Goal: Task Accomplishment & Management: Use online tool/utility

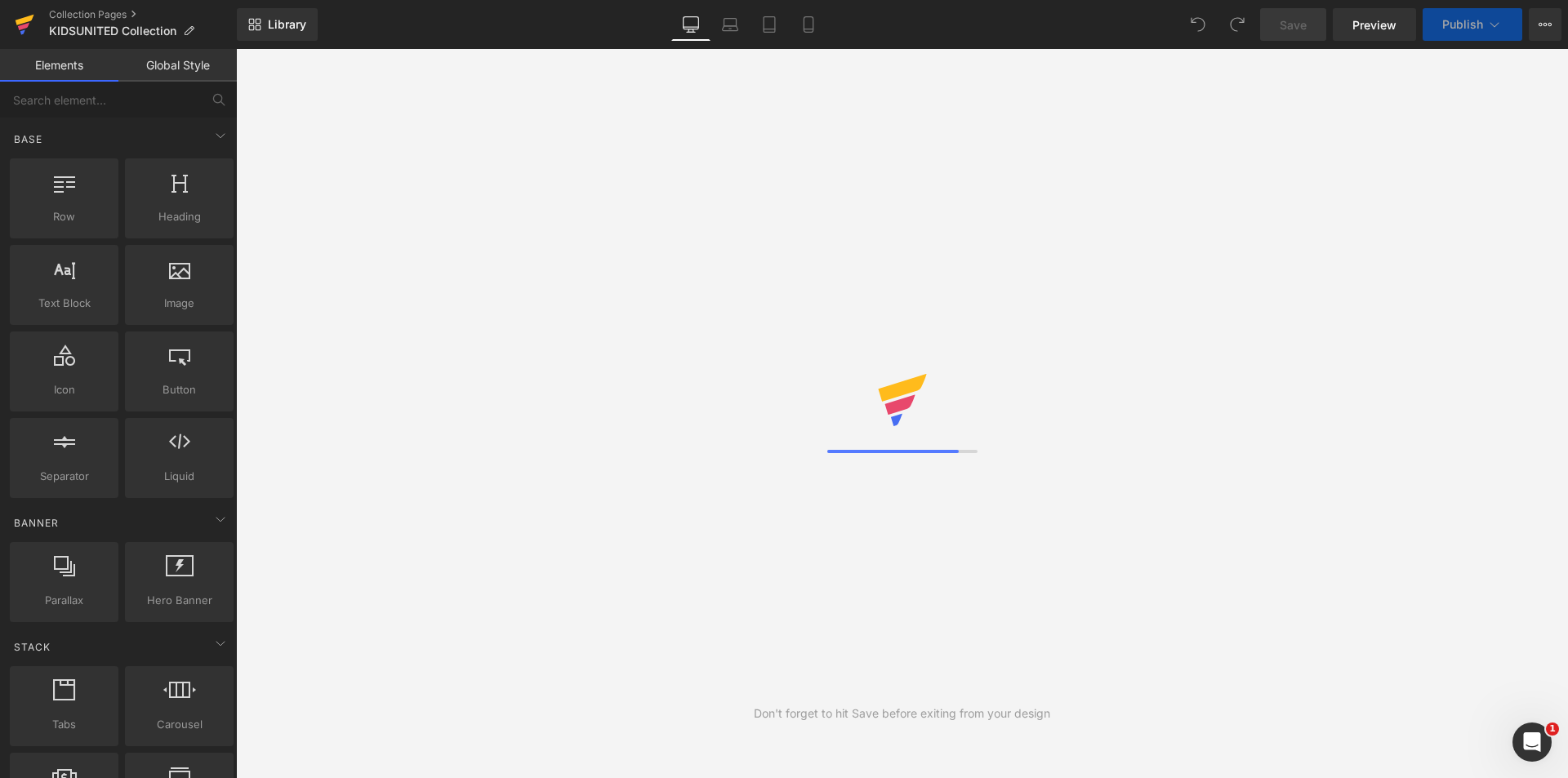
click at [32, 19] on icon at bounding box center [25, 24] width 20 height 41
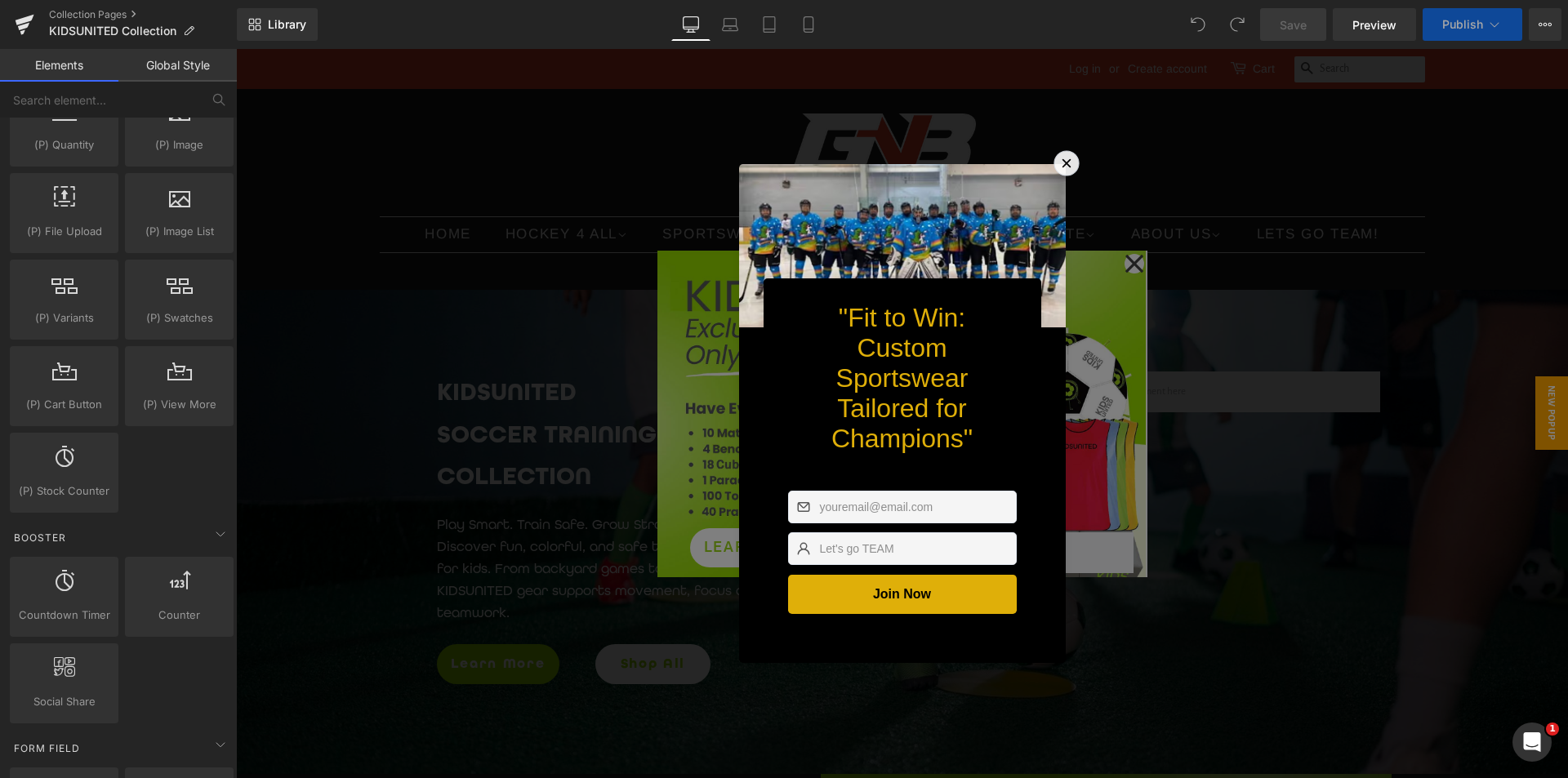
click at [1065, 155] on icon at bounding box center [1066, 164] width 17 height 17
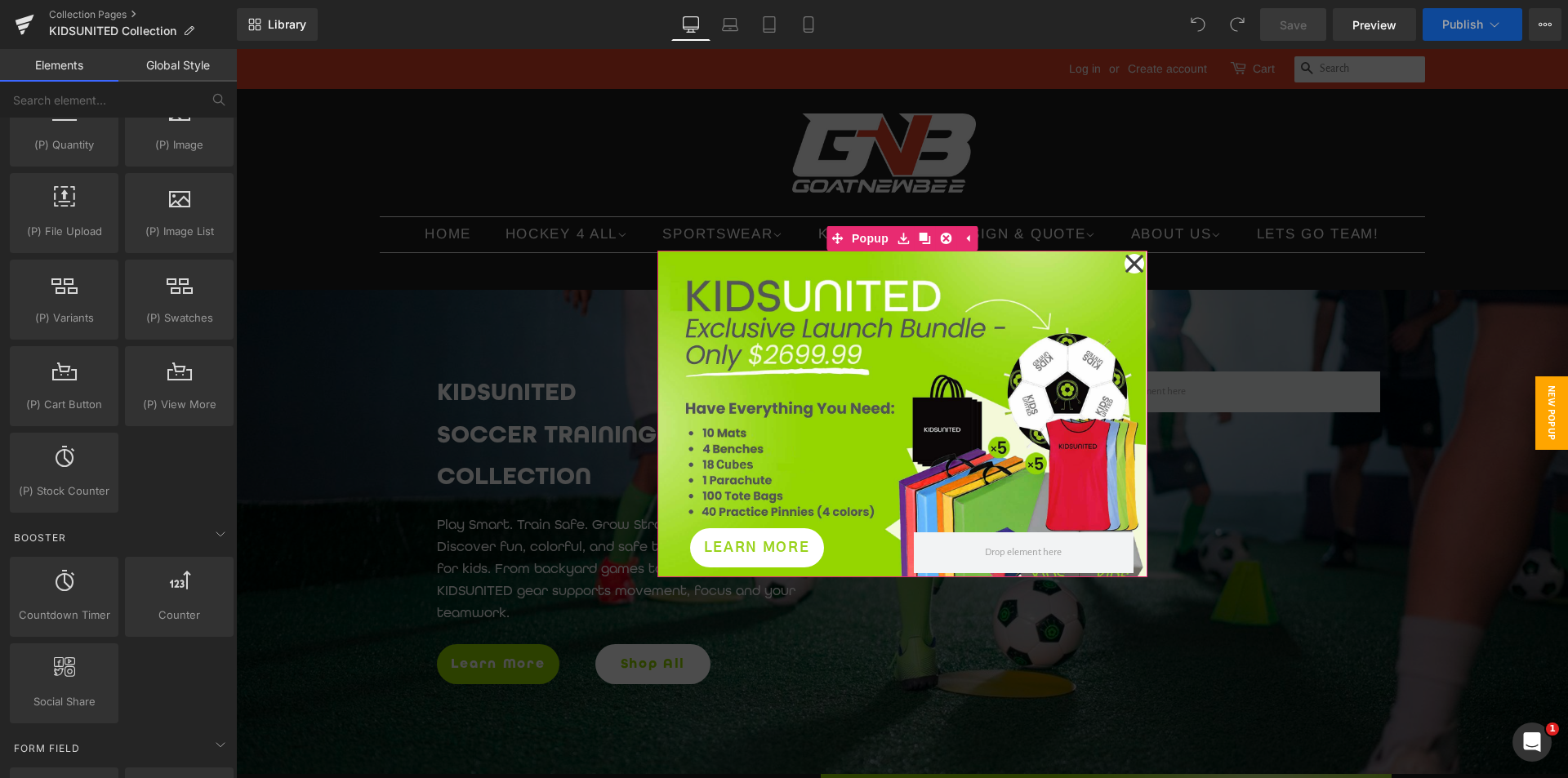
click at [1133, 268] on icon at bounding box center [1133, 263] width 18 height 18
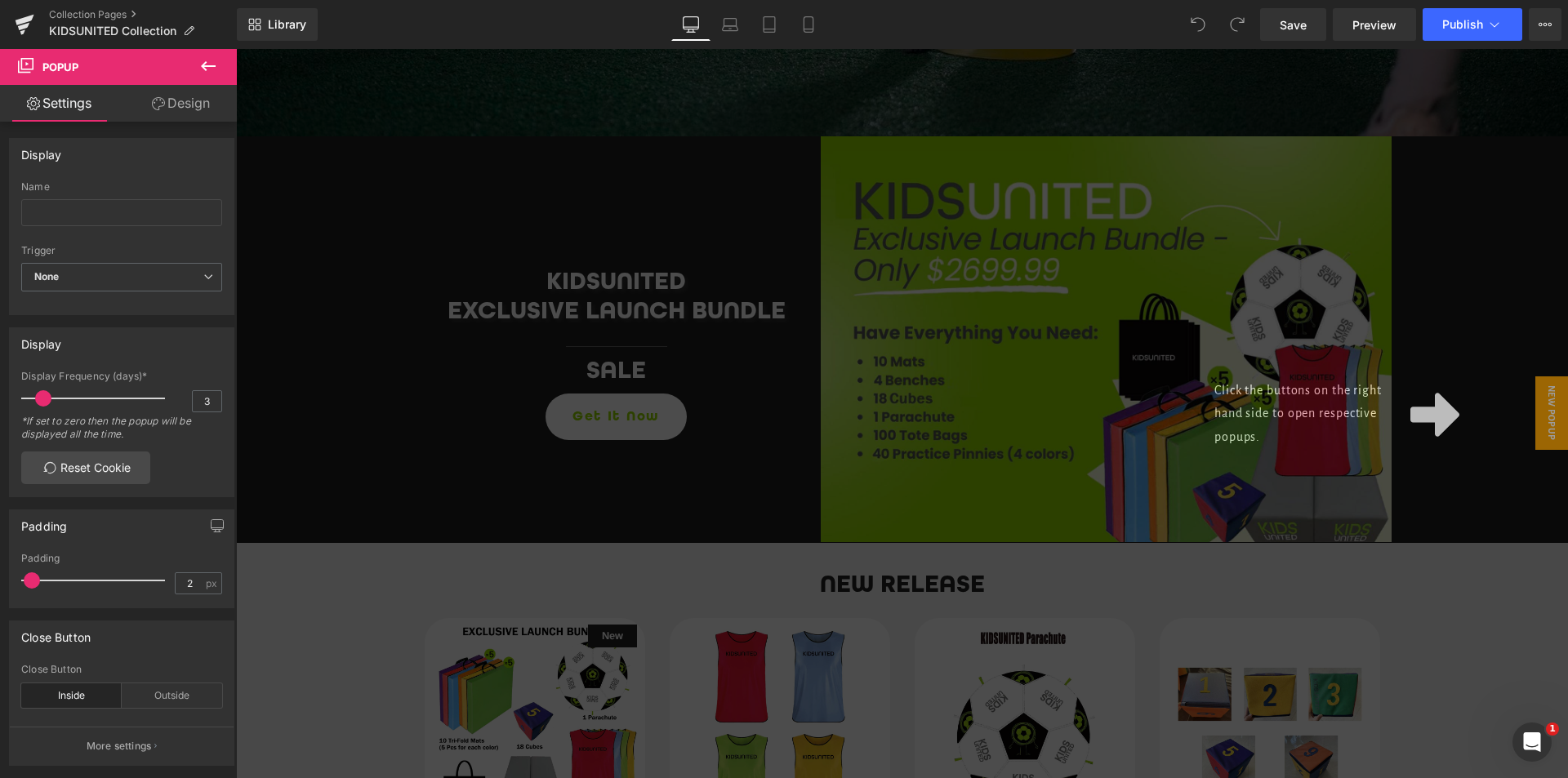
scroll to position [653, 0]
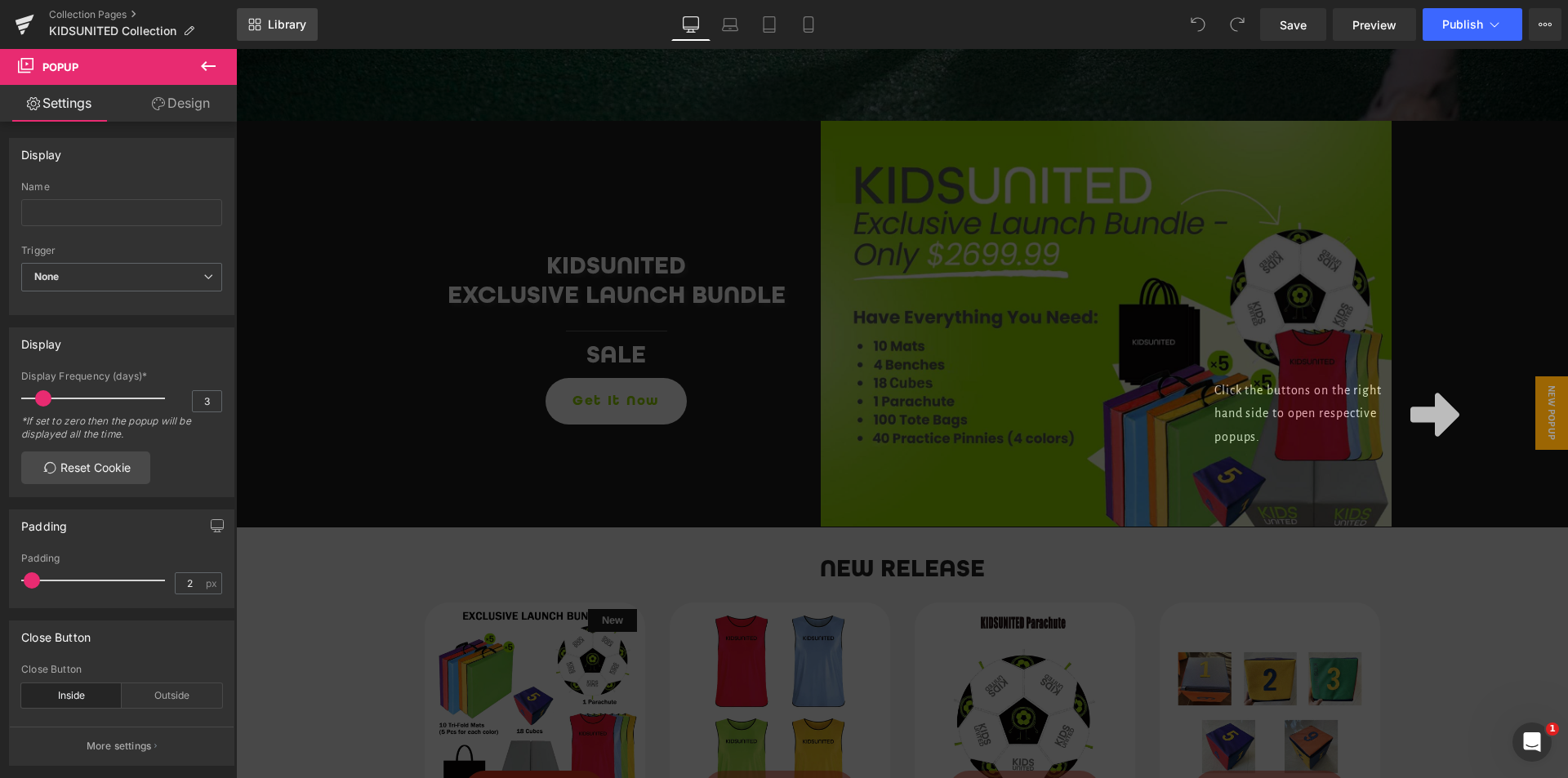
click at [305, 31] on span "Library" at bounding box center [287, 25] width 38 height 15
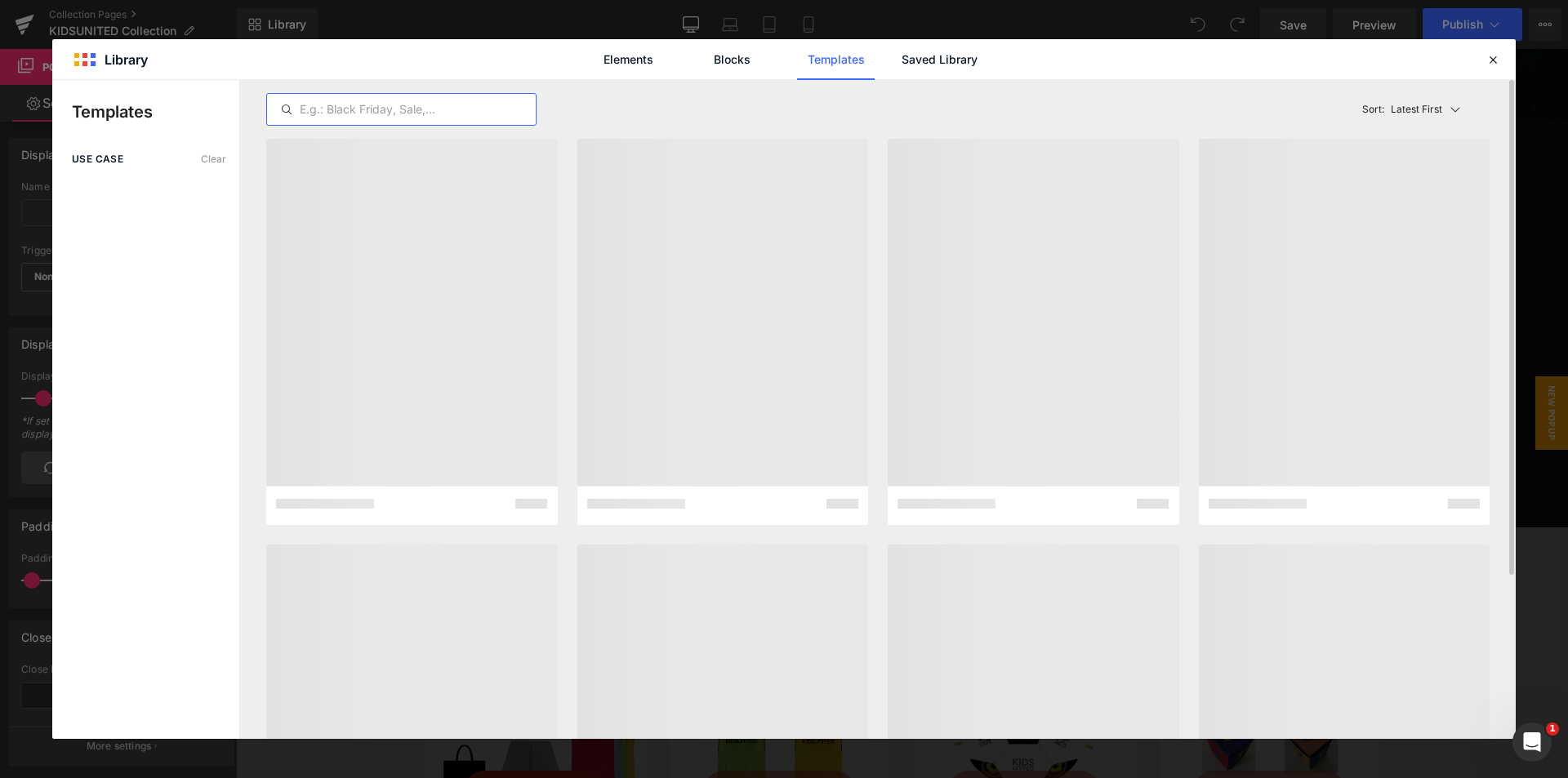
click at [415, 104] on input "text" at bounding box center [401, 110] width 268 height 20
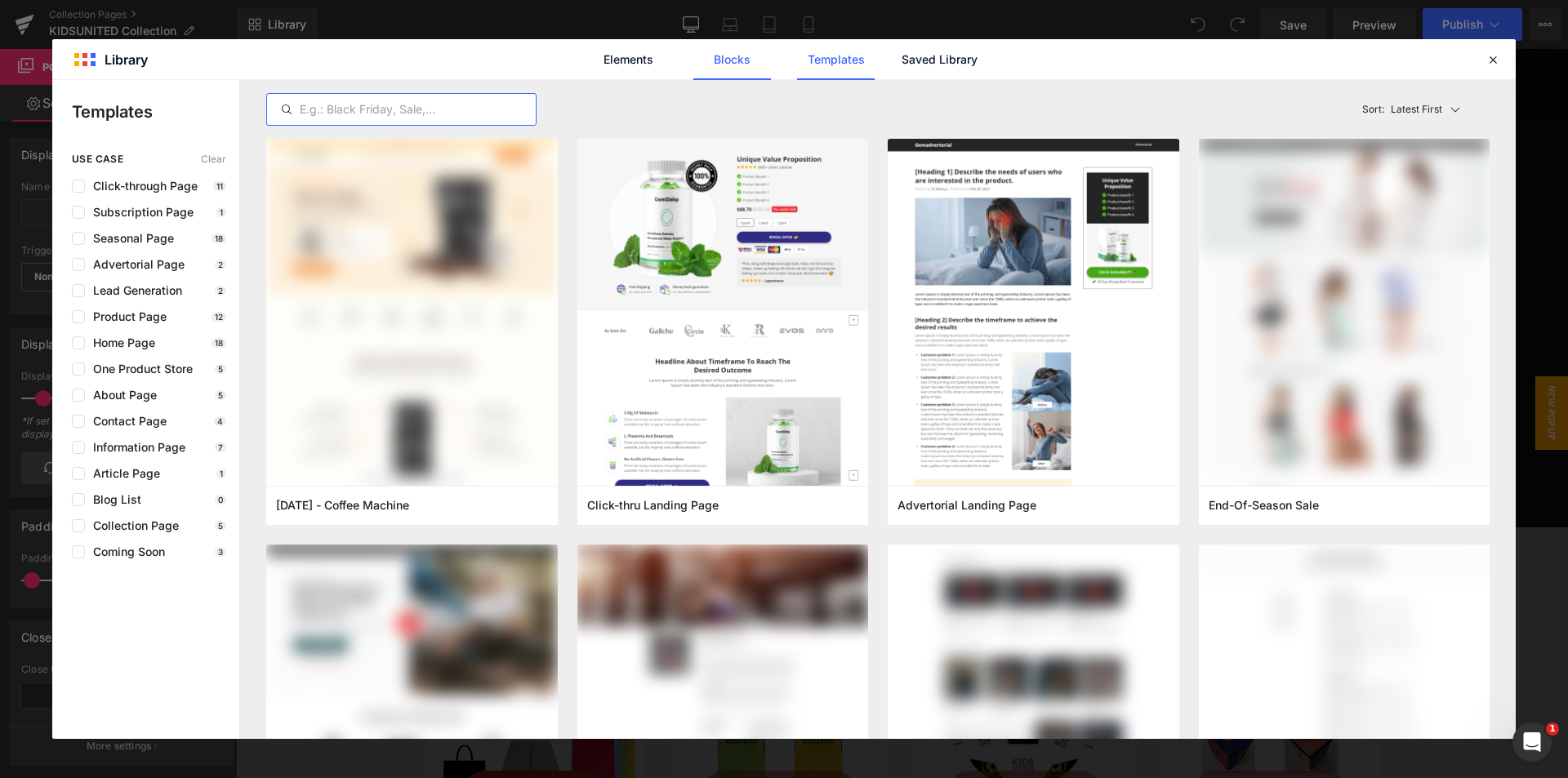
click at [738, 57] on link "Blocks" at bounding box center [731, 59] width 77 height 41
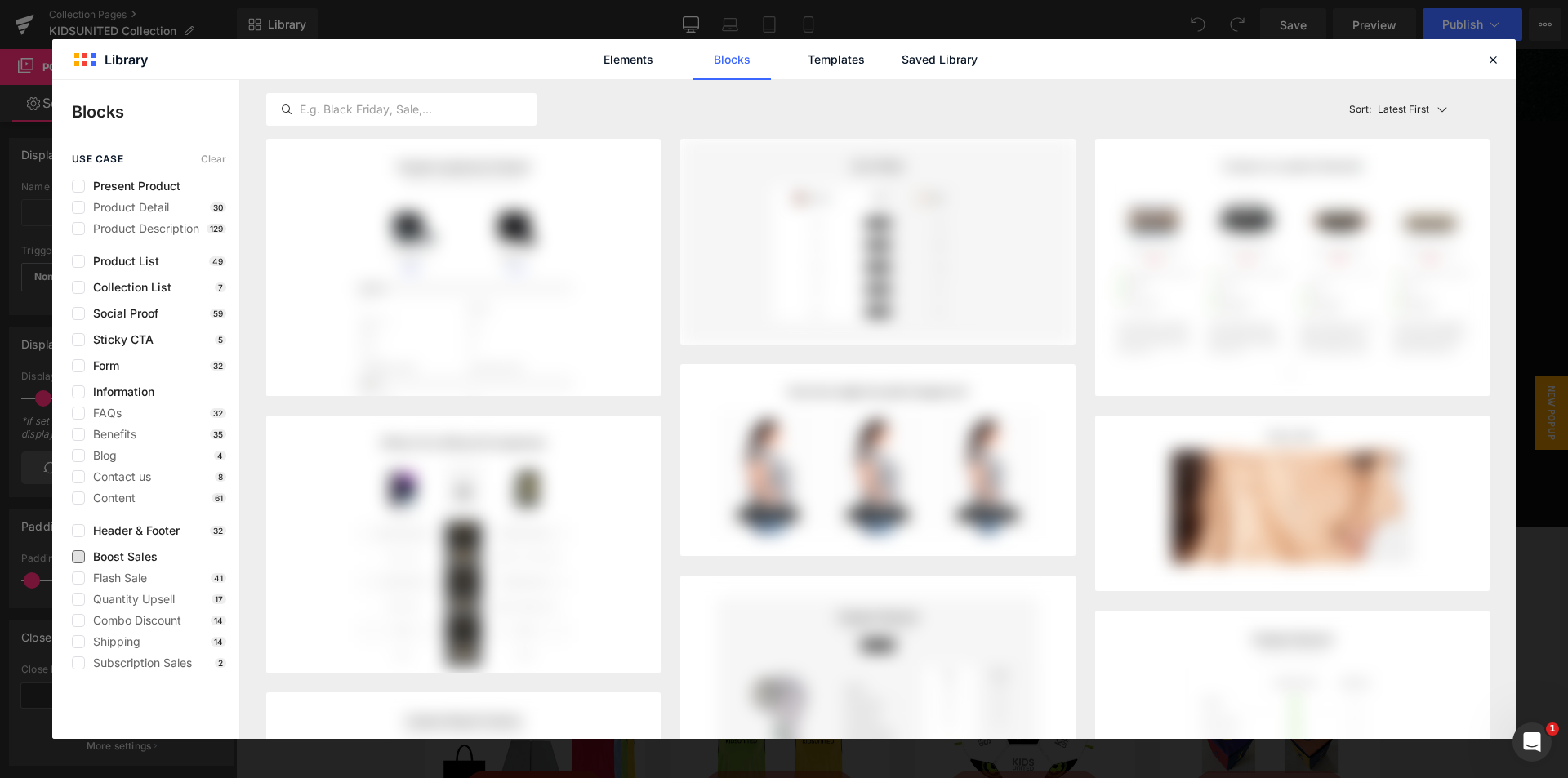
click at [147, 557] on span "Boost Sales" at bounding box center [120, 557] width 72 height 13
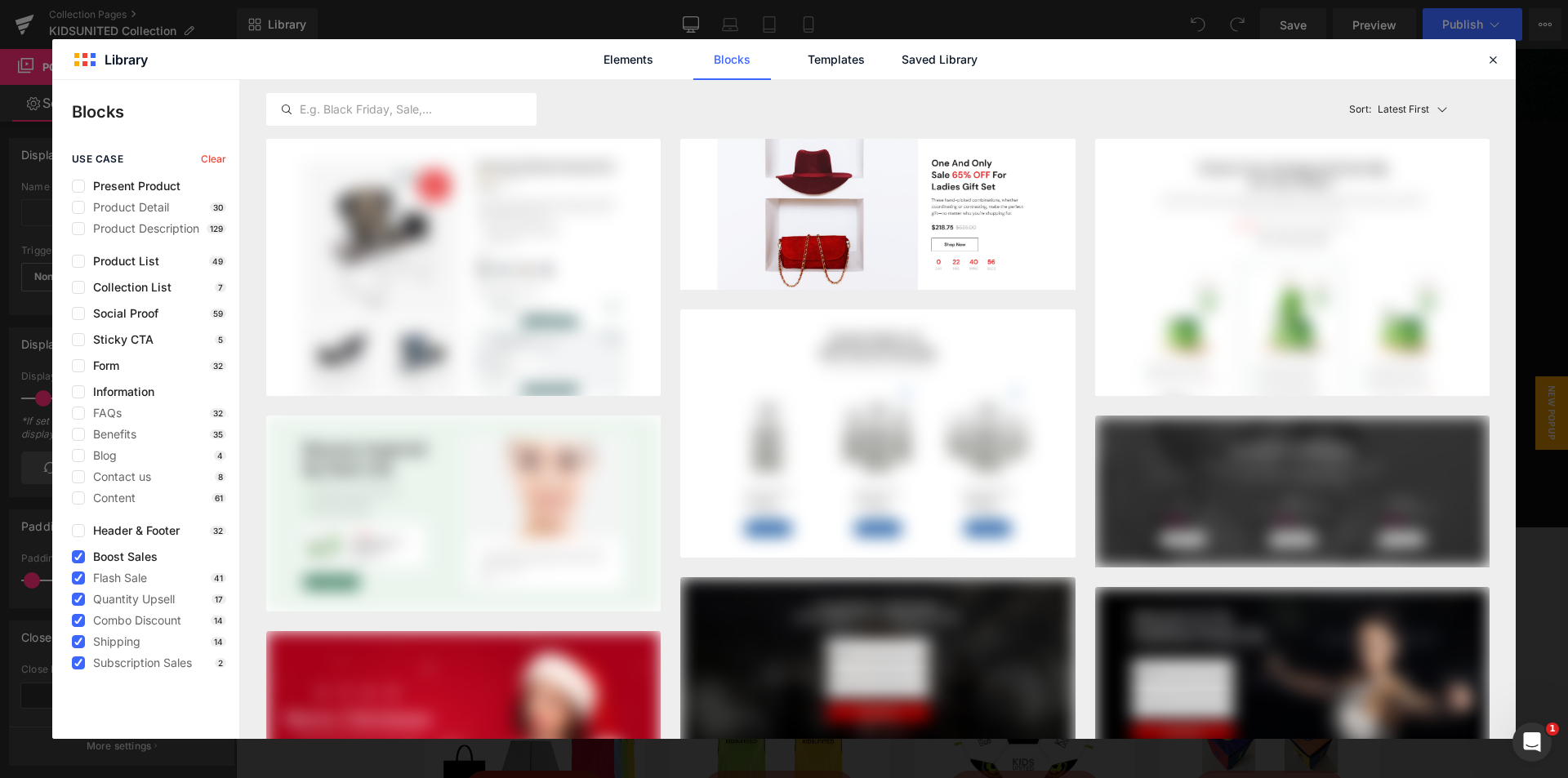
click at [130, 561] on span "Boost Sales" at bounding box center [120, 557] width 72 height 13
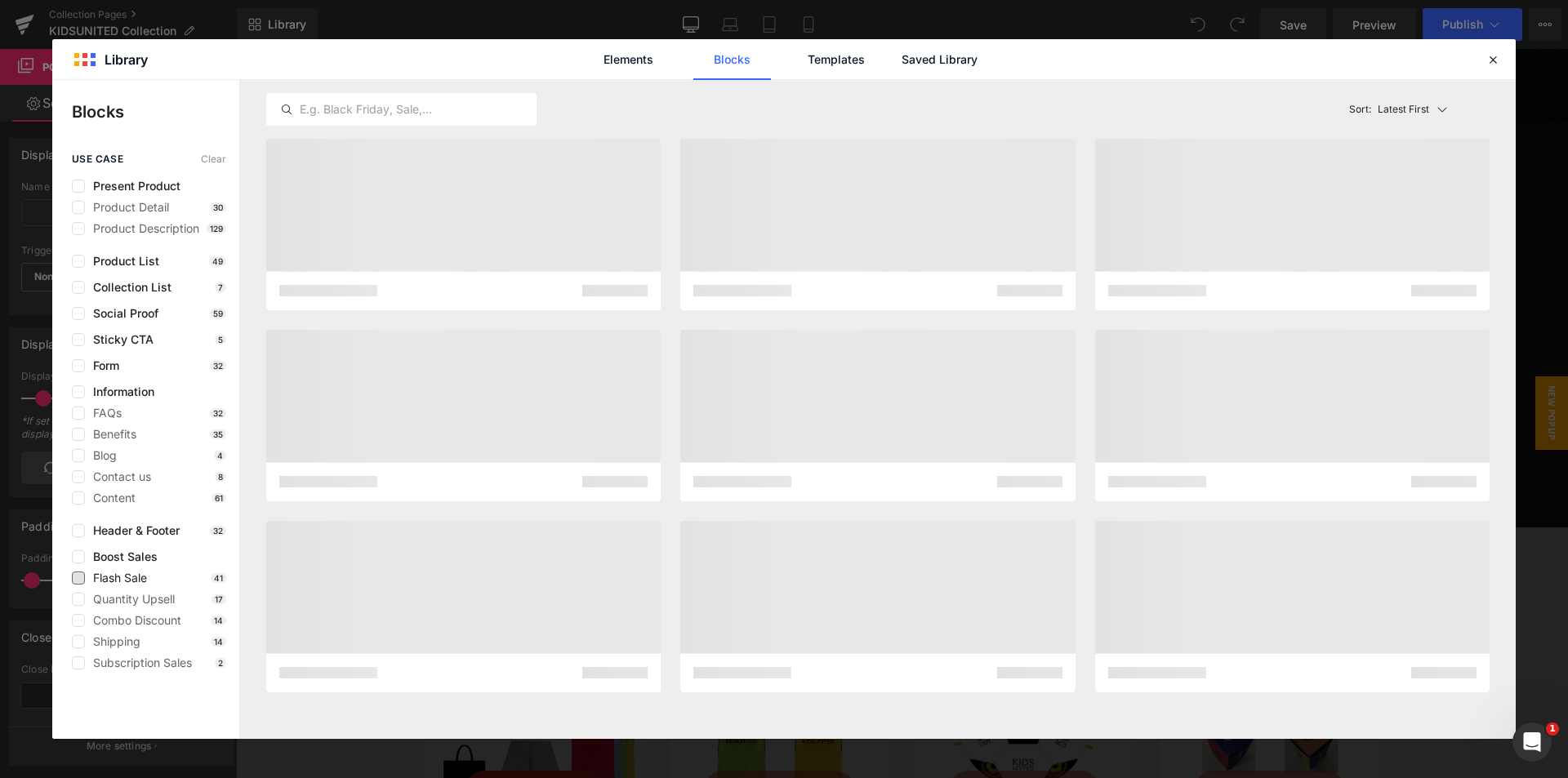
click at [126, 575] on span "Flash Sale" at bounding box center [116, 579] width 62 height 13
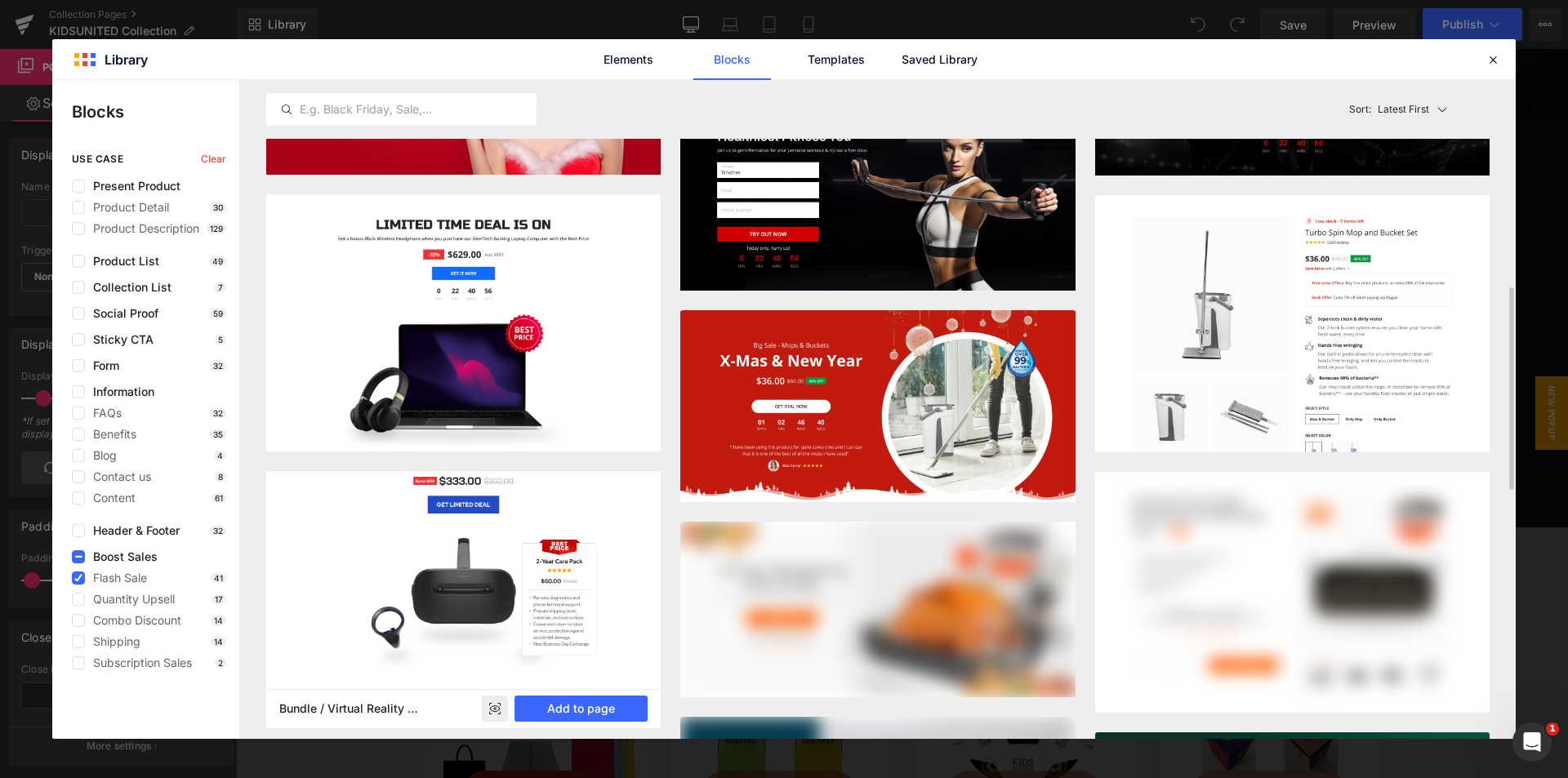
scroll to position [490, 0]
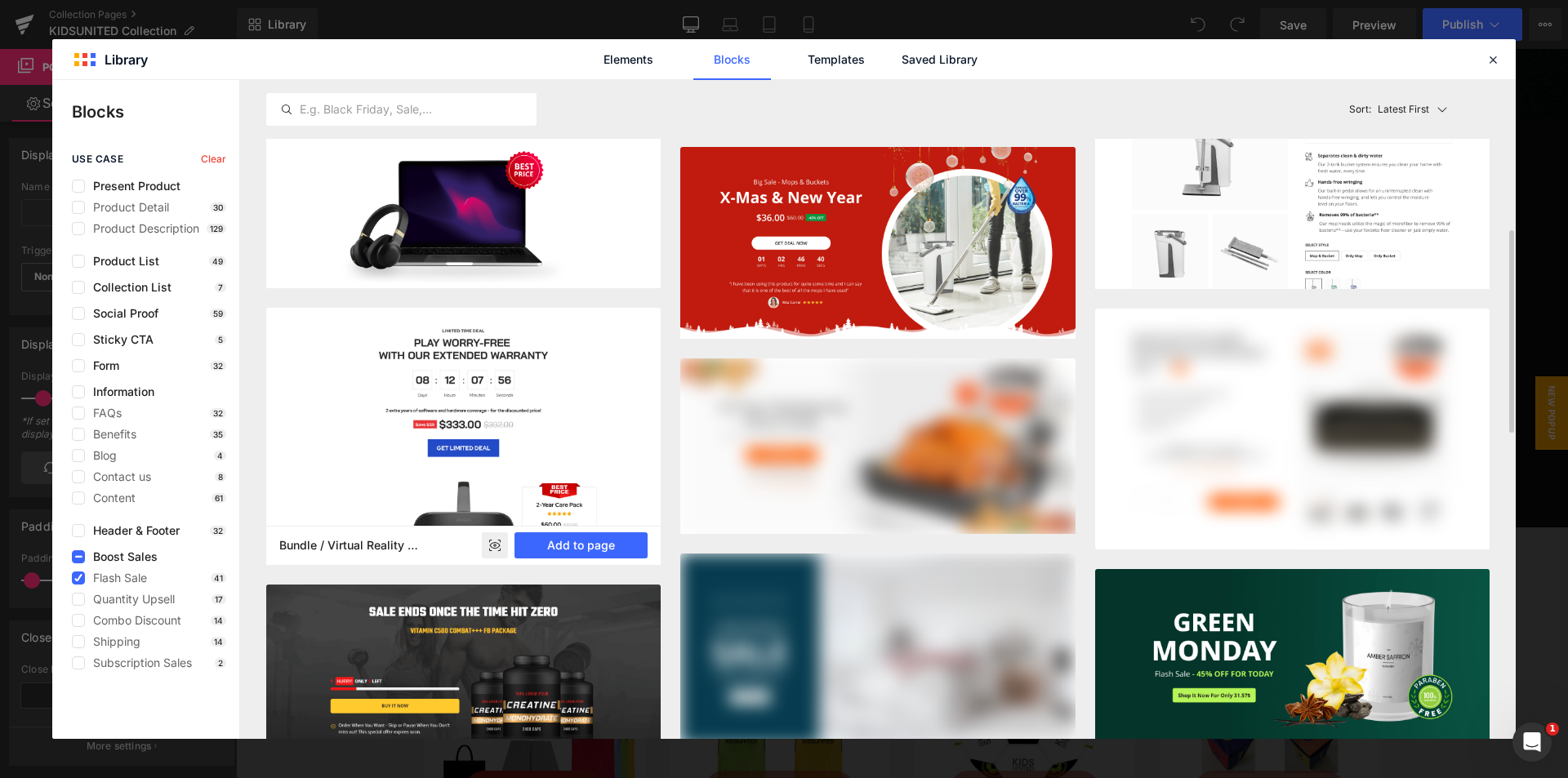
click at [492, 545] on rect at bounding box center [494, 545] width 26 height 26
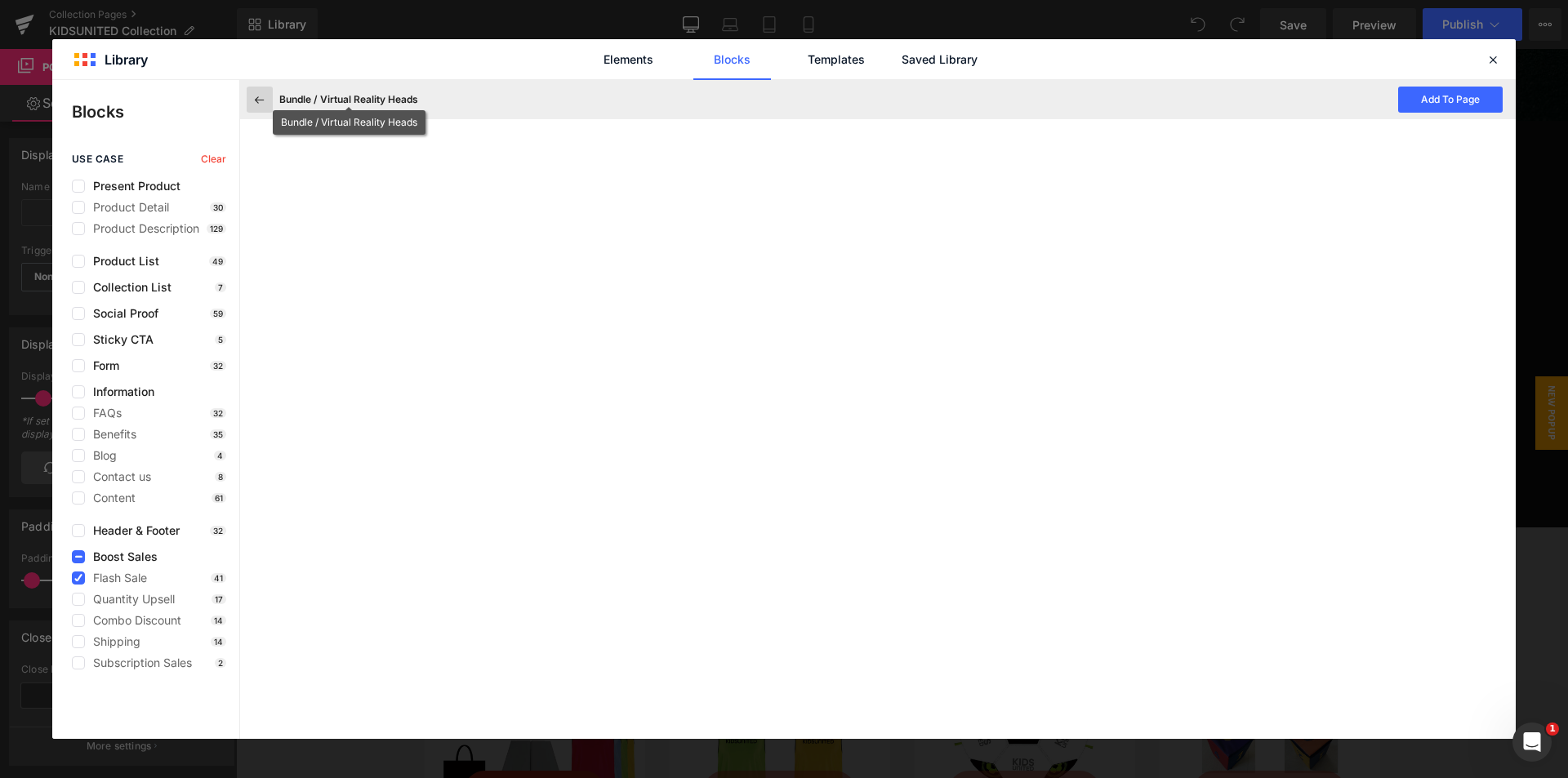
click at [260, 105] on icon at bounding box center [260, 100] width 15 height 15
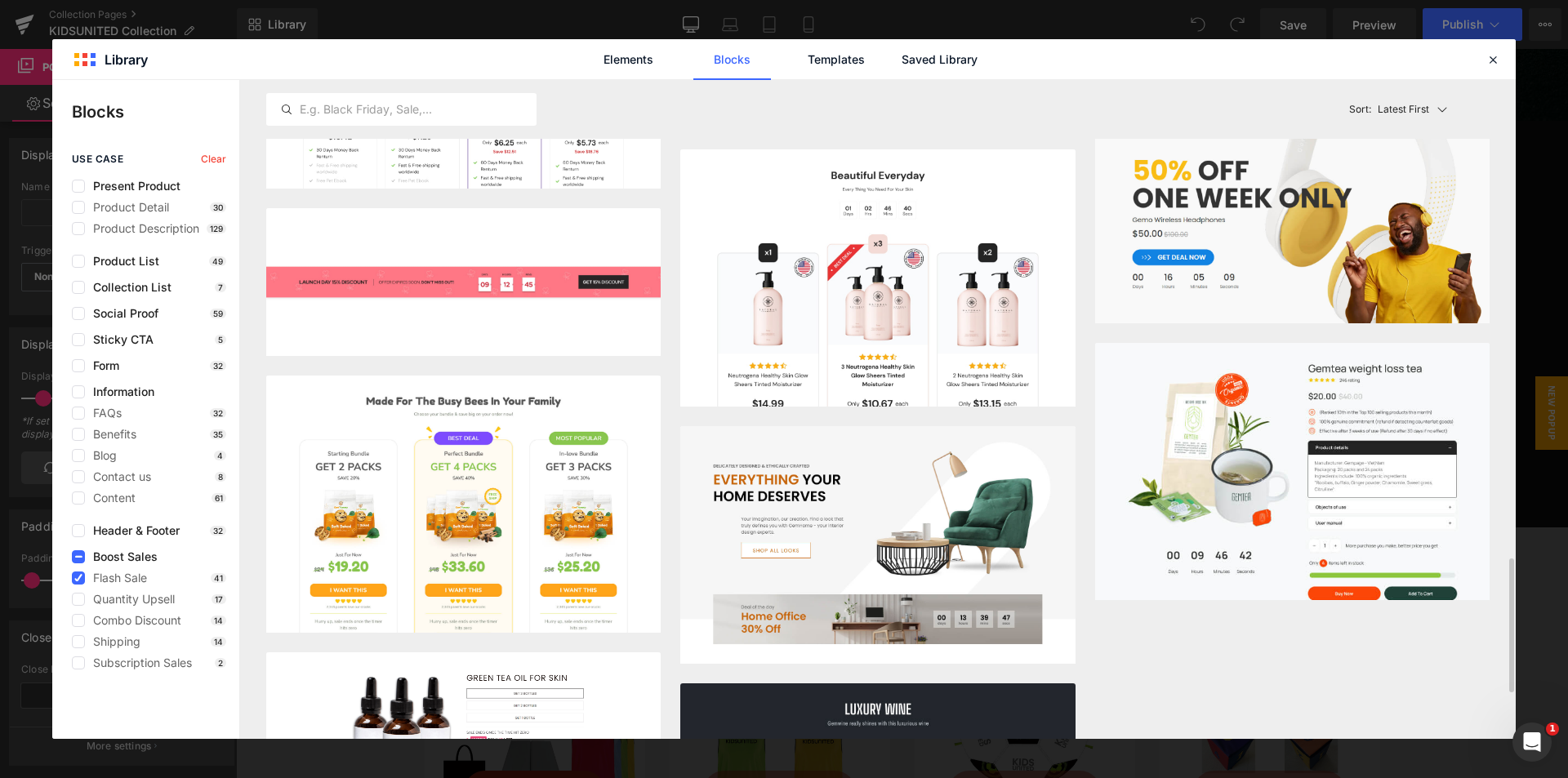
scroll to position [2582, 0]
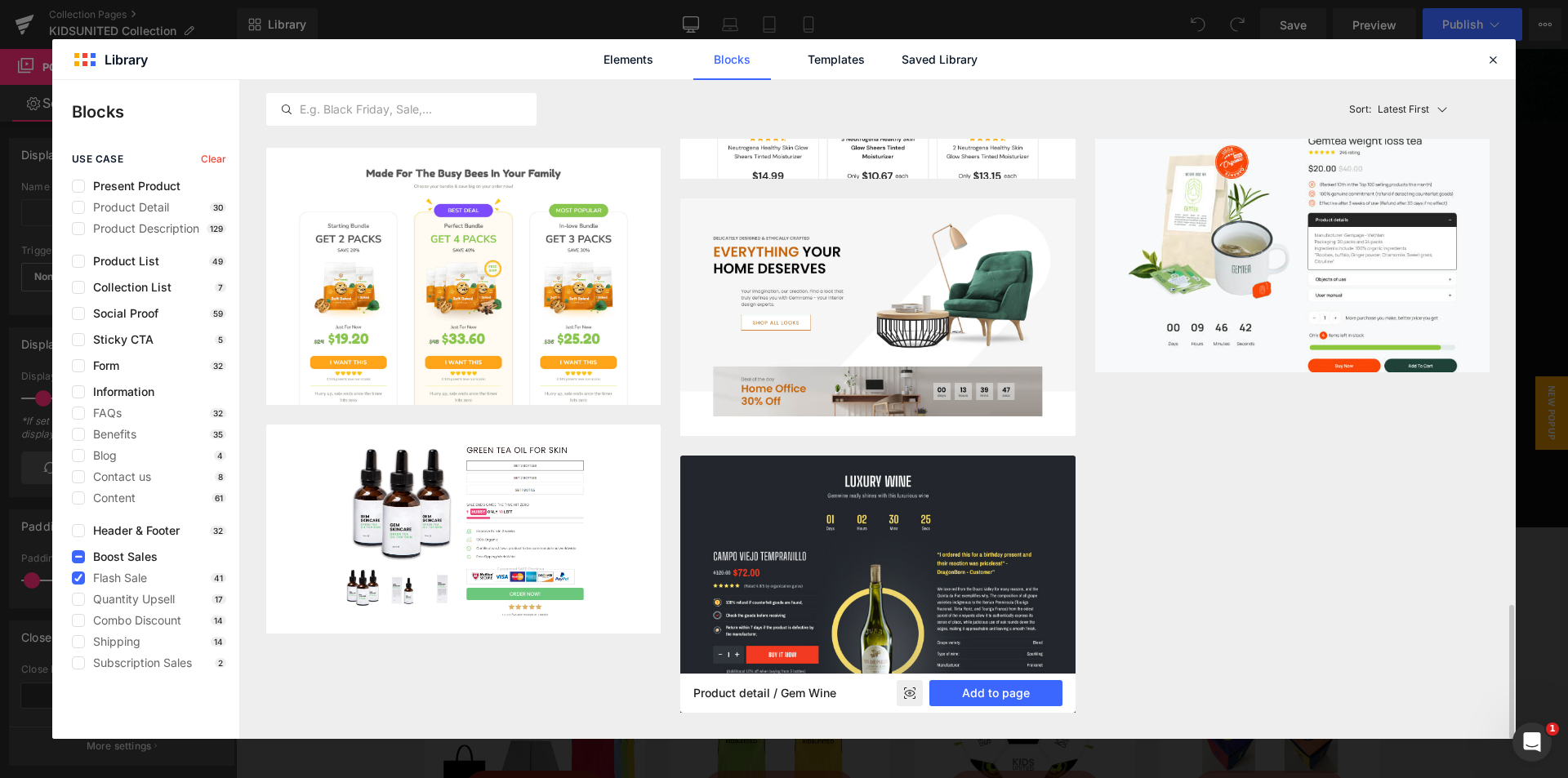
click at [915, 696] on rect at bounding box center [909, 693] width 26 height 26
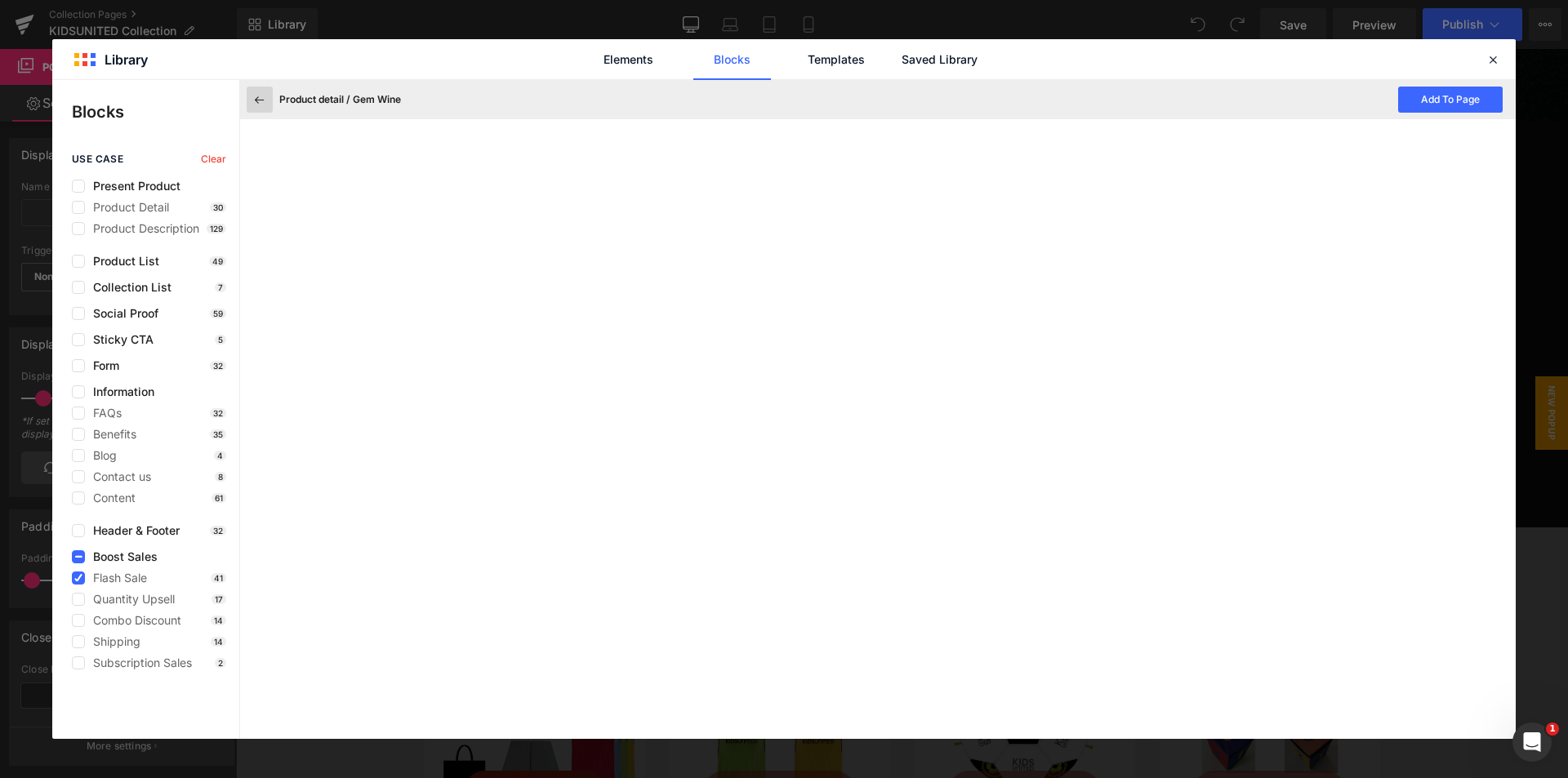
click at [263, 96] on icon at bounding box center [260, 100] width 15 height 15
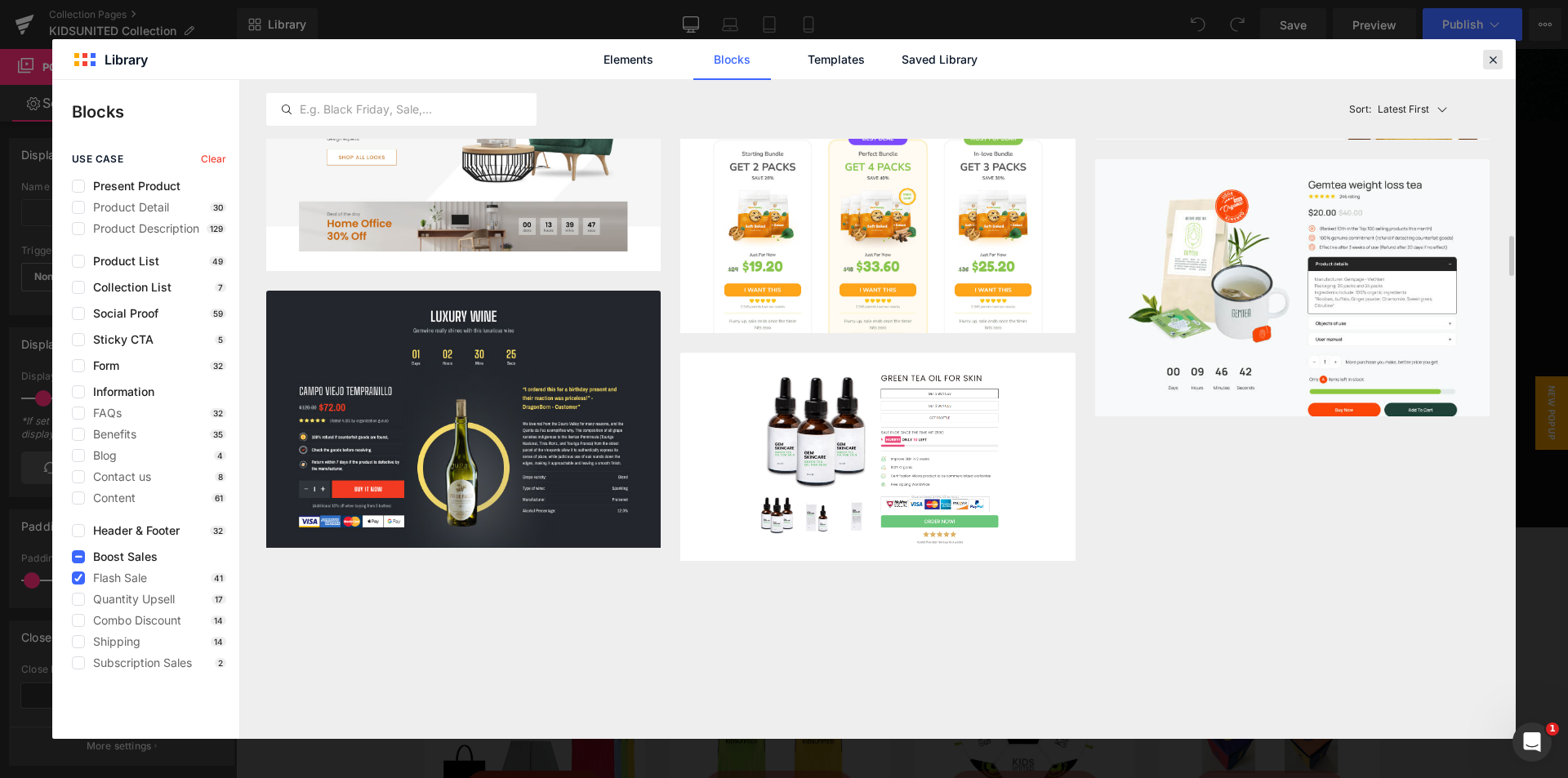
click at [1499, 56] on icon at bounding box center [1492, 60] width 15 height 15
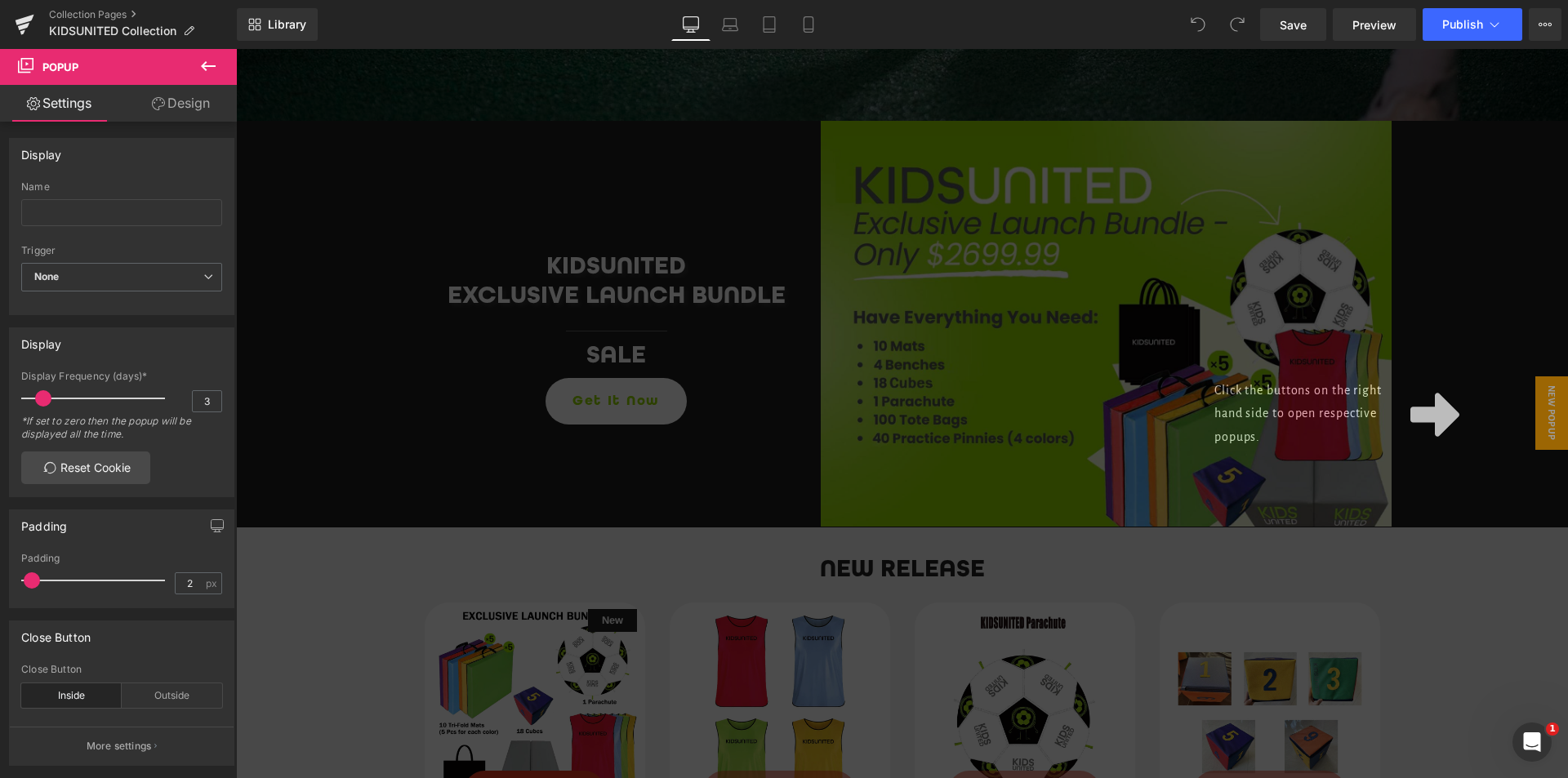
click at [205, 63] on icon at bounding box center [209, 66] width 15 height 10
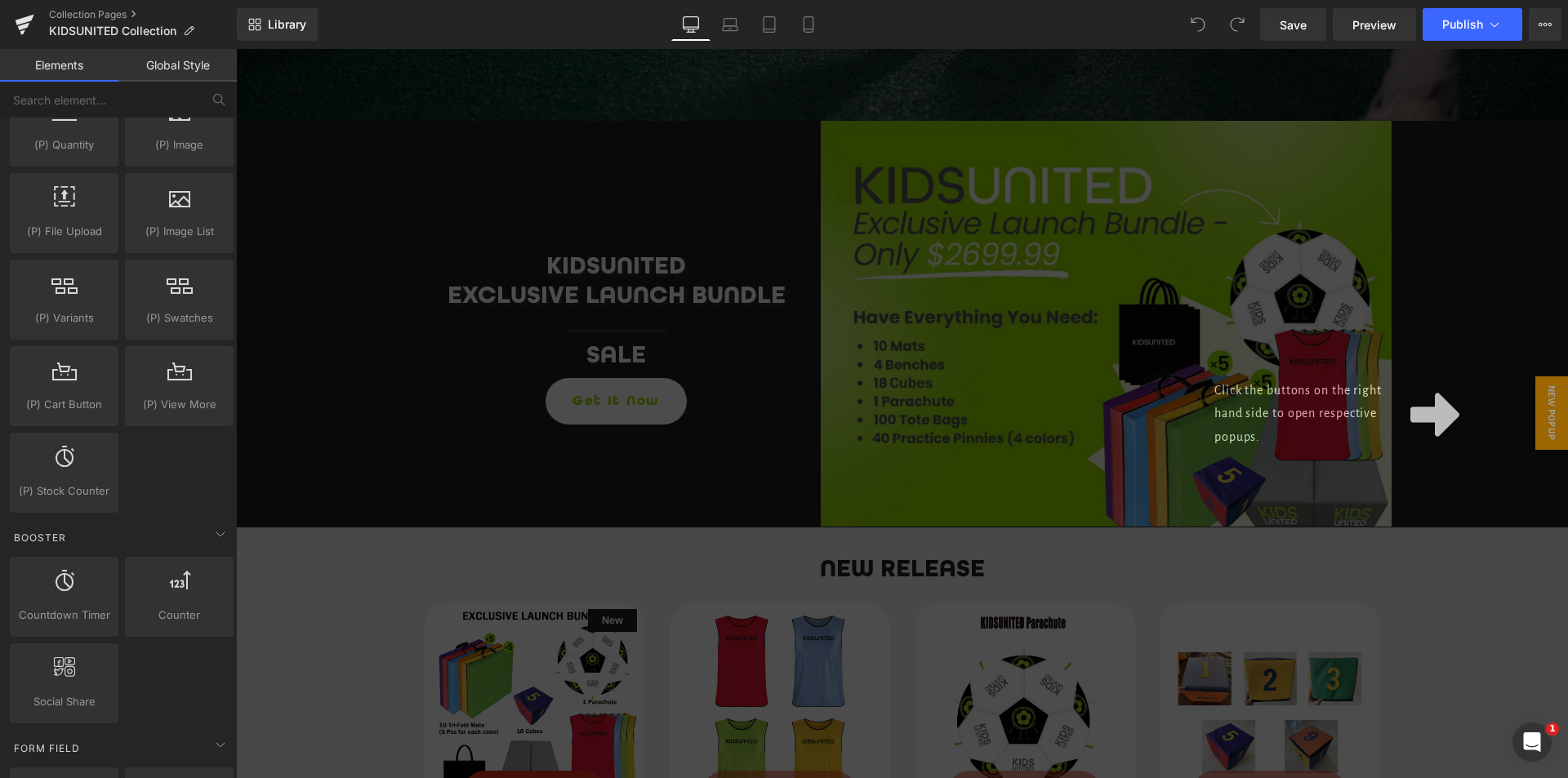
click at [401, 249] on div "Click the buttons on the right hand side to open respective popups." at bounding box center [902, 414] width 1332 height 730
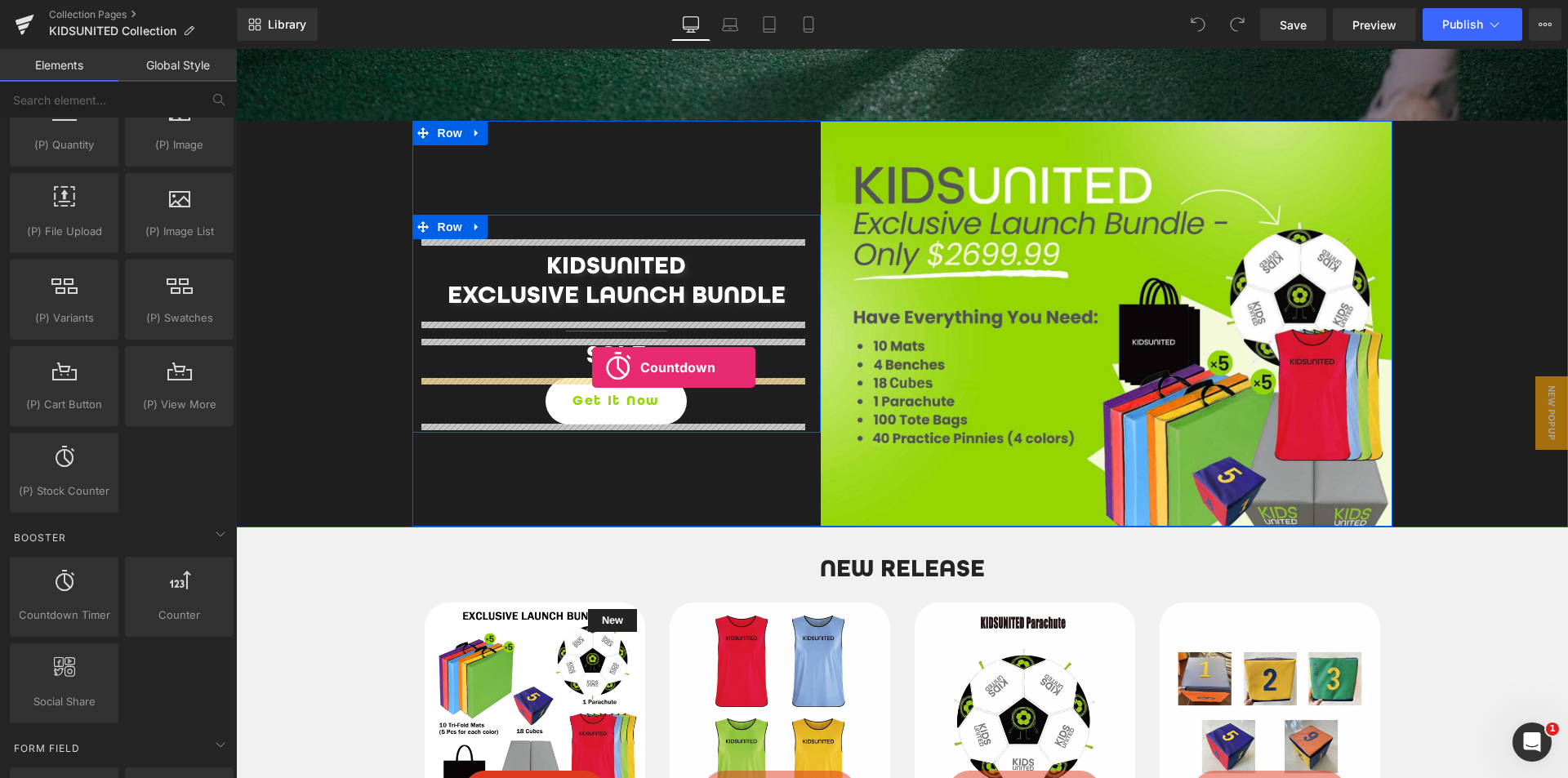
drag, startPoint x: 302, startPoint y: 653, endPoint x: 592, endPoint y: 367, distance: 407.3
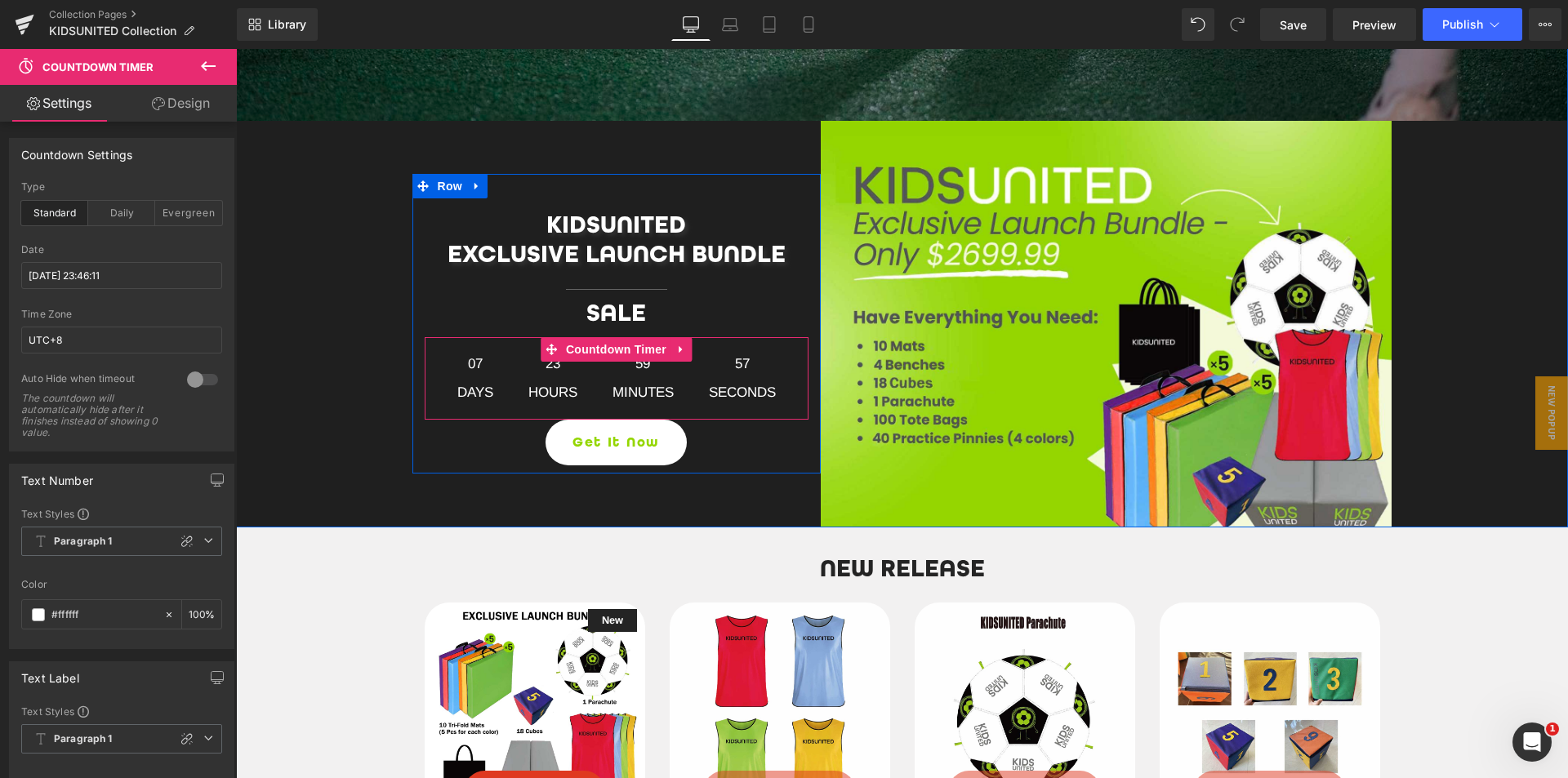
click at [466, 366] on span "07" at bounding box center [474, 367] width 36 height 29
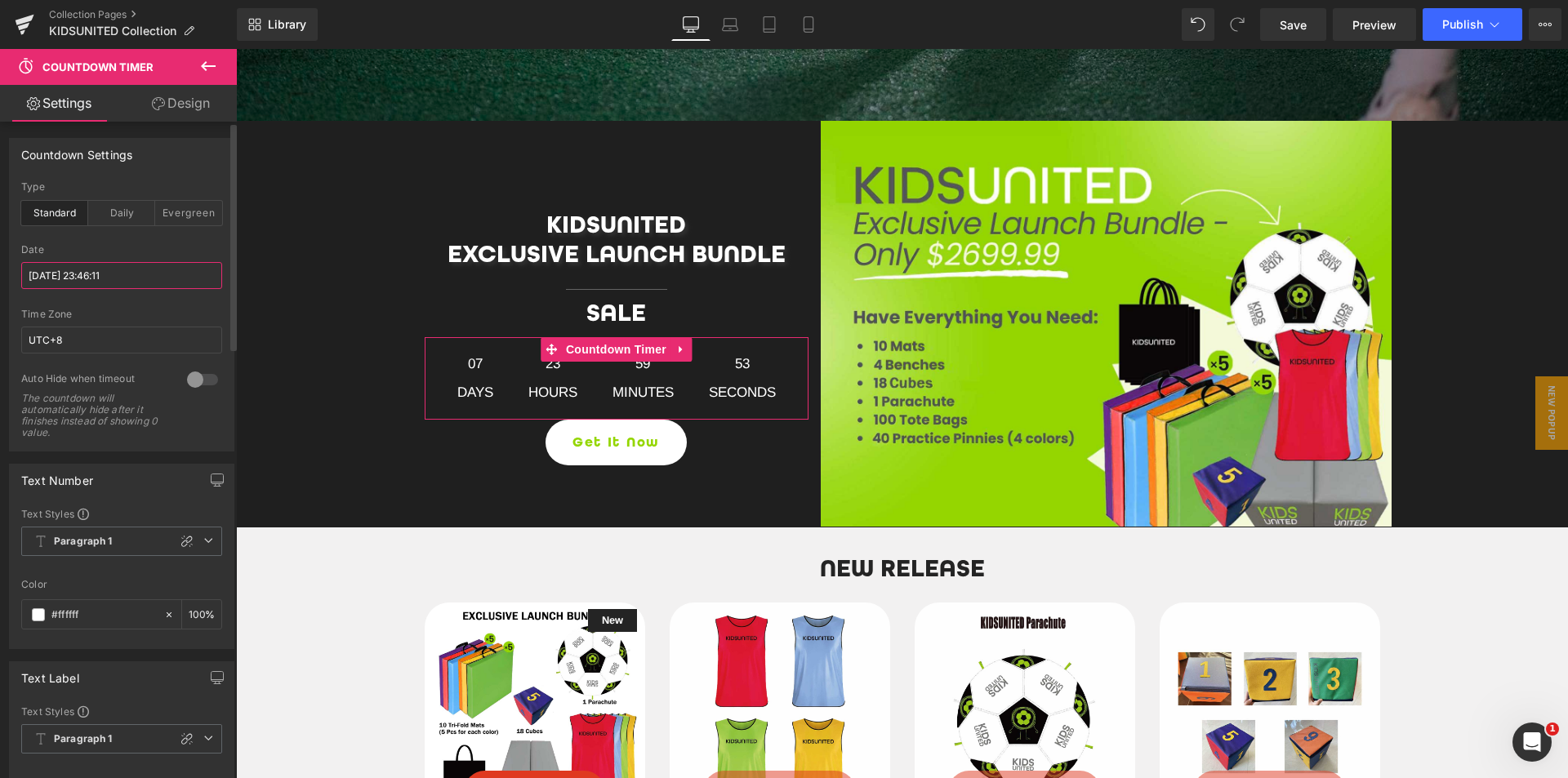
click at [61, 273] on input "[DATE] 23:46:11" at bounding box center [122, 275] width 201 height 27
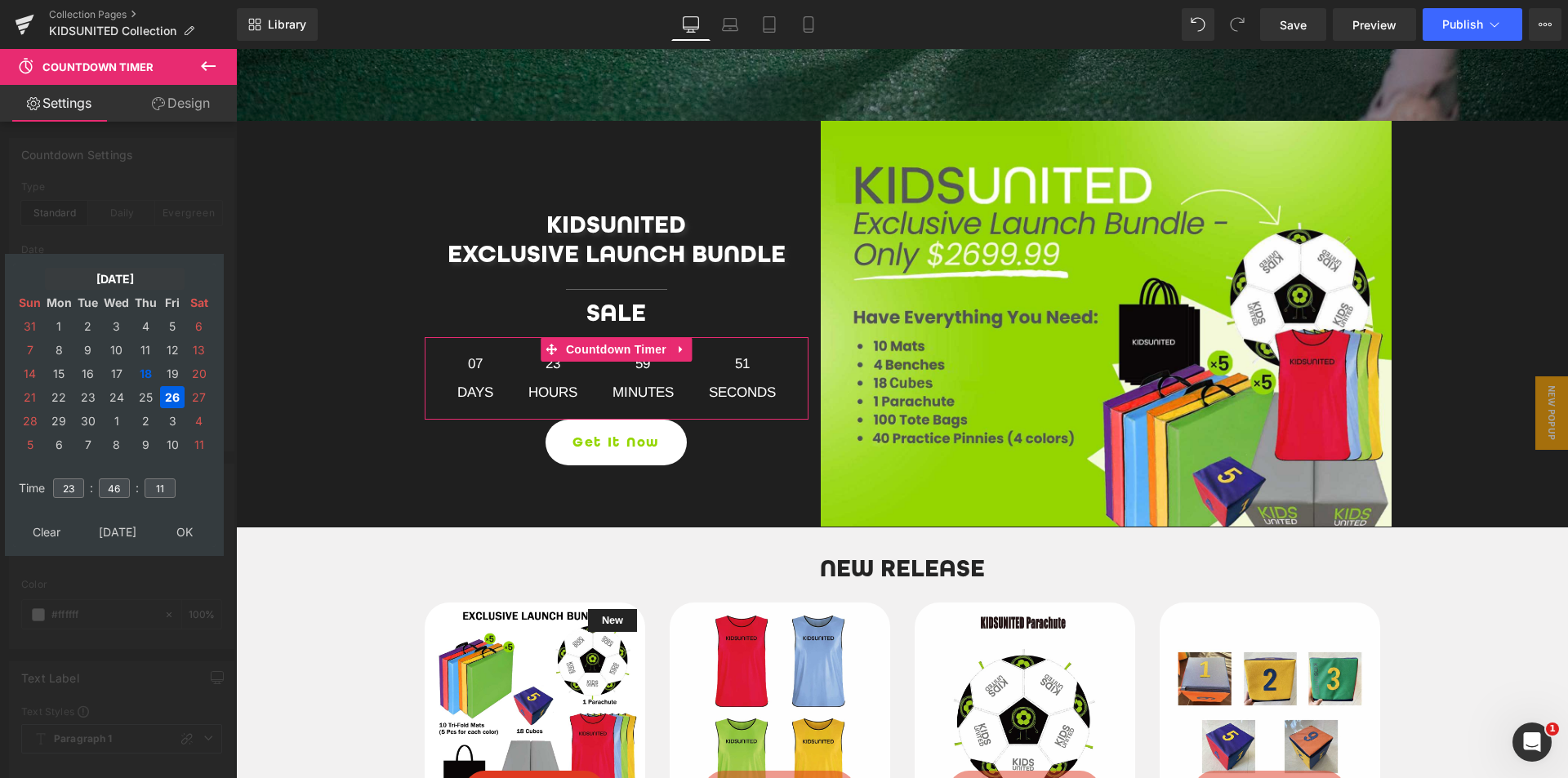
click at [94, 276] on td "[DATE]" at bounding box center [115, 278] width 140 height 22
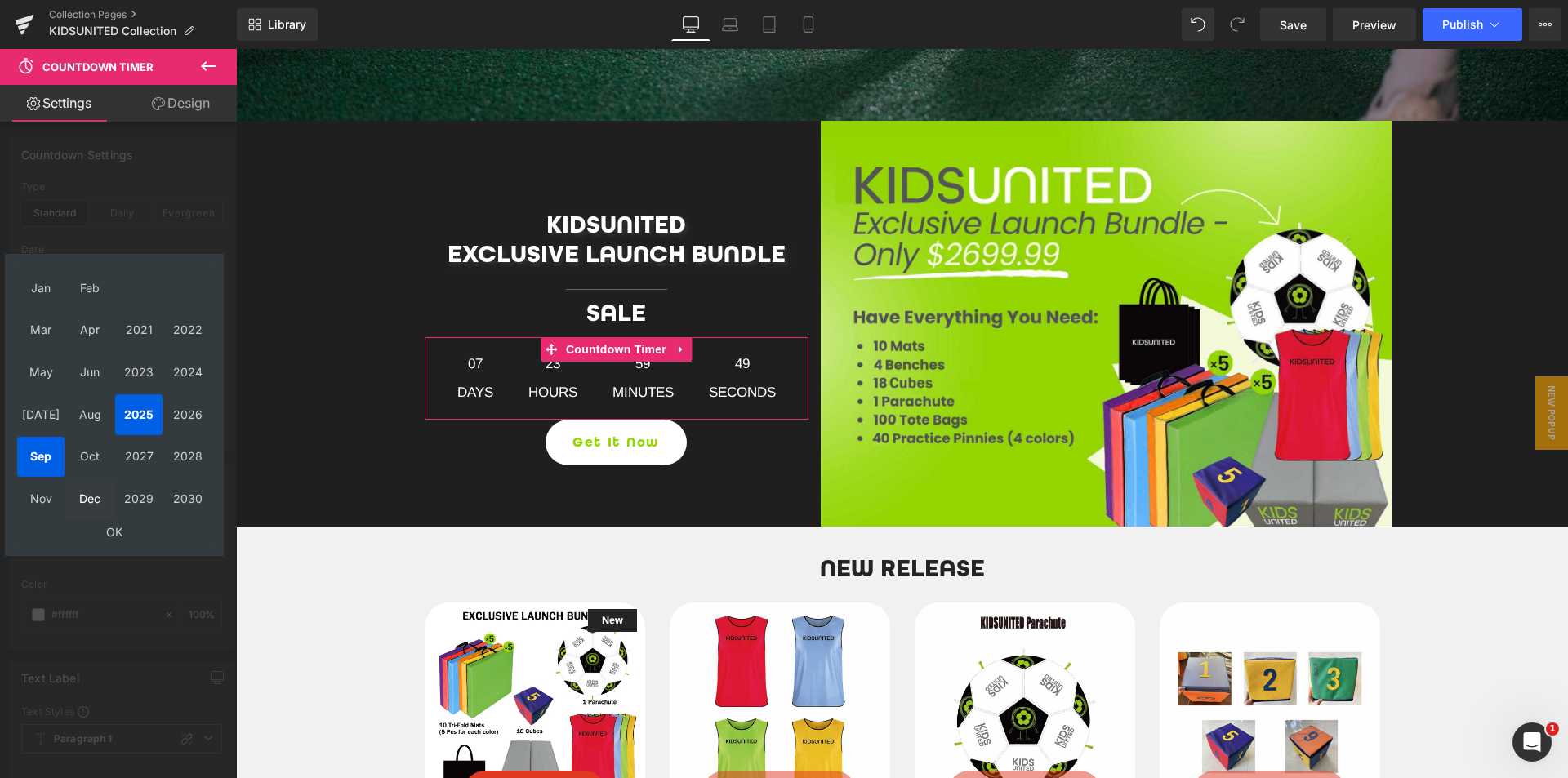
click at [92, 505] on td "Dec" at bounding box center [90, 499] width 47 height 41
click at [116, 534] on td "OK" at bounding box center [115, 532] width 194 height 22
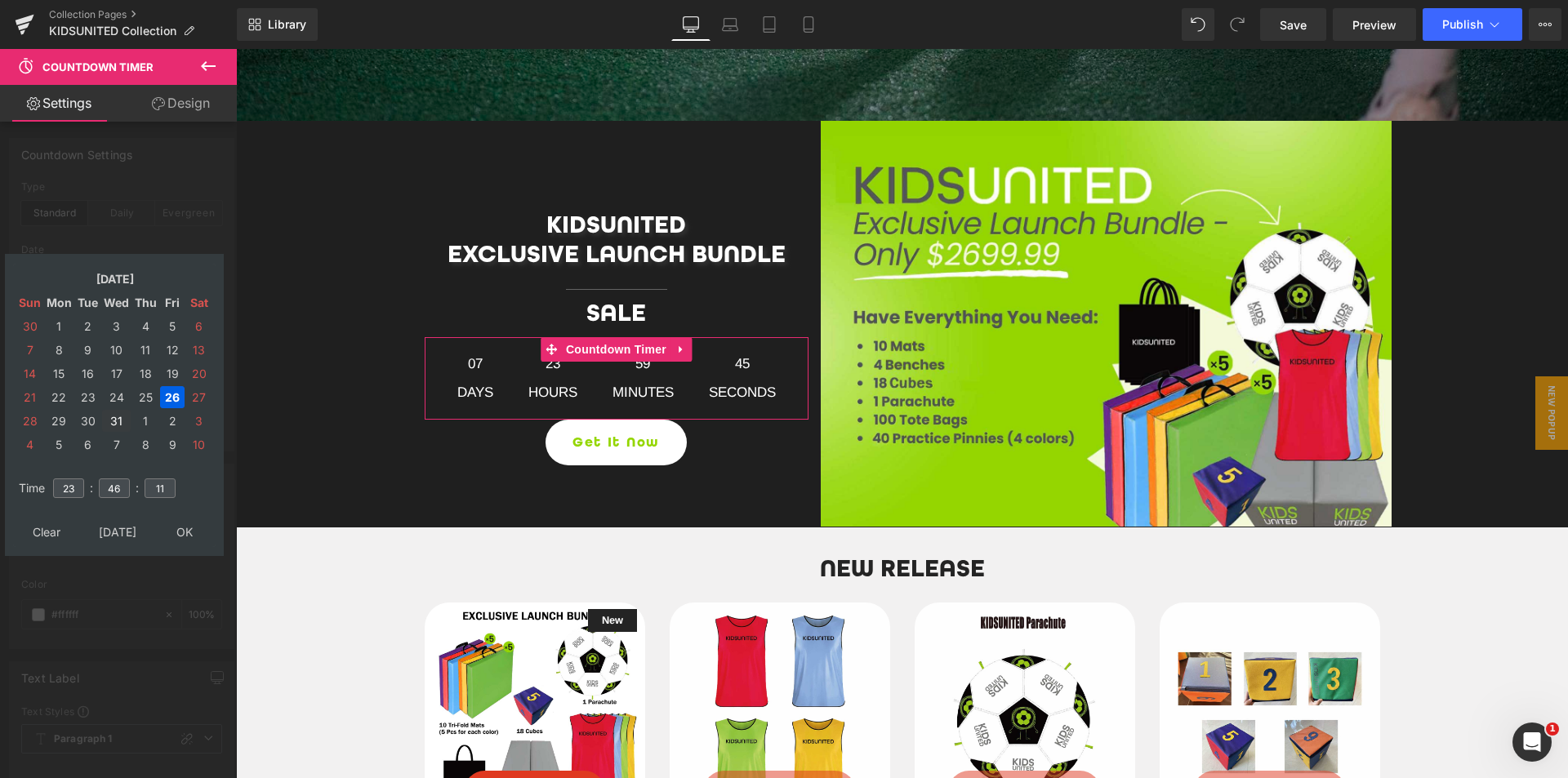
click at [119, 423] on td "31" at bounding box center [116, 421] width 28 height 22
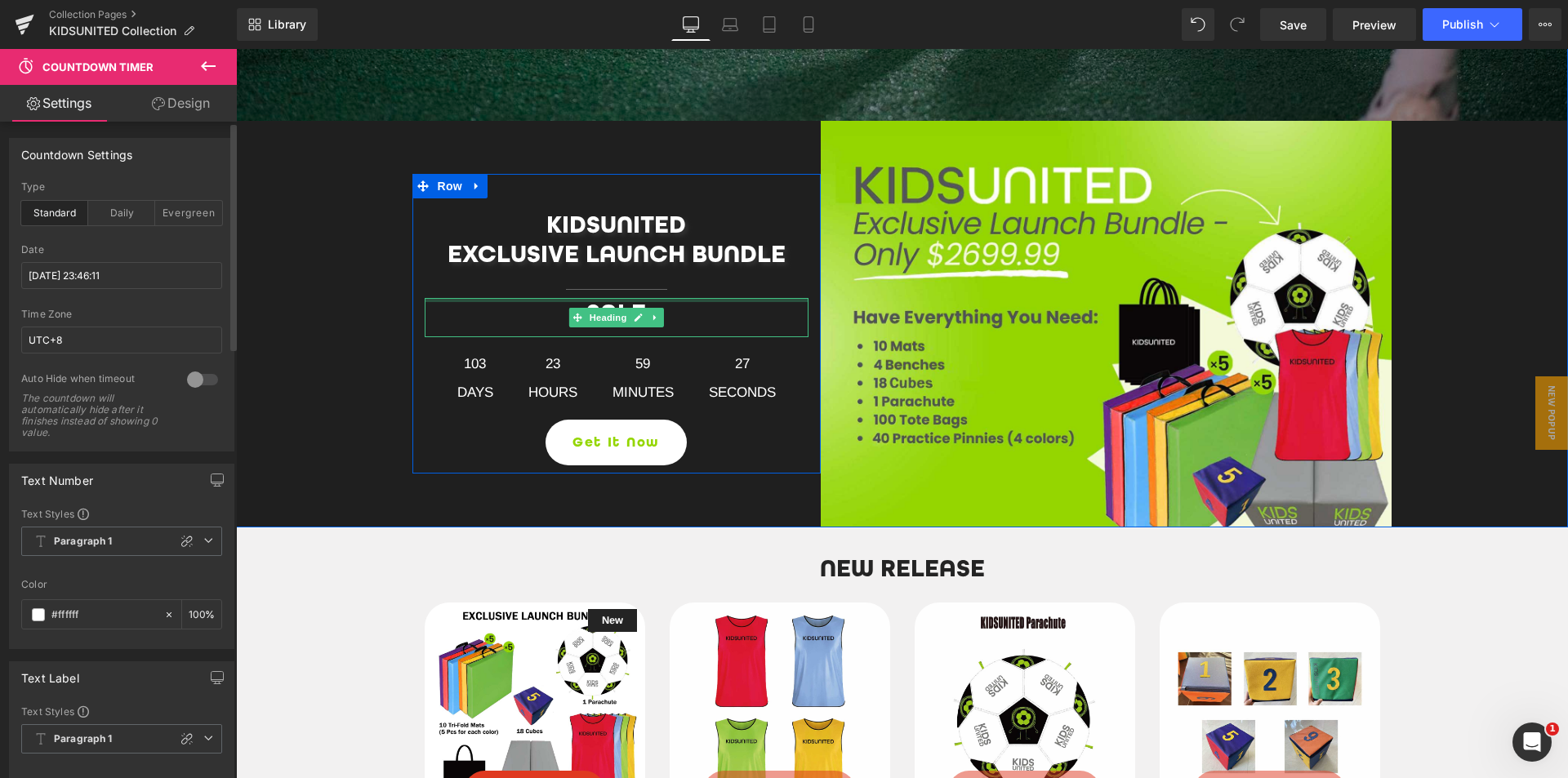
click at [563, 300] on div at bounding box center [617, 300] width 384 height 4
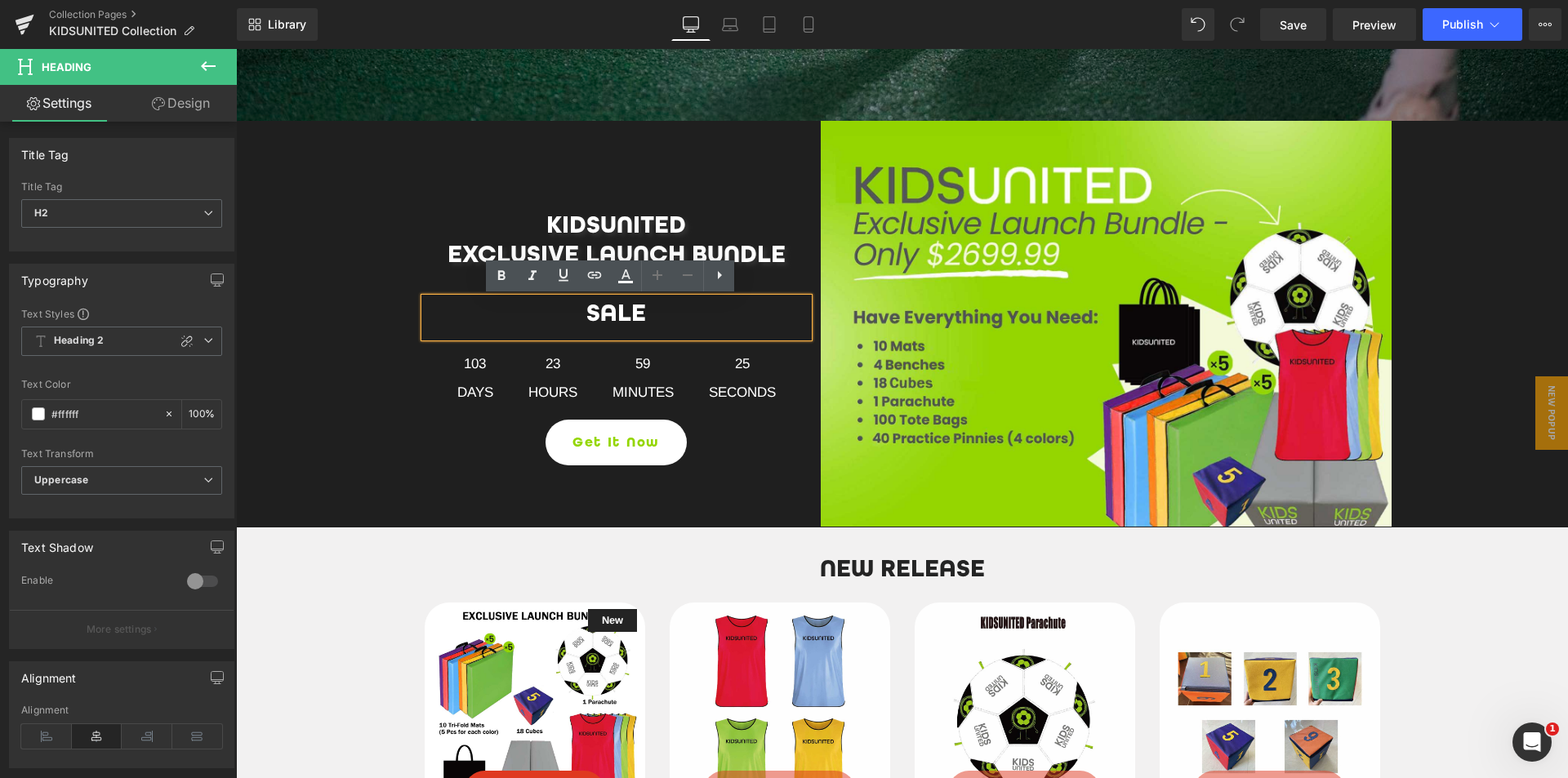
click at [578, 319] on h2 "SALE" at bounding box center [617, 313] width 384 height 29
paste div
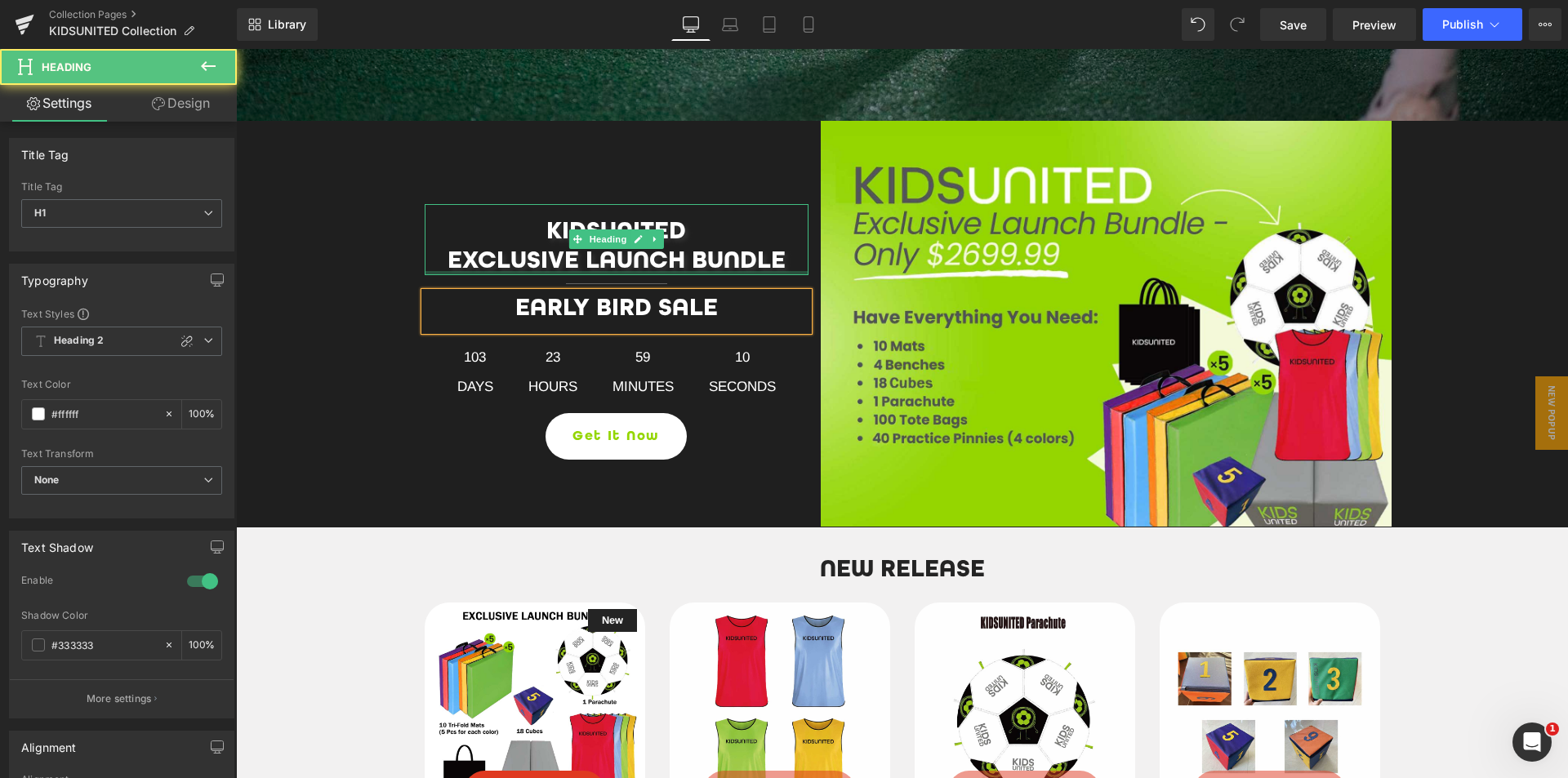
scroll to position [648, 0]
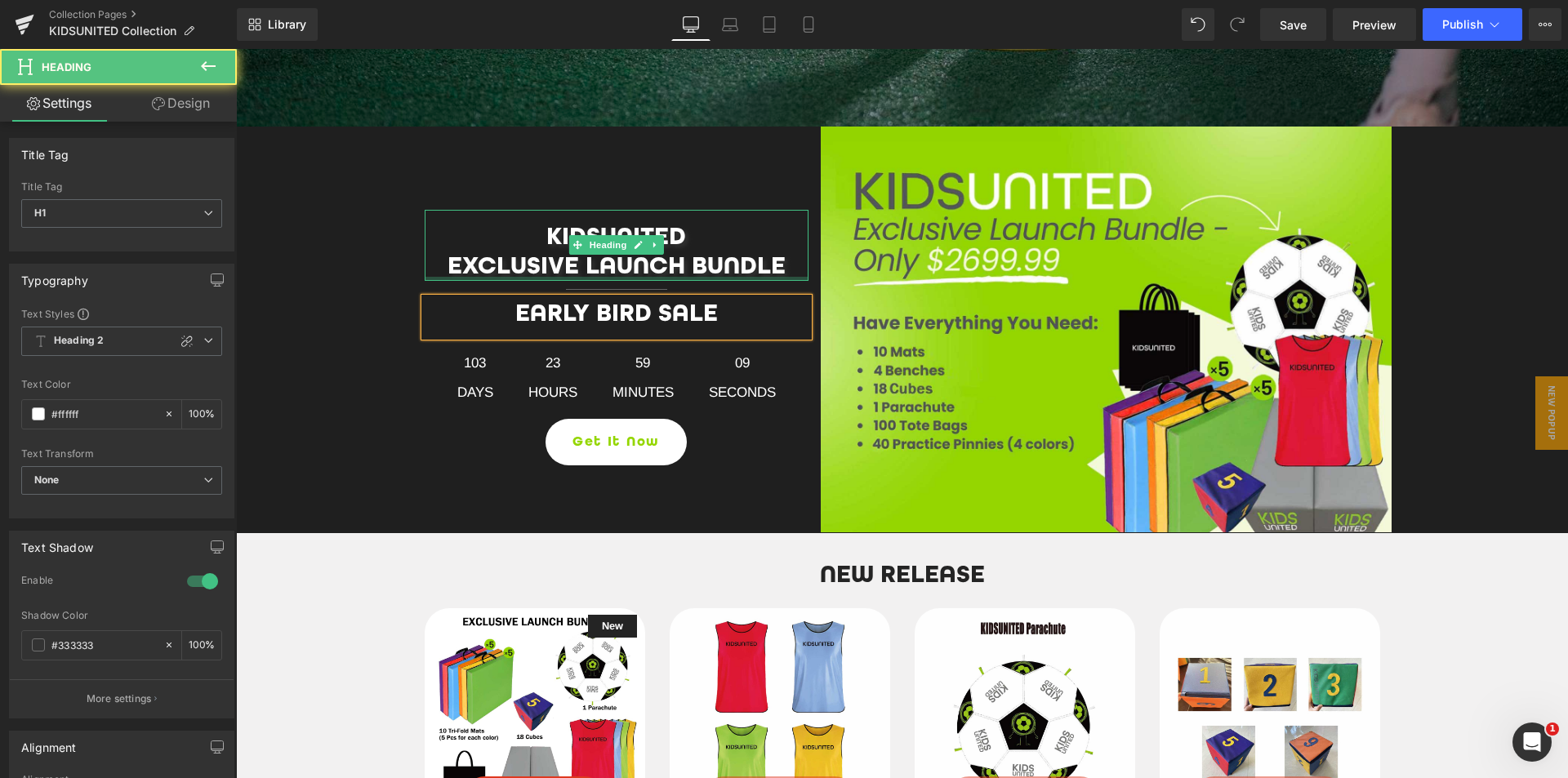
drag, startPoint x: 612, startPoint y: 278, endPoint x: 616, endPoint y: 263, distance: 15.5
click at [616, 263] on div "KIDSUNITED EXCLUSIVE LAUNCH BUNDLE Heading" at bounding box center [617, 245] width 384 height 71
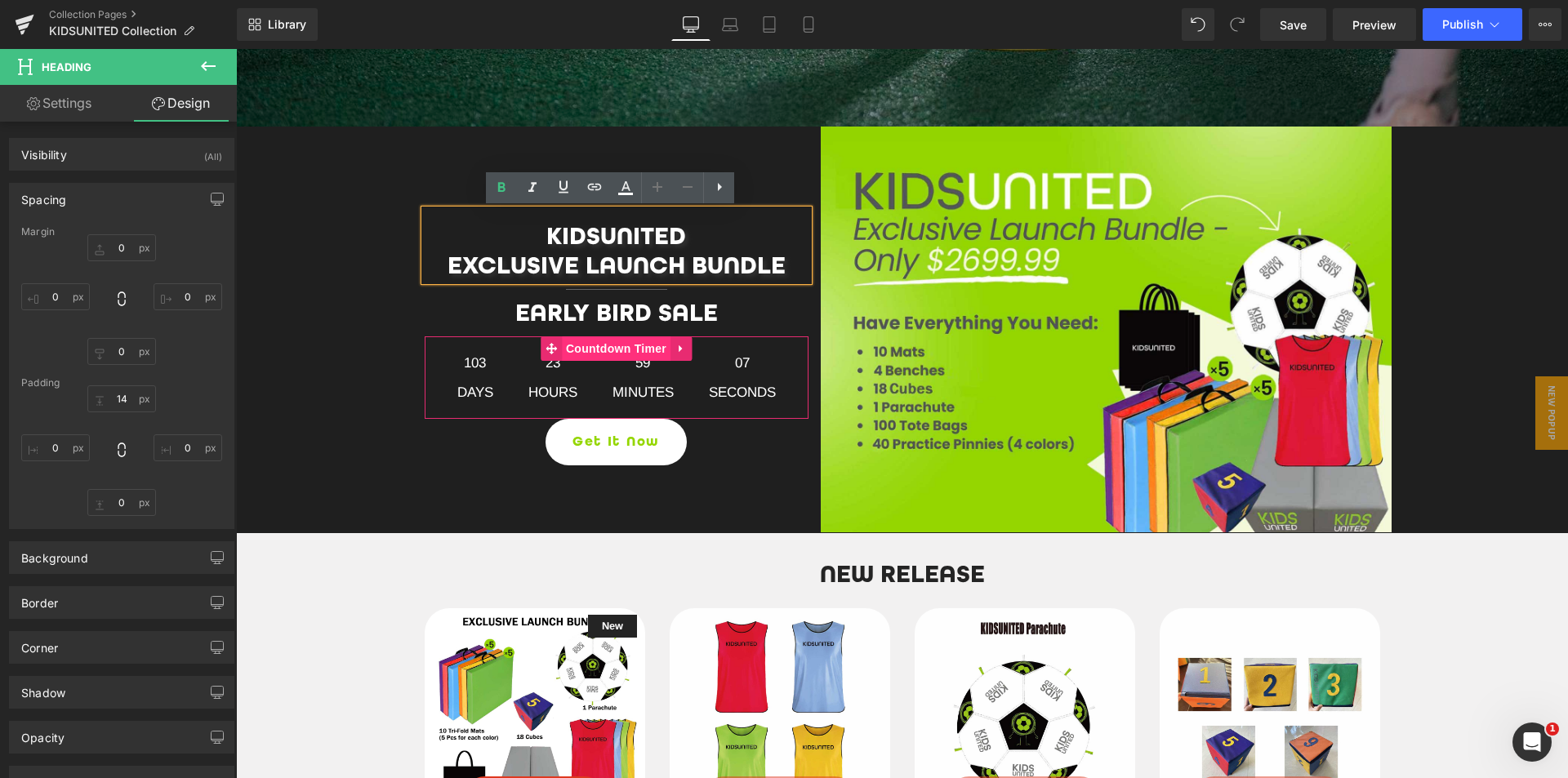
click at [616, 346] on span "Countdown Timer" at bounding box center [616, 348] width 109 height 24
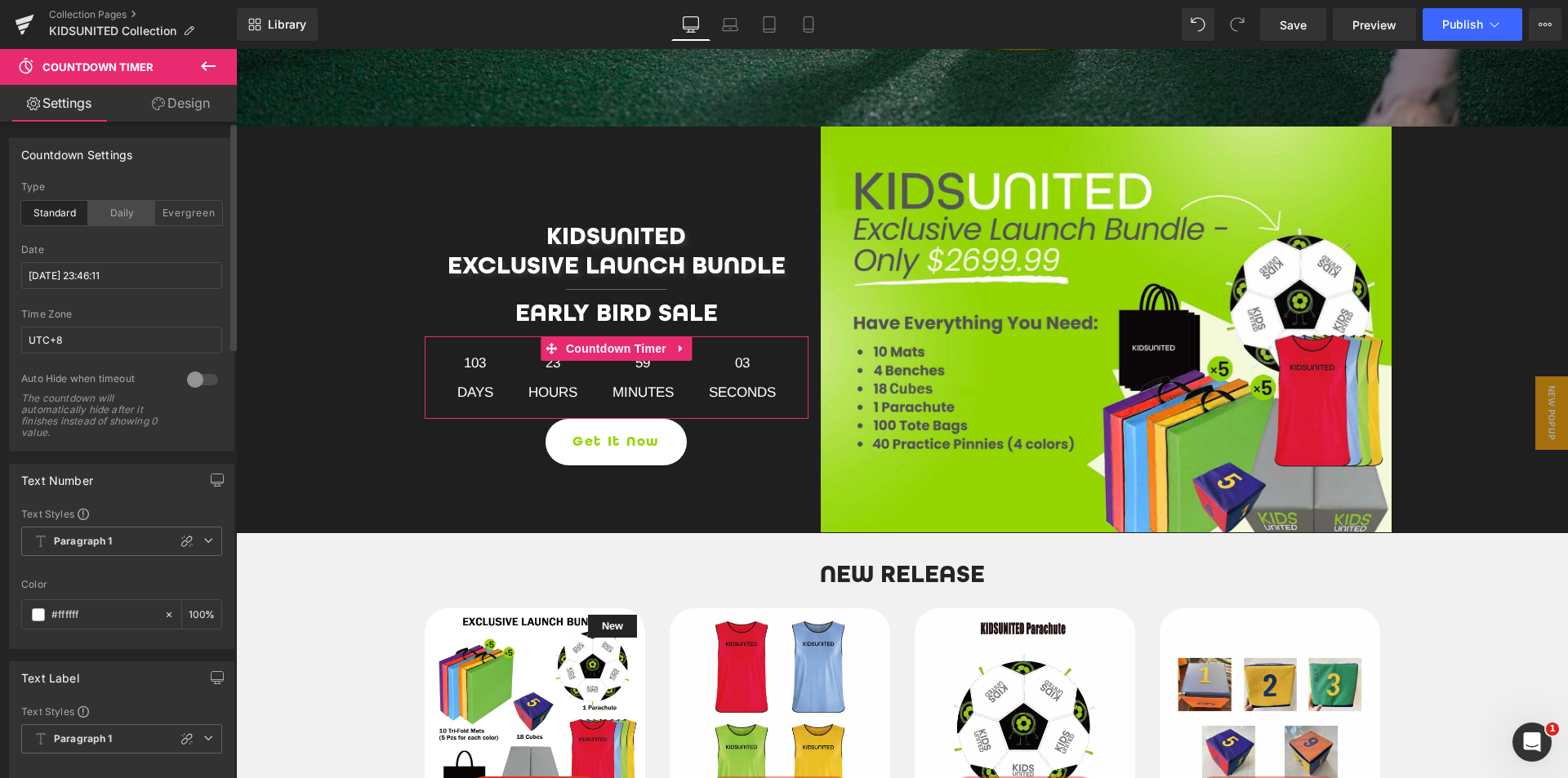
click at [126, 217] on div "Daily" at bounding box center [121, 213] width 67 height 24
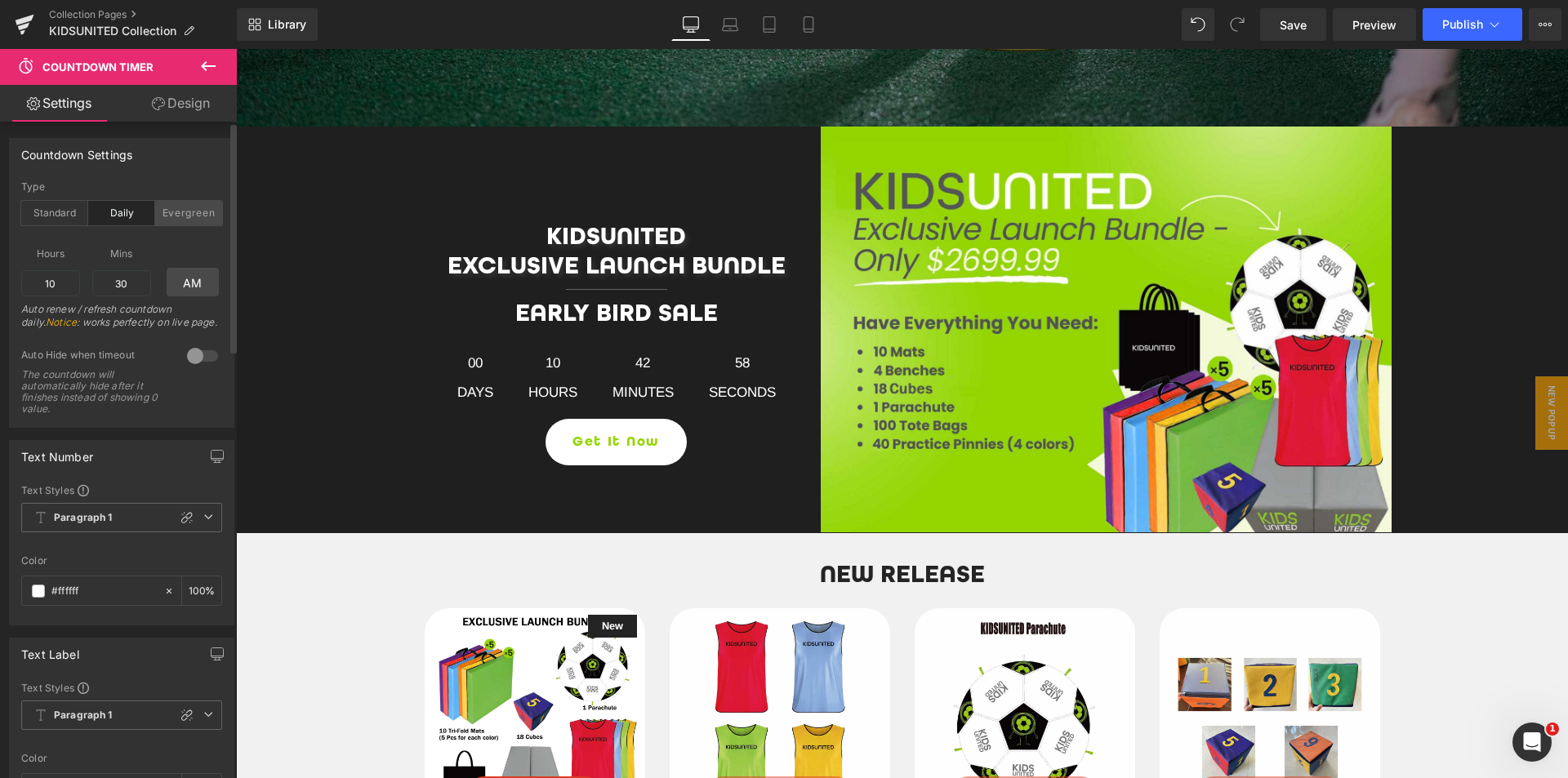
click at [168, 216] on div "Evergreen" at bounding box center [189, 213] width 67 height 24
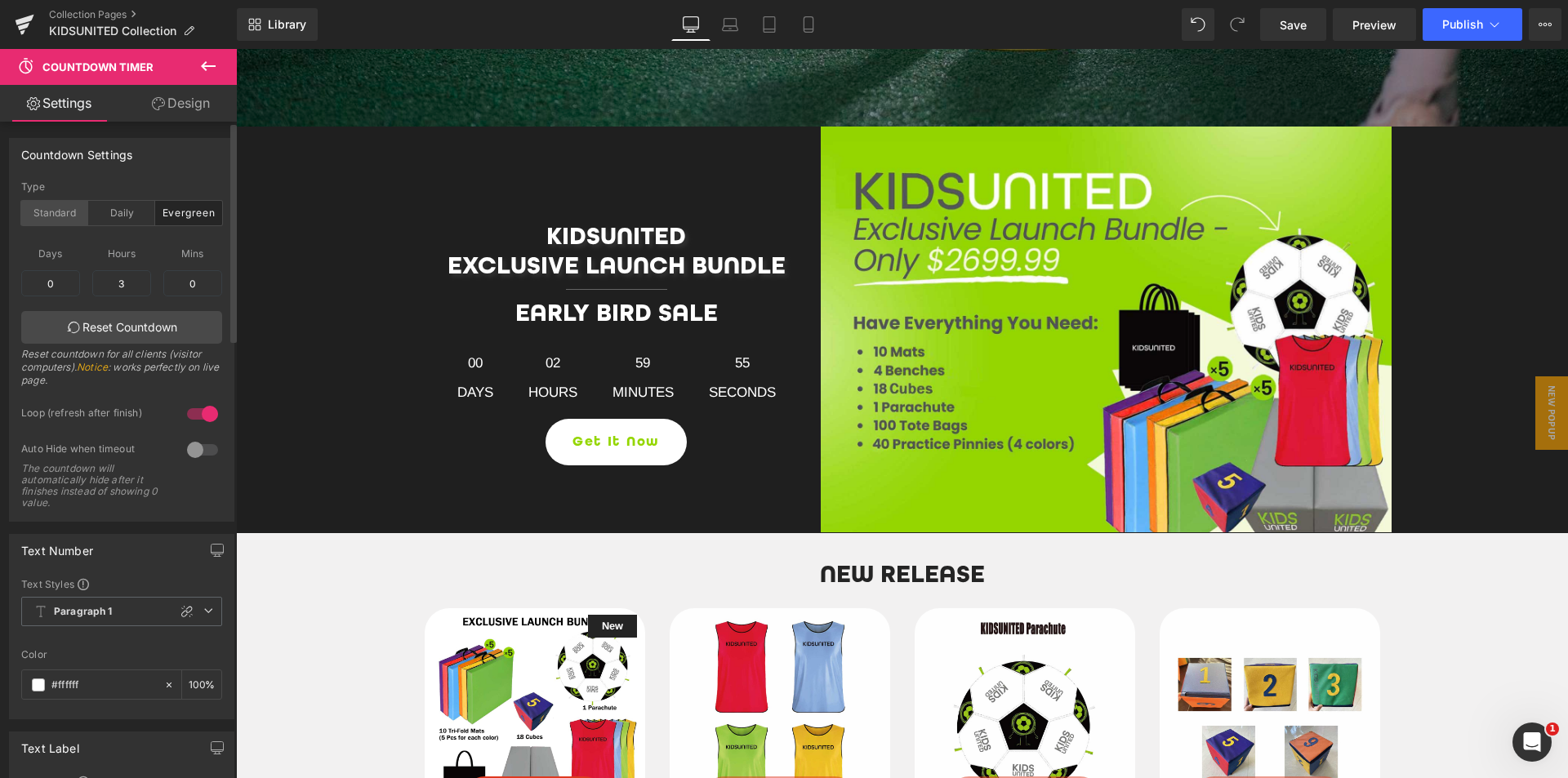
click at [71, 211] on div "Standard" at bounding box center [55, 213] width 67 height 24
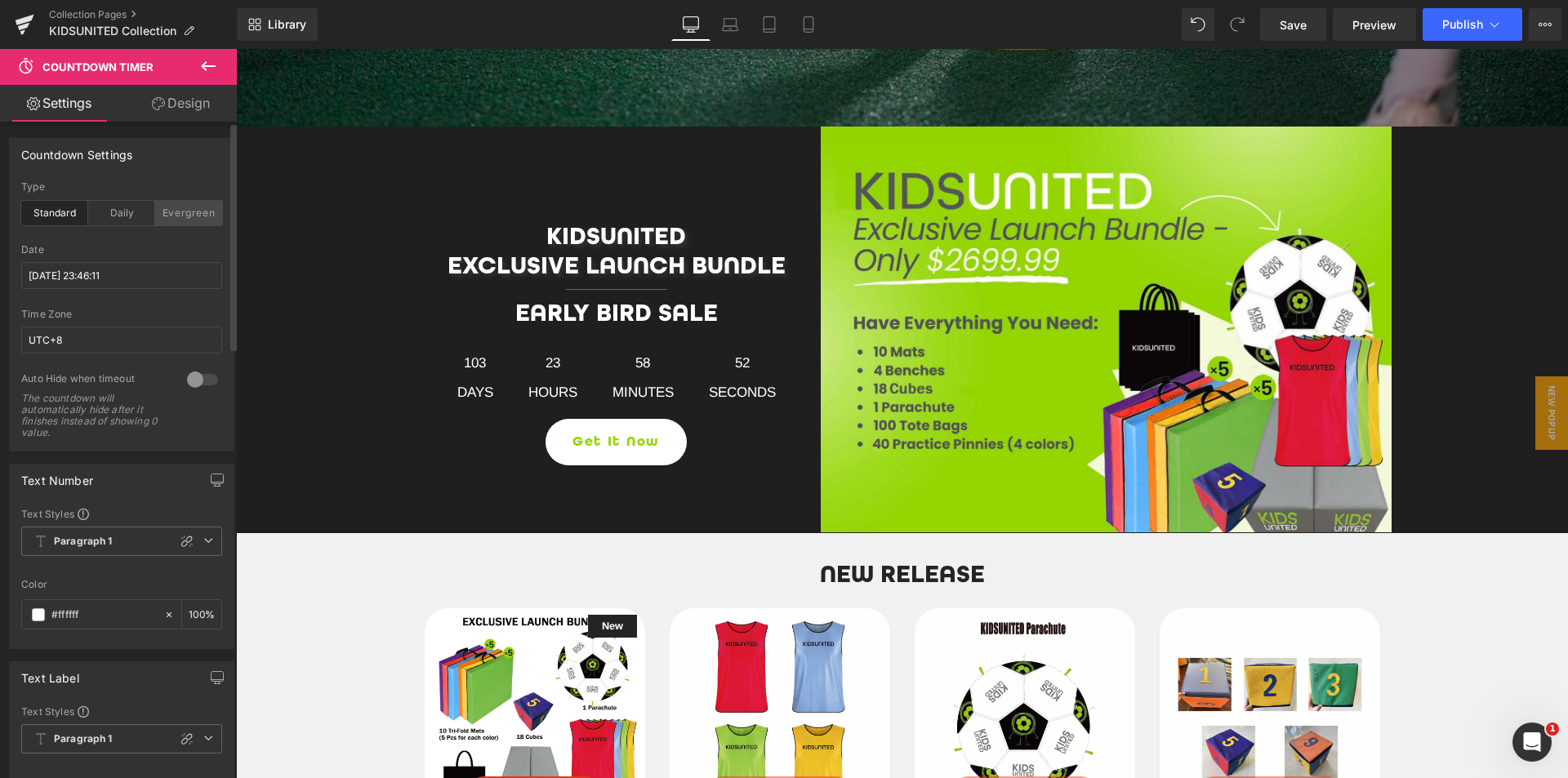
click at [174, 215] on div "Evergreen" at bounding box center [189, 213] width 67 height 24
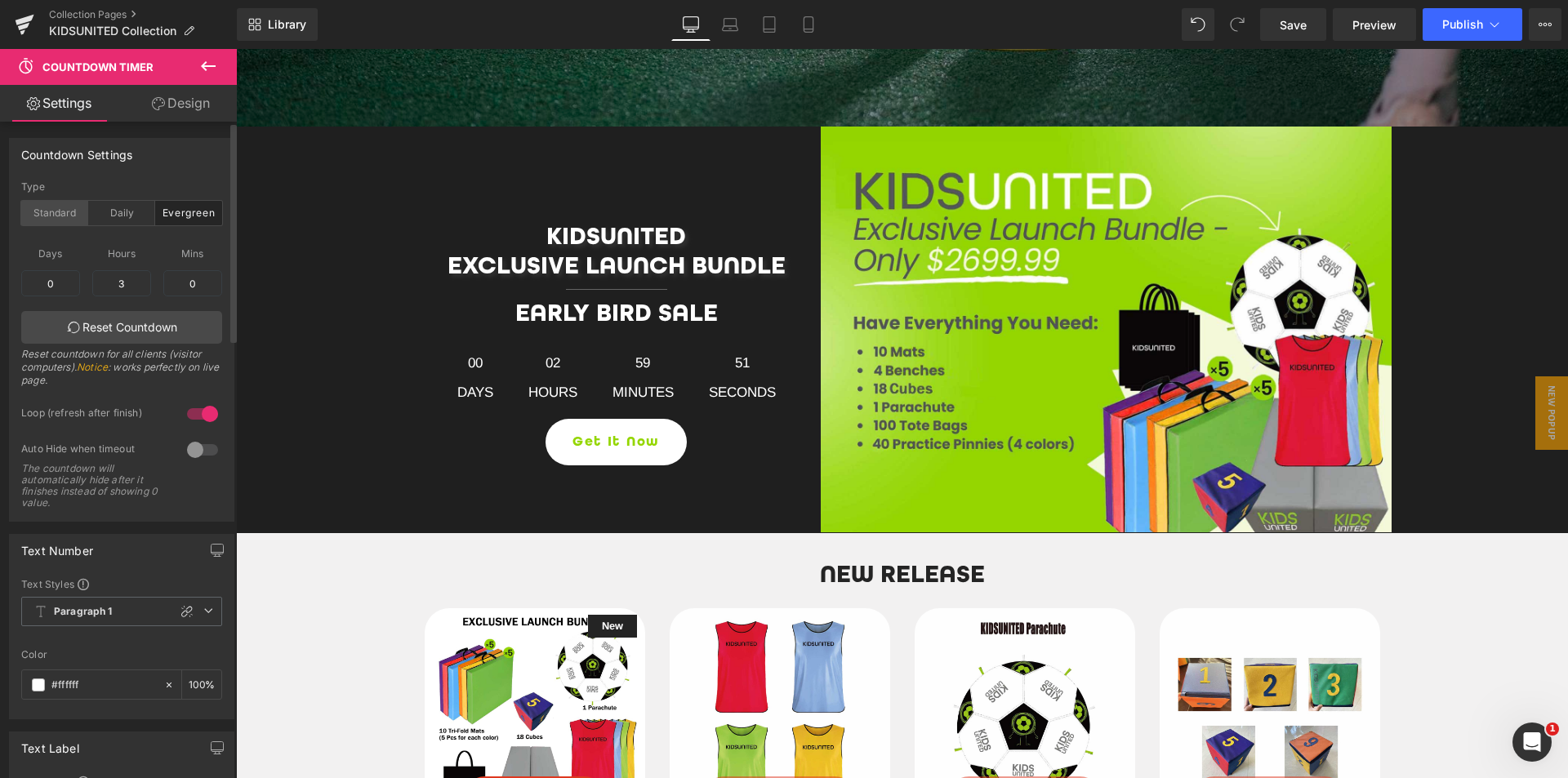
click at [61, 214] on div "Standard" at bounding box center [55, 213] width 67 height 24
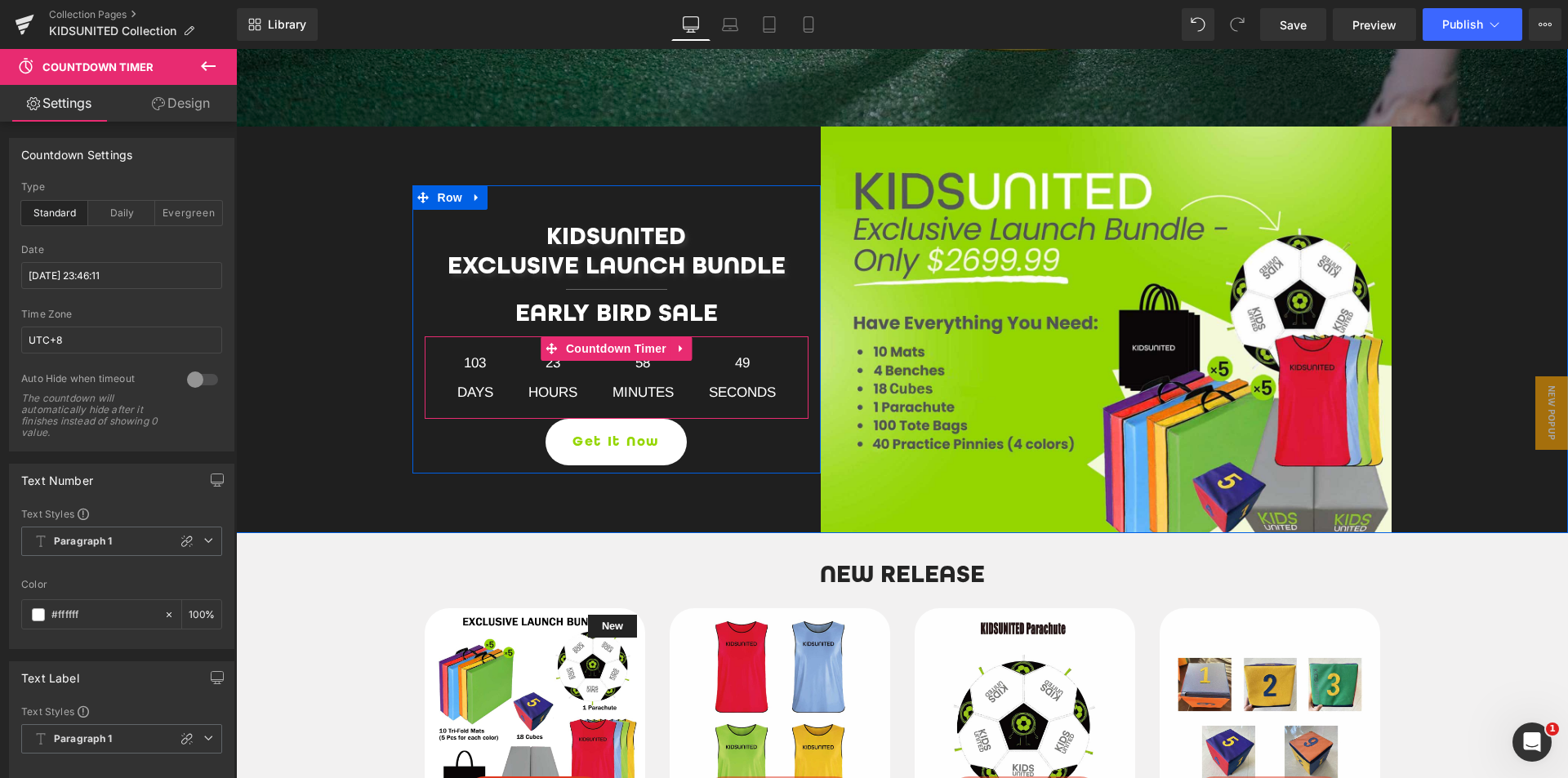
click at [631, 372] on span "58" at bounding box center [643, 367] width 61 height 29
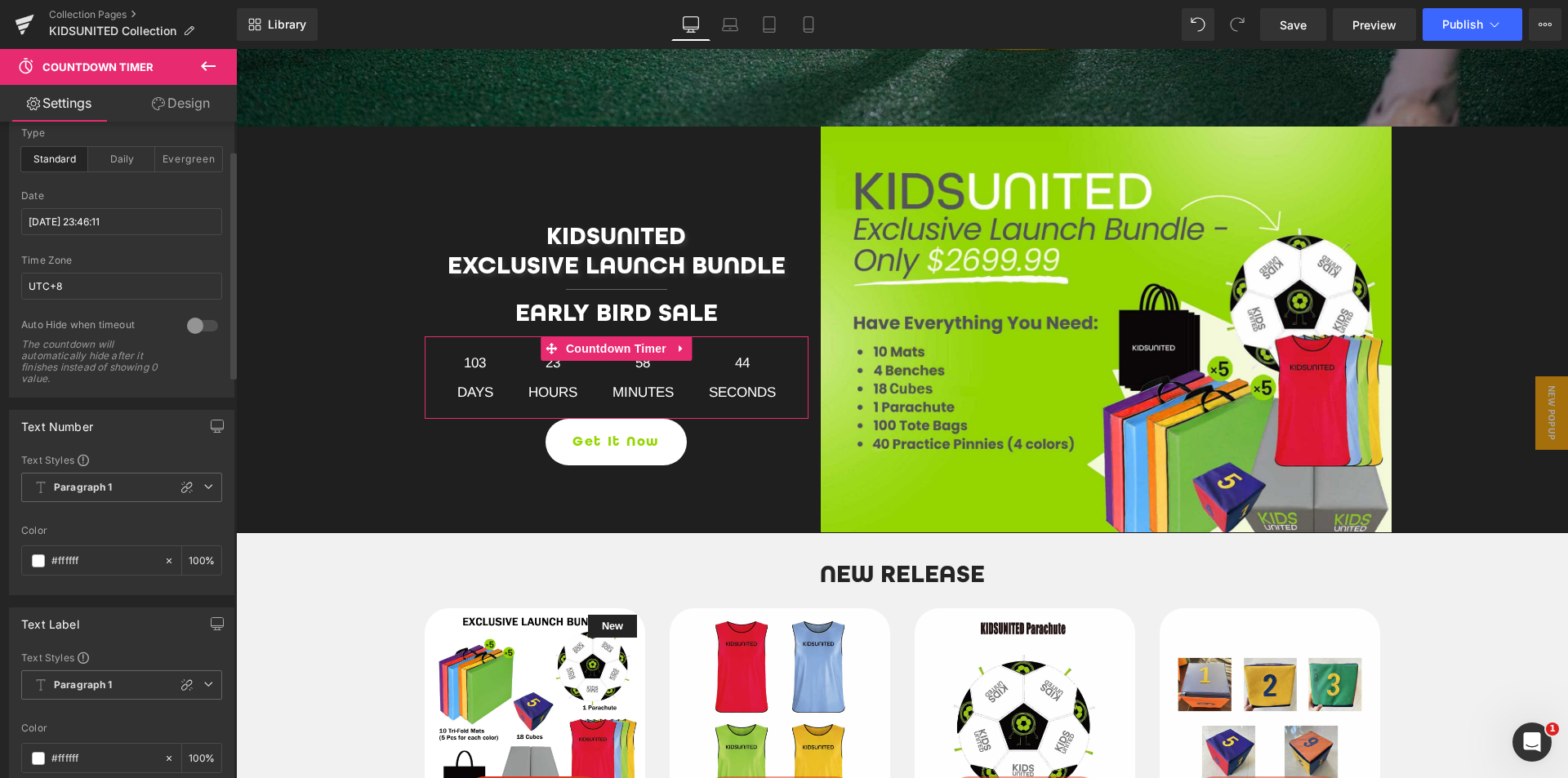
scroll to position [81, 0]
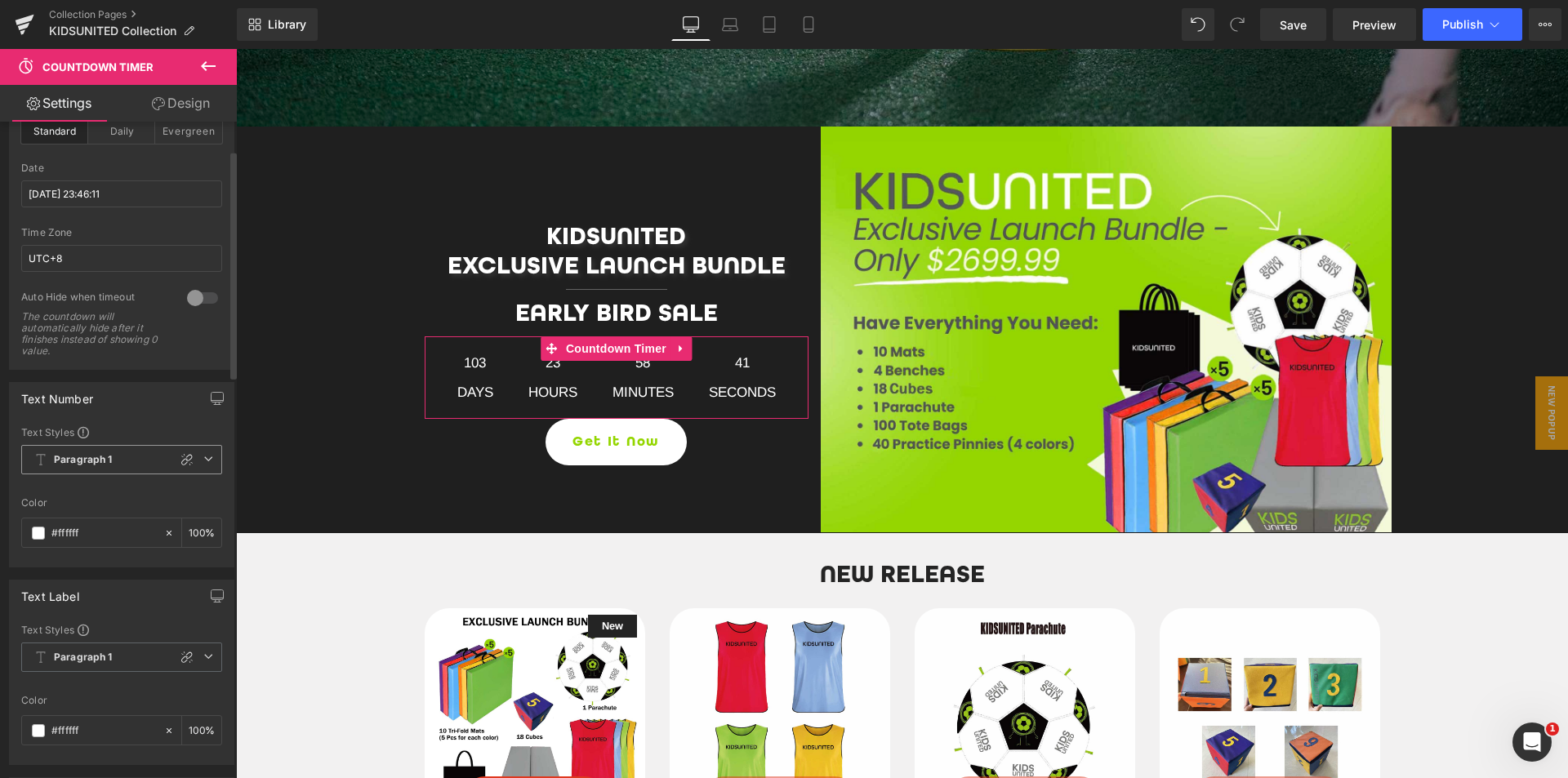
click at [100, 451] on span "Paragraph 1" at bounding box center [122, 460] width 201 height 29
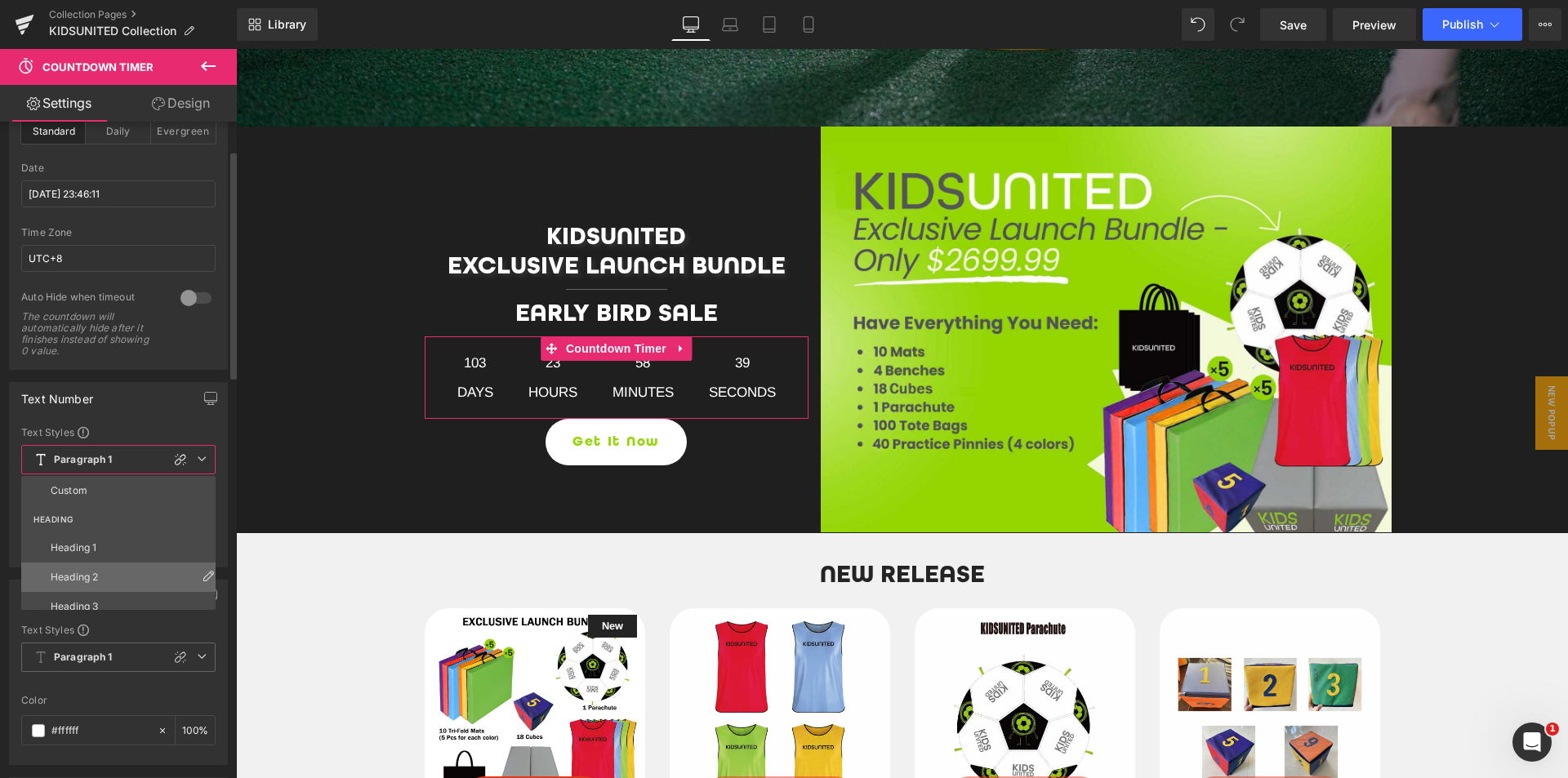
click at [103, 567] on li "Heading 2" at bounding box center [122, 577] width 202 height 29
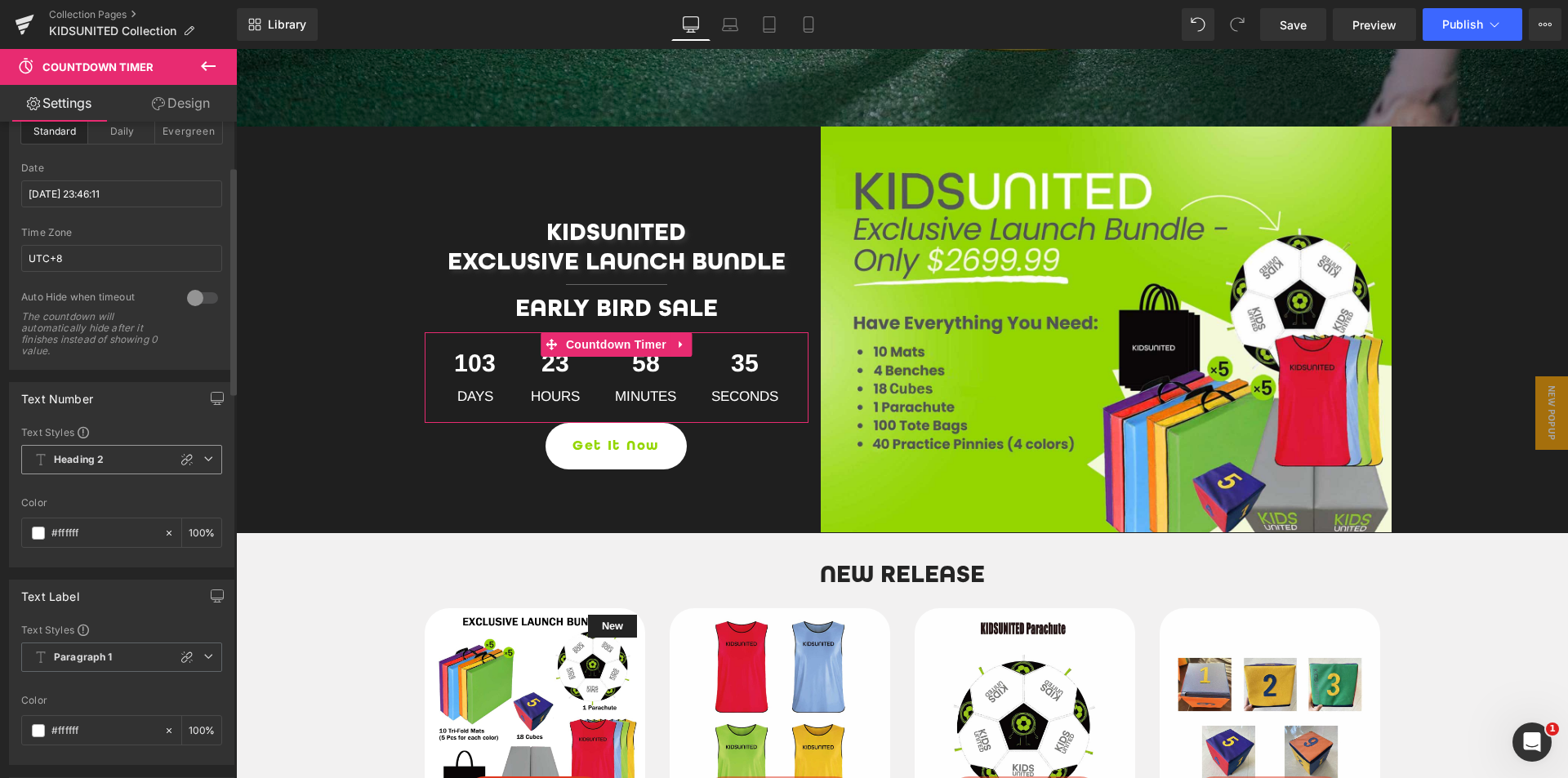
scroll to position [245, 0]
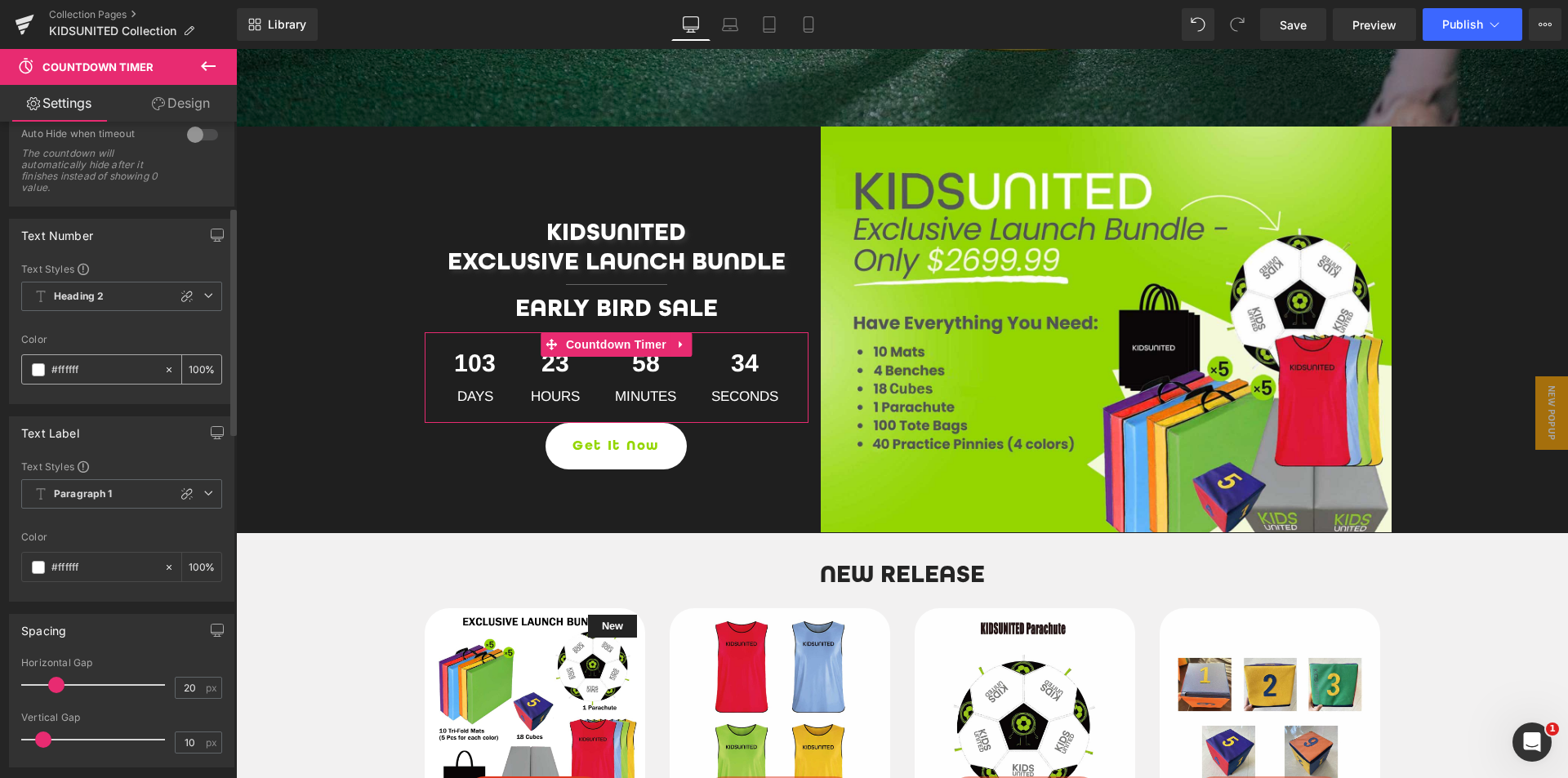
click at [43, 374] on span at bounding box center [38, 370] width 13 height 13
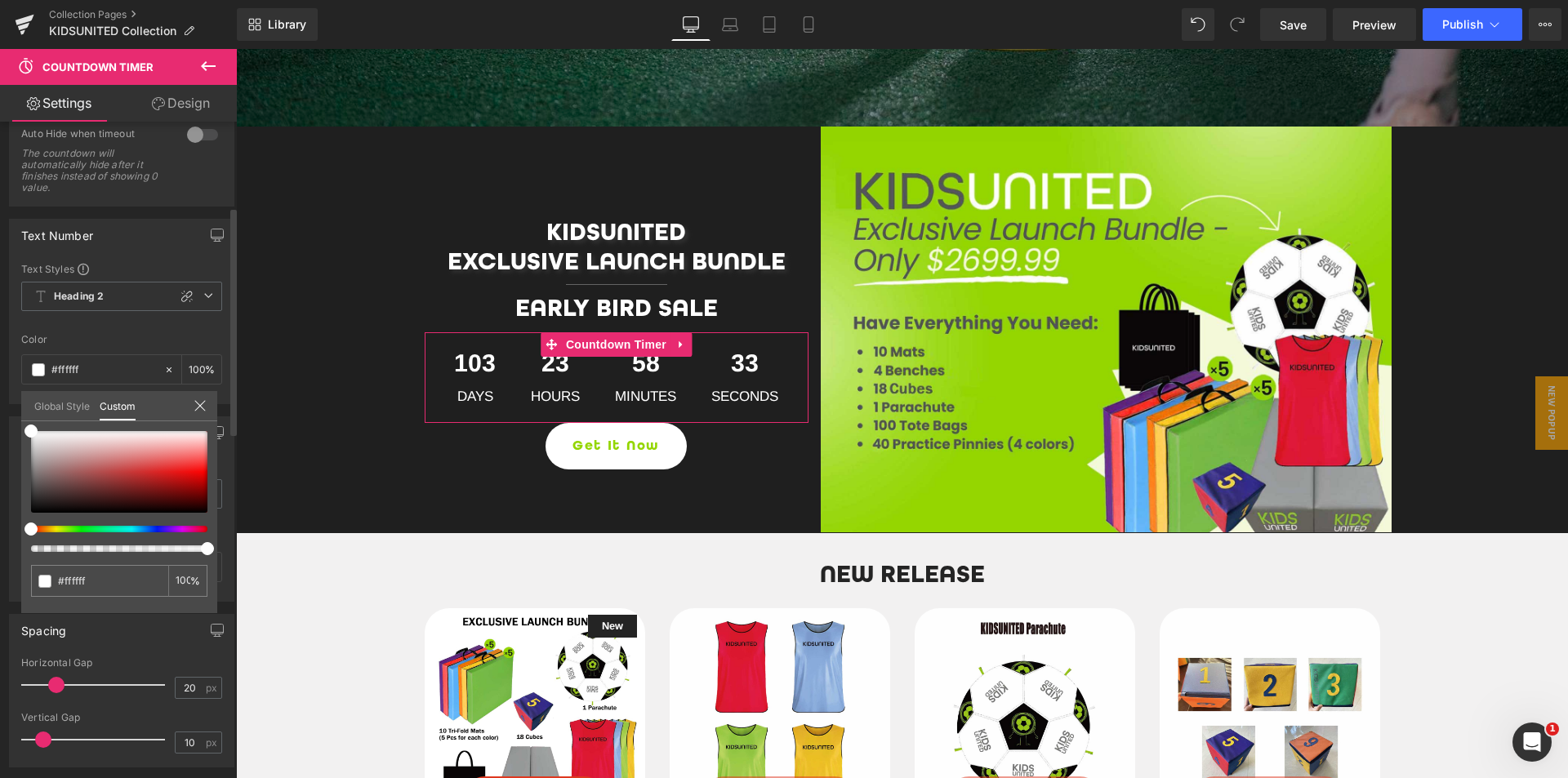
click at [57, 404] on link "Global Style" at bounding box center [61, 405] width 56 height 27
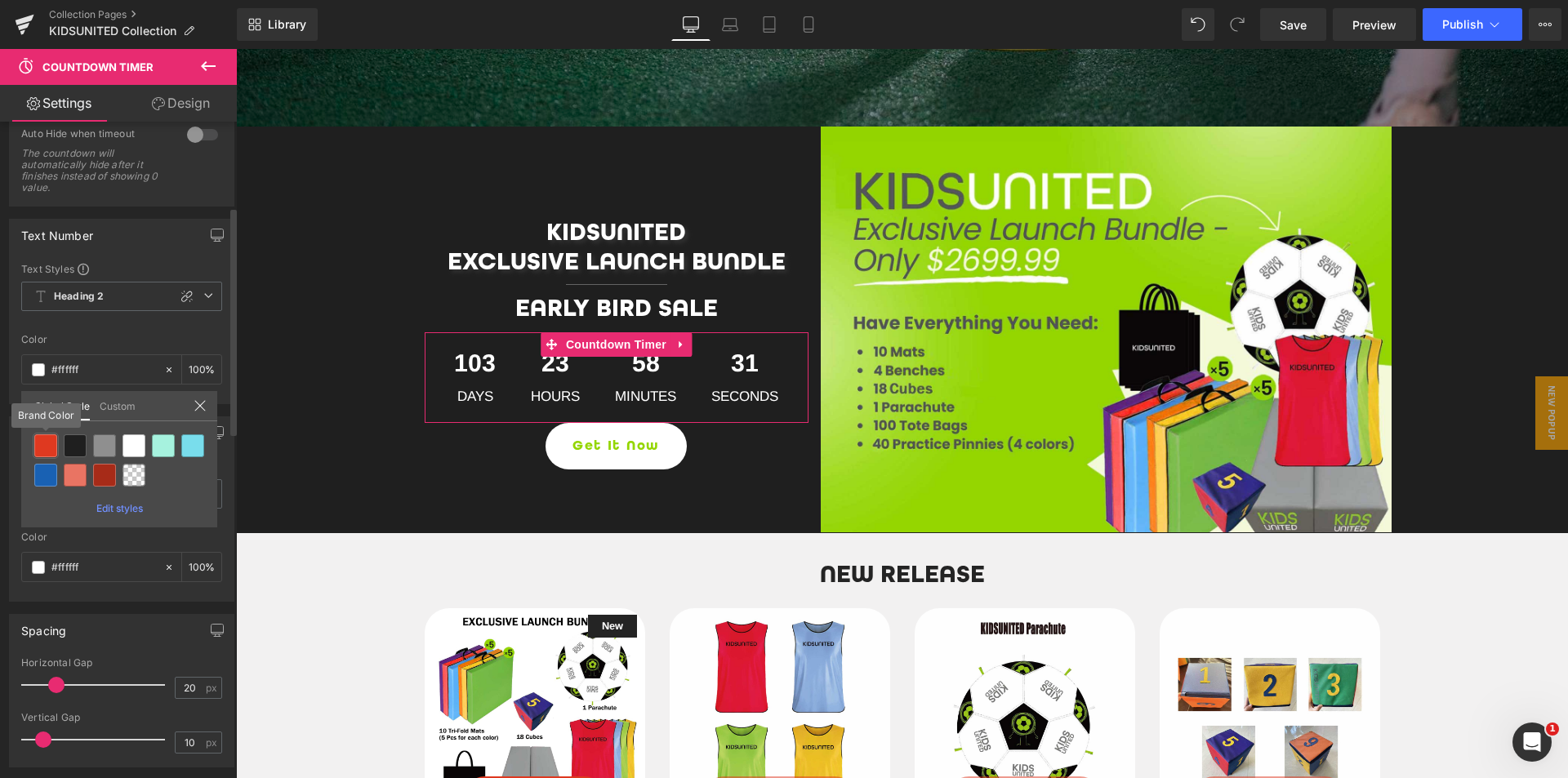
click at [46, 442] on div at bounding box center [46, 446] width 23 height 23
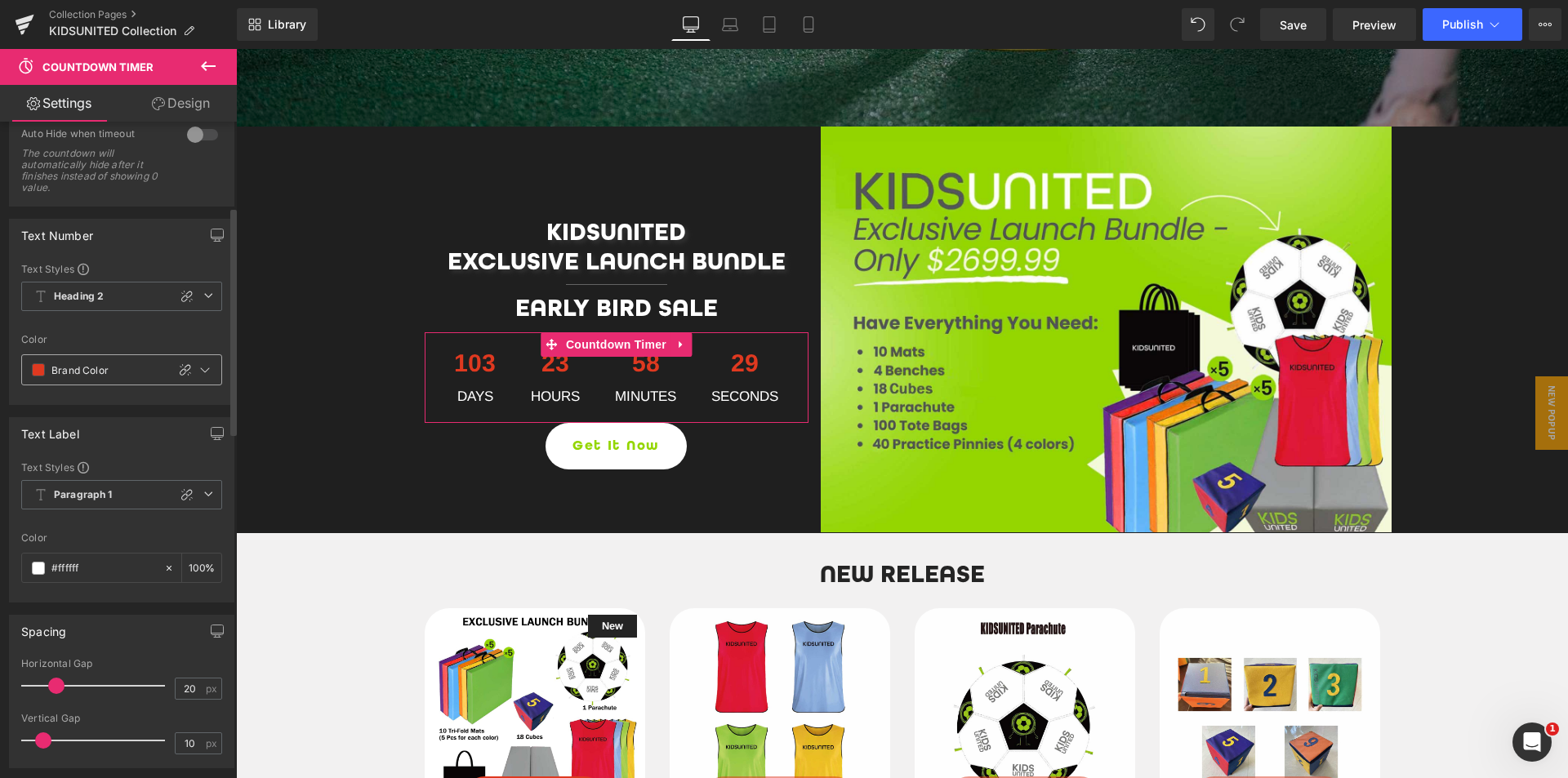
click at [39, 377] on div "#ffffff" at bounding box center [94, 369] width 144 height 29
click at [35, 371] on span at bounding box center [38, 370] width 13 height 13
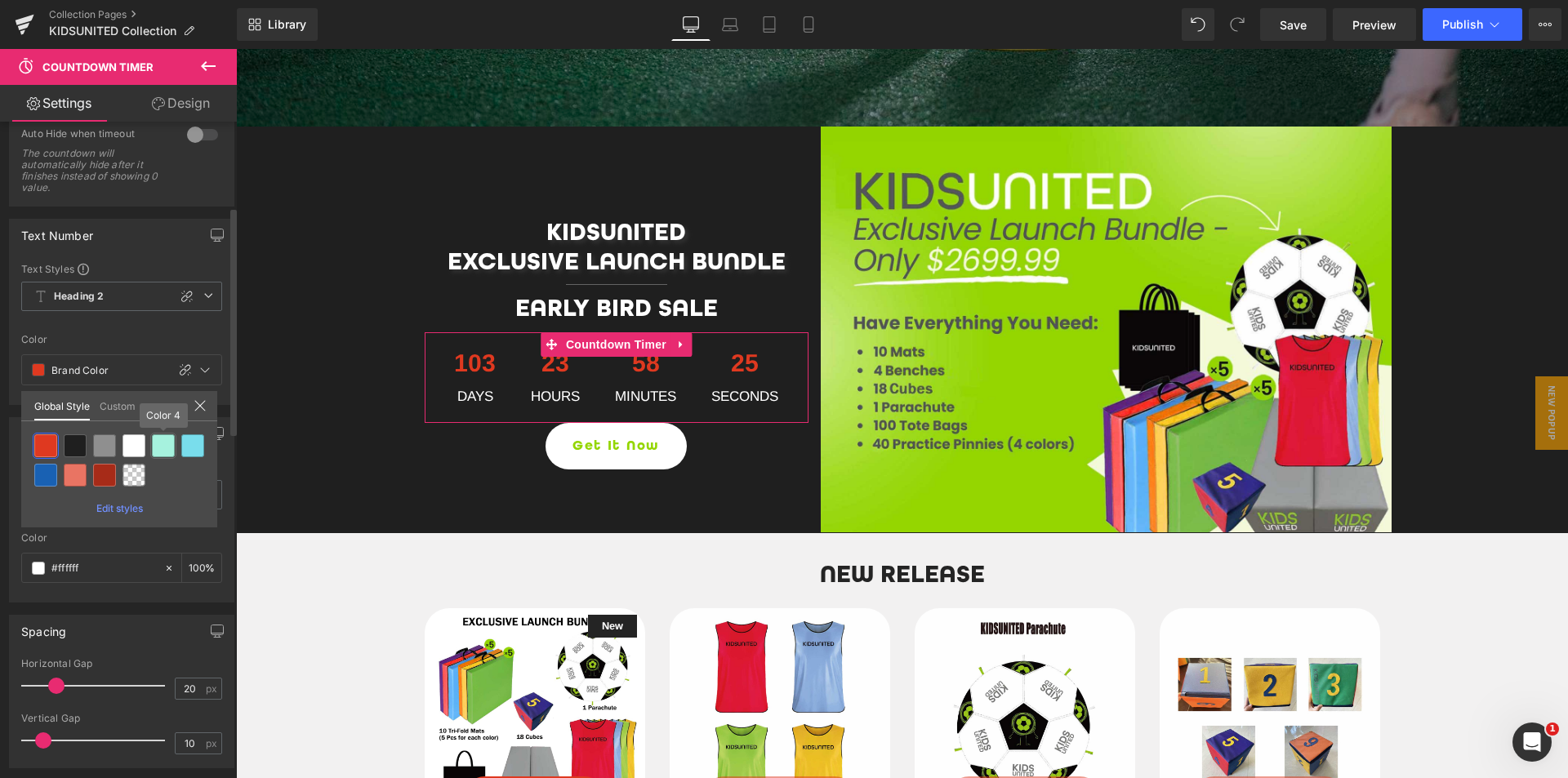
click at [164, 448] on div at bounding box center [164, 446] width 23 height 23
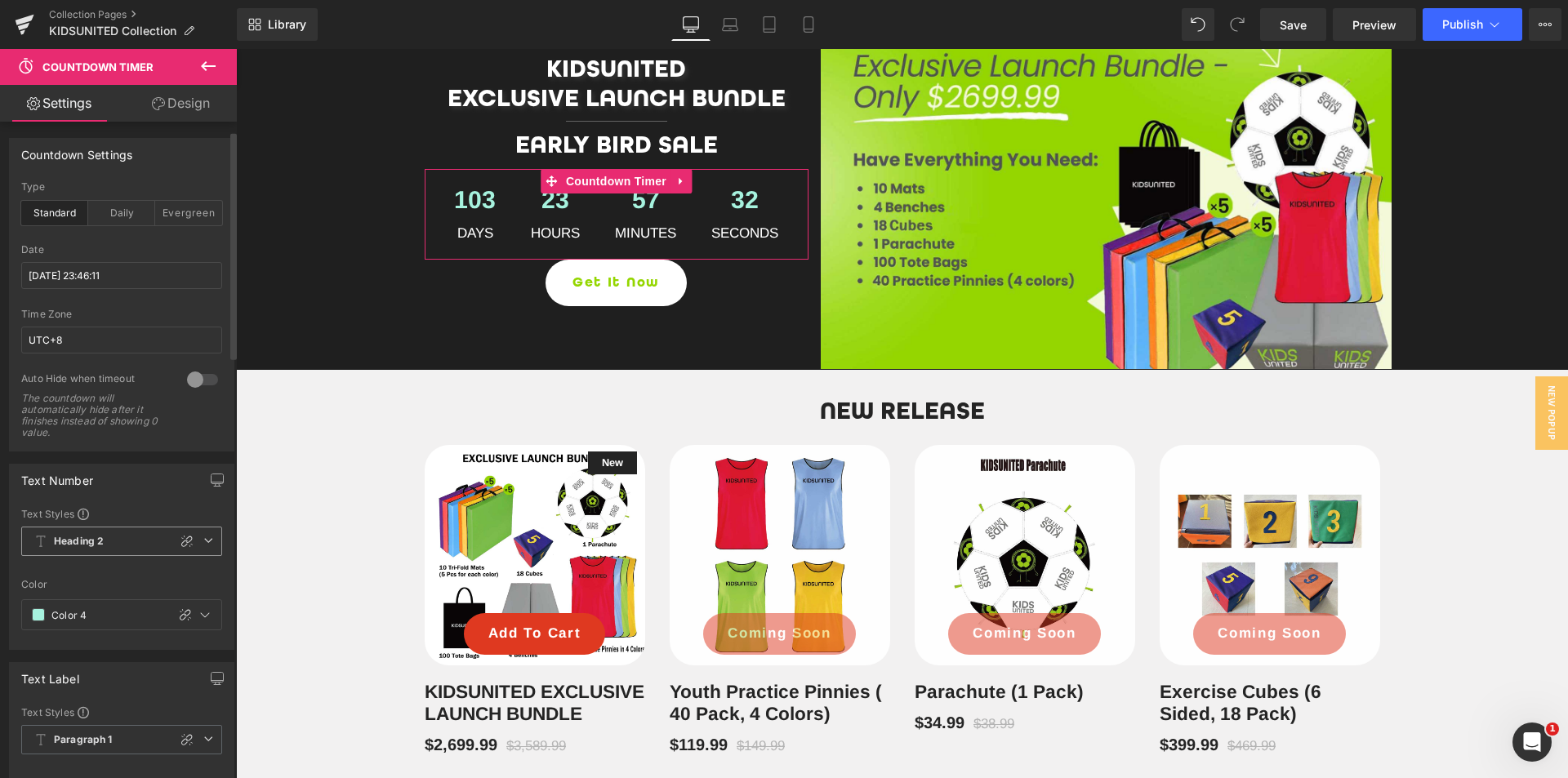
scroll to position [327, 0]
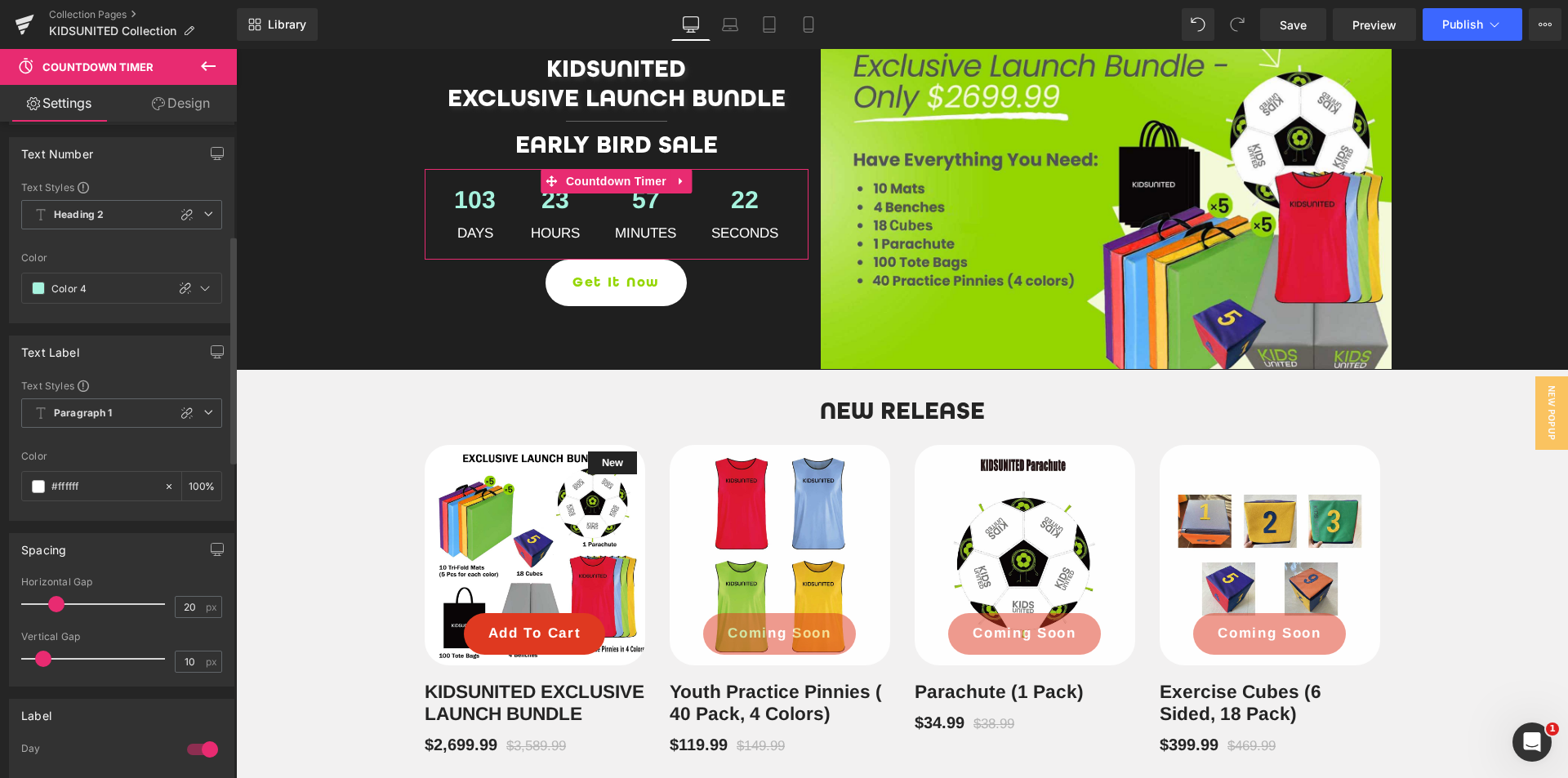
drag, startPoint x: 54, startPoint y: 604, endPoint x: 83, endPoint y: 597, distance: 29.8
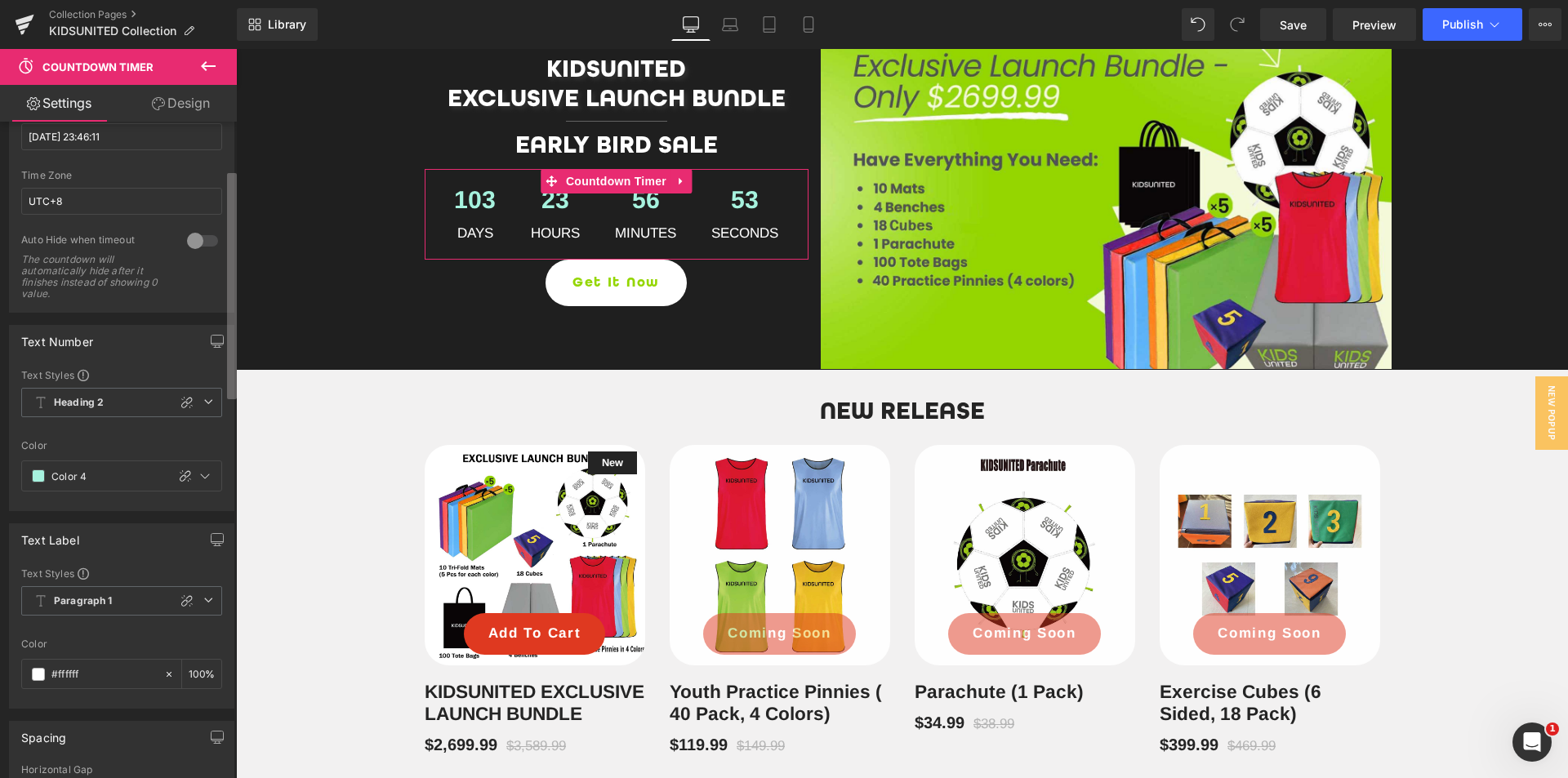
scroll to position [127, 0]
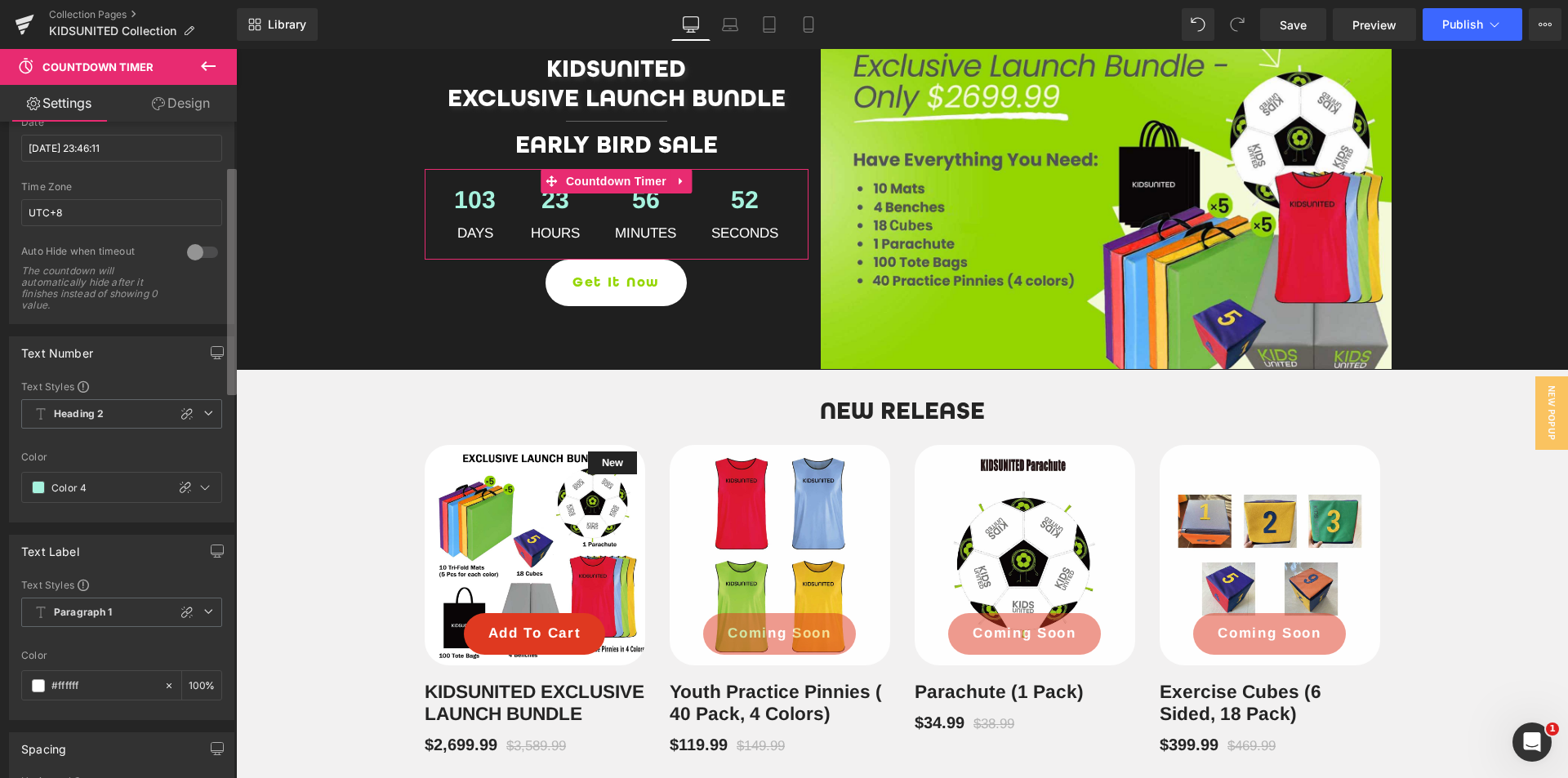
click at [232, 277] on b at bounding box center [232, 282] width 10 height 226
click at [197, 109] on link "Design" at bounding box center [180, 103] width 118 height 37
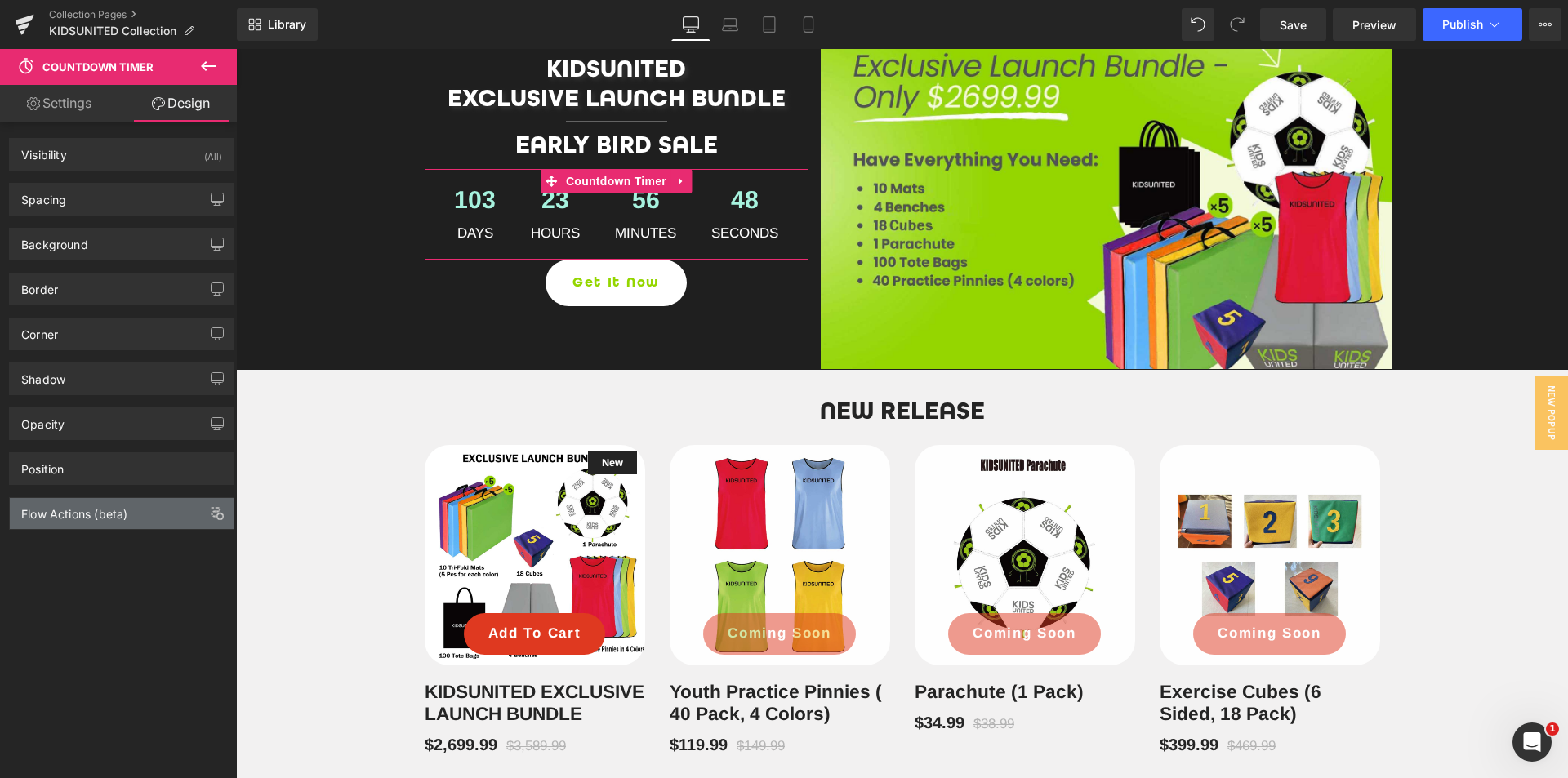
click at [109, 522] on div "Flow Actions (beta)" at bounding box center [121, 513] width 224 height 31
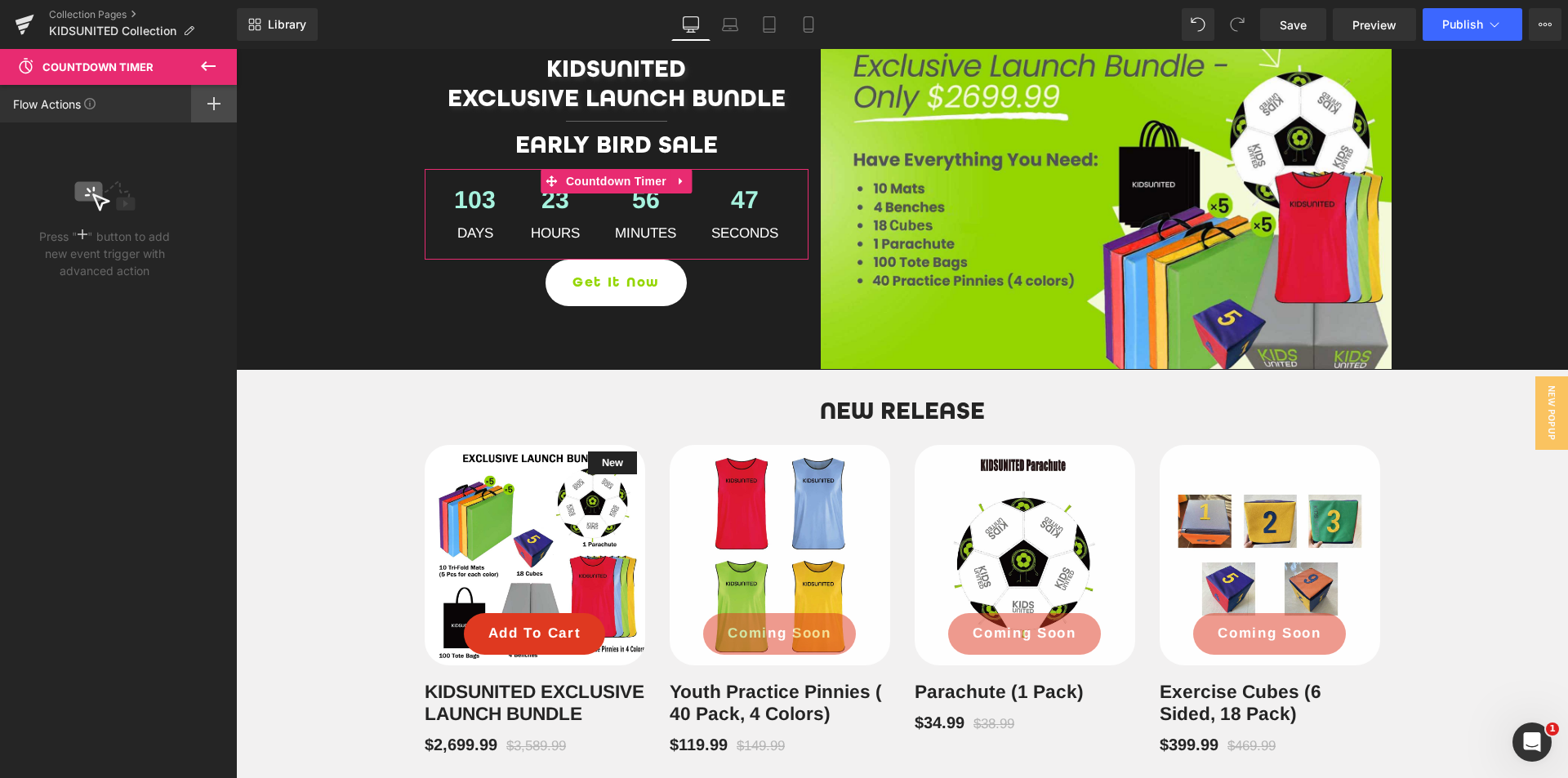
click at [205, 106] on div at bounding box center [214, 103] width 46 height 37
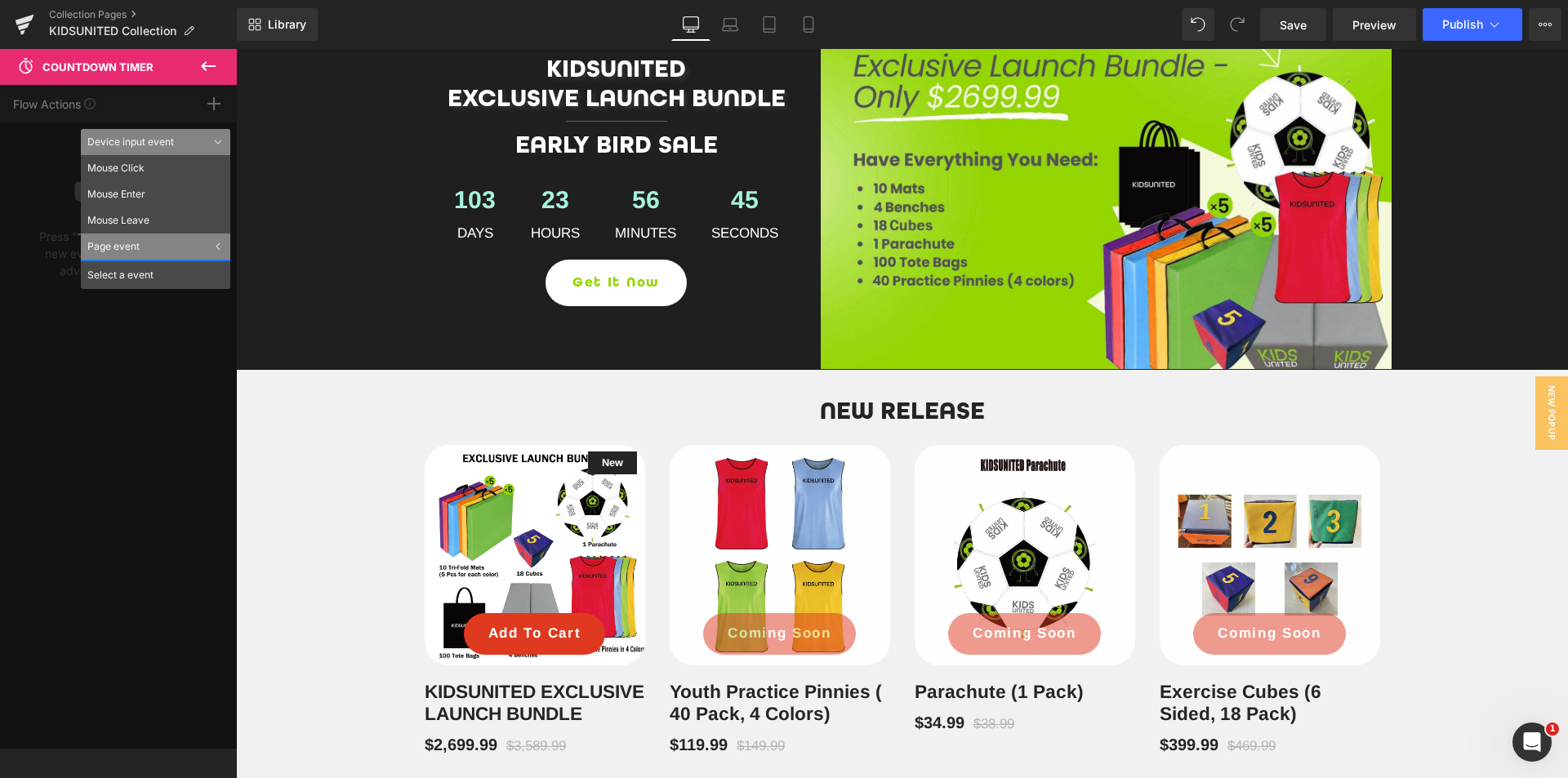
click at [209, 73] on icon at bounding box center [209, 66] width 20 height 20
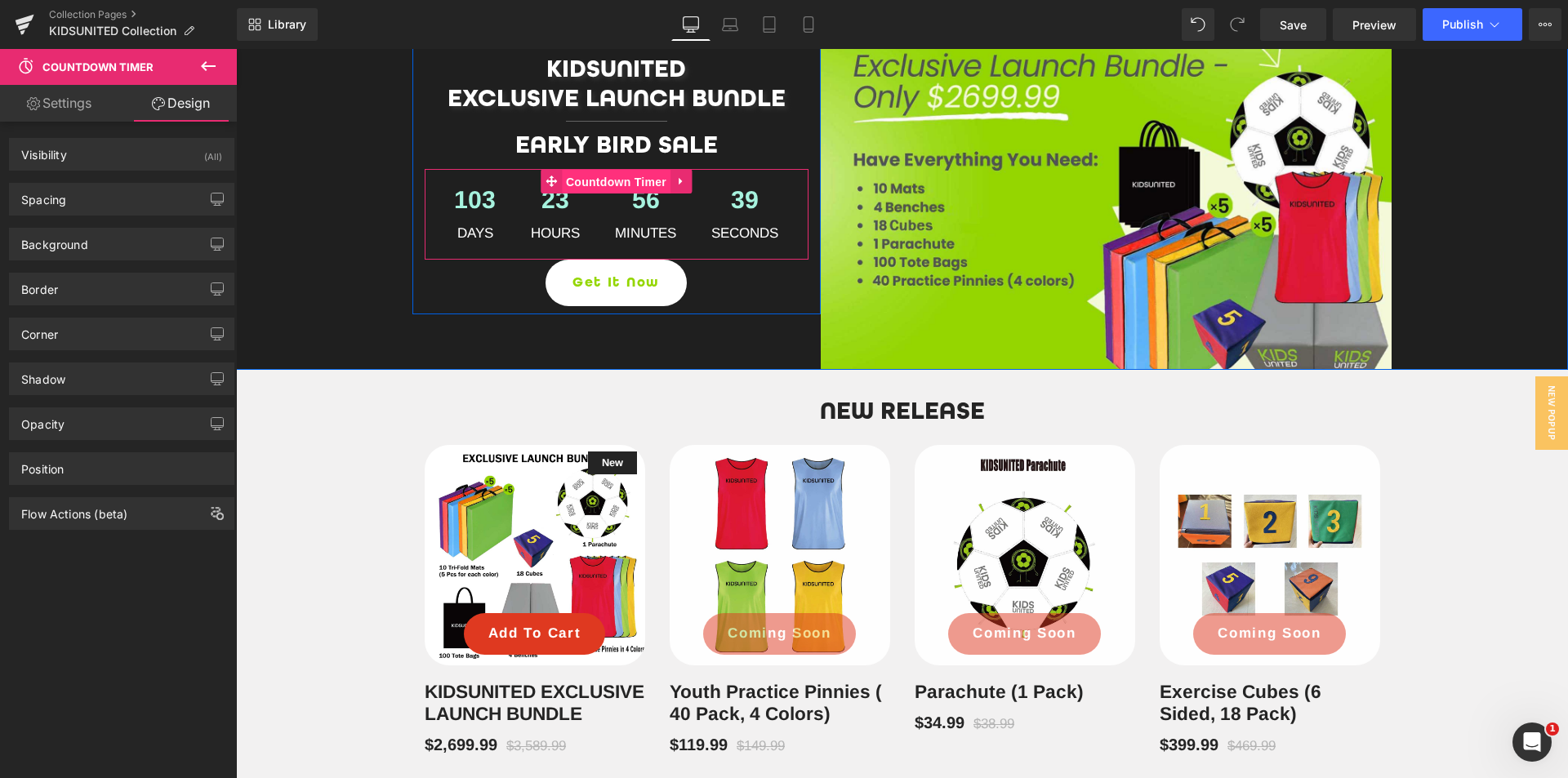
click at [592, 181] on span "Countdown Timer" at bounding box center [616, 181] width 109 height 24
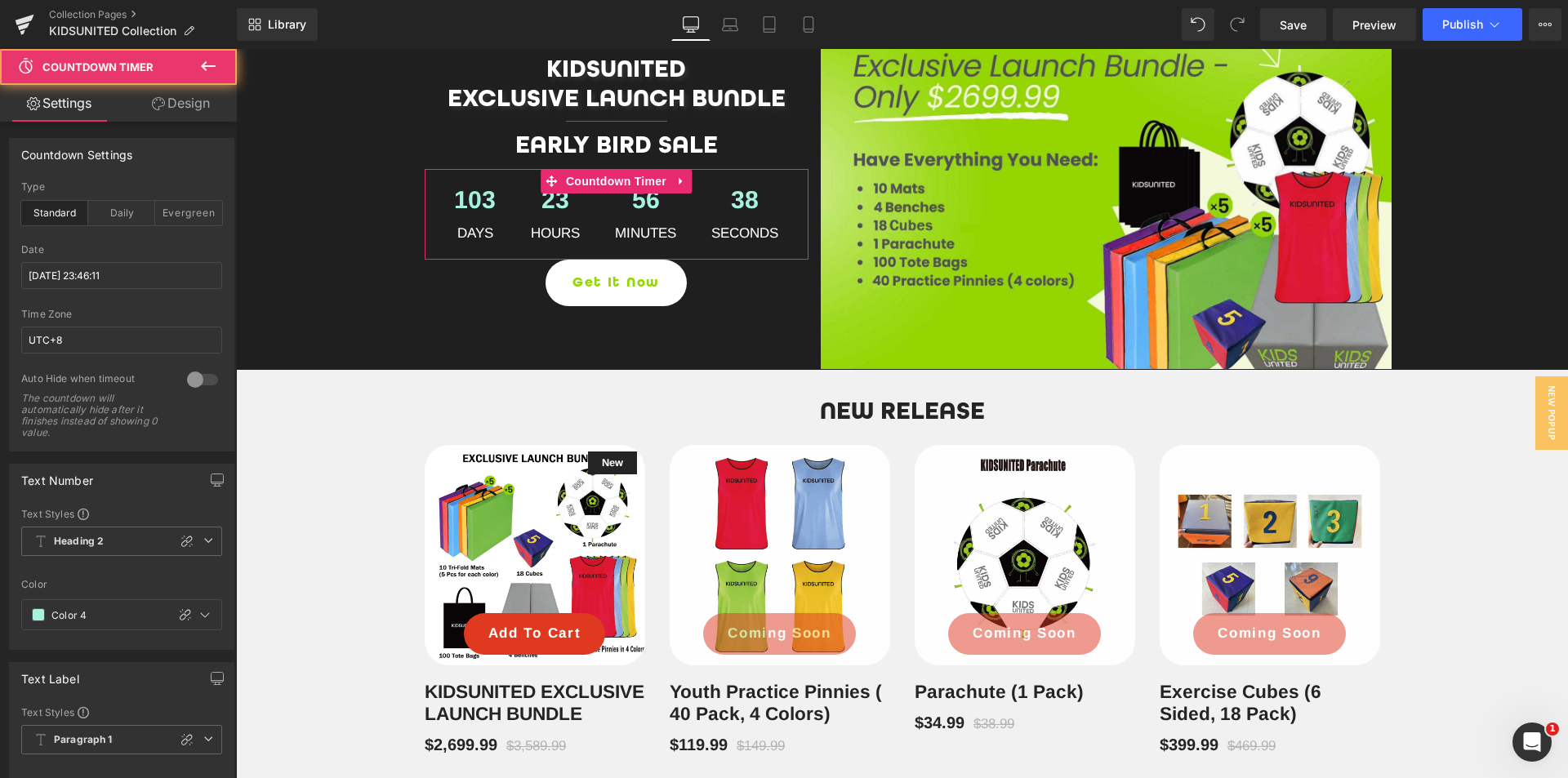
click at [185, 108] on link "Design" at bounding box center [180, 103] width 118 height 37
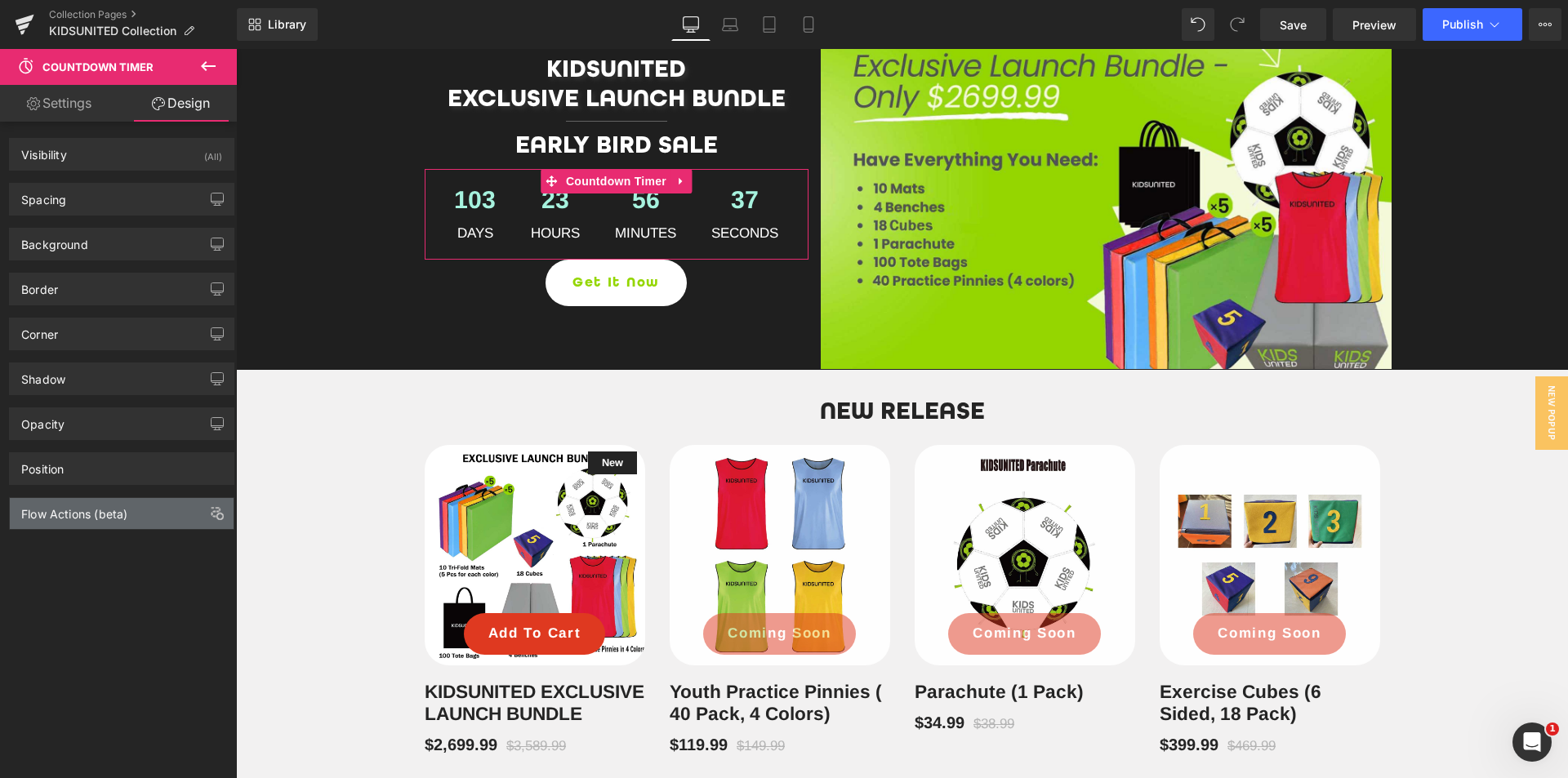
click at [124, 504] on div "Flow Actions (beta)" at bounding box center [75, 510] width 106 height 23
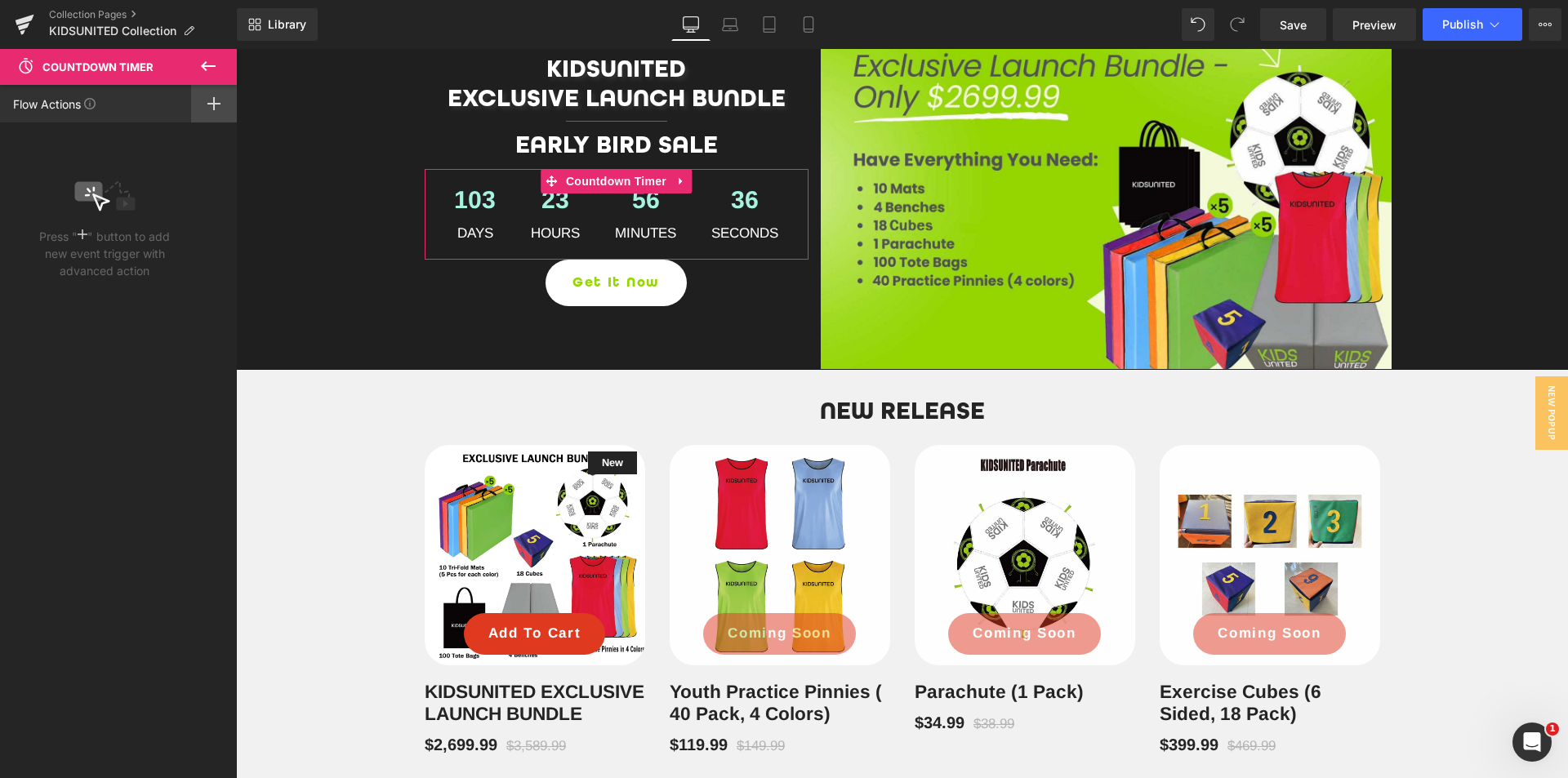
click at [203, 118] on div at bounding box center [214, 103] width 46 height 37
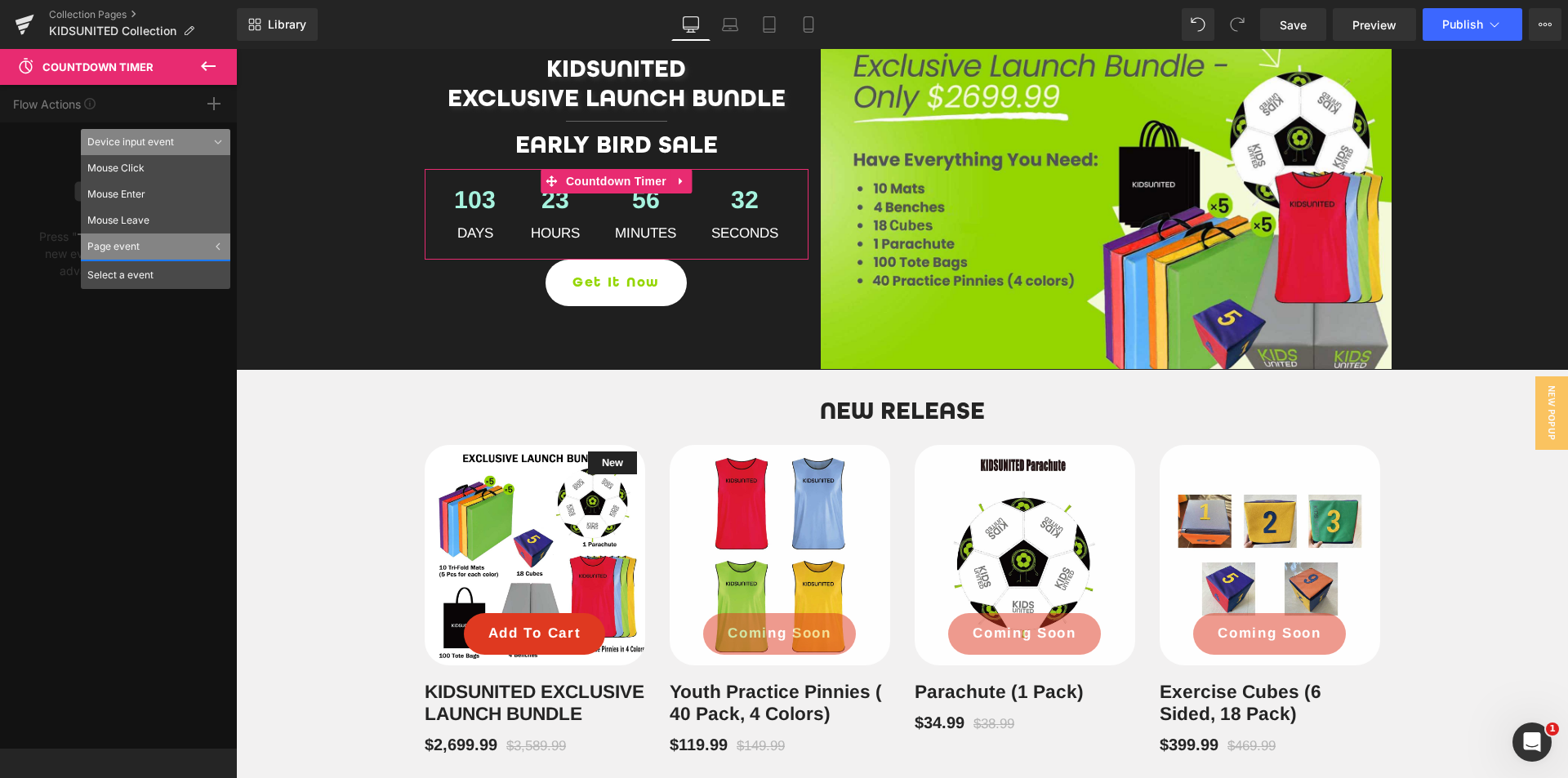
click at [204, 245] on div "Page event" at bounding box center [155, 246] width 150 height 26
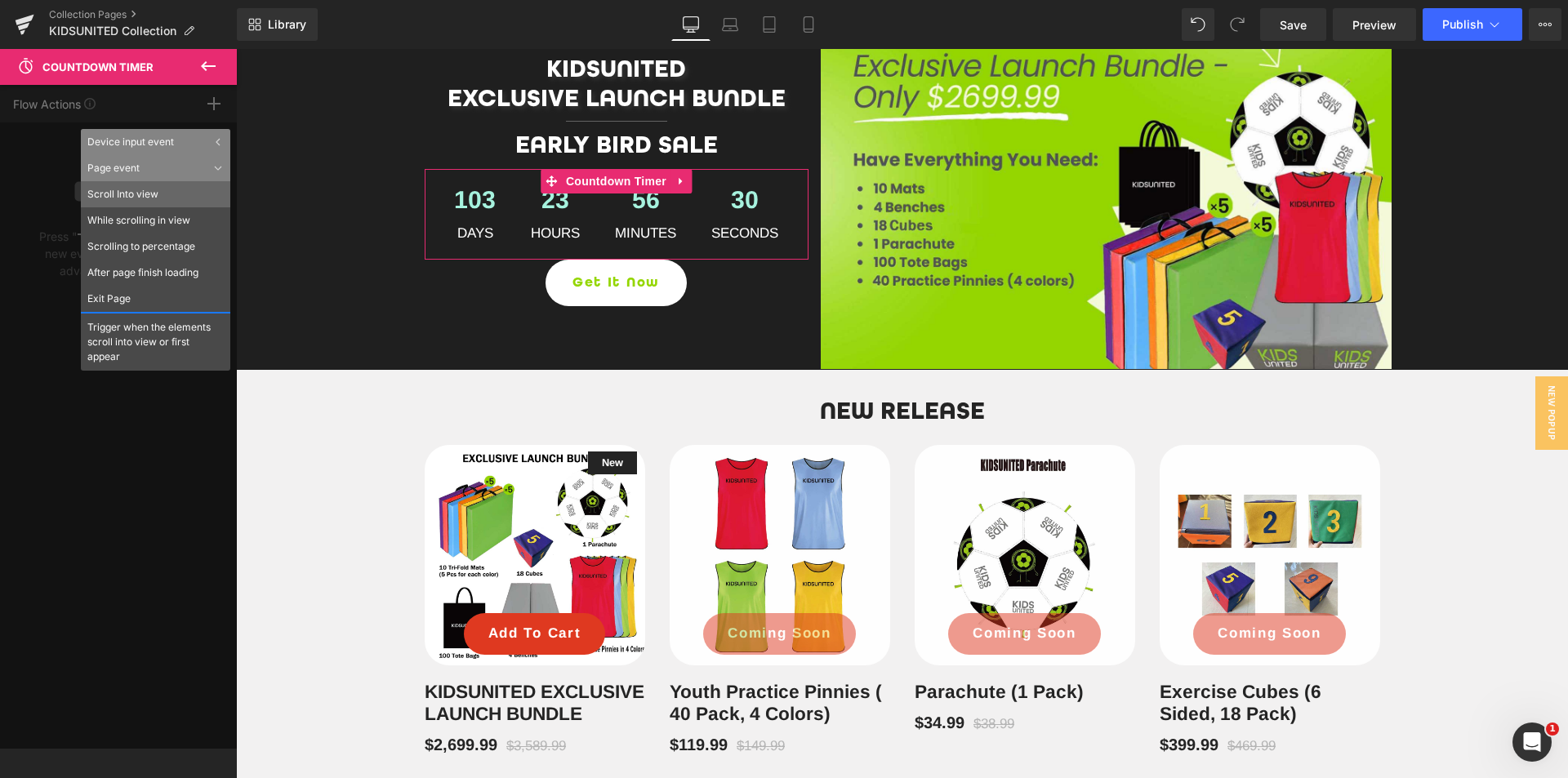
click at [170, 186] on li "Scroll Into view" at bounding box center [155, 194] width 150 height 26
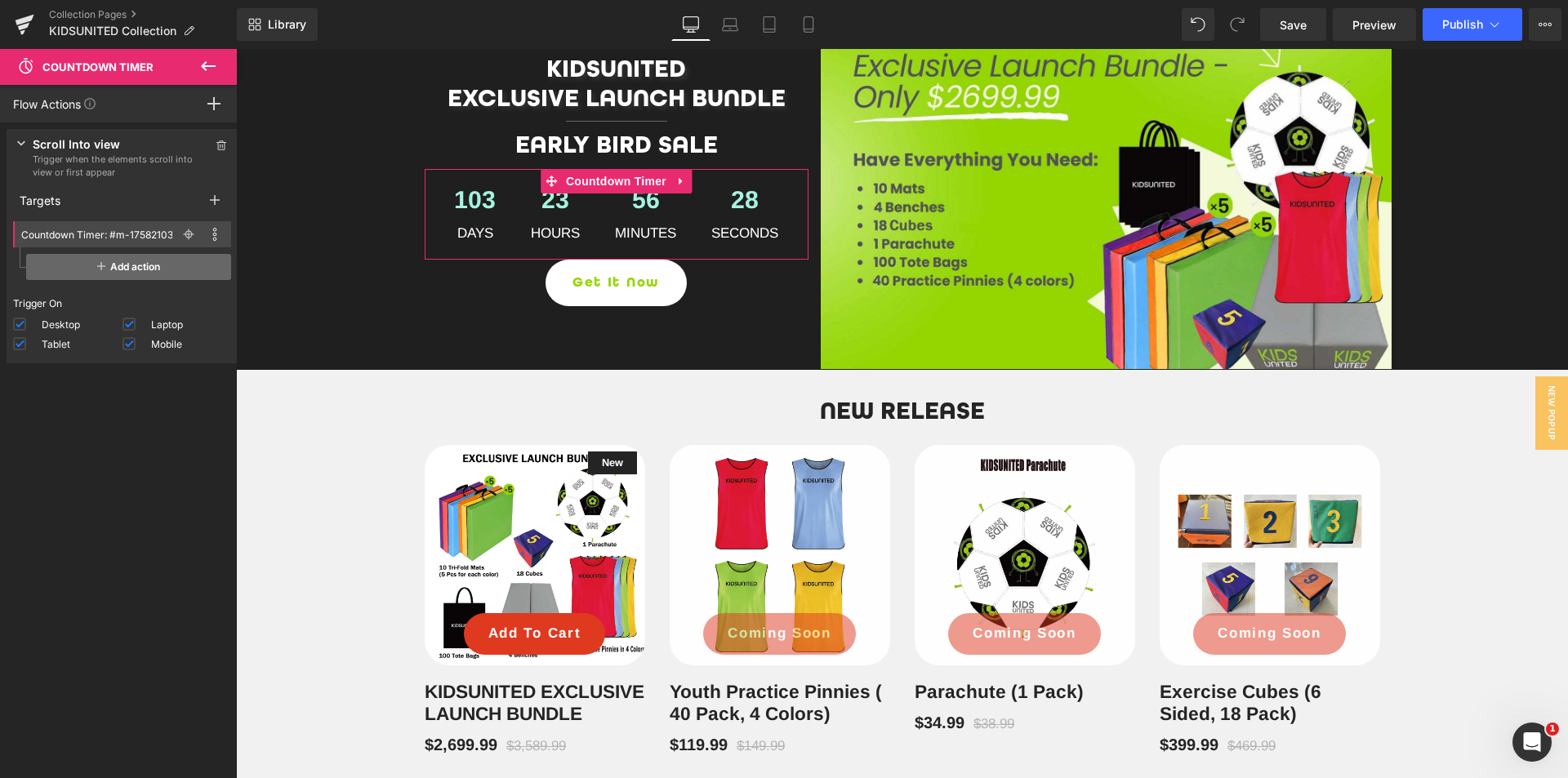
click at [117, 260] on span "Add action" at bounding box center [128, 267] width 205 height 26
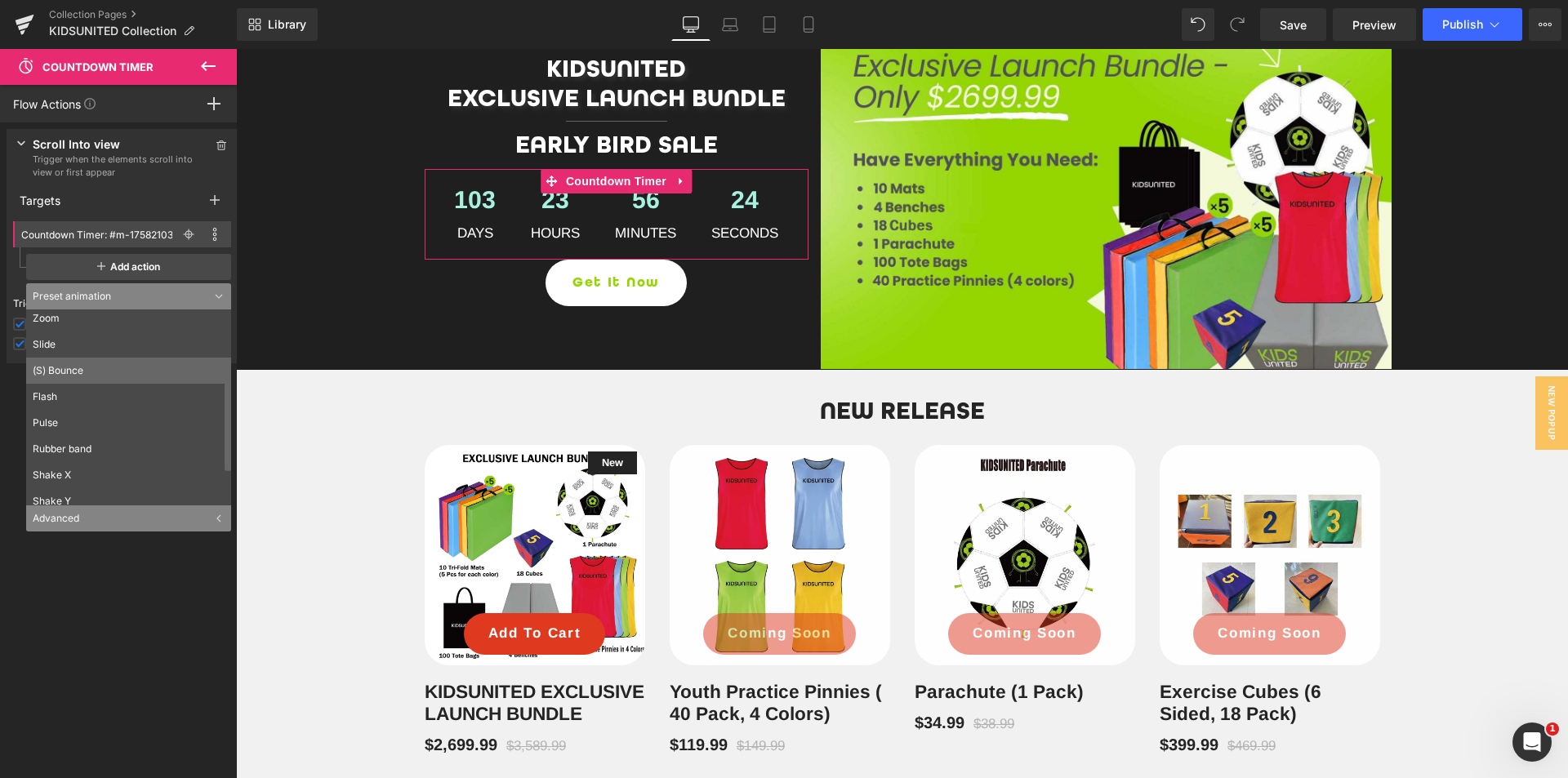
scroll to position [164, 0]
click at [132, 399] on li "Pulse" at bounding box center [131, 394] width 212 height 26
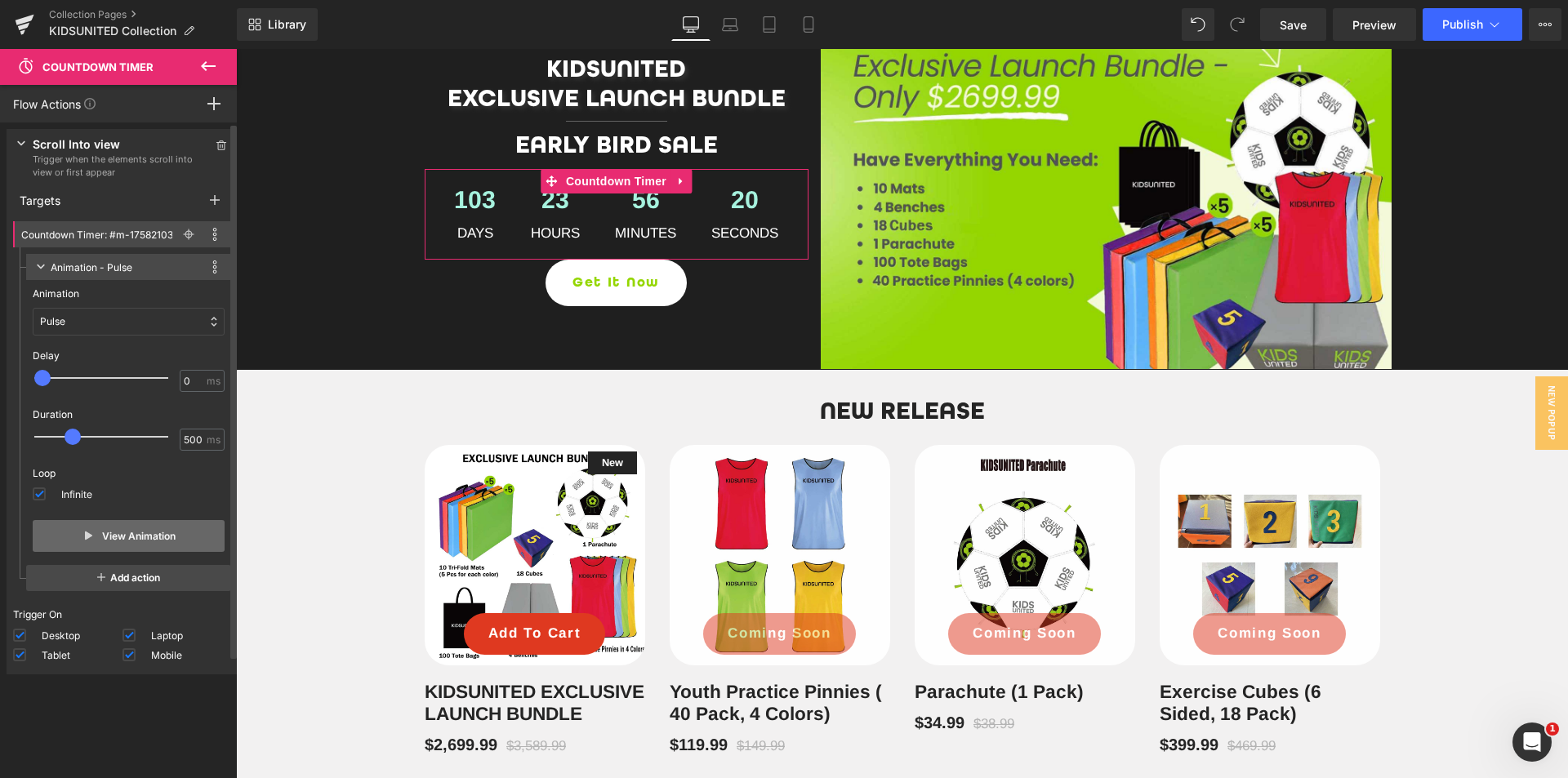
click at [110, 540] on button "View Animation" at bounding box center [128, 536] width 192 height 32
click at [103, 759] on div "Press " " button to add new event trigger with advanced action Scroll Into view…" at bounding box center [122, 454] width 244 height 664
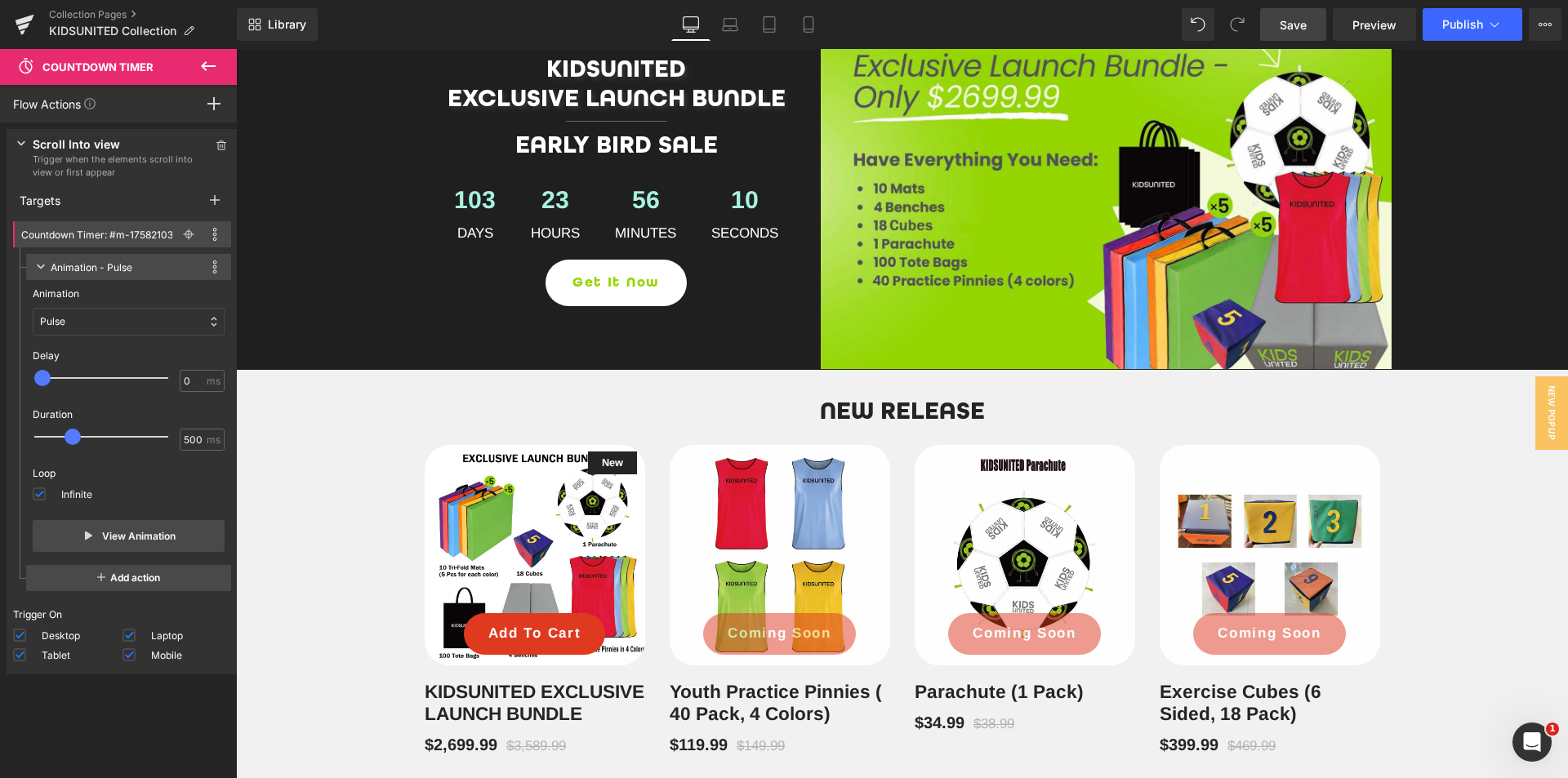
click at [1288, 18] on span "Save" at bounding box center [1293, 25] width 27 height 17
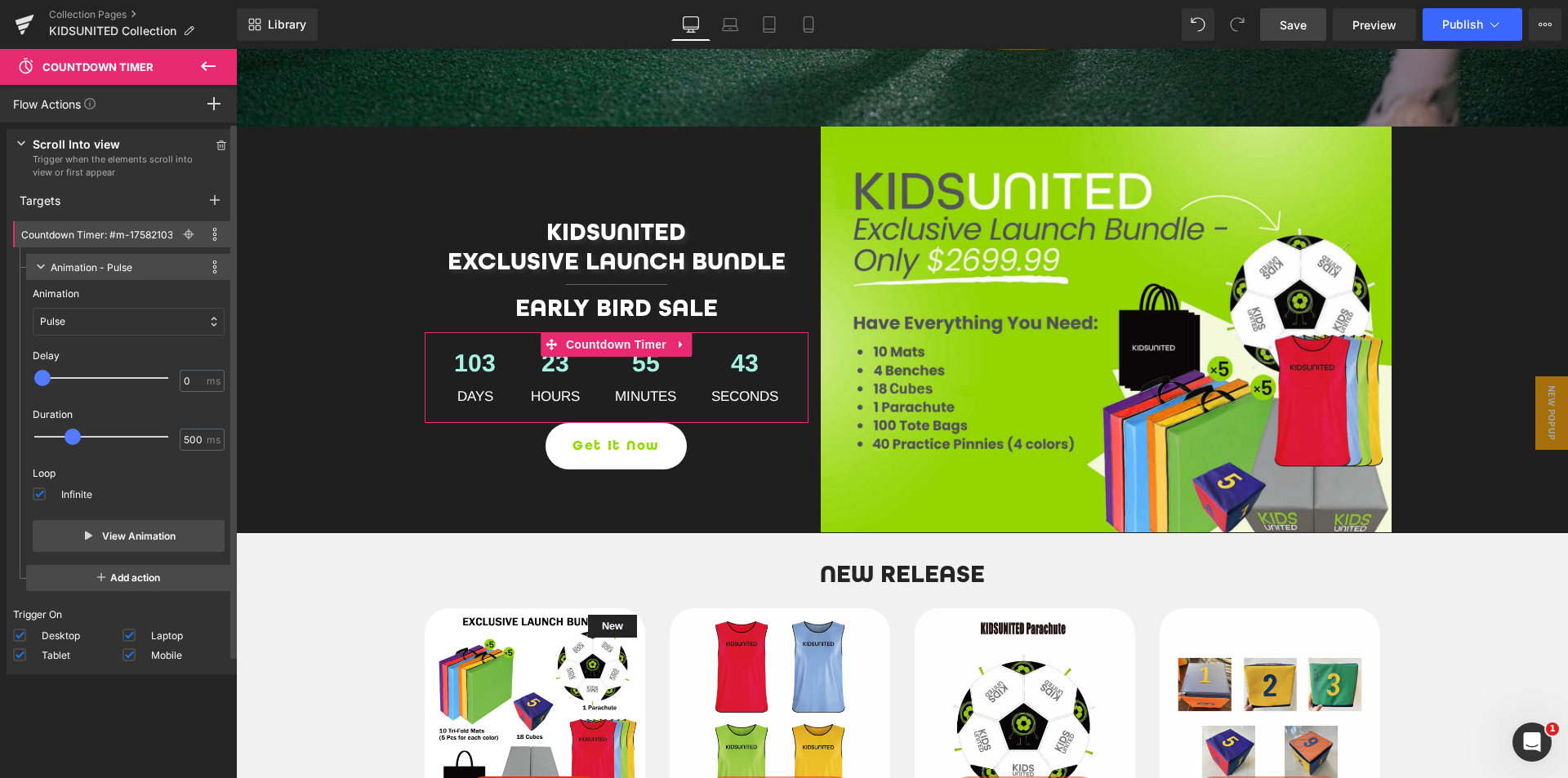
click at [25, 145] on div "Scroll Into view Trigger when the elements scroll into view or first appear 1 t…" at bounding box center [122, 157] width 231 height 57
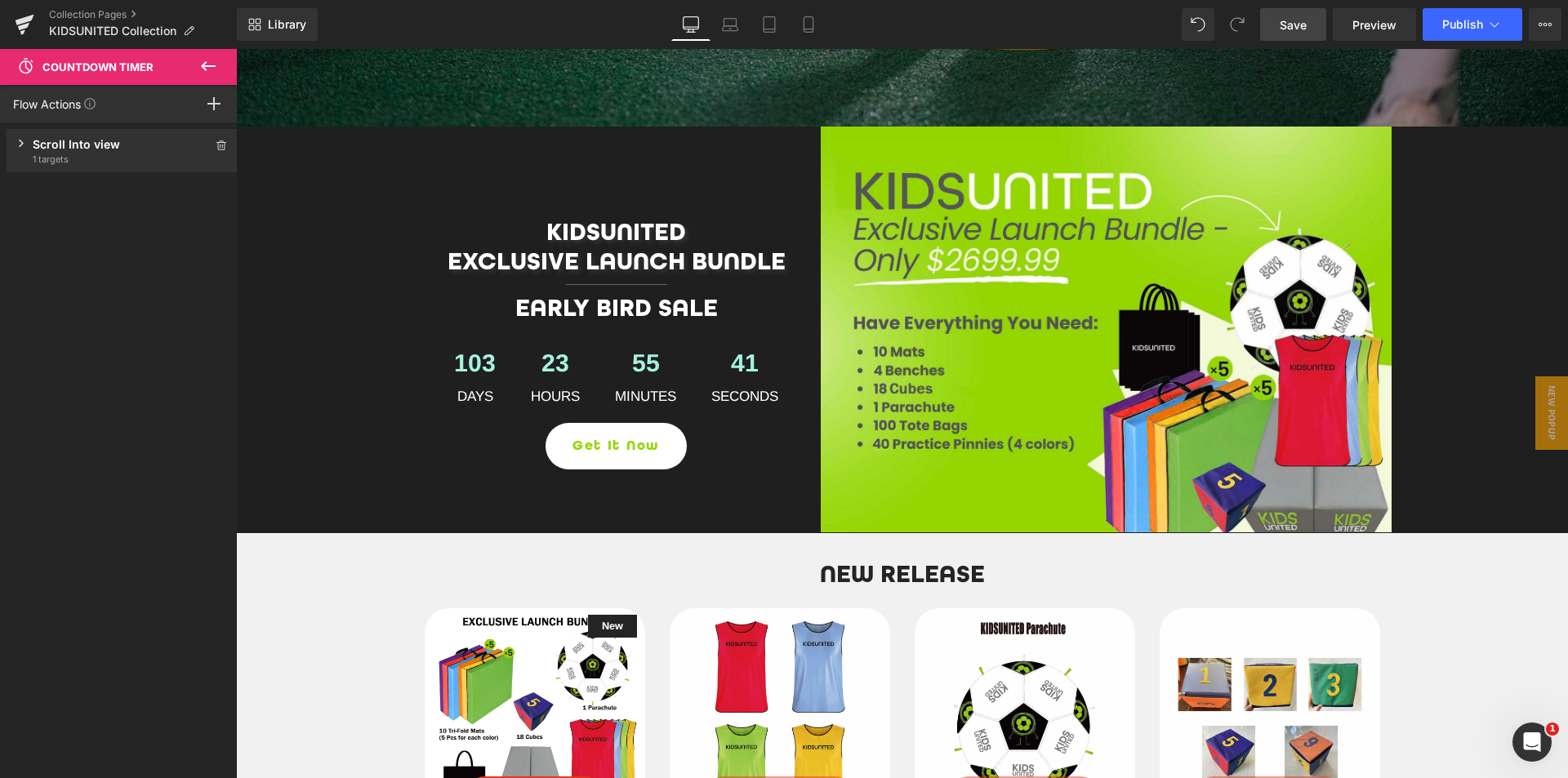
click at [211, 70] on icon at bounding box center [209, 66] width 20 height 20
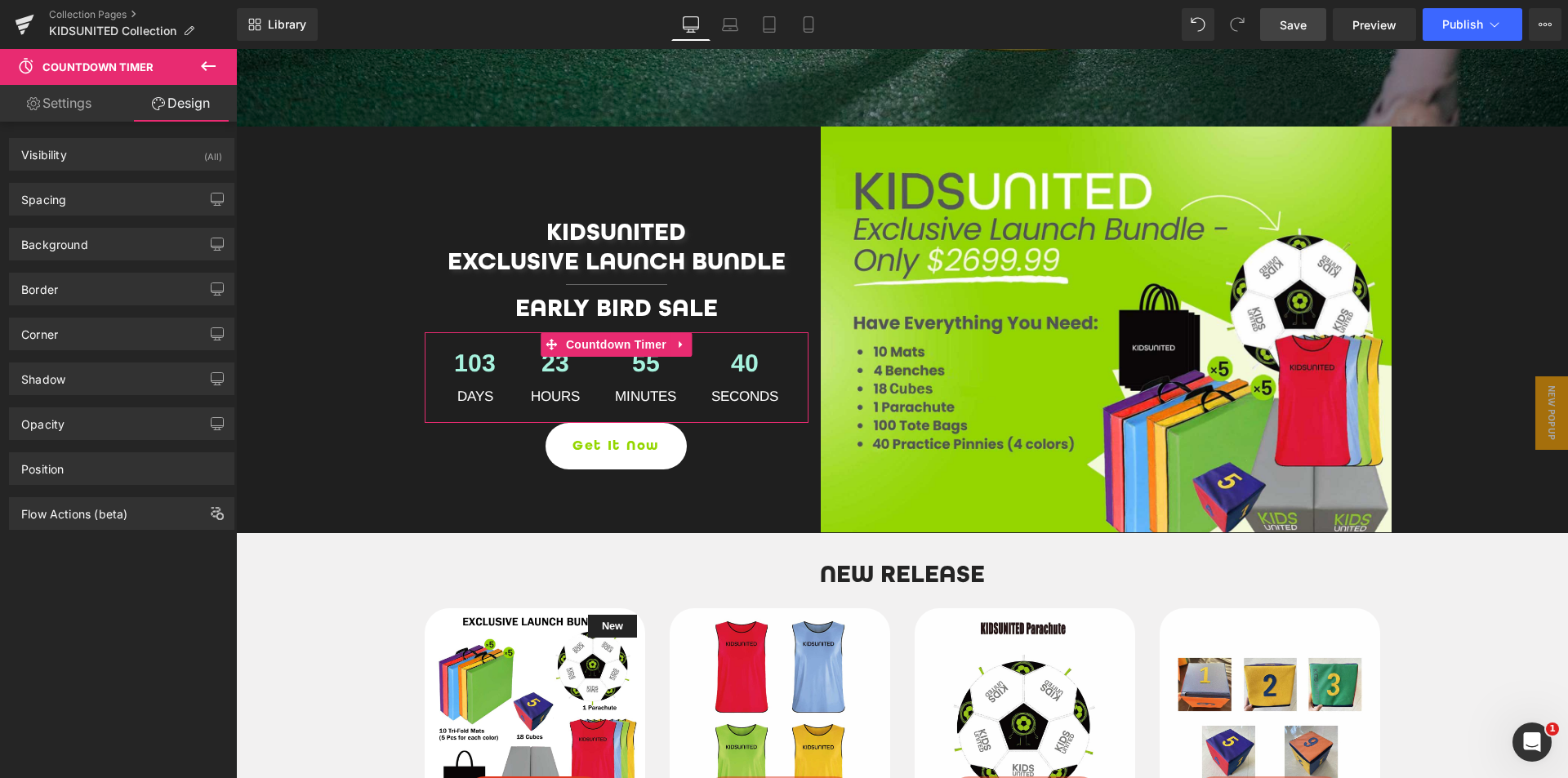
click at [43, 116] on link "Settings" at bounding box center [59, 103] width 118 height 37
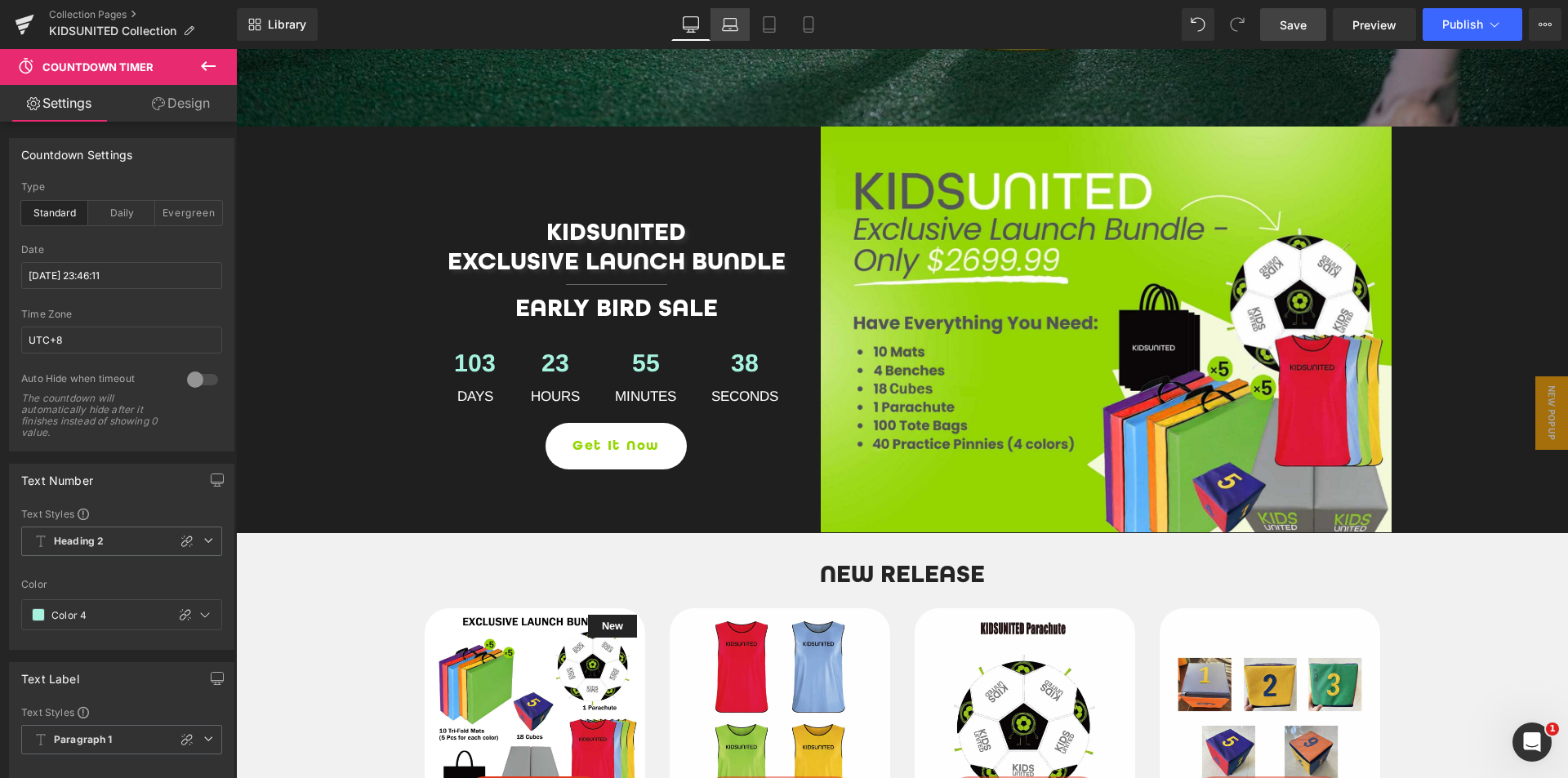
click at [730, 23] on icon at bounding box center [730, 25] width 17 height 17
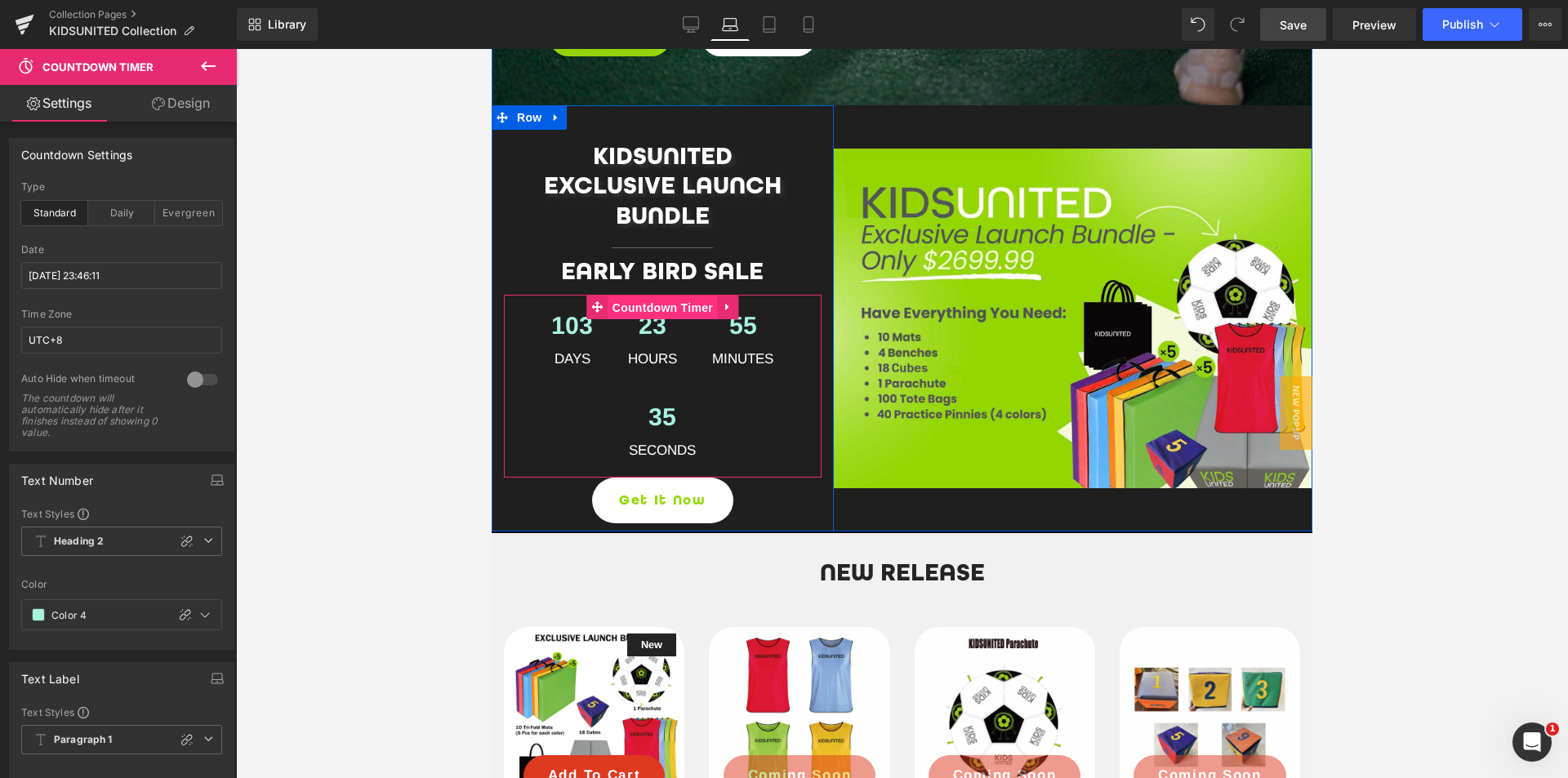
click at [670, 308] on span "Countdown Timer" at bounding box center [662, 308] width 109 height 24
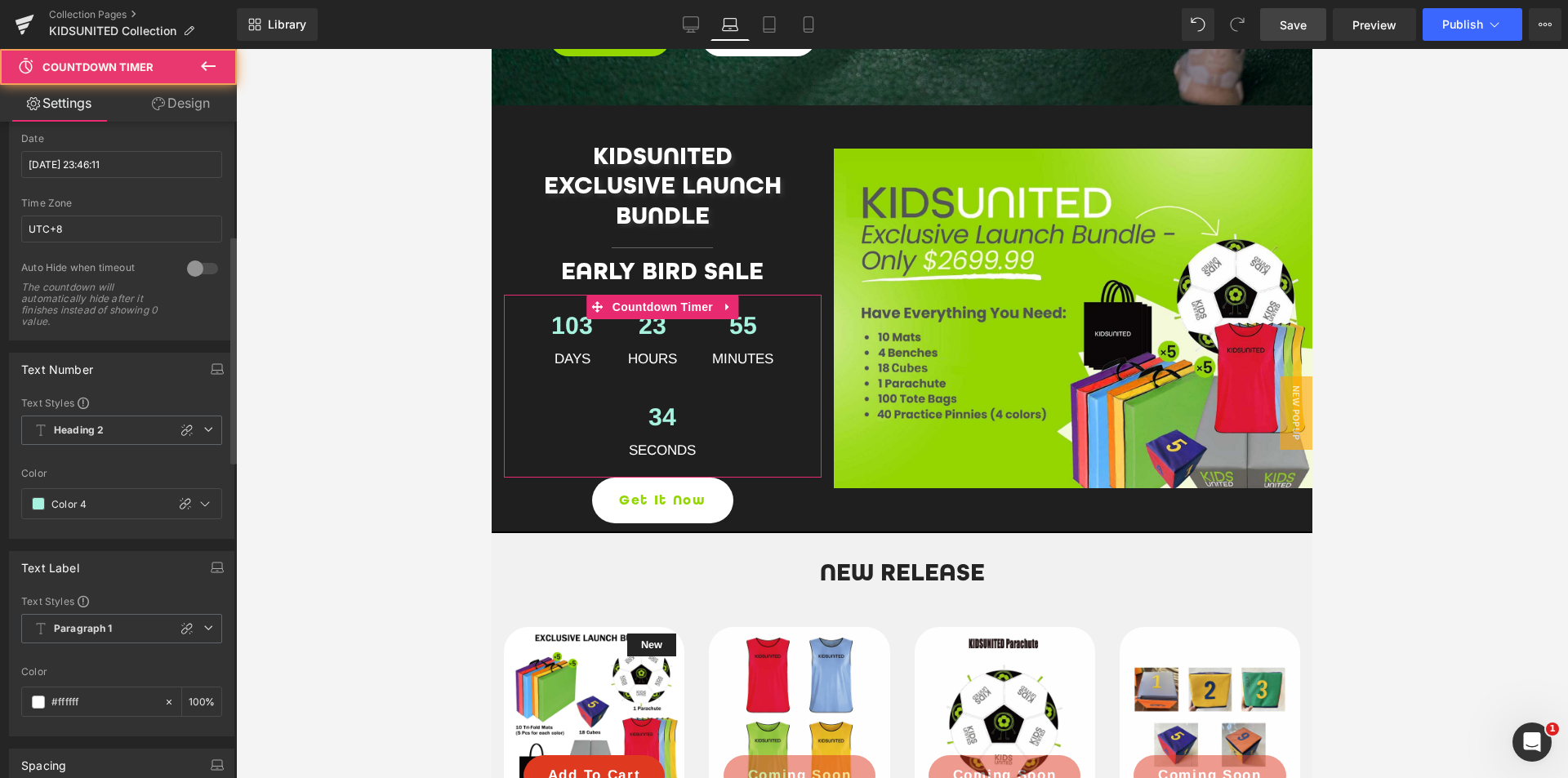
scroll to position [327, 0]
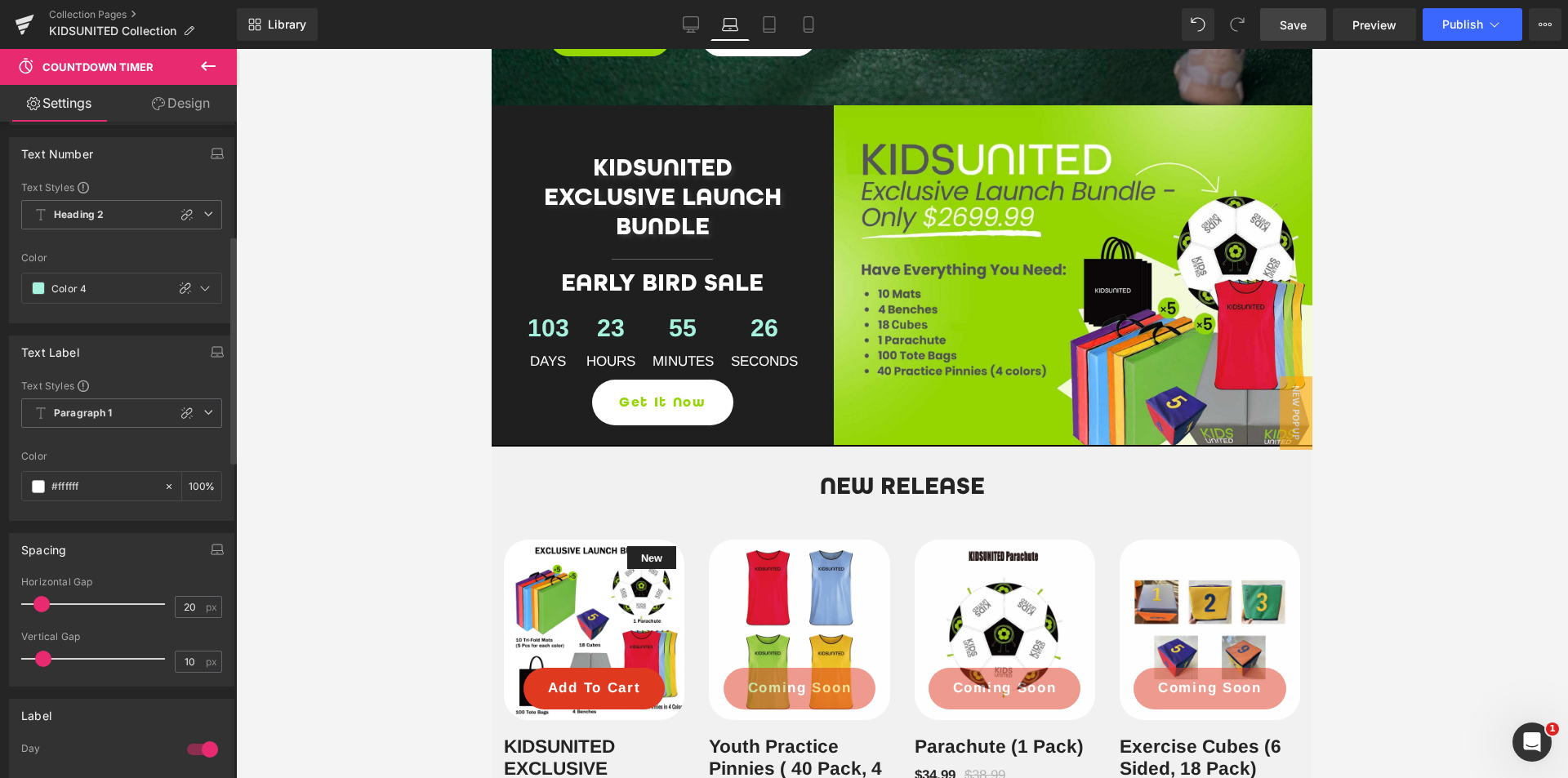
drag, startPoint x: 53, startPoint y: 604, endPoint x: 38, endPoint y: 600, distance: 15.5
click at [38, 600] on span at bounding box center [42, 604] width 17 height 17
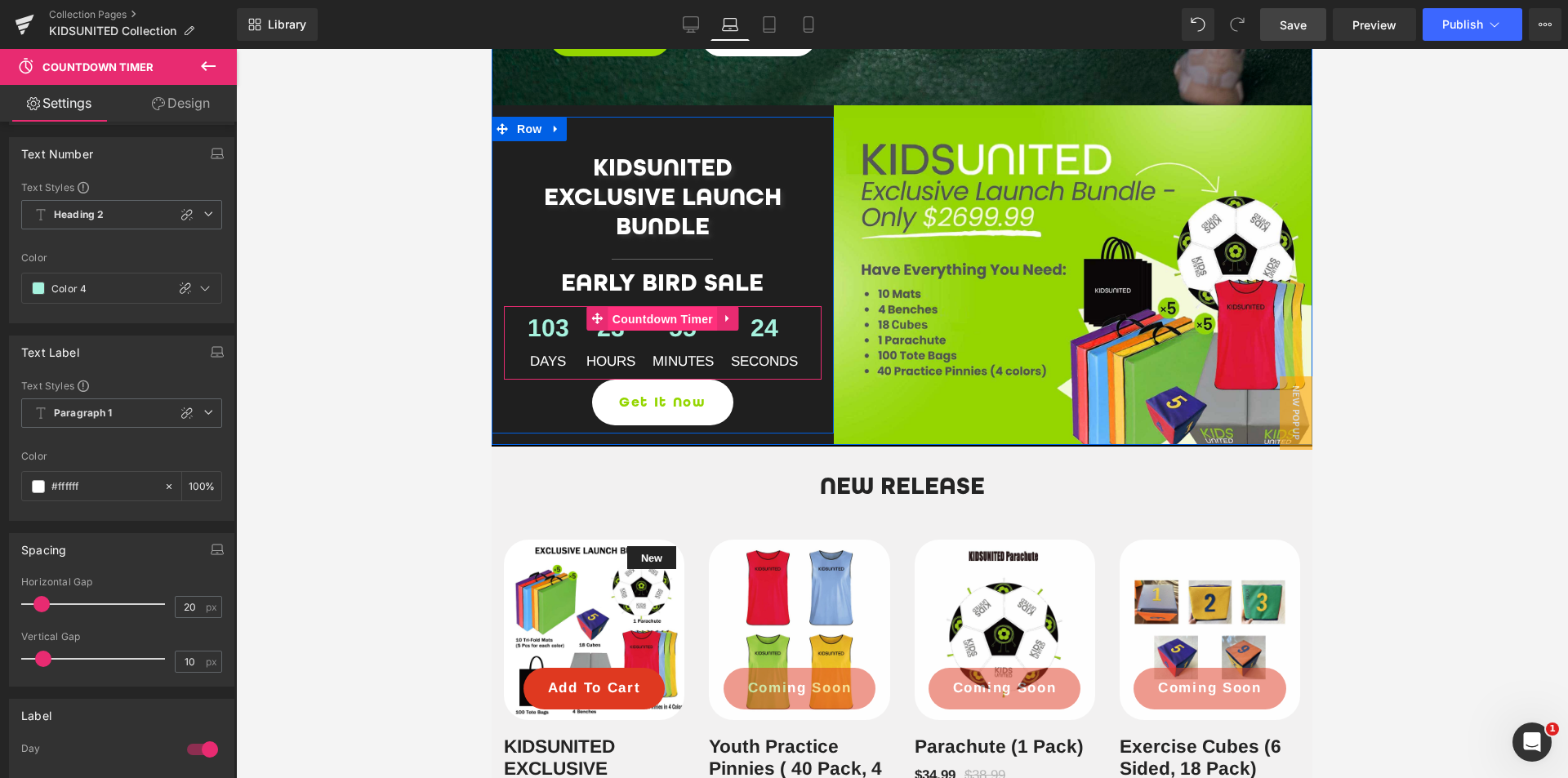
click at [666, 319] on span "Countdown Timer" at bounding box center [662, 318] width 109 height 24
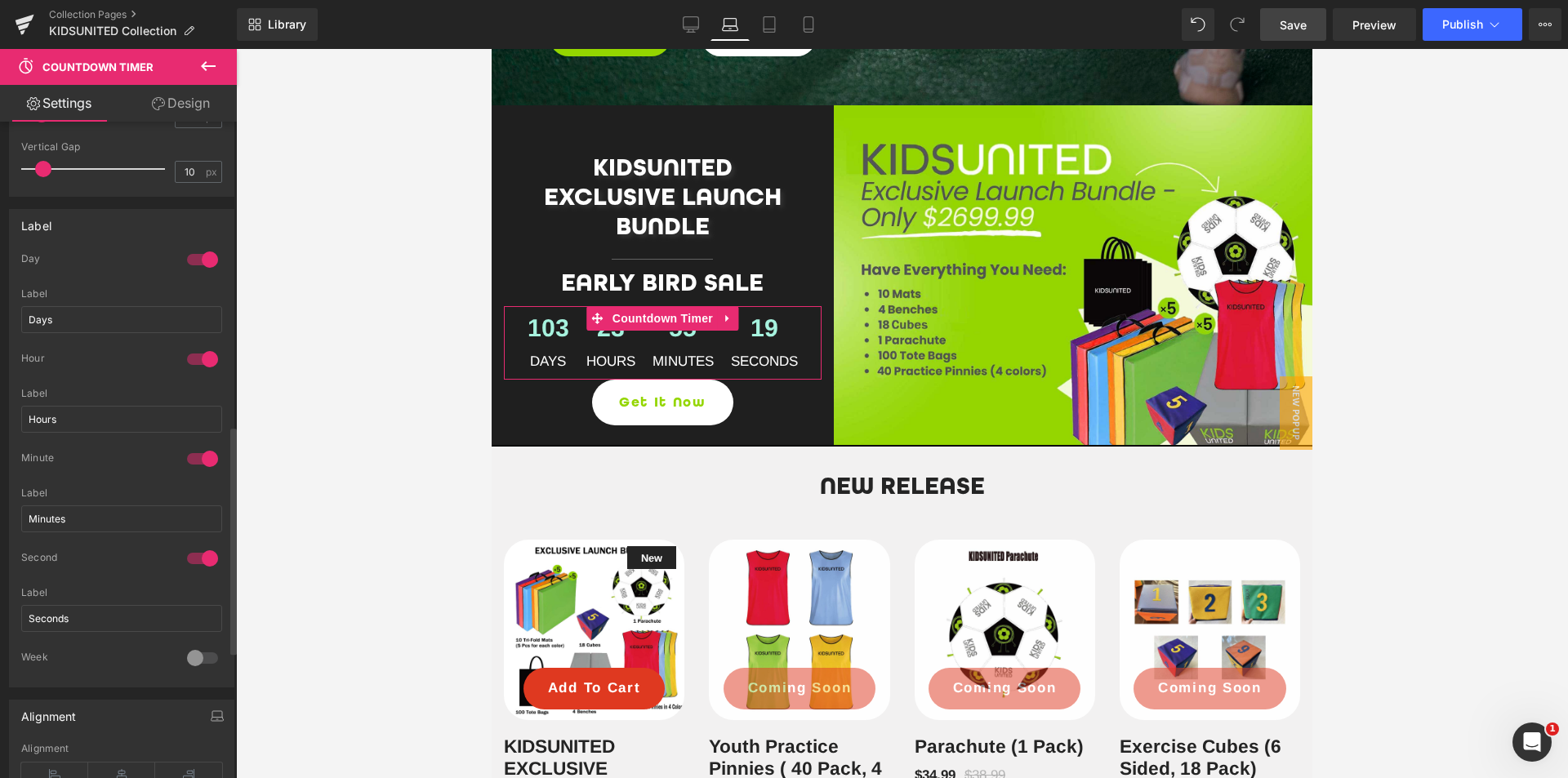
scroll to position [1225, 0]
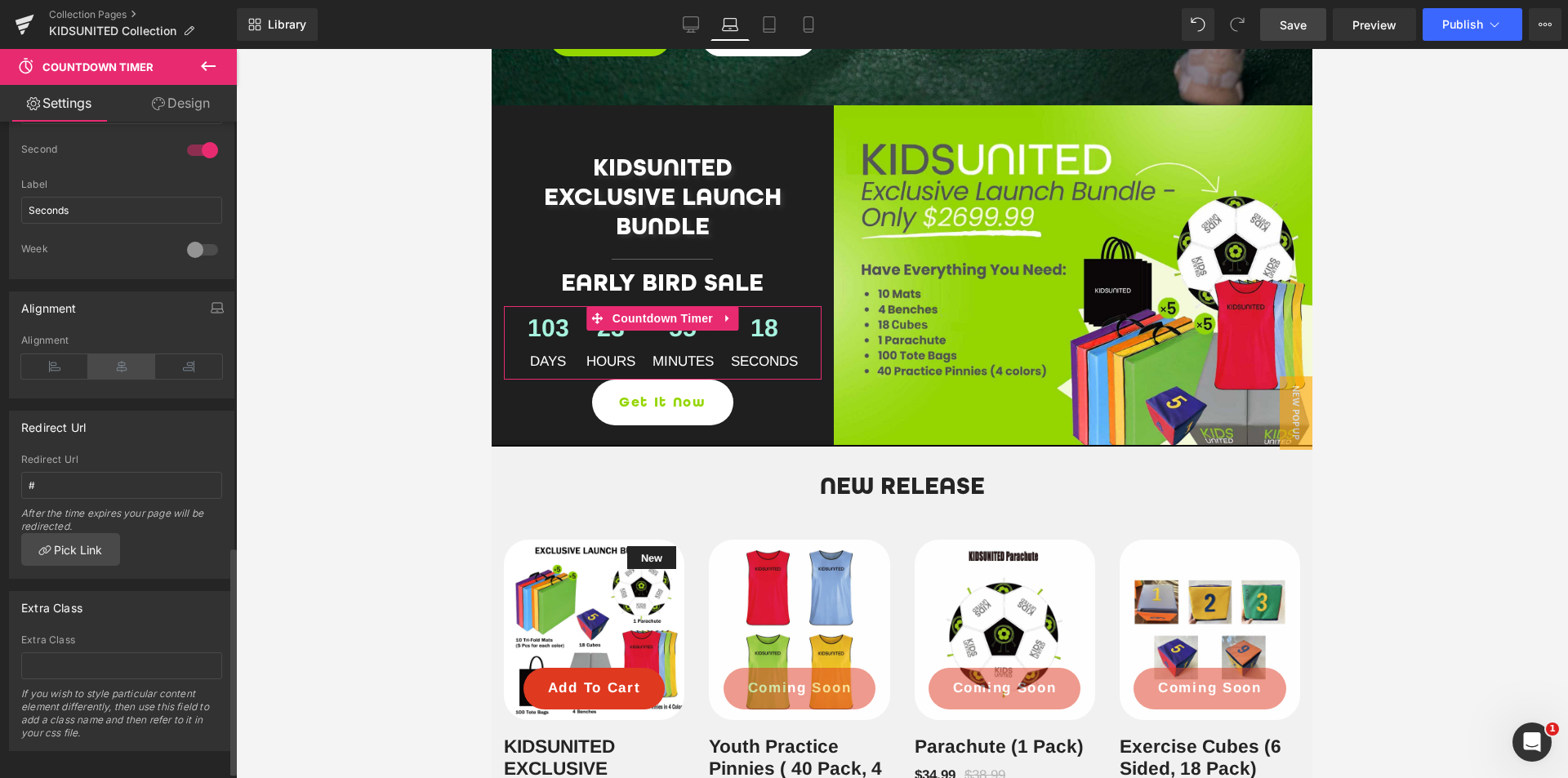
click at [116, 372] on icon at bounding box center [121, 366] width 67 height 24
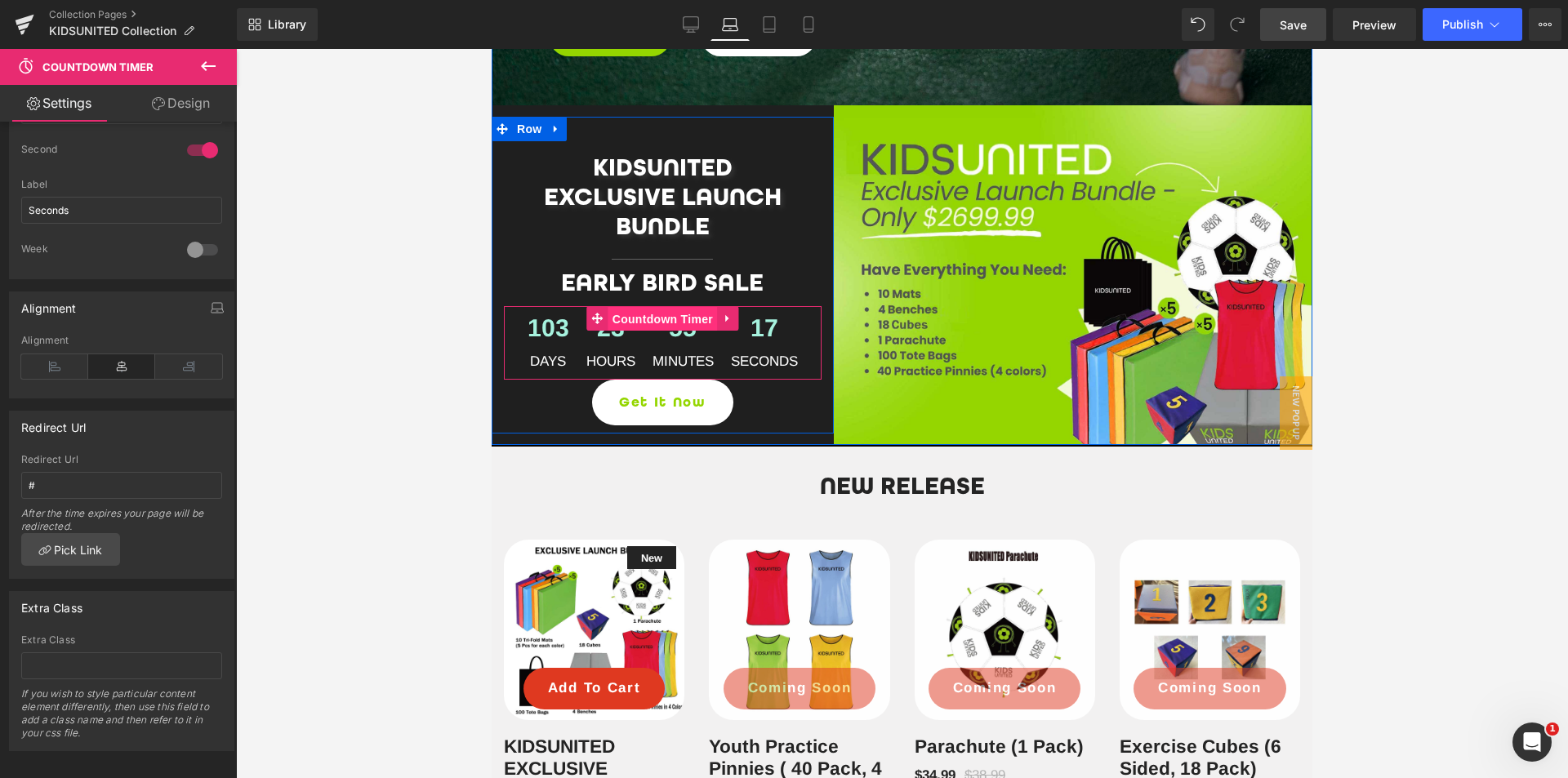
click at [656, 320] on span "Countdown Timer" at bounding box center [662, 318] width 109 height 24
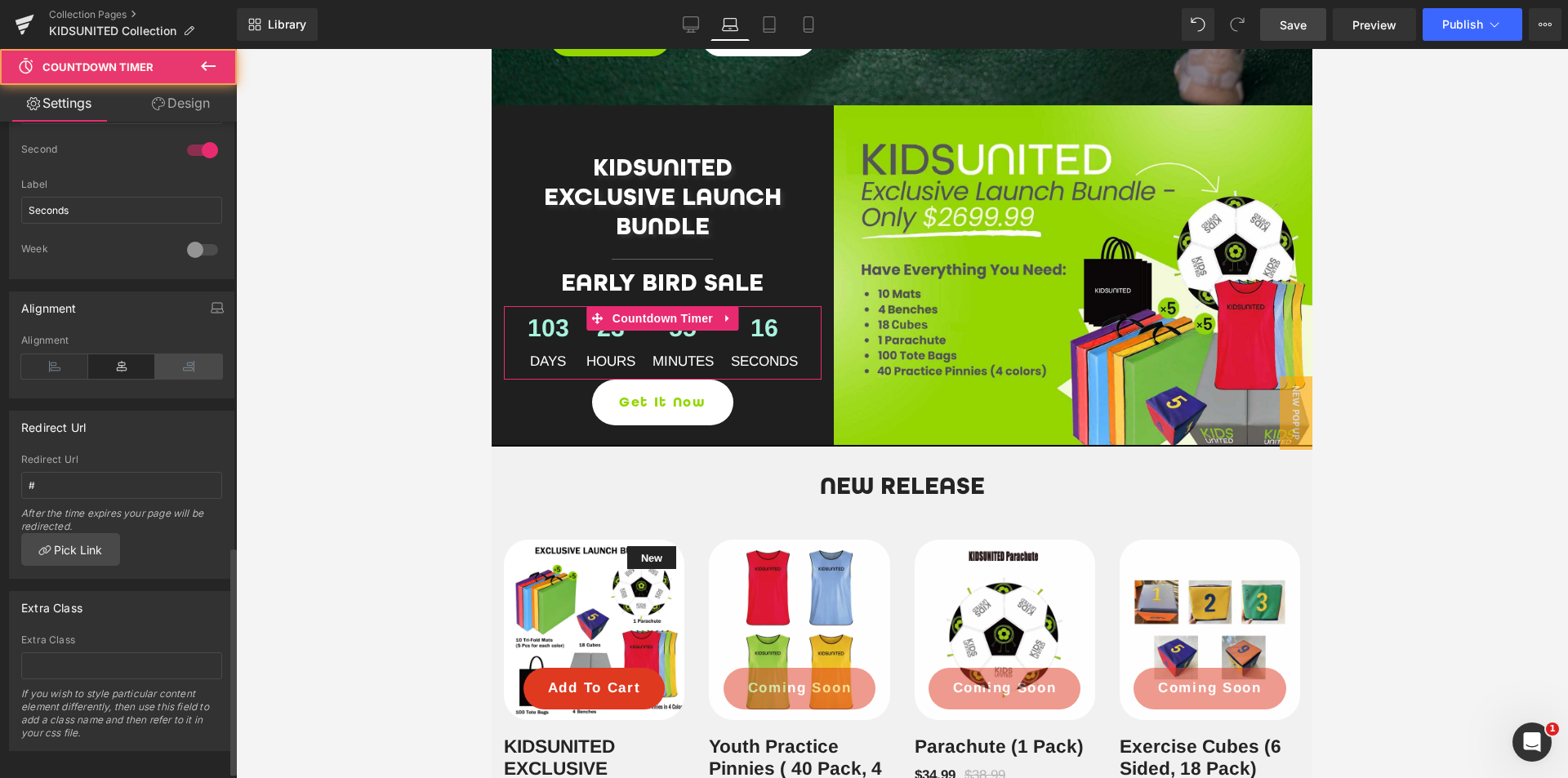
click at [187, 364] on icon at bounding box center [189, 366] width 67 height 24
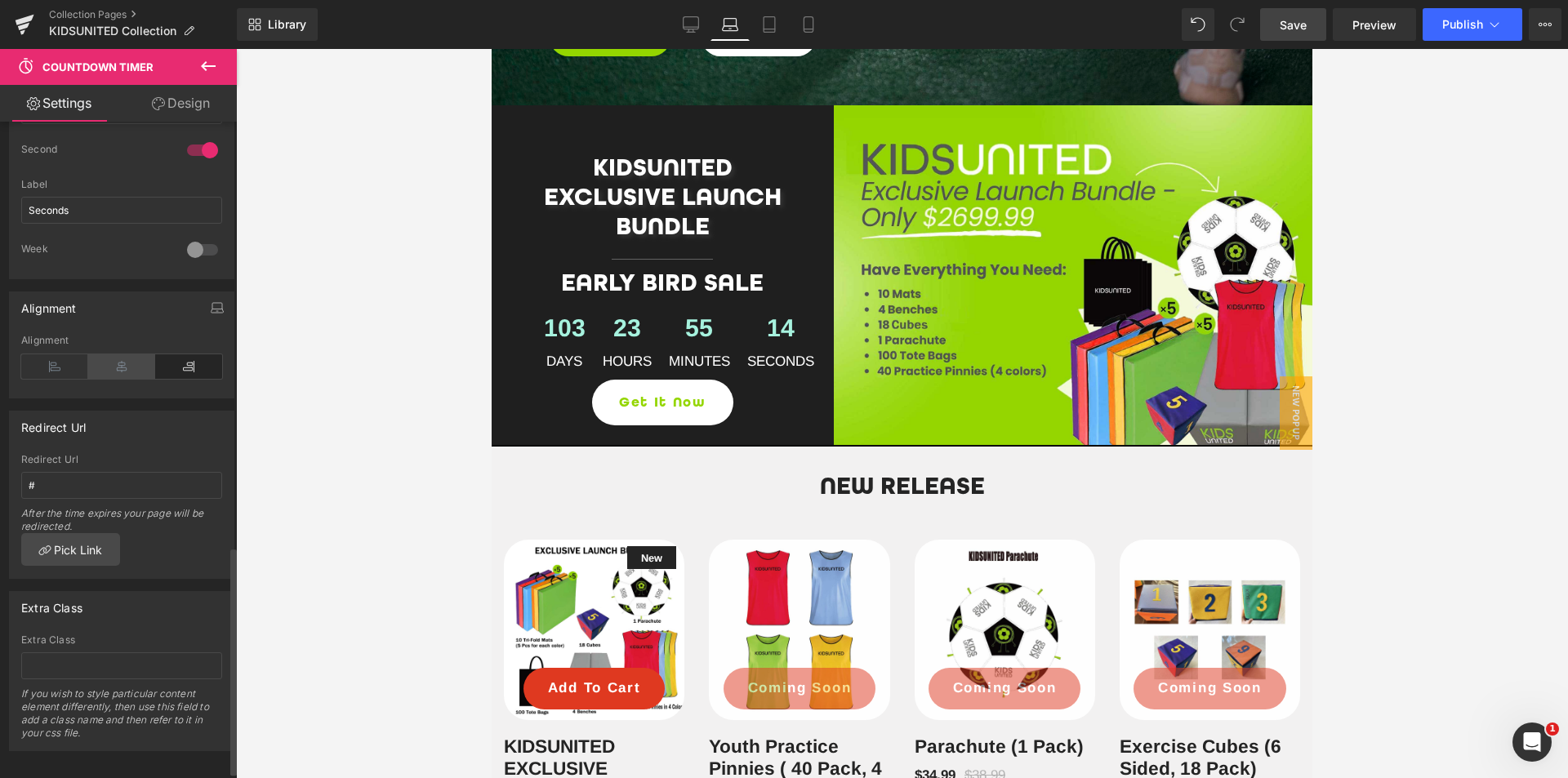
click at [119, 364] on icon at bounding box center [121, 366] width 67 height 24
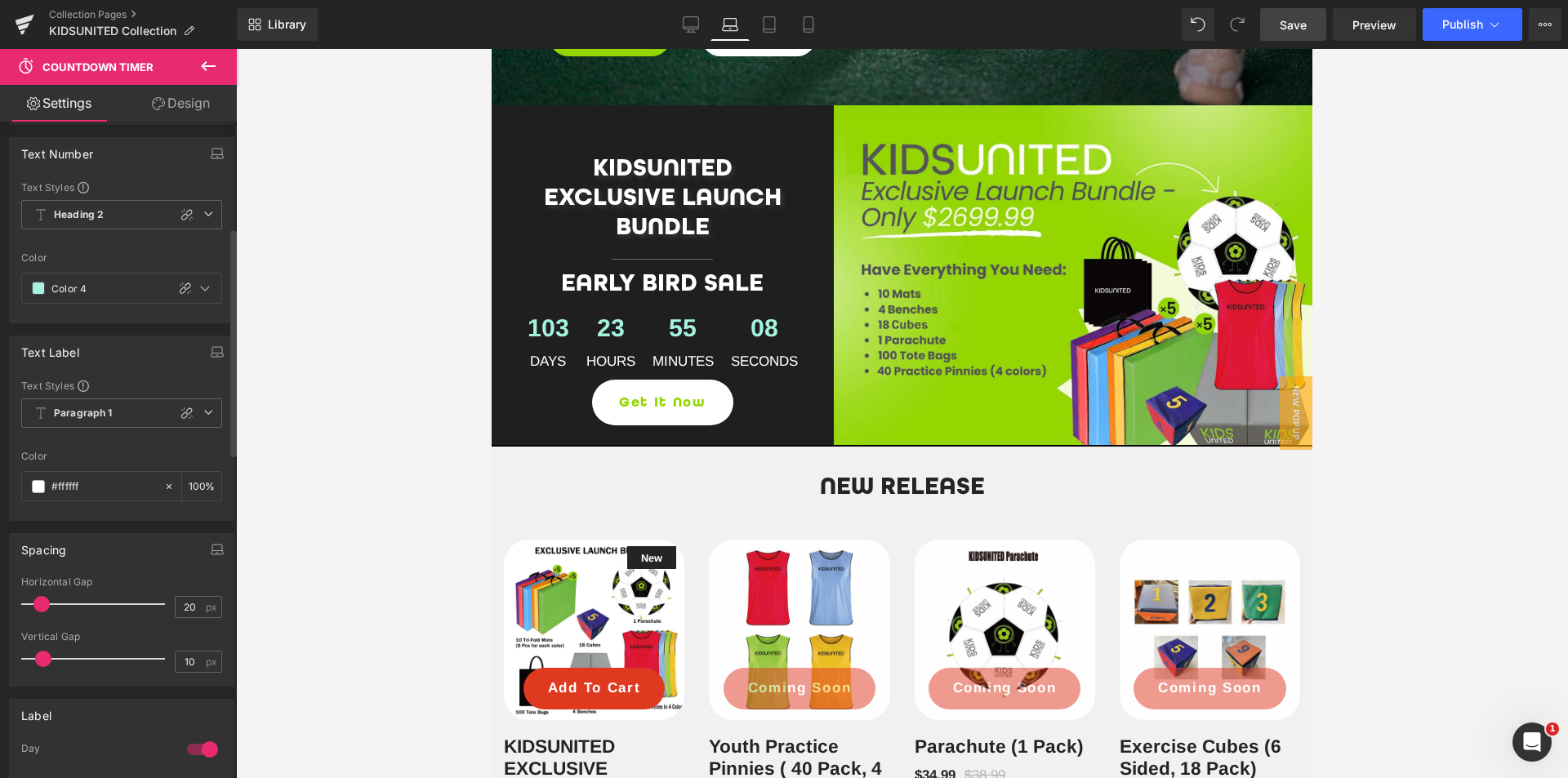
scroll to position [245, 0]
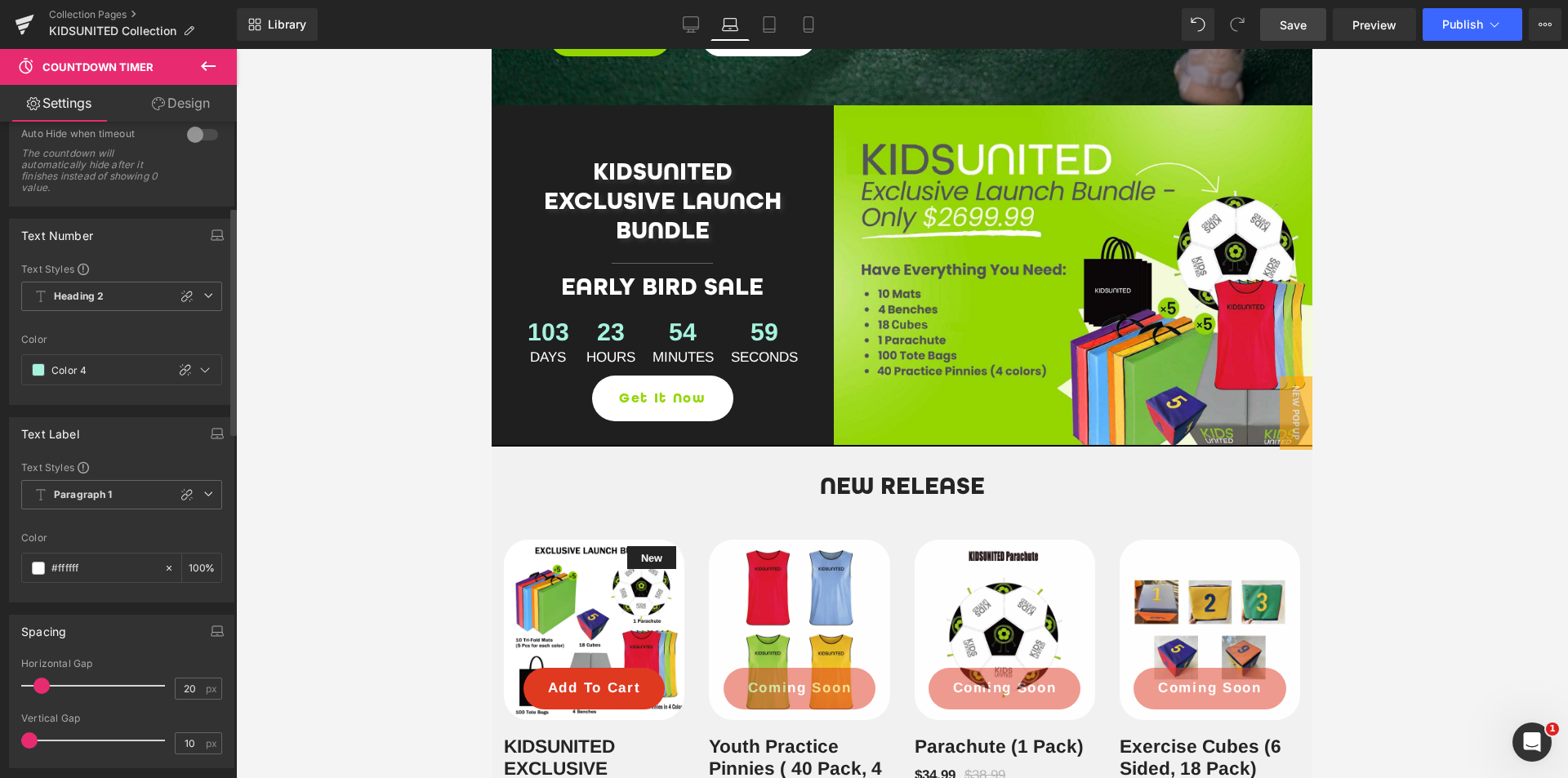
drag, startPoint x: 44, startPoint y: 739, endPoint x: 27, endPoint y: 743, distance: 17.5
click at [27, 743] on span at bounding box center [30, 741] width 17 height 17
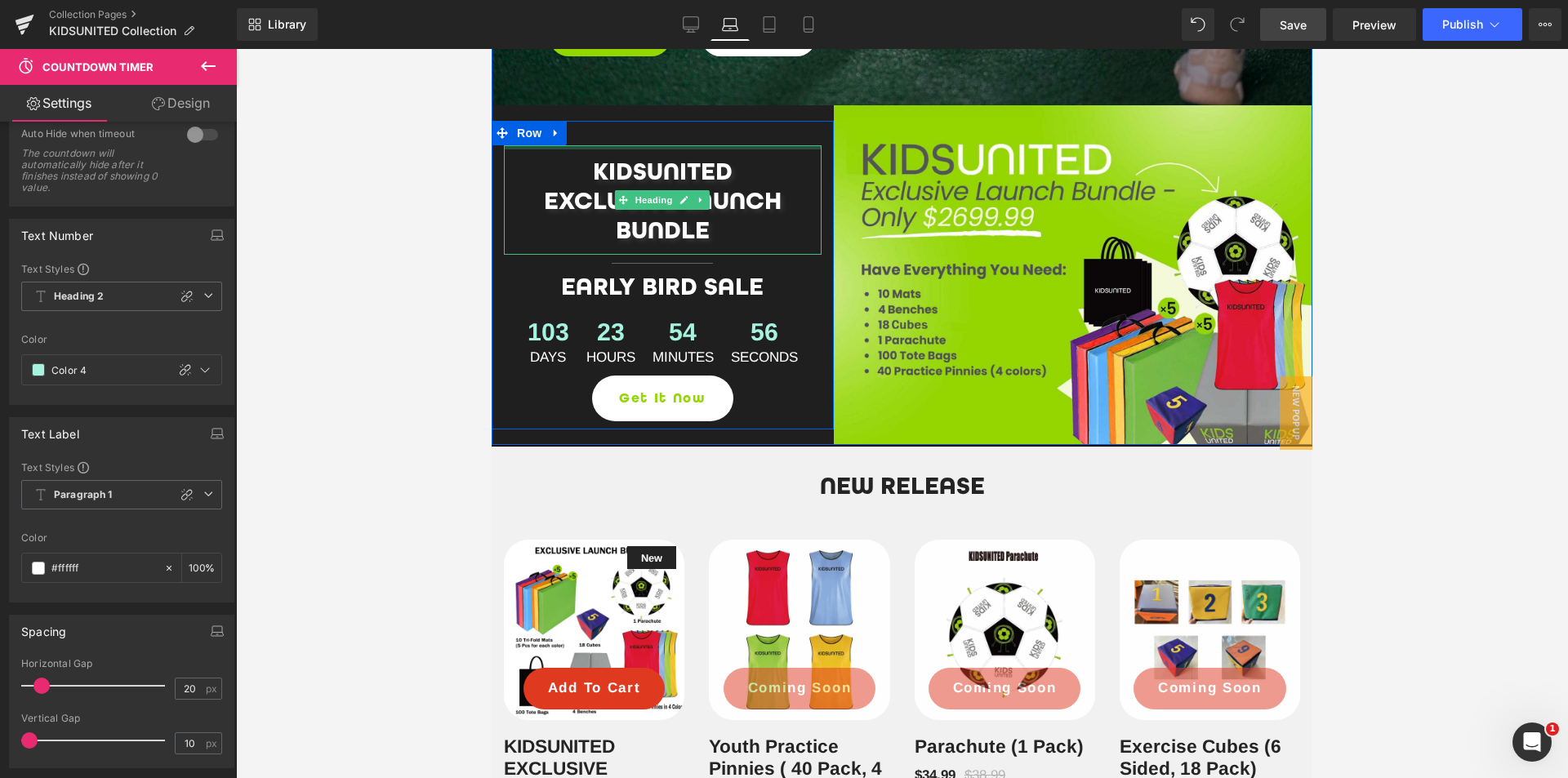
click at [630, 144] on div "KIDSUNITED EXCLUSIVE LAUNCH BUNDLE Heading Separator Early Bird SALE Heading 10…" at bounding box center [663, 275] width 342 height 309
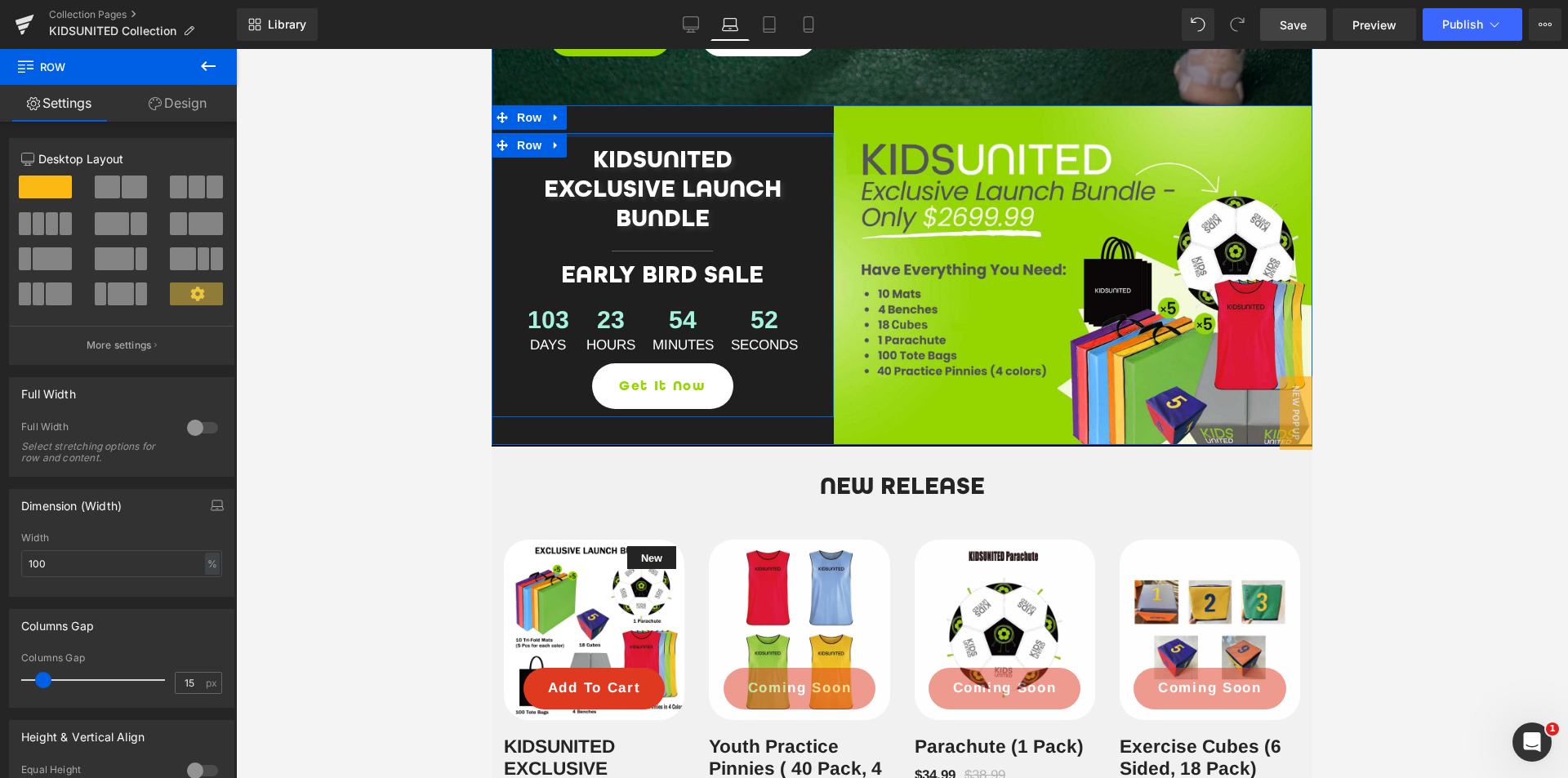
drag, startPoint x: 655, startPoint y: 125, endPoint x: 1249, endPoint y: 63, distance: 597.2
click at [662, 89] on div "KIDSUNITED Soccer Training Equipment Collection Heading Row Play Smart. Train S…" at bounding box center [902, 76] width 821 height 738
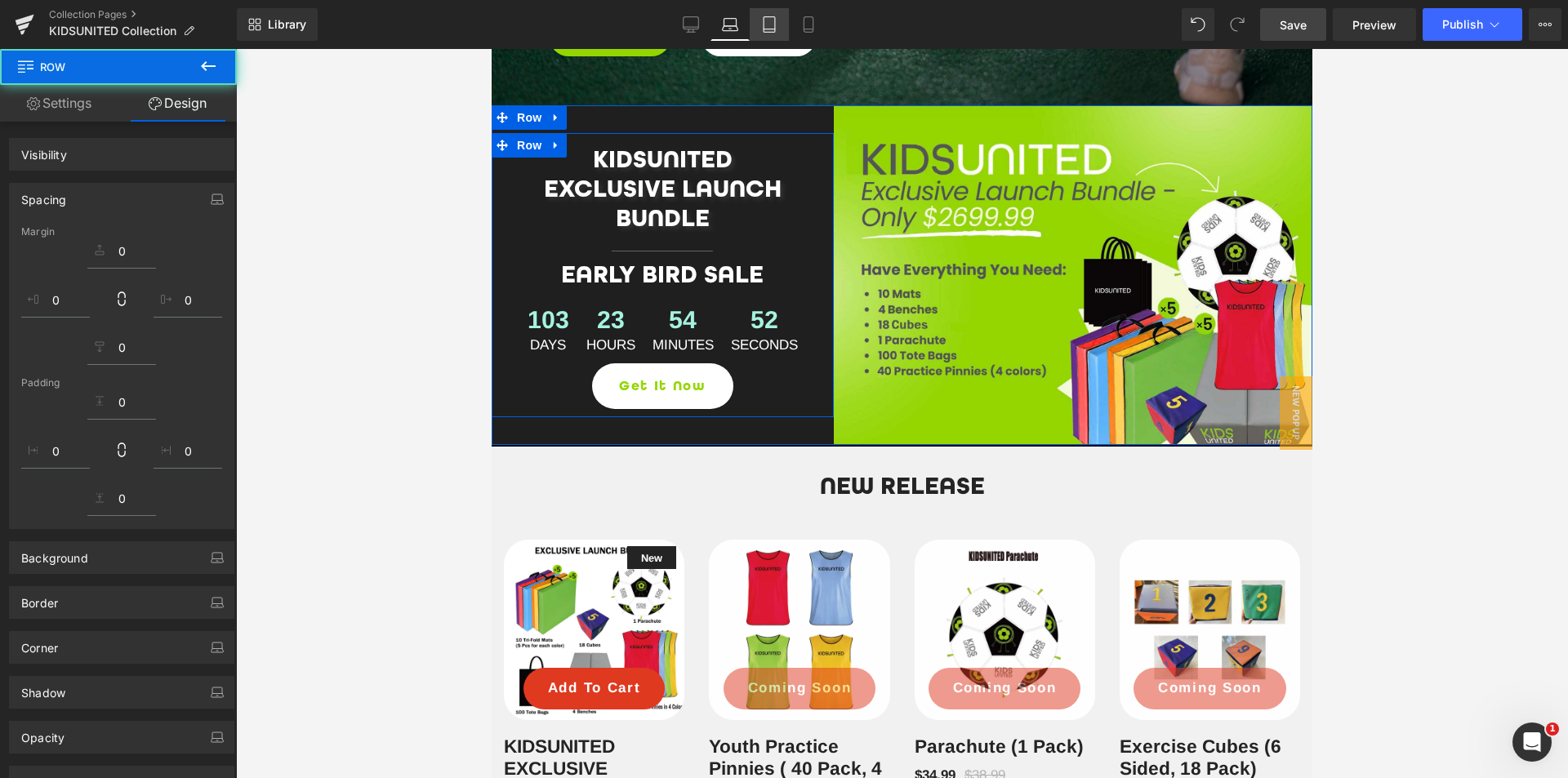
click at [769, 25] on icon at bounding box center [769, 25] width 17 height 17
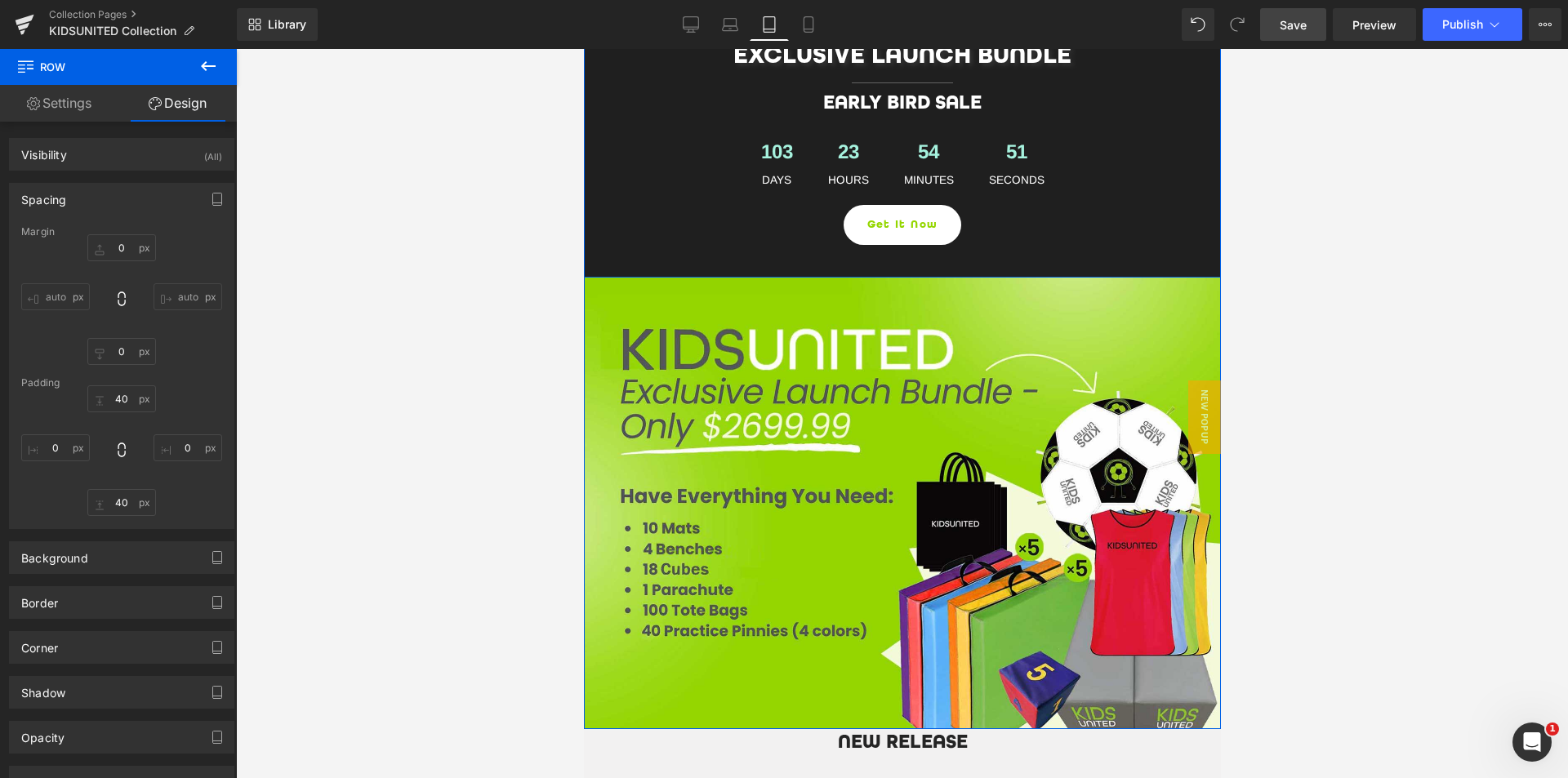
scroll to position [461, 0]
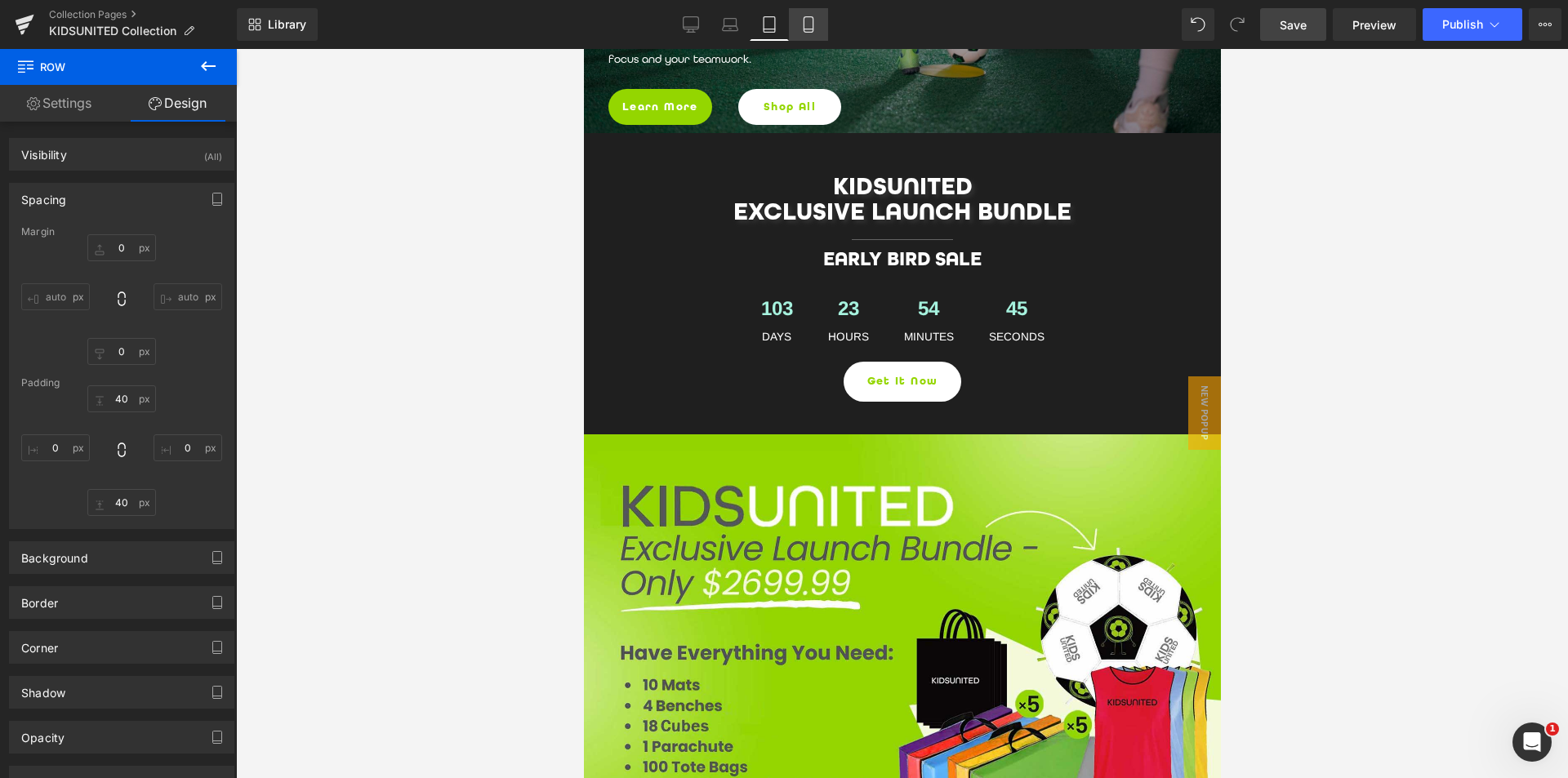
click at [813, 21] on icon at bounding box center [808, 25] width 9 height 16
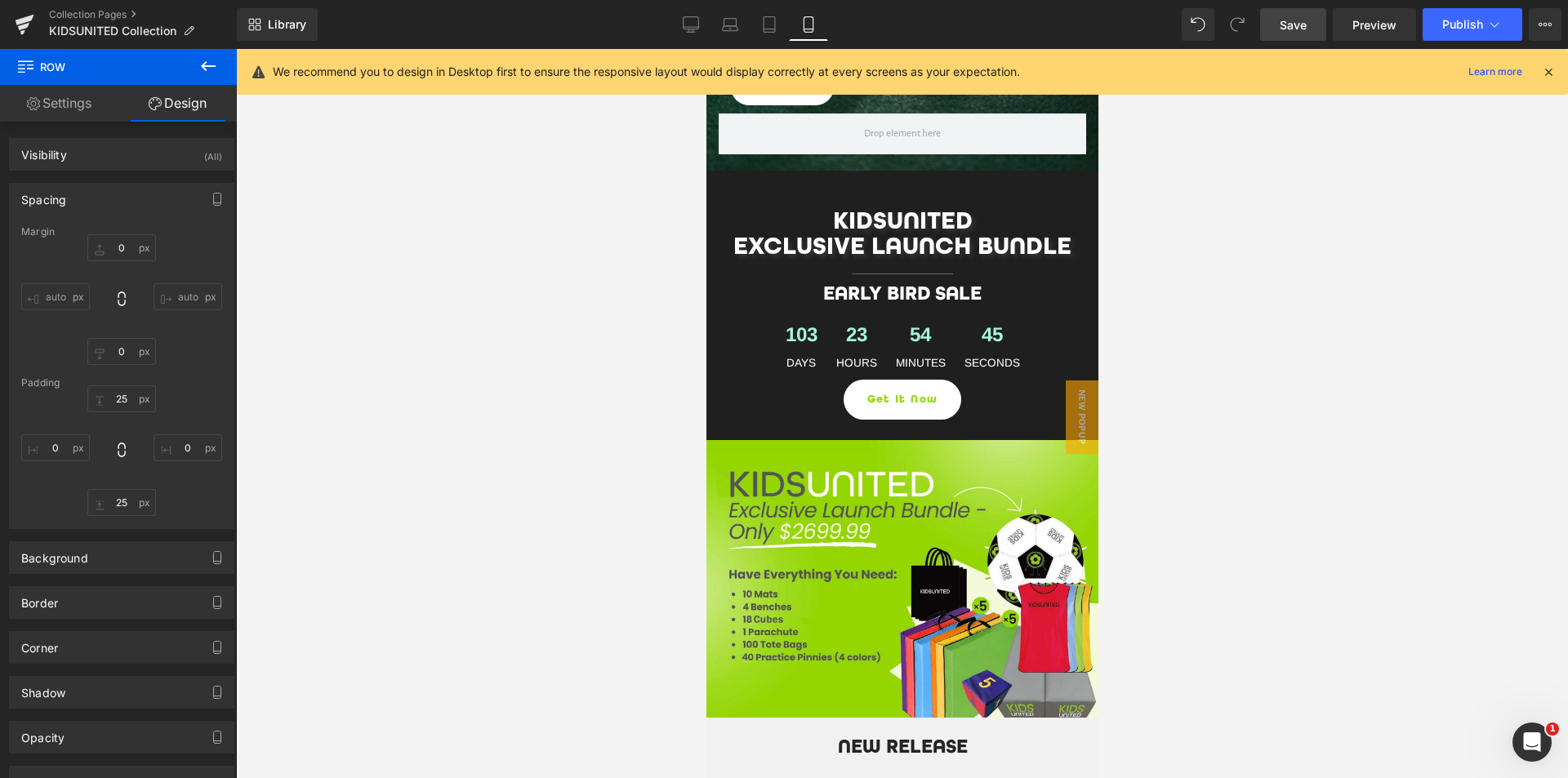
scroll to position [496, 0]
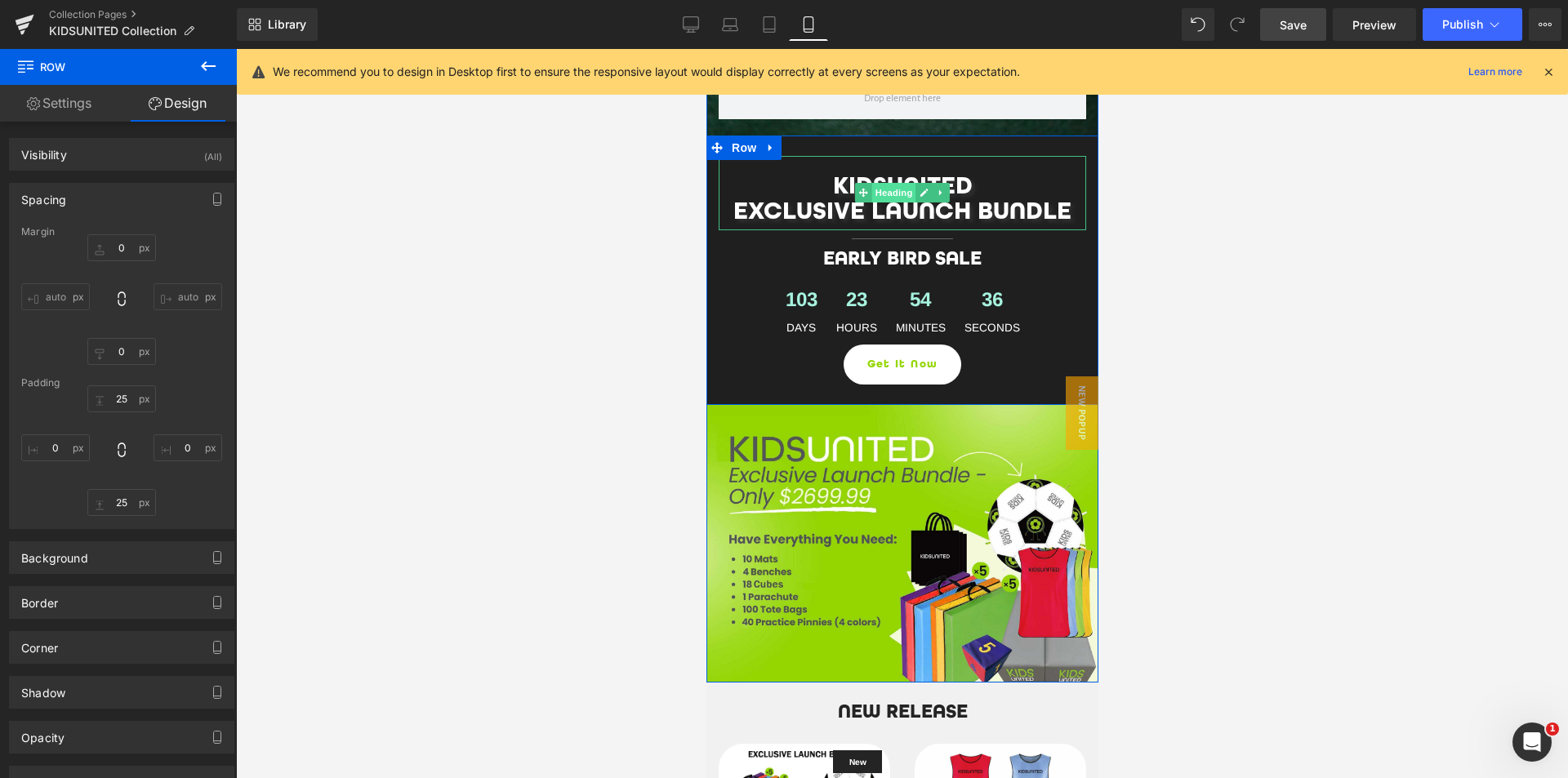
click at [891, 192] on span "Heading" at bounding box center [893, 193] width 44 height 20
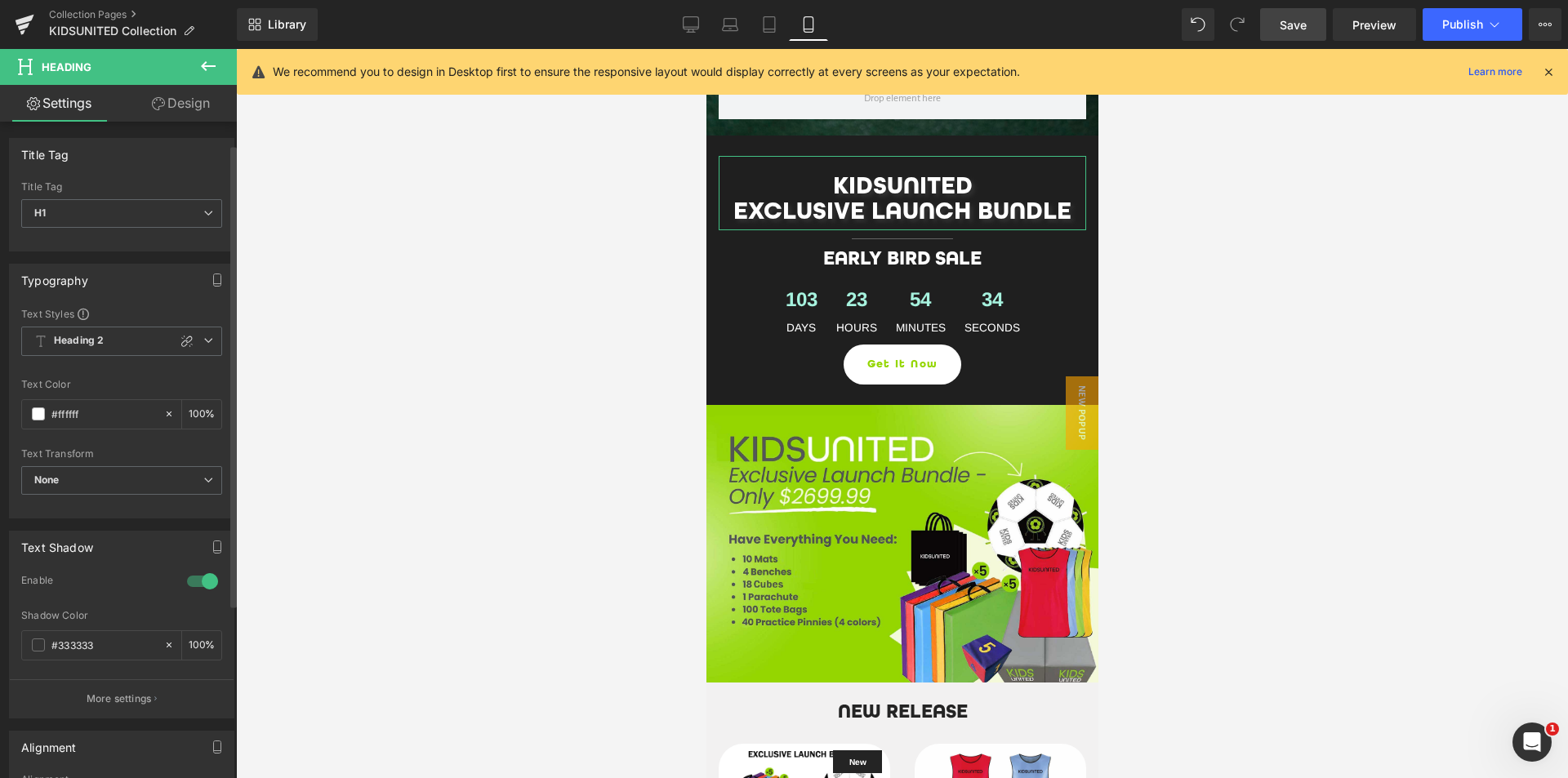
scroll to position [278, 0]
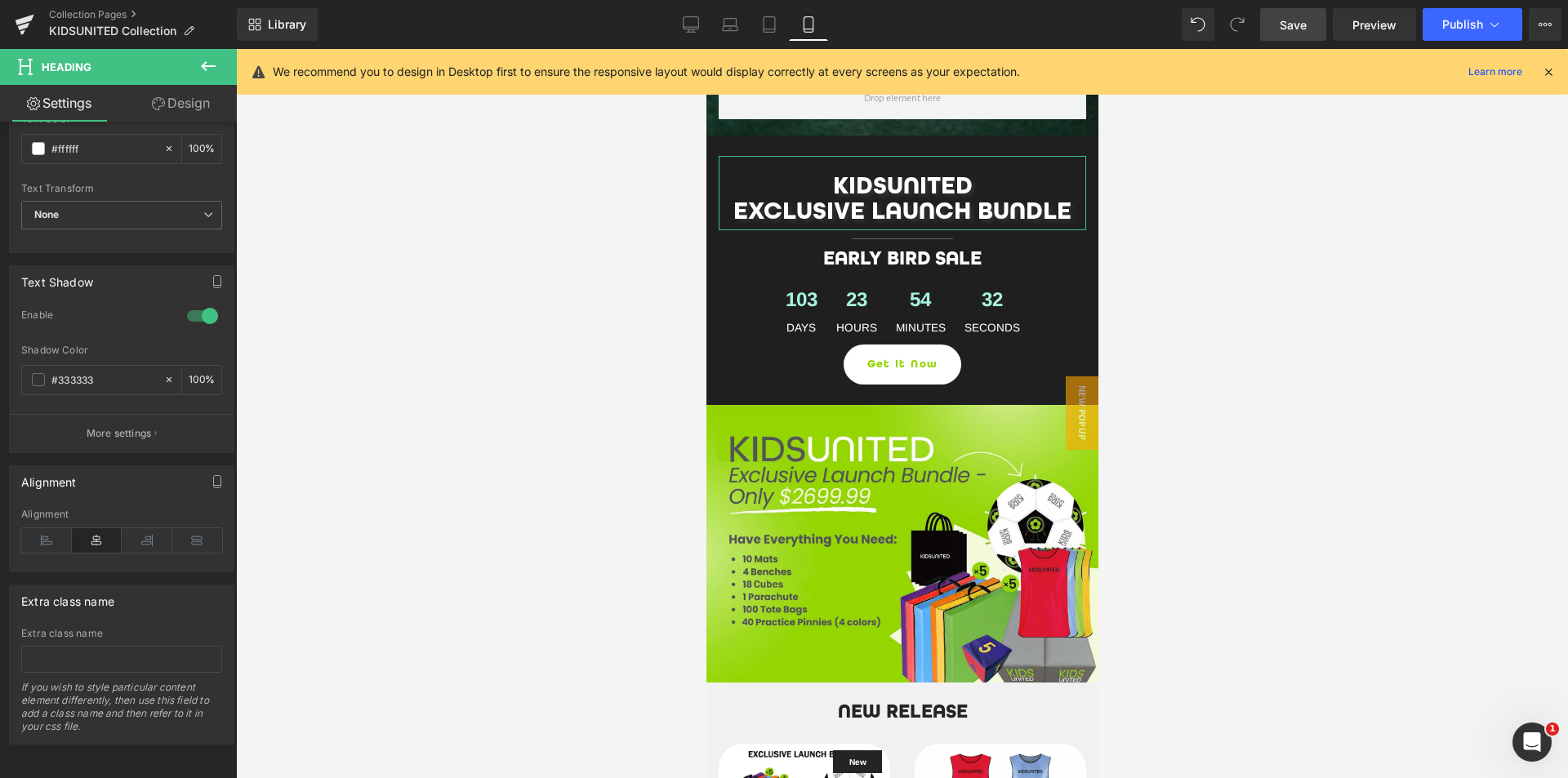
click at [194, 106] on link "Design" at bounding box center [180, 103] width 118 height 37
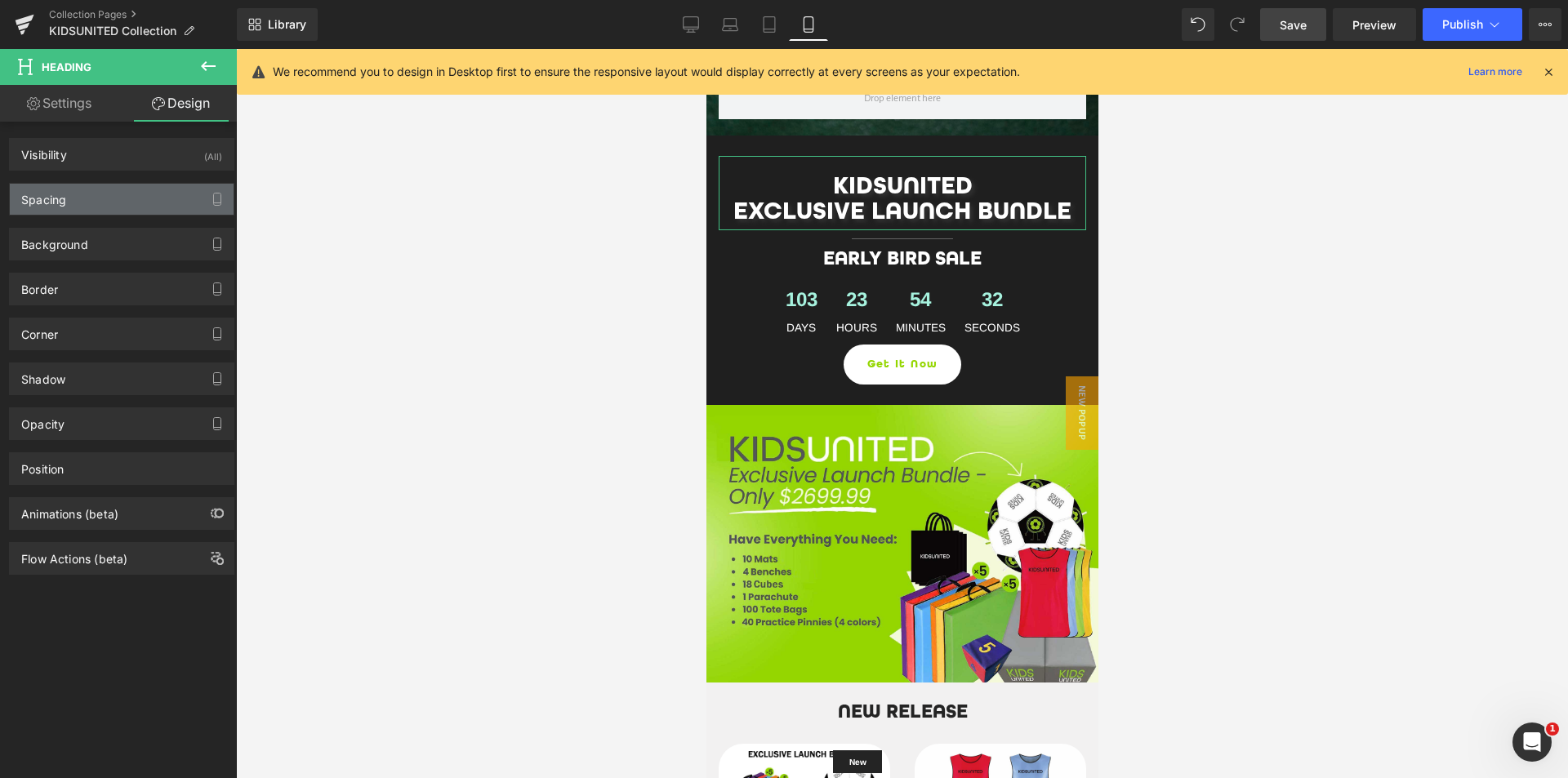
click at [127, 195] on div "Spacing" at bounding box center [121, 199] width 224 height 31
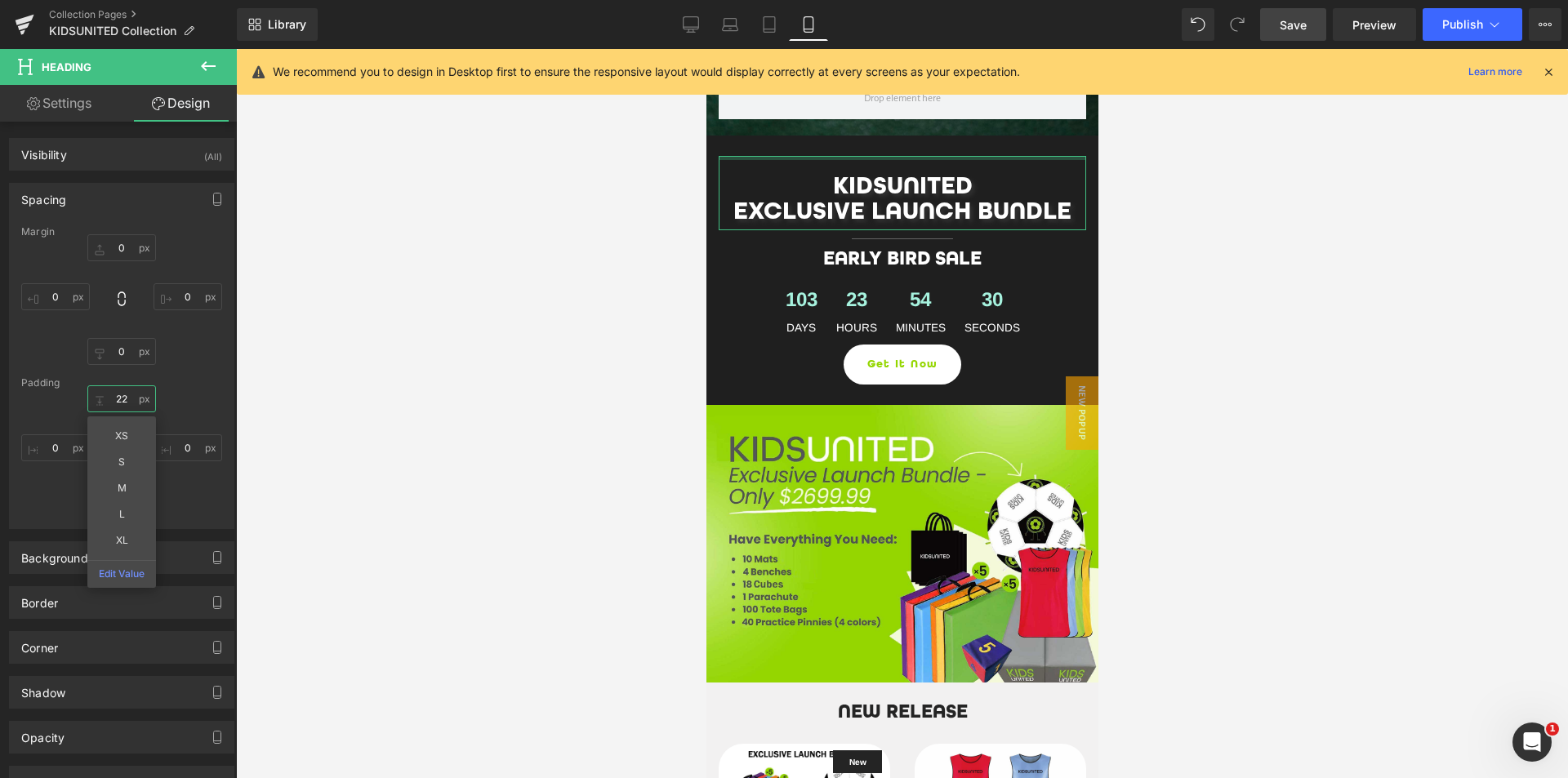
click at [126, 398] on input "text" at bounding box center [121, 399] width 69 height 27
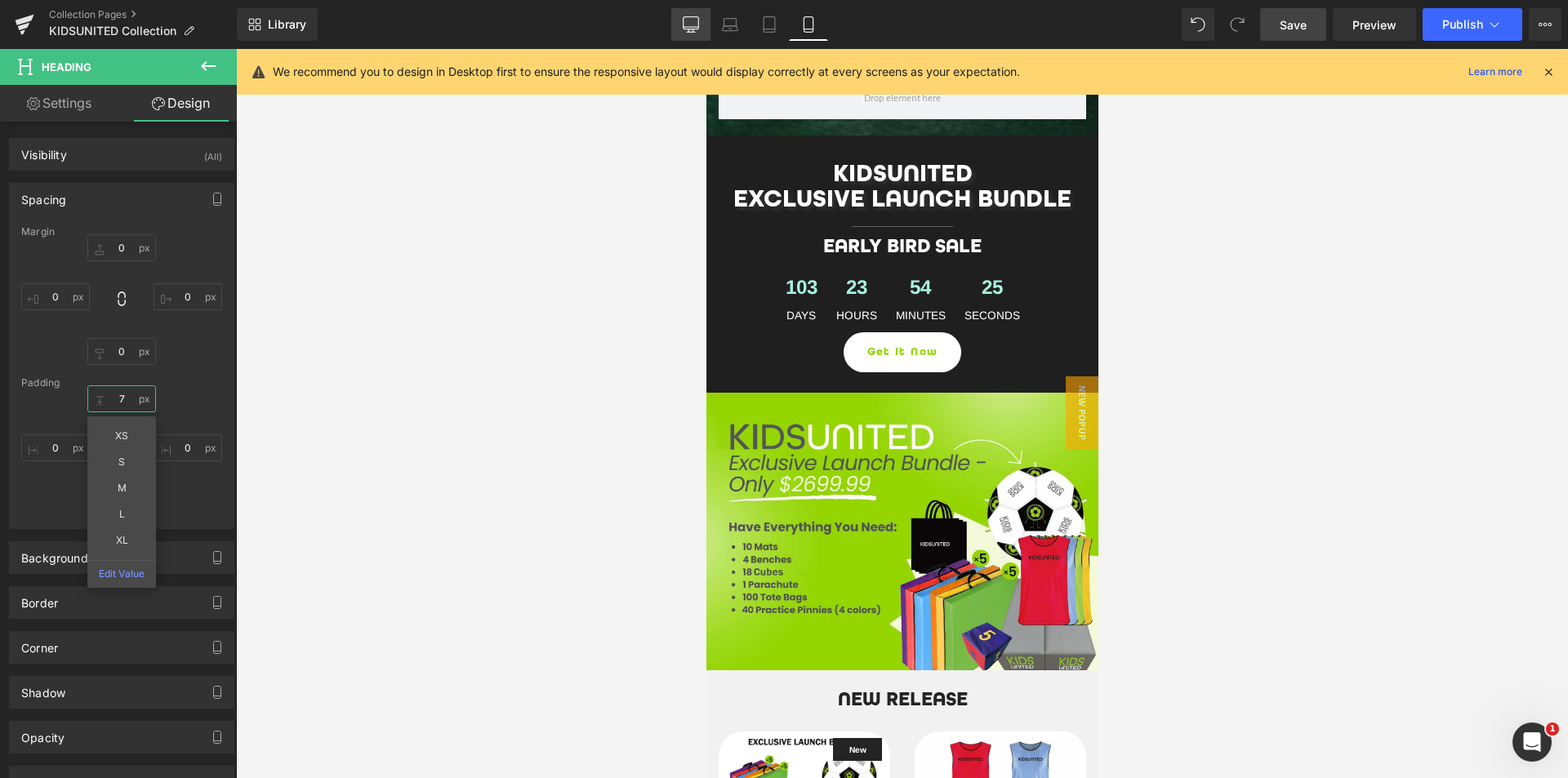
type input "7"
click at [686, 23] on icon at bounding box center [691, 25] width 17 height 17
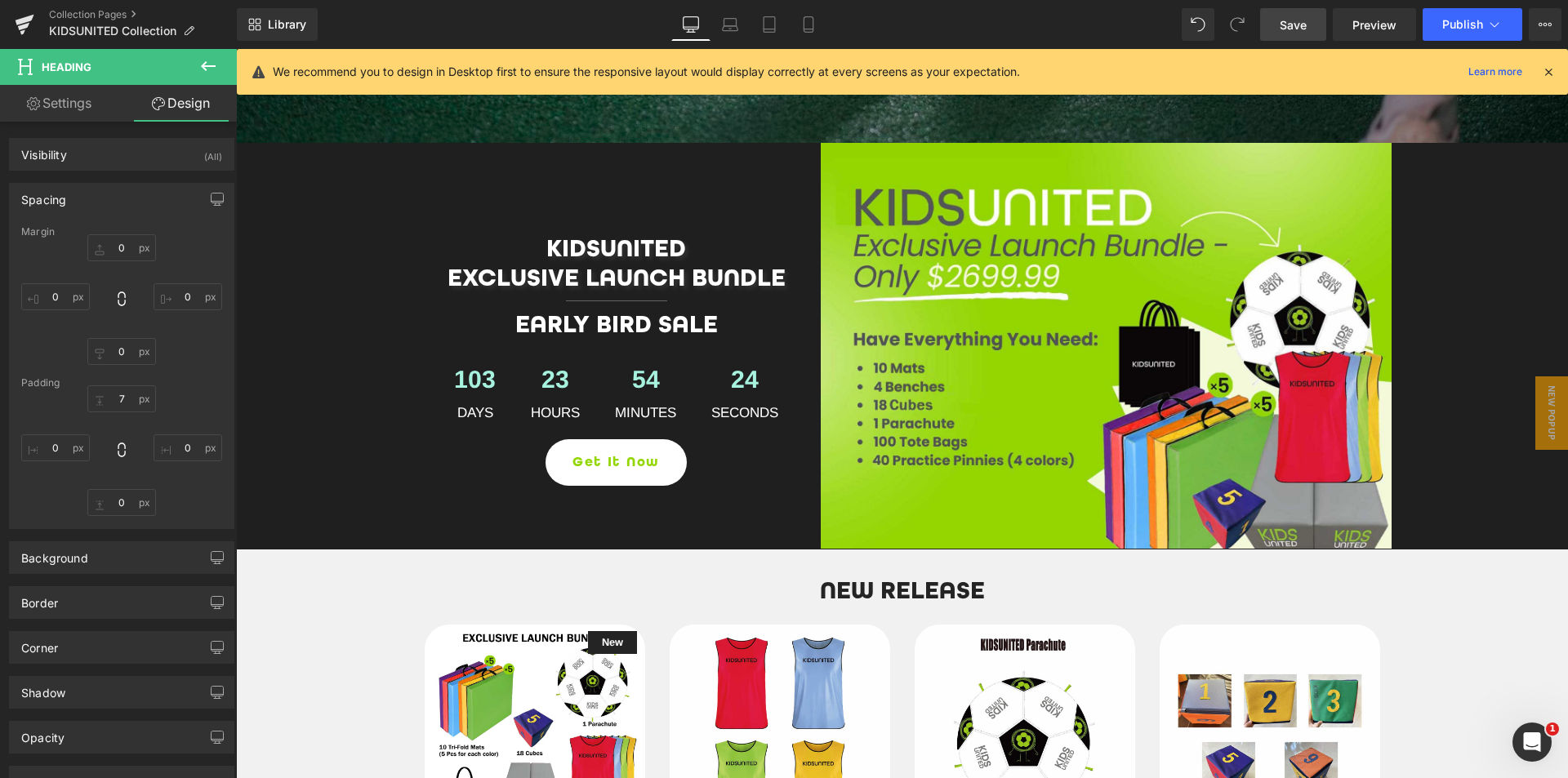
scroll to position [537, 0]
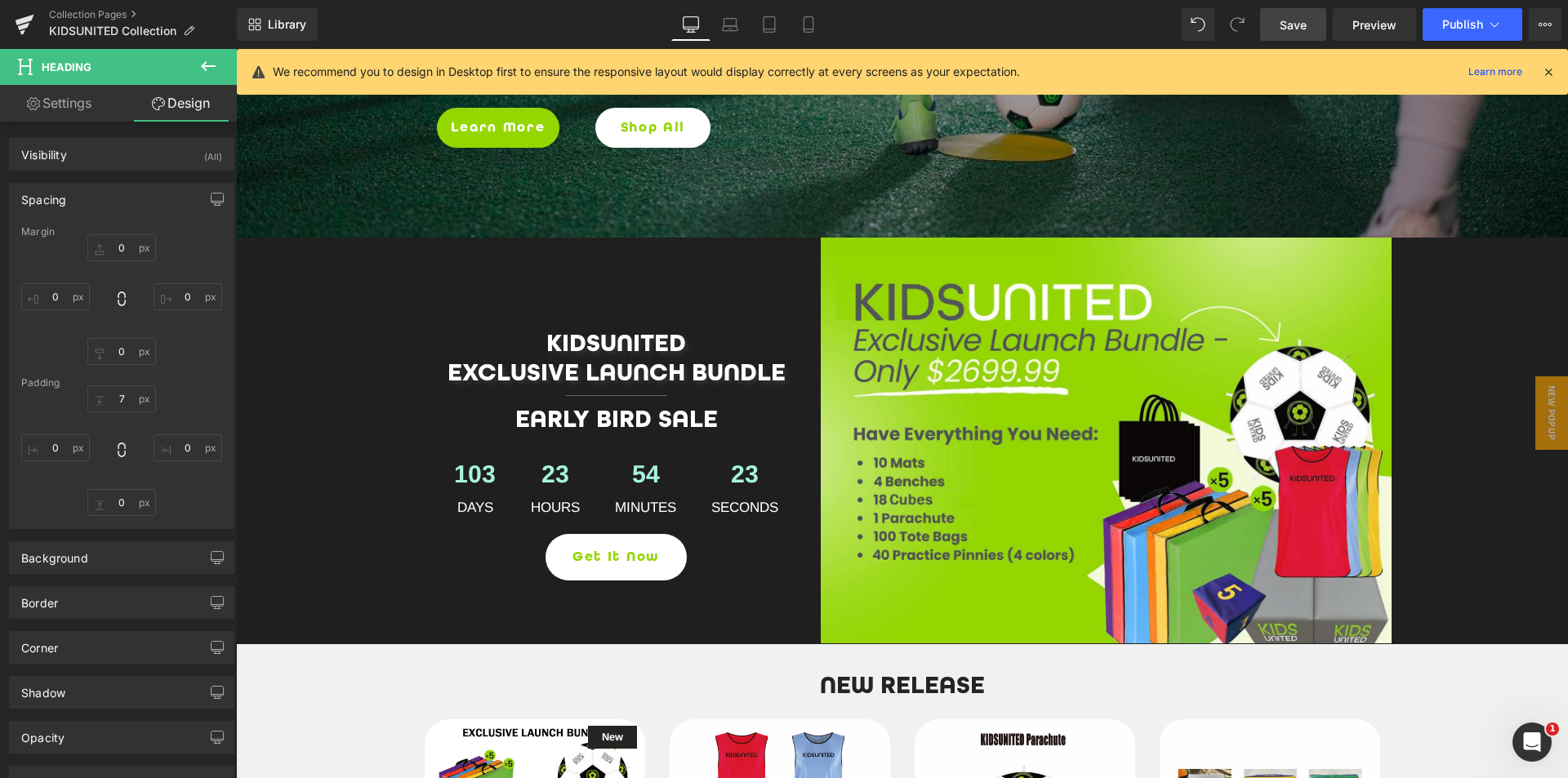
click at [236, 49] on div at bounding box center [236, 49] width 0 height 0
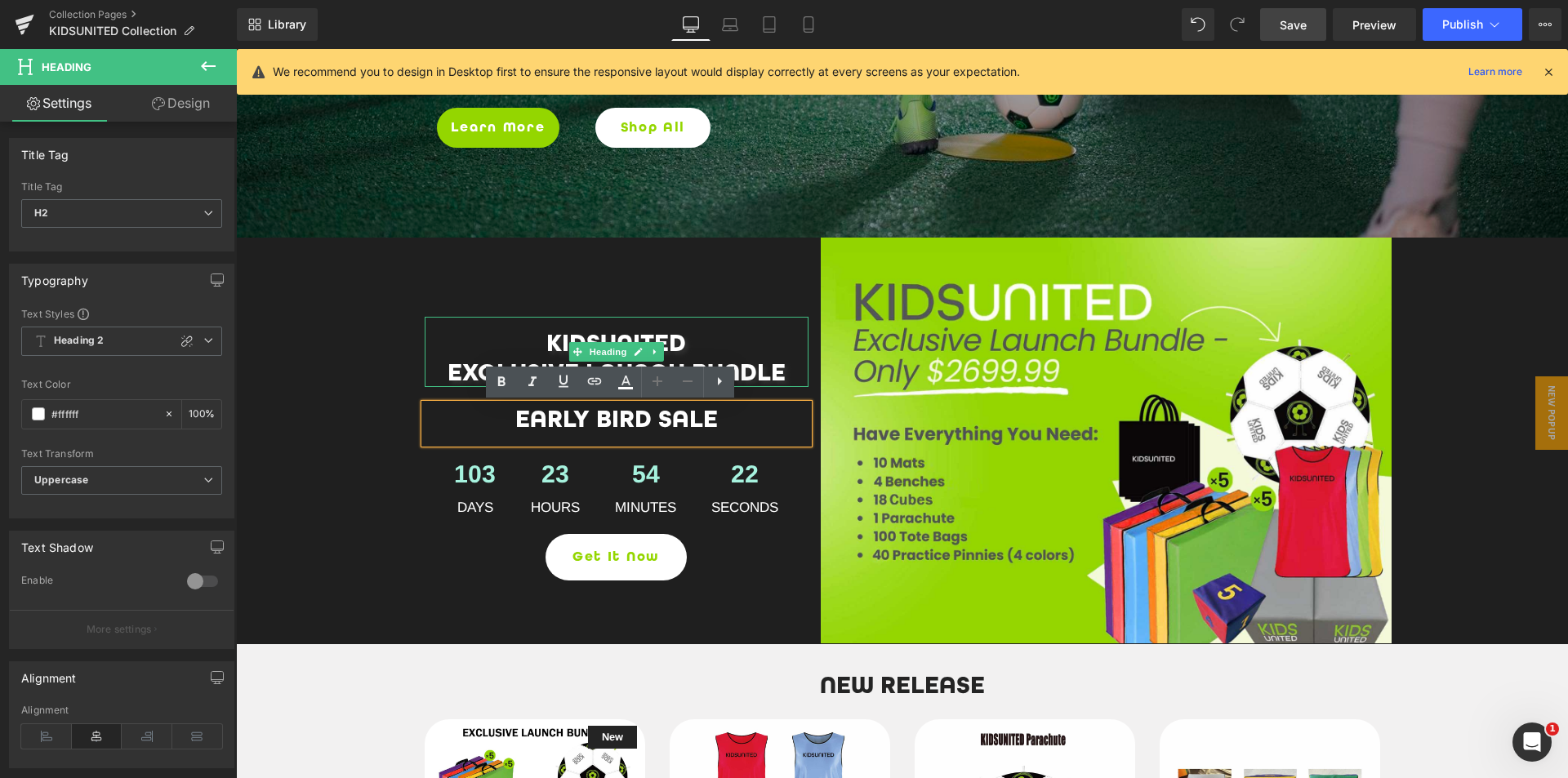
click at [579, 337] on span "KIDSUNITED" at bounding box center [616, 342] width 140 height 29
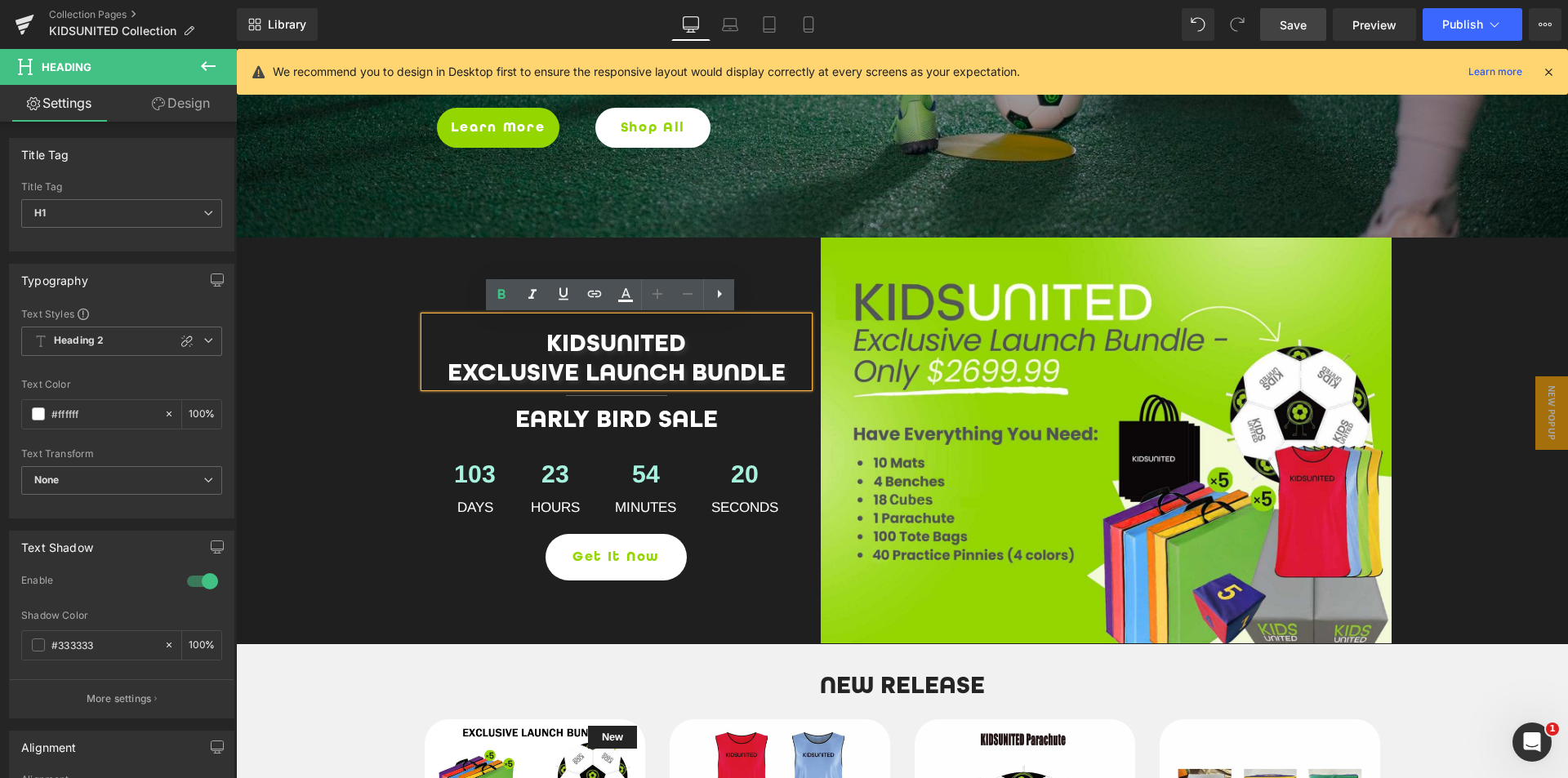
click at [400, 449] on div "KIDSUNITED Soccer Training Equipment Collection Heading Row Play Smart. Train S…" at bounding box center [902, 198] width 1332 height 890
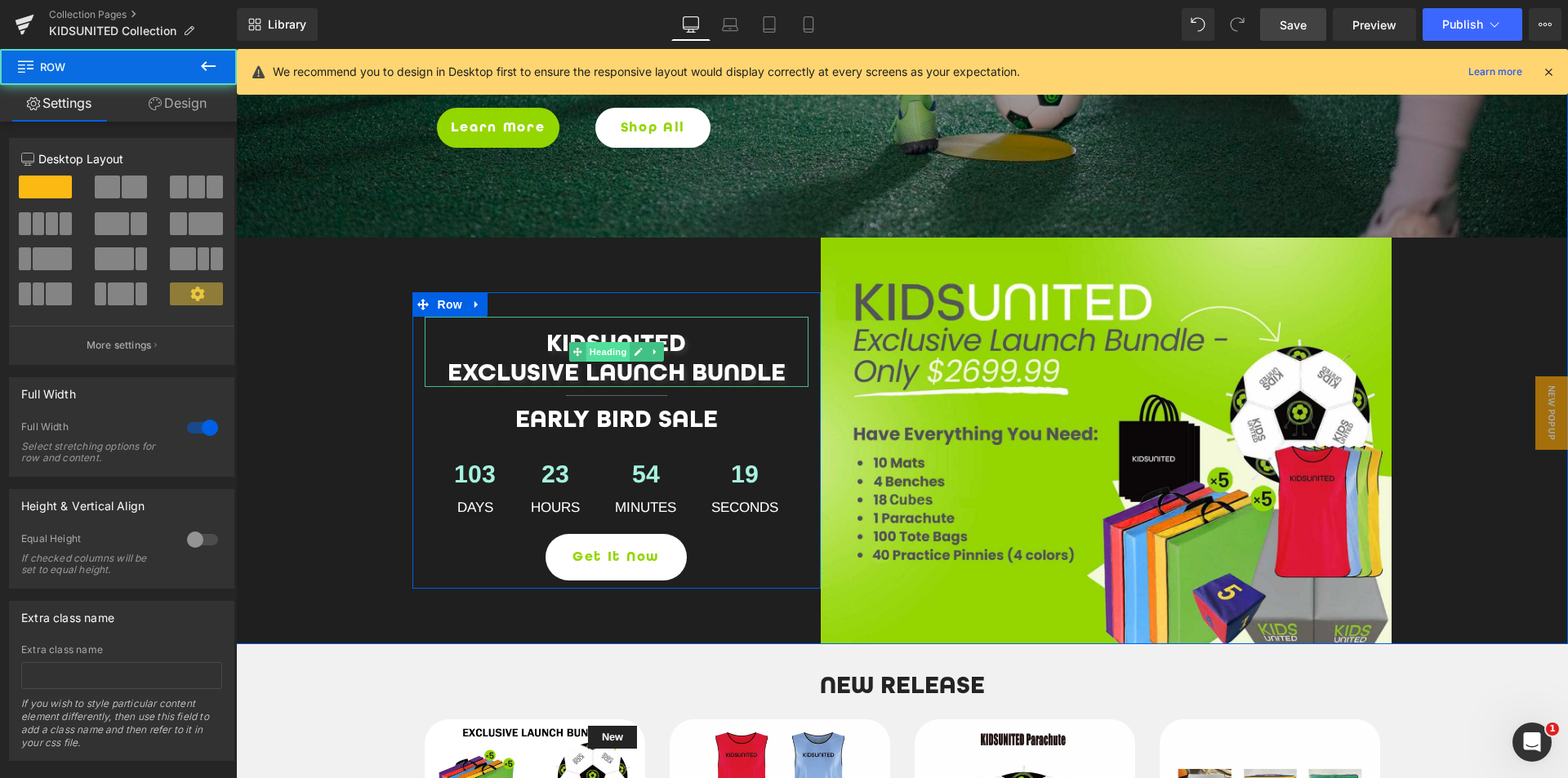
click at [606, 353] on span "Heading" at bounding box center [607, 352] width 44 height 20
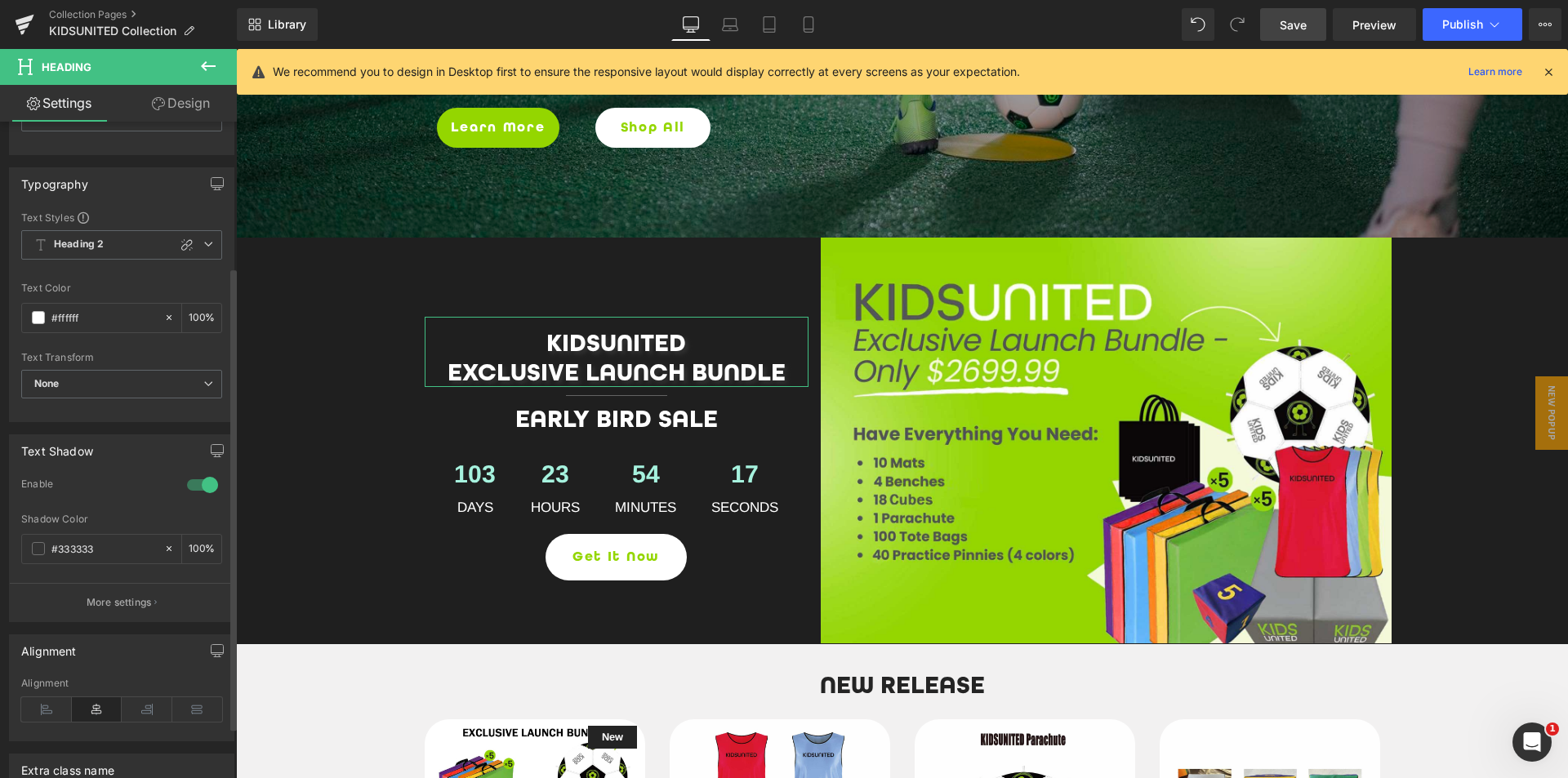
scroll to position [278, 0]
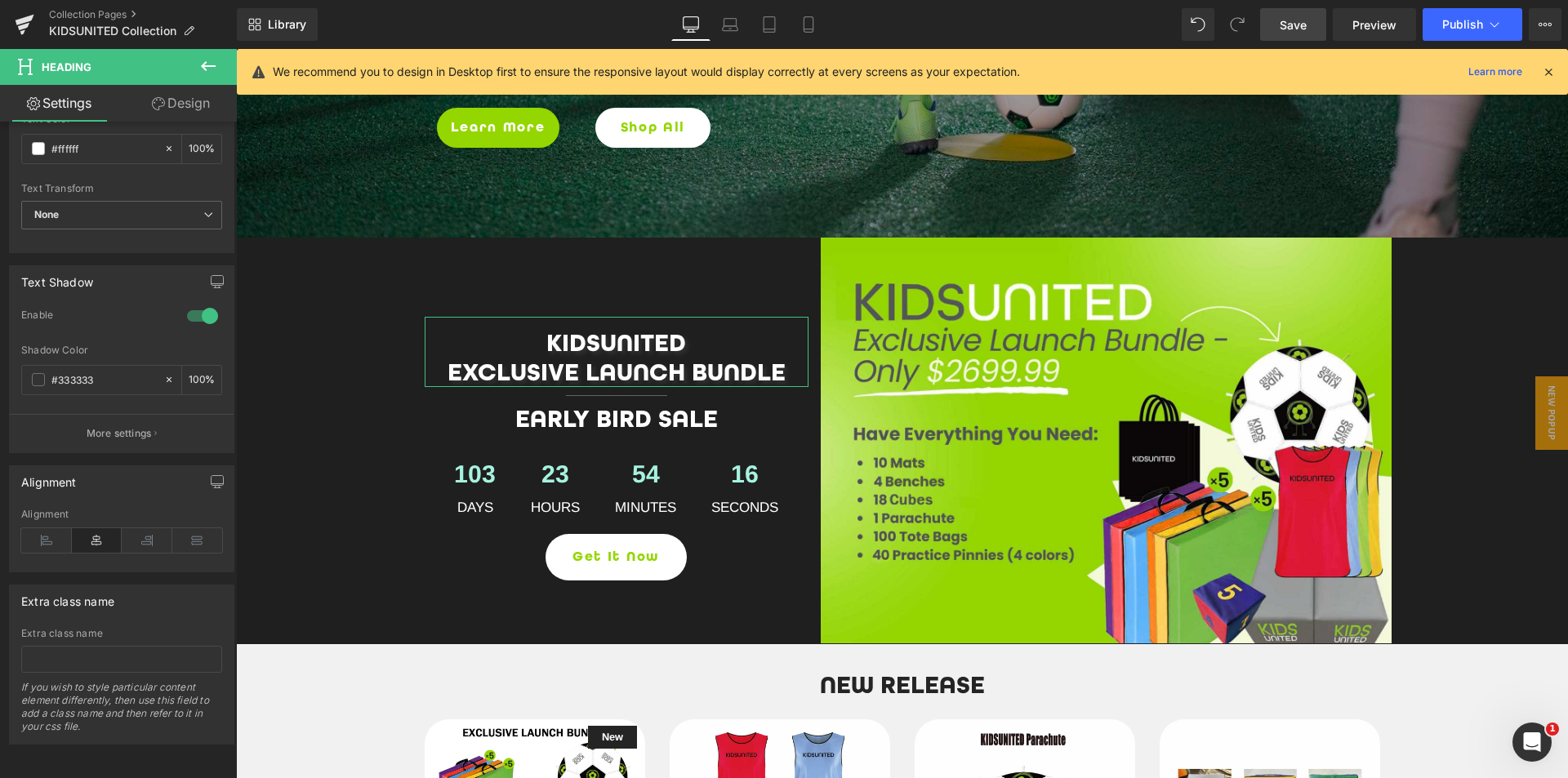
click at [177, 109] on link "Design" at bounding box center [180, 103] width 118 height 37
click at [0, 0] on div "Spacing" at bounding box center [0, 0] width 0 height 0
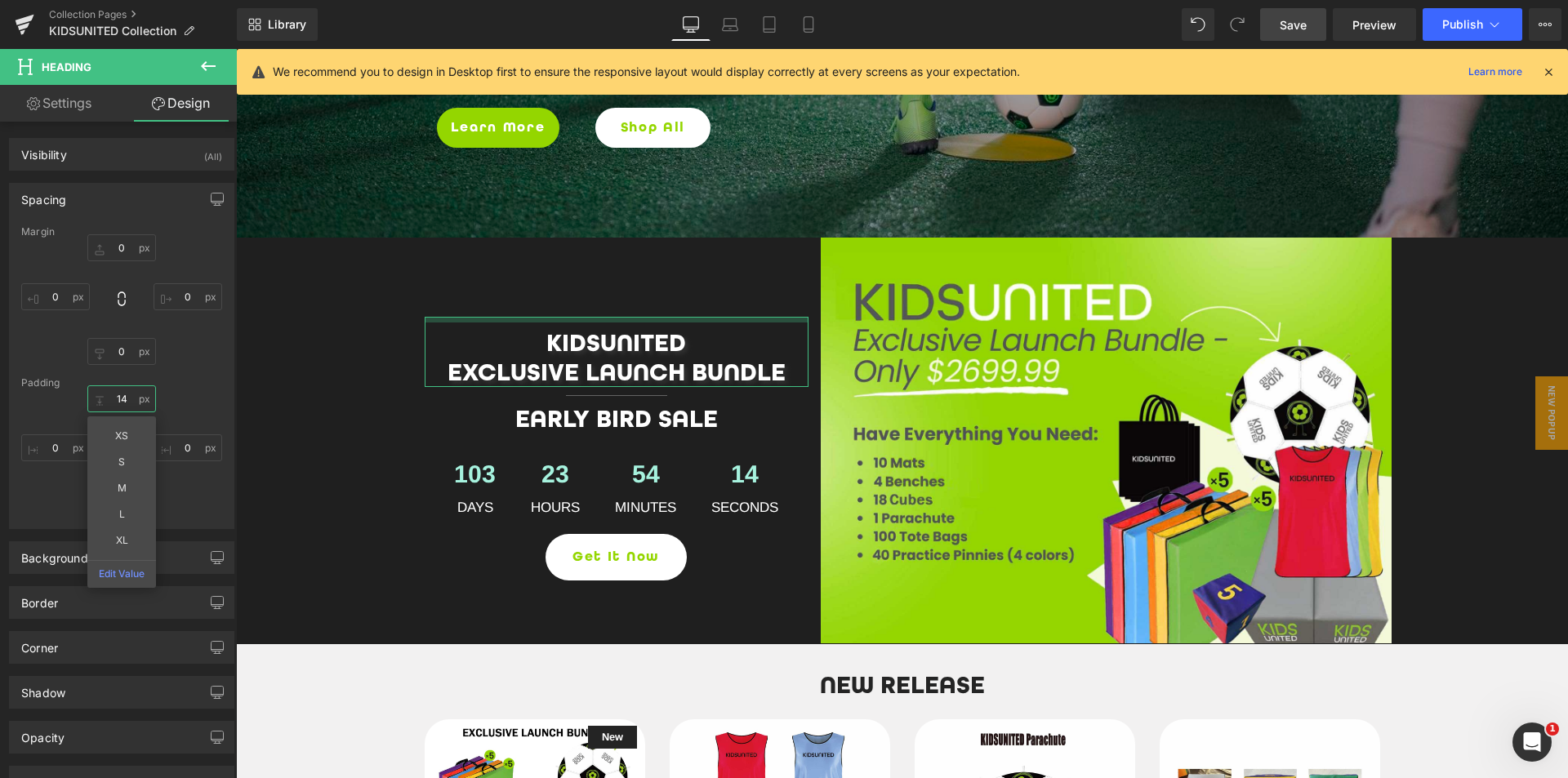
click at [124, 401] on input "14" at bounding box center [121, 399] width 69 height 27
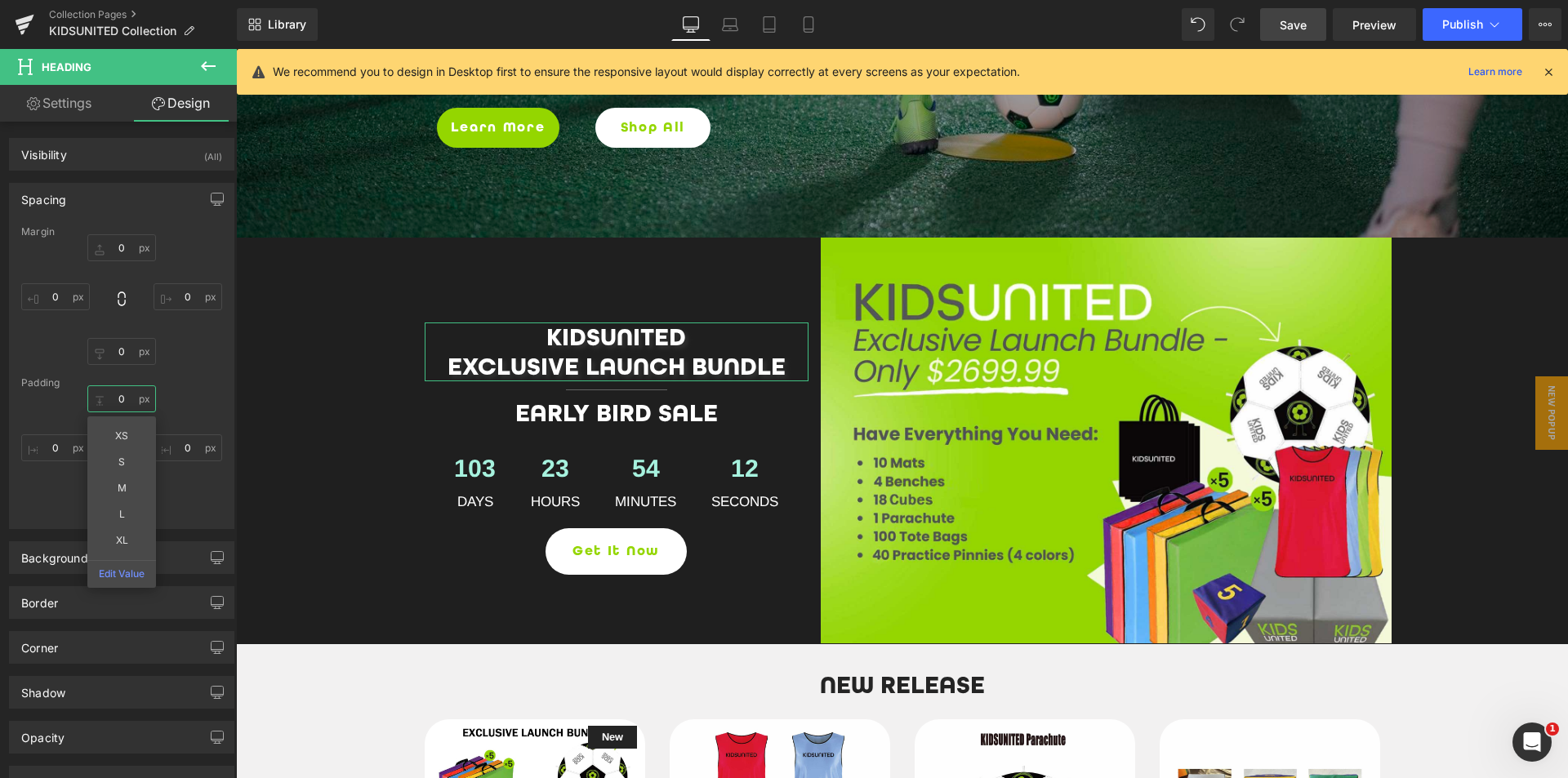
type input "0"
click at [74, 101] on link "Settings" at bounding box center [59, 103] width 118 height 37
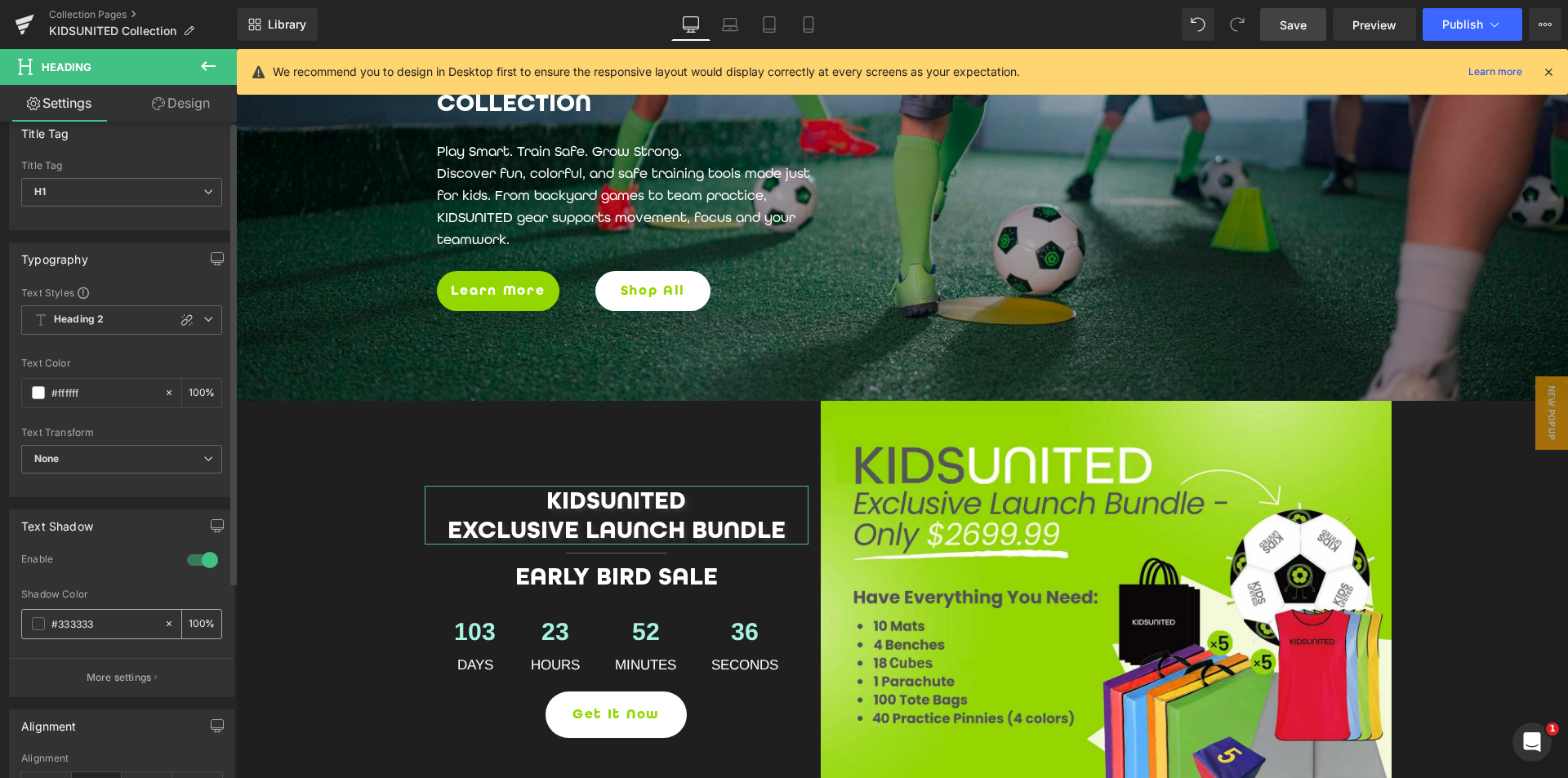
scroll to position [0, 0]
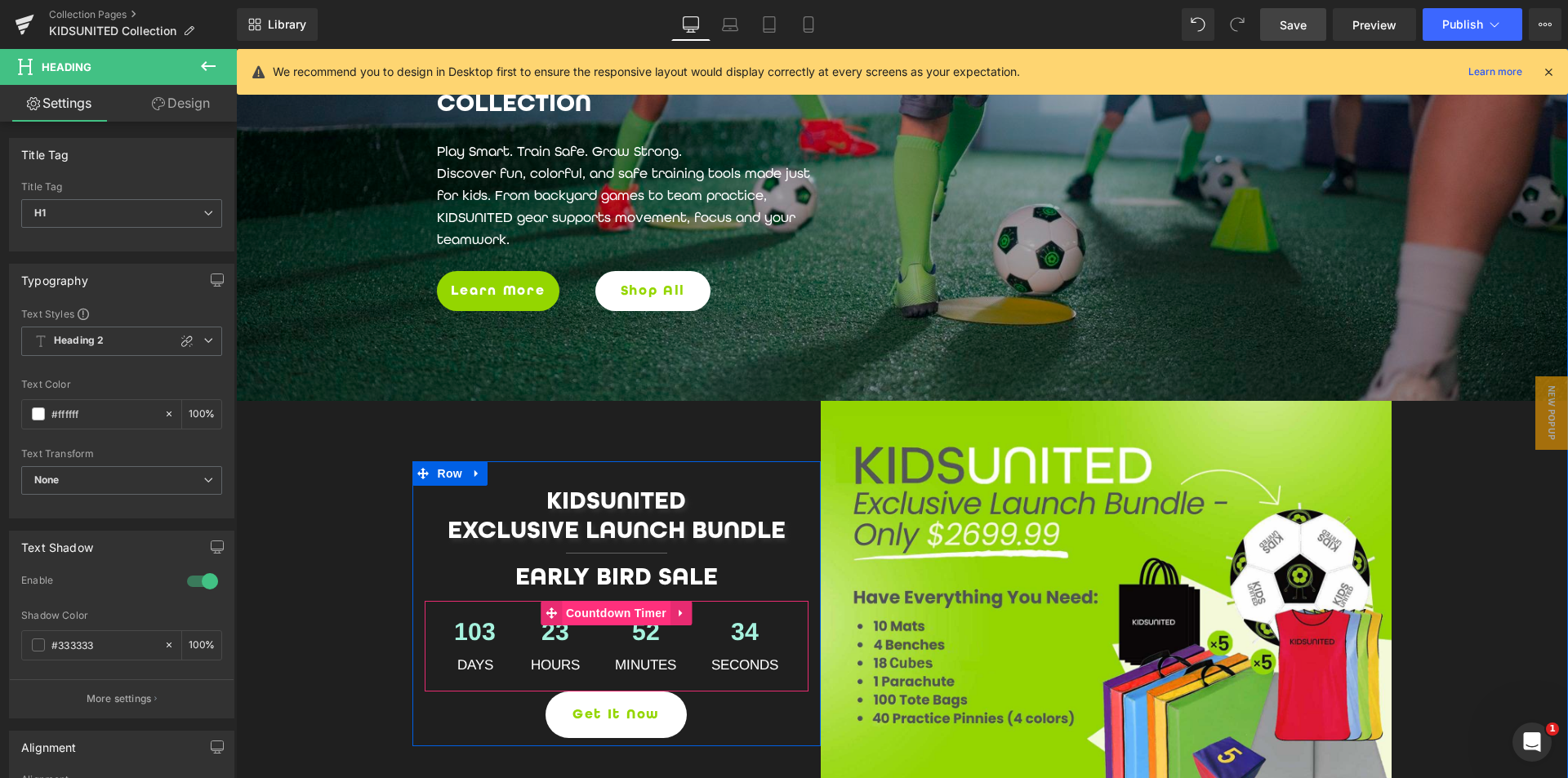
click at [582, 618] on span "Countdown Timer" at bounding box center [616, 613] width 109 height 24
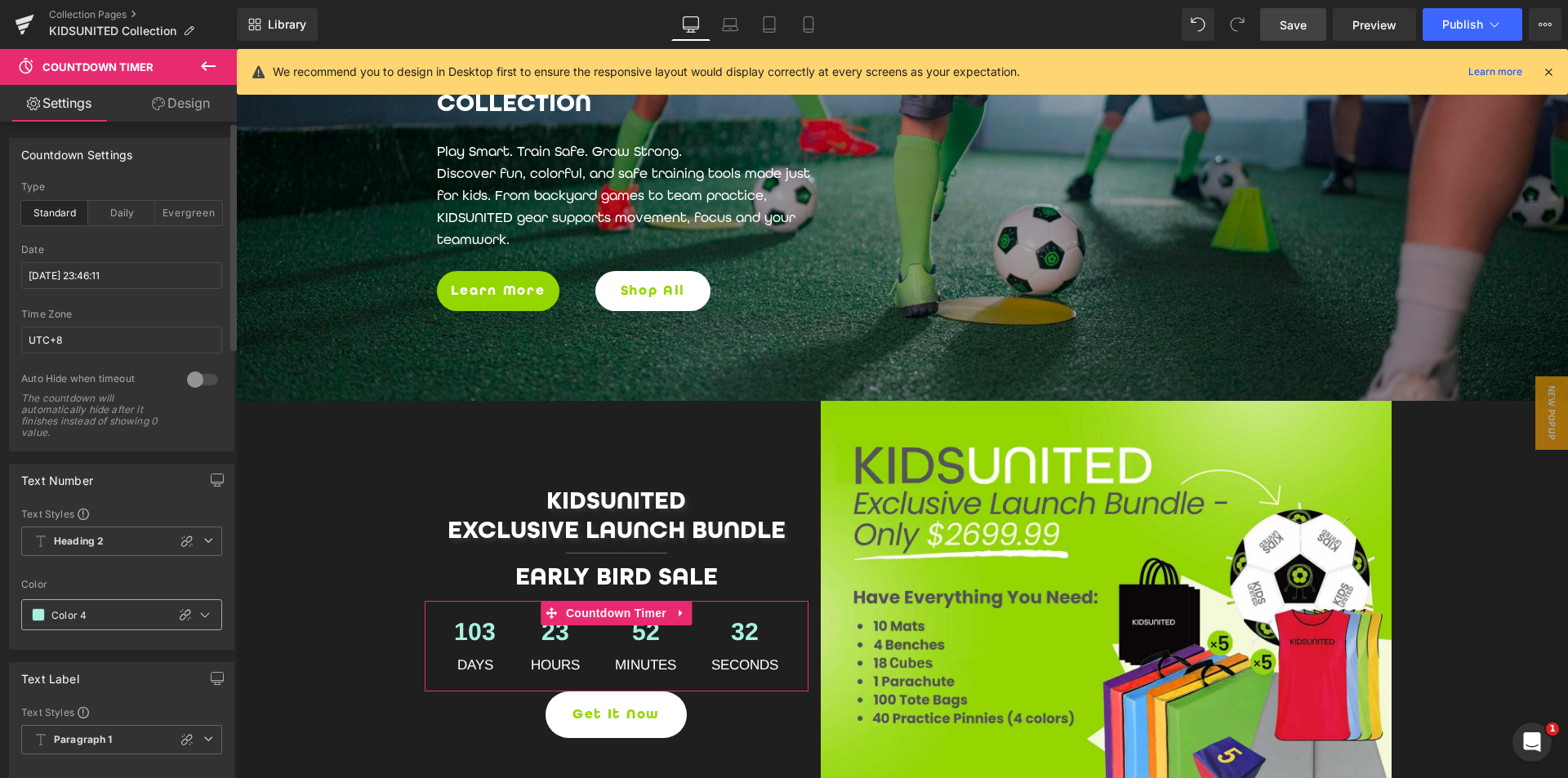
click at [108, 614] on input "Color 4" at bounding box center [105, 615] width 107 height 18
click at [36, 615] on span at bounding box center [38, 615] width 13 height 13
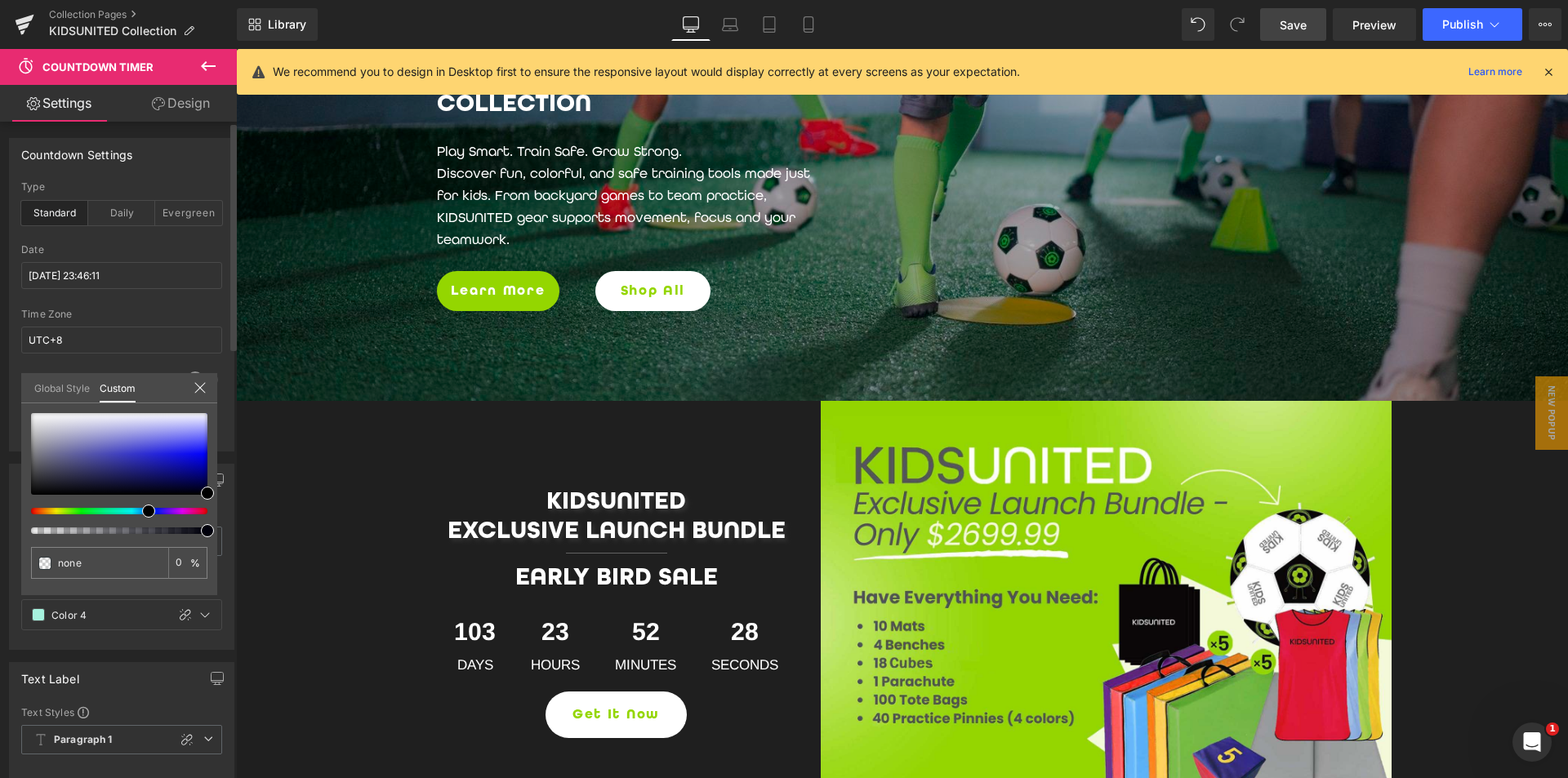
drag, startPoint x: 96, startPoint y: 565, endPoint x: 22, endPoint y: 562, distance: 74.1
click at [22, 562] on div "none 0 %" at bounding box center [120, 504] width 196 height 182
paste input "94D600"
type input "94D600"
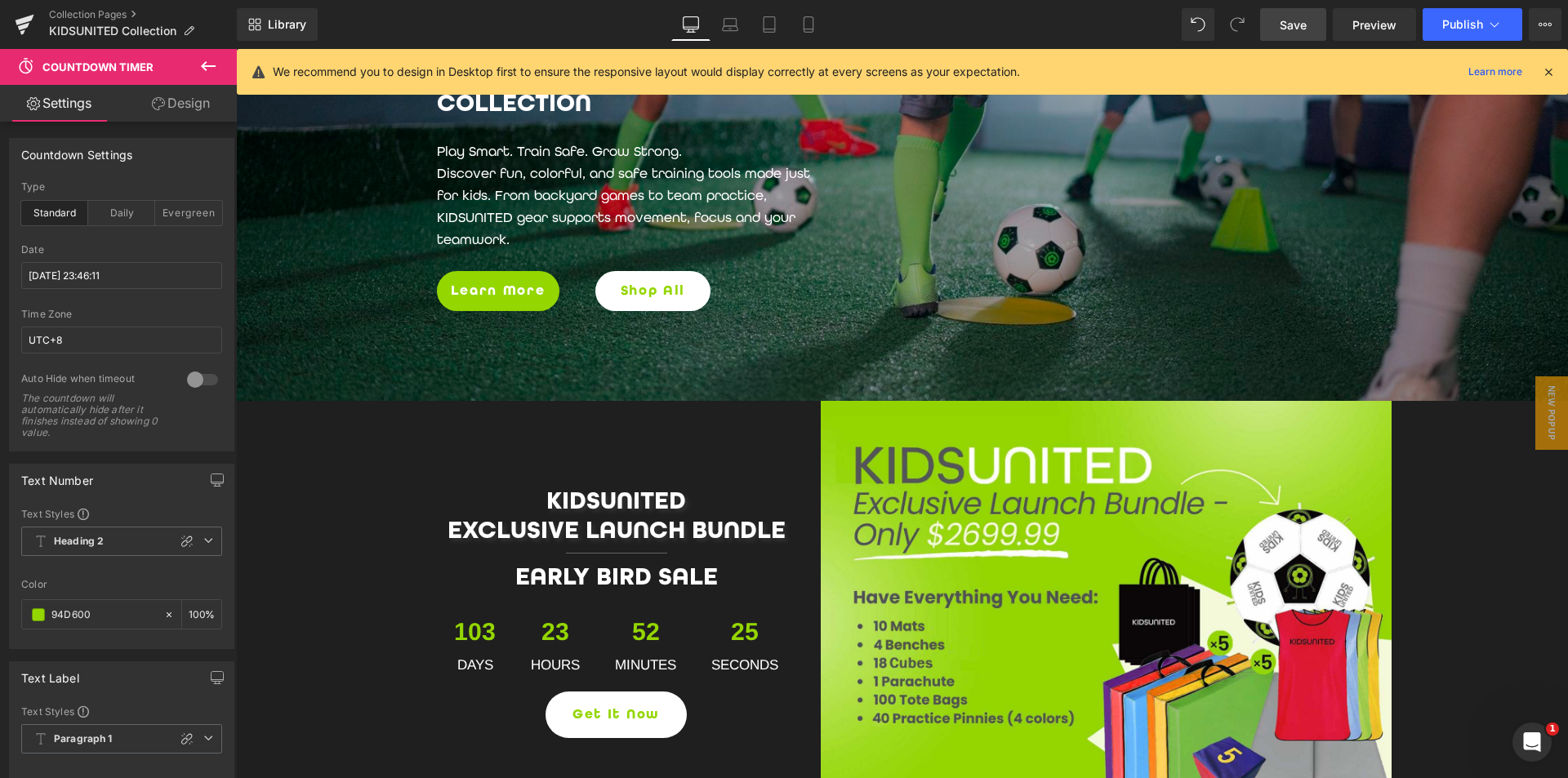
drag, startPoint x: 1291, startPoint y: 26, endPoint x: 479, endPoint y: 503, distance: 941.7
click at [1291, 26] on span "Save" at bounding box center [1293, 25] width 27 height 17
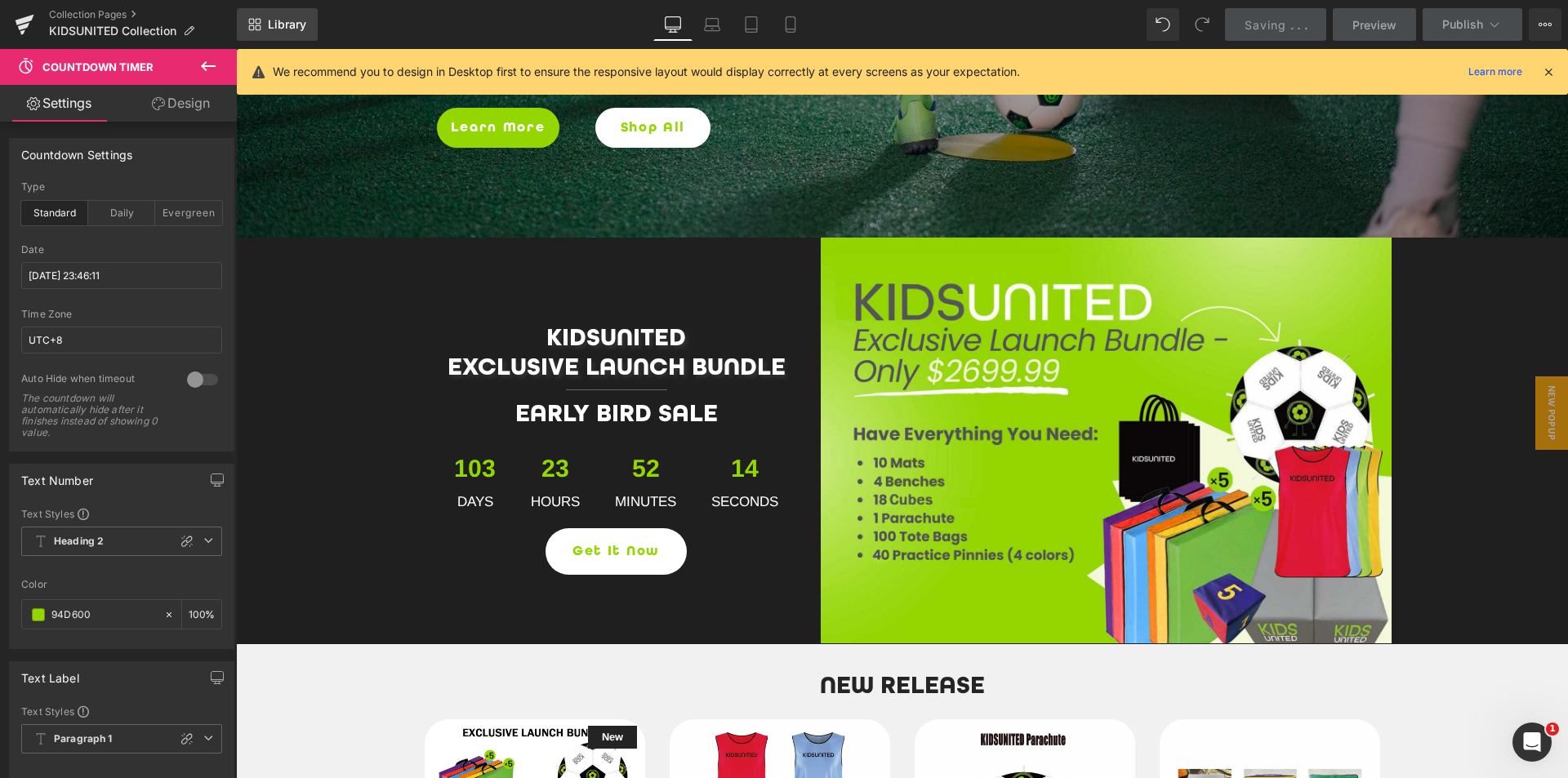
click at [279, 28] on span "Library" at bounding box center [287, 25] width 38 height 15
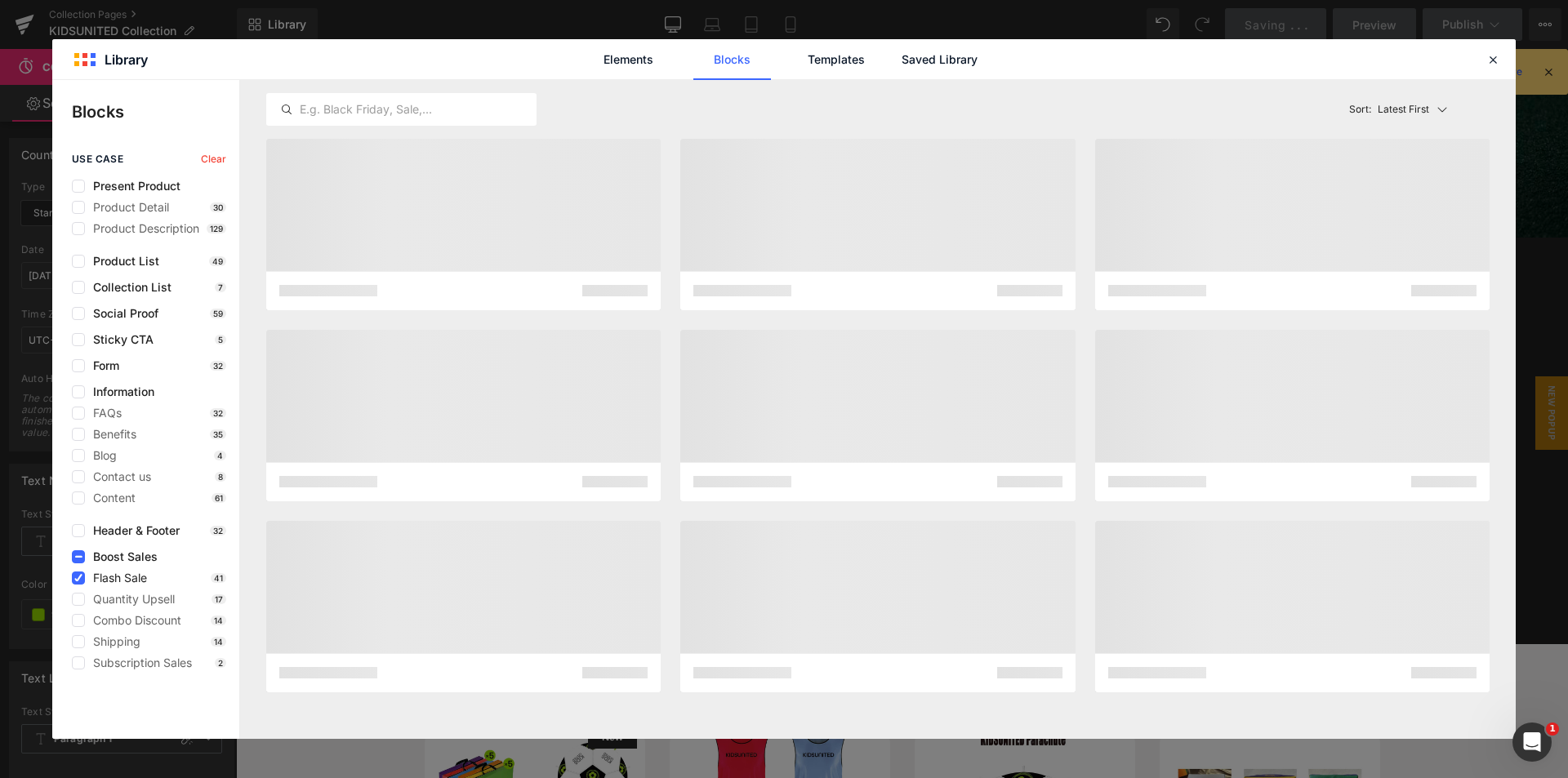
click at [86, 579] on span "Flash Sale" at bounding box center [116, 579] width 62 height 13
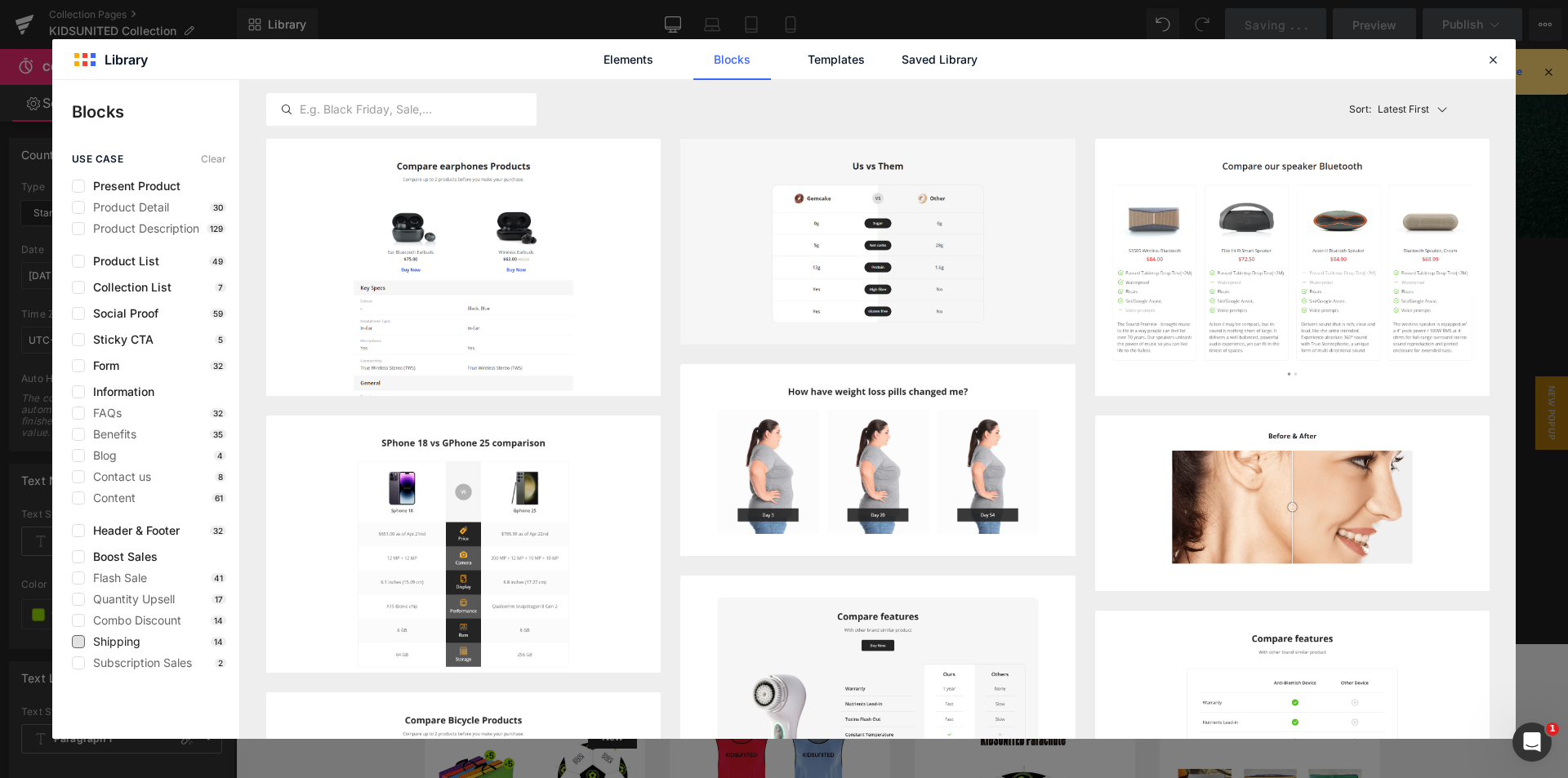
click at [106, 644] on span "Shipping" at bounding box center [112, 643] width 56 height 13
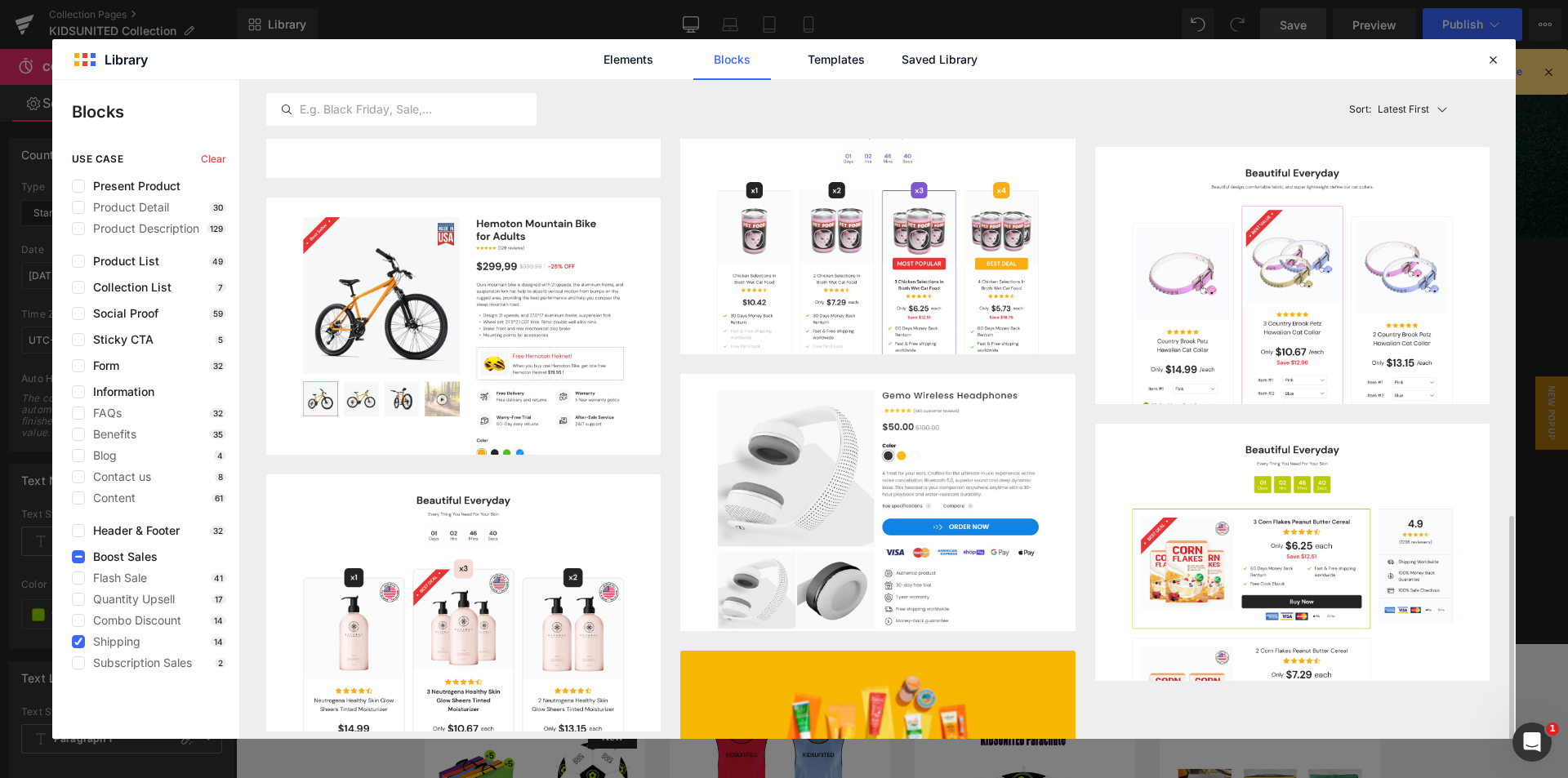
scroll to position [484, 0]
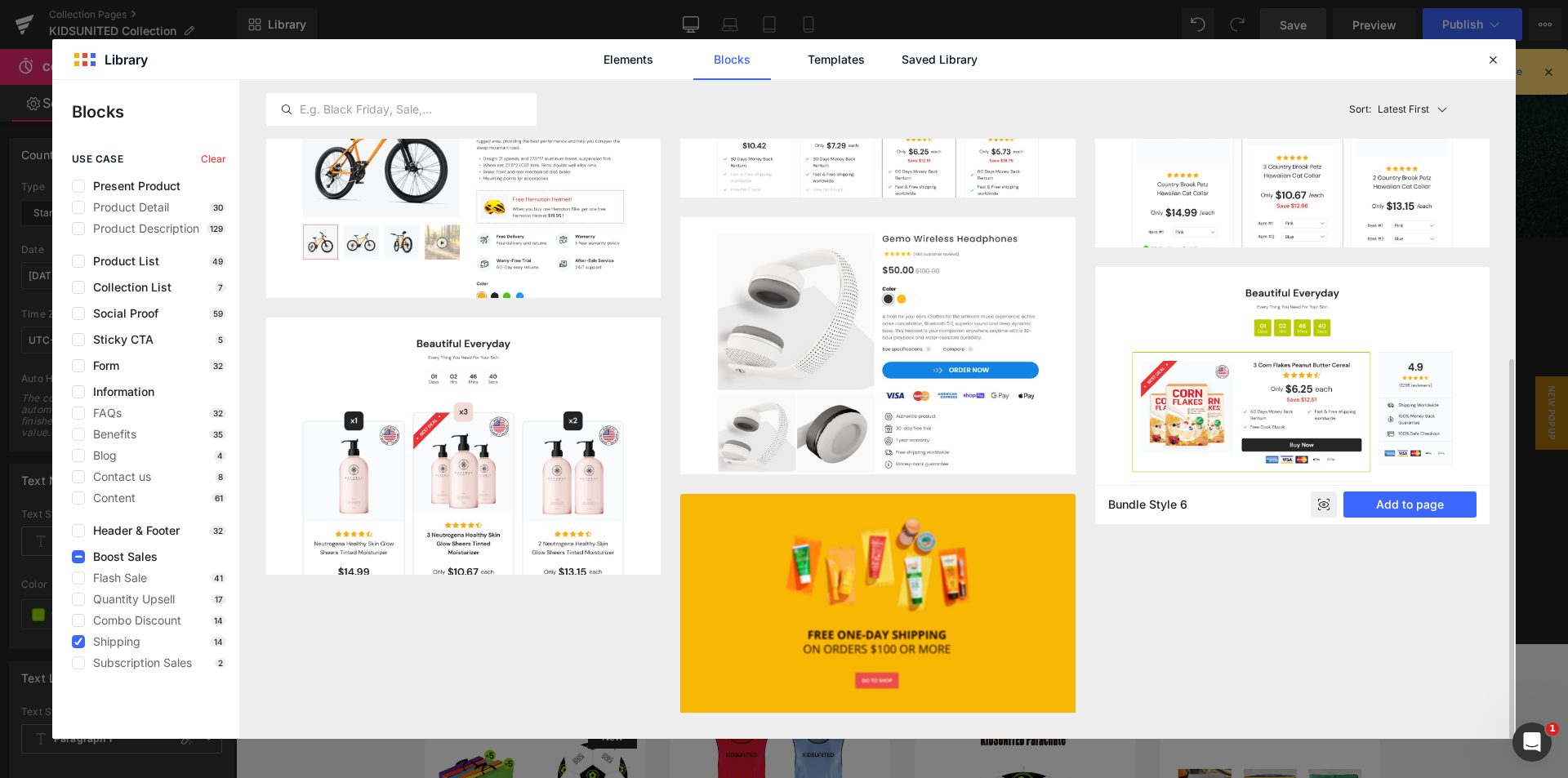
click at [1324, 501] on rect at bounding box center [1323, 505] width 26 height 26
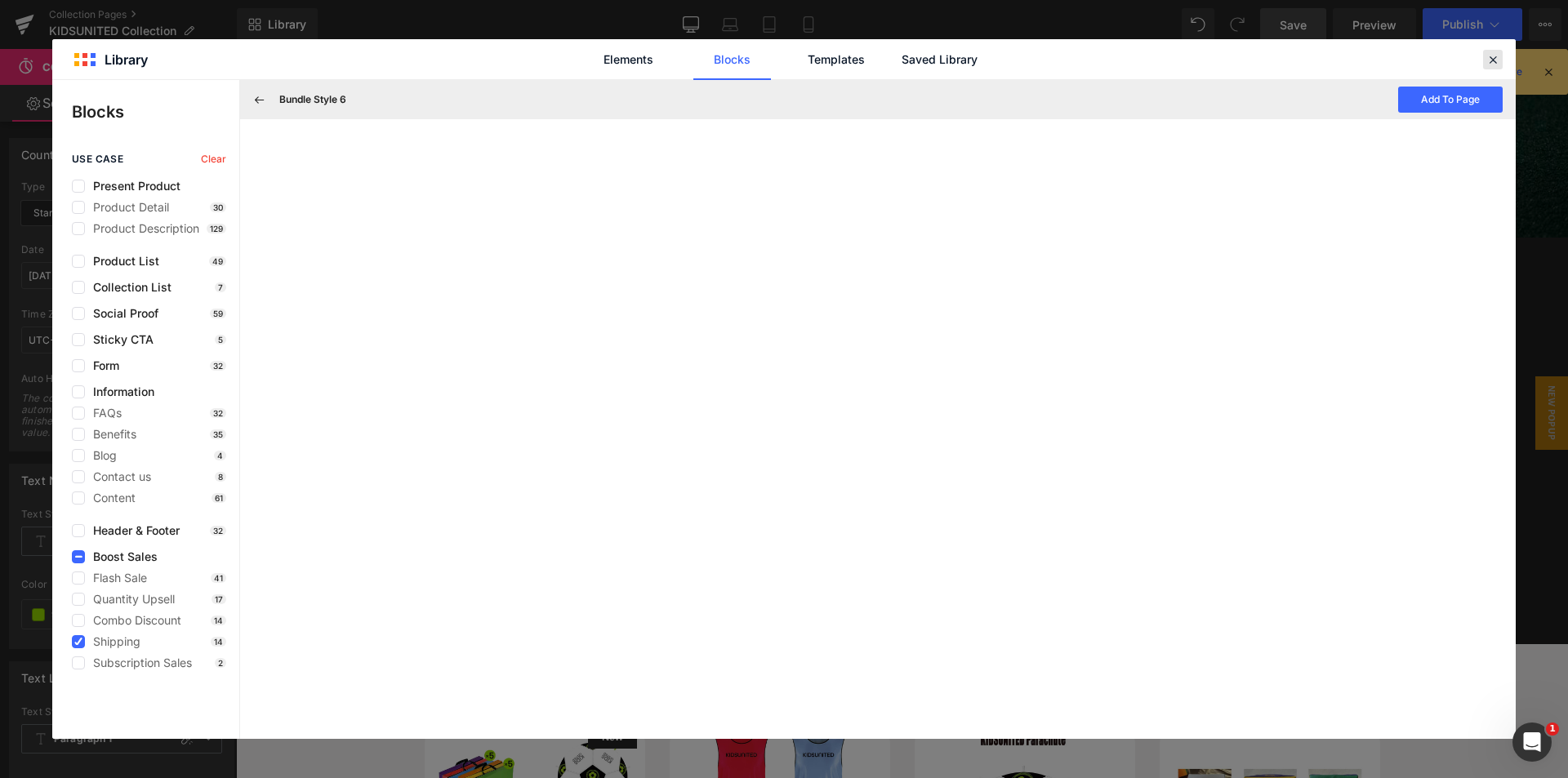
click at [1498, 55] on icon at bounding box center [1492, 60] width 15 height 15
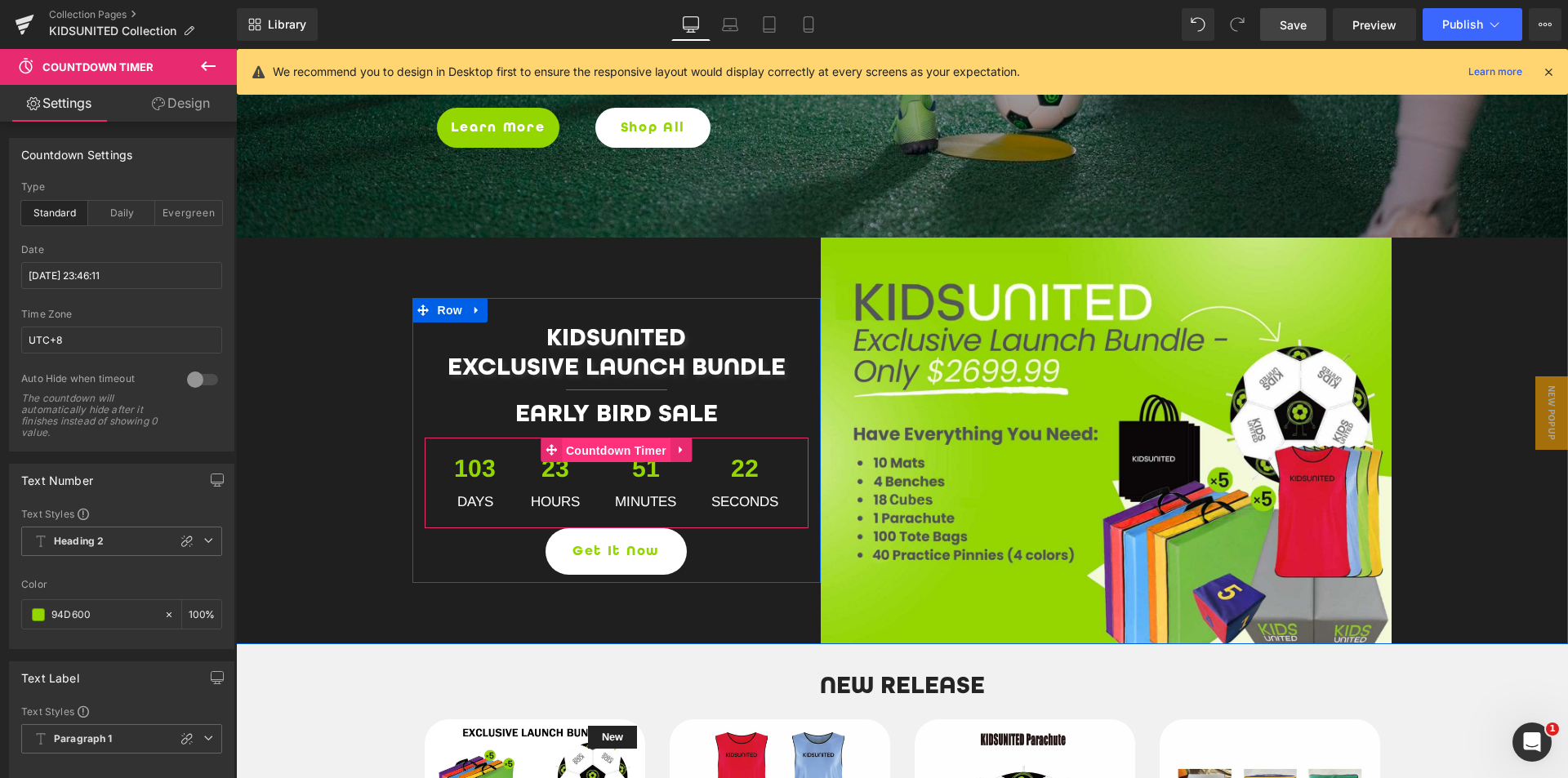
click at [606, 451] on span "Countdown Timer" at bounding box center [616, 451] width 109 height 24
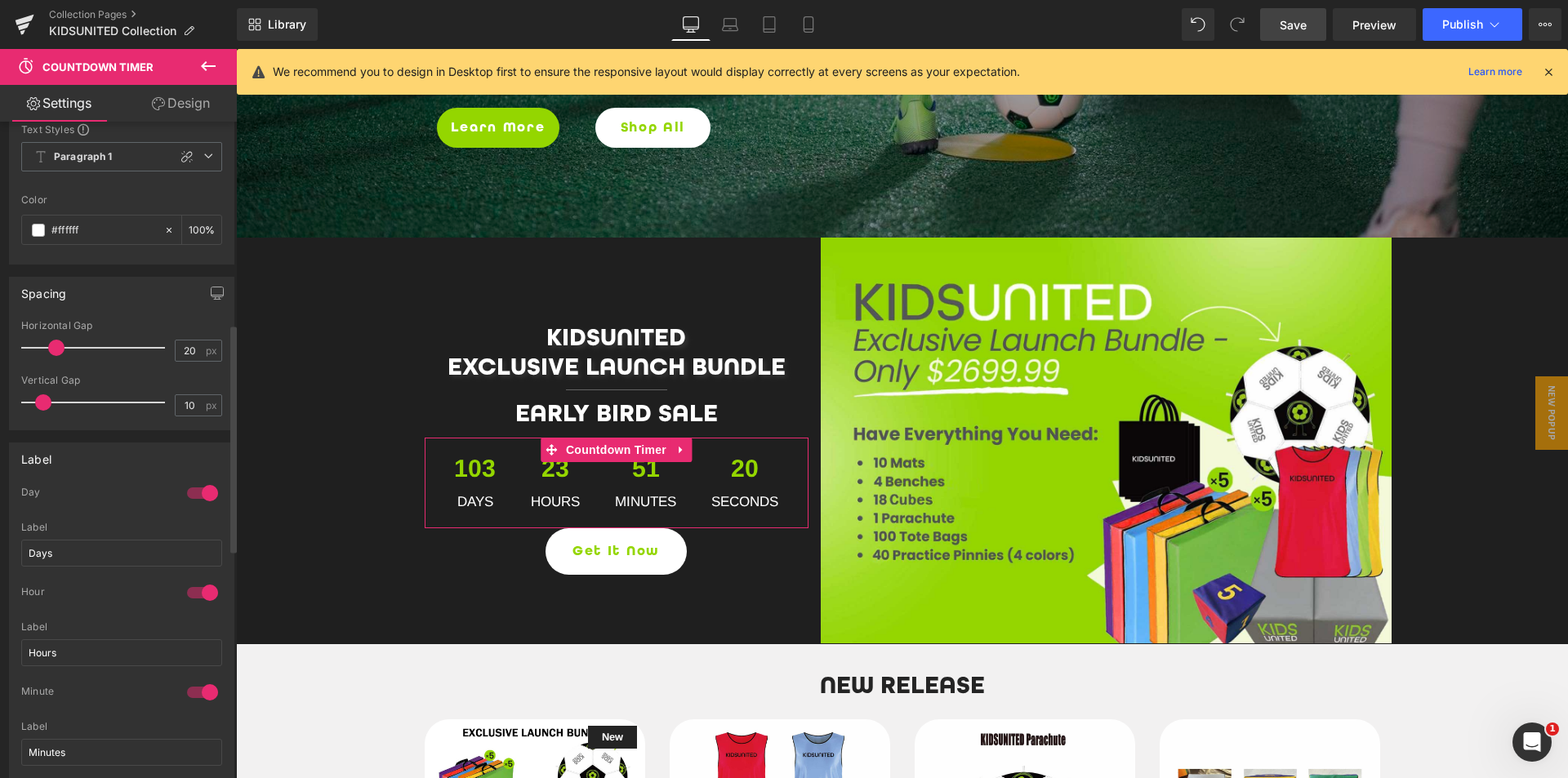
scroll to position [735, 0]
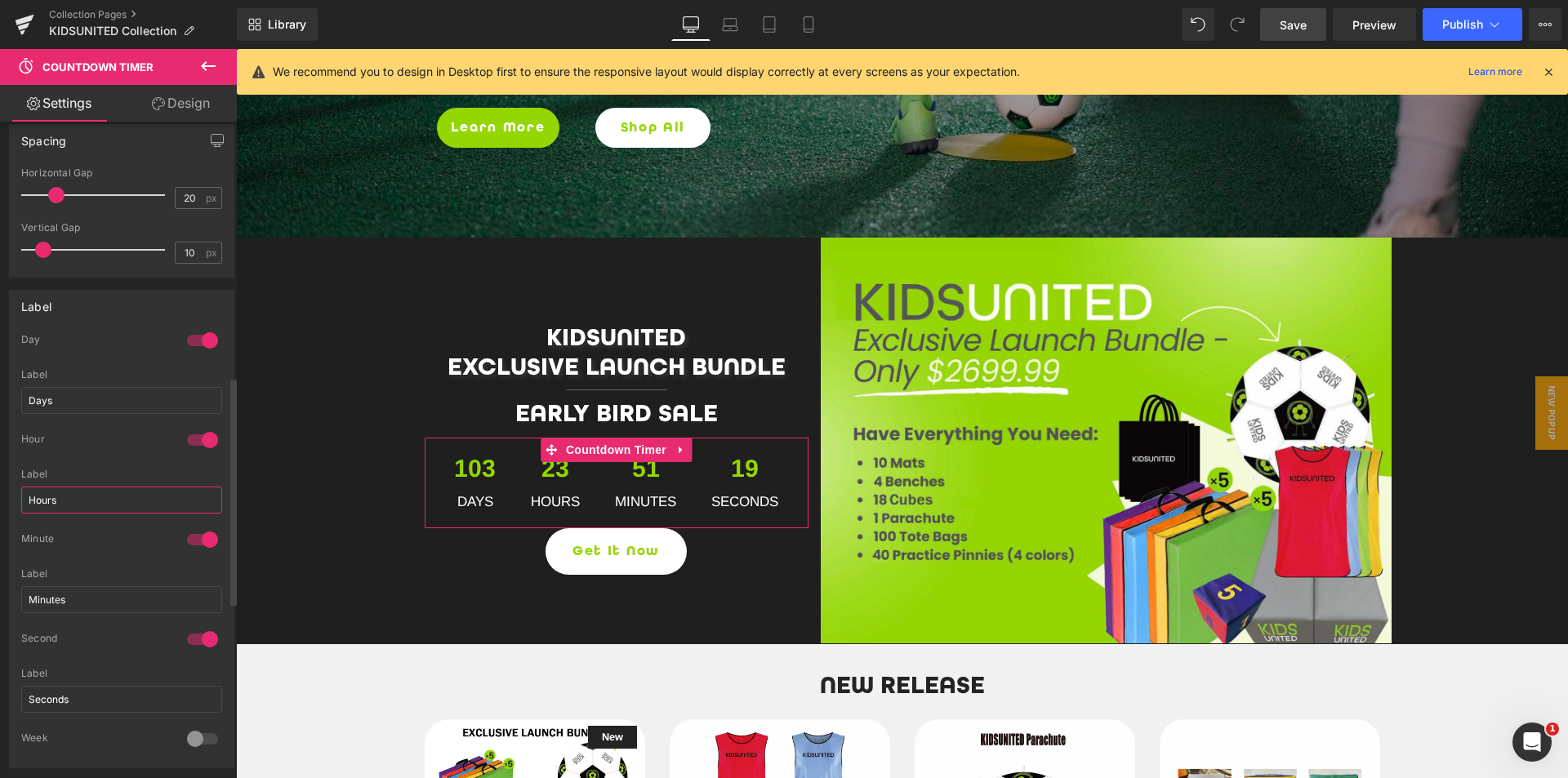
drag, startPoint x: 63, startPoint y: 499, endPoint x: 0, endPoint y: 489, distance: 63.8
click at [0, 489] on div "Label 1 Day Days Label Days 1 Hour Hours Label Hours 1 Minute Minutes Label Min…" at bounding box center [122, 523] width 244 height 491
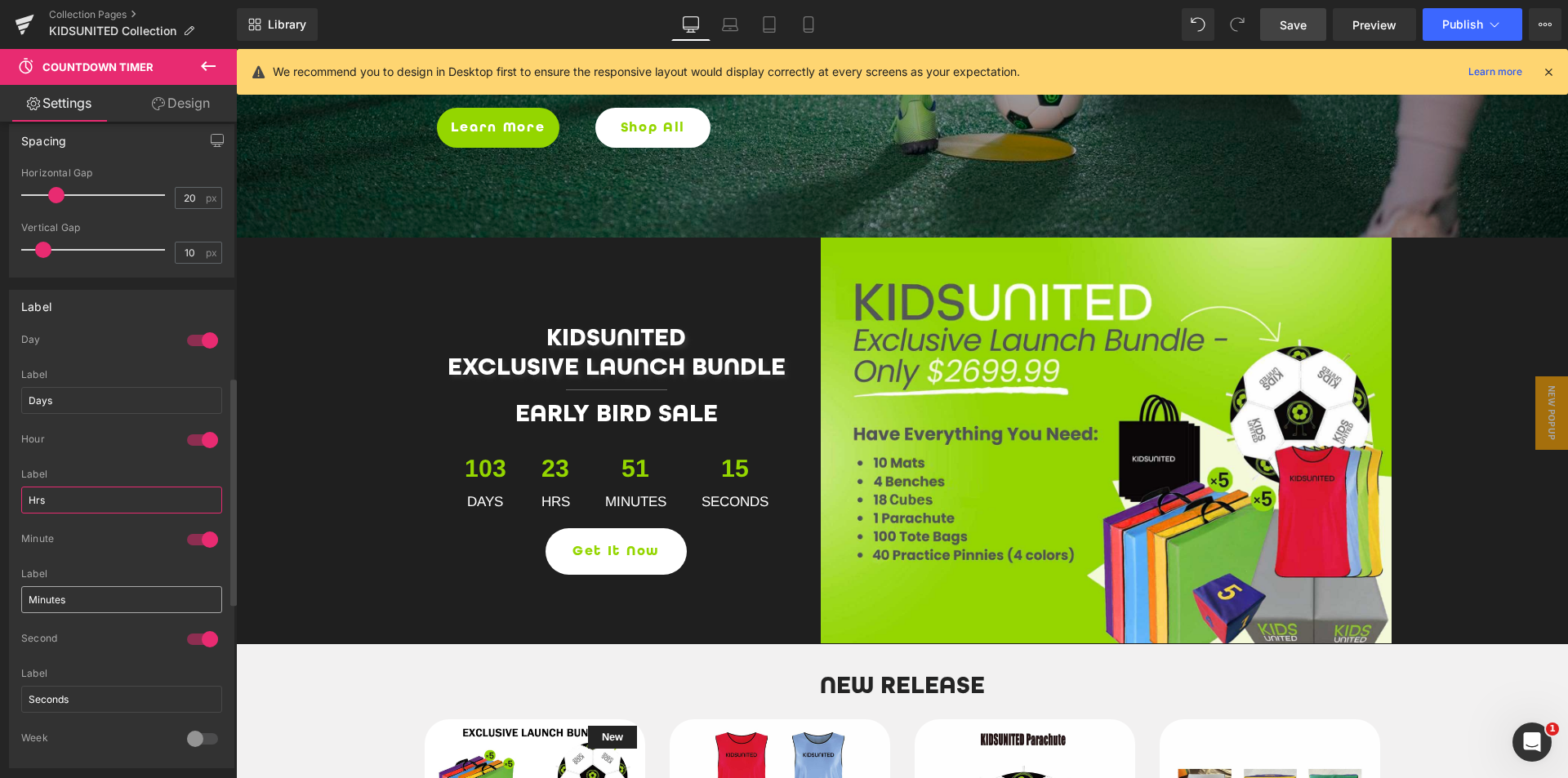
type input "Hrs"
drag, startPoint x: 81, startPoint y: 598, endPoint x: 46, endPoint y: 602, distance: 35.2
click at [46, 602] on input "Minutes" at bounding box center [122, 600] width 201 height 27
type input "Mins"
click at [306, 23] on span "Library" at bounding box center [287, 25] width 38 height 15
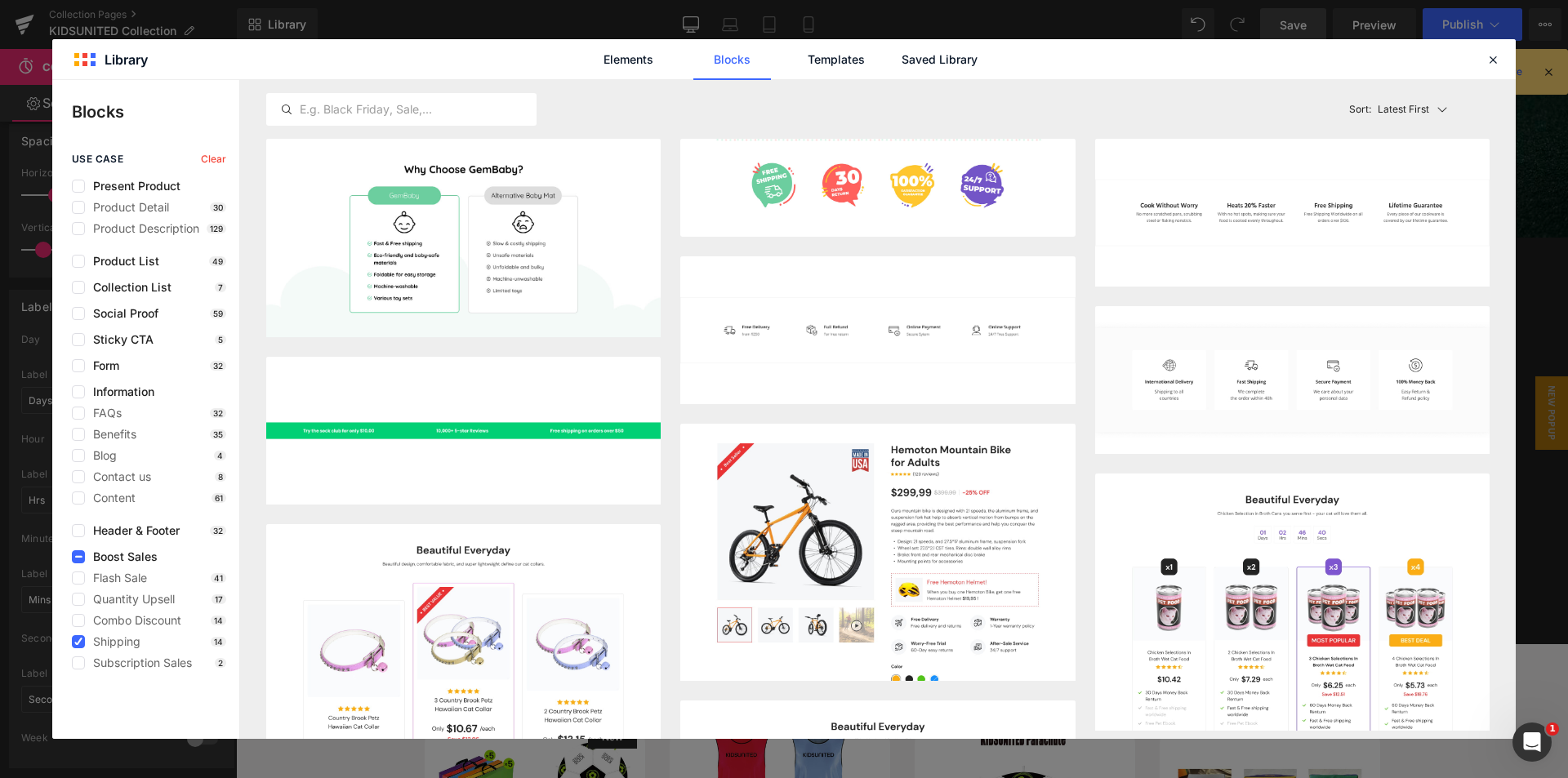
scroll to position [484, 0]
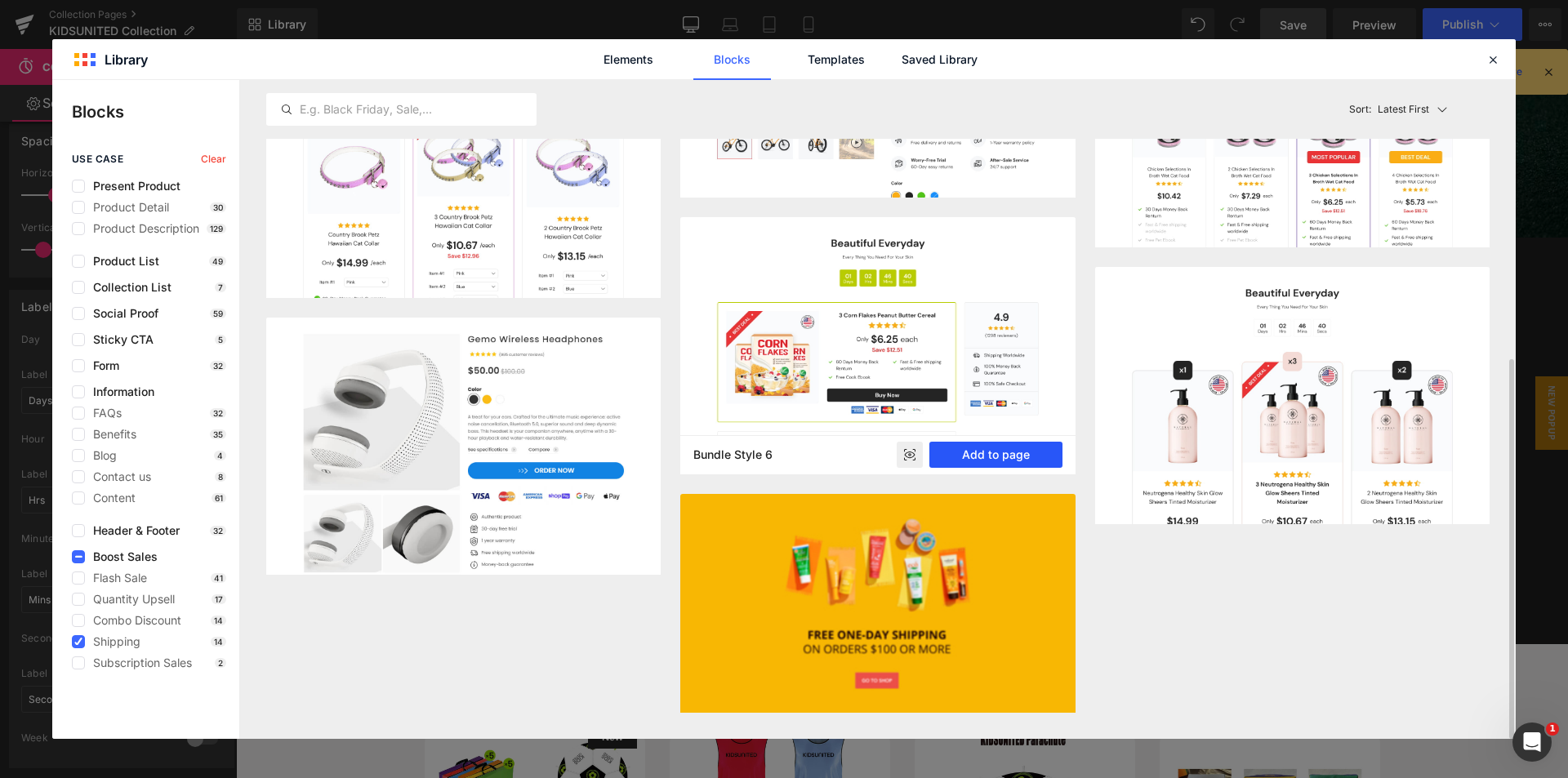
drag, startPoint x: 980, startPoint y: 452, endPoint x: 749, endPoint y: 404, distance: 235.9
click at [980, 452] on button "Add to page" at bounding box center [995, 455] width 133 height 26
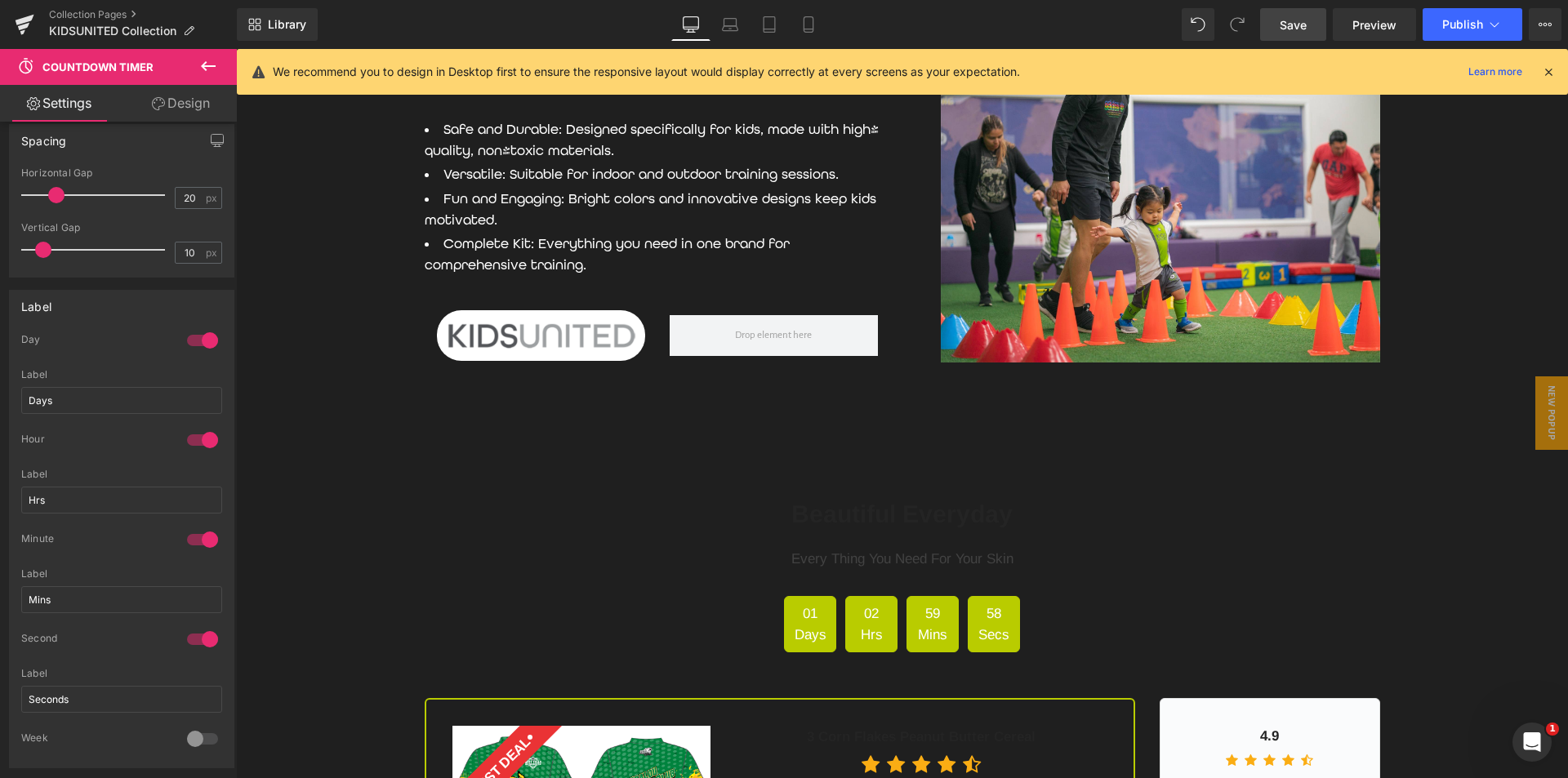
scroll to position [4282, 0]
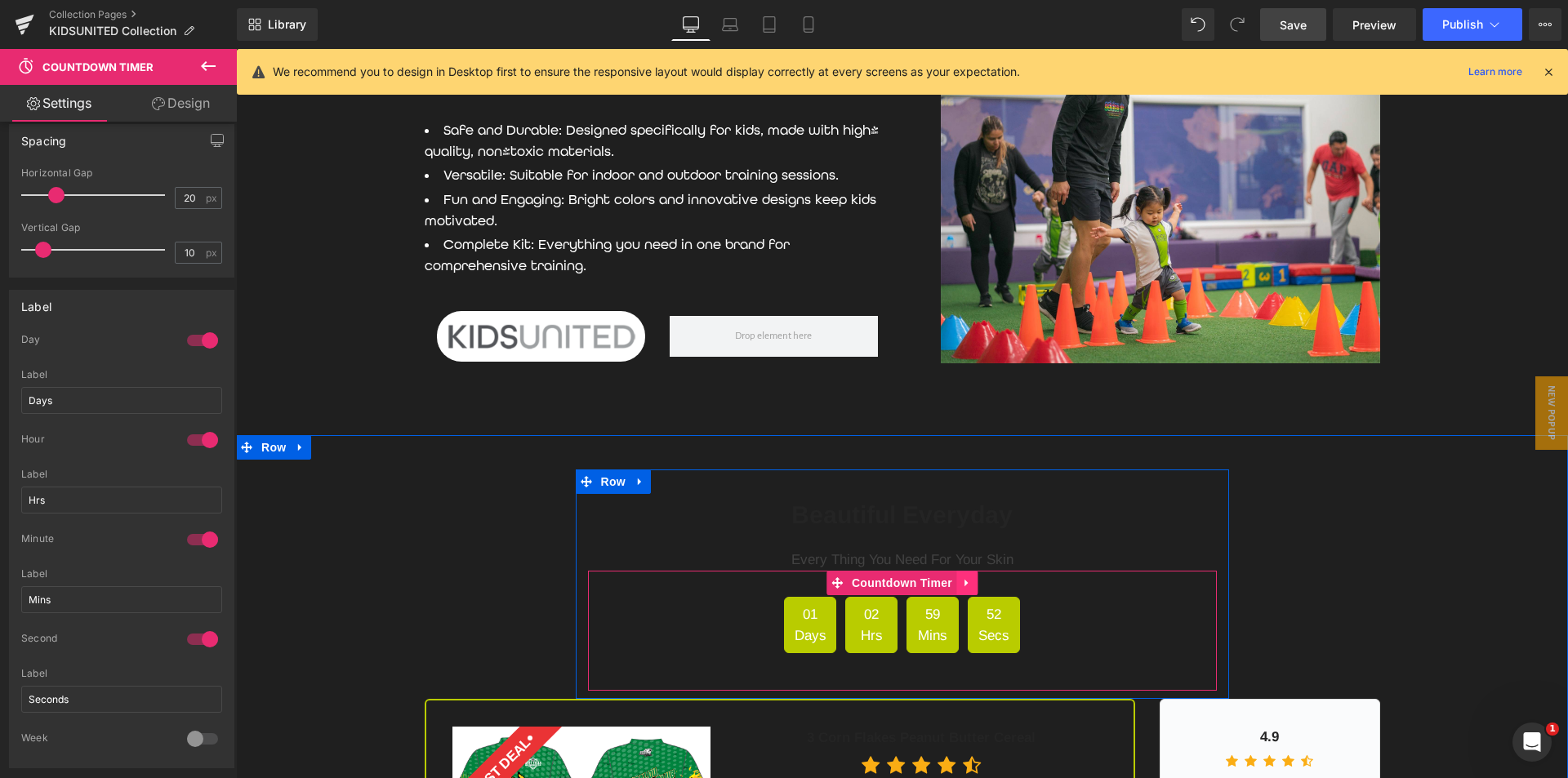
click at [965, 588] on icon at bounding box center [966, 584] width 3 height 7
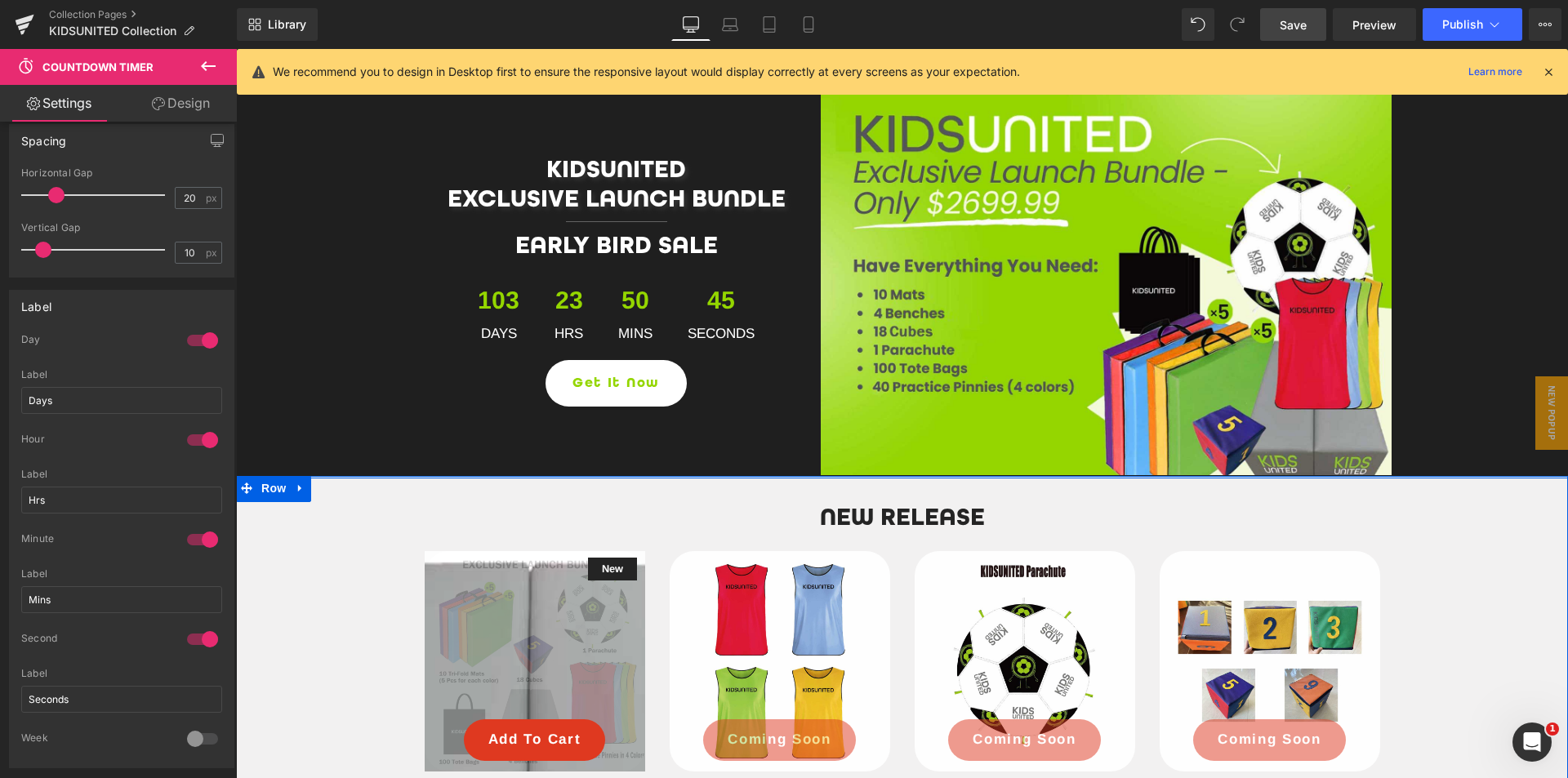
scroll to position [525, 0]
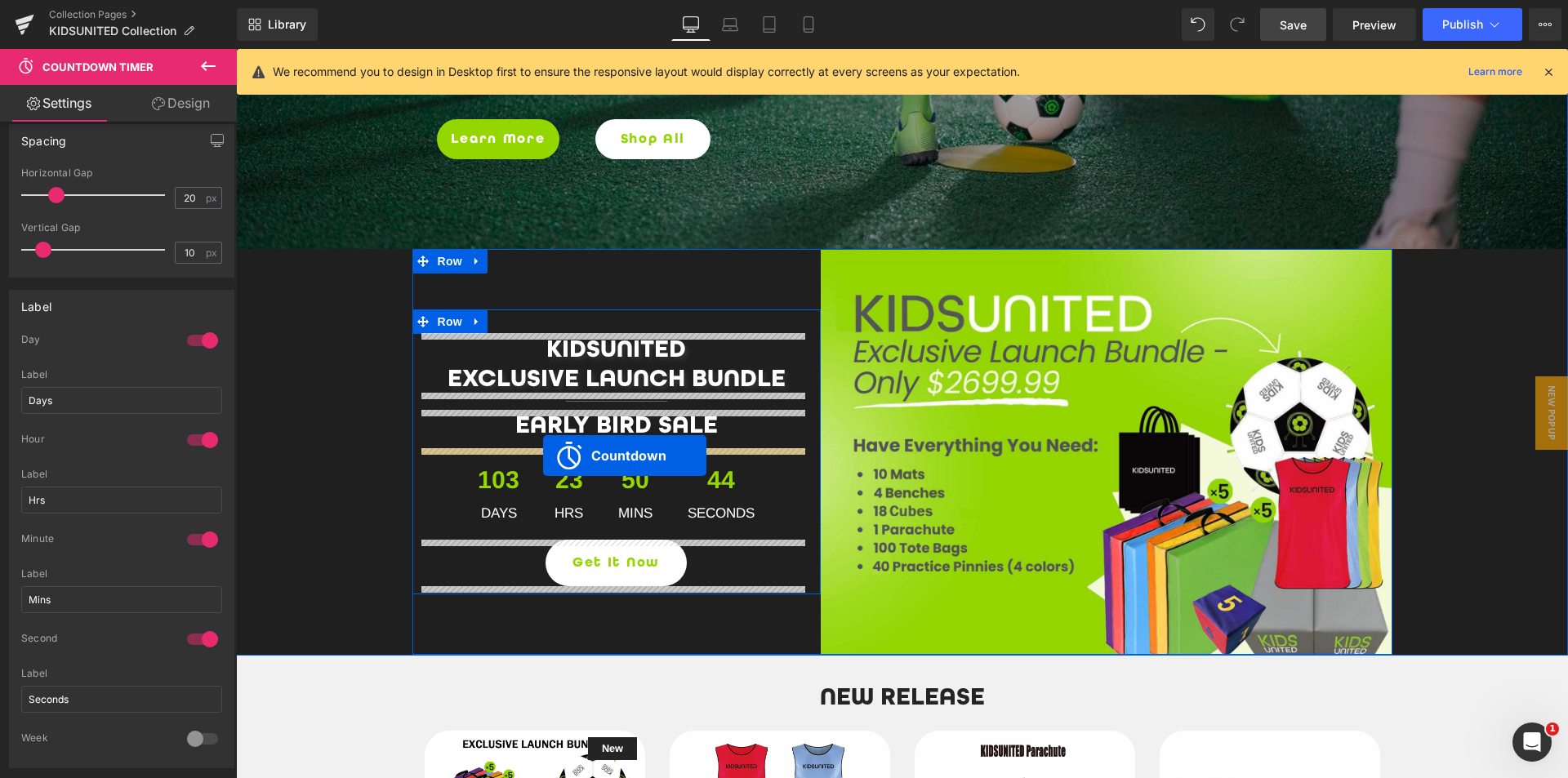
drag, startPoint x: 793, startPoint y: 608, endPoint x: 543, endPoint y: 455, distance: 293.1
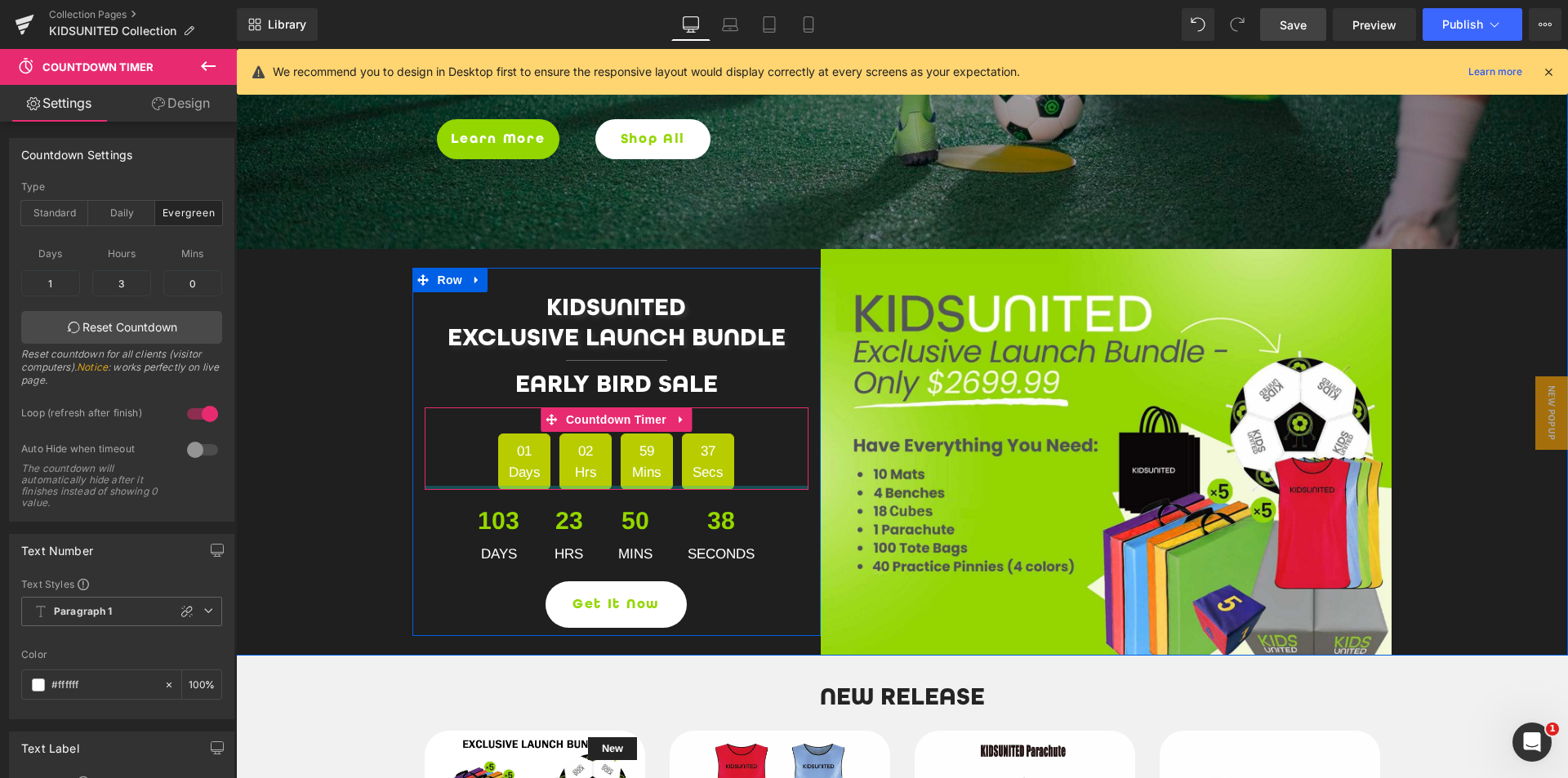
drag, startPoint x: 750, startPoint y: 497, endPoint x: 755, endPoint y: 470, distance: 27.5
click at [755, 470] on div "01 Days 02 Hrs 59 Mins 37 Secs Countdown Timer 32px" at bounding box center [617, 448] width 384 height 82
click at [607, 421] on span "Countdown Timer" at bounding box center [616, 419] width 109 height 24
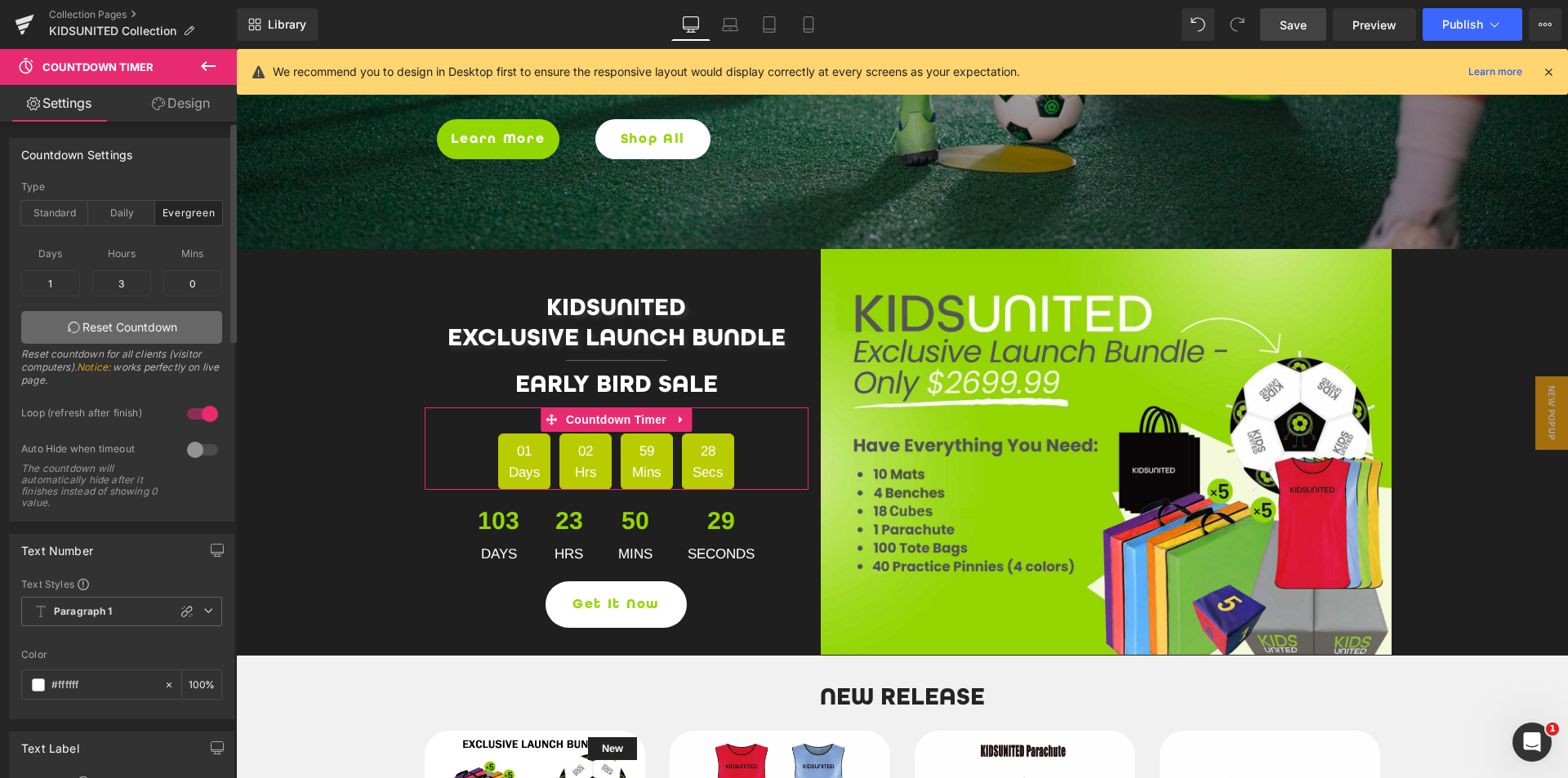
click at [94, 324] on link "Reset Countdown" at bounding box center [122, 327] width 201 height 32
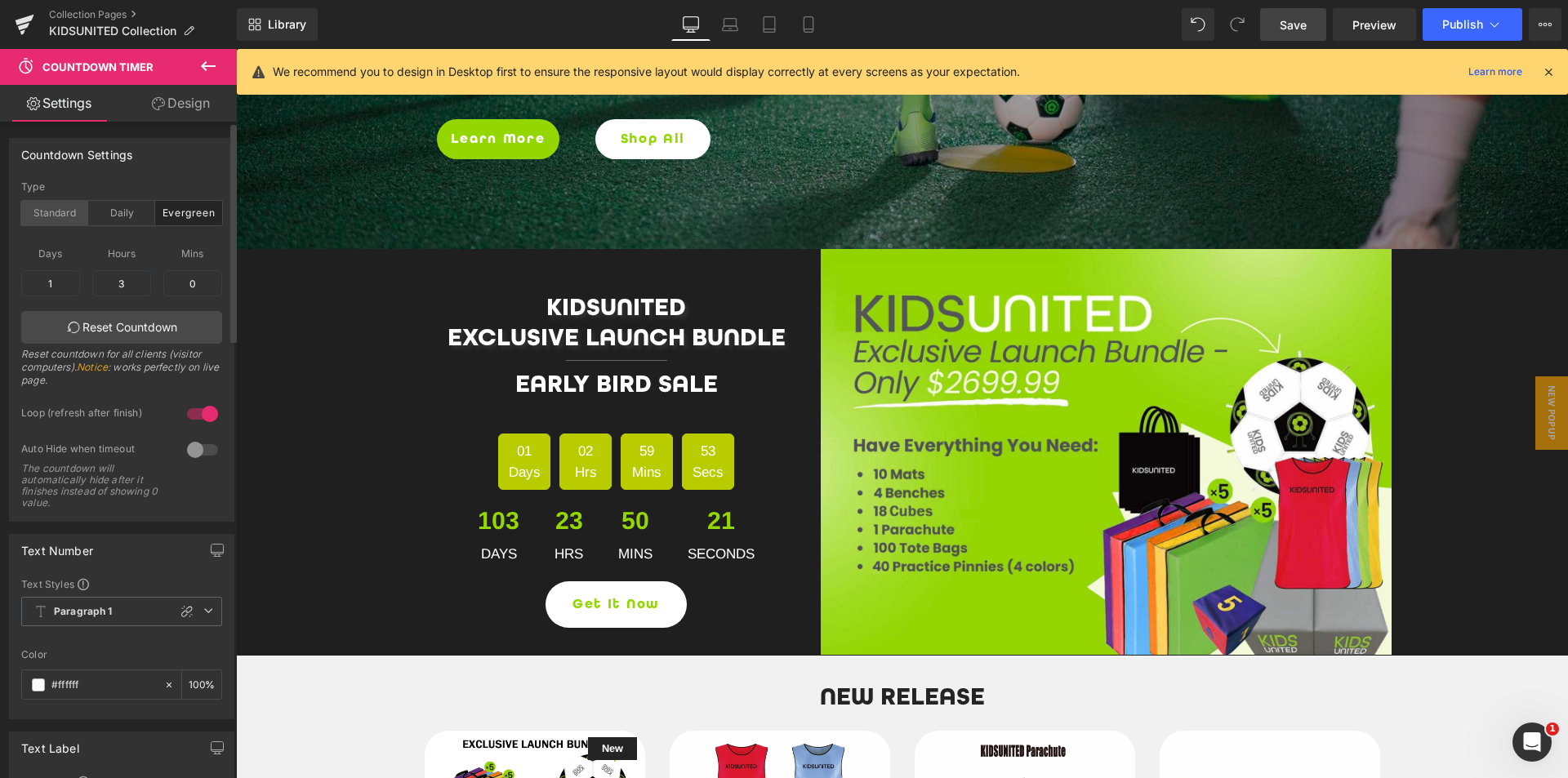
click at [52, 223] on div "Standard" at bounding box center [55, 213] width 67 height 24
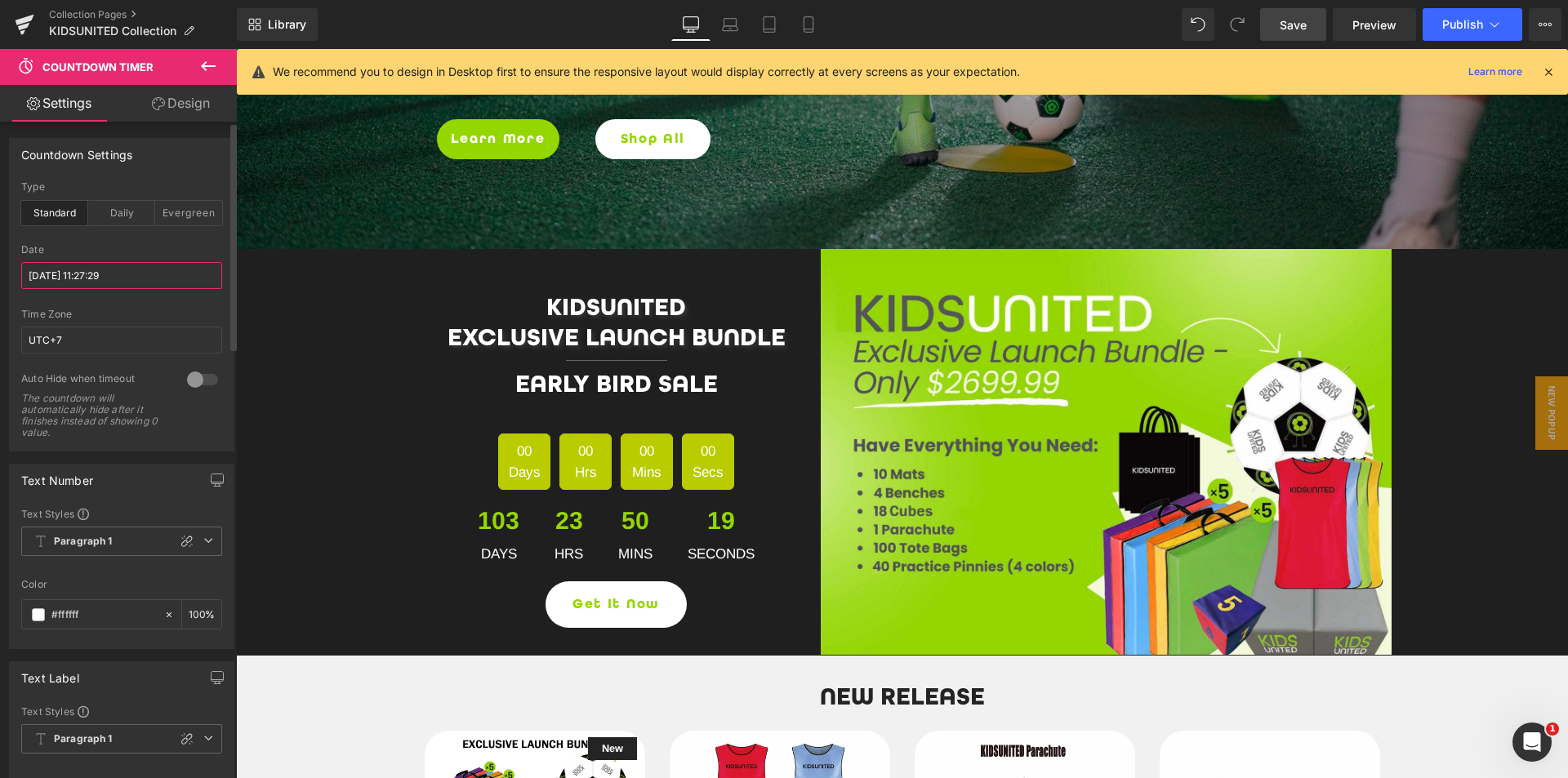
click at [62, 273] on input "[DATE] 11:27:29" at bounding box center [122, 275] width 201 height 27
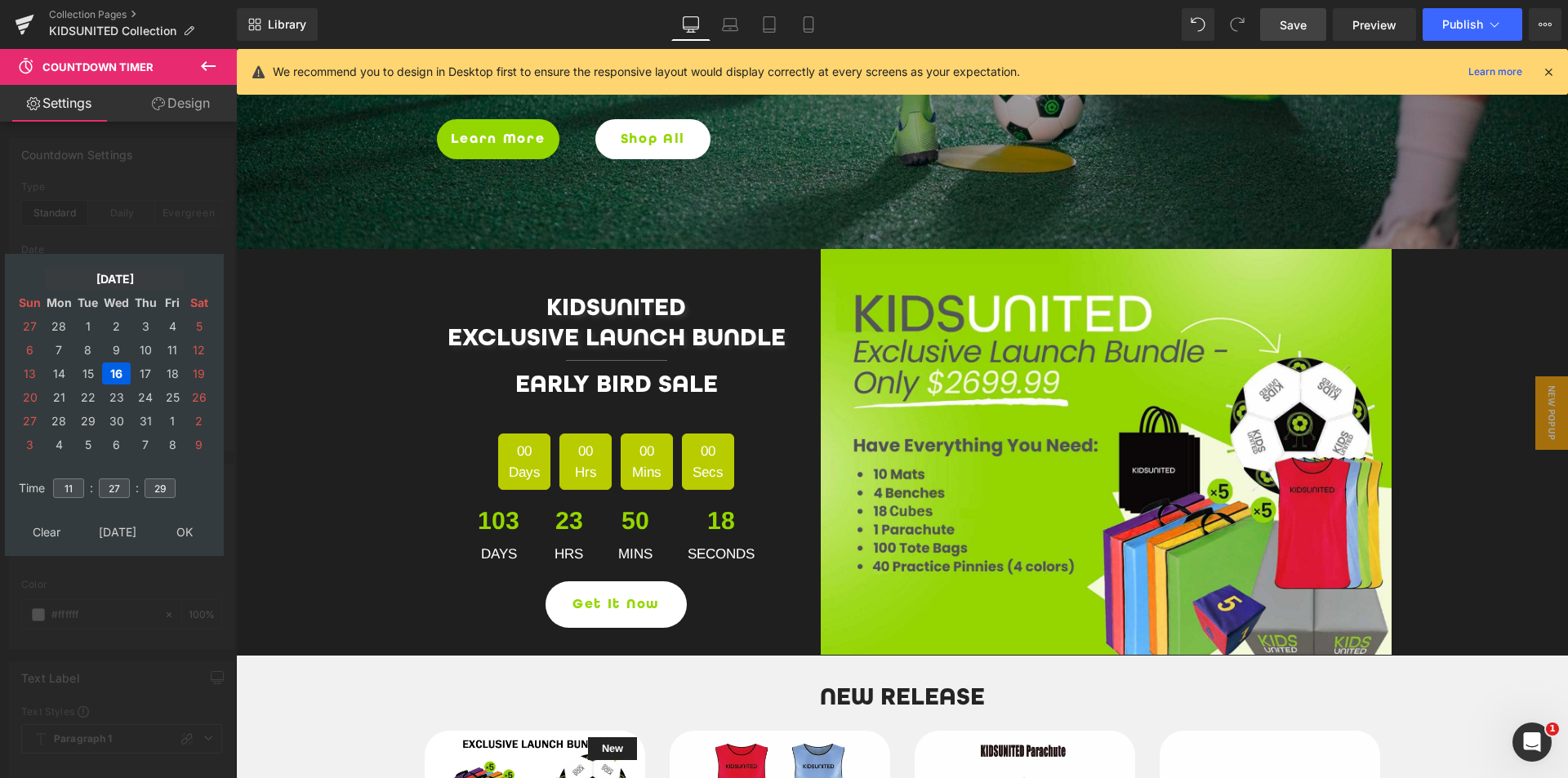
click at [126, 283] on td "[DATE]" at bounding box center [115, 278] width 140 height 22
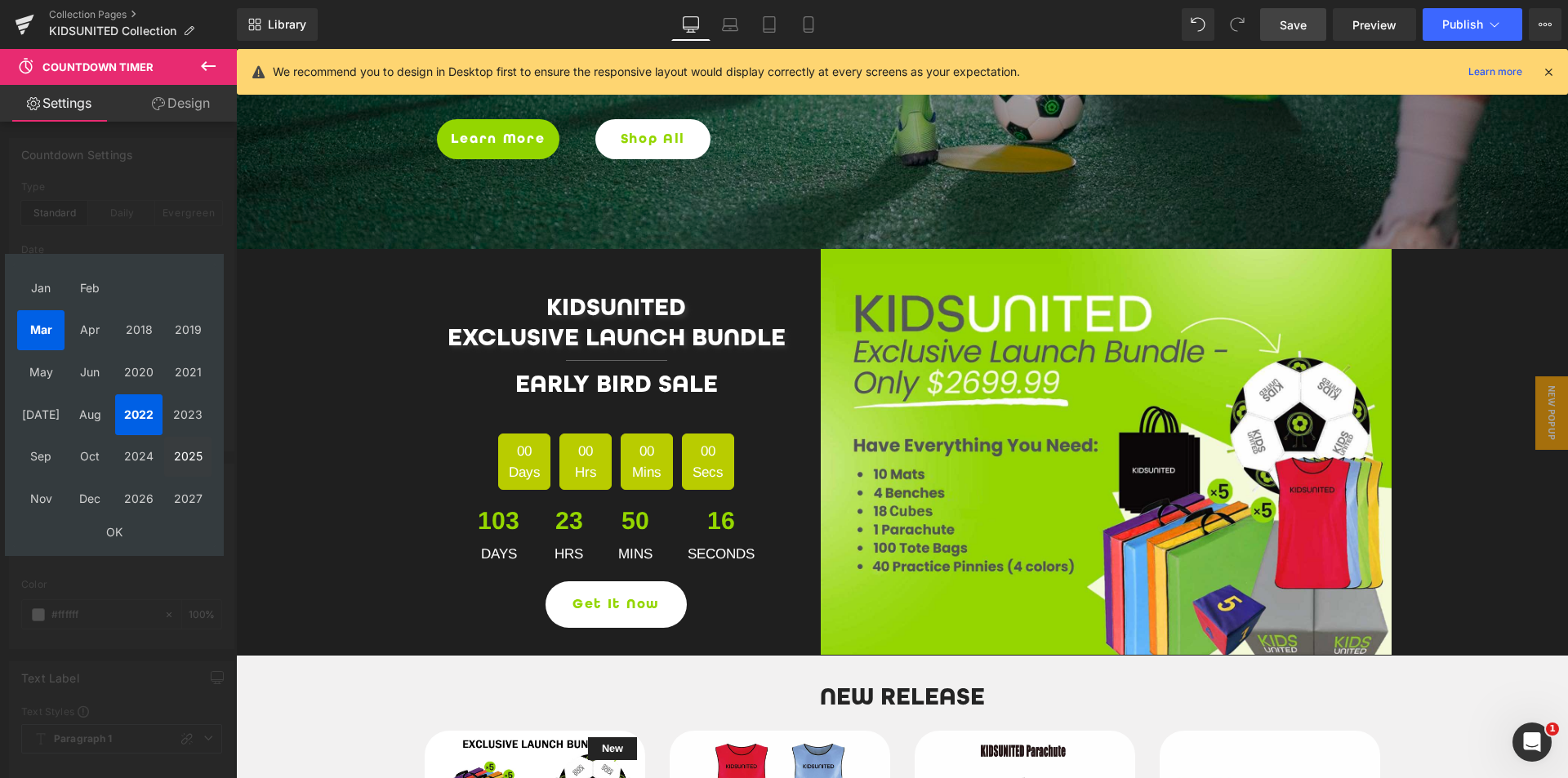
click at [192, 460] on td "2025" at bounding box center [188, 457] width 47 height 41
click at [83, 495] on td "Dec" at bounding box center [90, 499] width 47 height 41
click at [119, 529] on td "OK" at bounding box center [115, 532] width 194 height 22
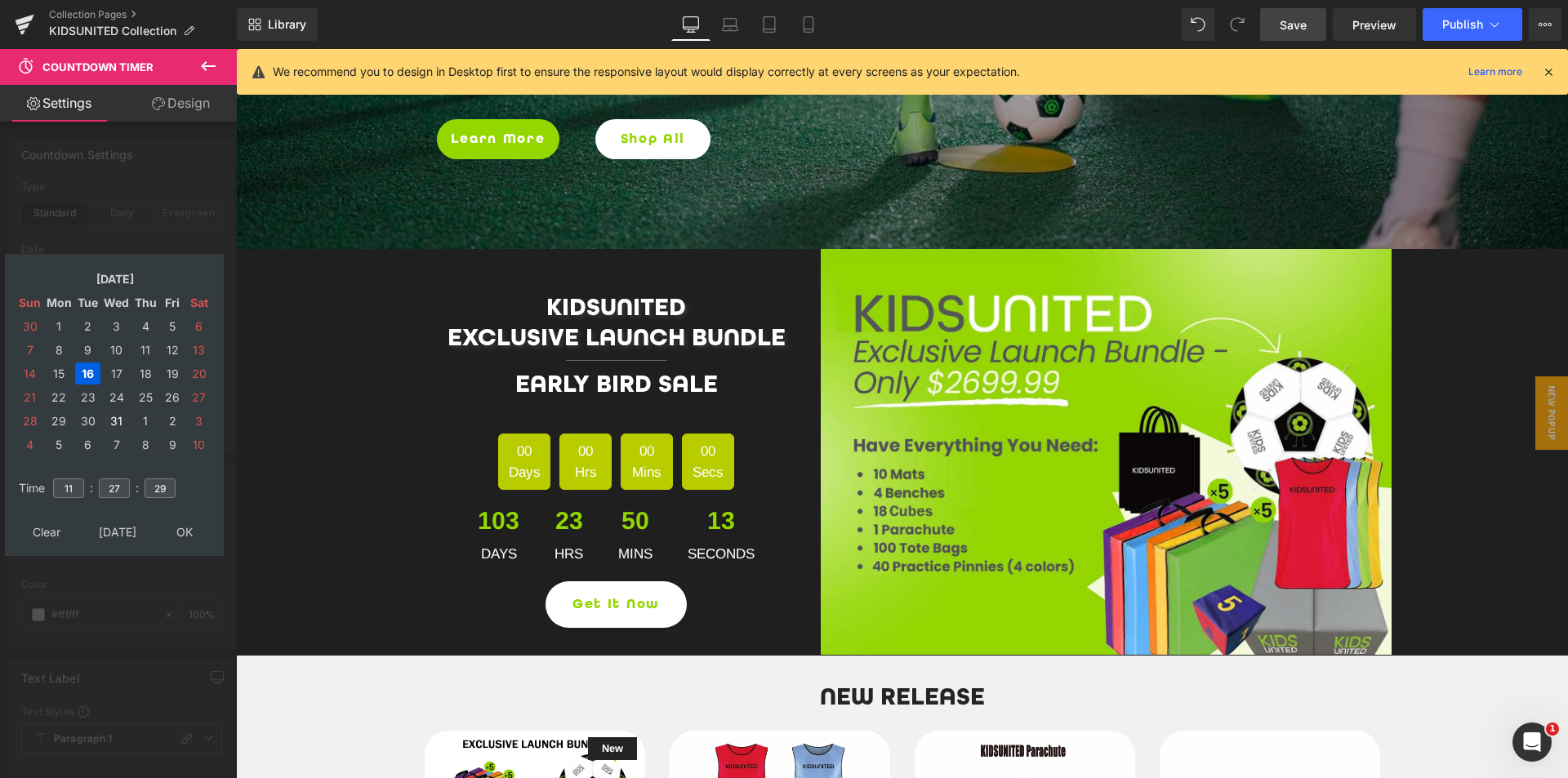
click at [118, 418] on td "31" at bounding box center [116, 421] width 28 height 22
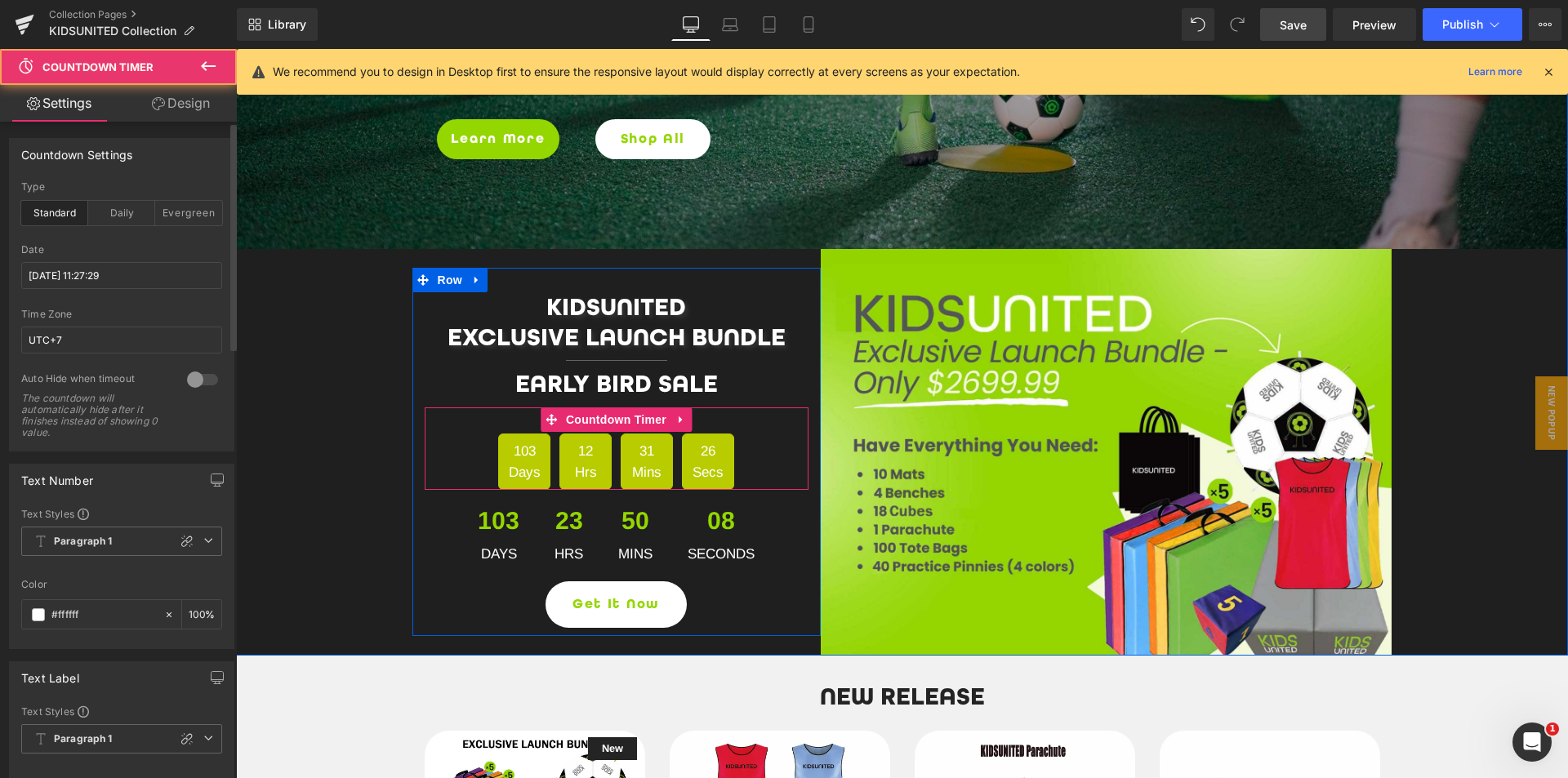
drag, startPoint x: 524, startPoint y: 446, endPoint x: 354, endPoint y: 675, distance: 285.2
click at [524, 446] on span "103" at bounding box center [523, 452] width 37 height 22
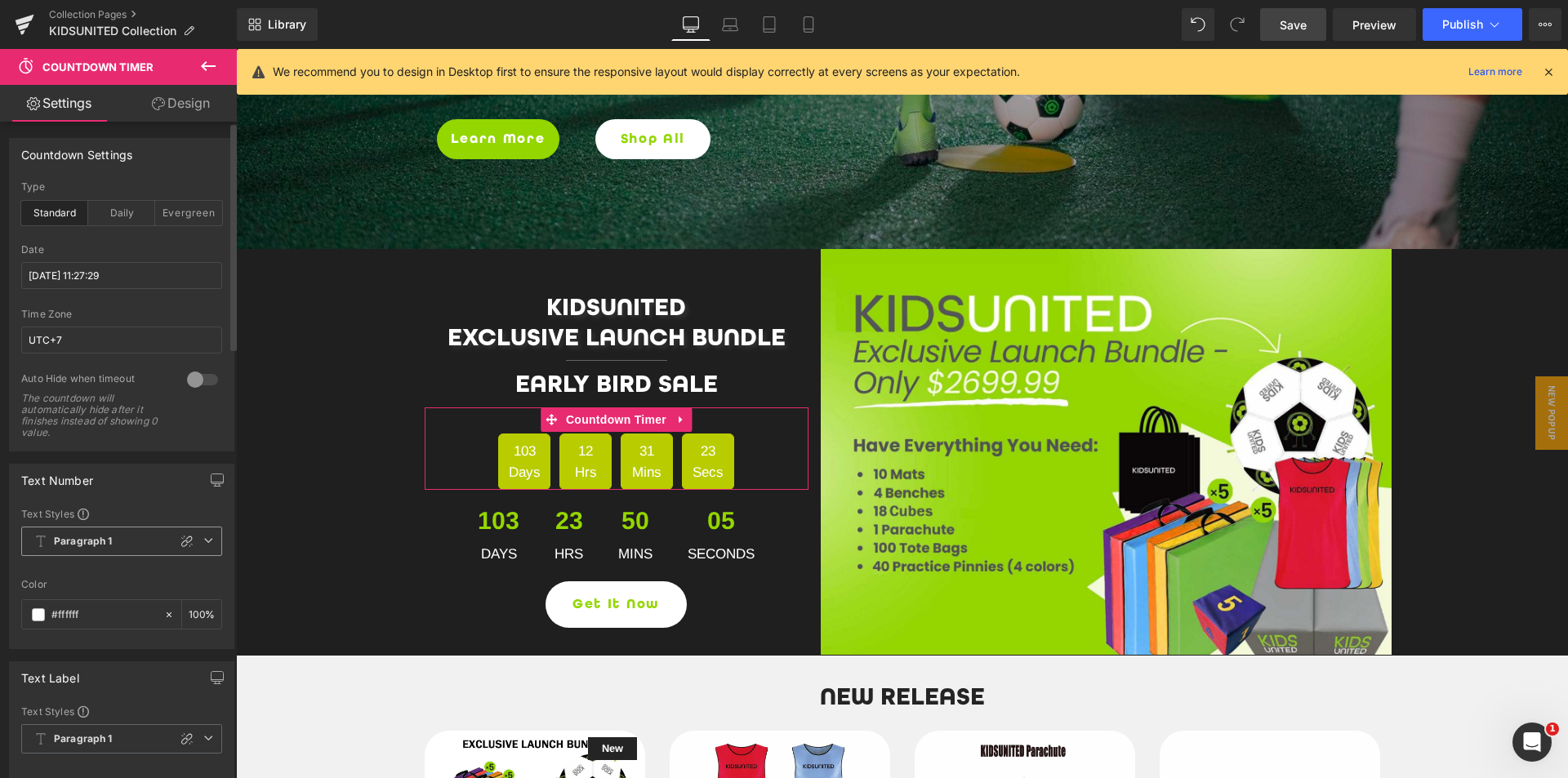
click at [120, 544] on span "Paragraph 1" at bounding box center [122, 541] width 201 height 29
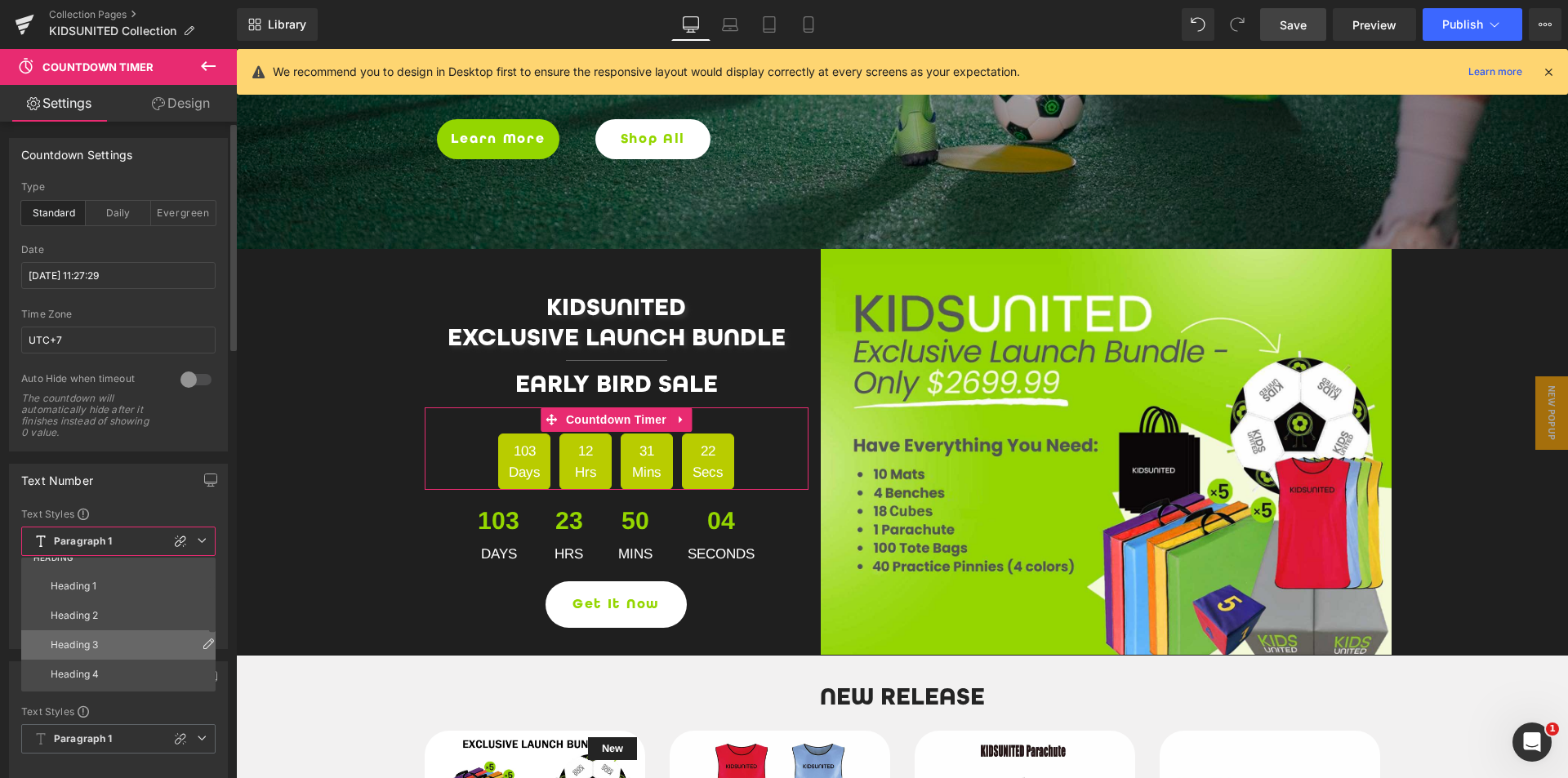
scroll to position [81, 0]
click at [105, 579] on li "Heading 2" at bounding box center [122, 577] width 202 height 29
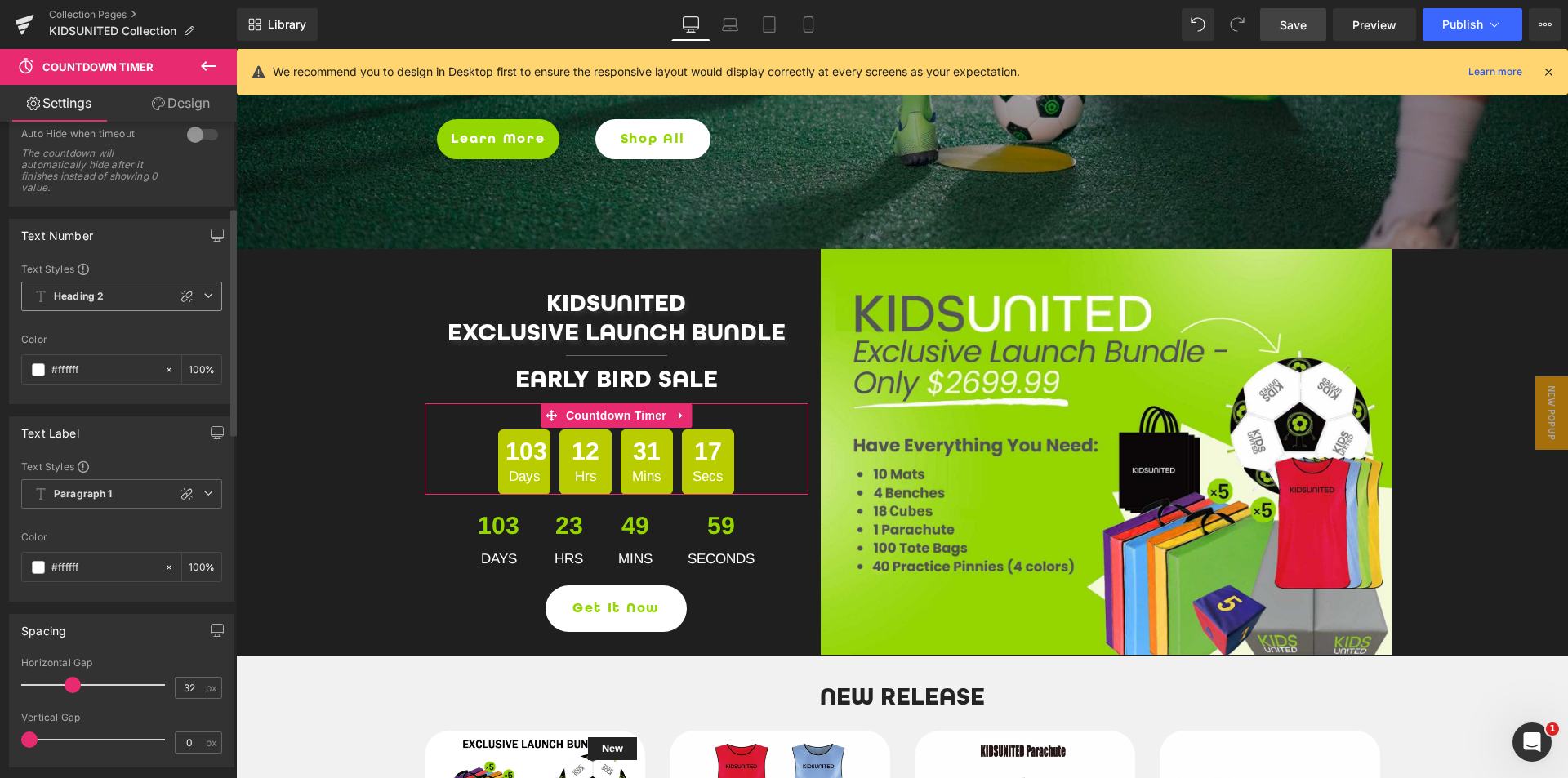
scroll to position [408, 0]
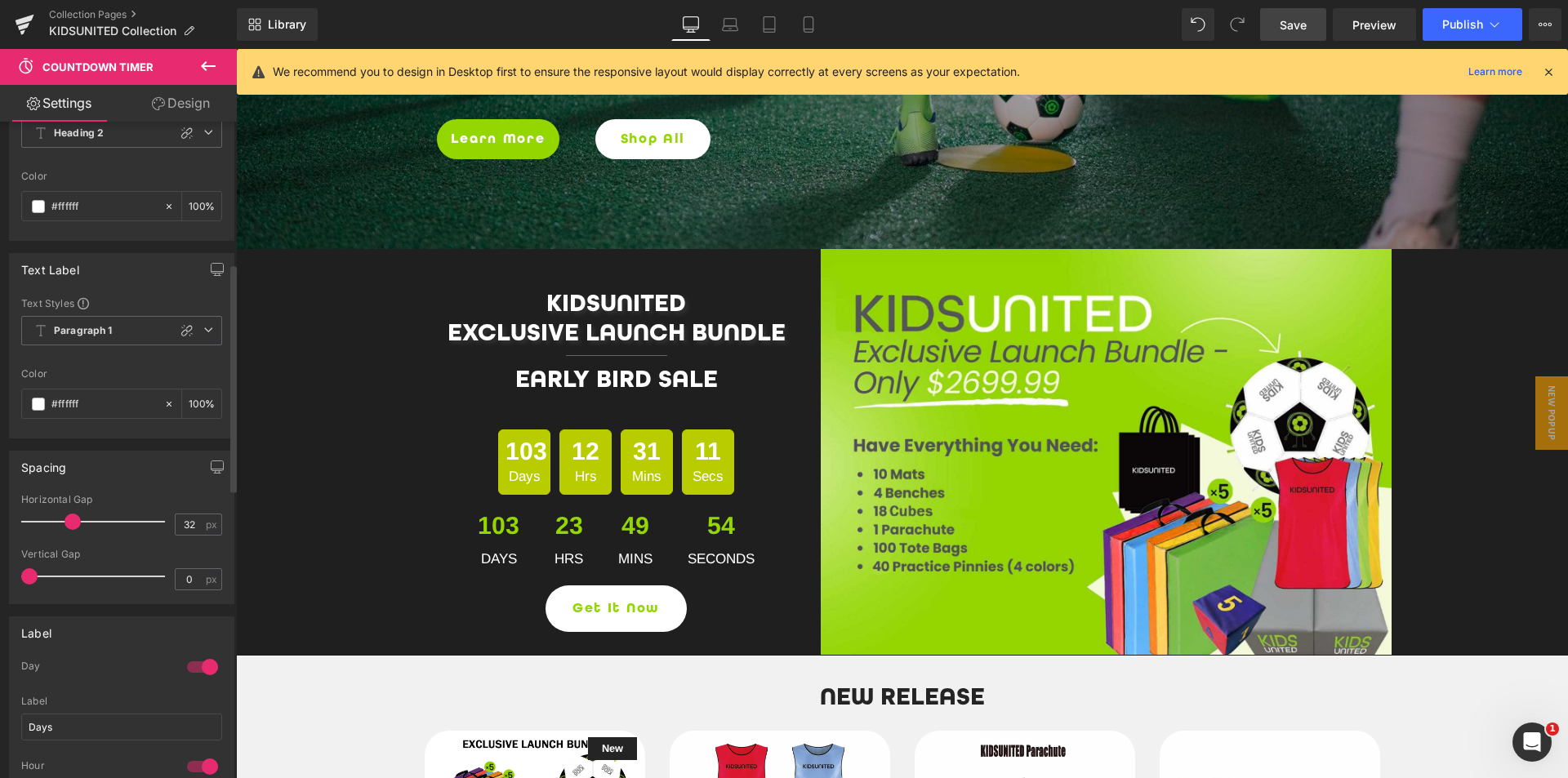
drag, startPoint x: 31, startPoint y: 575, endPoint x: 7, endPoint y: 580, distance: 24.5
click at [7, 580] on div "Spacing 32px Horizontal Gap 32 px 0px Vertical Gap 0 px" at bounding box center [122, 521] width 244 height 165
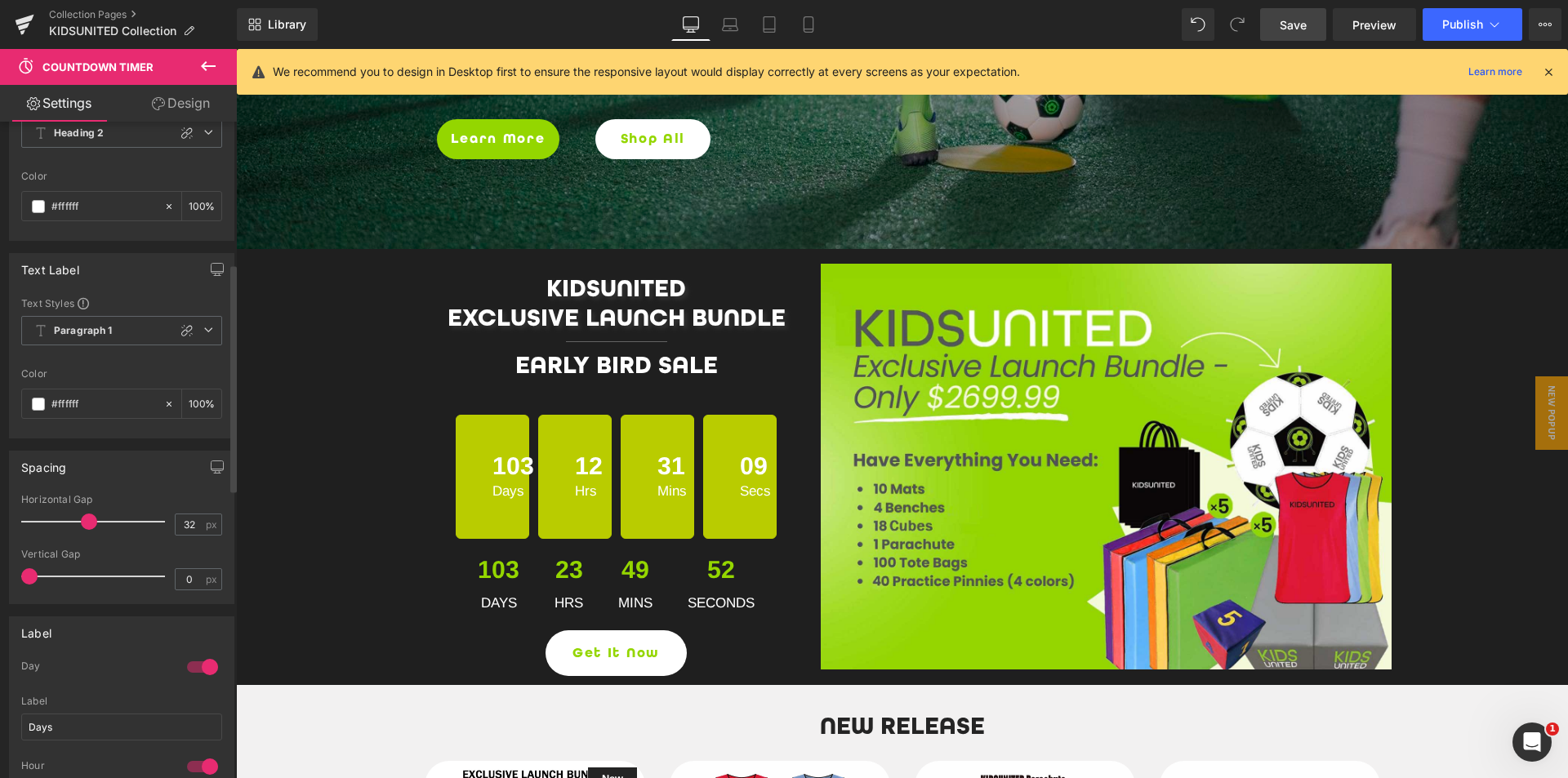
drag, startPoint x: 74, startPoint y: 519, endPoint x: 90, endPoint y: 519, distance: 16.0
click at [90, 519] on span at bounding box center [89, 522] width 17 height 17
click at [183, 524] on input "32" at bounding box center [189, 524] width 28 height 21
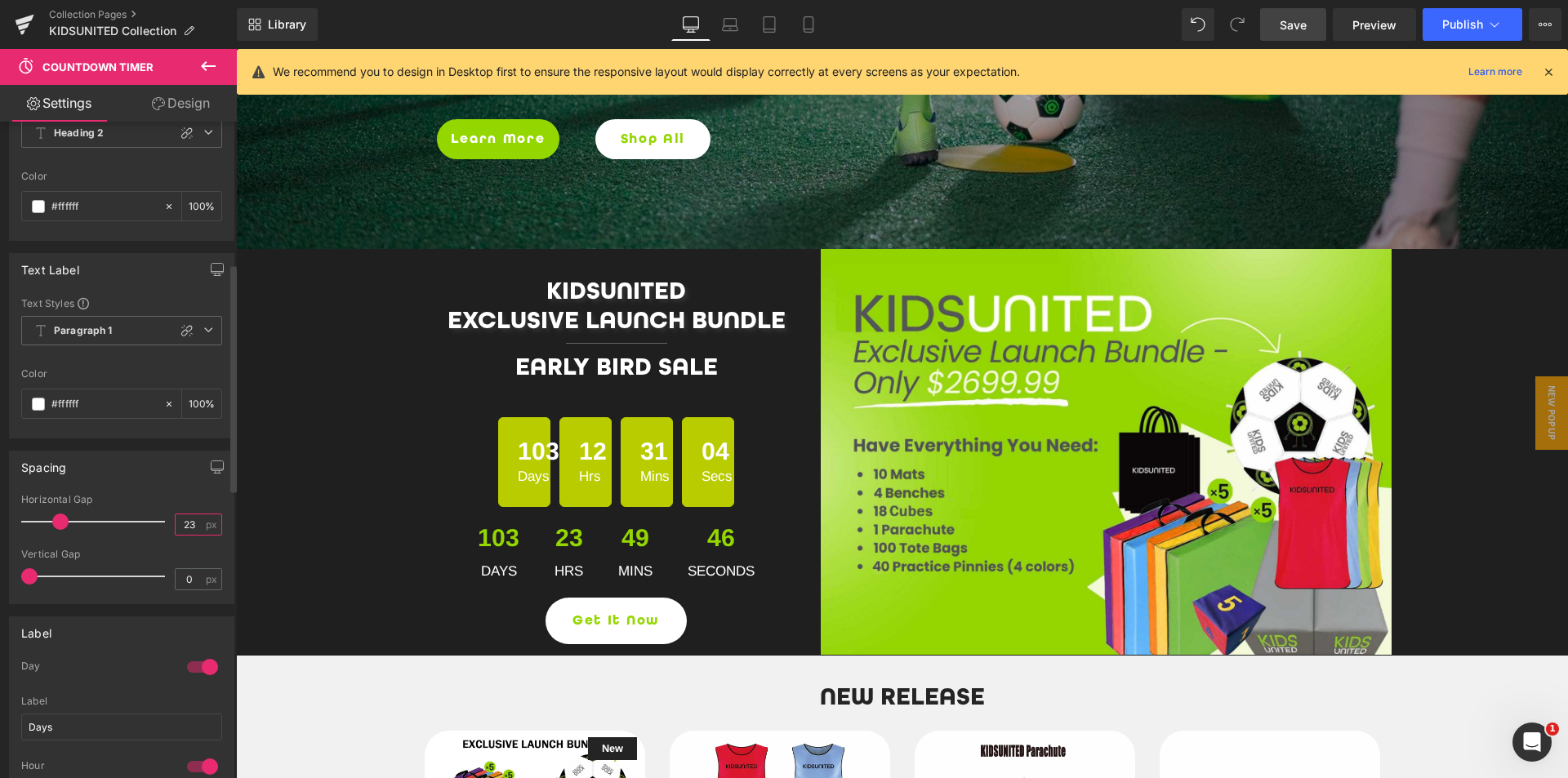
type input "23"
click at [160, 492] on div "Spacing 32px Horizontal Gap 23 px 0px Vertical Gap 0 px" at bounding box center [121, 527] width 225 height 154
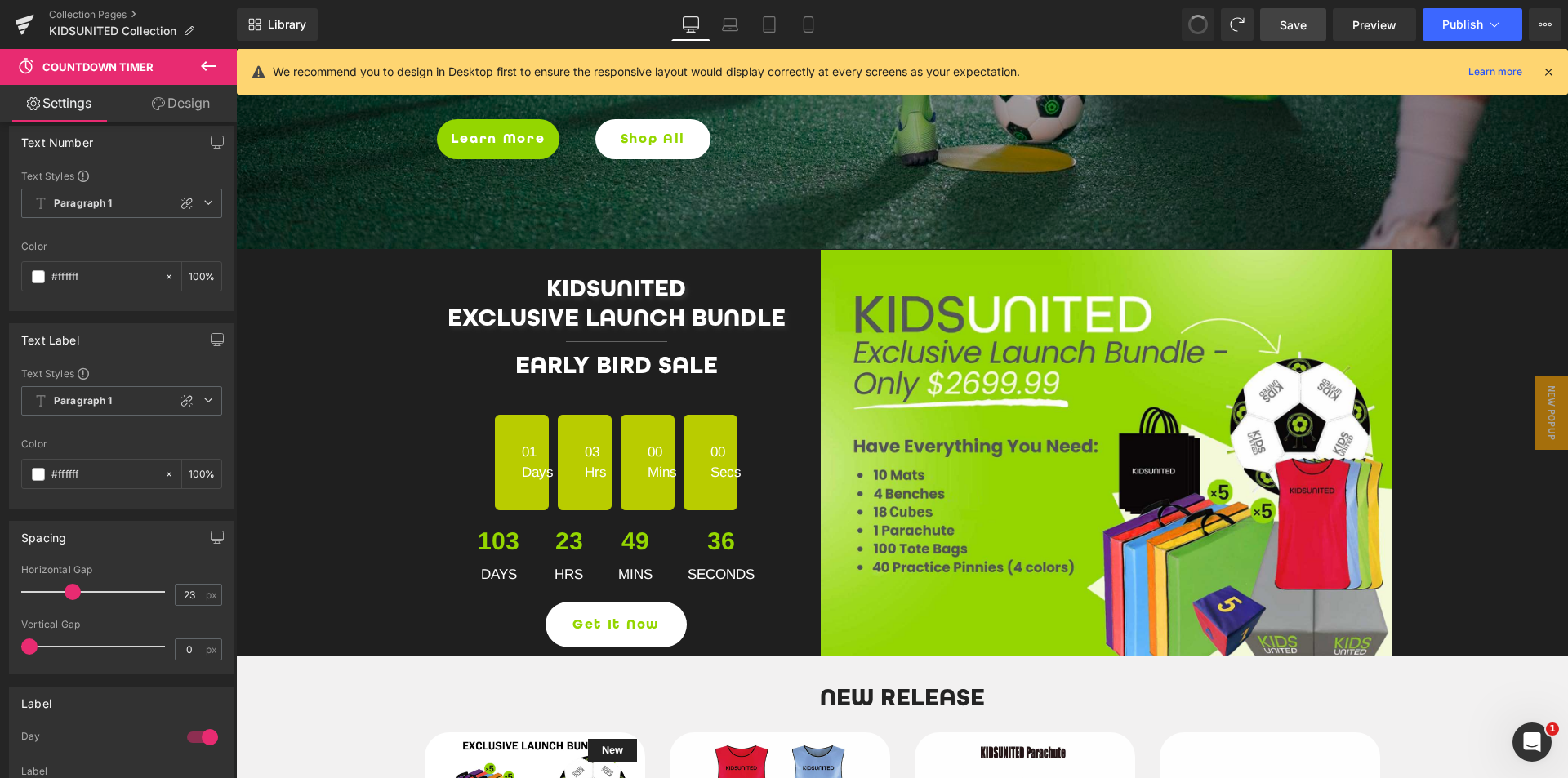
scroll to position [479, 0]
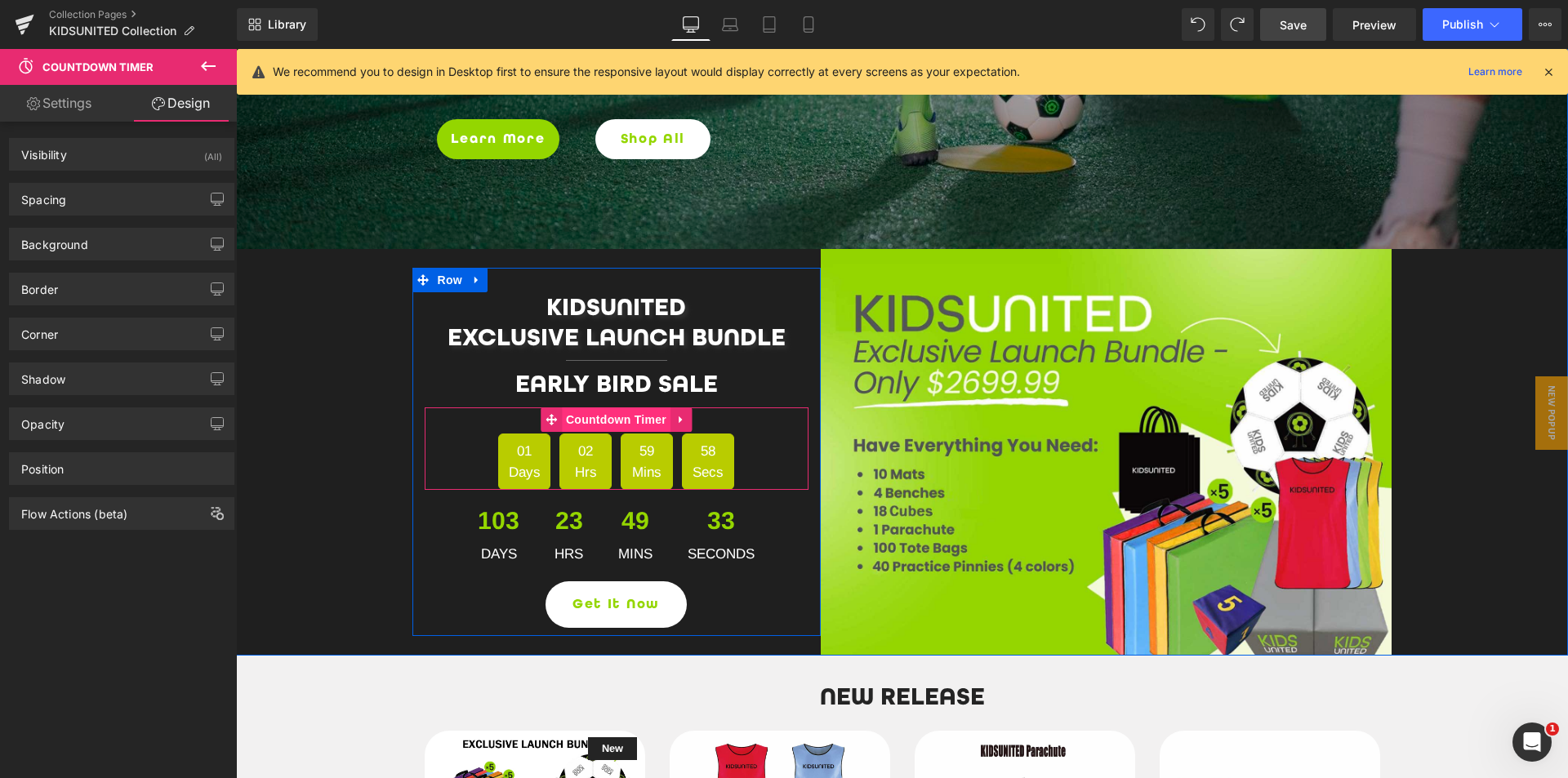
click at [614, 424] on span "Countdown Timer" at bounding box center [616, 419] width 109 height 24
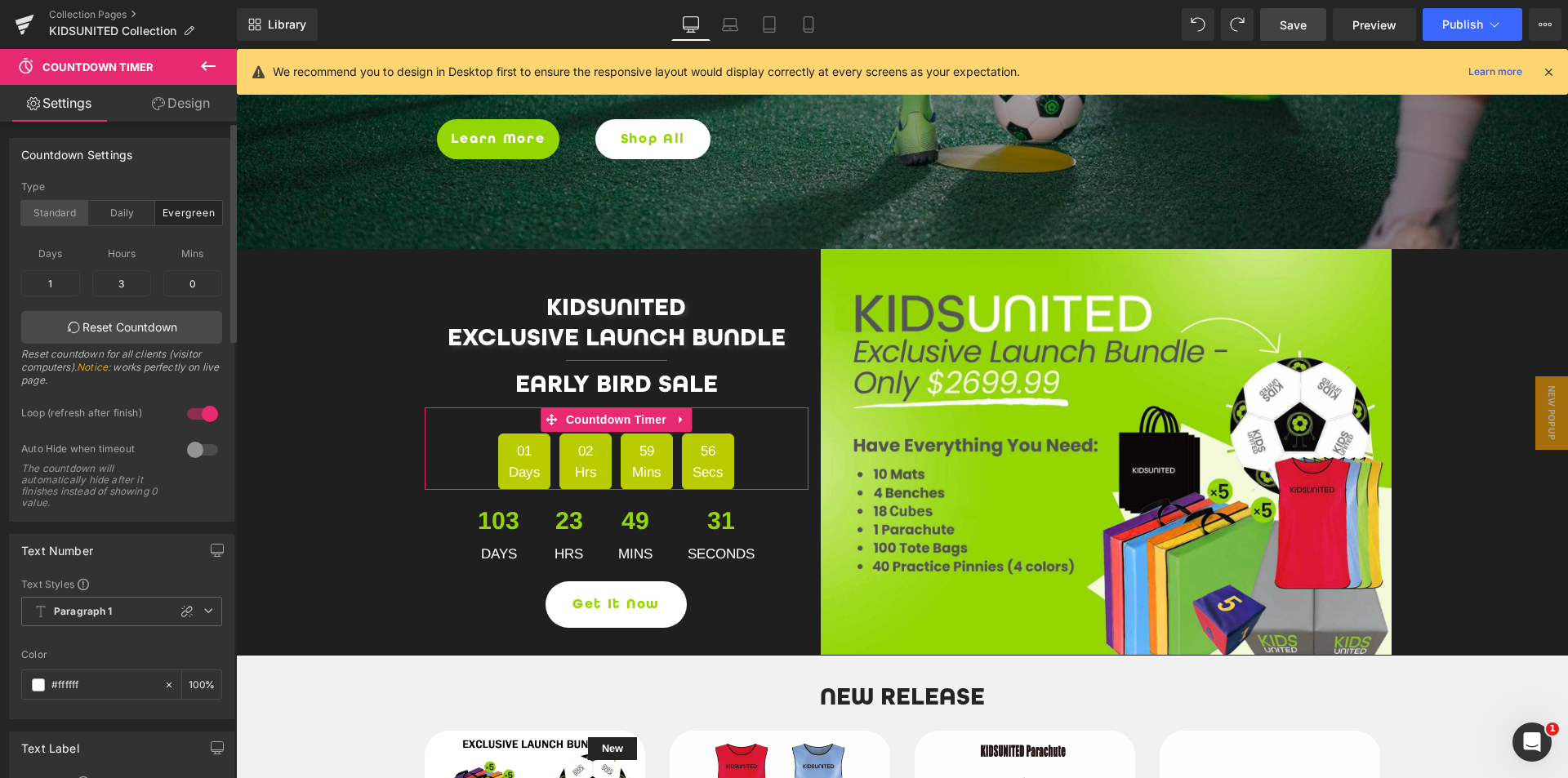
click at [32, 212] on div "Standard" at bounding box center [55, 213] width 67 height 24
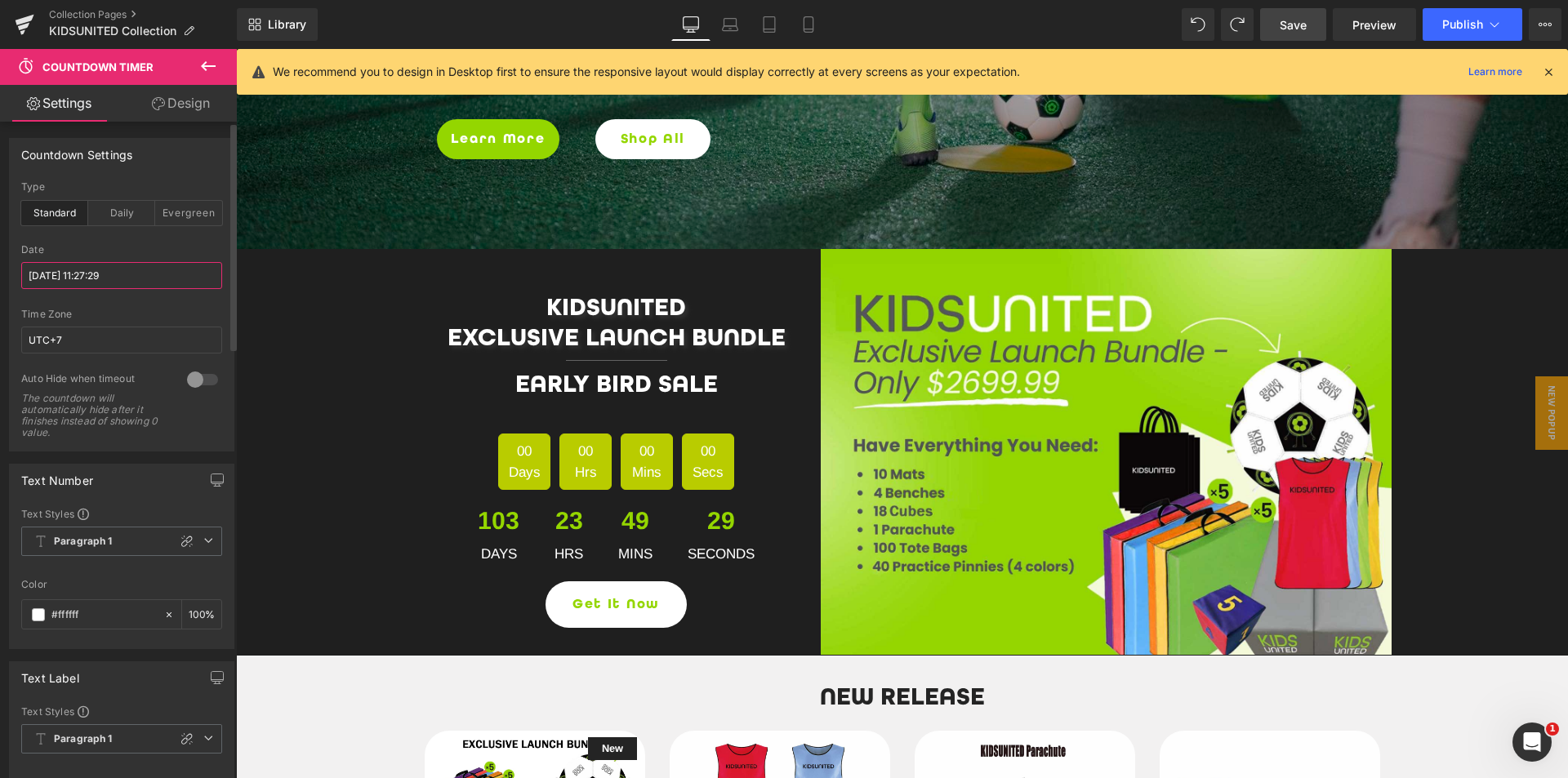
click at [129, 279] on input "[DATE] 11:27:29" at bounding box center [122, 275] width 201 height 27
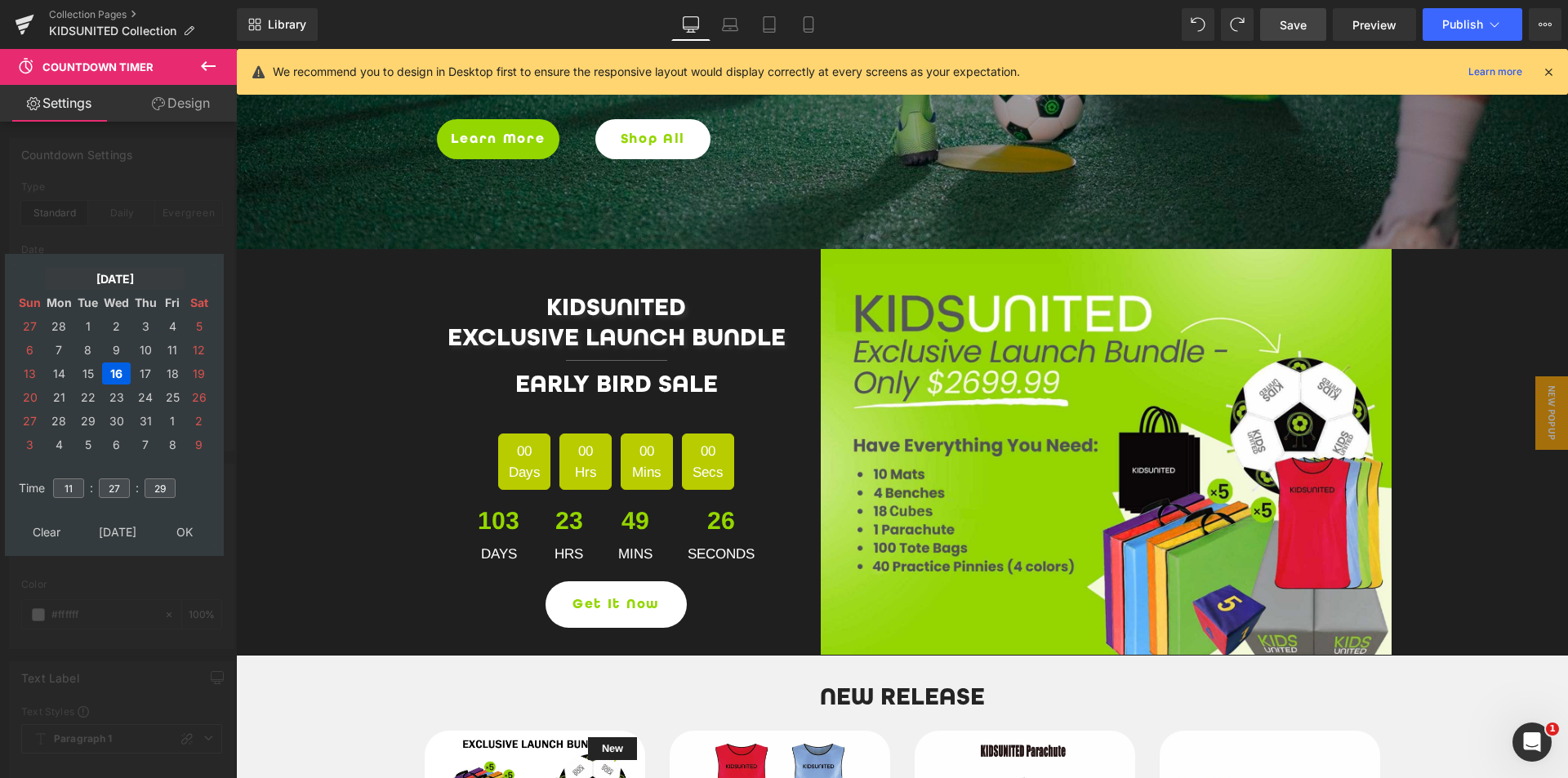
click at [134, 279] on td "[DATE]" at bounding box center [115, 278] width 140 height 22
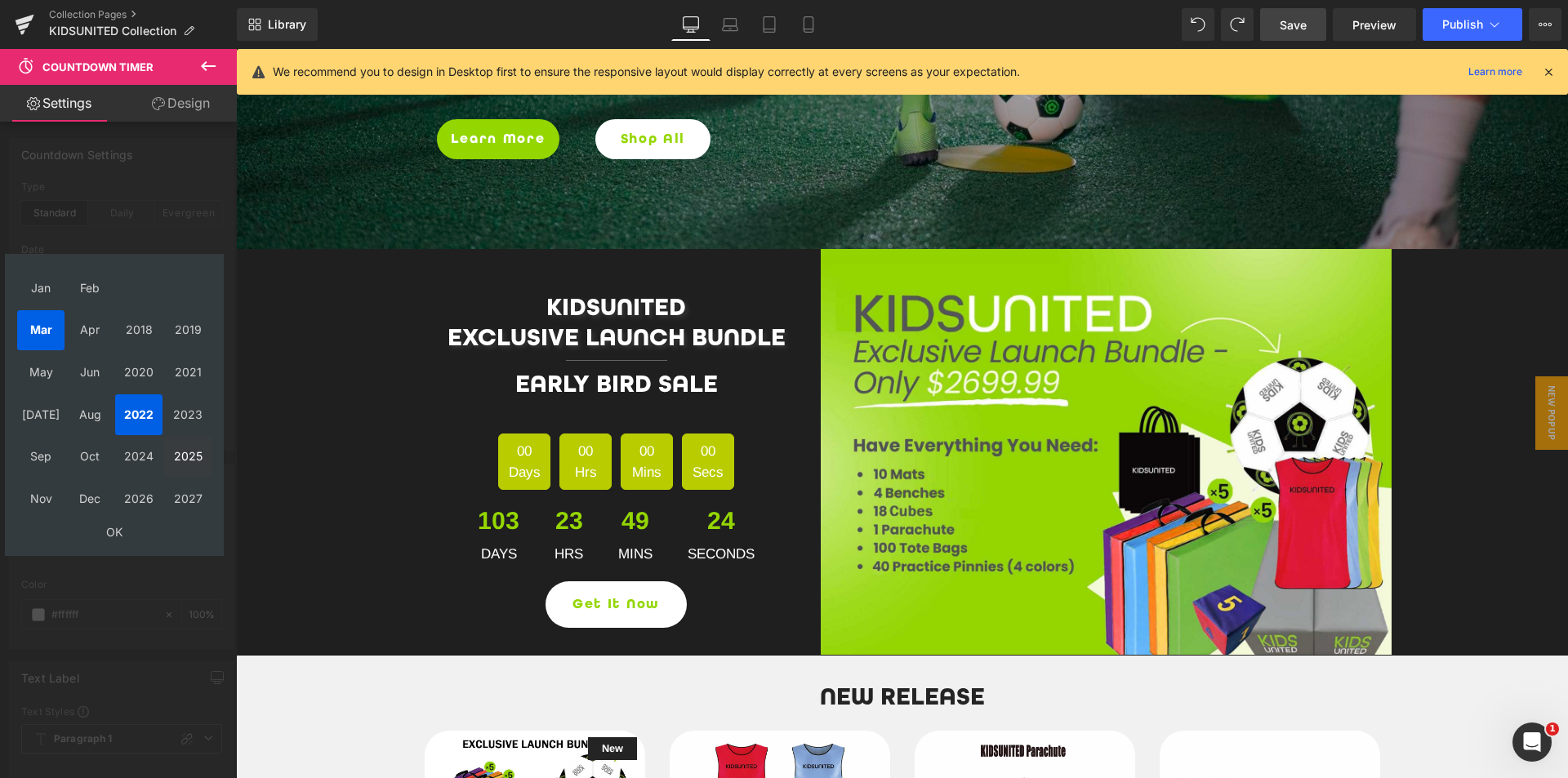
click at [185, 455] on td "2025" at bounding box center [188, 457] width 47 height 41
click at [85, 495] on td "Dec" at bounding box center [90, 499] width 47 height 41
click at [108, 534] on td "OK" at bounding box center [115, 532] width 194 height 22
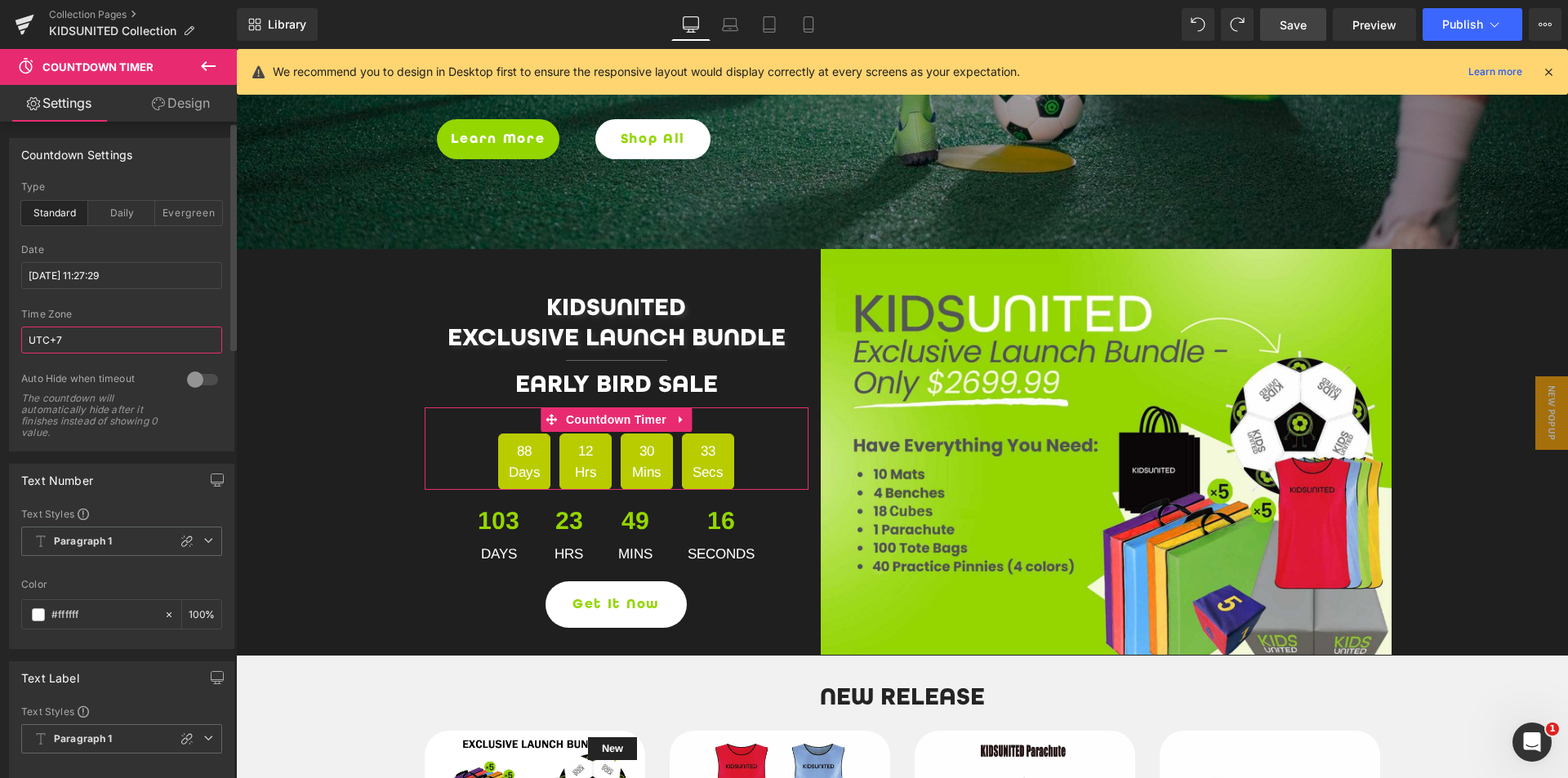
click at [81, 342] on input "UTC+7" at bounding box center [122, 340] width 201 height 27
type input "UTC+8"
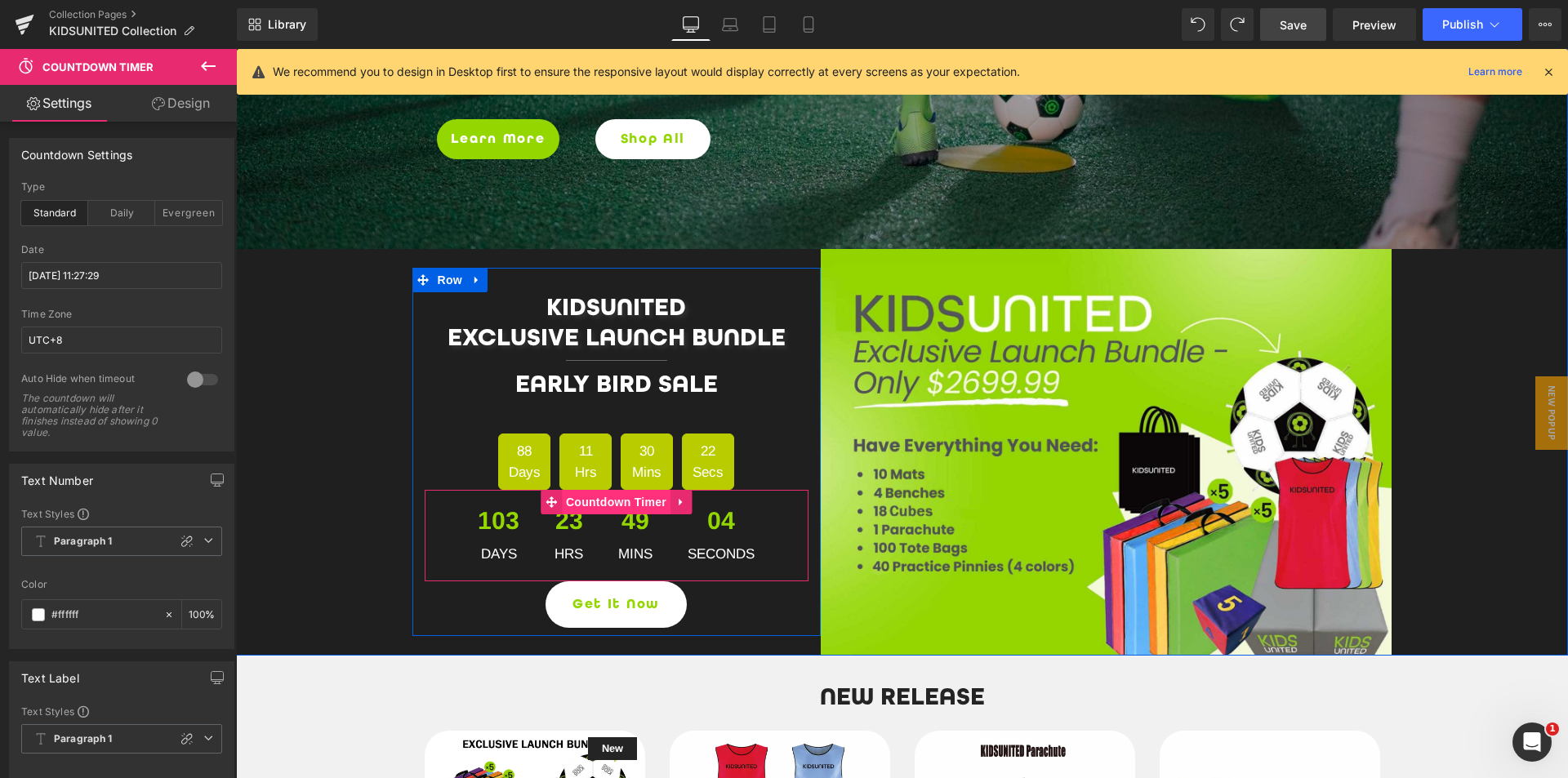
click at [602, 508] on span "Countdown Timer" at bounding box center [616, 502] width 109 height 24
click at [601, 500] on span "Countdown Timer" at bounding box center [616, 502] width 109 height 24
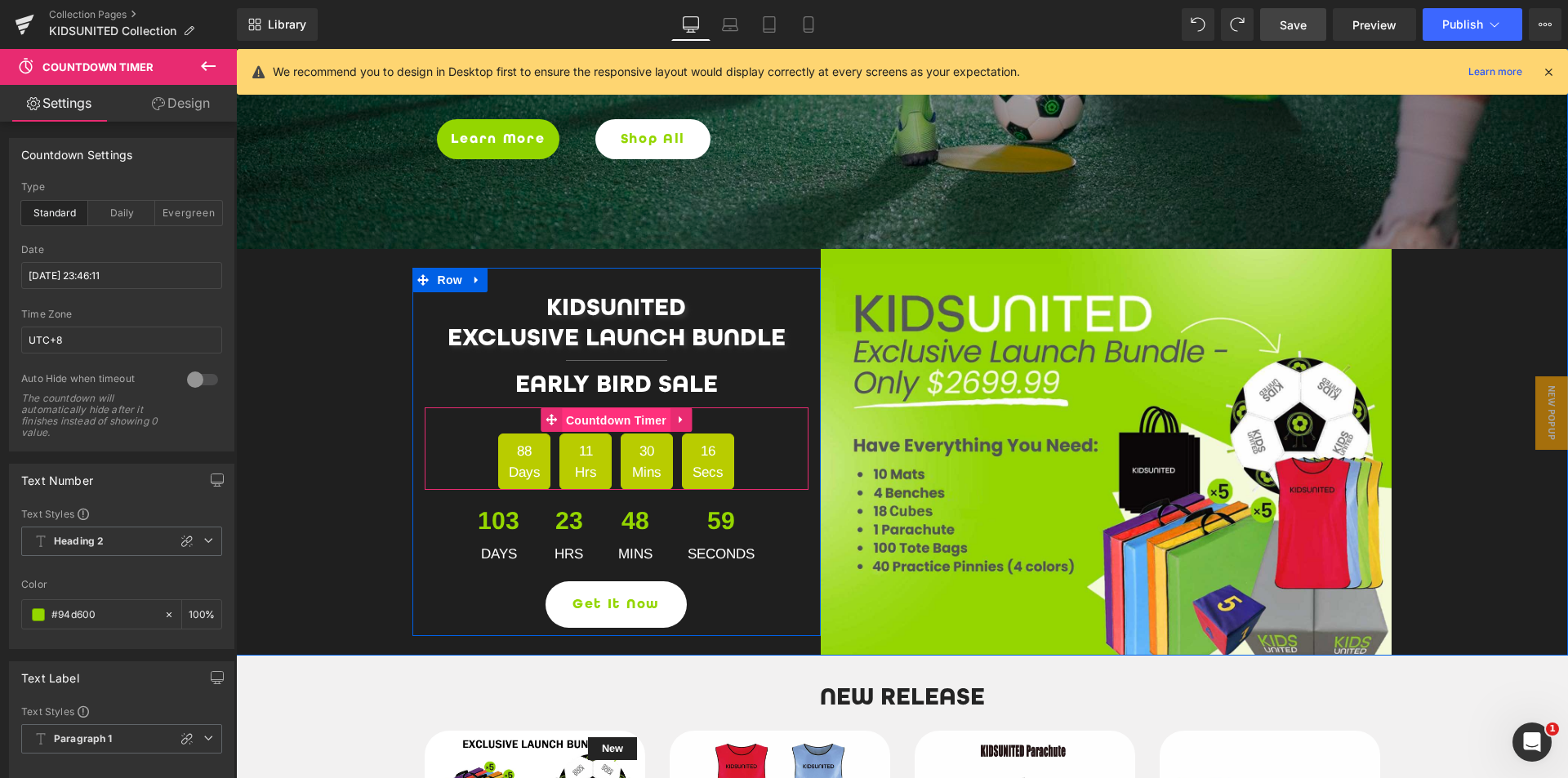
click at [599, 419] on span "Countdown Timer" at bounding box center [616, 420] width 109 height 24
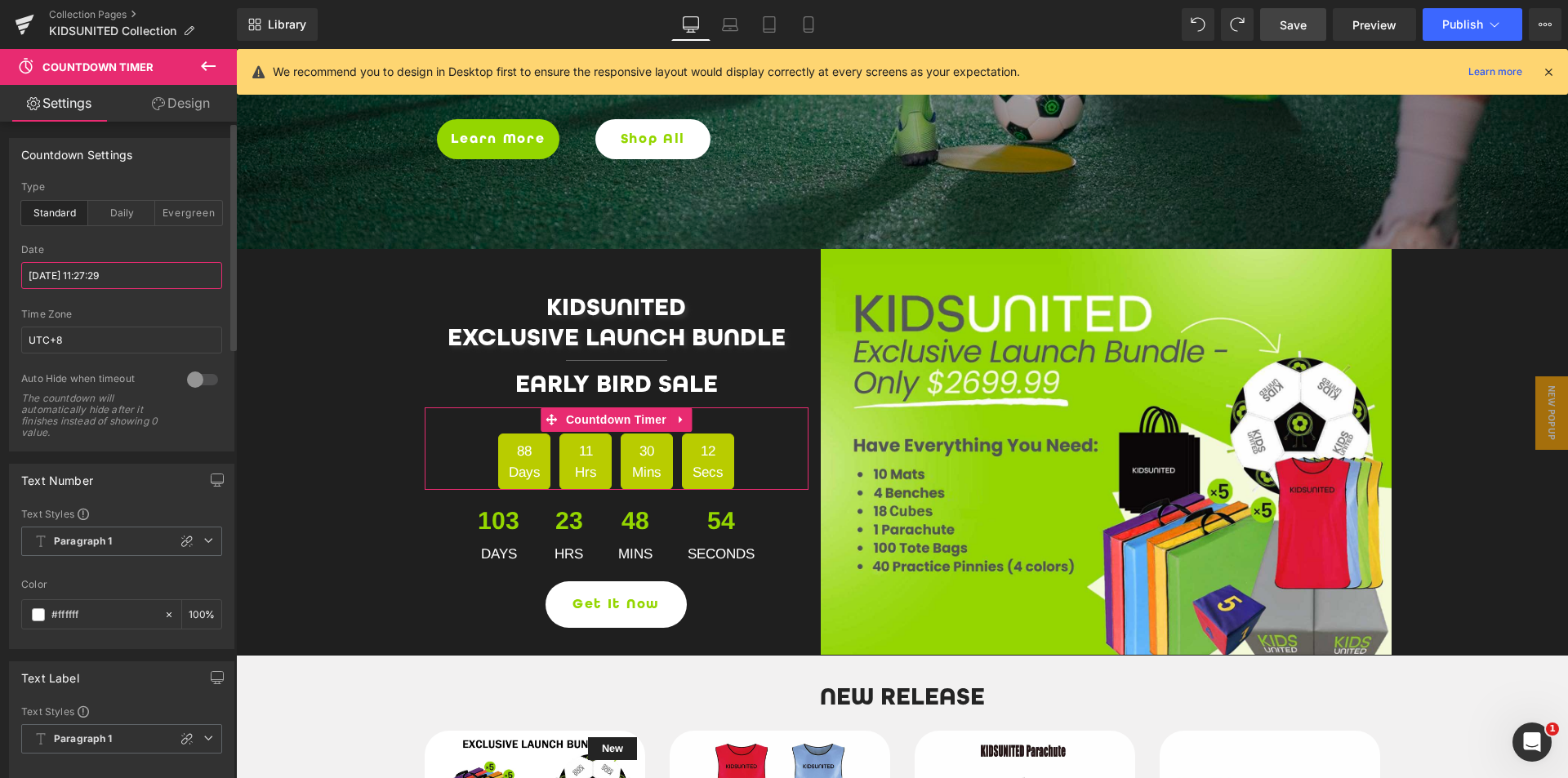
click at [126, 278] on input "[DATE] 11:27:29" at bounding box center [122, 275] width 201 height 27
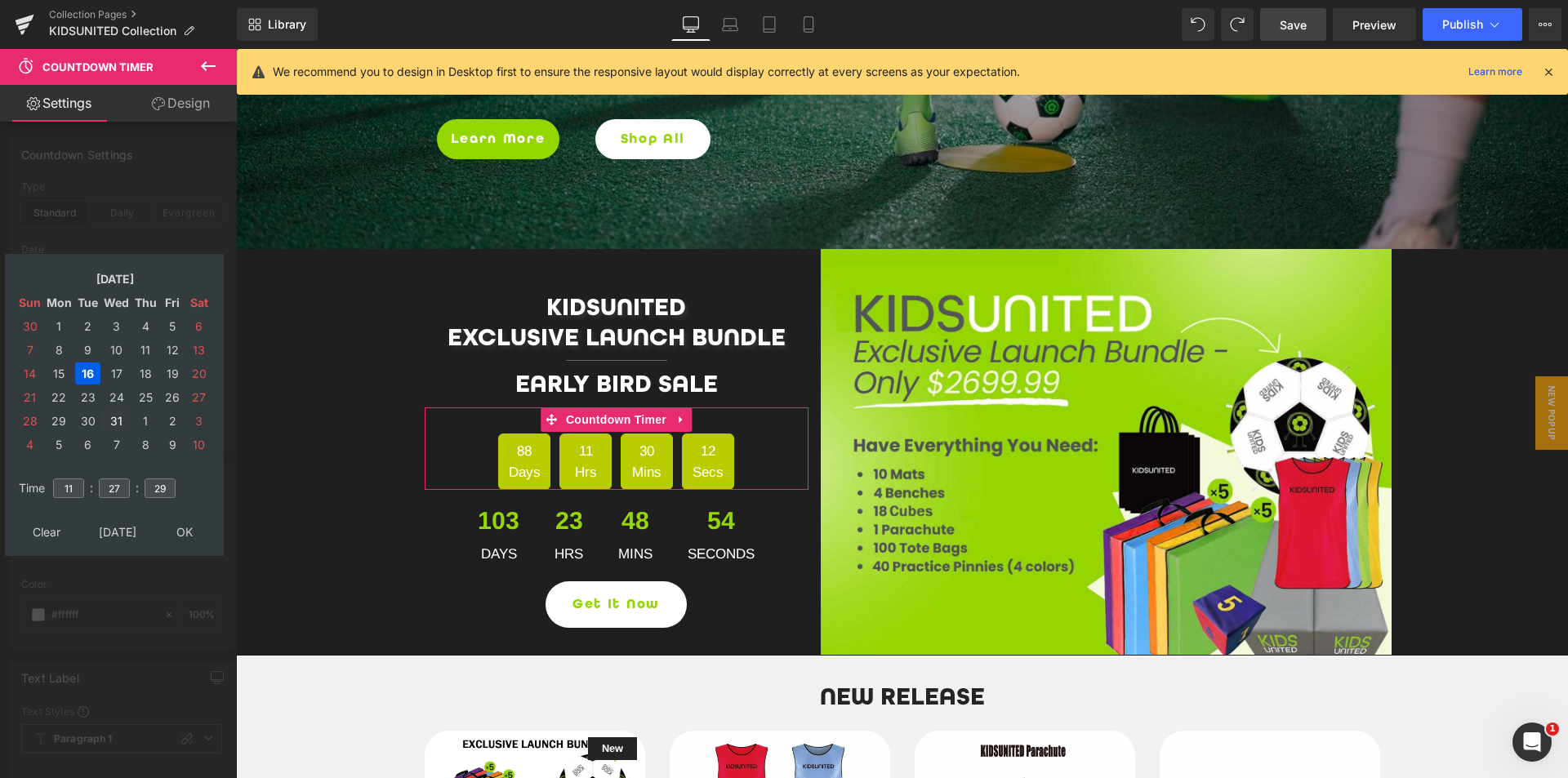
click at [116, 418] on td "31" at bounding box center [116, 421] width 28 height 22
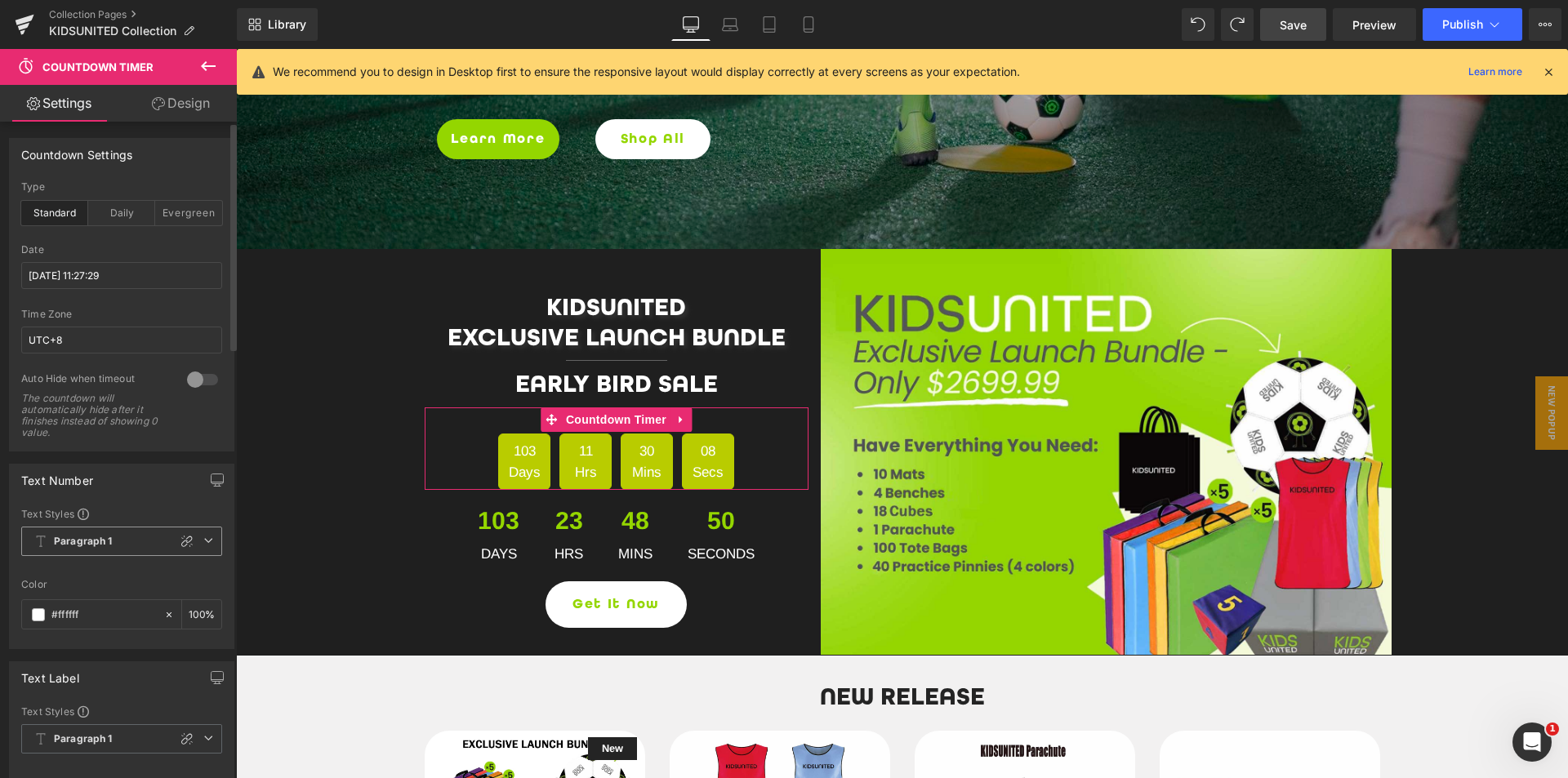
click at [84, 542] on b "Paragraph 1" at bounding box center [83, 542] width 59 height 14
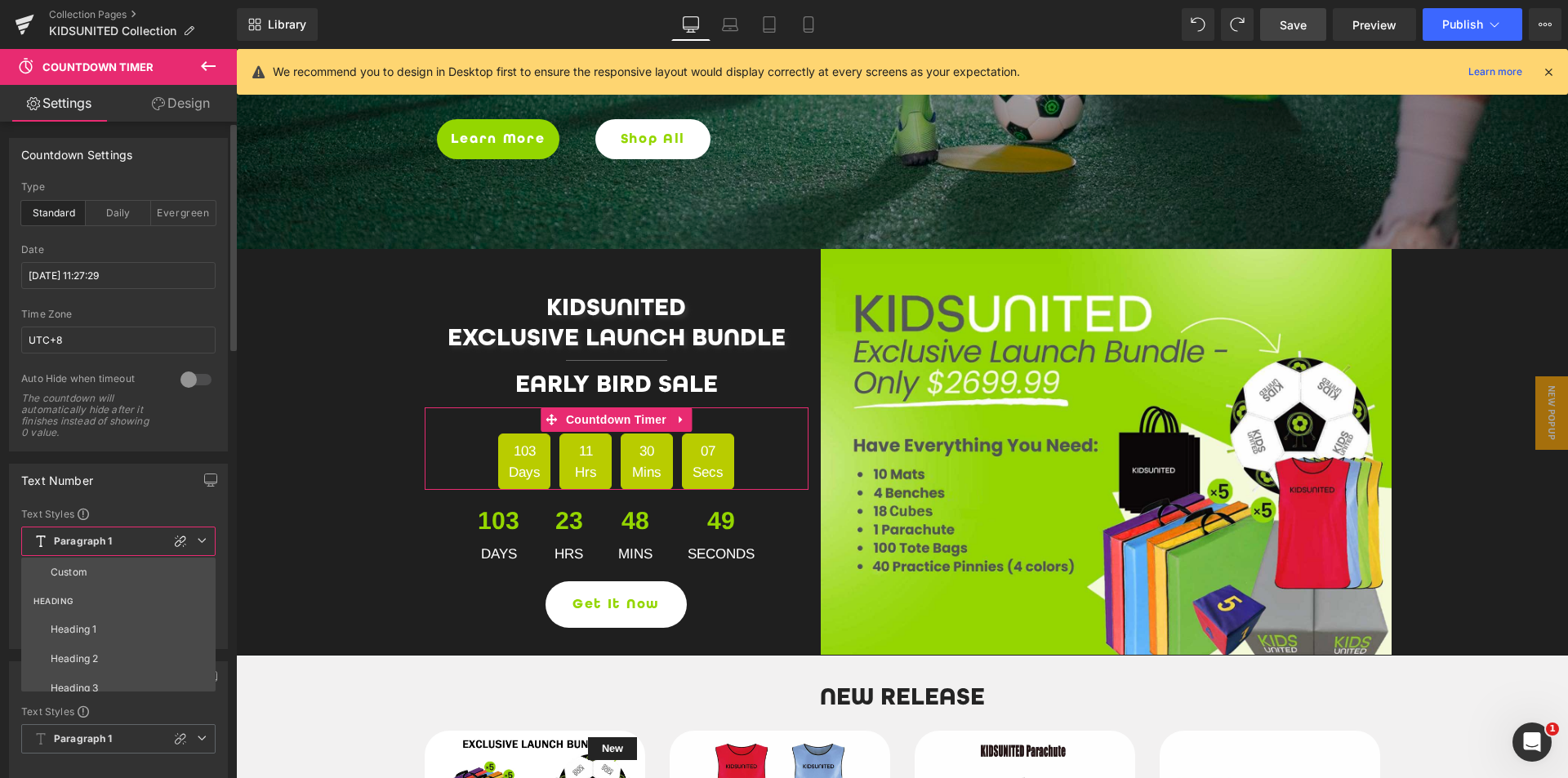
click at [81, 623] on li "Heading 1" at bounding box center [122, 629] width 202 height 29
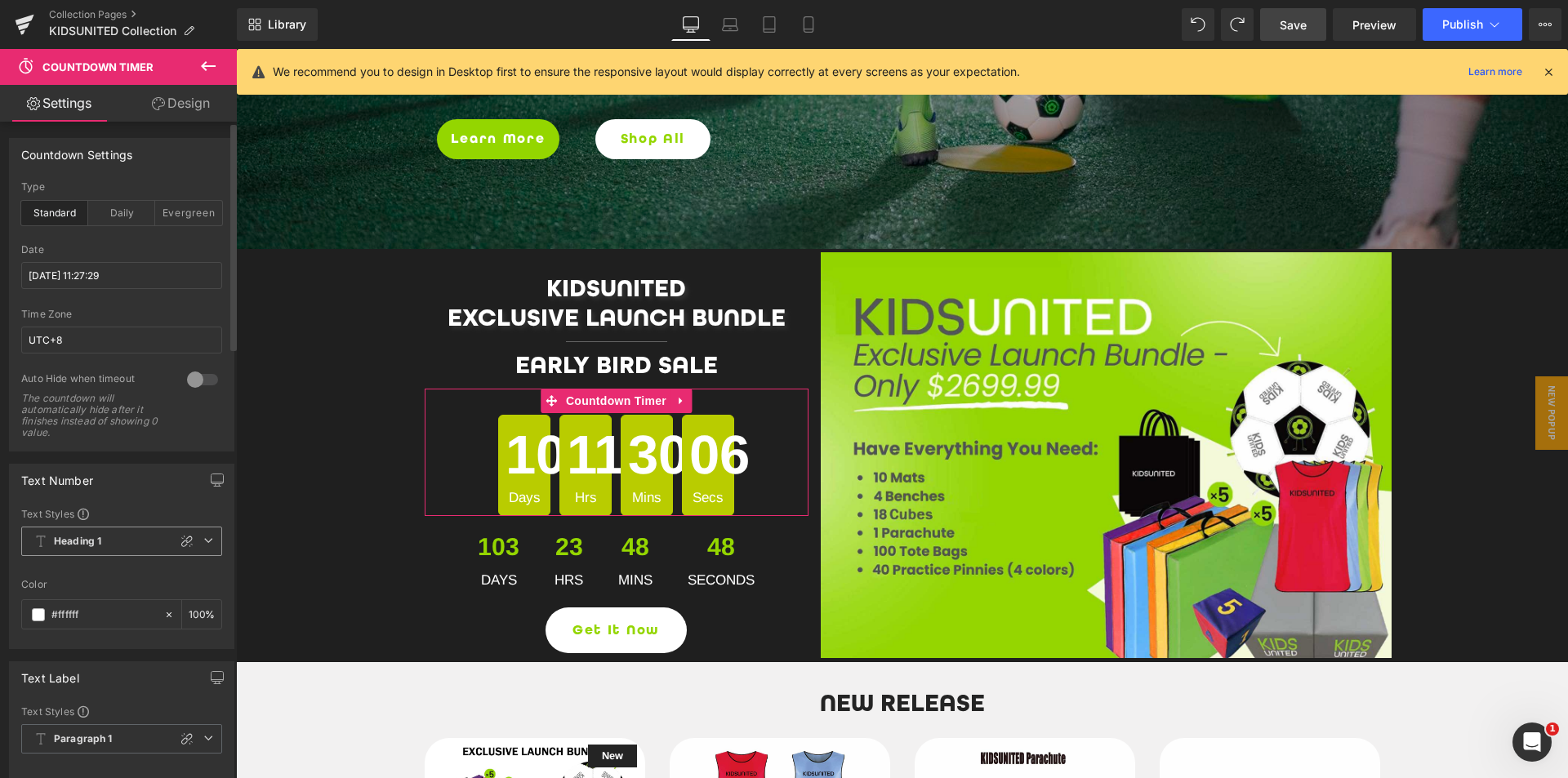
click at [85, 544] on b "Heading 1" at bounding box center [77, 542] width 47 height 14
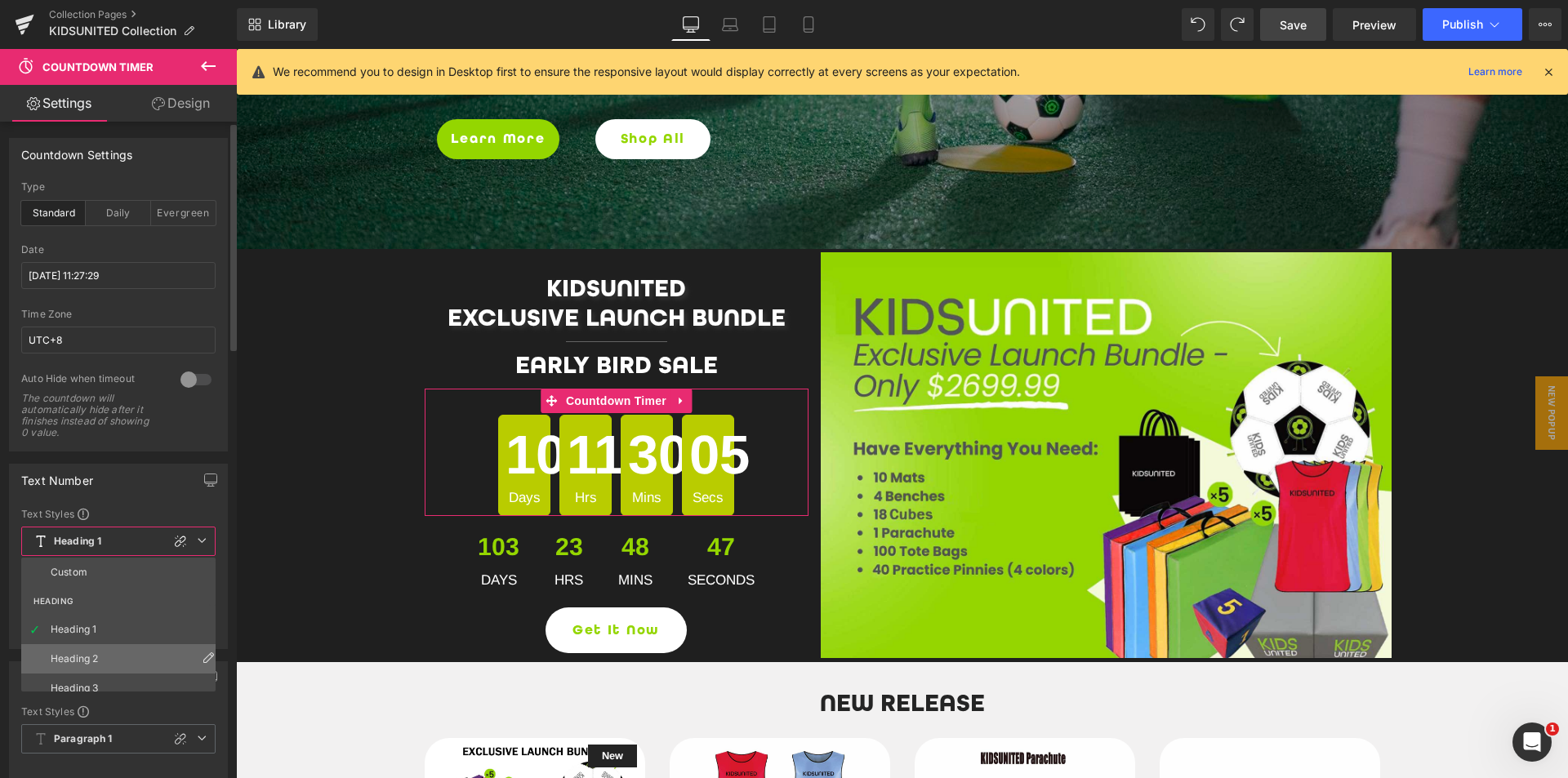
click at [94, 650] on li "Heading 2" at bounding box center [122, 658] width 202 height 29
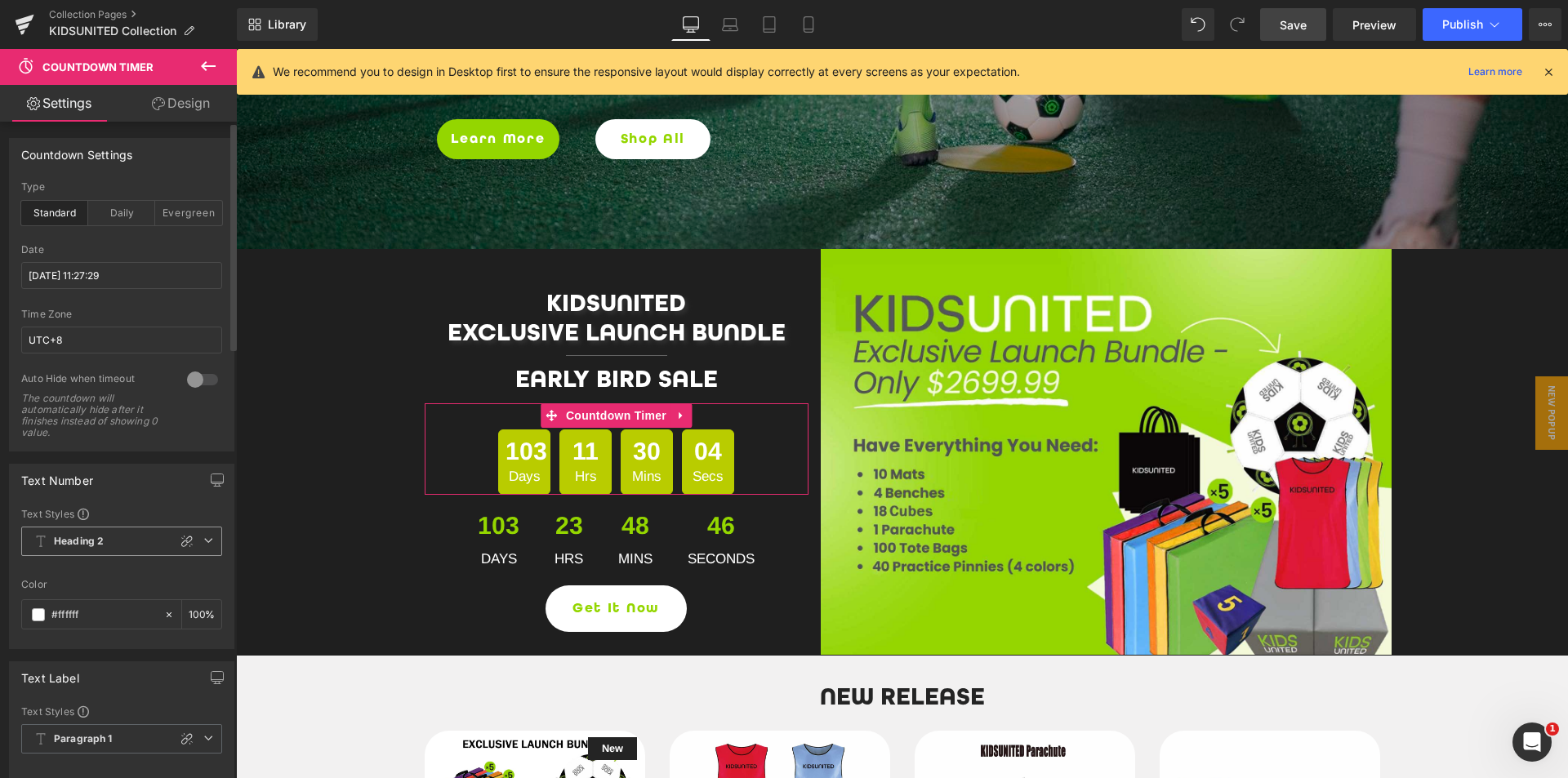
click at [120, 540] on span "Heading 2" at bounding box center [122, 541] width 201 height 29
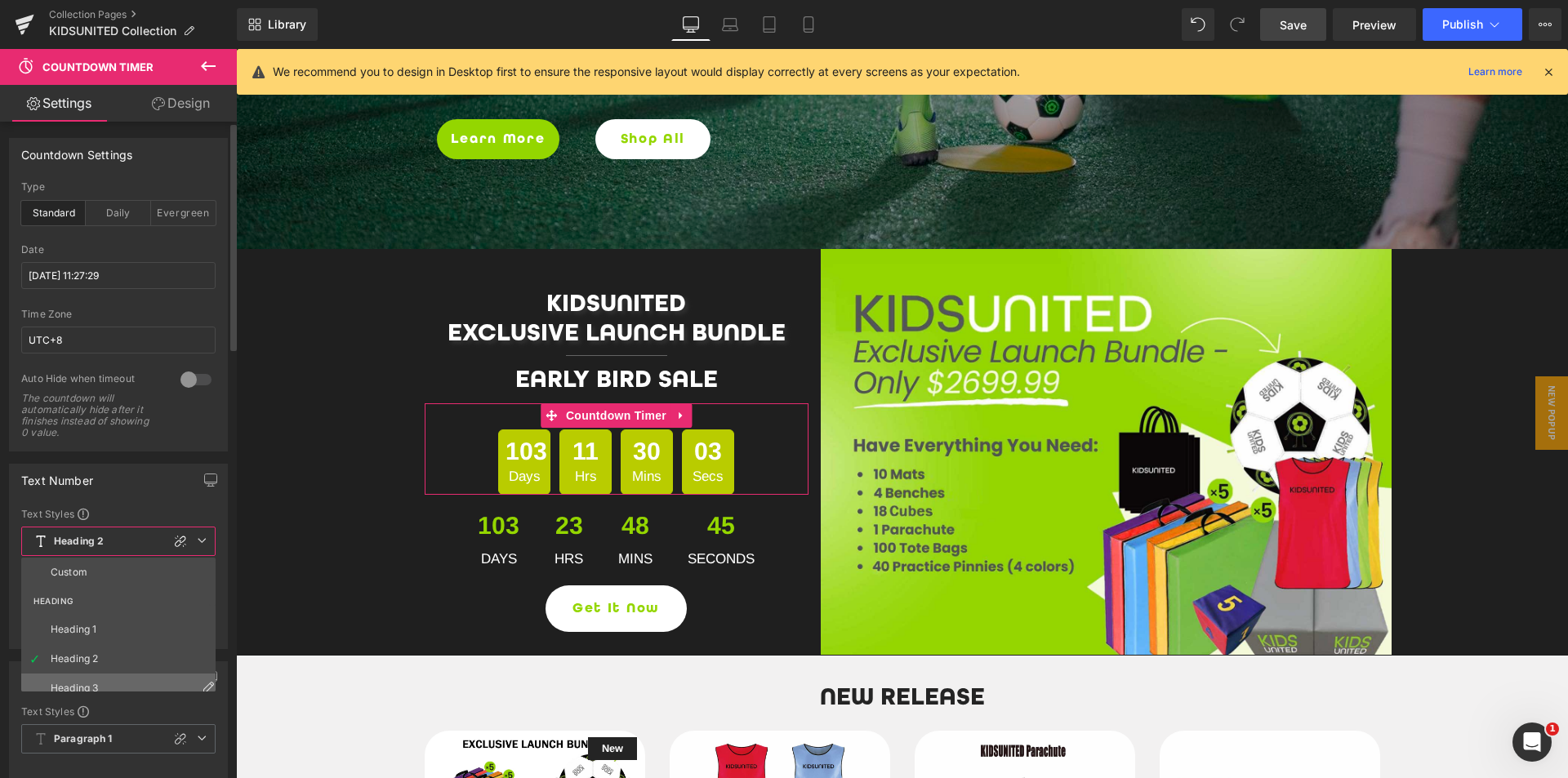
click at [101, 680] on li "Heading 3" at bounding box center [122, 688] width 202 height 29
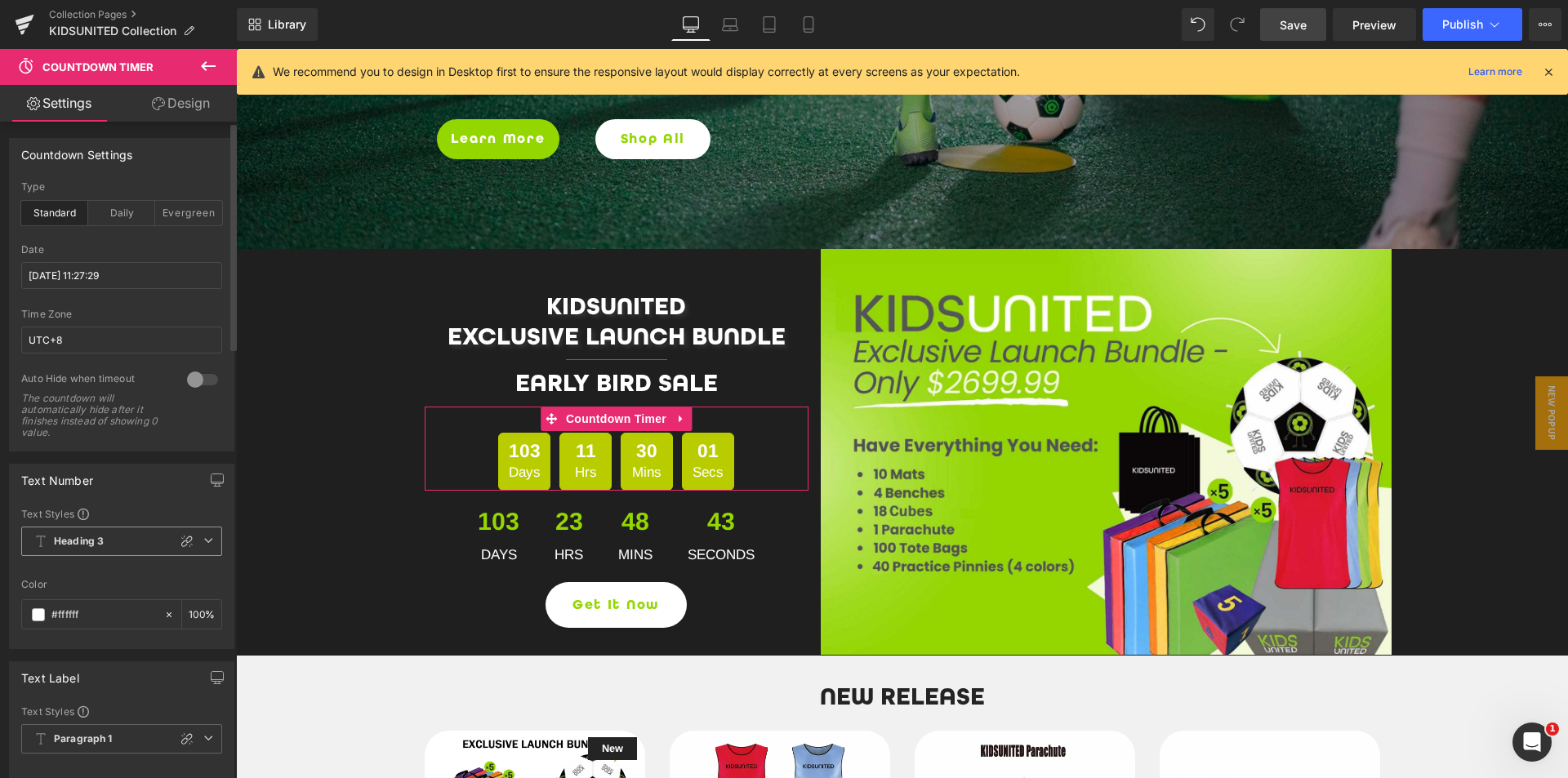
click at [101, 535] on b "Heading 3" at bounding box center [79, 542] width 50 height 14
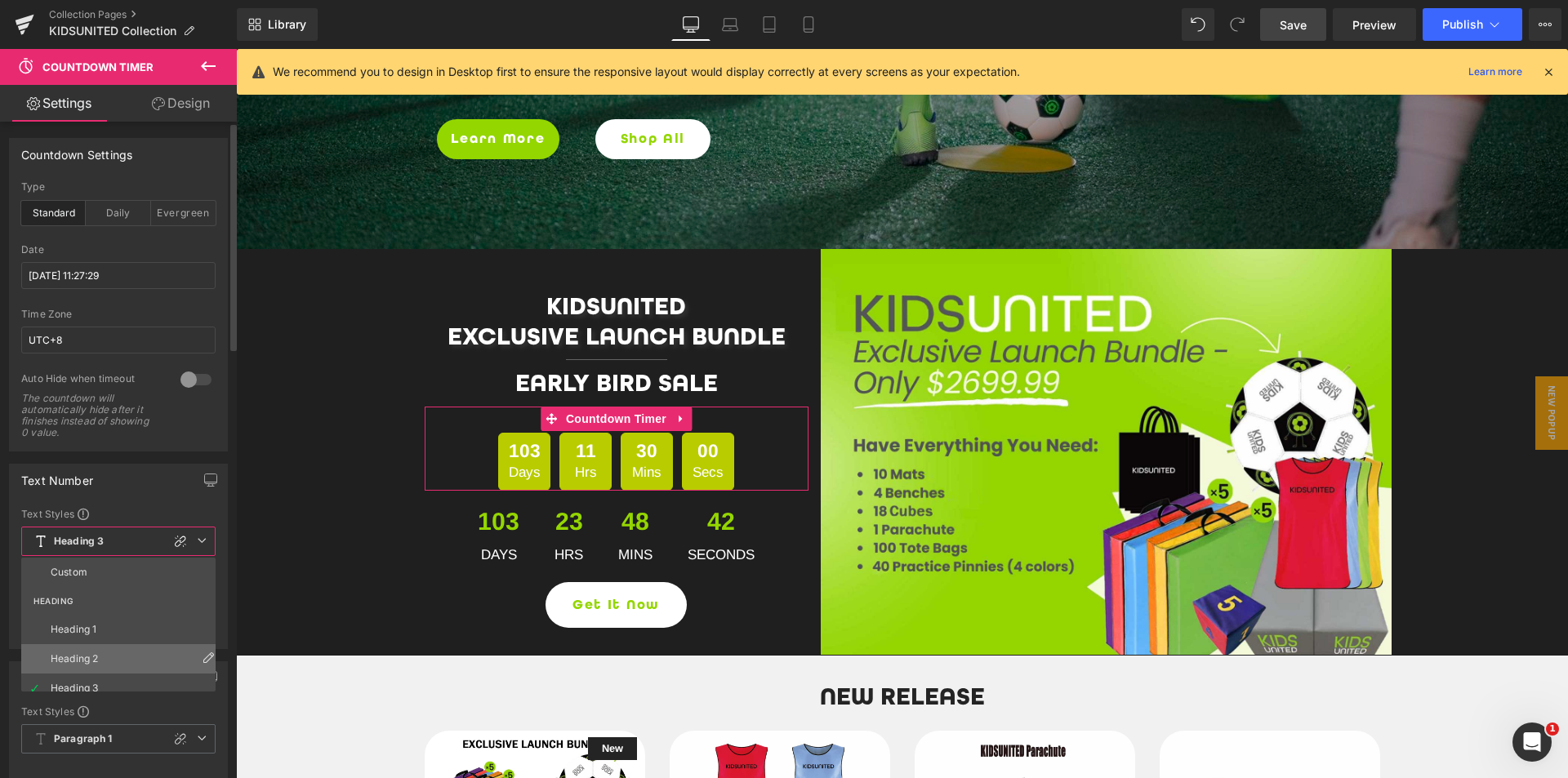
click at [91, 659] on div "Heading 2" at bounding box center [74, 659] width 47 height 12
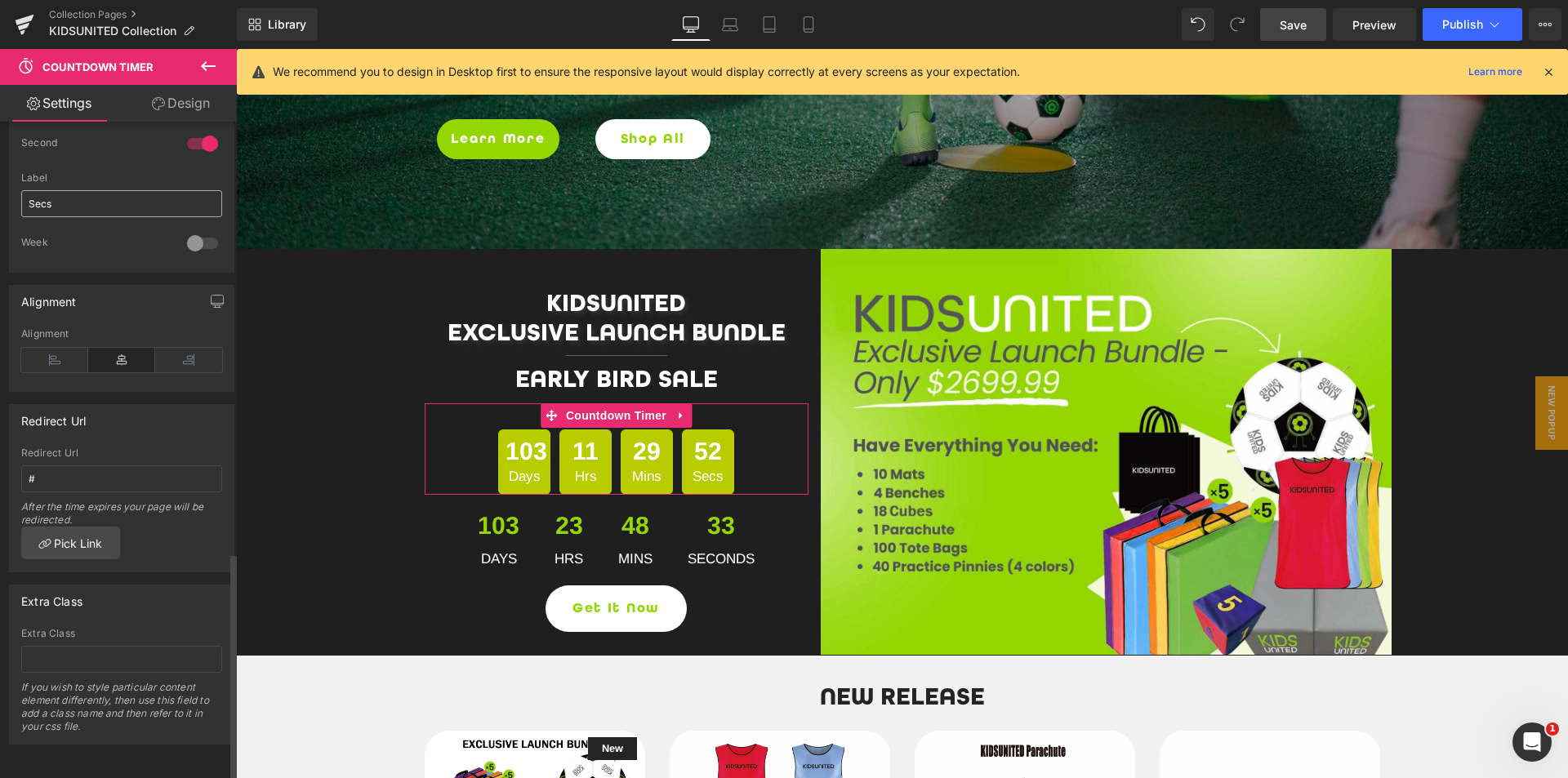
scroll to position [1243, 0]
click at [179, 111] on link "Design" at bounding box center [180, 103] width 118 height 37
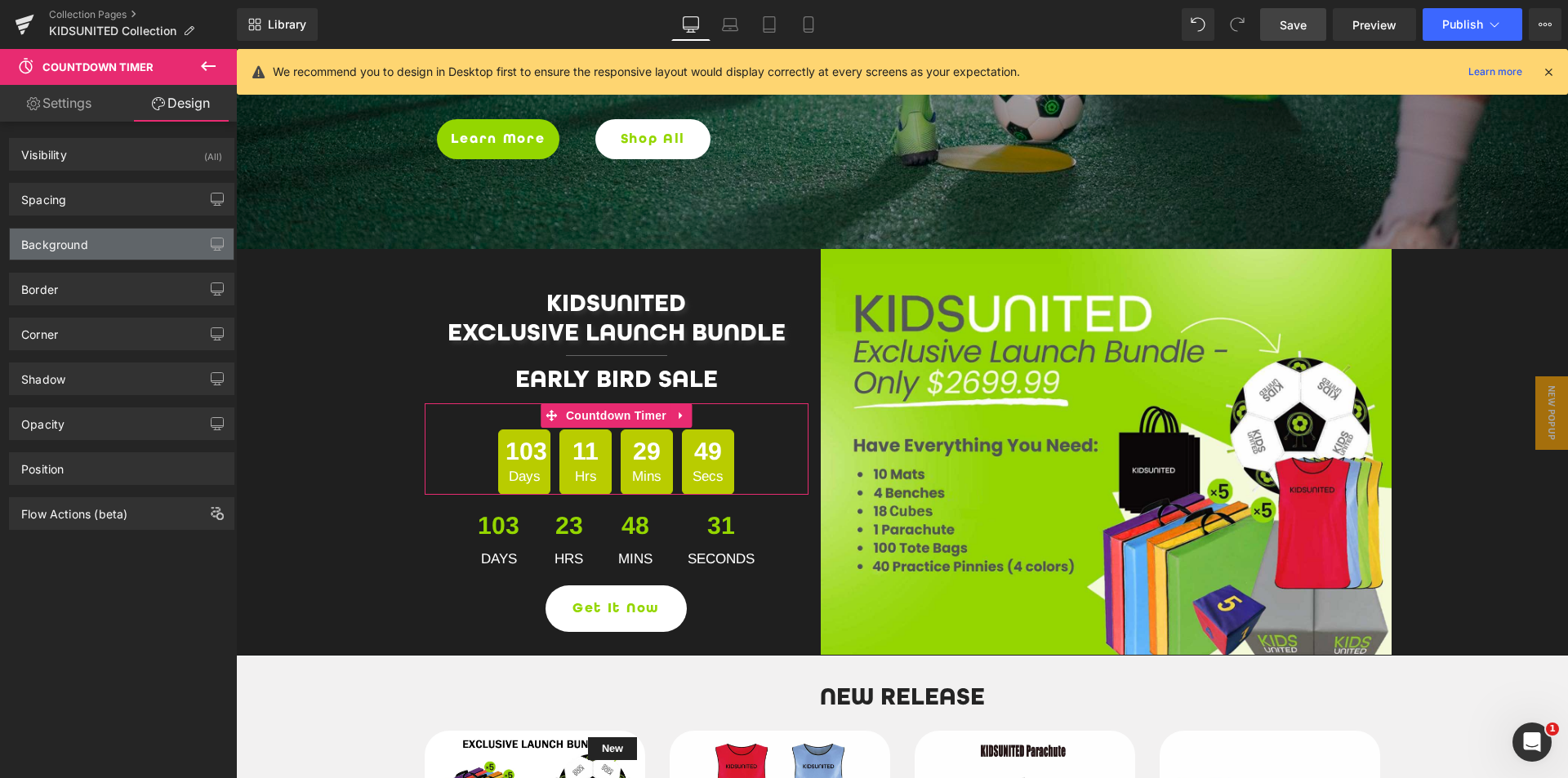
click at [78, 235] on div "Background" at bounding box center [55, 240] width 67 height 23
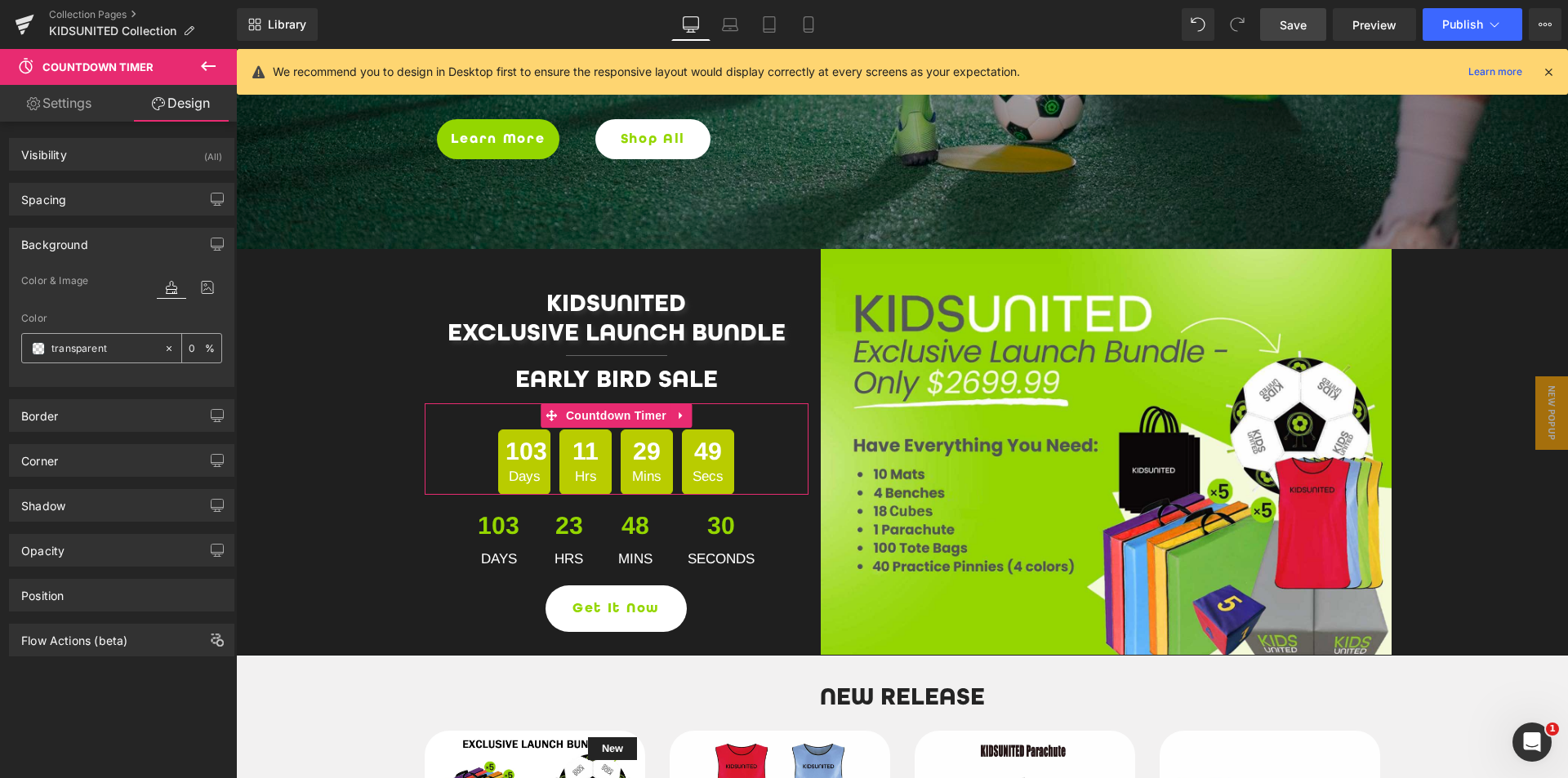
click at [71, 350] on input "text" at bounding box center [104, 349] width 105 height 18
paste input "94D600"
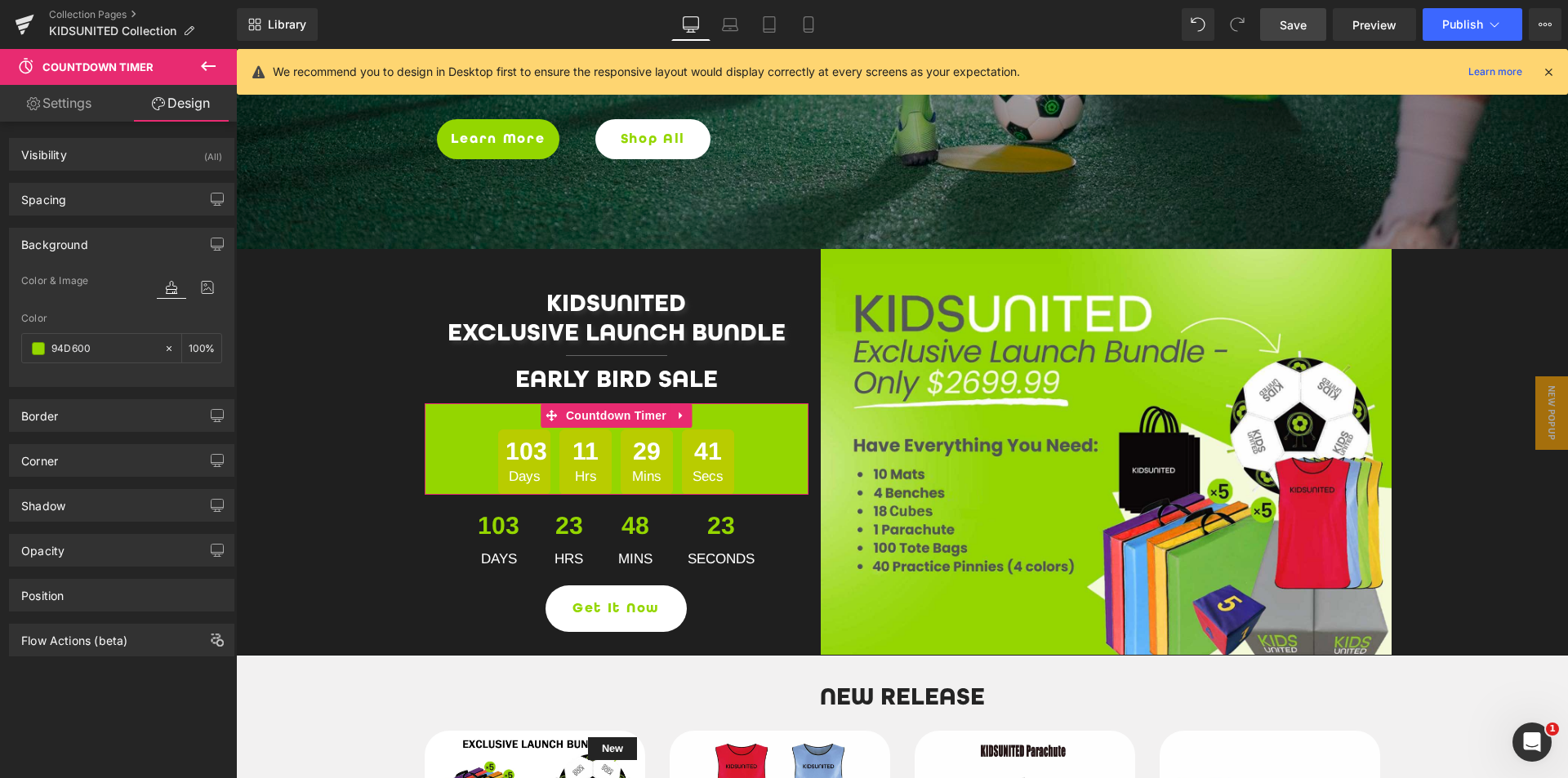
type input "transparent"
click at [164, 352] on icon at bounding box center [170, 349] width 12 height 12
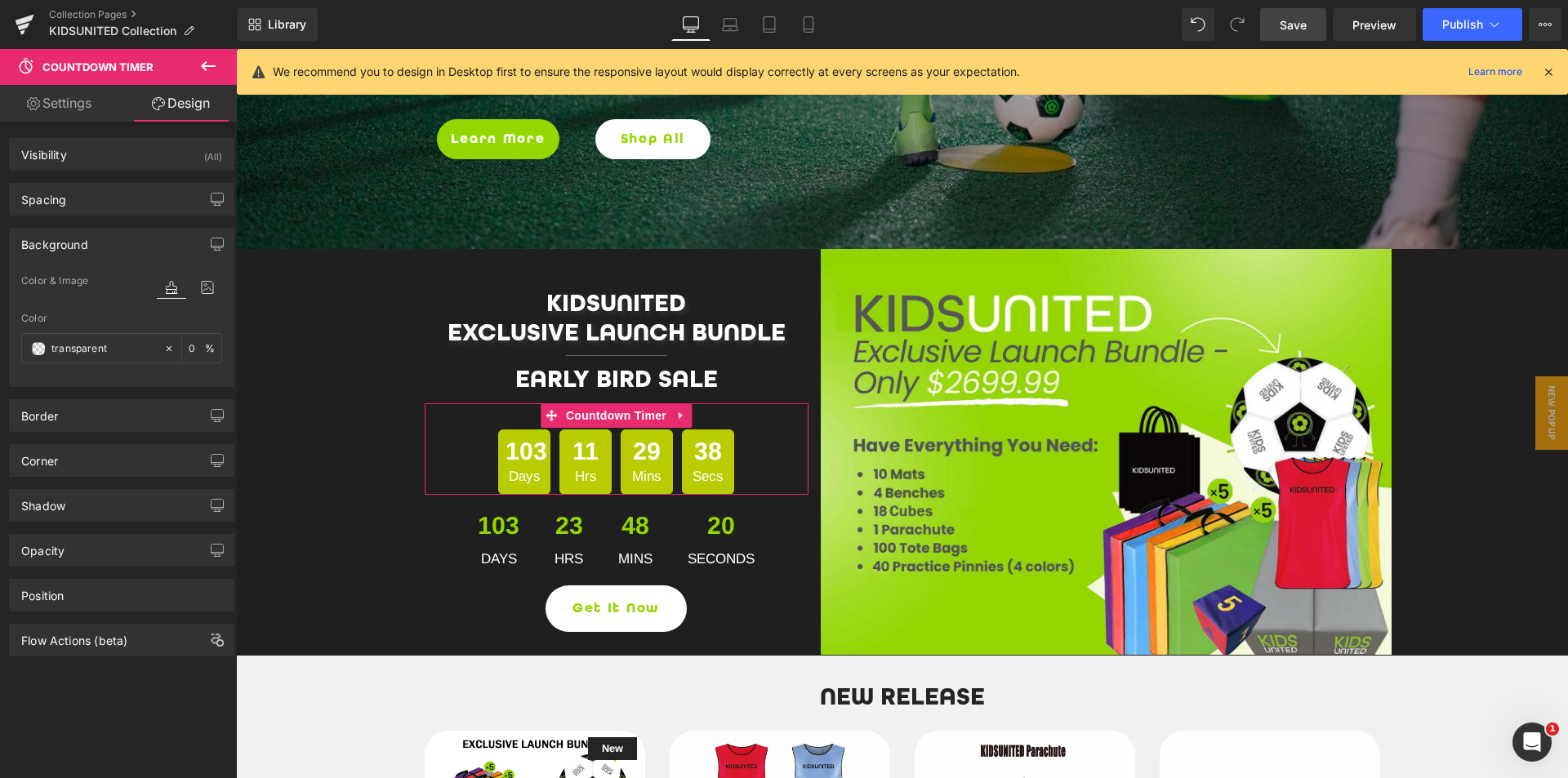
click at [71, 108] on link "Settings" at bounding box center [59, 103] width 118 height 37
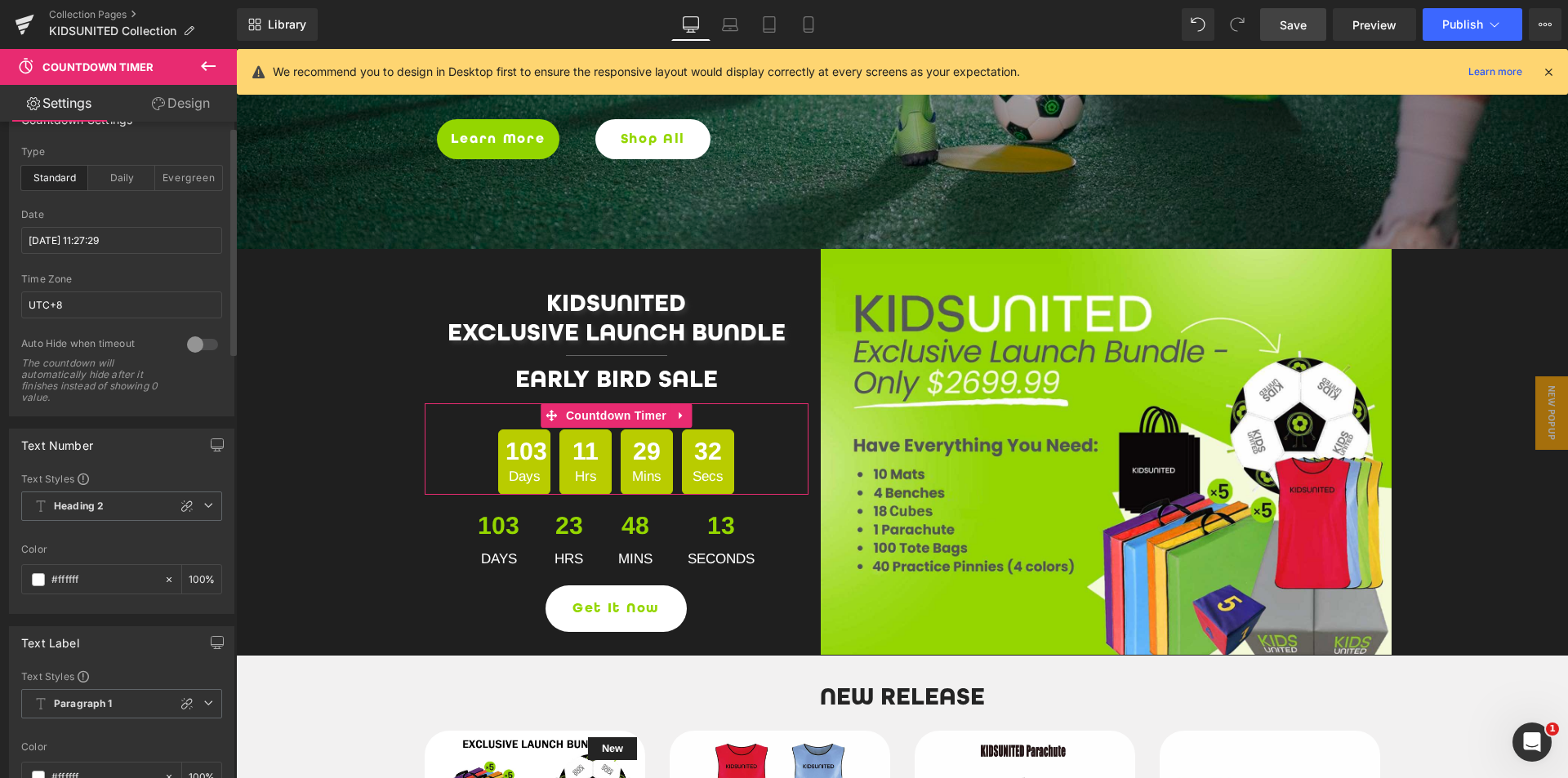
scroll to position [0, 0]
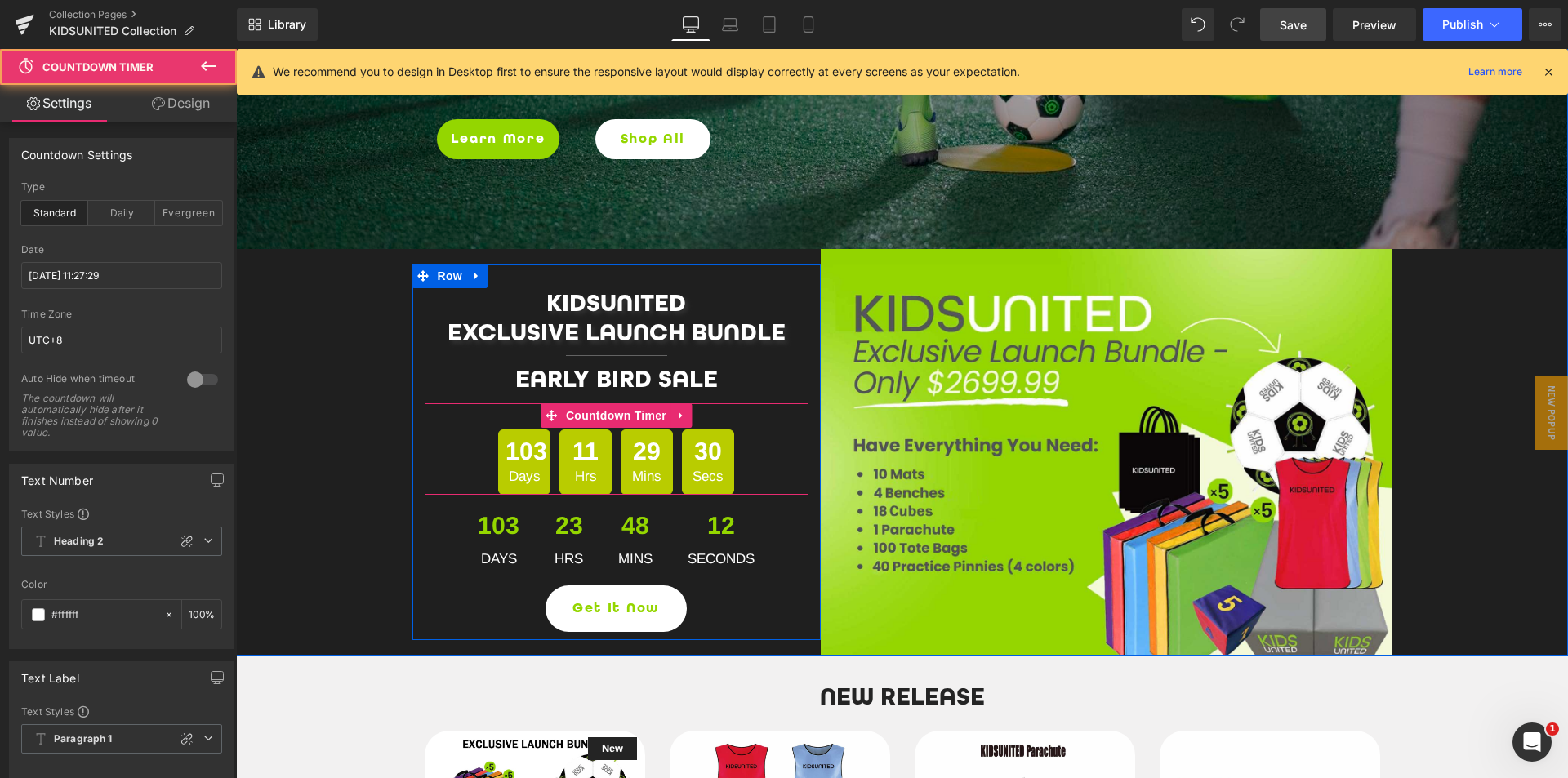
click at [529, 447] on span "103" at bounding box center [523, 451] width 37 height 29
click at [608, 422] on span "Countdown Timer" at bounding box center [616, 415] width 109 height 24
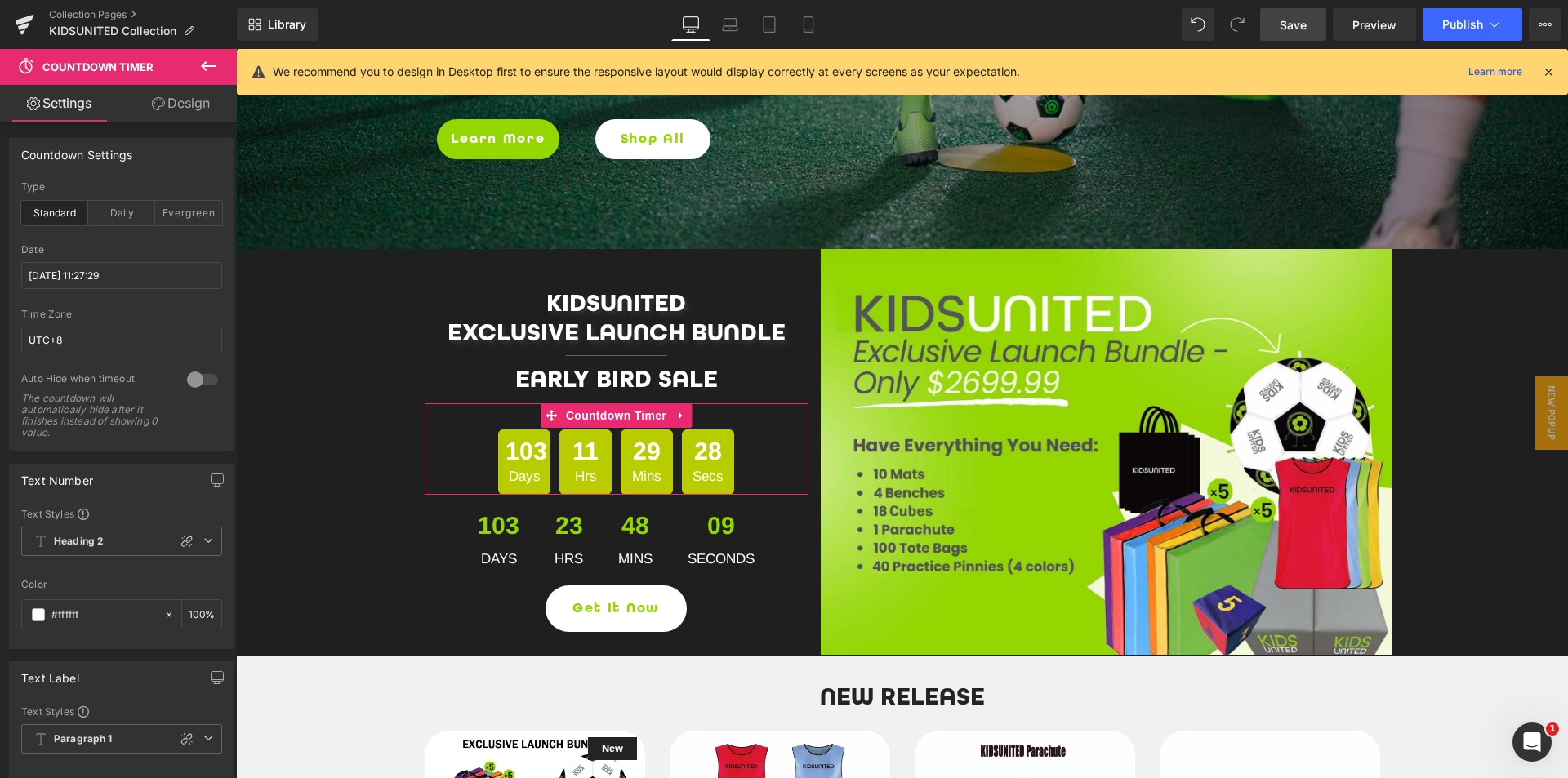
click at [187, 111] on link "Design" at bounding box center [180, 103] width 118 height 37
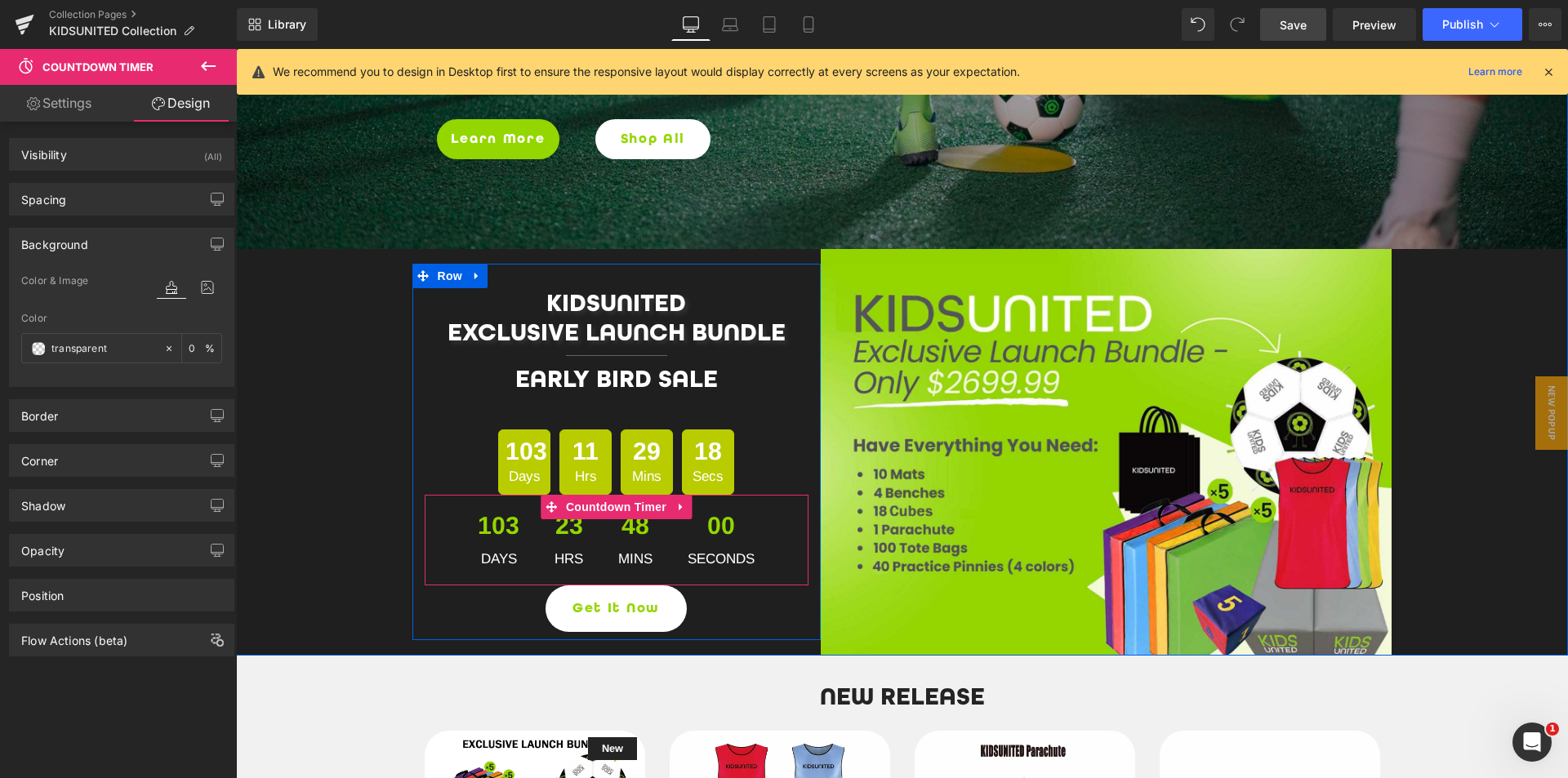
click at [702, 555] on span "Seconds" at bounding box center [720, 559] width 67 height 22
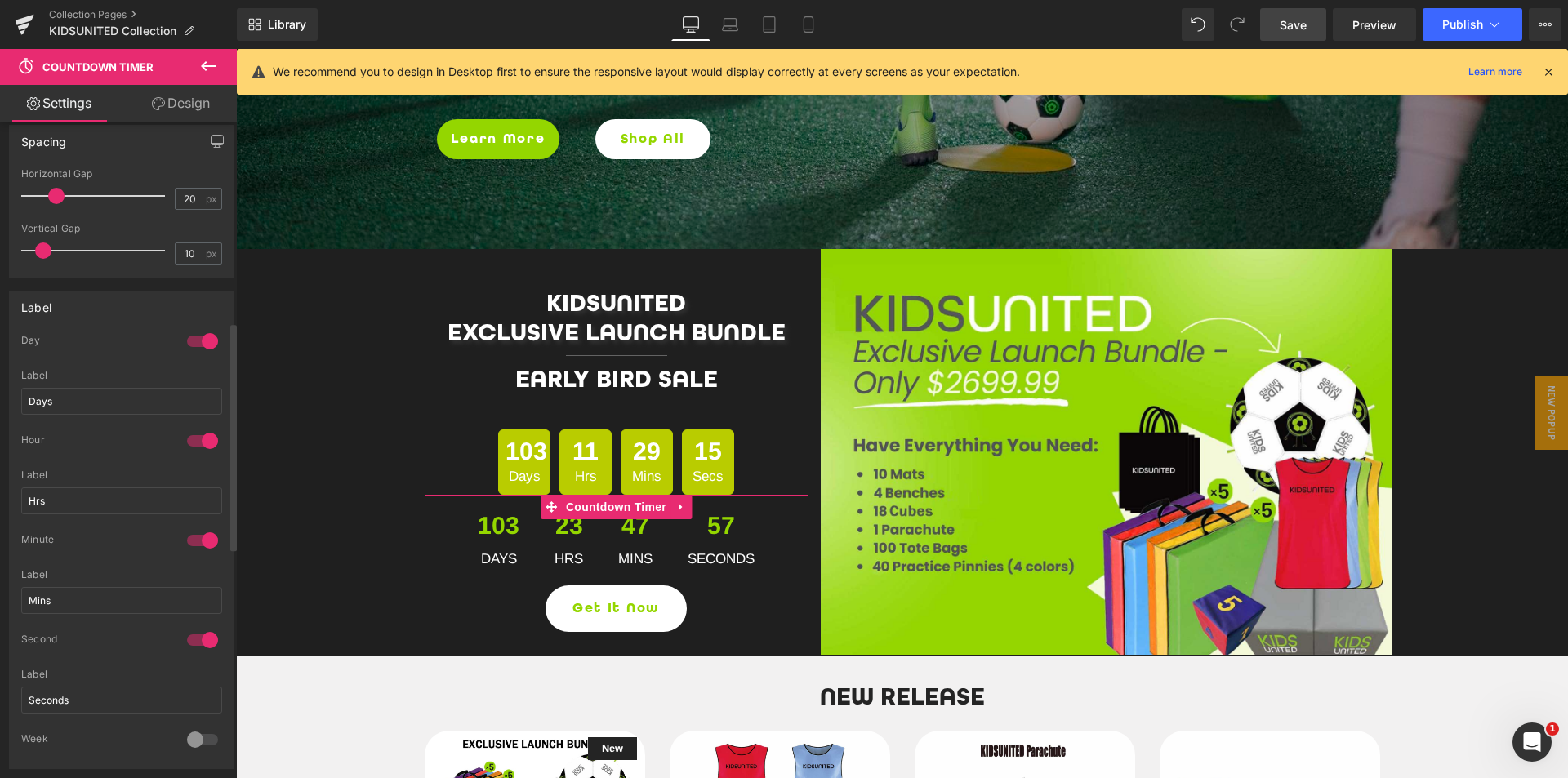
scroll to position [735, 0]
drag, startPoint x: 82, startPoint y: 703, endPoint x: 47, endPoint y: 707, distance: 35.2
click at [47, 707] on input "Seconds" at bounding box center [122, 699] width 201 height 27
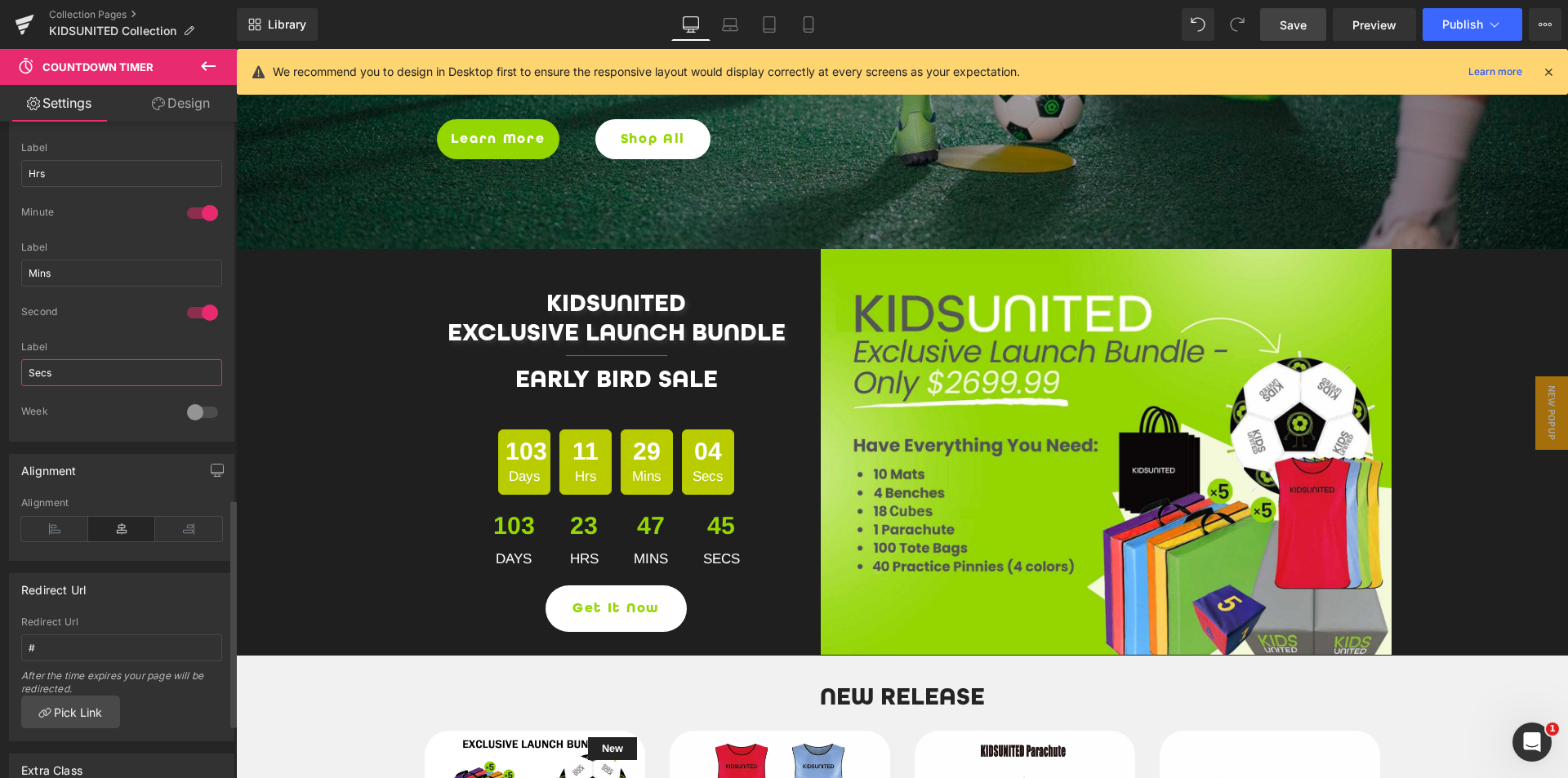
scroll to position [1243, 0]
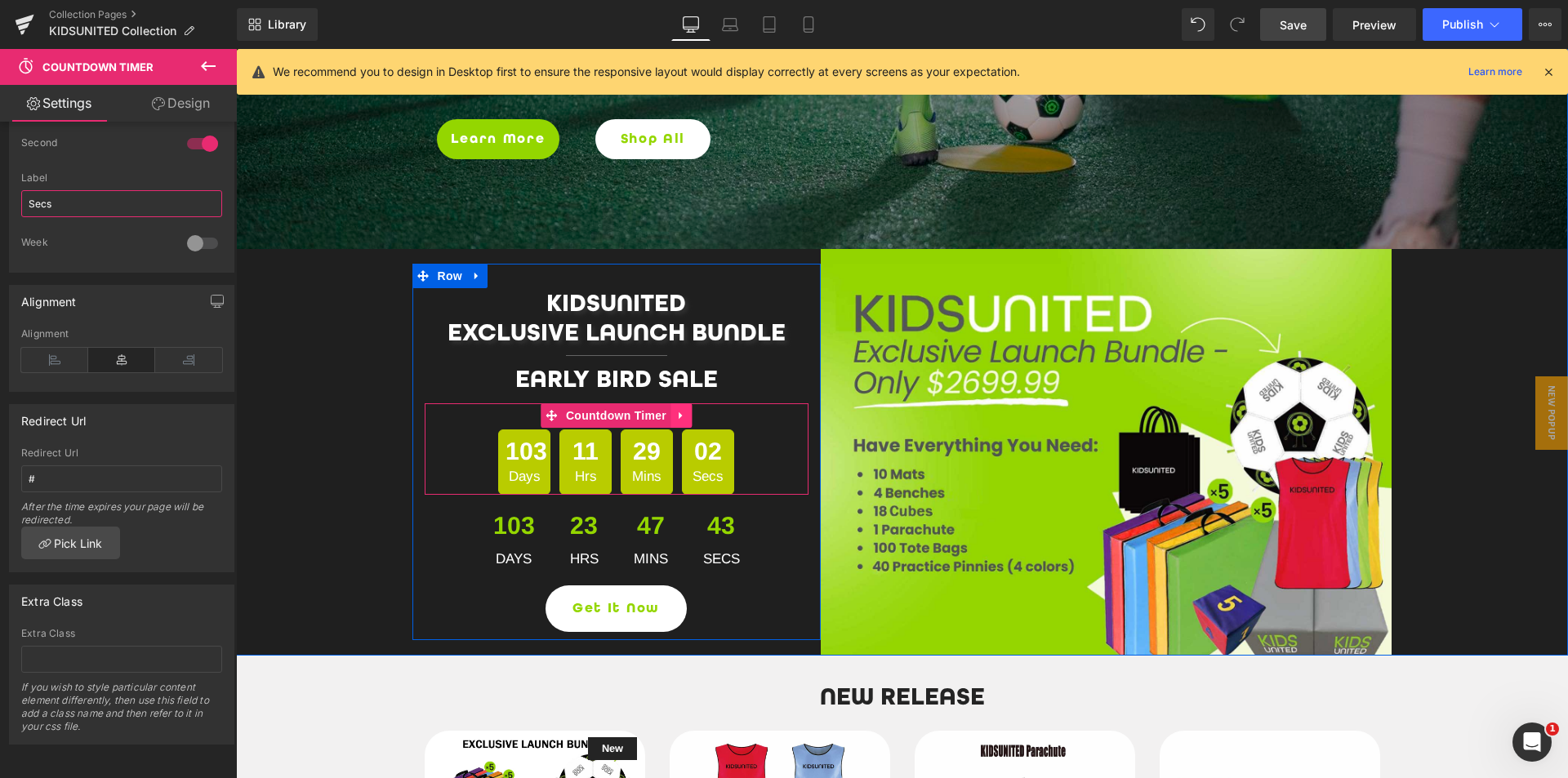
type input "Secs"
click at [679, 416] on icon at bounding box center [681, 415] width 3 height 7
click at [689, 417] on icon at bounding box center [691, 416] width 12 height 12
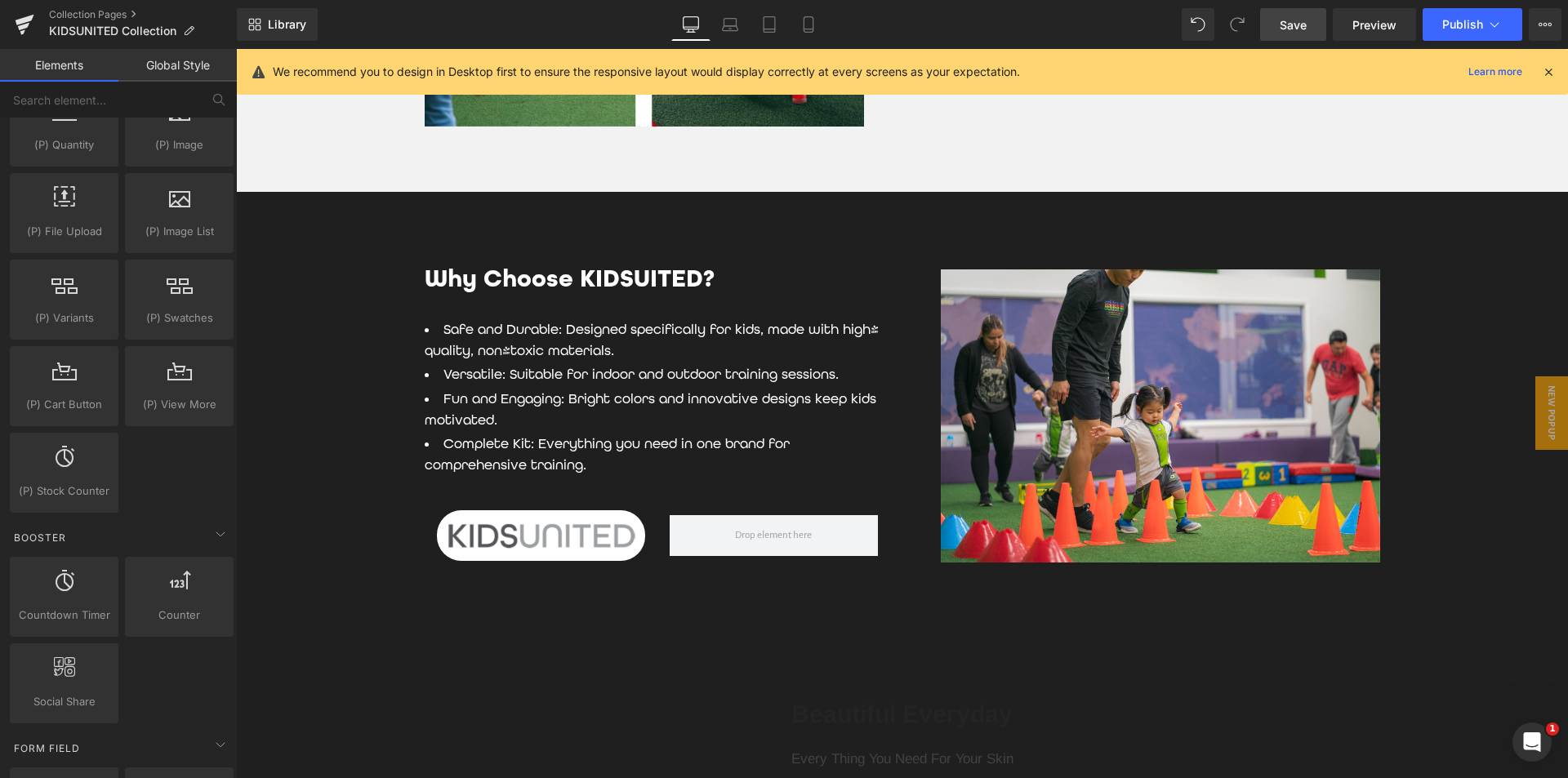
scroll to position [4328, 0]
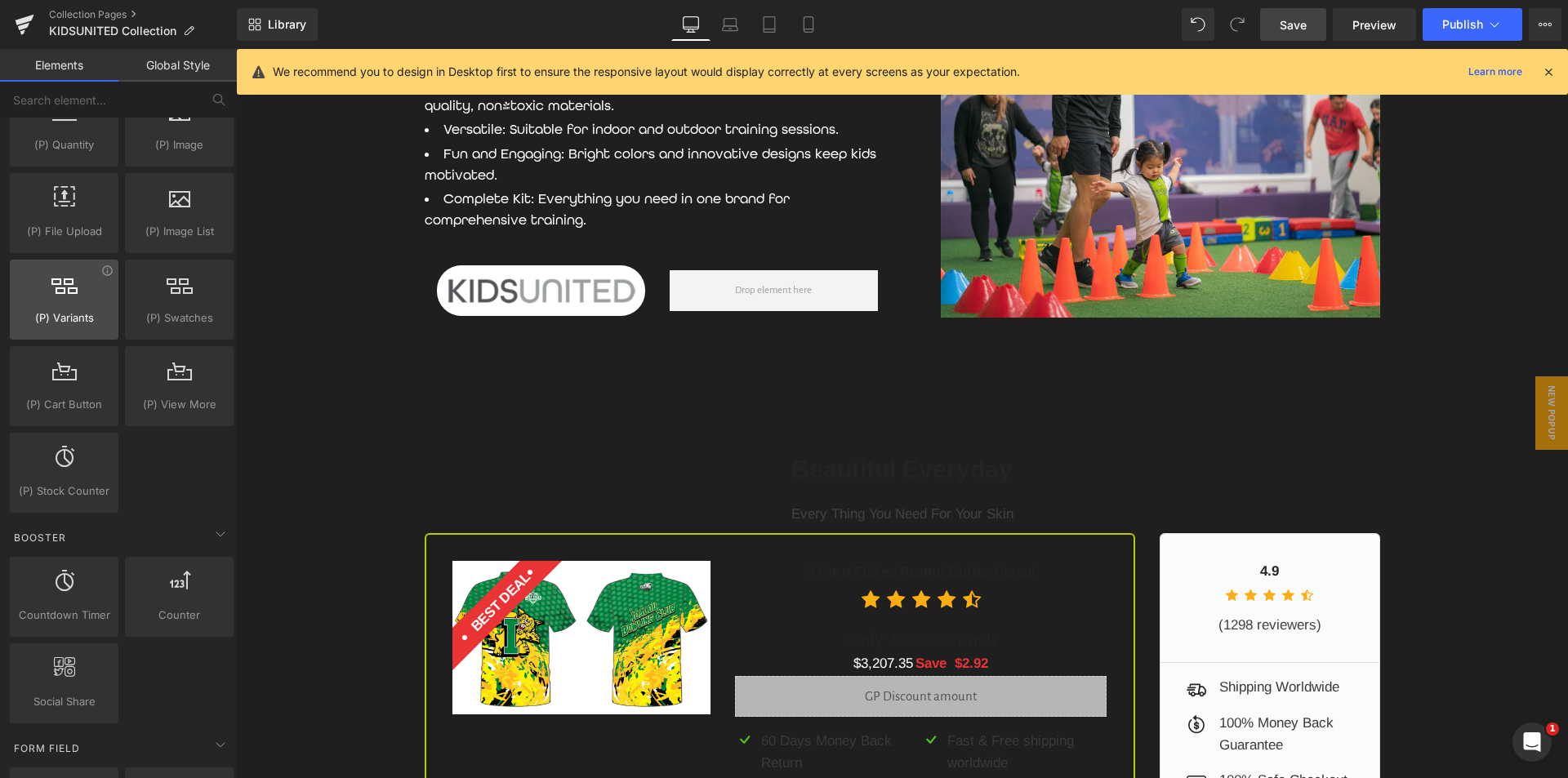
drag, startPoint x: 343, startPoint y: 354, endPoint x: 290, endPoint y: 420, distance: 84.6
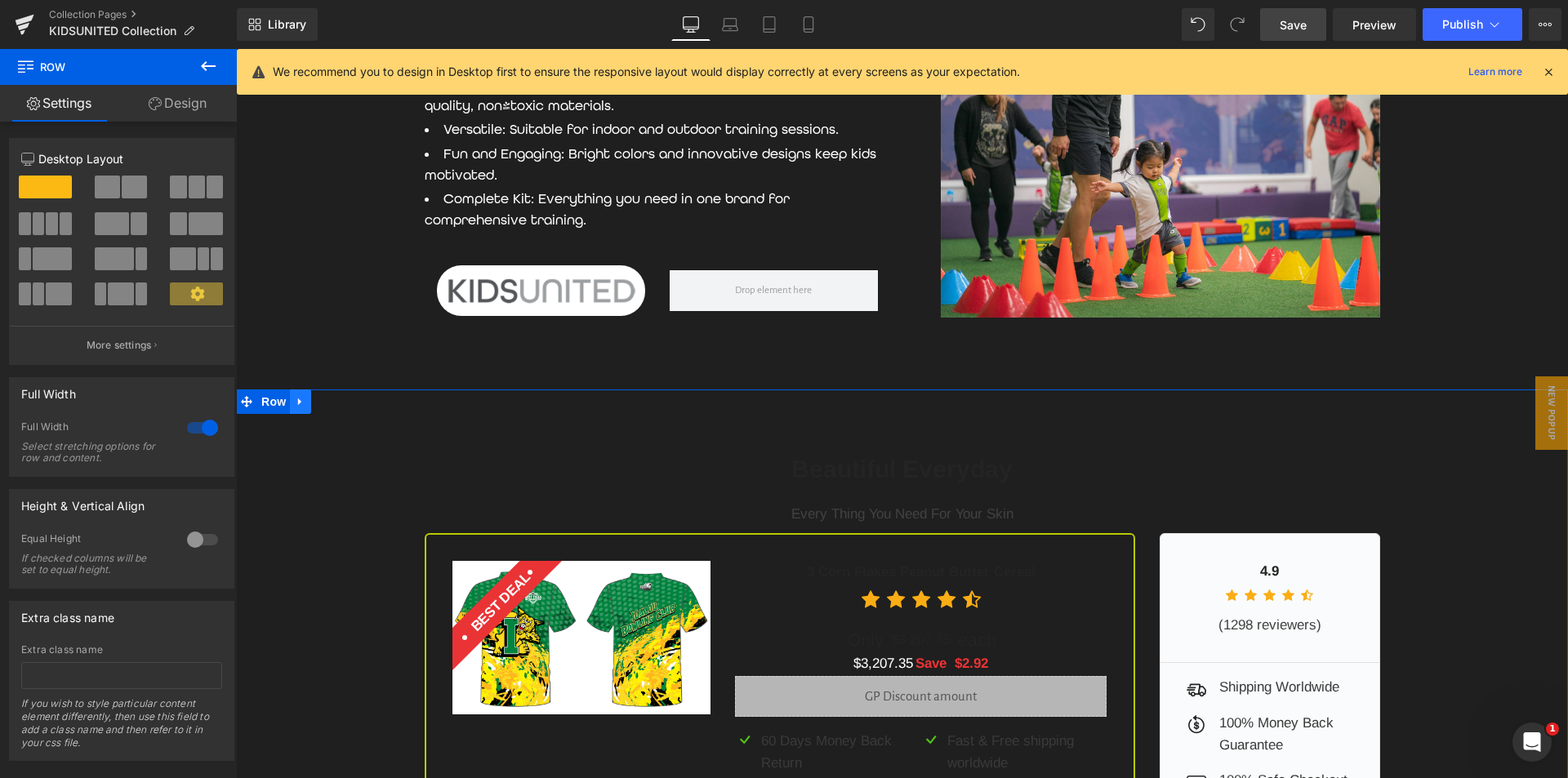
click at [296, 407] on icon at bounding box center [301, 401] width 12 height 12
click at [339, 407] on icon at bounding box center [343, 402] width 12 height 12
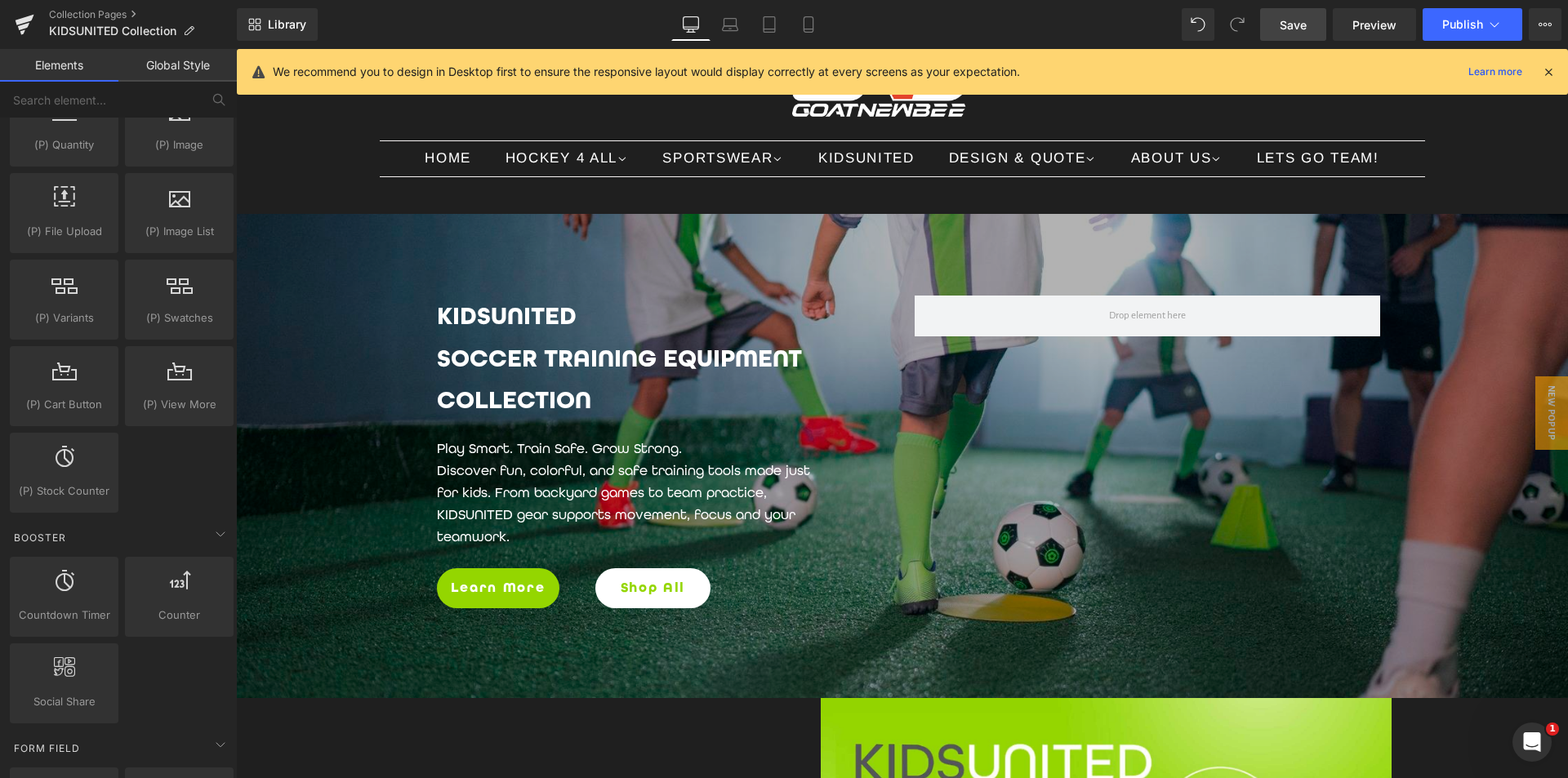
scroll to position [0, 0]
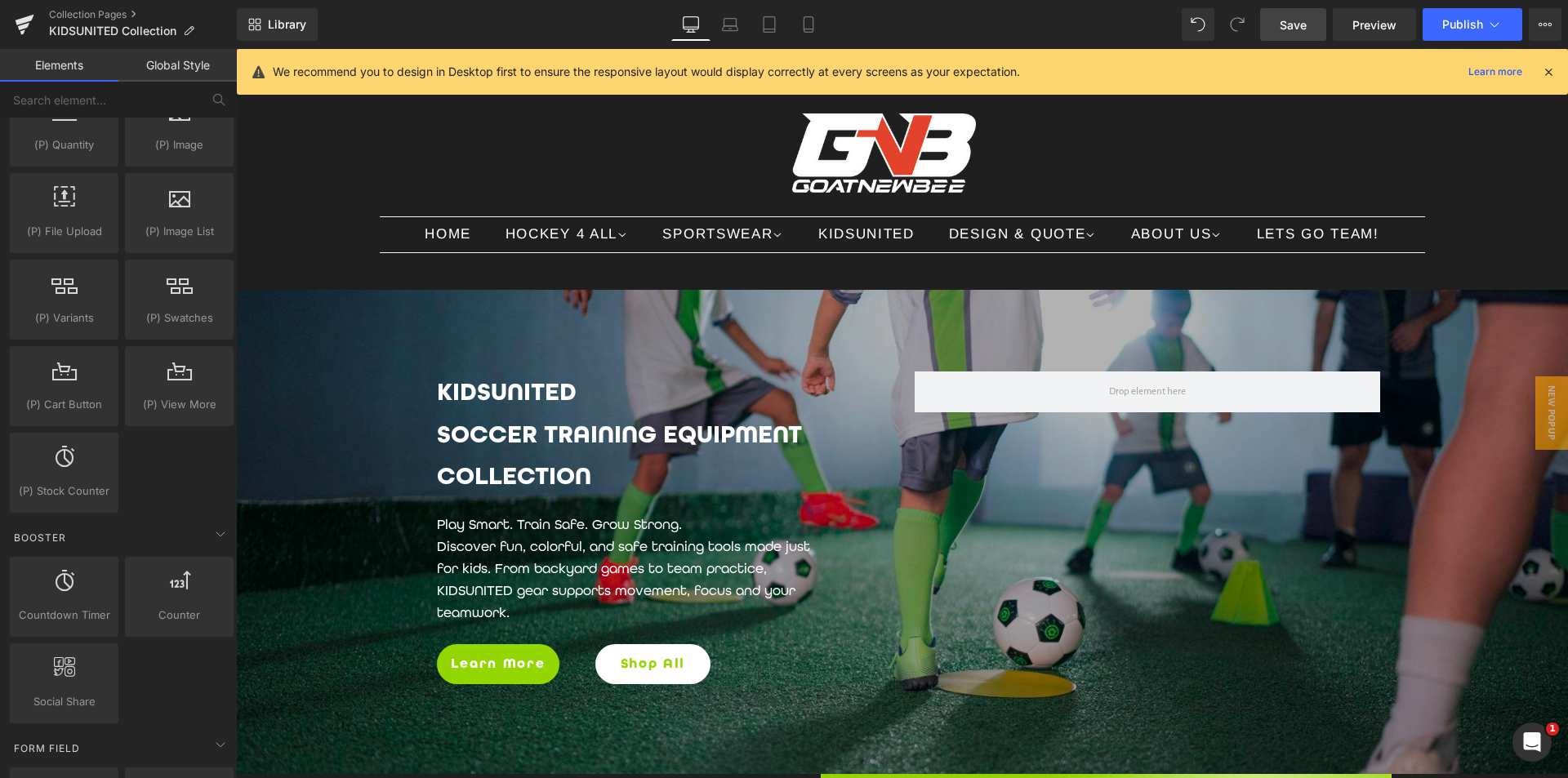
drag, startPoint x: 1563, startPoint y: 669, endPoint x: 1607, endPoint y: 62, distance: 608.6
click at [1292, 27] on span "Save" at bounding box center [1293, 25] width 27 height 17
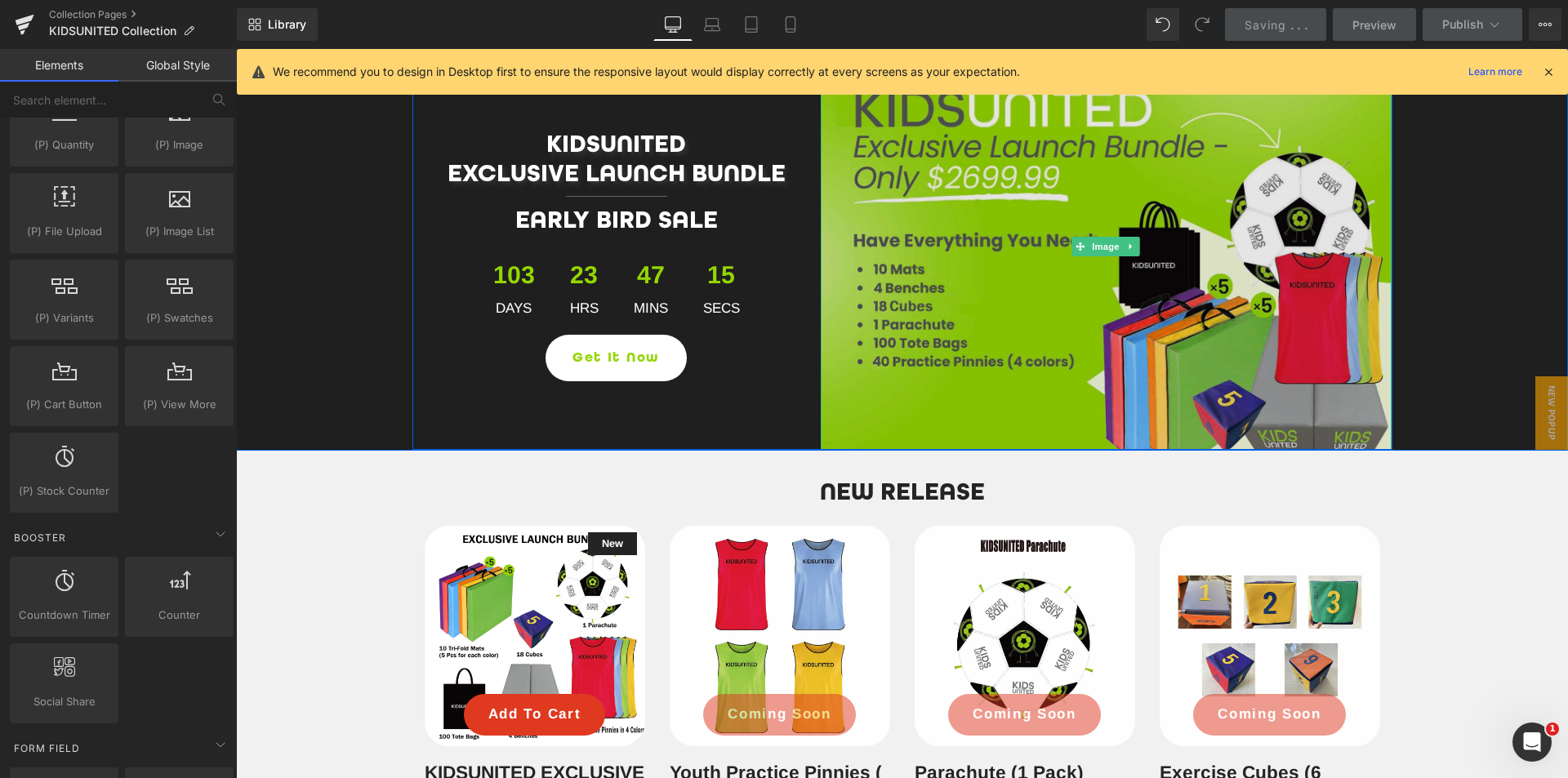
scroll to position [653, 0]
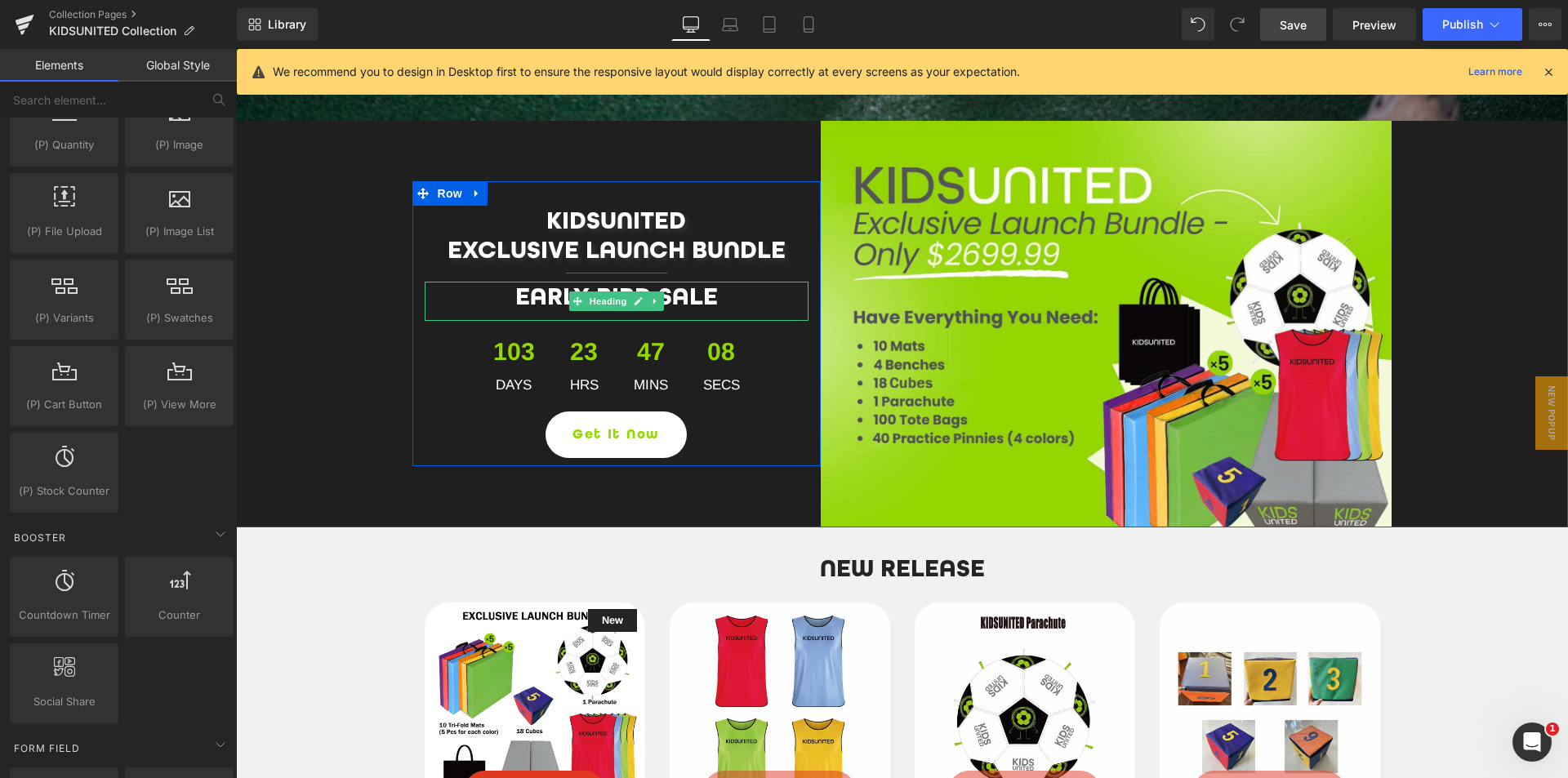
click at [711, 293] on h2 "Early Bird SALE" at bounding box center [617, 296] width 384 height 29
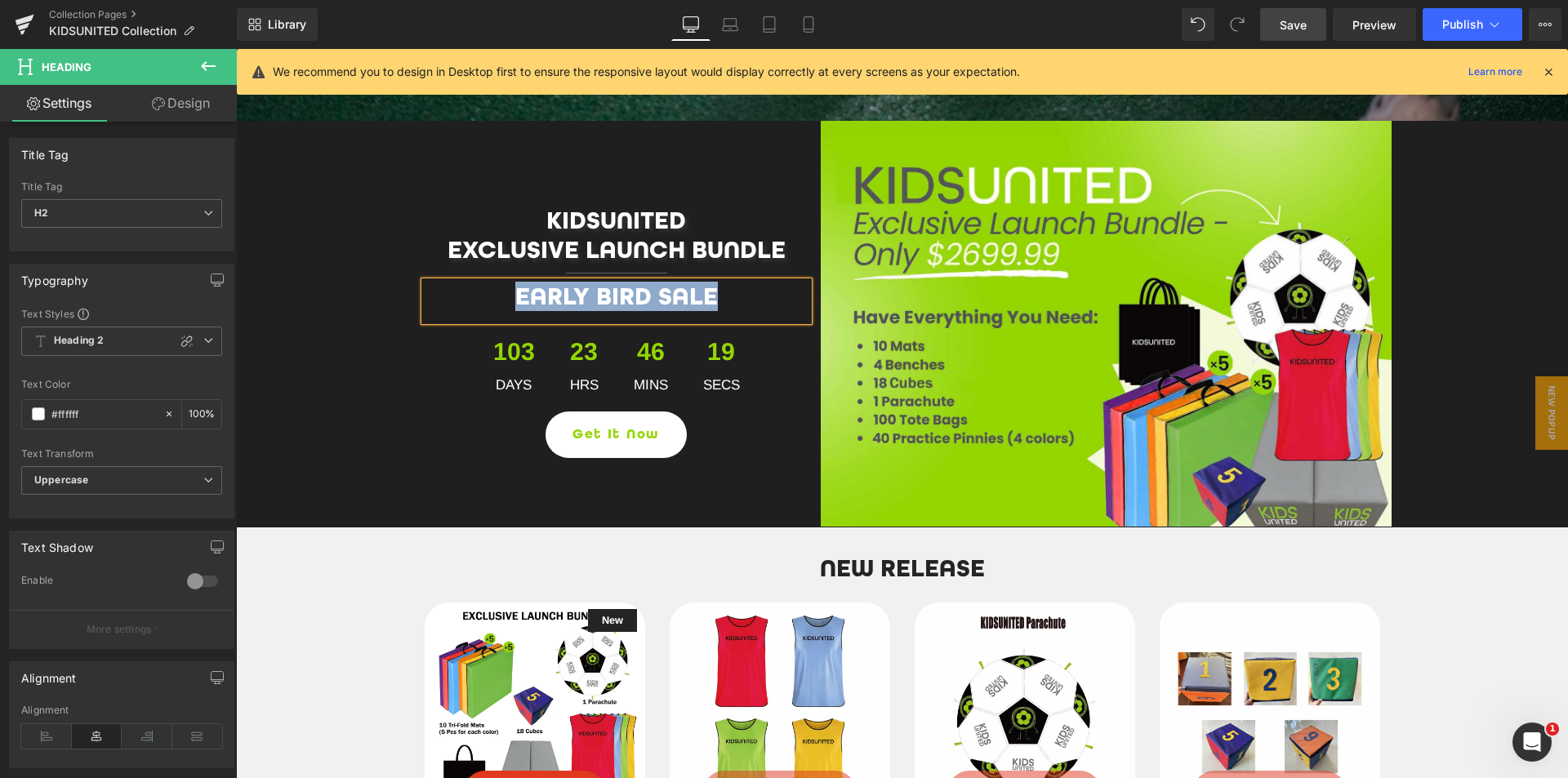
drag, startPoint x: 704, startPoint y: 296, endPoint x: 504, endPoint y: 289, distance: 200.1
click at [504, 289] on h2 "Early Bird SALE" at bounding box center [617, 296] width 384 height 29
copy h2 "Early Bird SALE"
click at [779, 254] on h1 "EXCLUSIVE LAUNCH BUNDLE" at bounding box center [617, 249] width 384 height 29
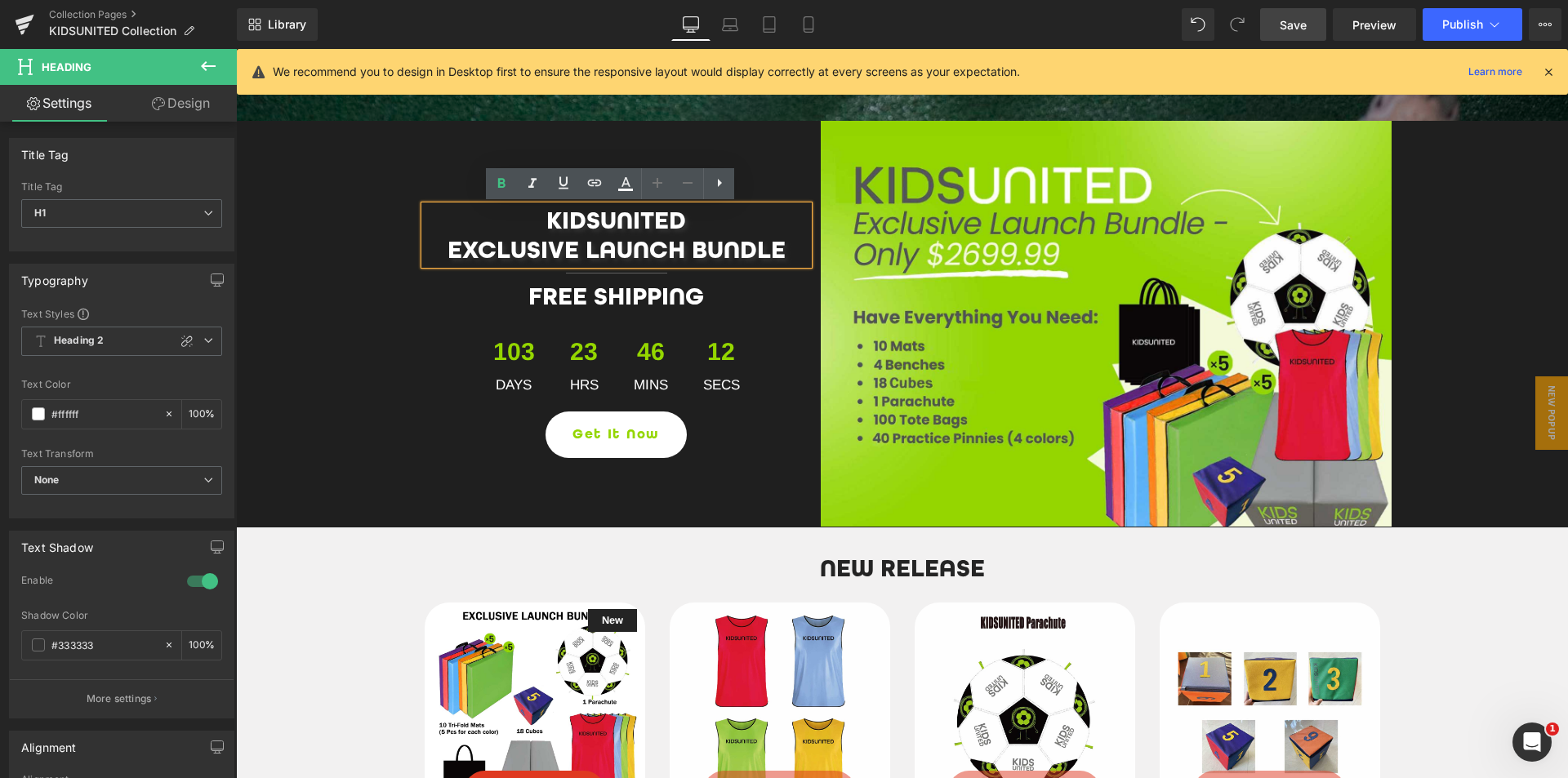
scroll to position [633, 0]
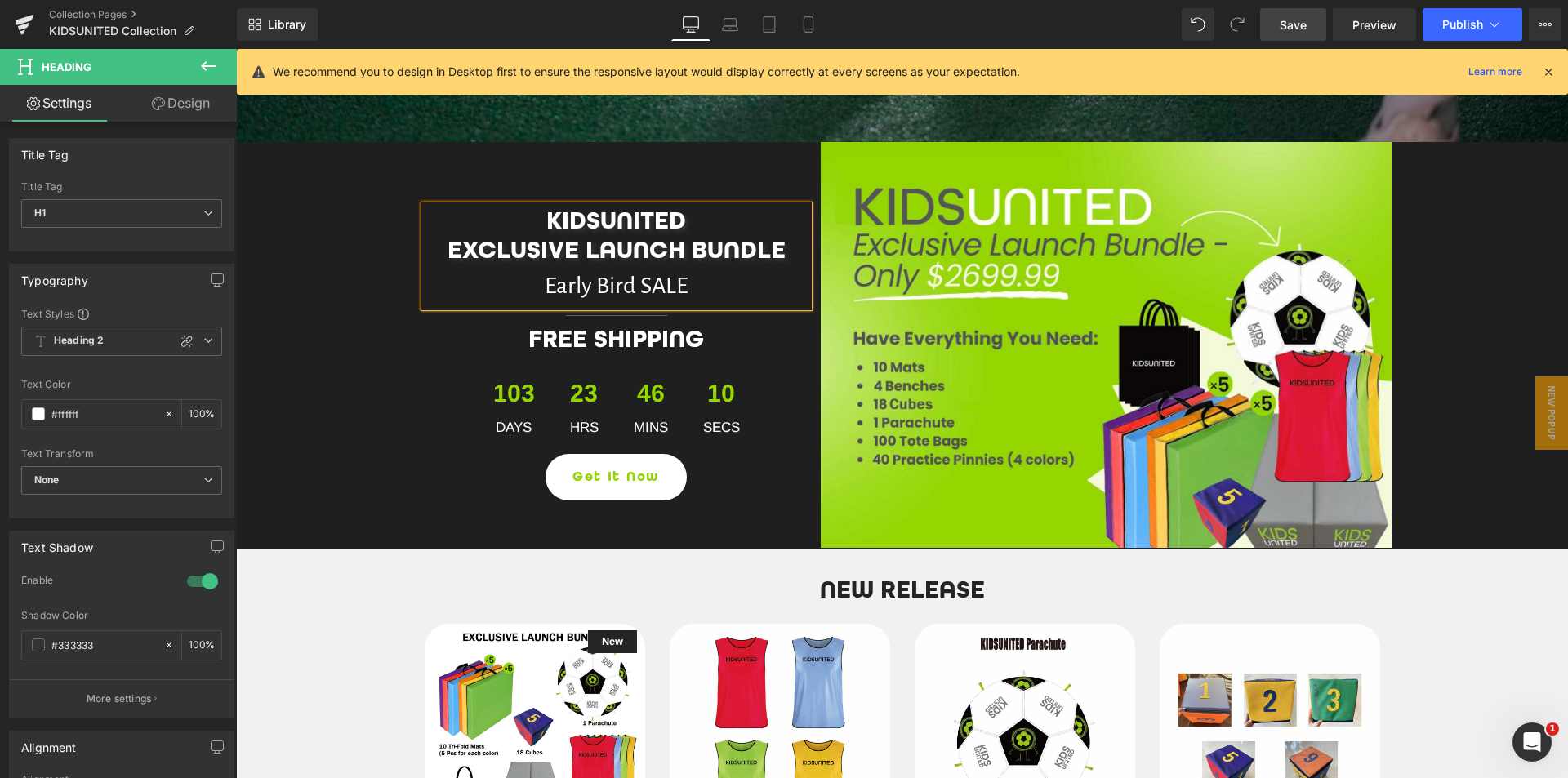
click at [775, 238] on span "EXCLUSIVE LAUNCH BUNDLE" at bounding box center [616, 249] width 338 height 29
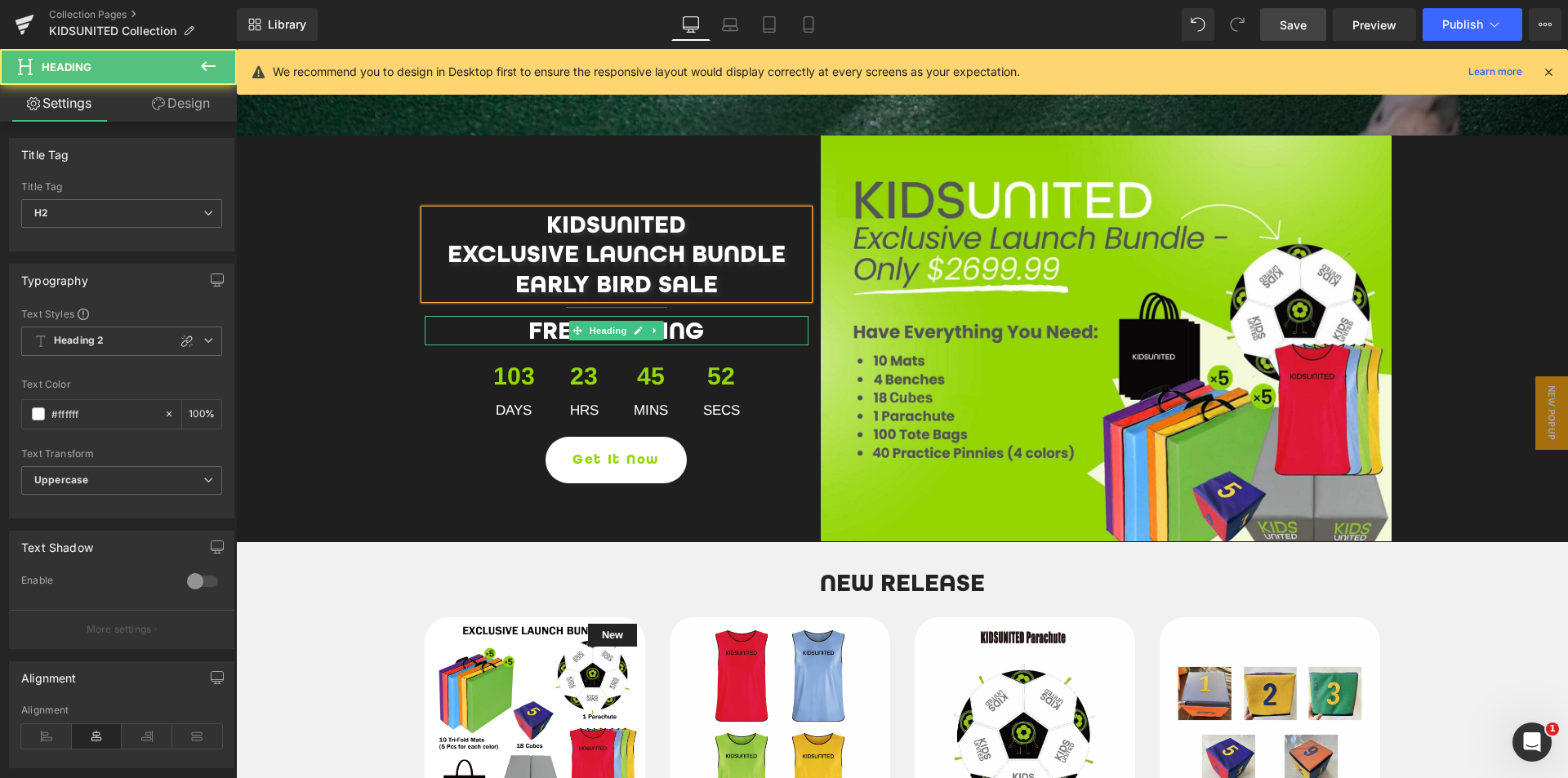
scroll to position [643, 0]
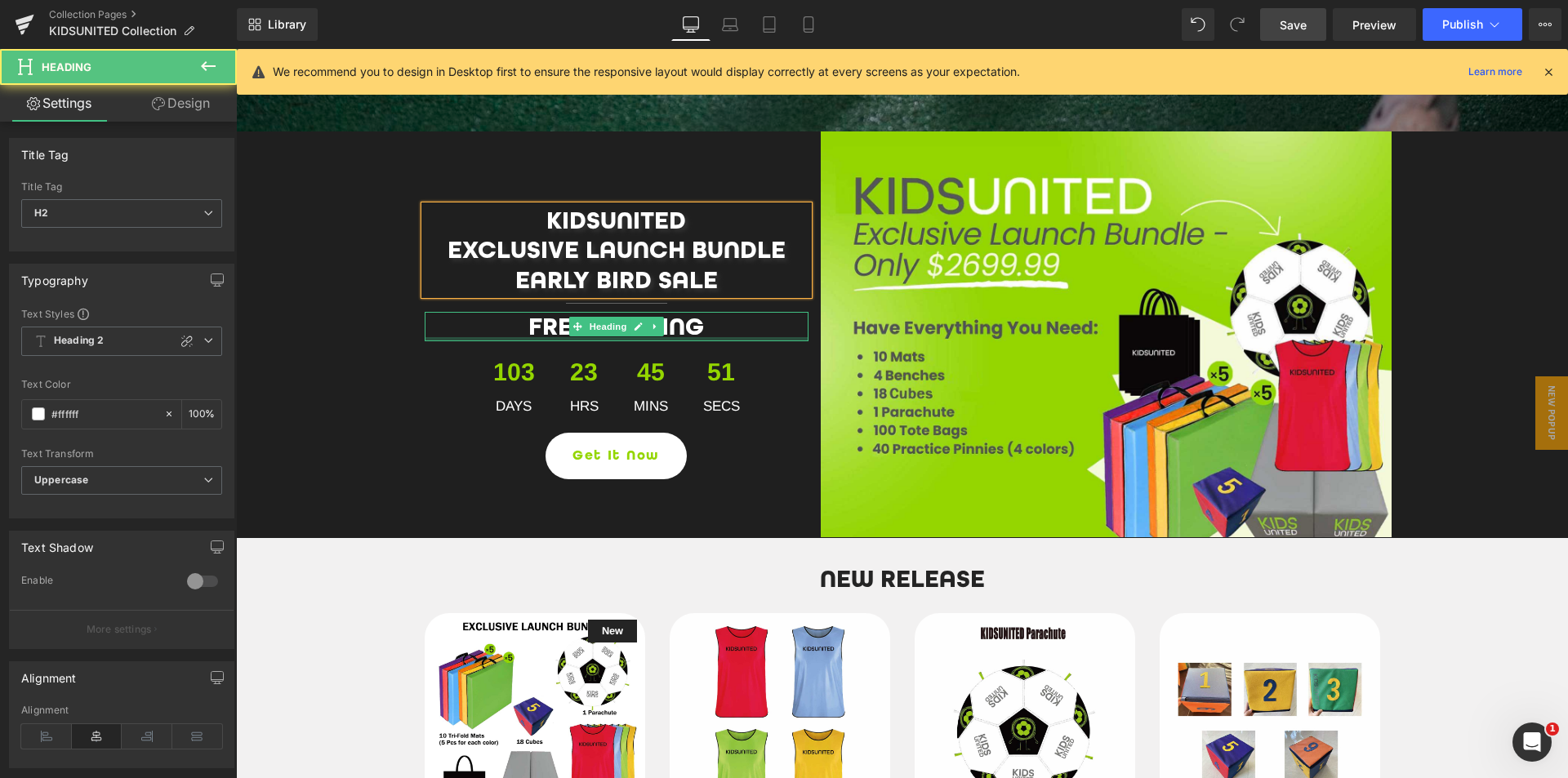
drag, startPoint x: 705, startPoint y: 347, endPoint x: 927, endPoint y: 89, distance: 340.4
click at [711, 332] on div "FREE SHIPPING Heading" at bounding box center [617, 326] width 384 height 29
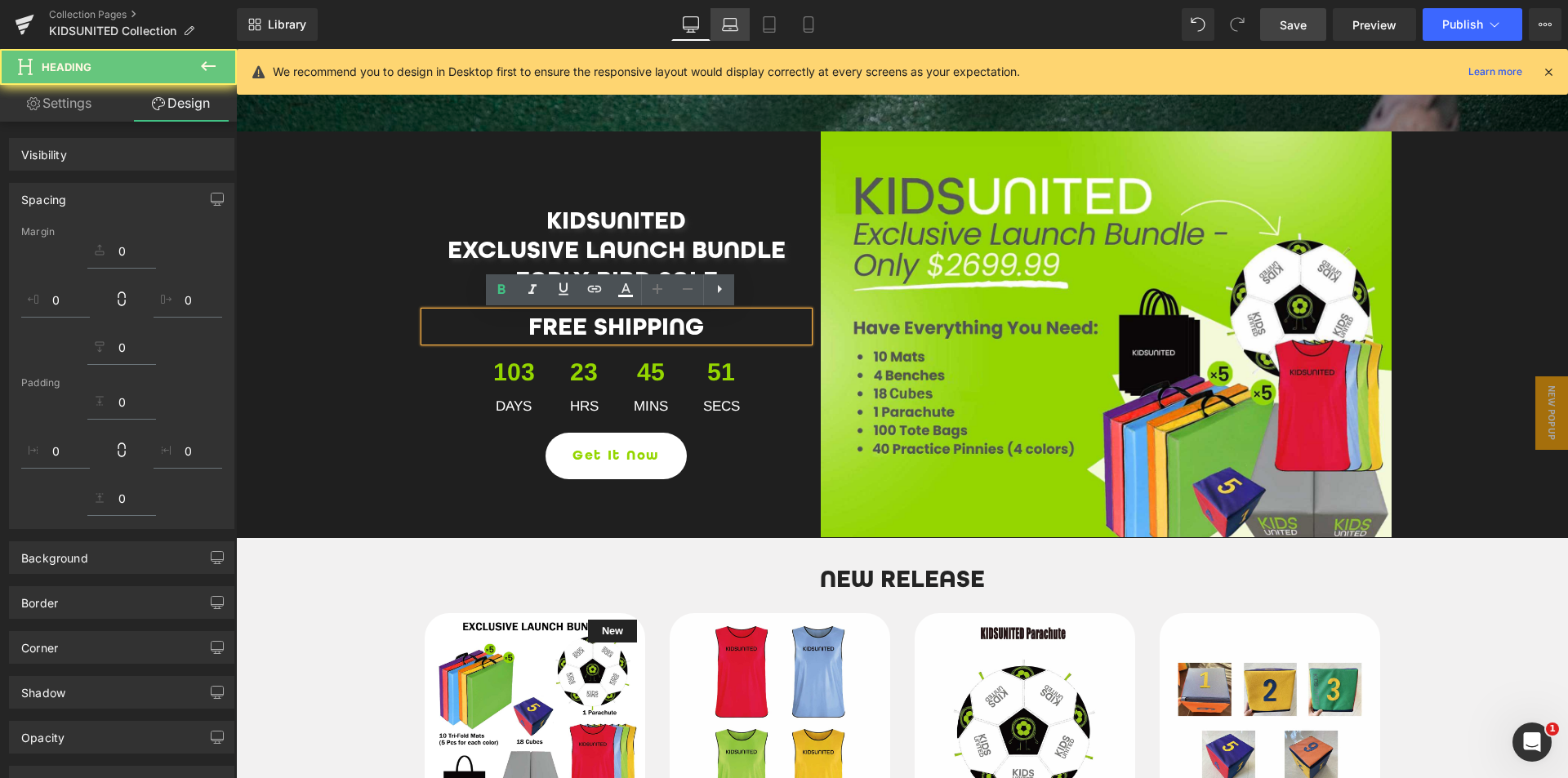
click at [730, 31] on icon at bounding box center [730, 28] width 16 height 5
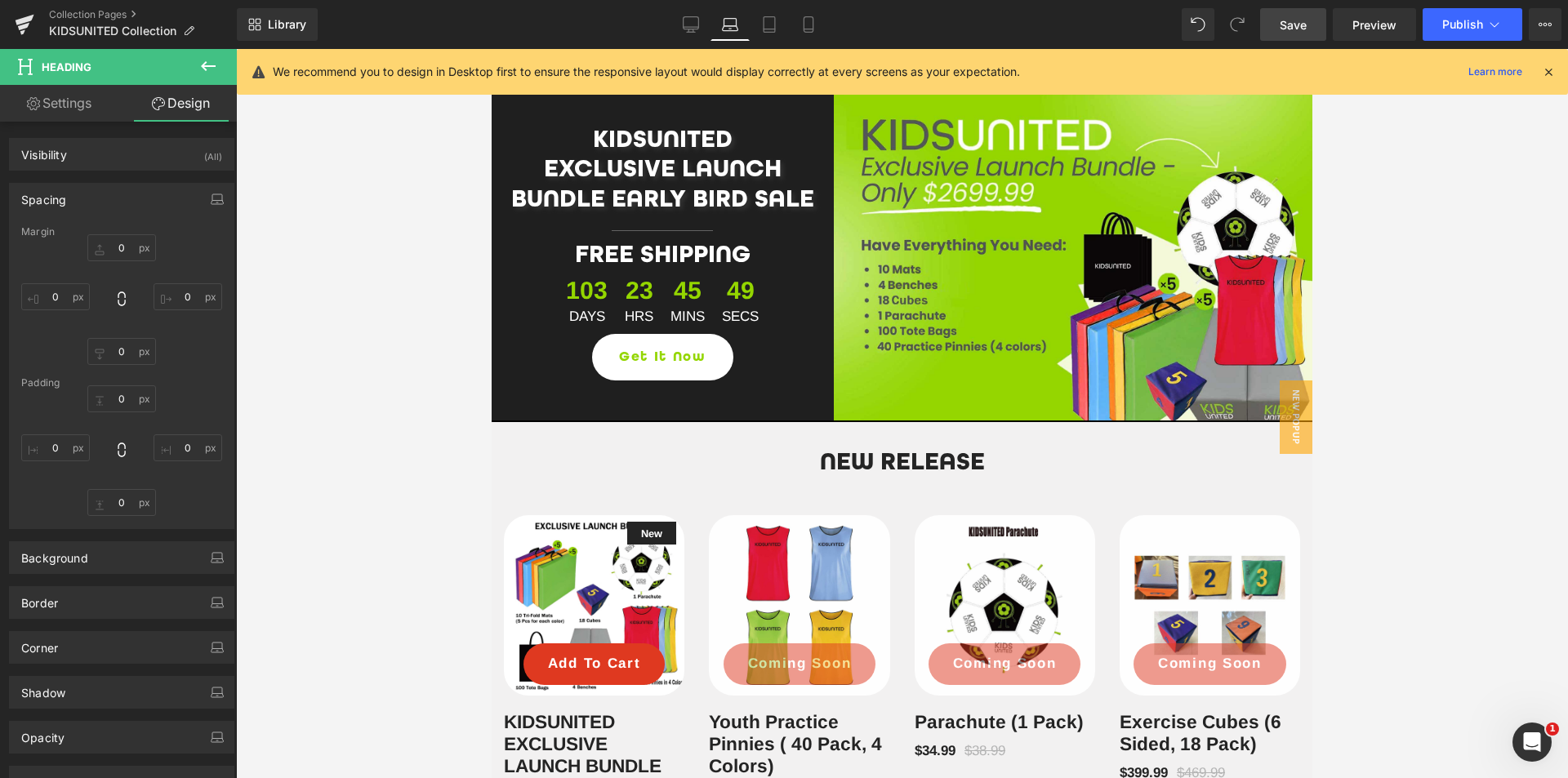
scroll to position [570, 0]
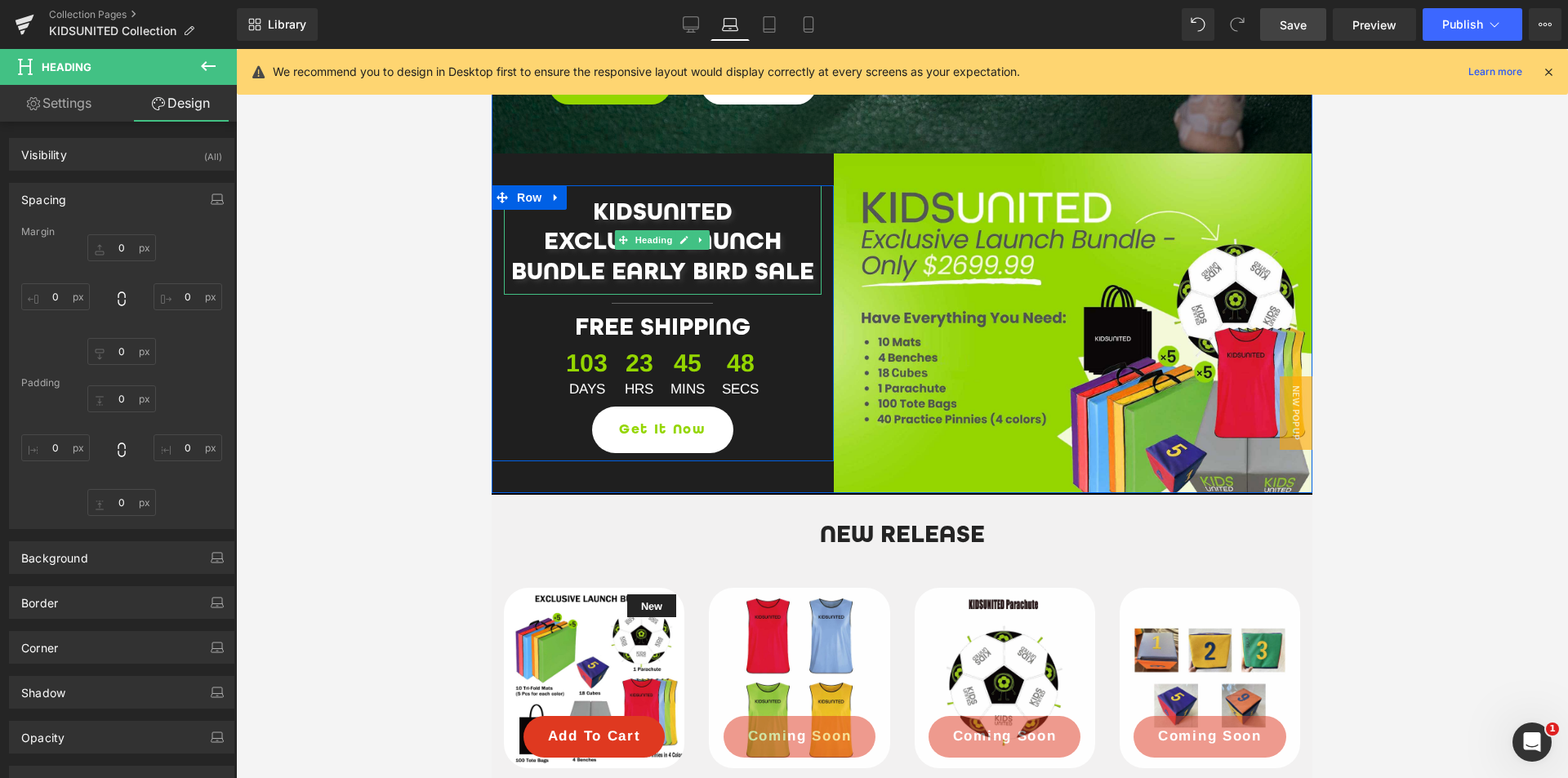
click at [604, 268] on span "EXCLUSIVE LAUNCH BUNDLE EARLY BIRD SALE" at bounding box center [662, 255] width 303 height 59
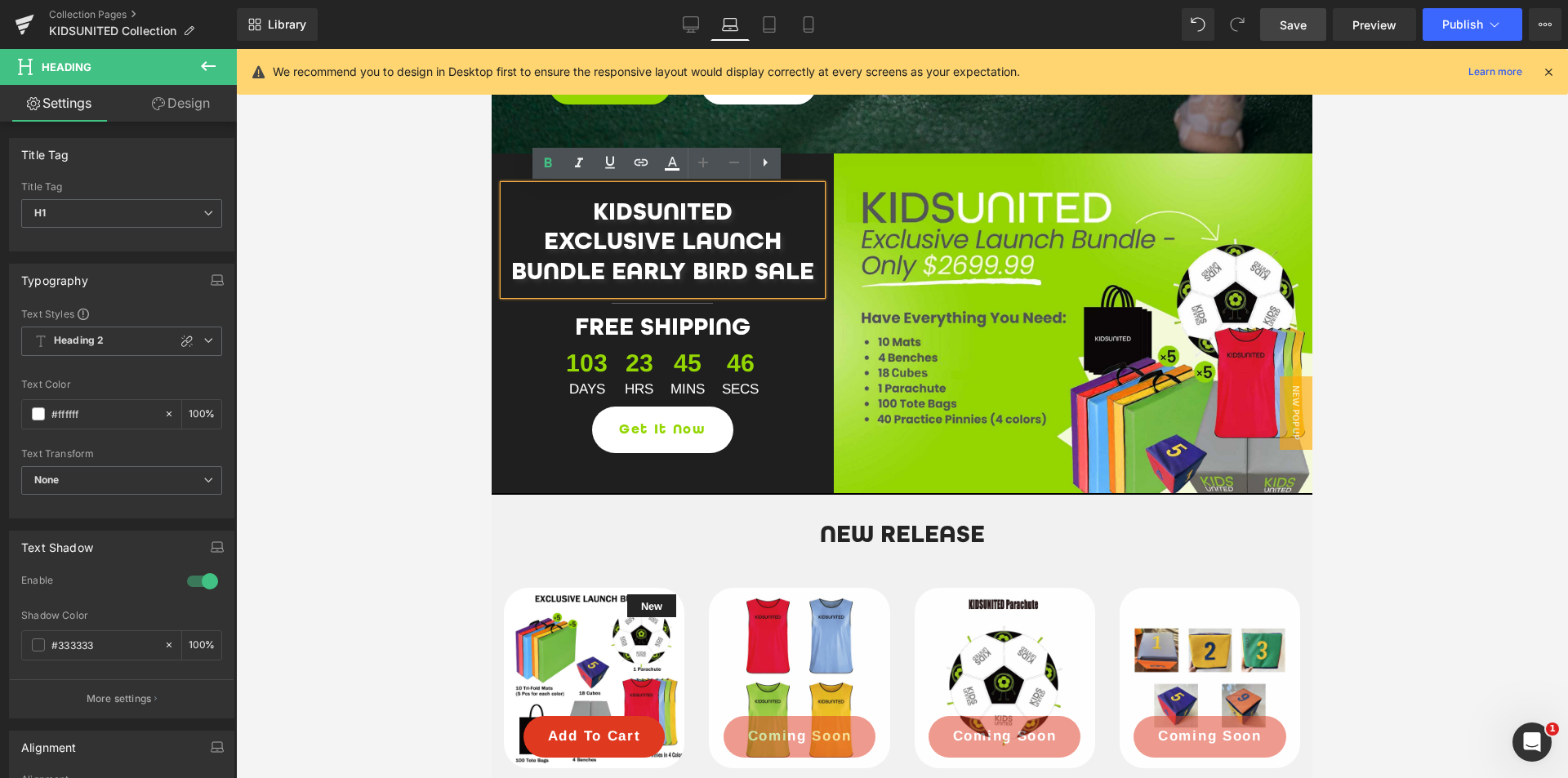
scroll to position [555, 0]
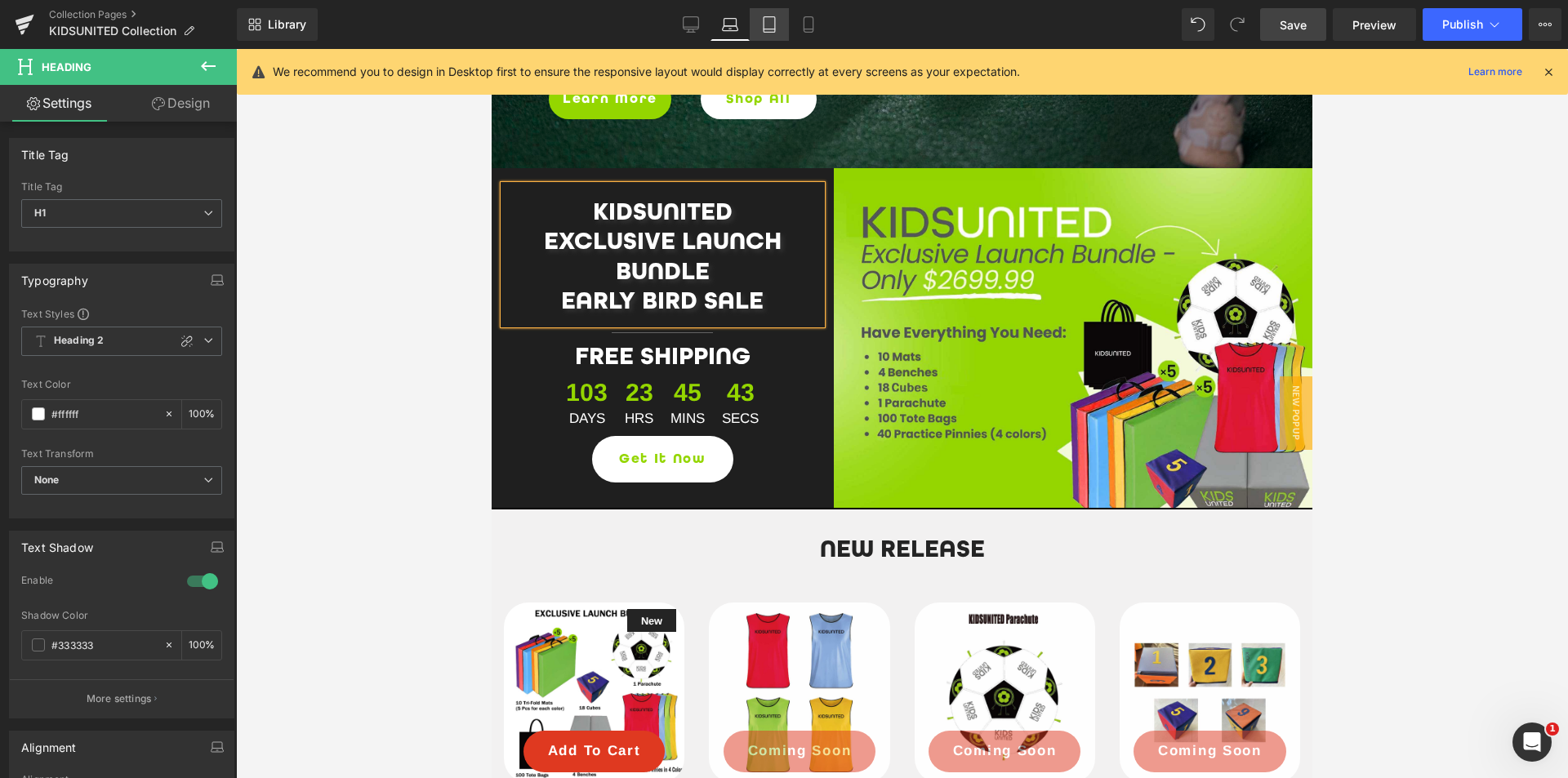
click at [771, 29] on icon at bounding box center [769, 29] width 12 height 0
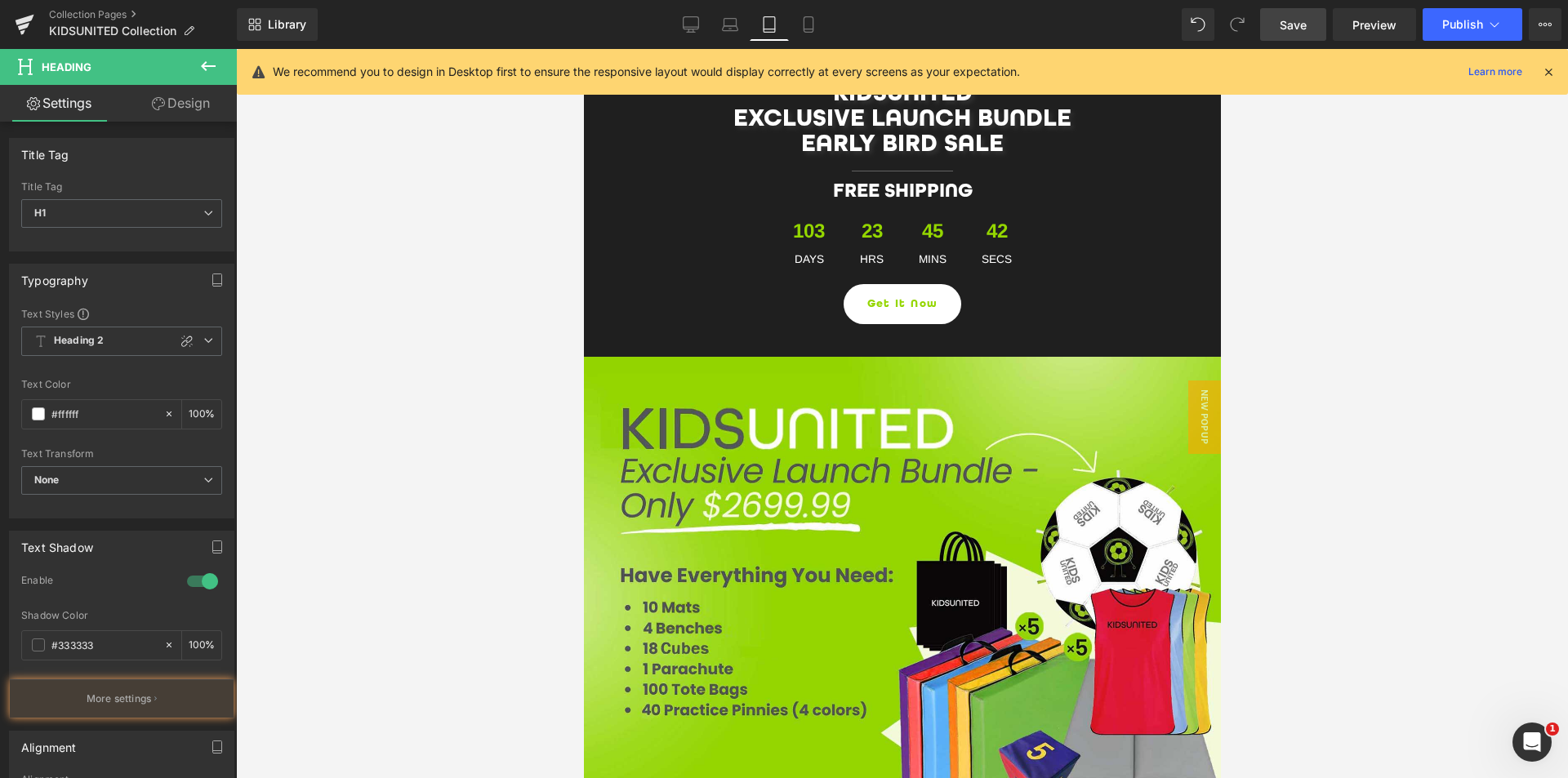
scroll to position [442, 0]
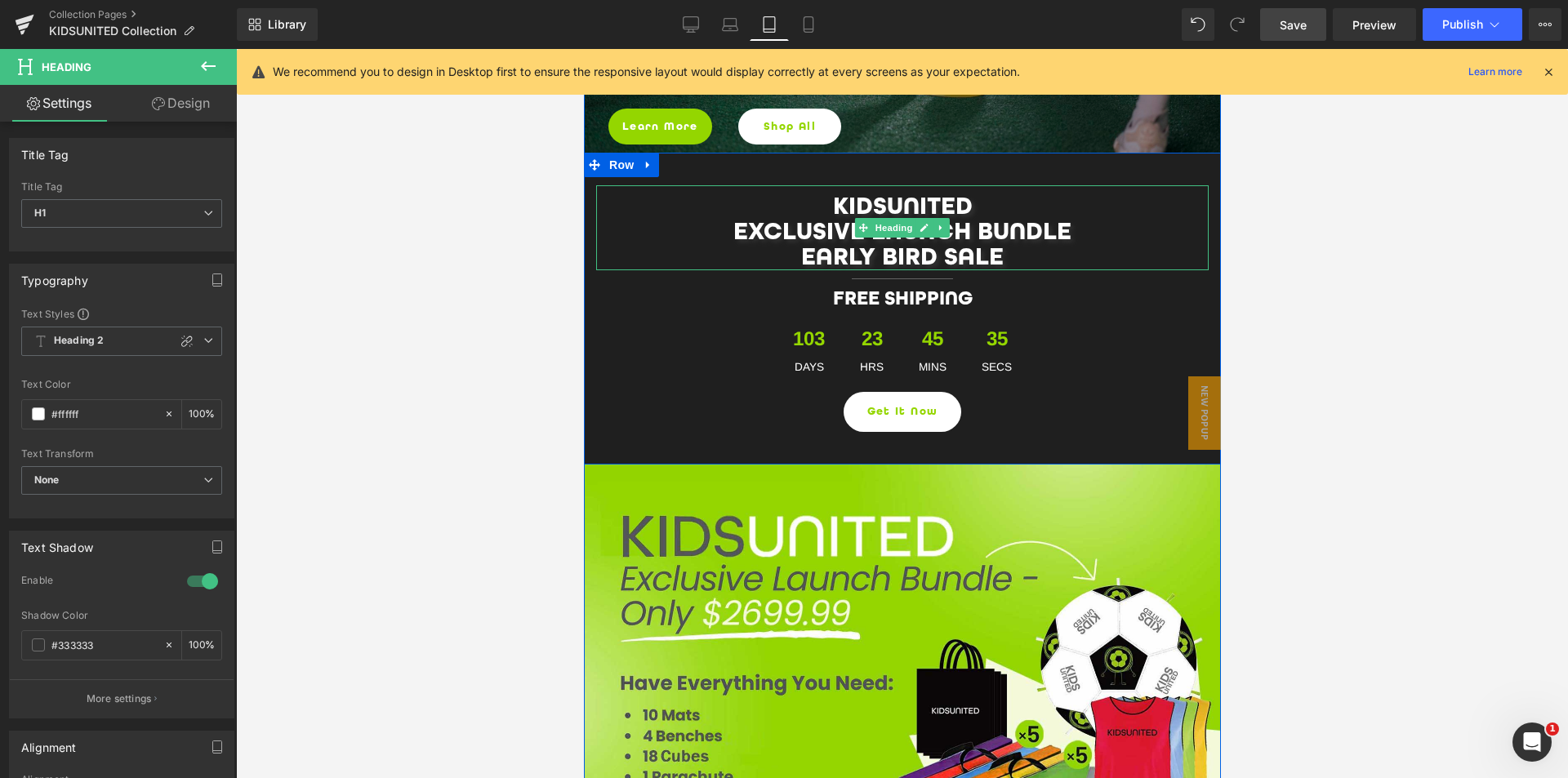
drag, startPoint x: 883, startPoint y: 273, endPoint x: 1390, endPoint y: 92, distance: 538.3
click at [883, 264] on div "KIDSUNITED EXCLUSIVE LAUNCH BUNDLE EARLY BIRD SALE Heading" at bounding box center [901, 228] width 612 height 85
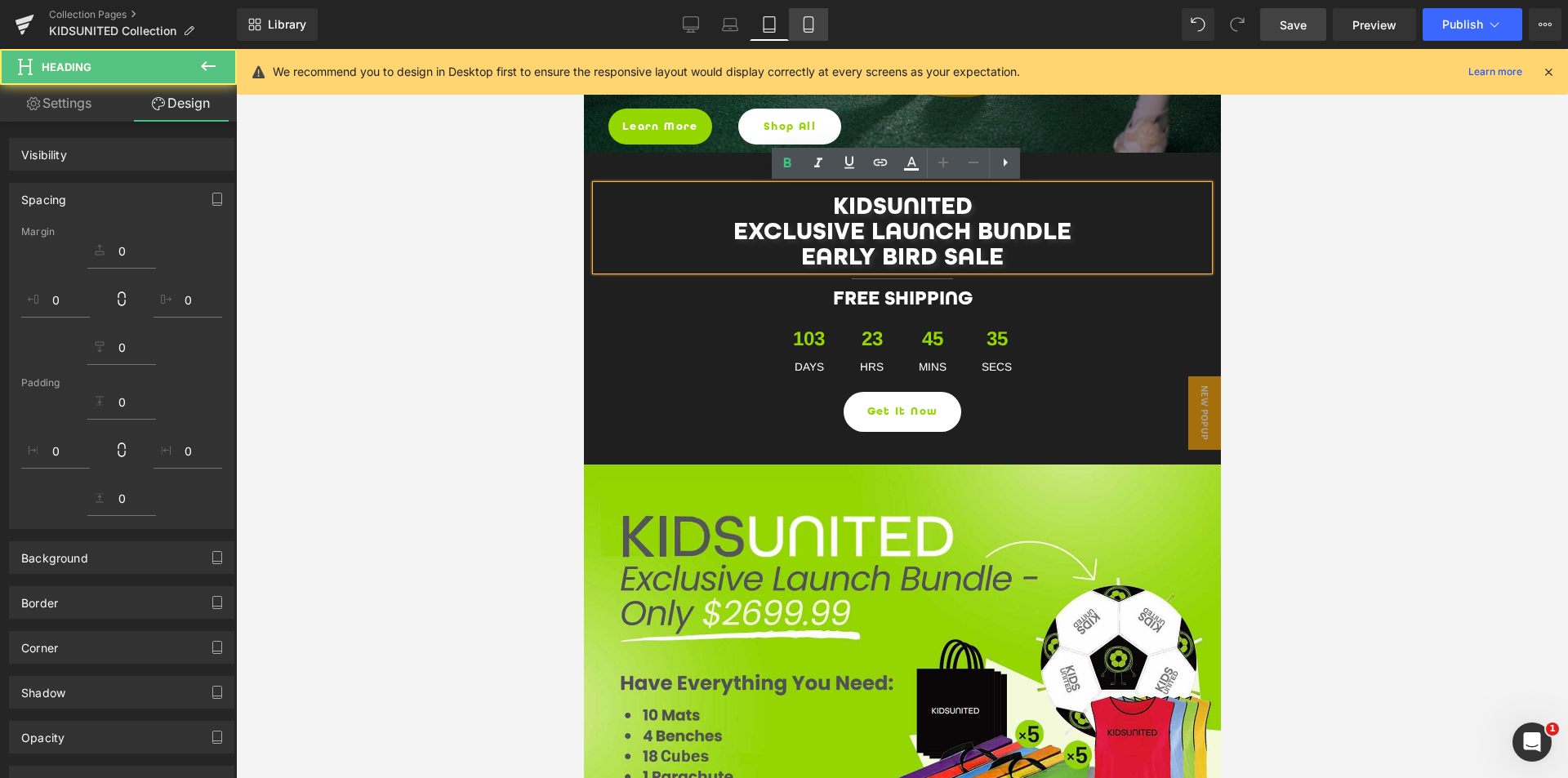
click at [805, 32] on icon at bounding box center [808, 25] width 9 height 16
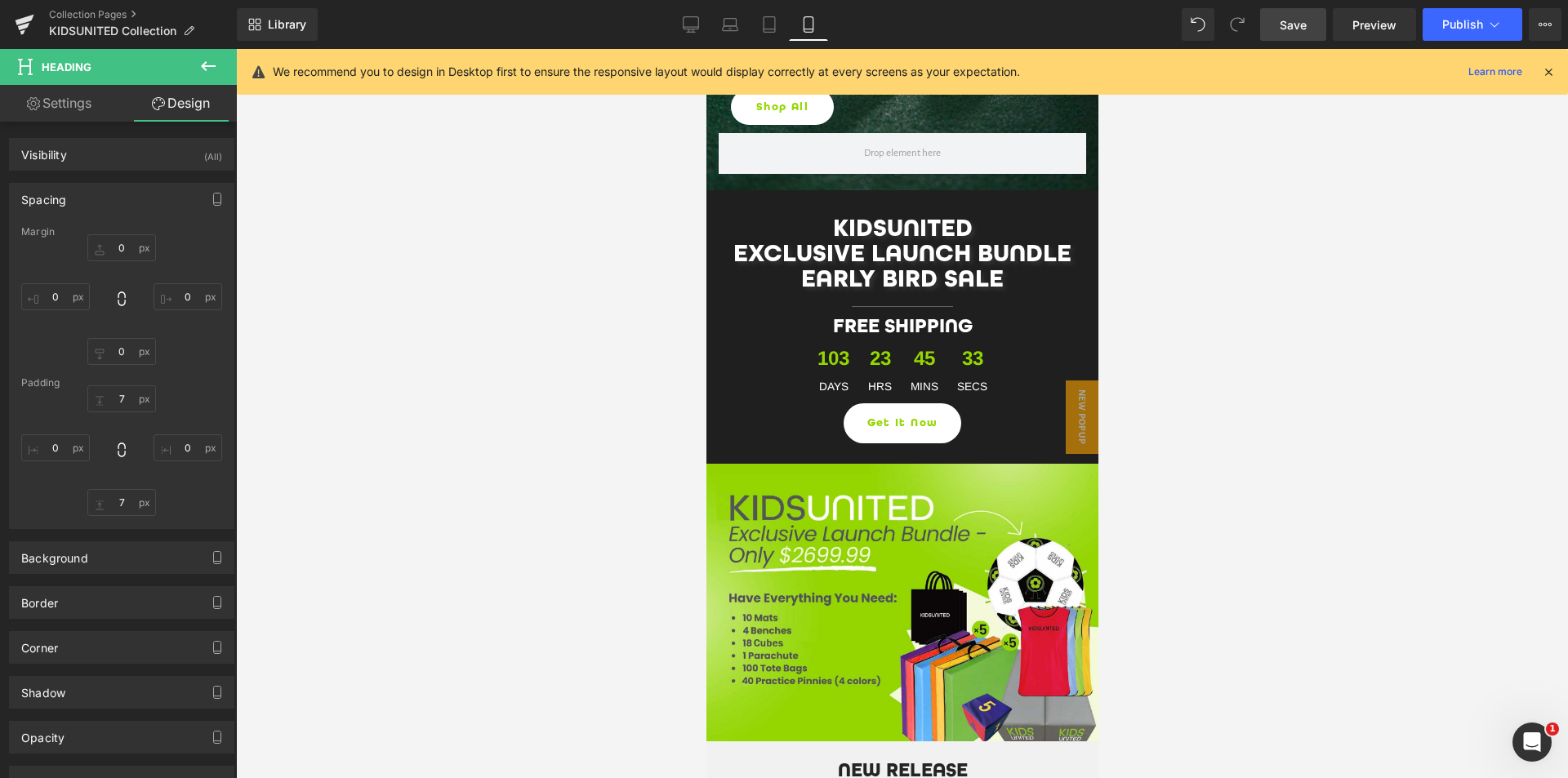
scroll to position [465, 0]
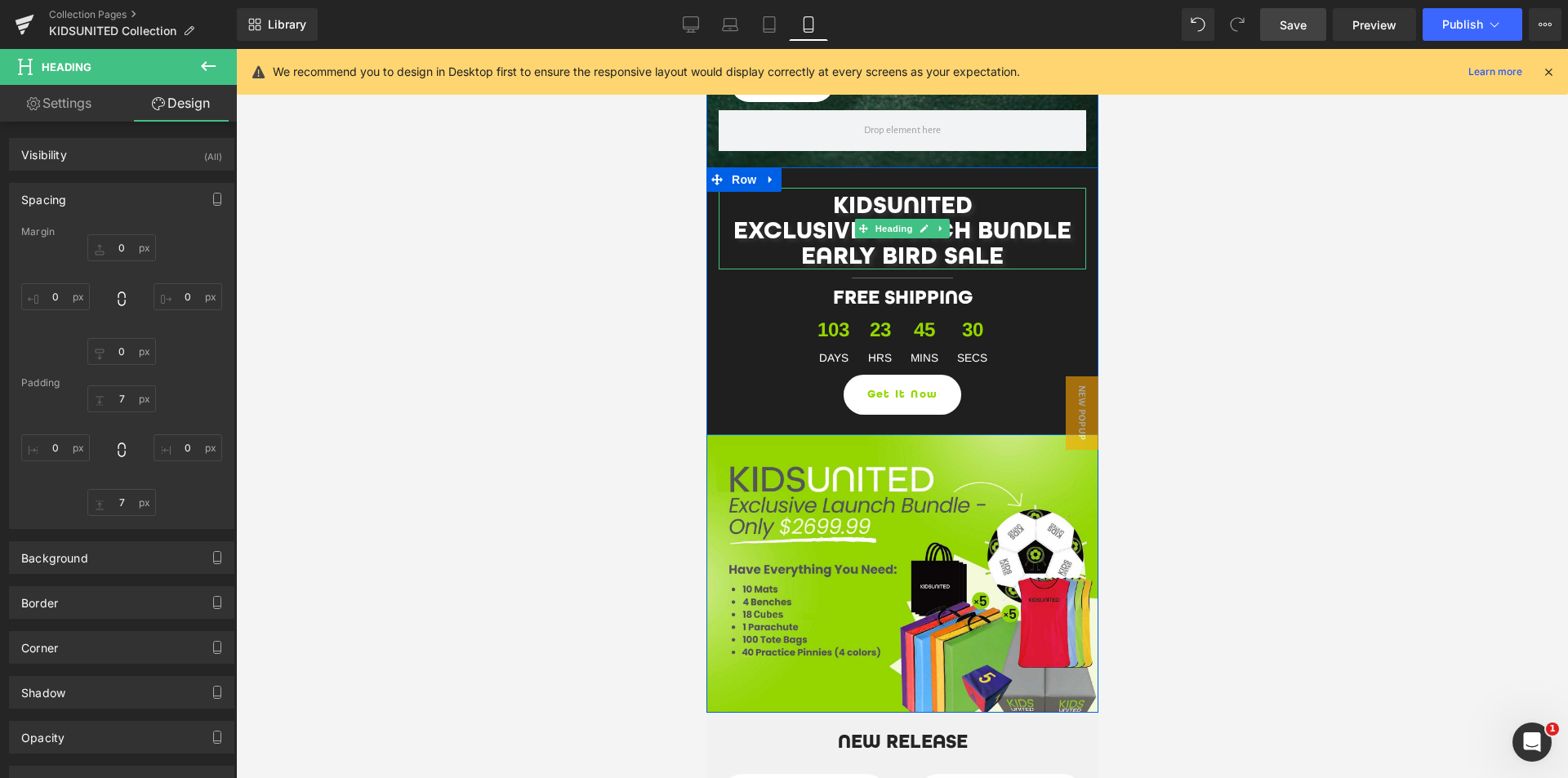
drag, startPoint x: 894, startPoint y: 269, endPoint x: 1481, endPoint y: 130, distance: 603.2
click at [894, 252] on div "KIDSUNITED EXCLUSIVE LAUNCH BUNDLE EARLY BIRD SALE Heading" at bounding box center [902, 229] width 367 height 81
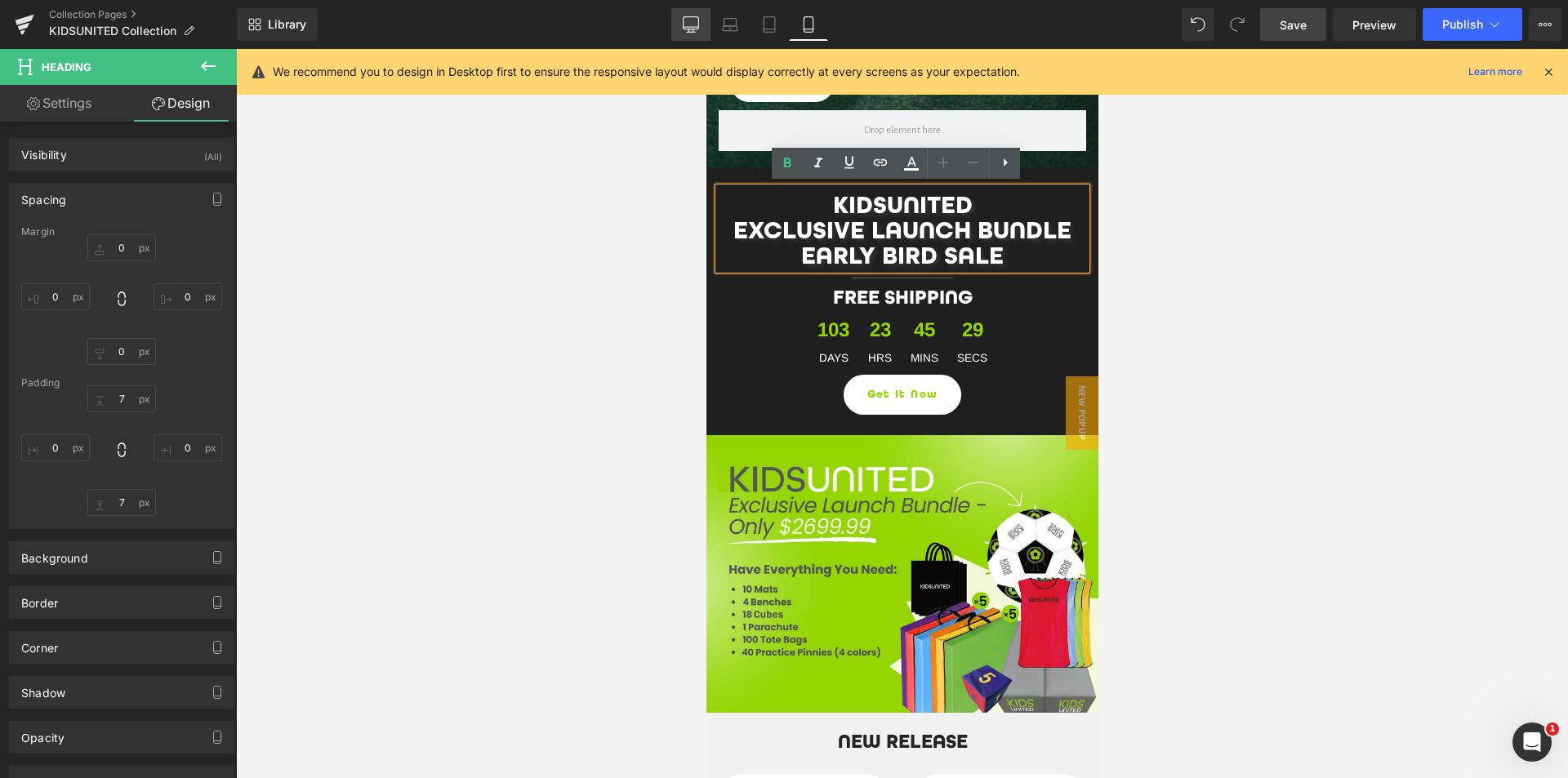
click at [700, 27] on link "Desktop" at bounding box center [691, 24] width 39 height 32
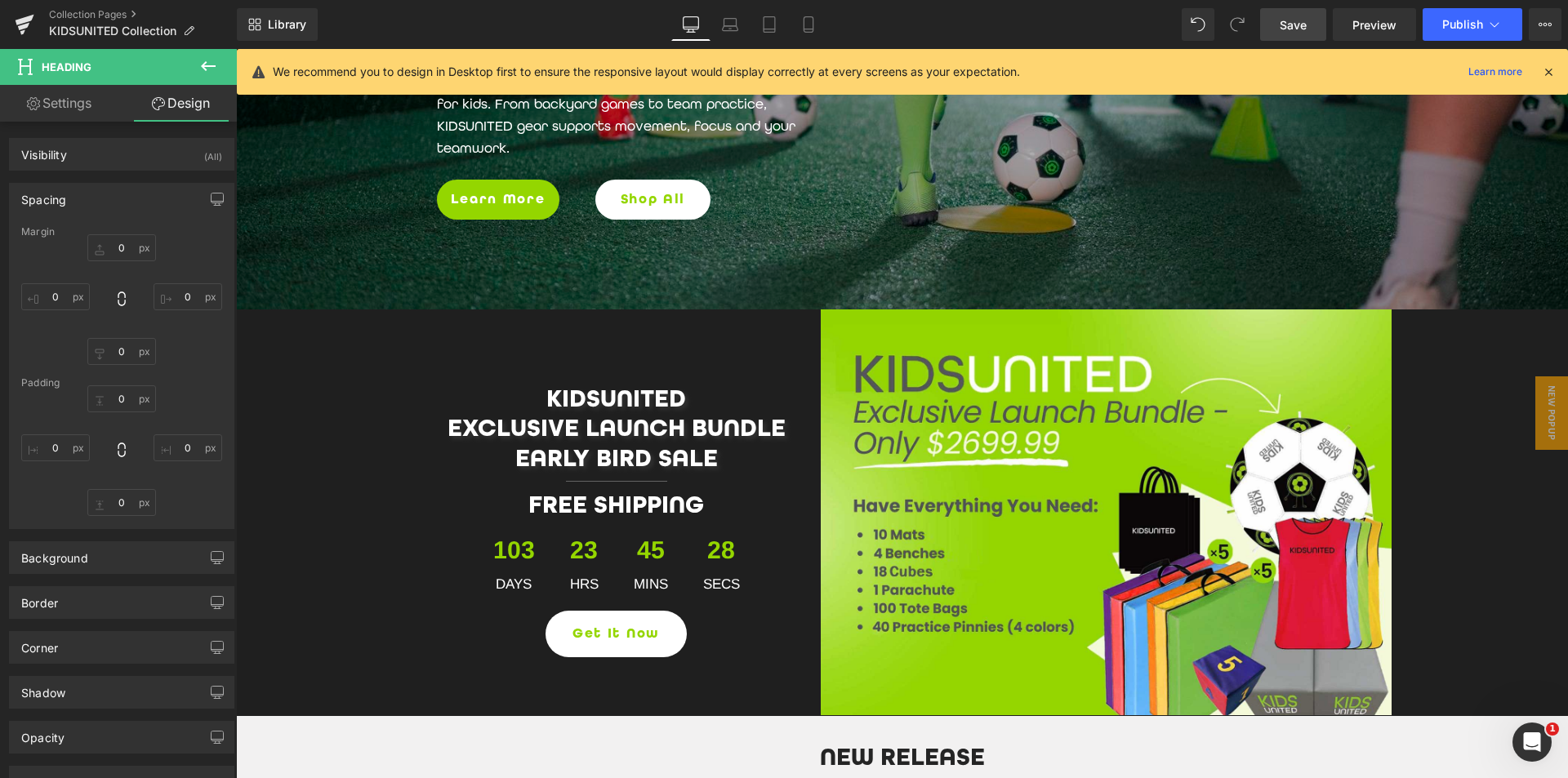
scroll to position [663, 0]
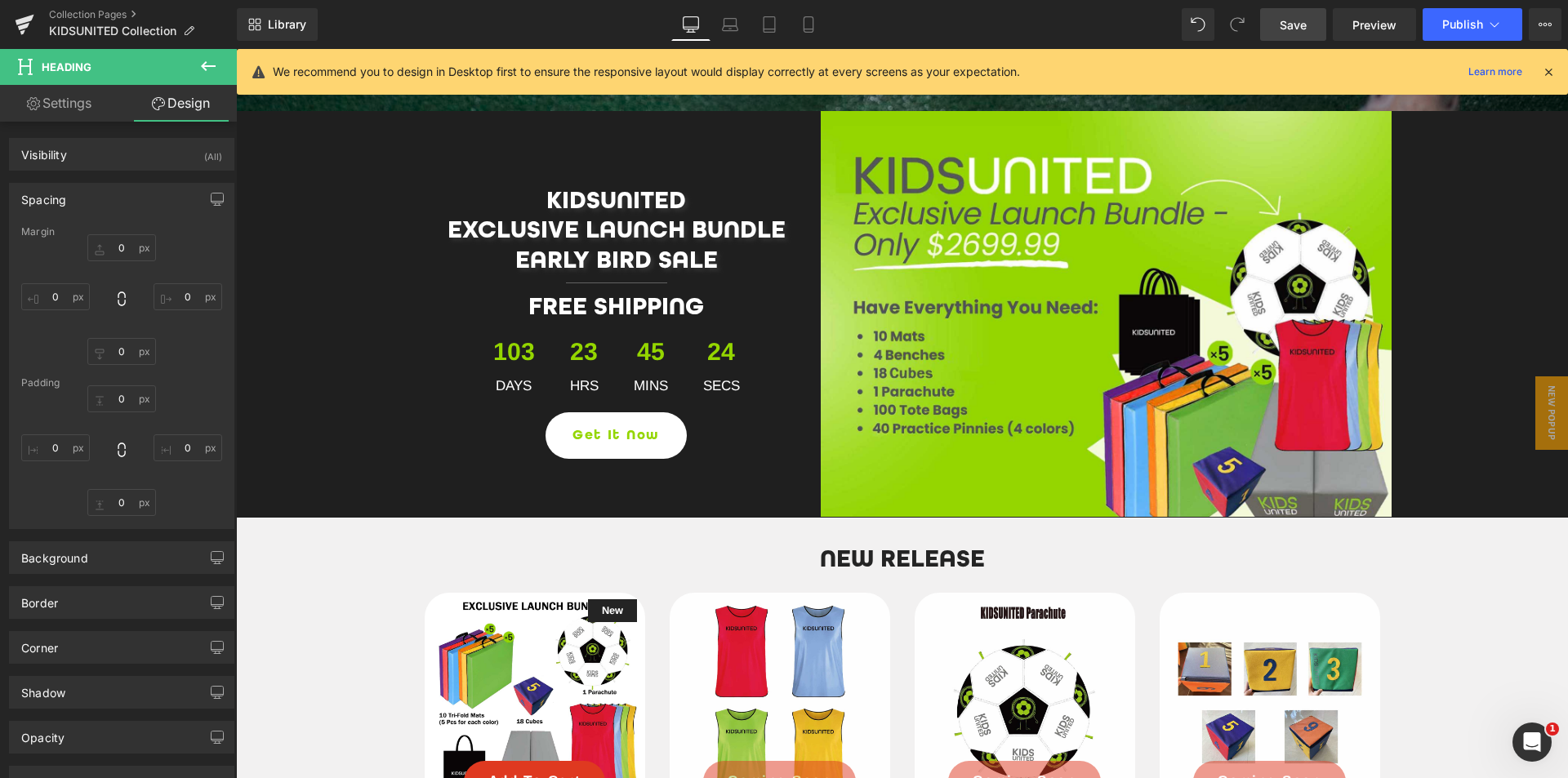
click at [1295, 30] on span "Save" at bounding box center [1293, 25] width 27 height 17
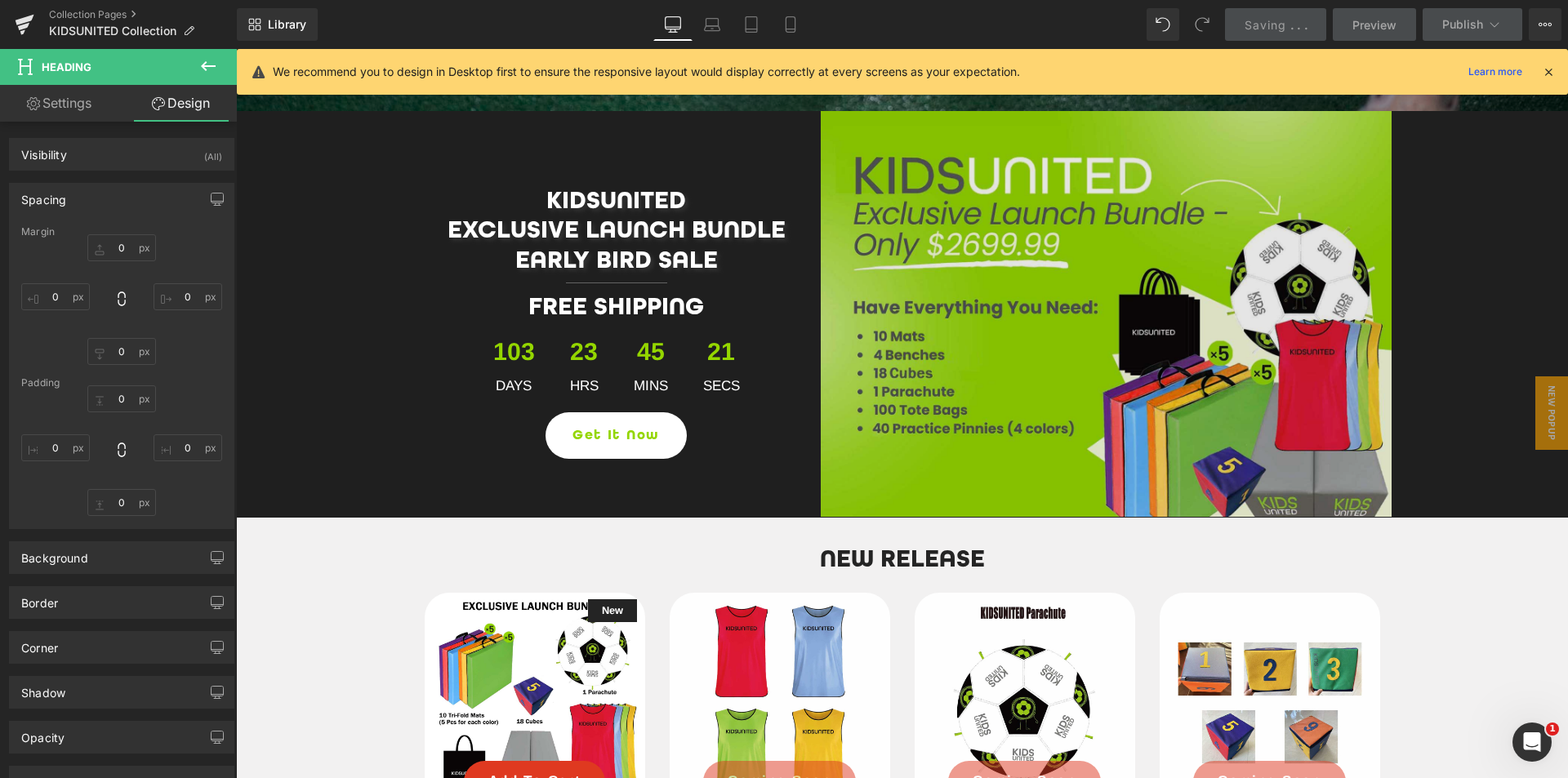
scroll to position [908, 0]
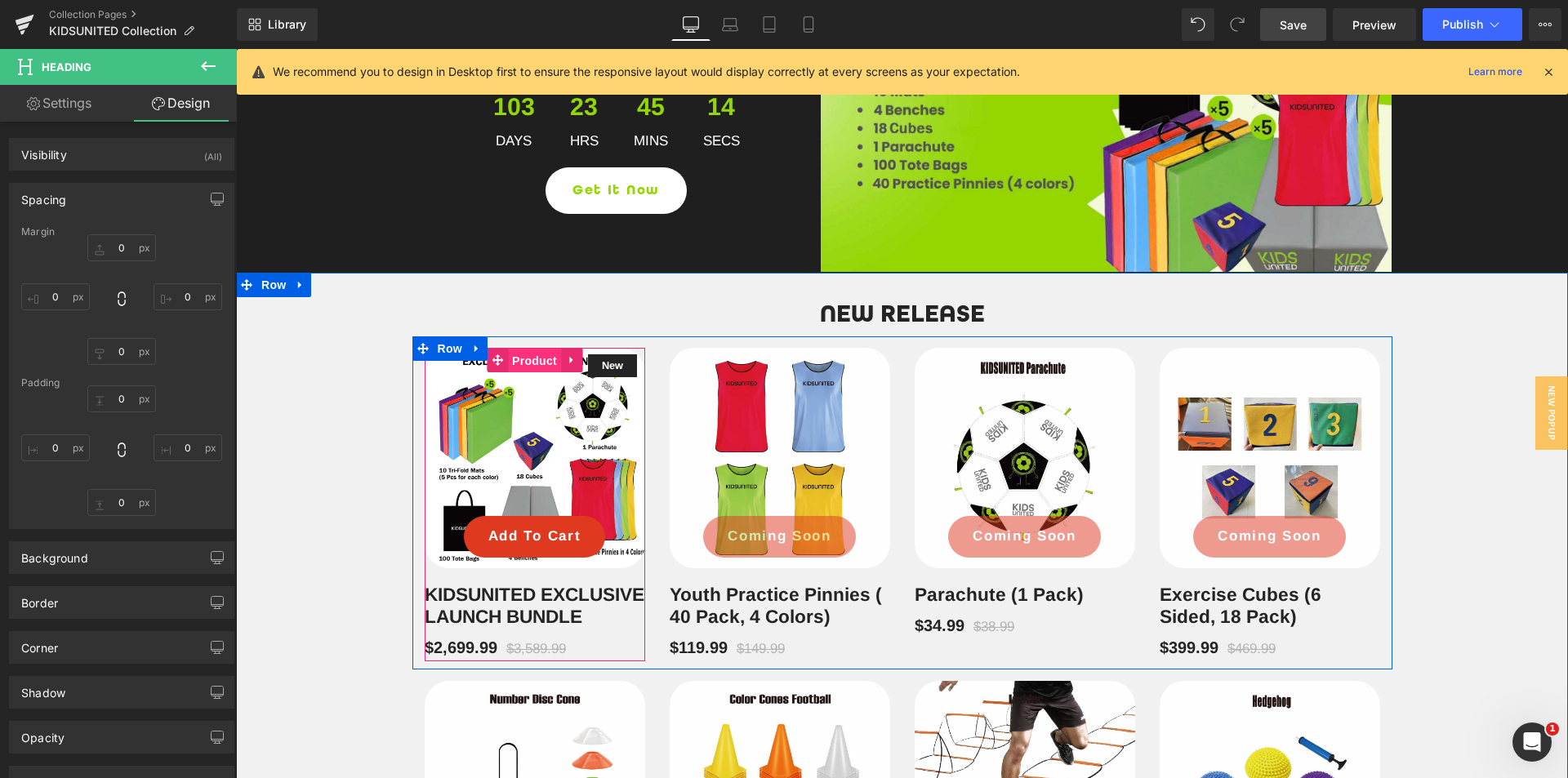
click at [526, 365] on span "Product" at bounding box center [534, 361] width 53 height 24
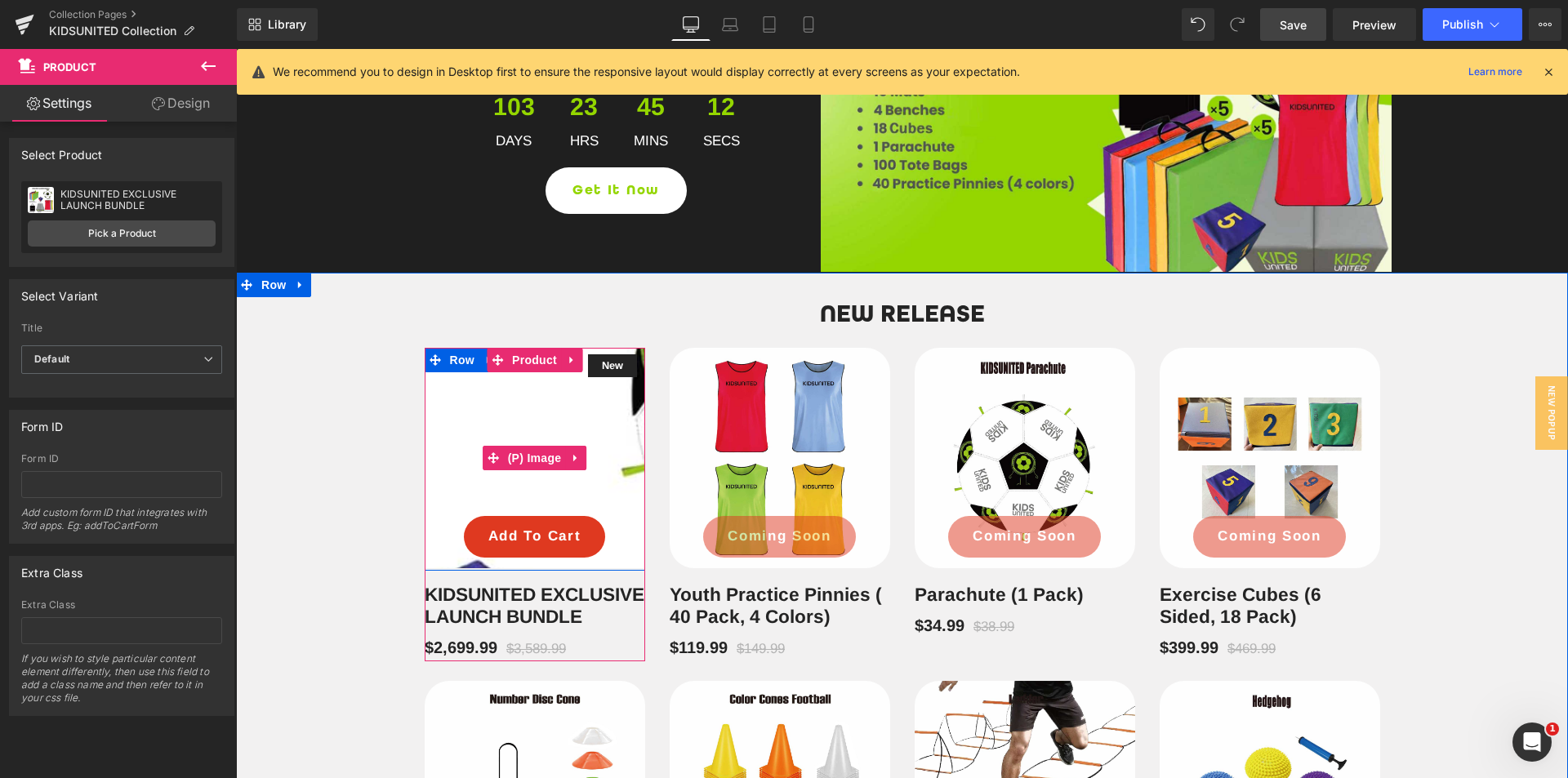
click at [538, 408] on img at bounding box center [486, 728] width 1411 height 1411
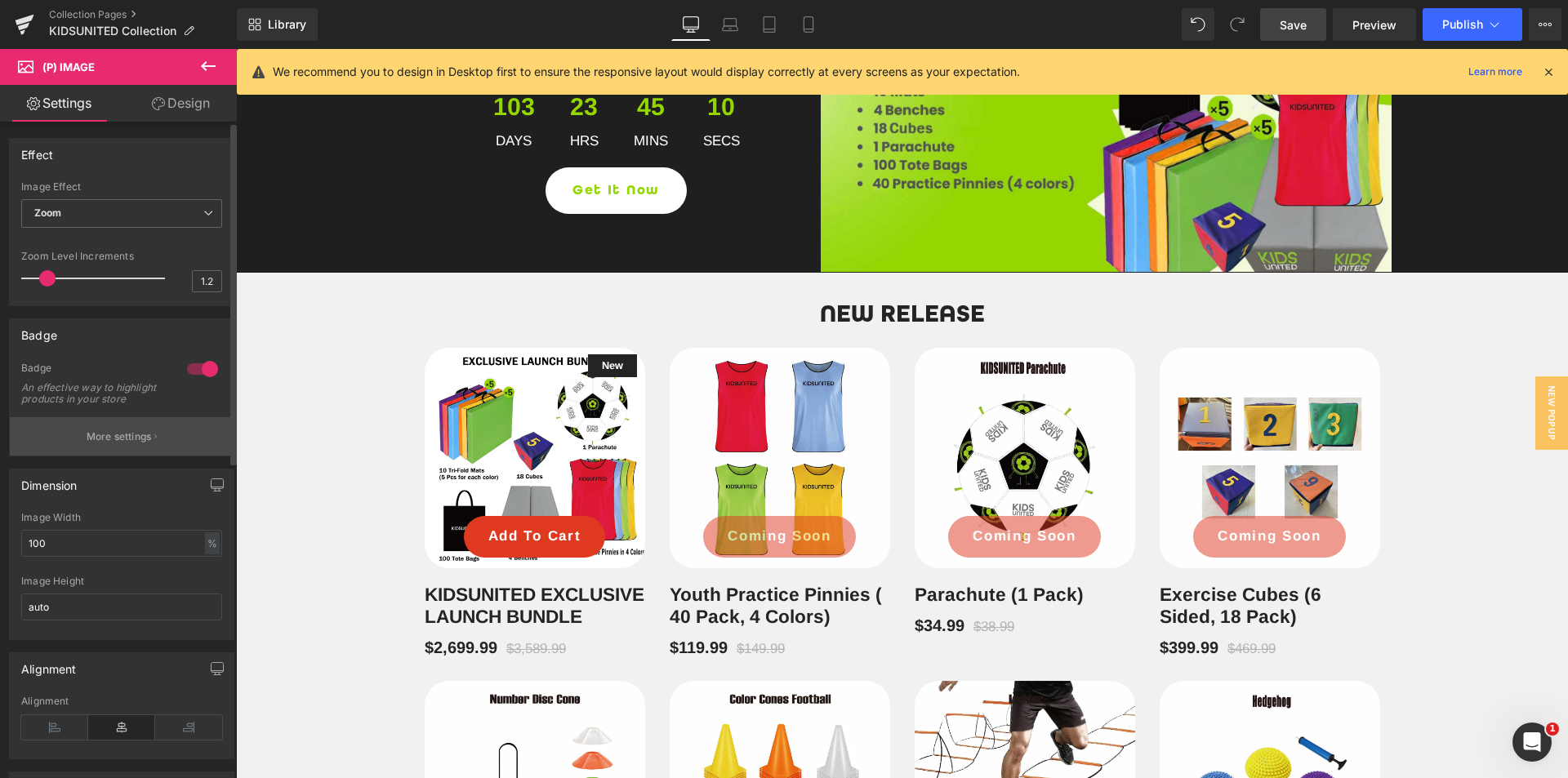
click at [91, 445] on p "More settings" at bounding box center [119, 437] width 66 height 15
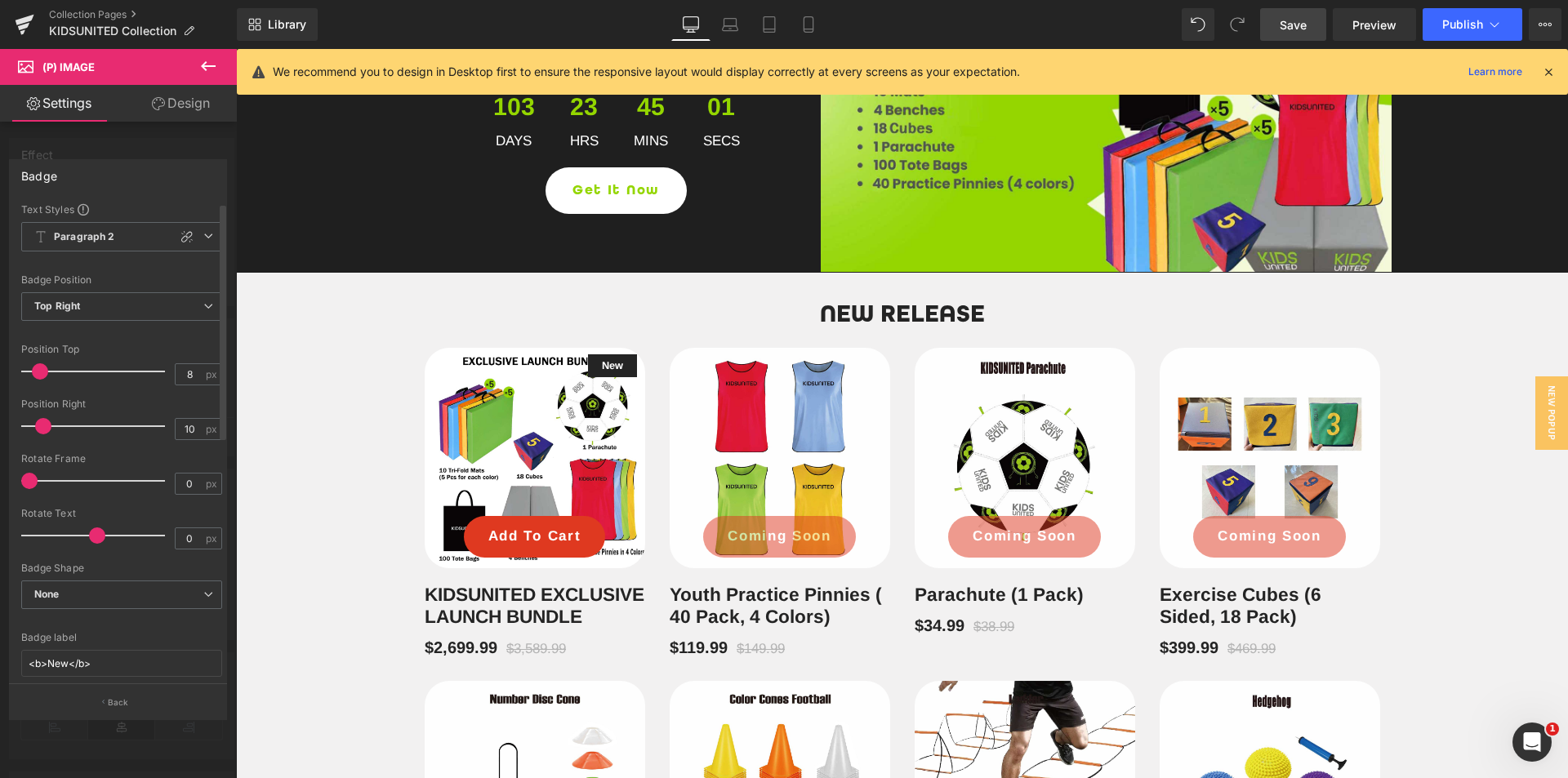
click at [143, 631] on div "Text Styles Custom HEADING Heading 1 Heading 2 Heading 3 Heading 4 Heading 5 He…" at bounding box center [121, 444] width 224 height 482
click at [66, 664] on input "<b>New</b>" at bounding box center [122, 663] width 201 height 27
type input "<b>FREE SHIPPING</b>"
click at [177, 626] on div at bounding box center [122, 623] width 201 height 11
drag, startPoint x: 34, startPoint y: 481, endPoint x: 45, endPoint y: 481, distance: 11.0
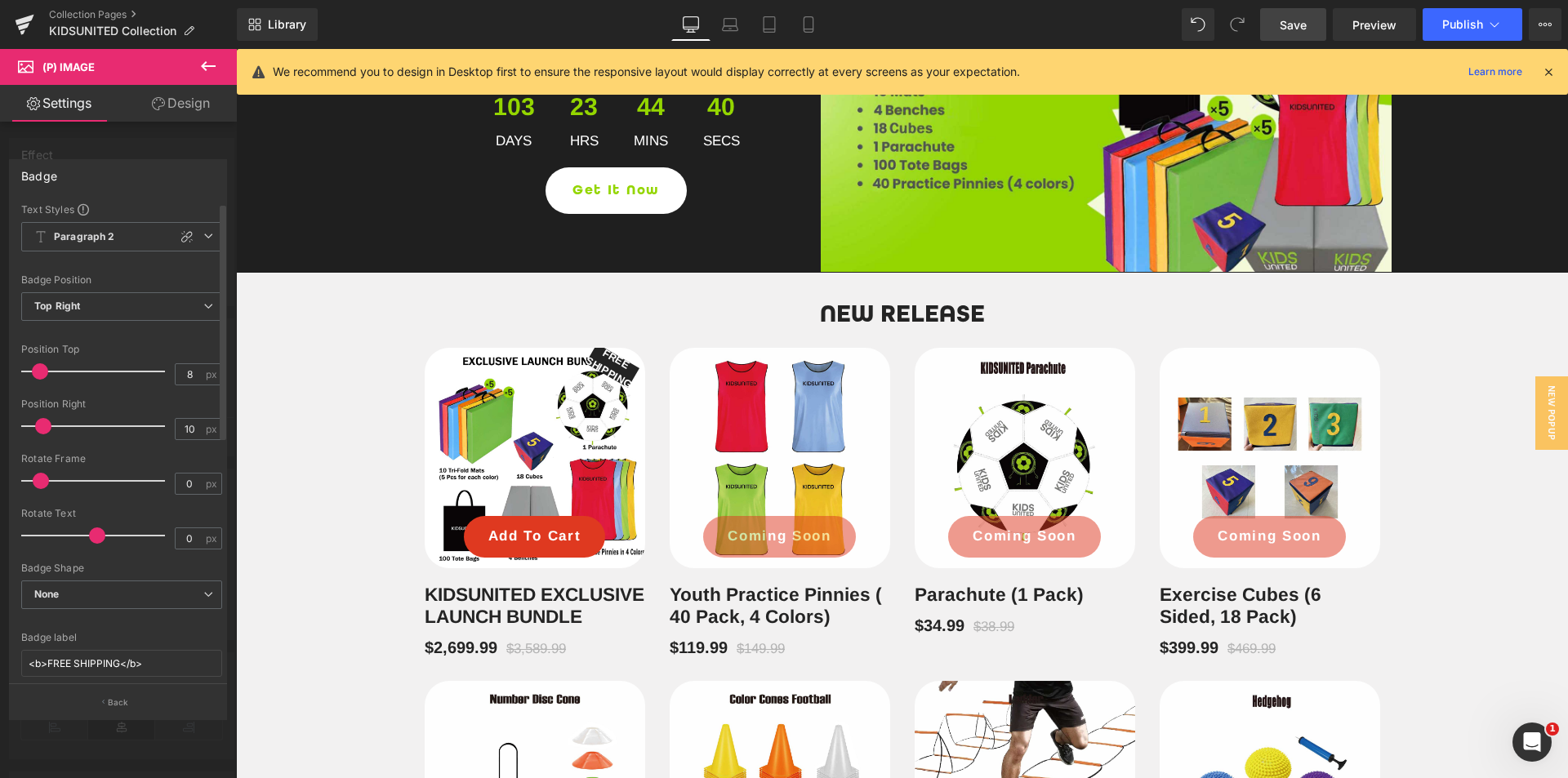
click at [45, 481] on span at bounding box center [41, 481] width 17 height 17
click at [96, 535] on span at bounding box center [96, 536] width 17 height 17
click at [193, 539] on input "0" at bounding box center [189, 539] width 28 height 21
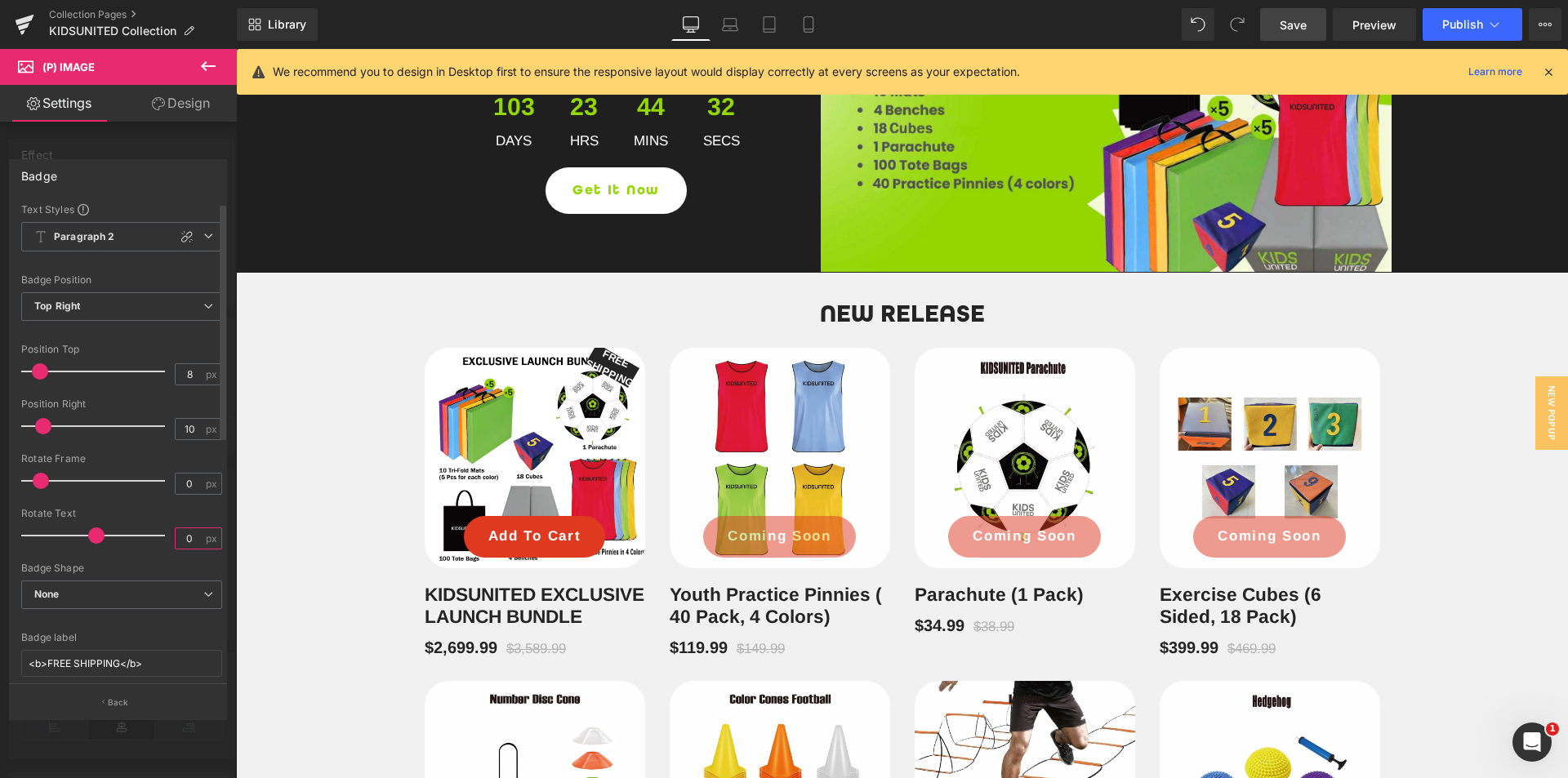
type input "0"
click at [189, 480] on input "0" at bounding box center [189, 484] width 28 height 21
type input "3"
type input "0"
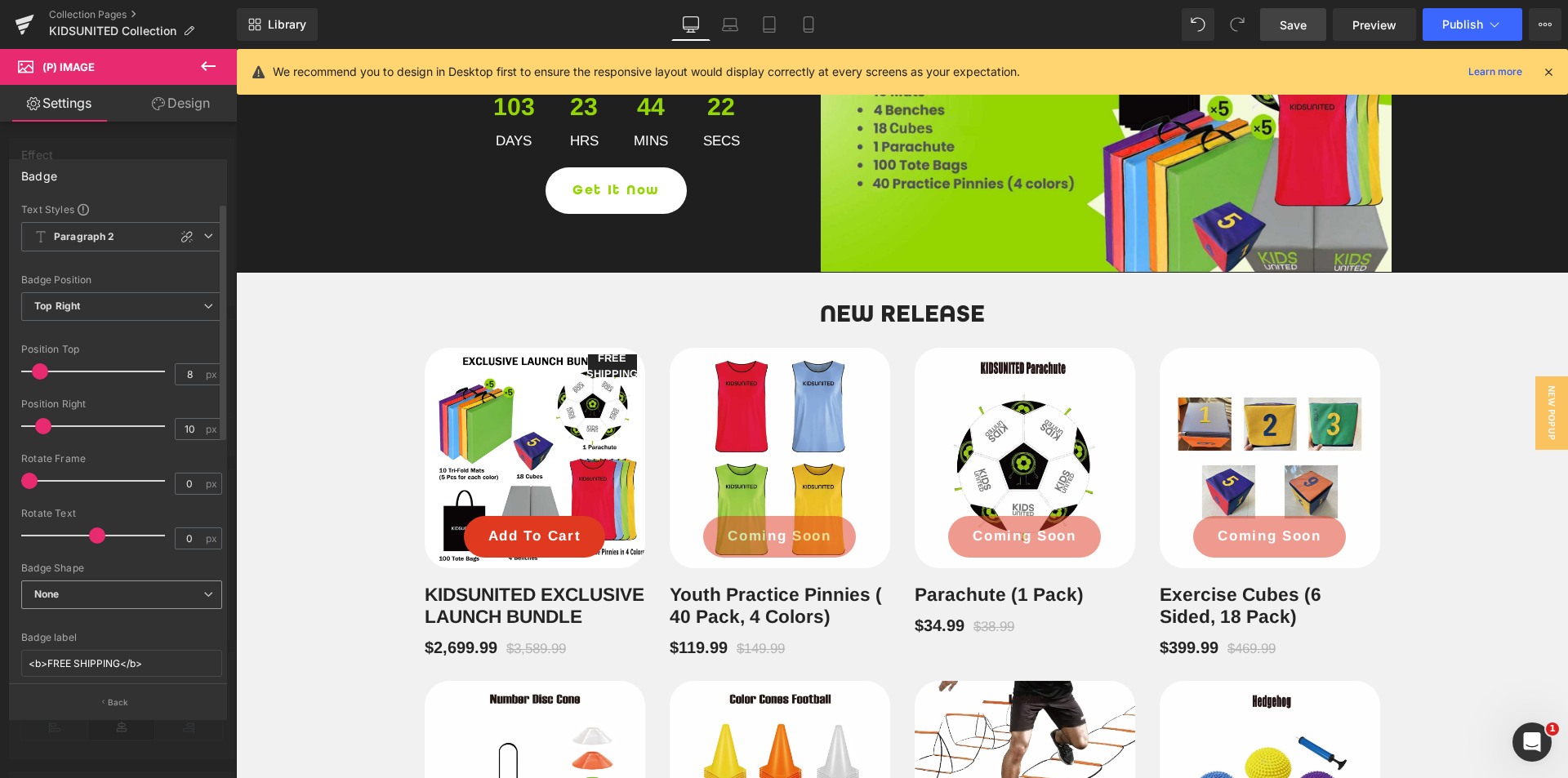
click at [182, 593] on span "None" at bounding box center [122, 595] width 201 height 28
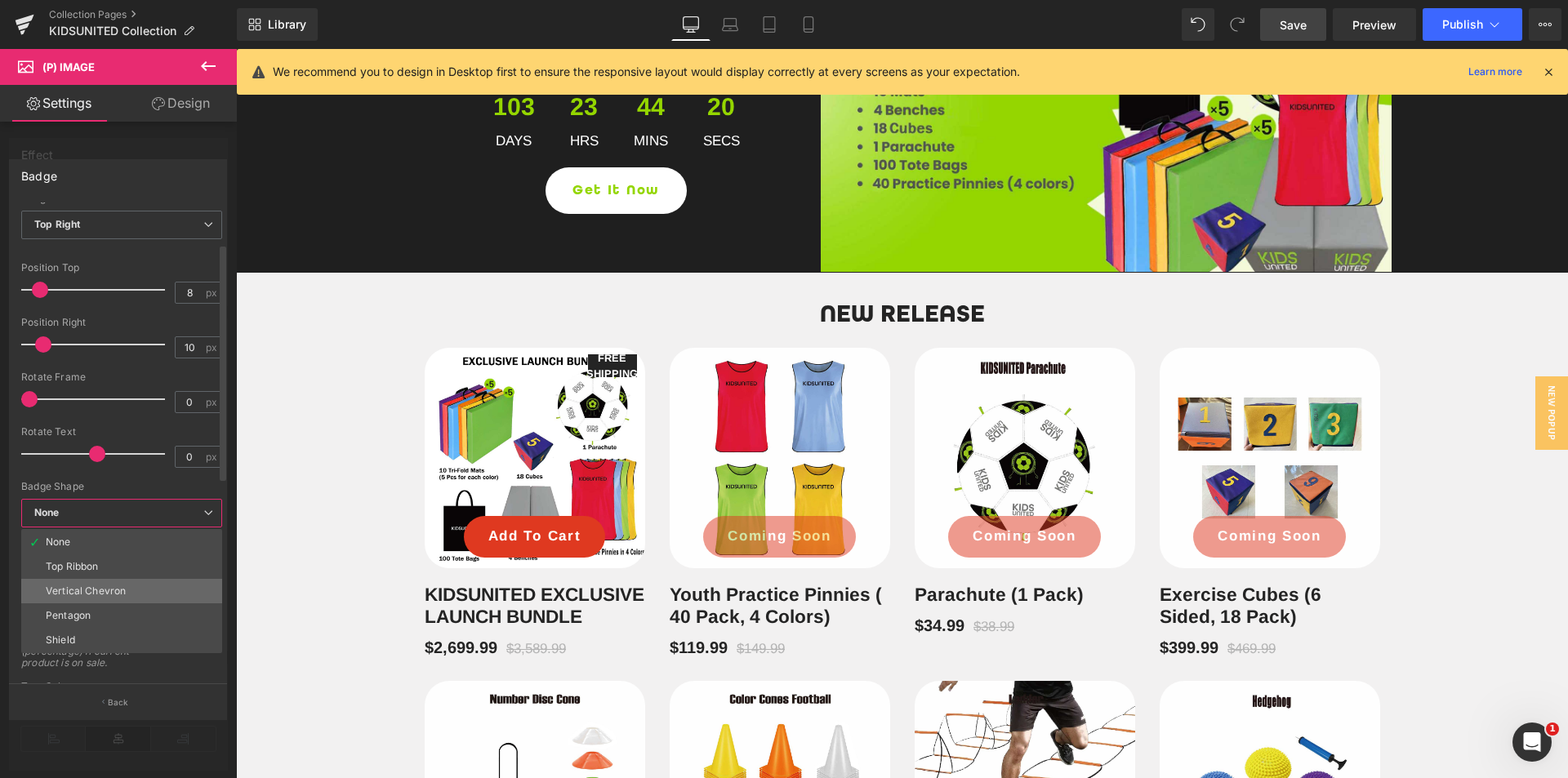
click at [162, 588] on li "Vertical Chevron" at bounding box center [122, 591] width 201 height 24
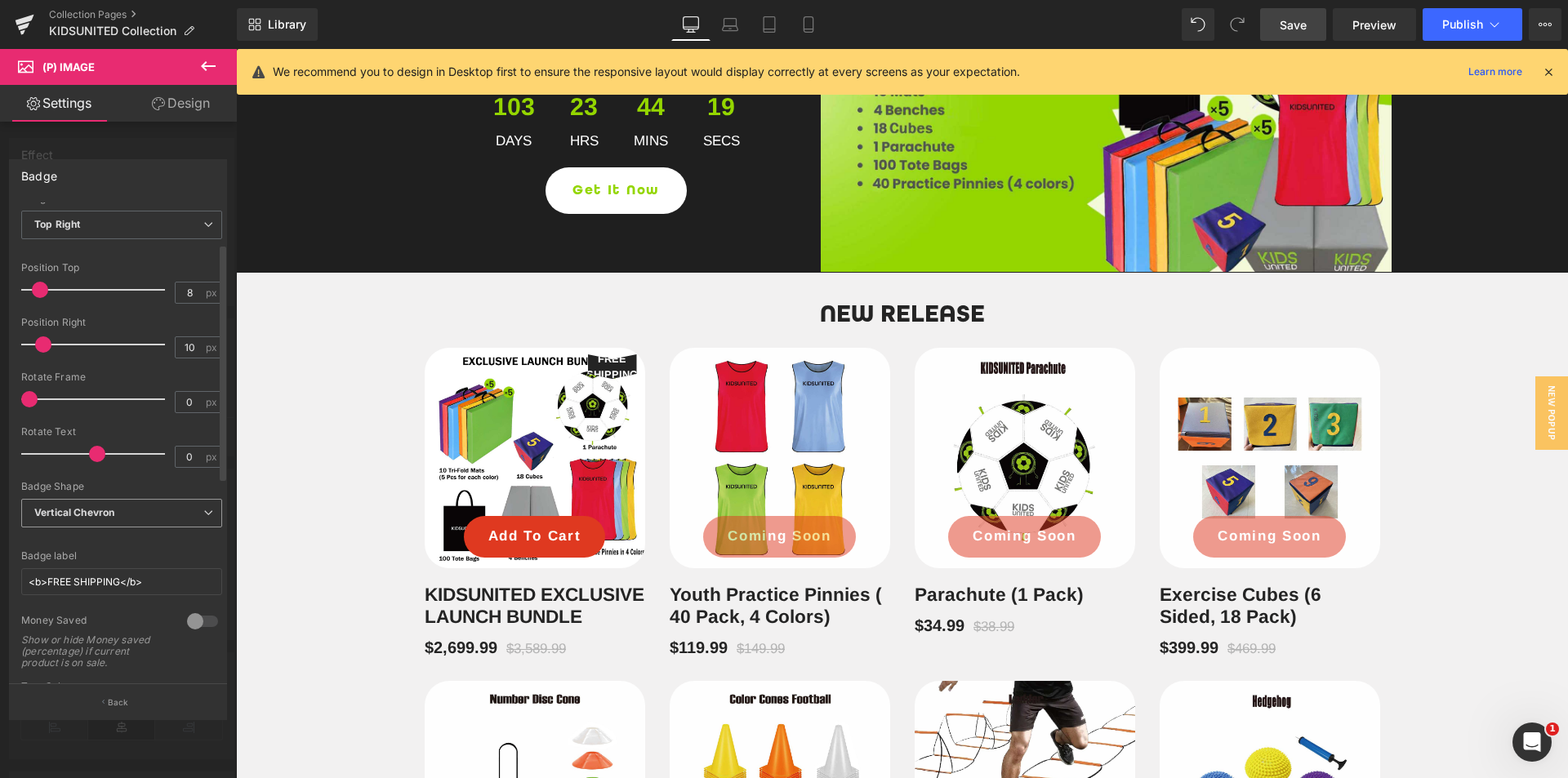
click at [155, 517] on span "Vertical Chevron" at bounding box center [122, 513] width 201 height 28
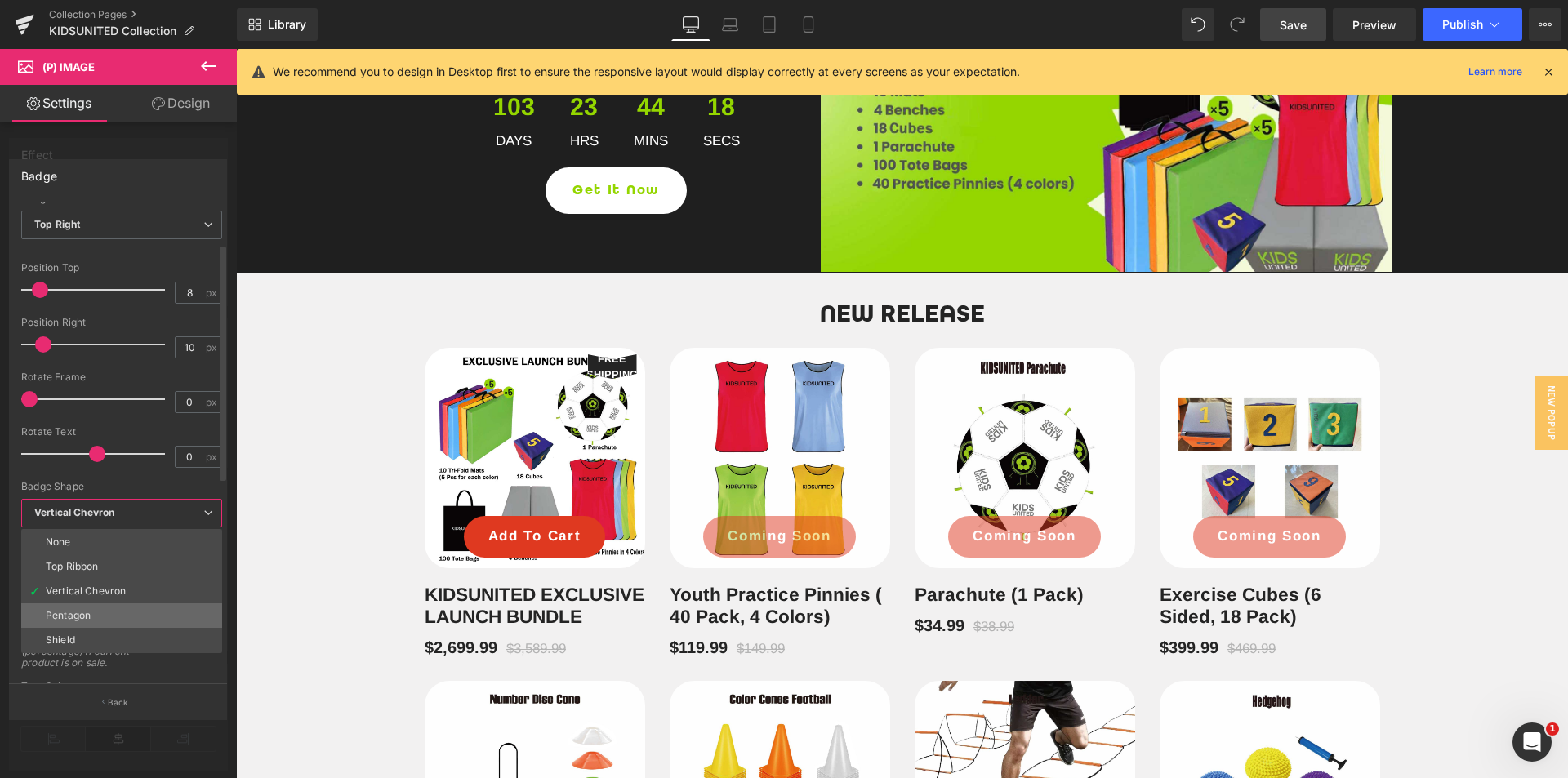
click at [117, 613] on li "Pentagon" at bounding box center [122, 615] width 201 height 24
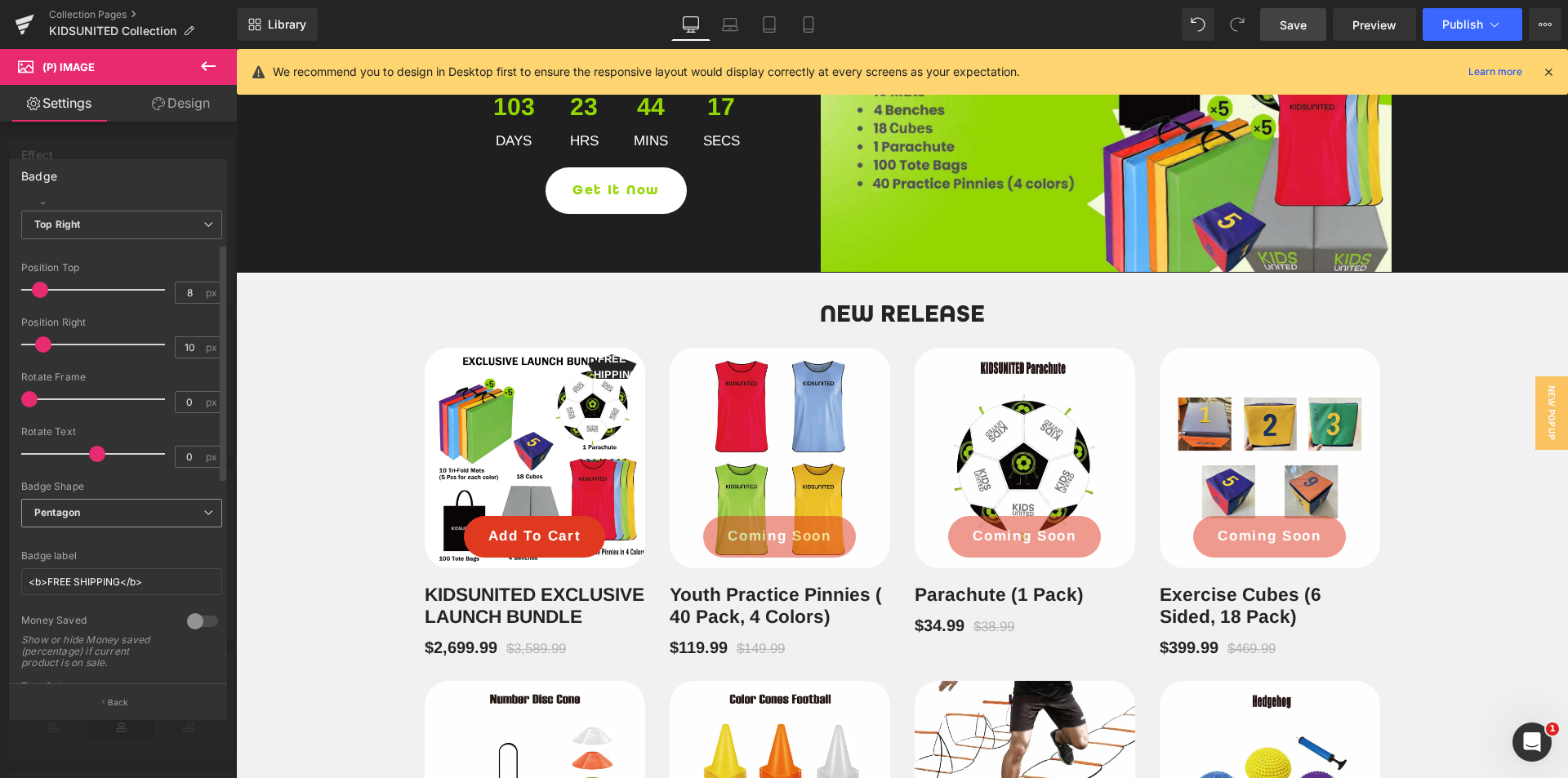
click at [153, 523] on span "Pentagon" at bounding box center [122, 513] width 201 height 28
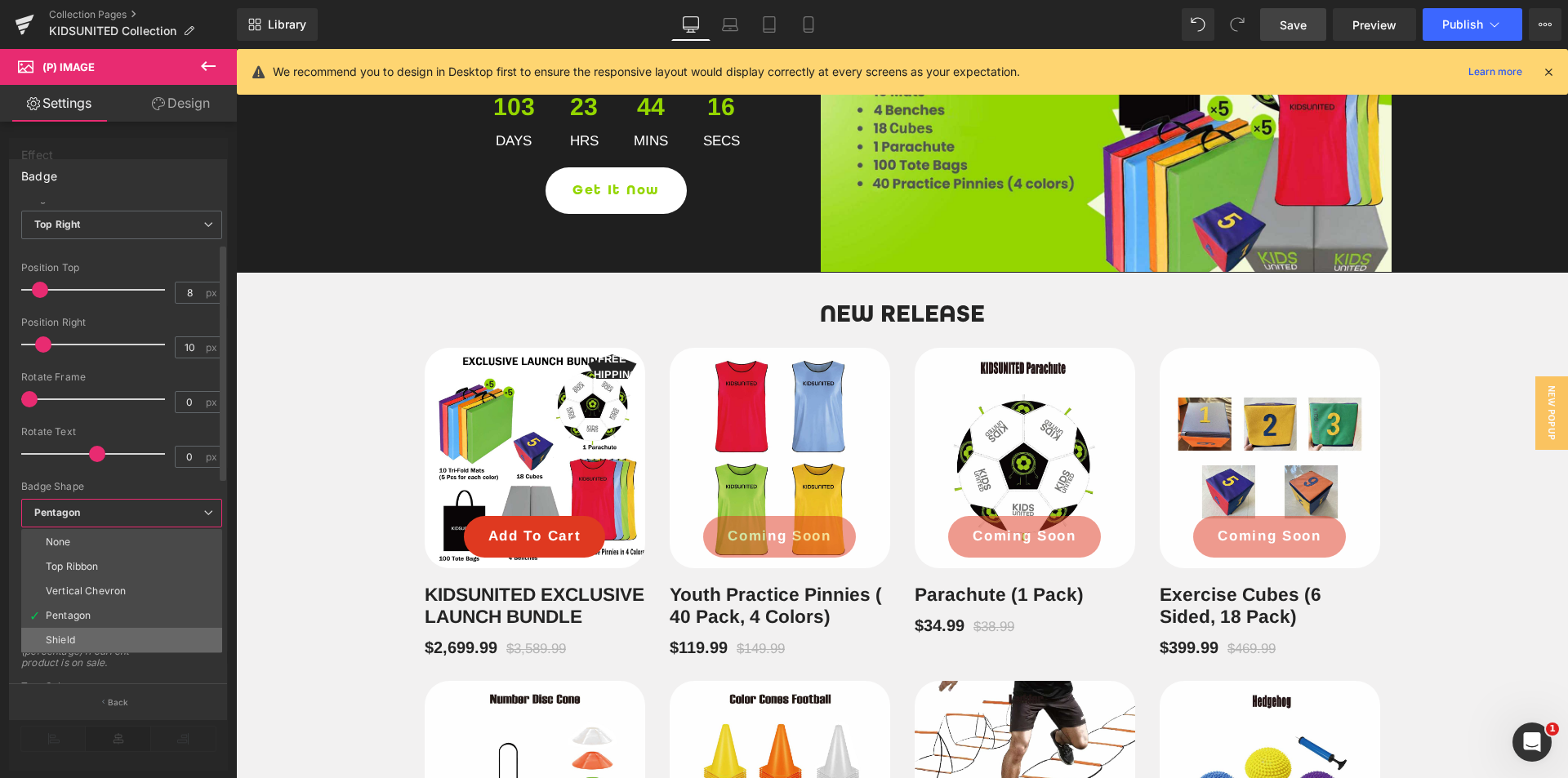
click at [127, 635] on li "Shield" at bounding box center [122, 640] width 201 height 24
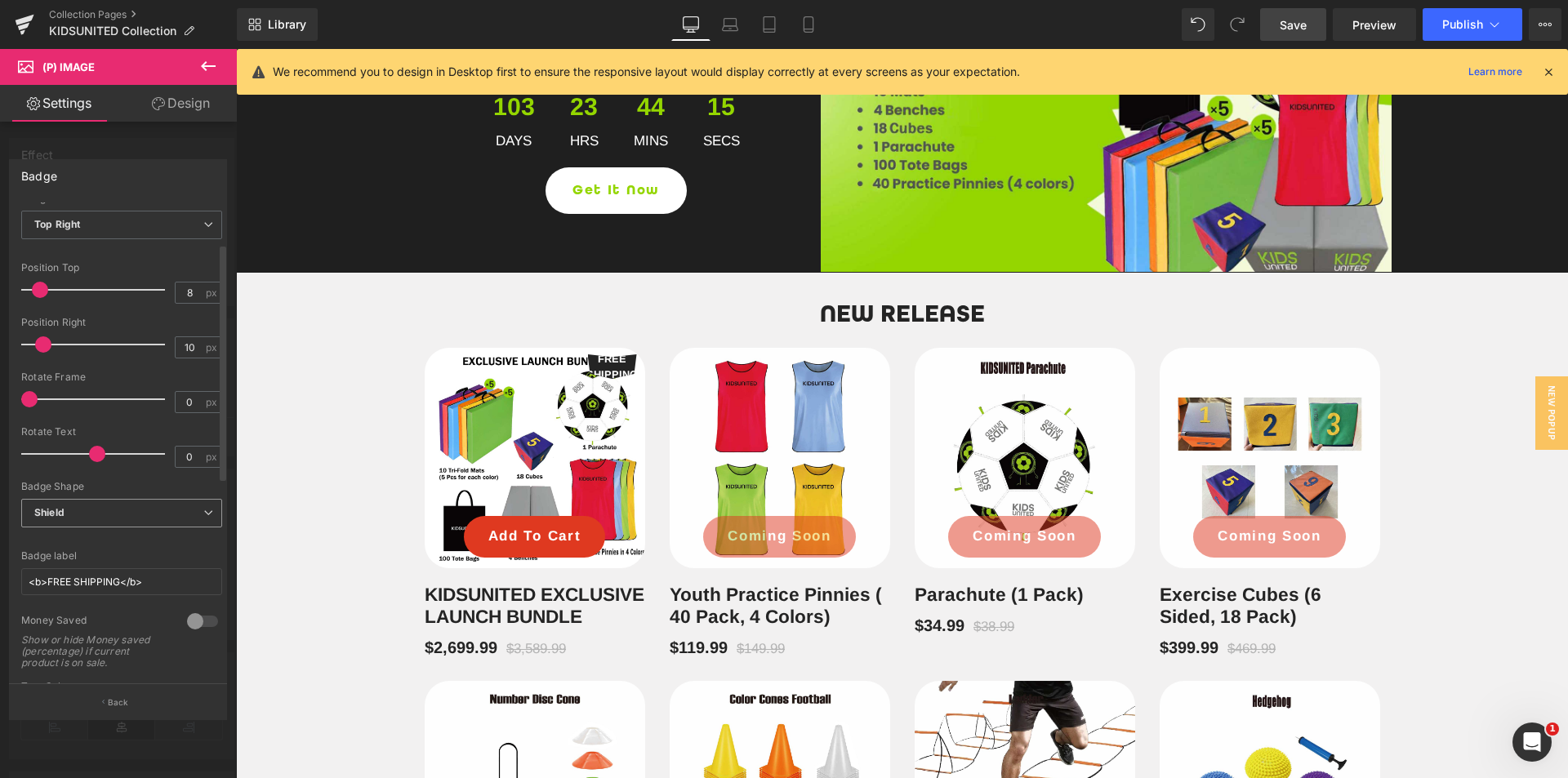
click at [158, 506] on span "Shield" at bounding box center [122, 513] width 201 height 28
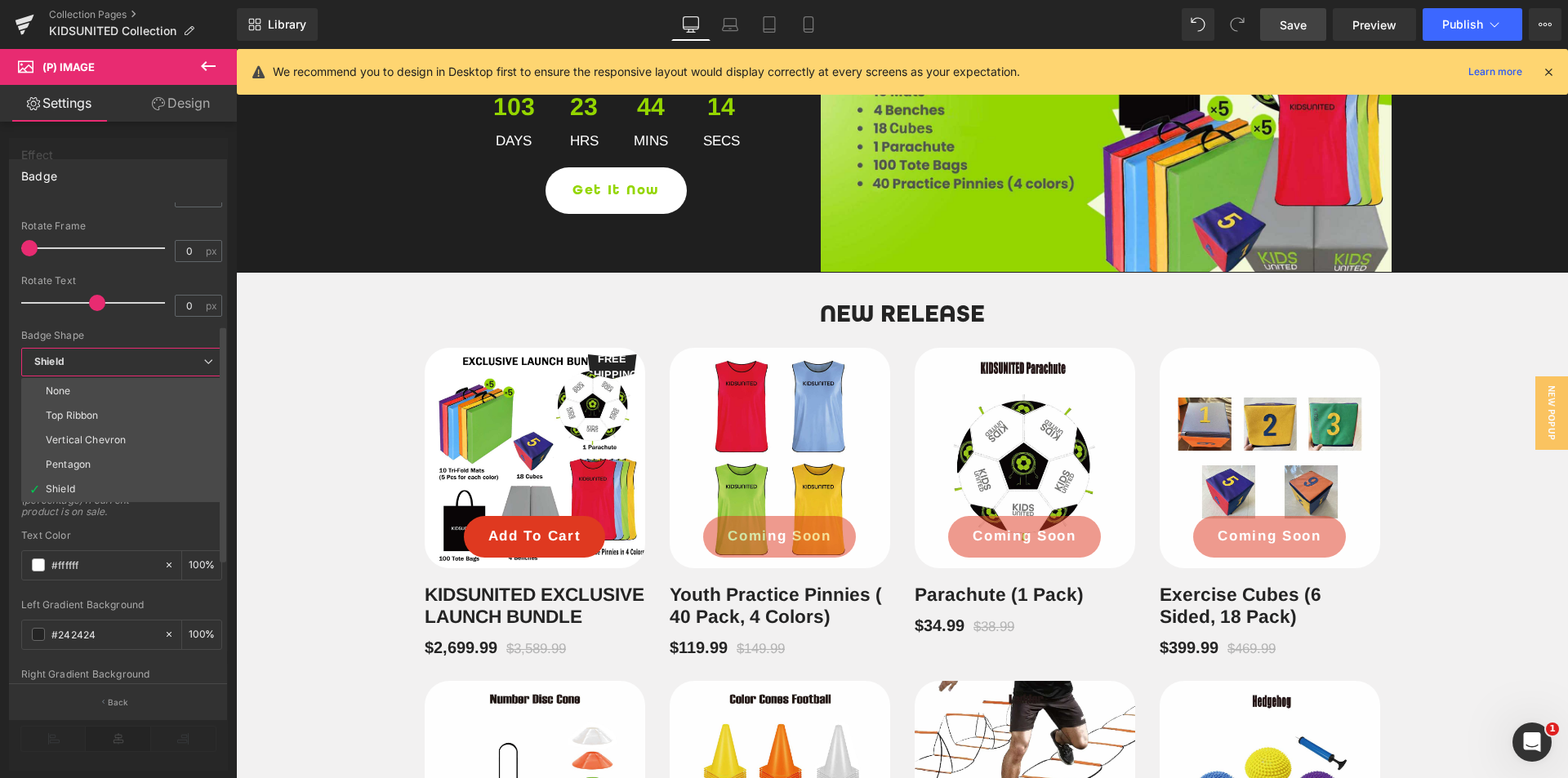
scroll to position [245, 0]
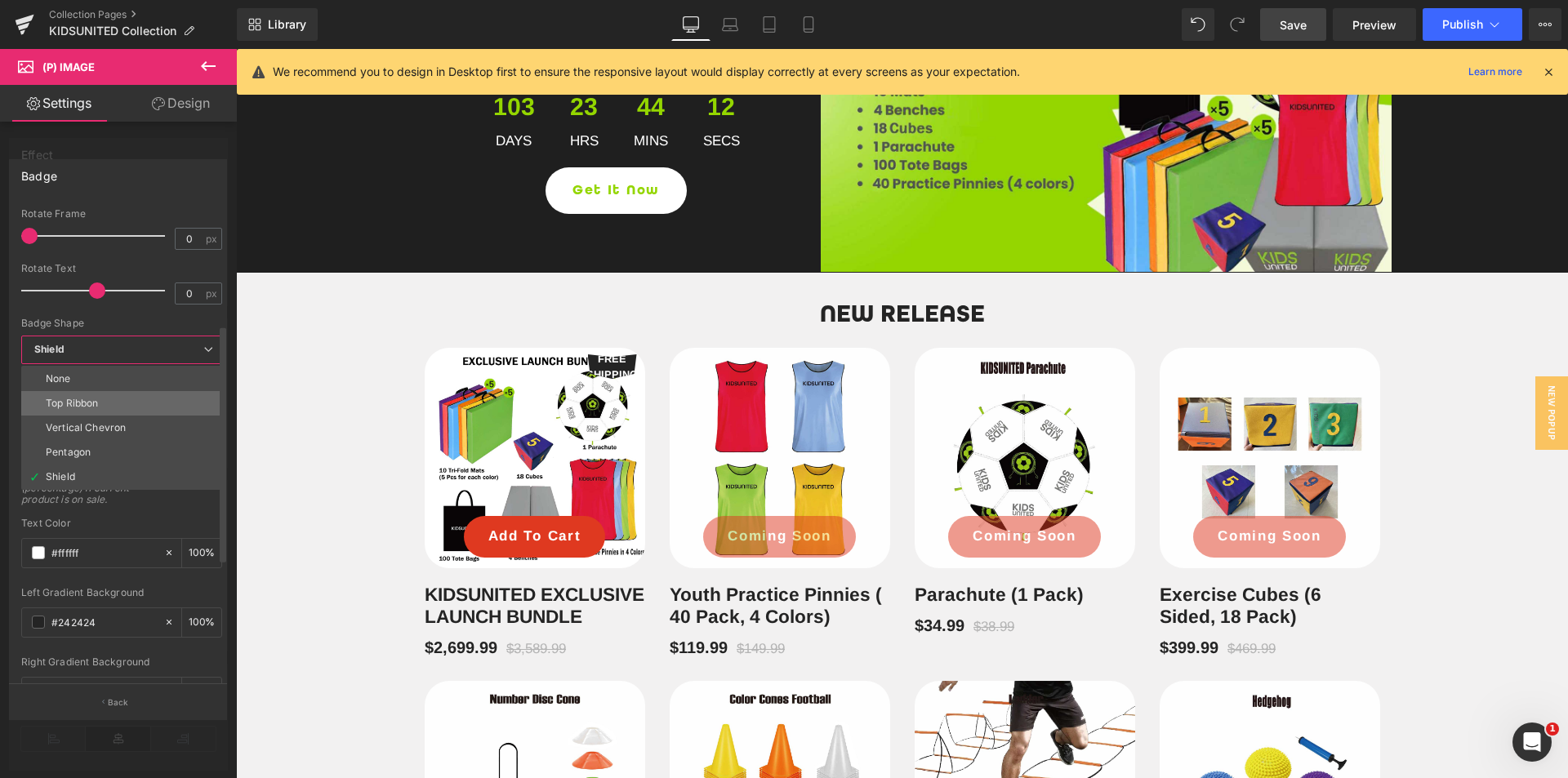
click at [150, 406] on li "Top Ribbon" at bounding box center [122, 403] width 201 height 24
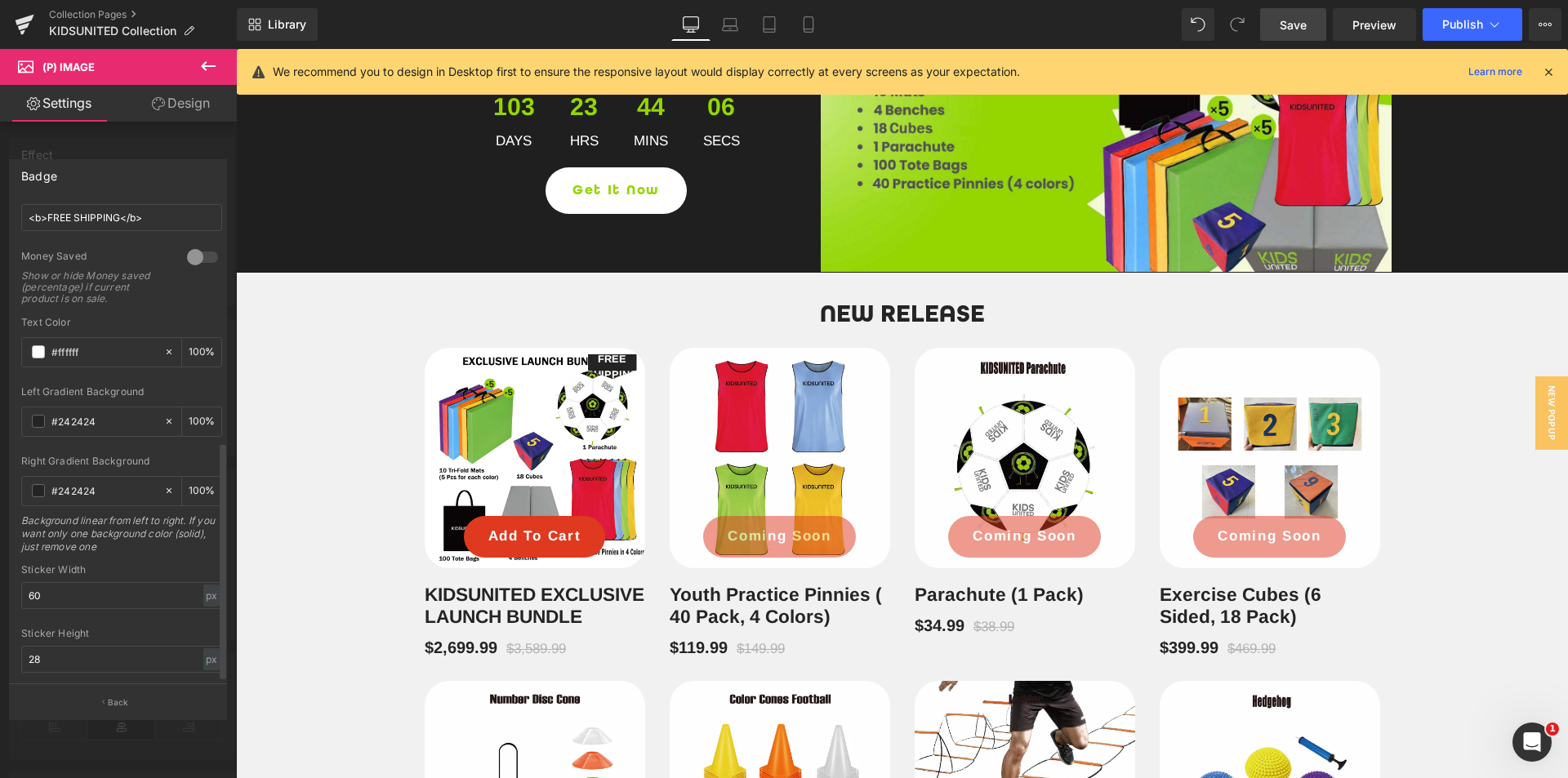
scroll to position [482, 0]
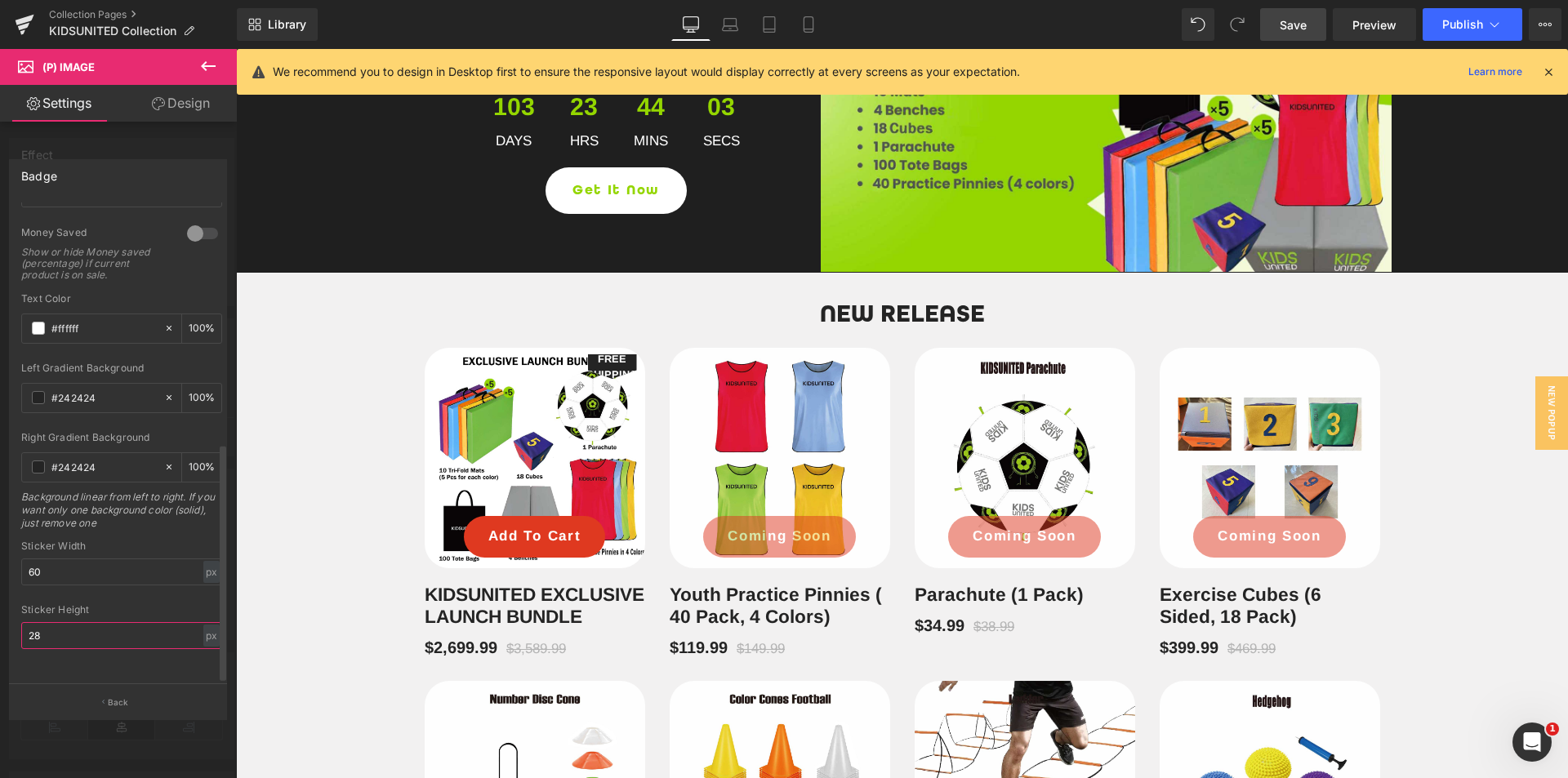
click at [135, 625] on input "28" at bounding box center [122, 636] width 201 height 27
type input "2"
type input "6"
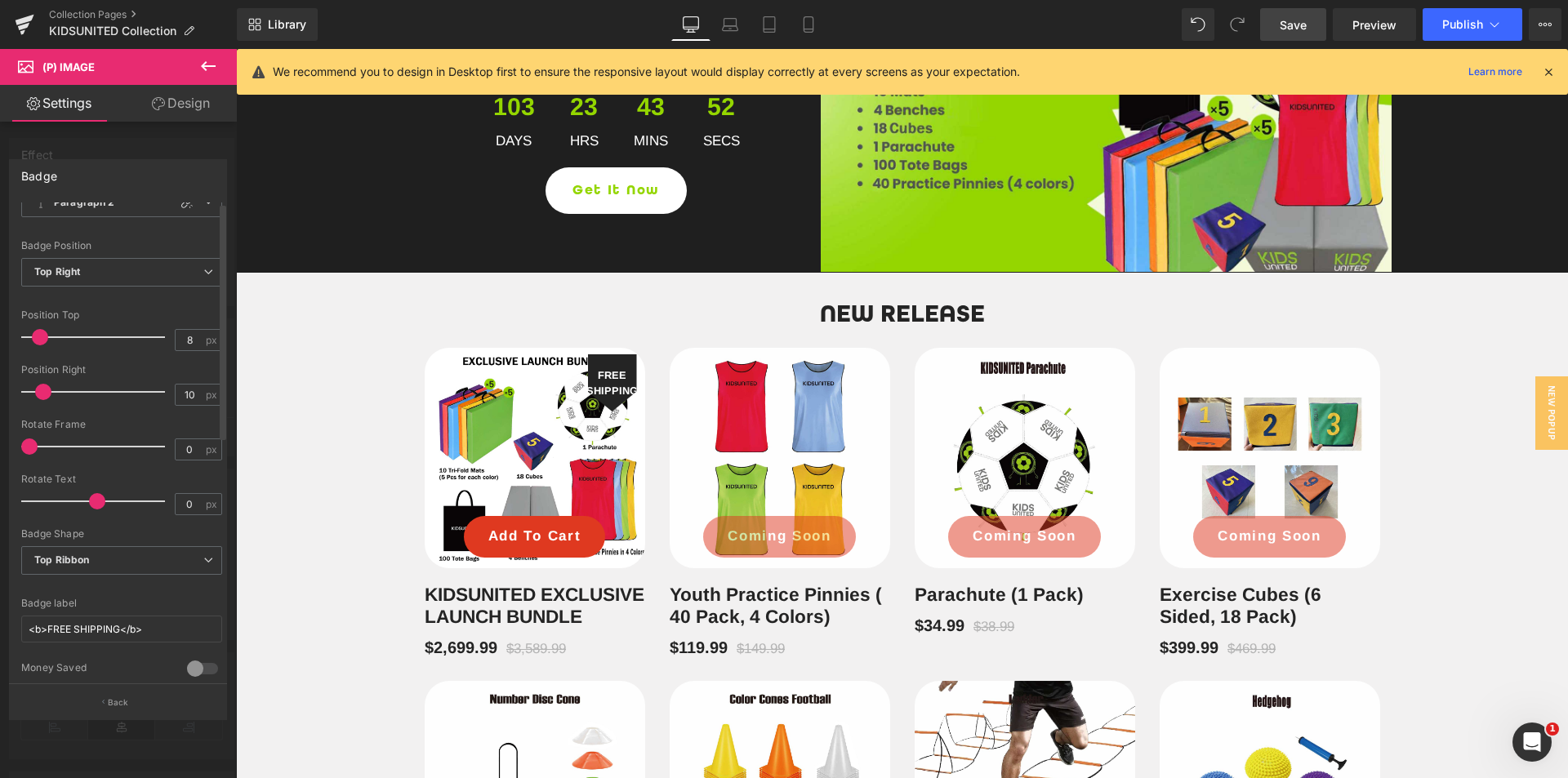
scroll to position [0, 0]
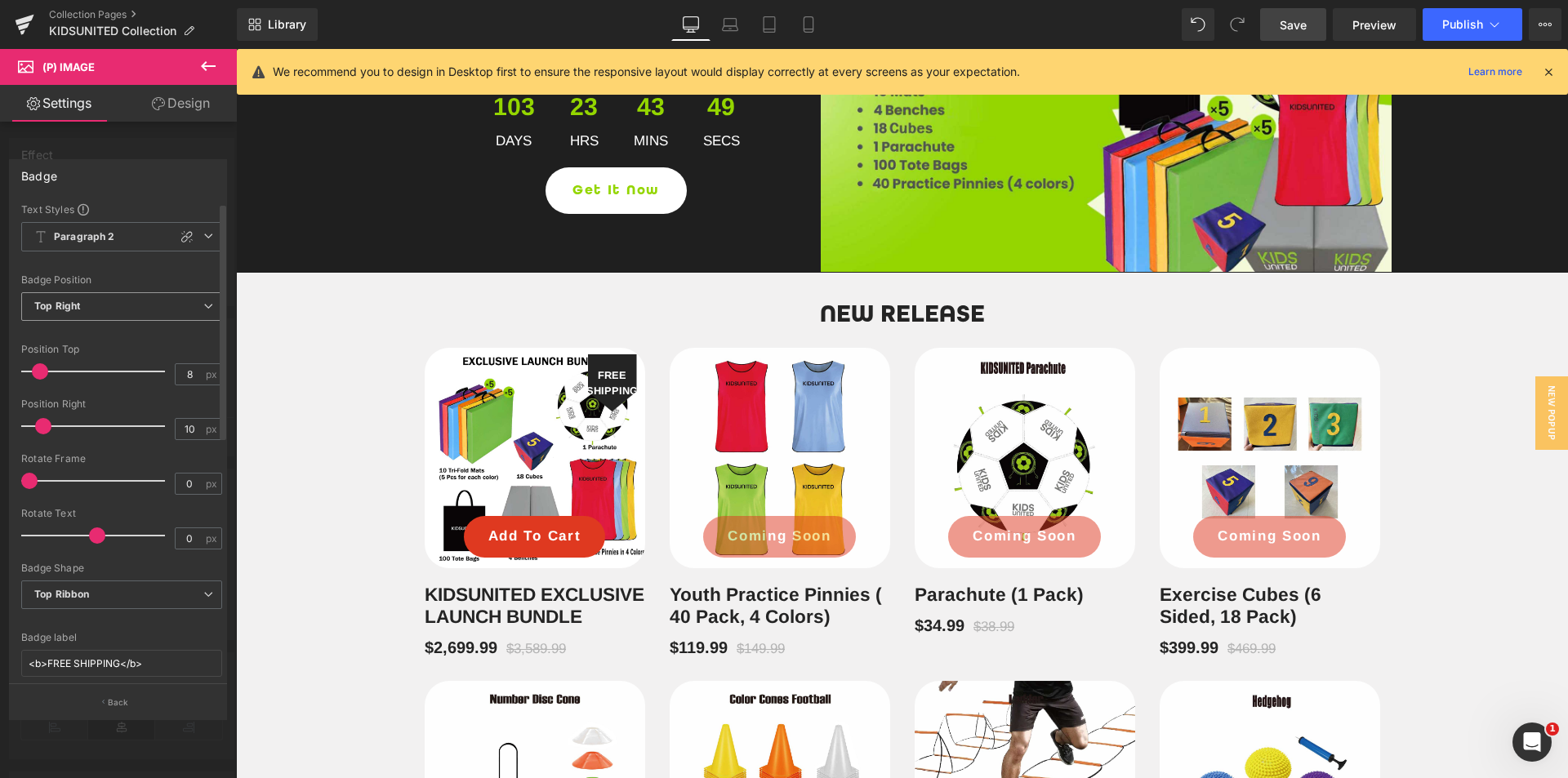
type input "70"
click at [144, 302] on span "Top Right" at bounding box center [122, 307] width 201 height 28
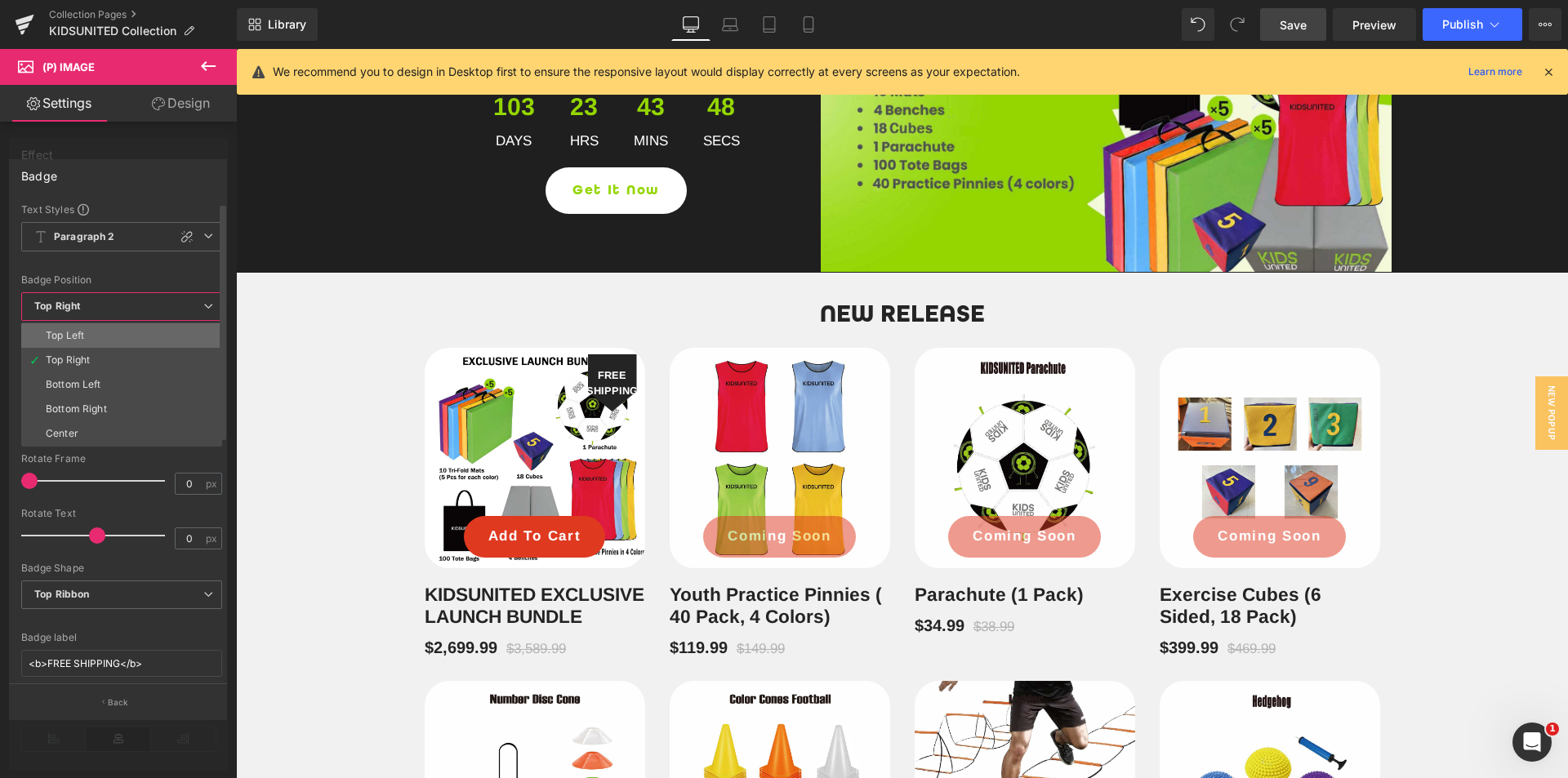
click at [125, 333] on li "Top Left" at bounding box center [122, 335] width 201 height 24
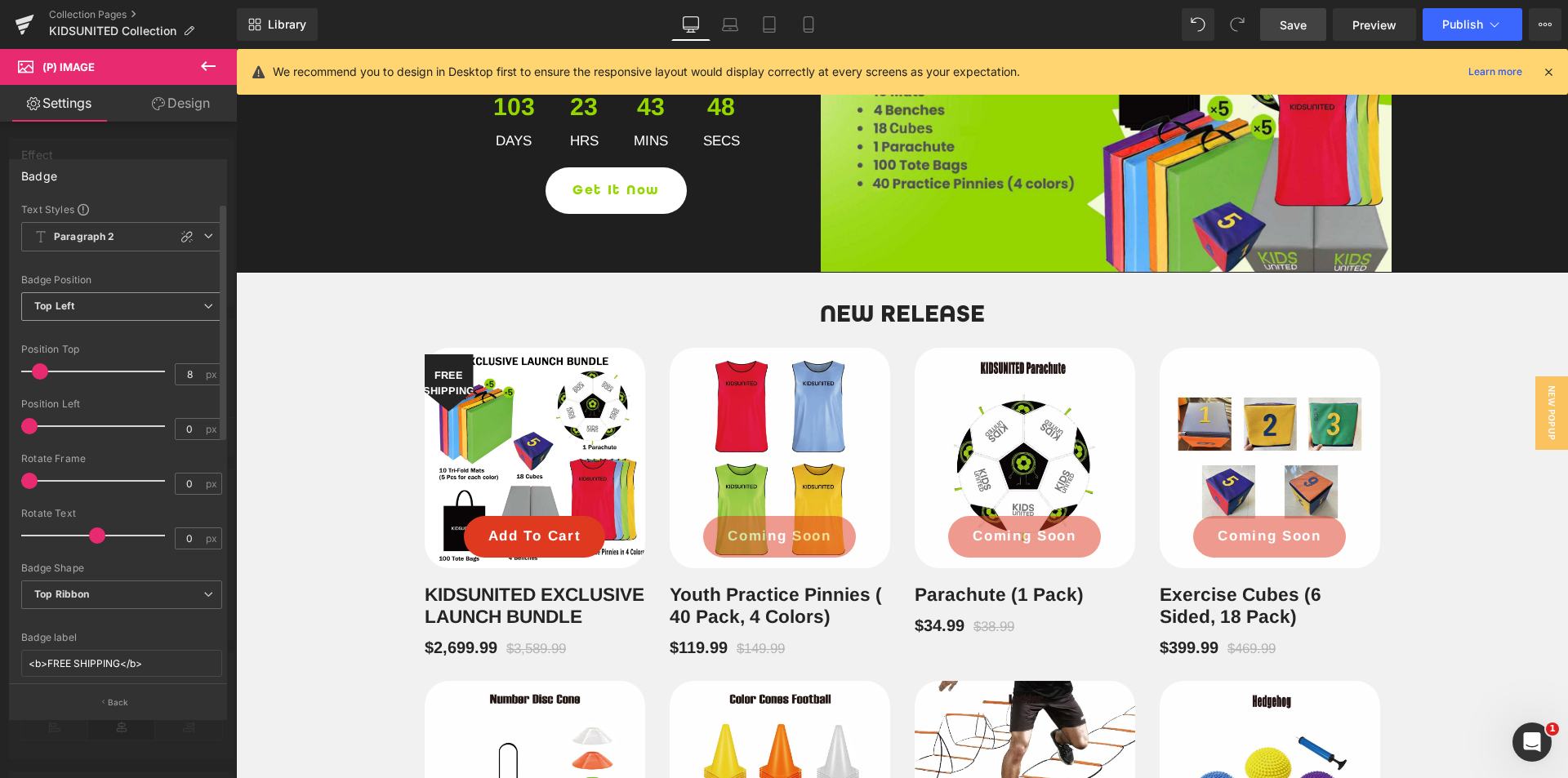
click at [153, 320] on span "Top Left" at bounding box center [122, 307] width 201 height 28
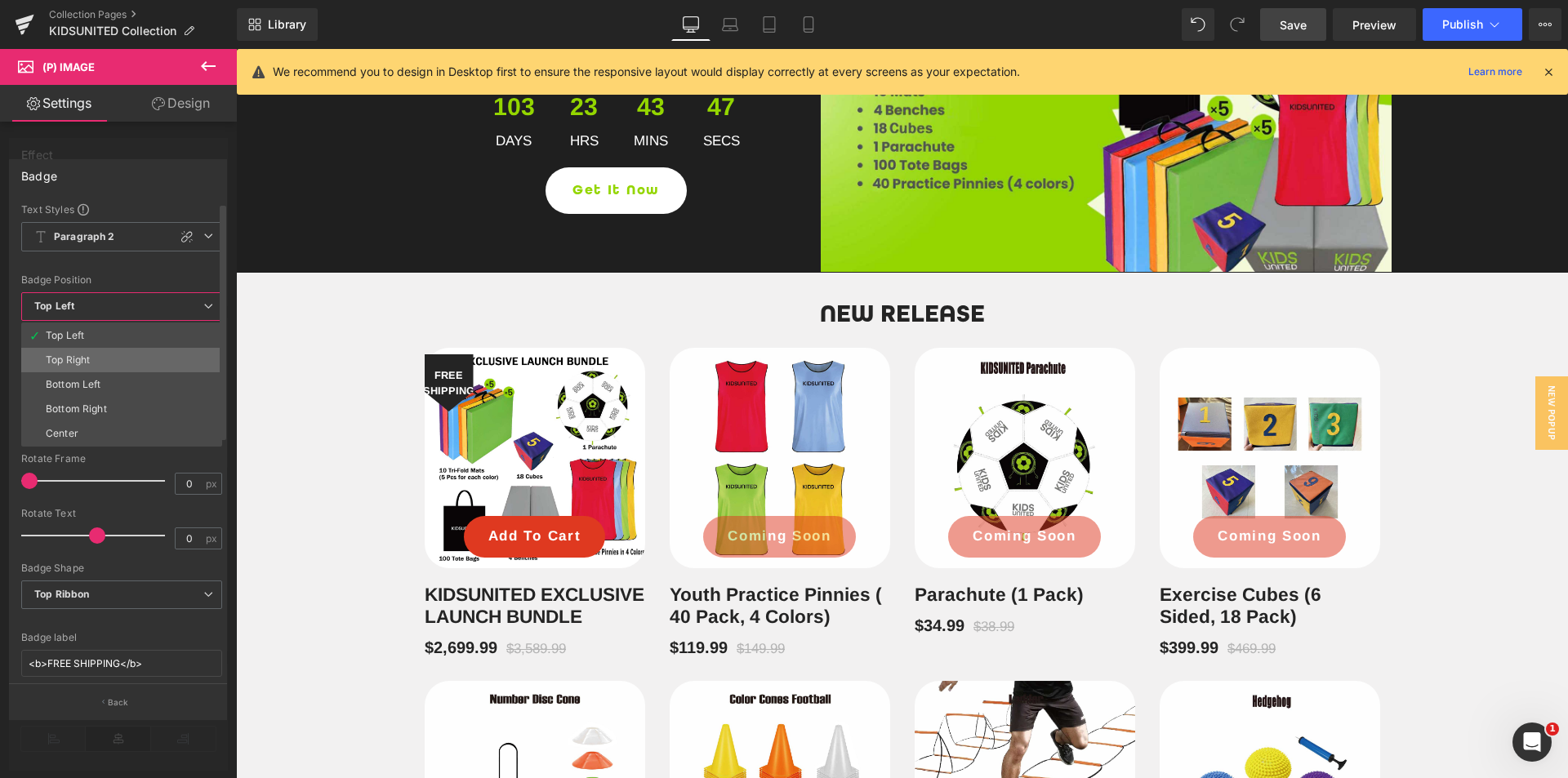
click at [111, 353] on li "Top Right" at bounding box center [122, 360] width 201 height 24
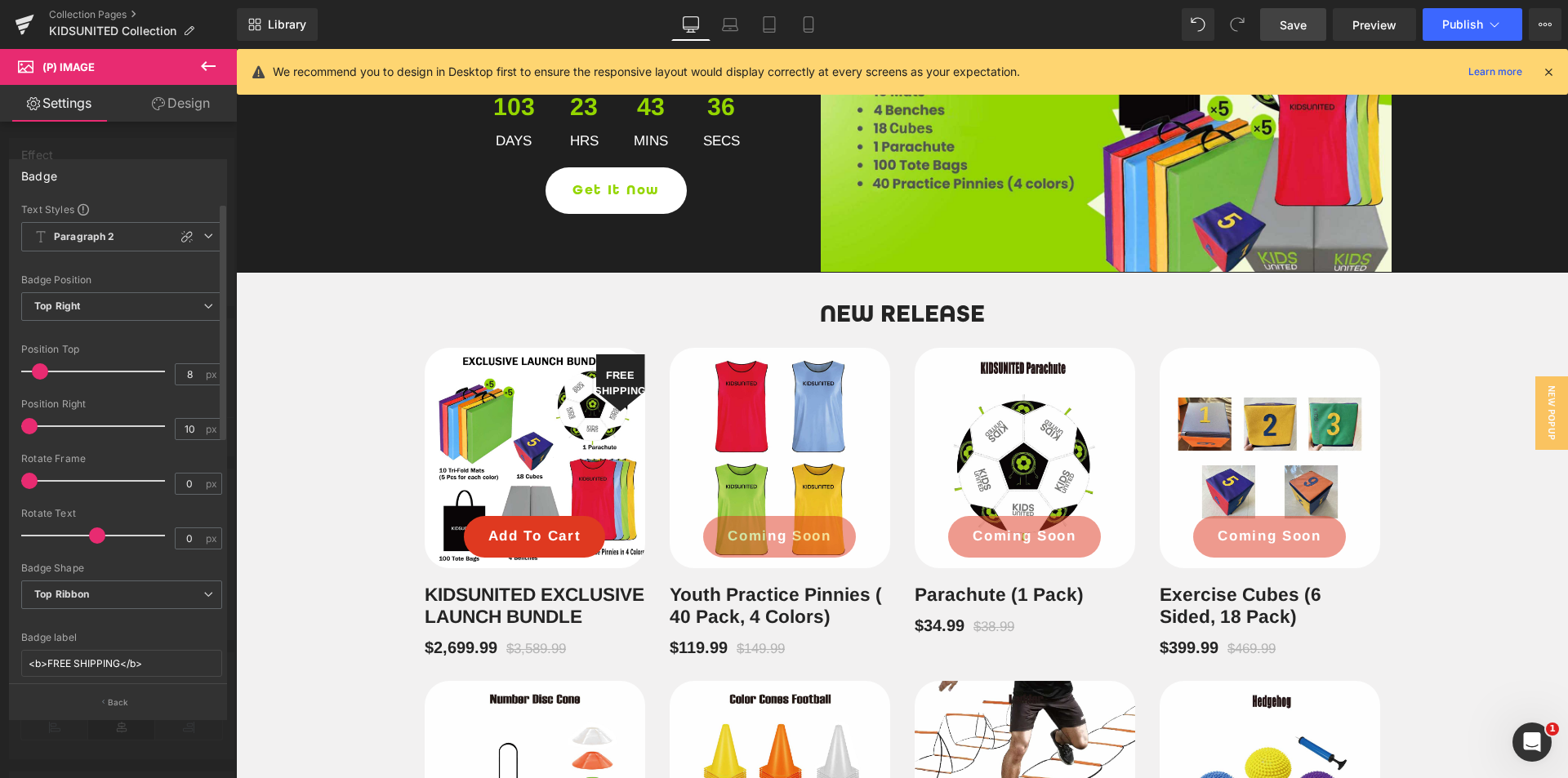
drag, startPoint x: 46, startPoint y: 426, endPoint x: 29, endPoint y: 437, distance: 20.2
click at [29, 437] on div at bounding box center [96, 426] width 135 height 32
drag, startPoint x: 37, startPoint y: 371, endPoint x: 5, endPoint y: 386, distance: 35.3
click at [5, 386] on div "Badge Text Styles Custom HEADING Heading 1 Heading 2 Heading 3 Heading 4 Headin…" at bounding box center [118, 433] width 237 height 572
drag, startPoint x: 32, startPoint y: 480, endPoint x: 0, endPoint y: 470, distance: 33.5
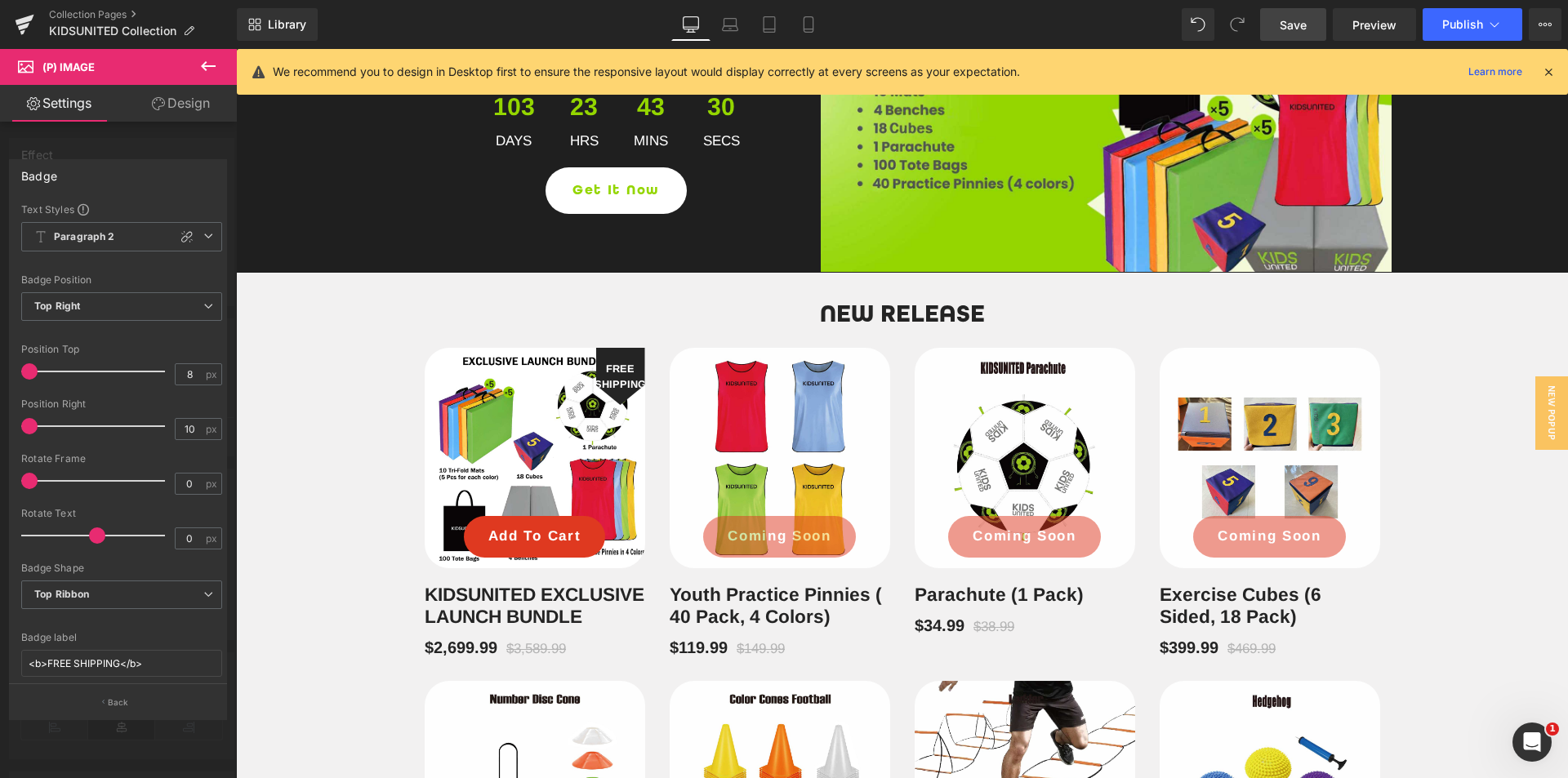
click at [0, 470] on div "Badge Text Styles Custom HEADING Heading 1 Heading 2 Heading 3 Heading 4 Headin…" at bounding box center [118, 433] width 237 height 572
drag, startPoint x: 92, startPoint y: 537, endPoint x: 101, endPoint y: 533, distance: 9.8
click at [101, 533] on span at bounding box center [106, 536] width 17 height 17
click at [193, 545] on input "0" at bounding box center [189, 539] width 28 height 21
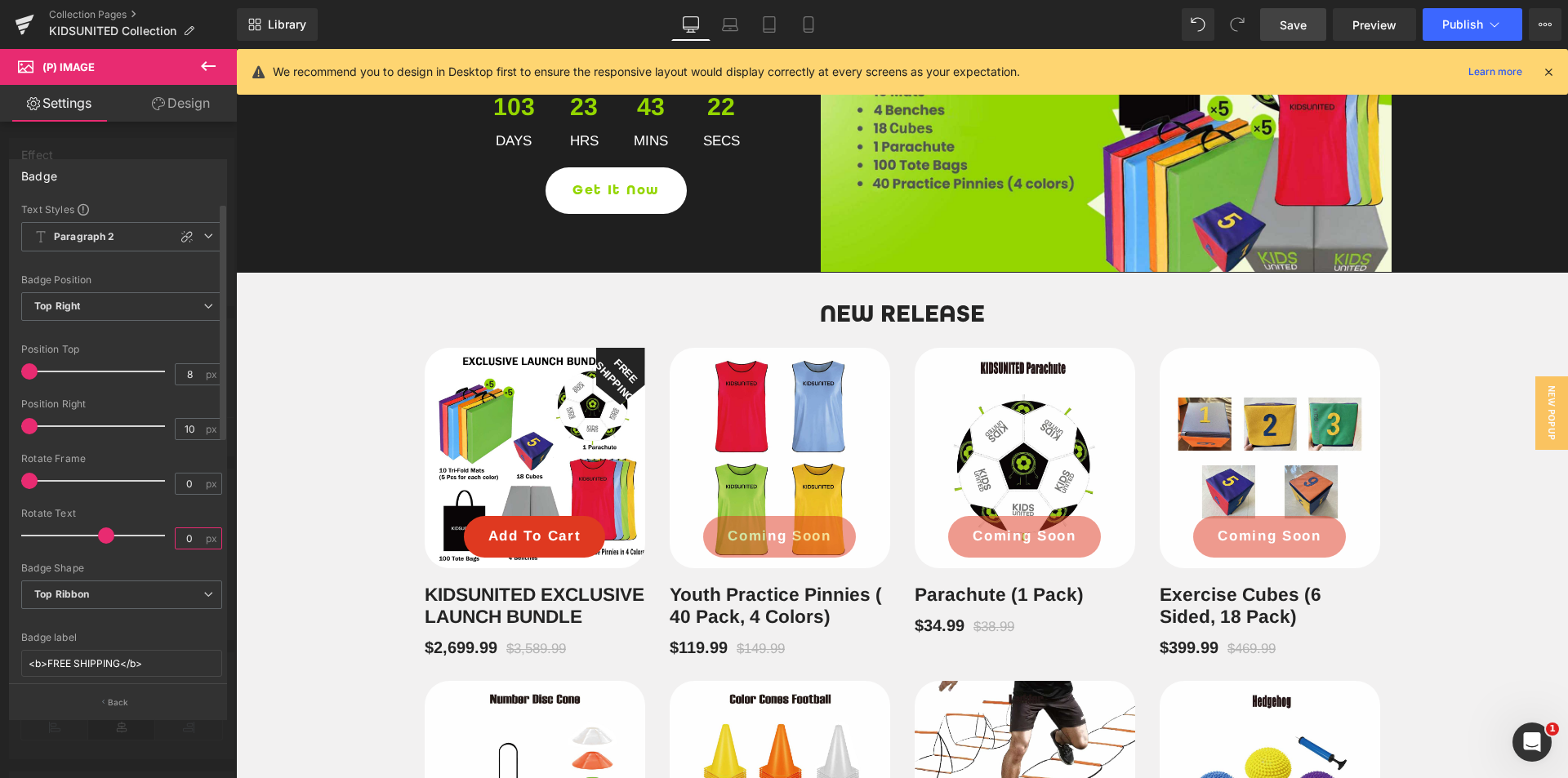
click at [179, 539] on input "0" at bounding box center [189, 539] width 28 height 21
type input "45"
click at [190, 471] on div "Rotate Frame 0 px" at bounding box center [122, 480] width 201 height 55
click at [182, 483] on input "0" at bounding box center [189, 484] width 28 height 21
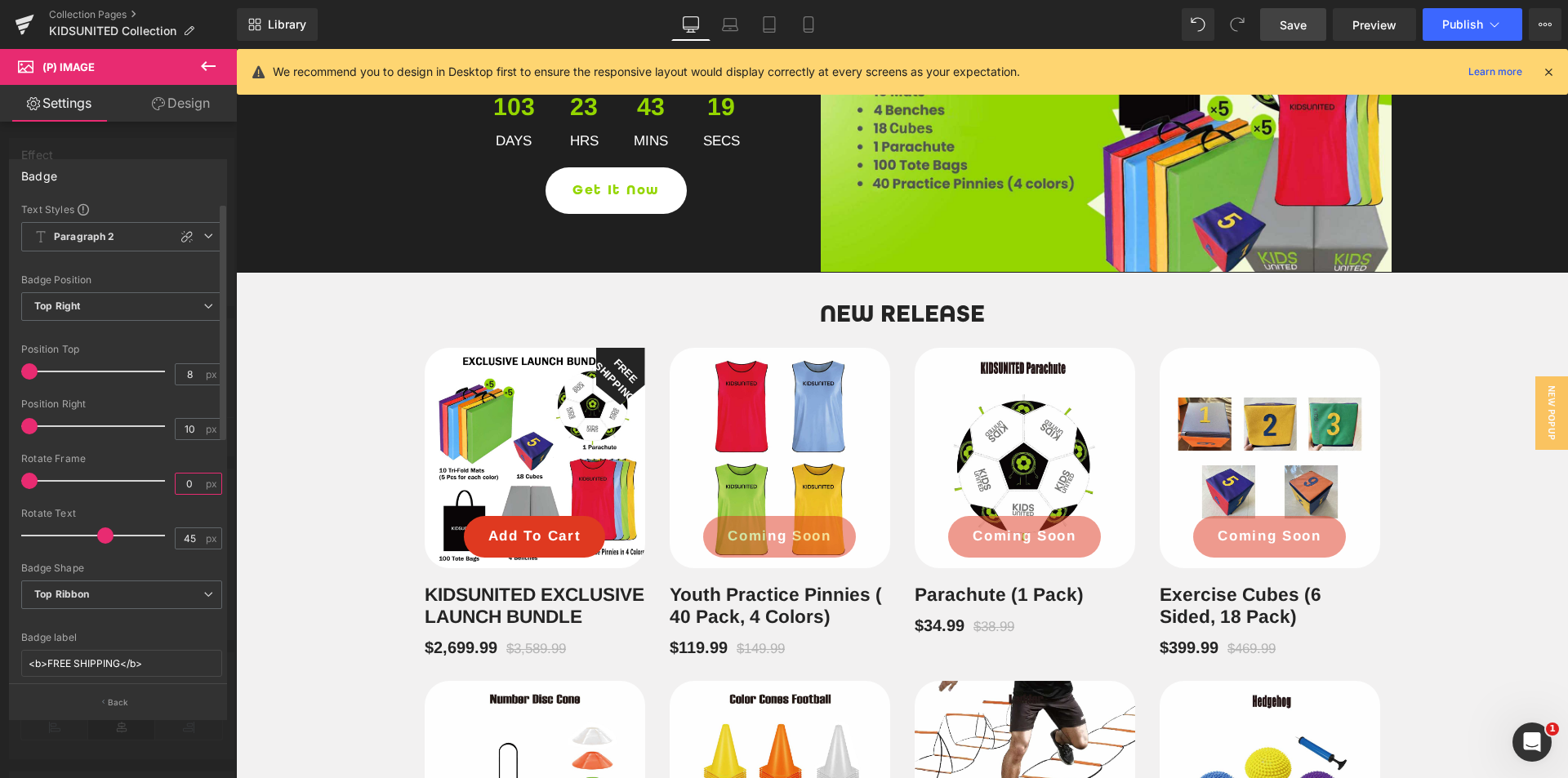
click at [182, 483] on input "0" at bounding box center [189, 484] width 28 height 21
type input "45"
click at [195, 542] on input "45" at bounding box center [189, 539] width 28 height 21
type input "4"
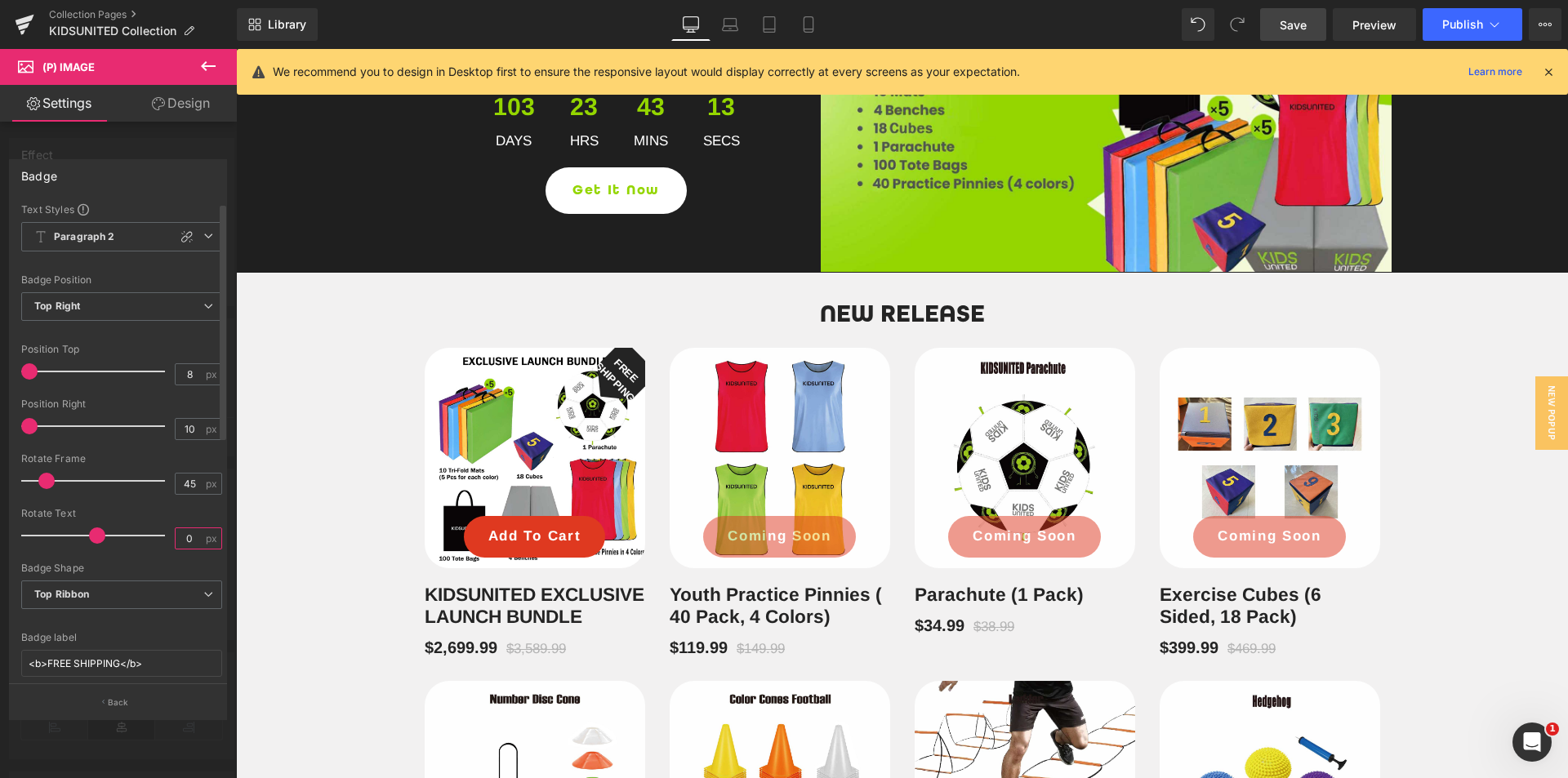
type input "0"
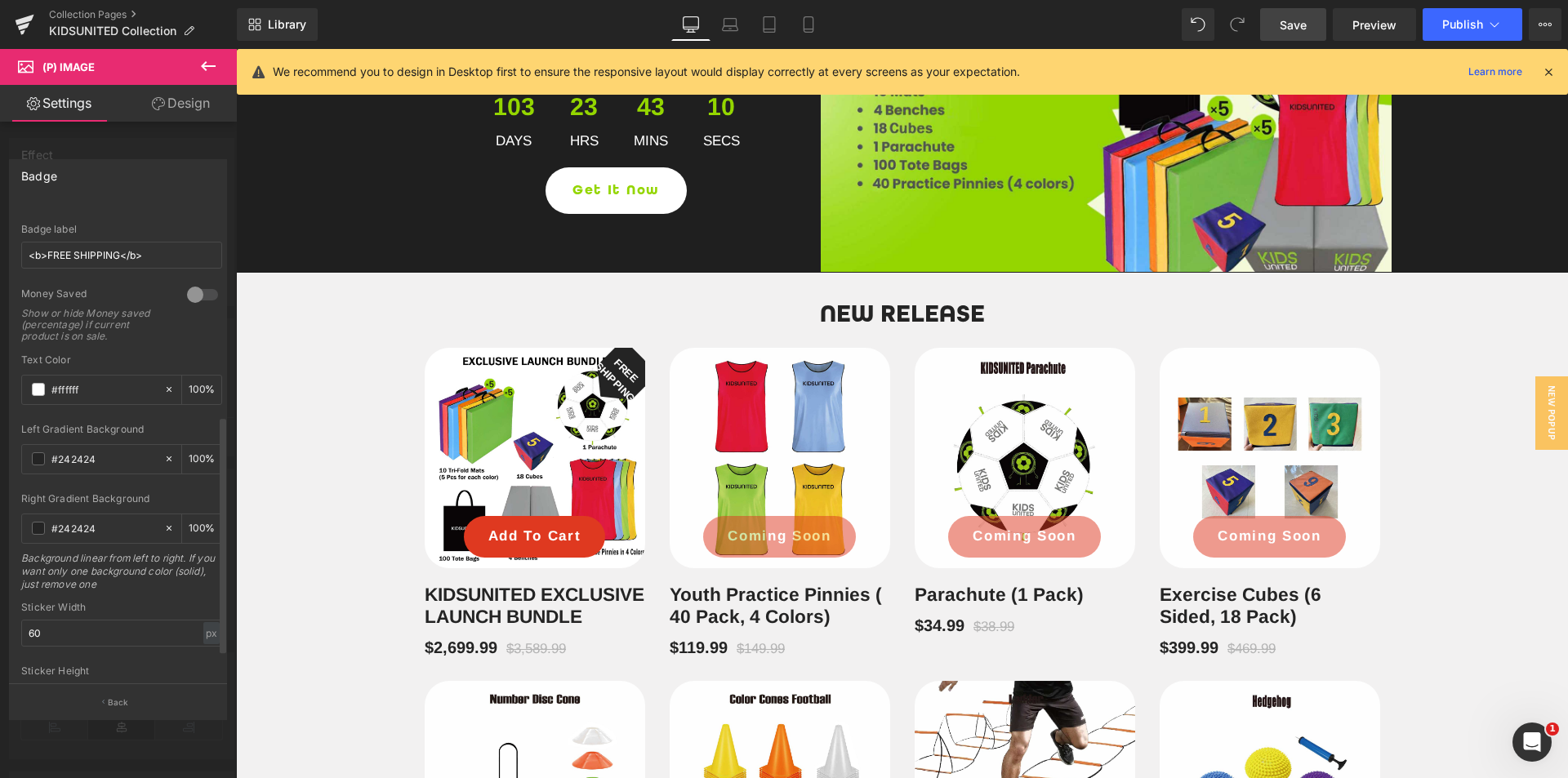
scroll to position [482, 0]
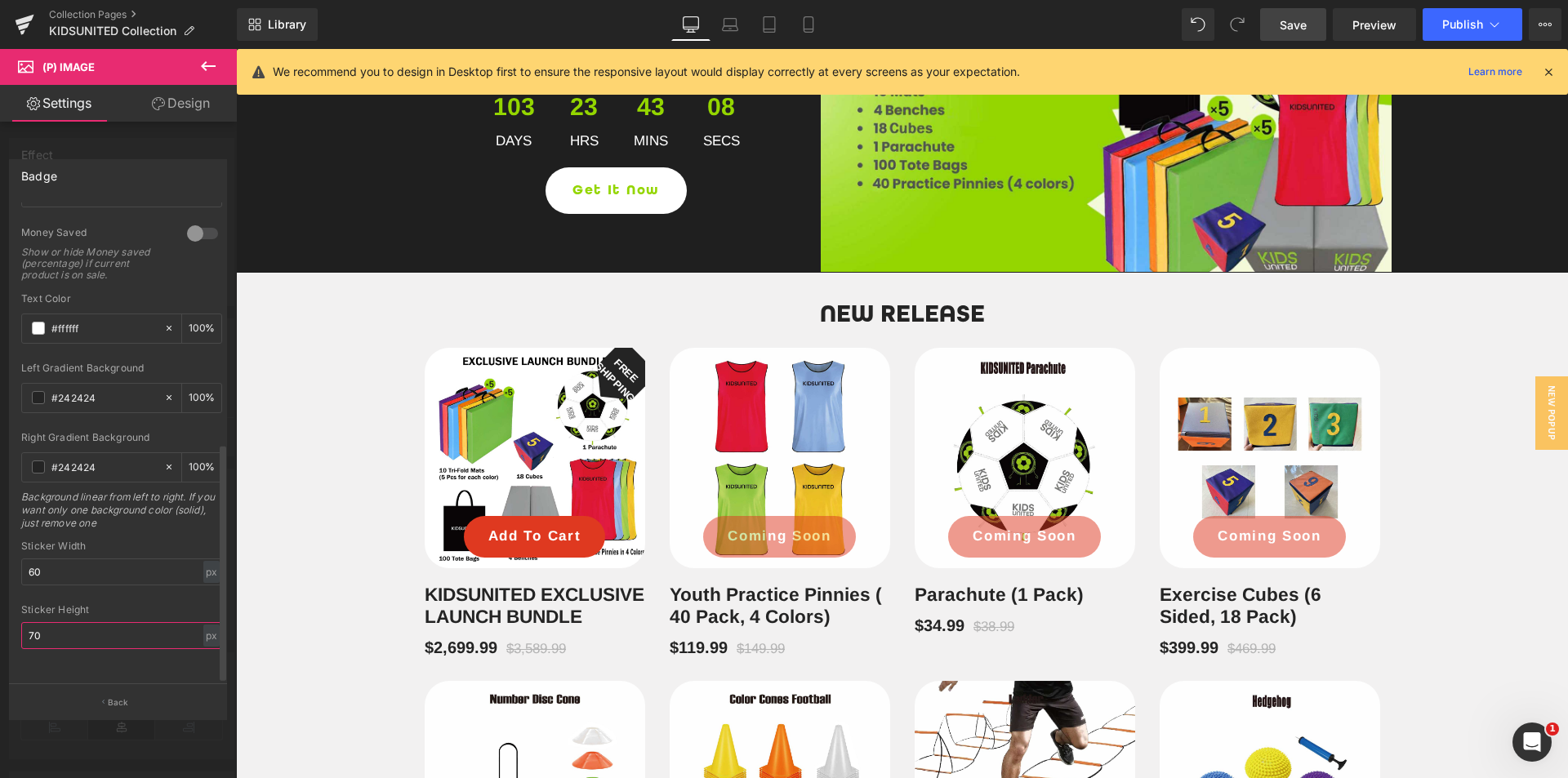
click at [42, 624] on input "70" at bounding box center [122, 636] width 201 height 27
click at [39, 624] on input "70" at bounding box center [122, 636] width 201 height 27
drag, startPoint x: 45, startPoint y: 629, endPoint x: 0, endPoint y: 617, distance: 46.6
click at [0, 617] on div "Badge Text Styles Custom HEADING Heading 1 Heading 2 Heading 3 Heading 4 Headin…" at bounding box center [118, 433] width 237 height 572
type input "100"
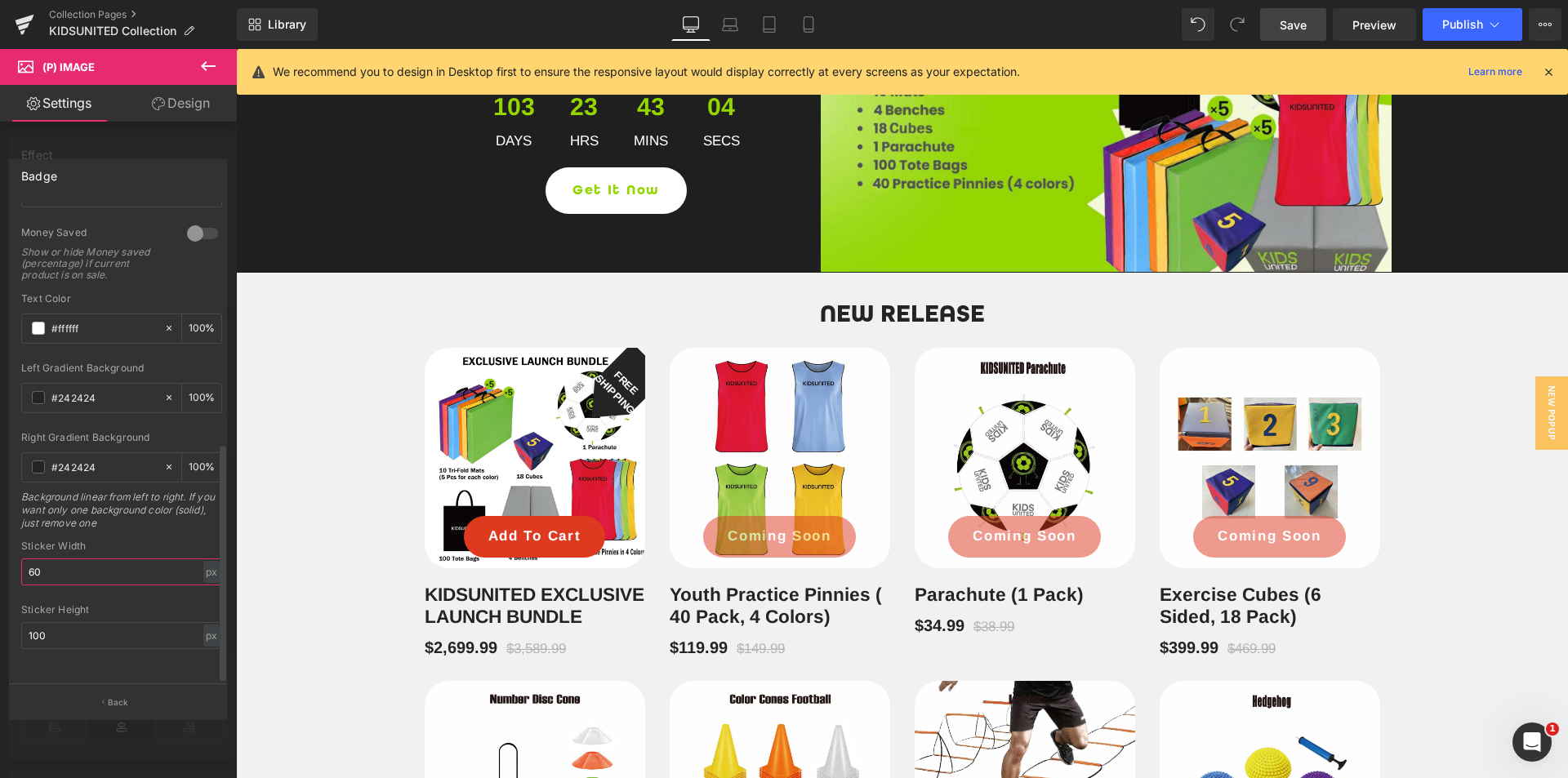
click at [94, 563] on input "60" at bounding box center [122, 572] width 201 height 27
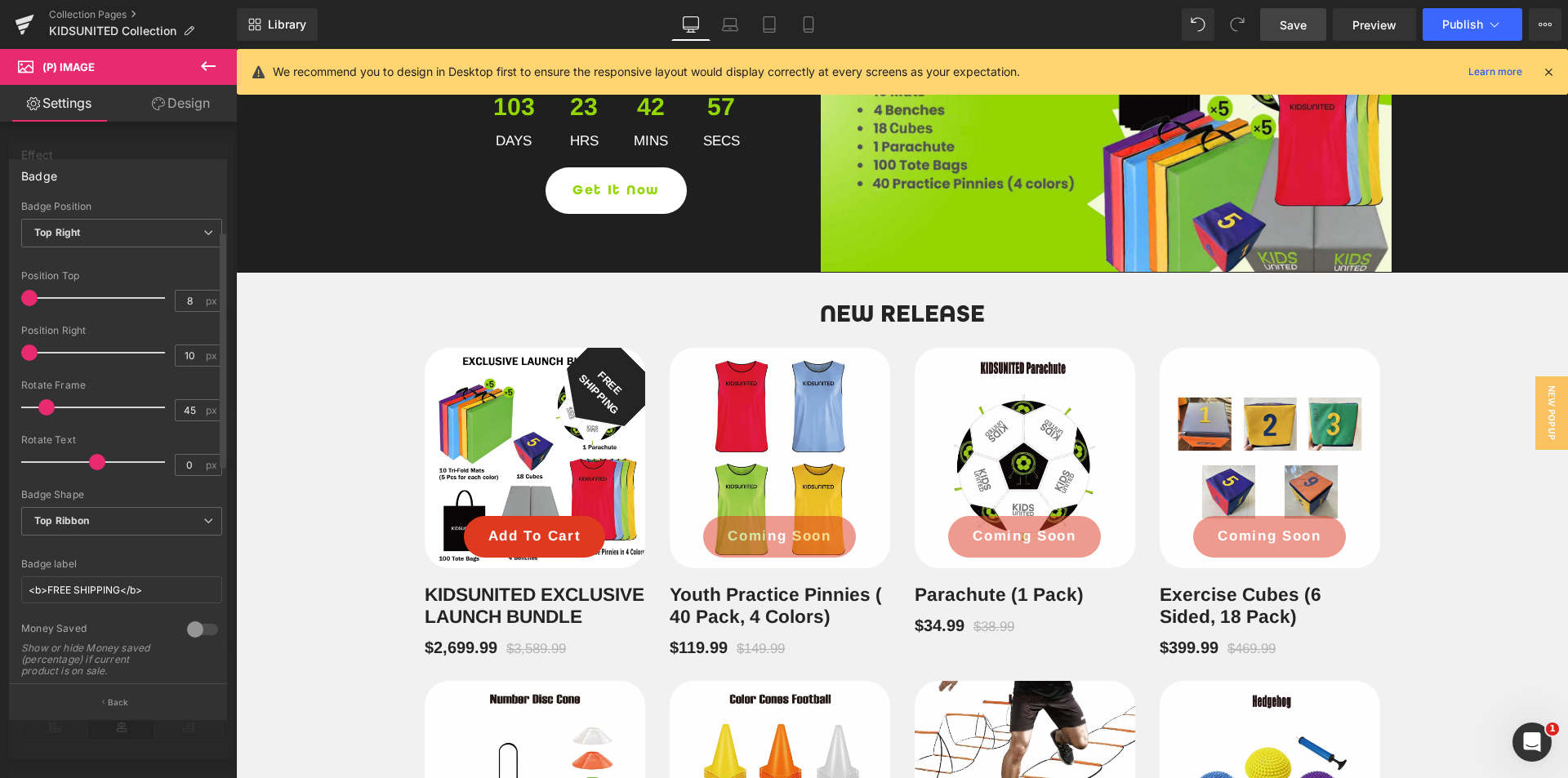
scroll to position [0, 0]
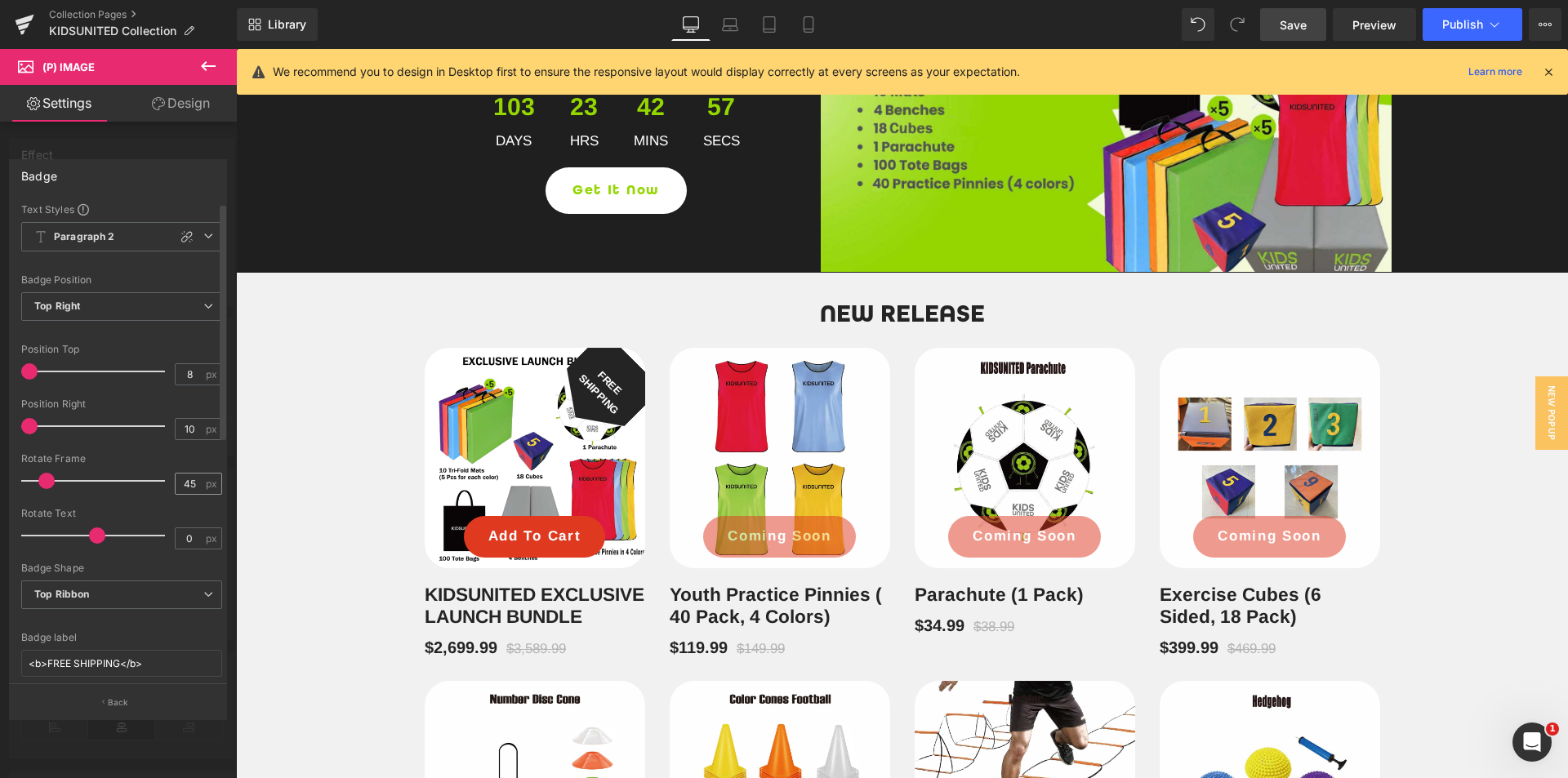
type input "100"
click at [187, 480] on input "45" at bounding box center [189, 484] width 28 height 21
type input "4"
type input "0"
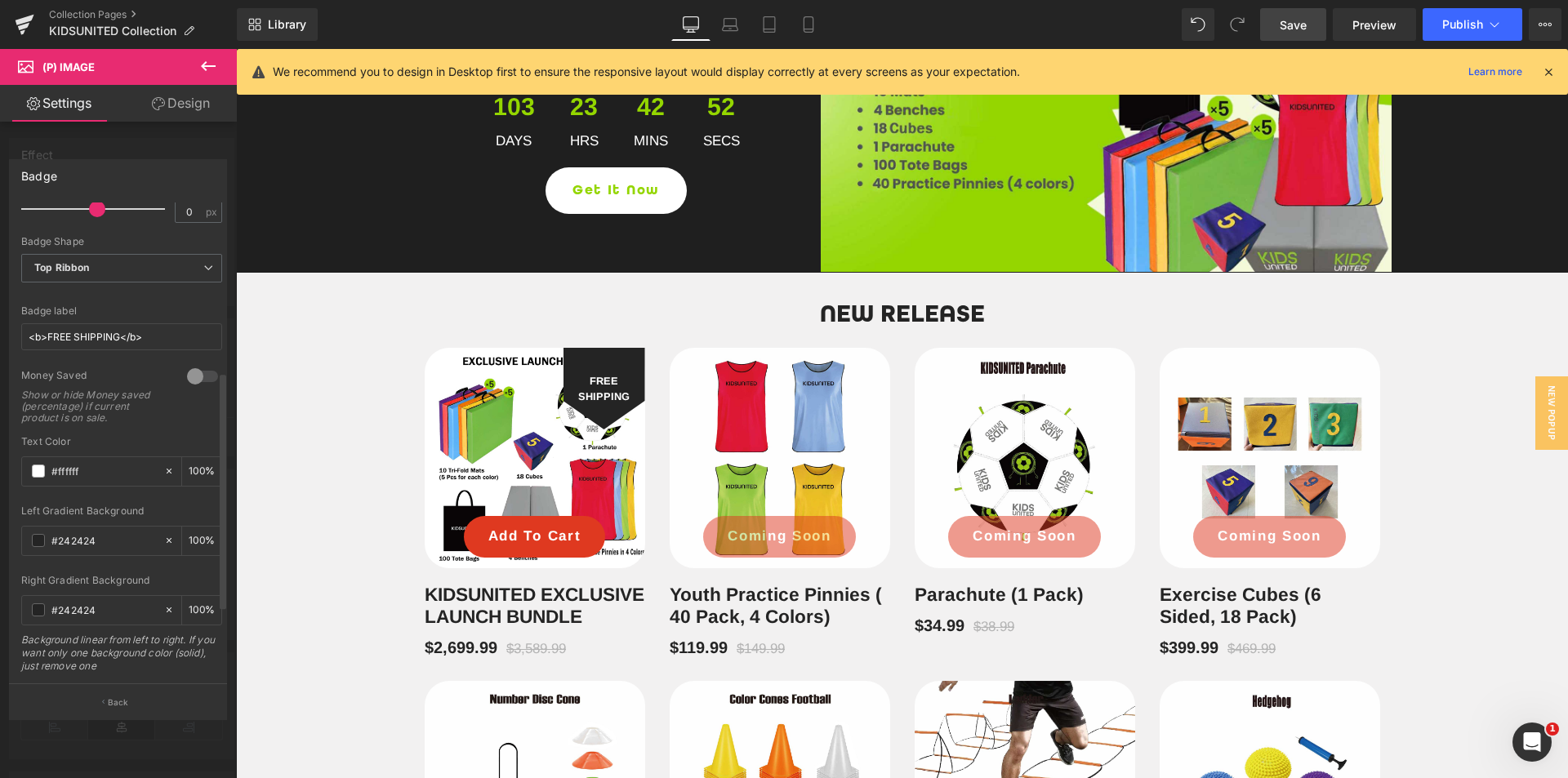
scroll to position [482, 0]
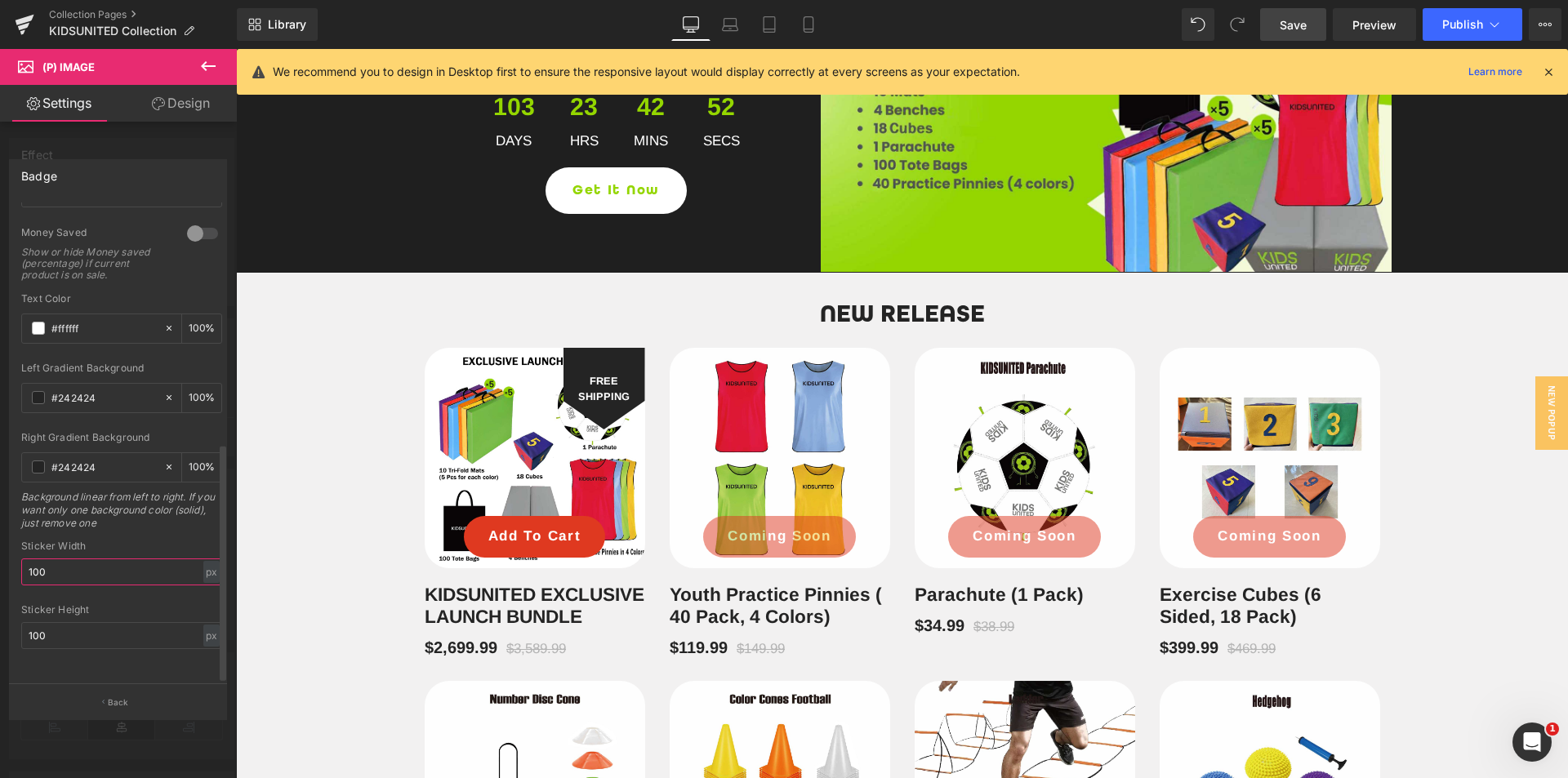
click at [94, 559] on input "100" at bounding box center [122, 572] width 201 height 27
type input "70"
click at [63, 626] on input "100" at bounding box center [122, 636] width 201 height 27
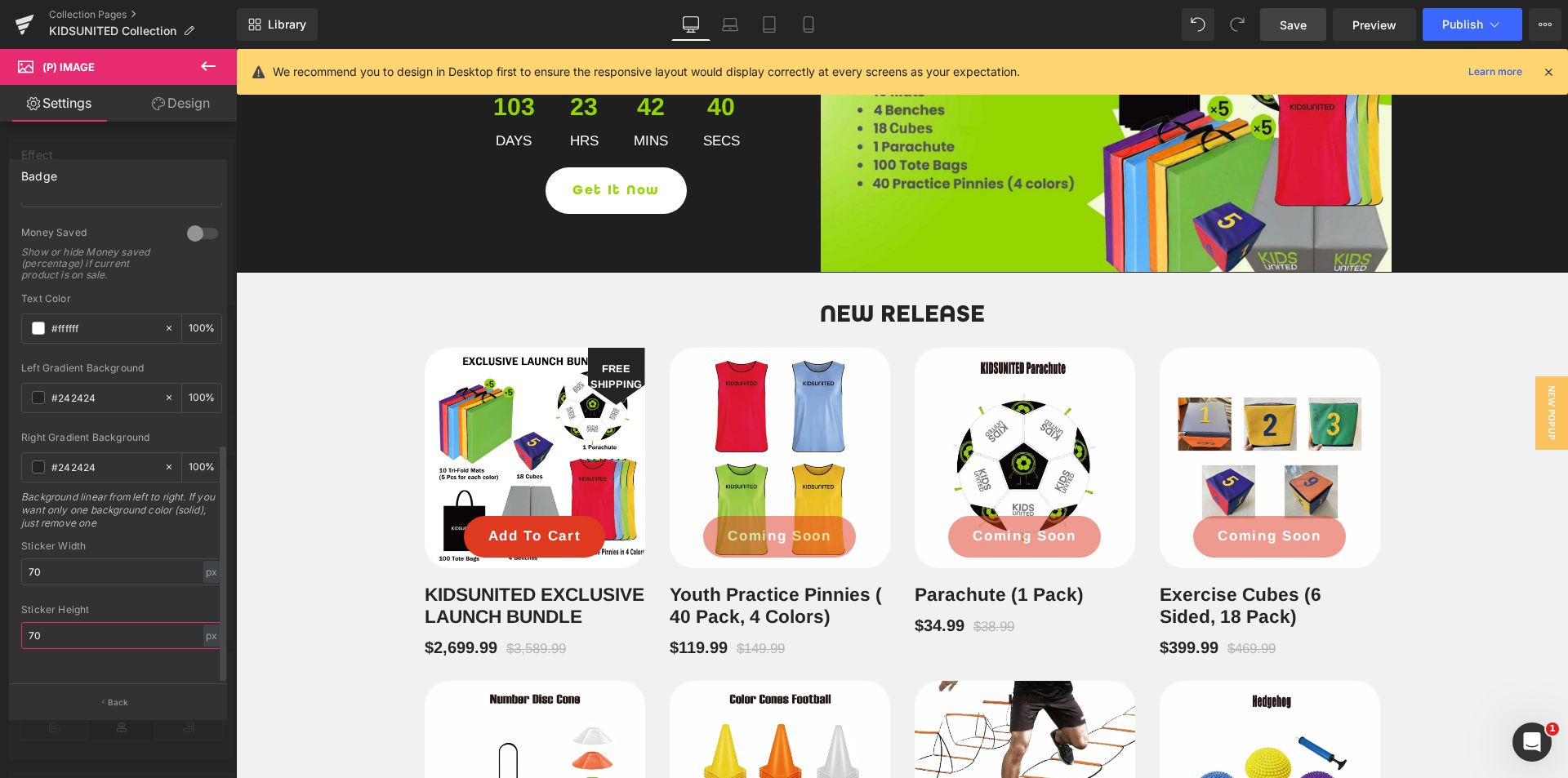
type input "70"
click at [195, 224] on div at bounding box center [202, 233] width 39 height 26
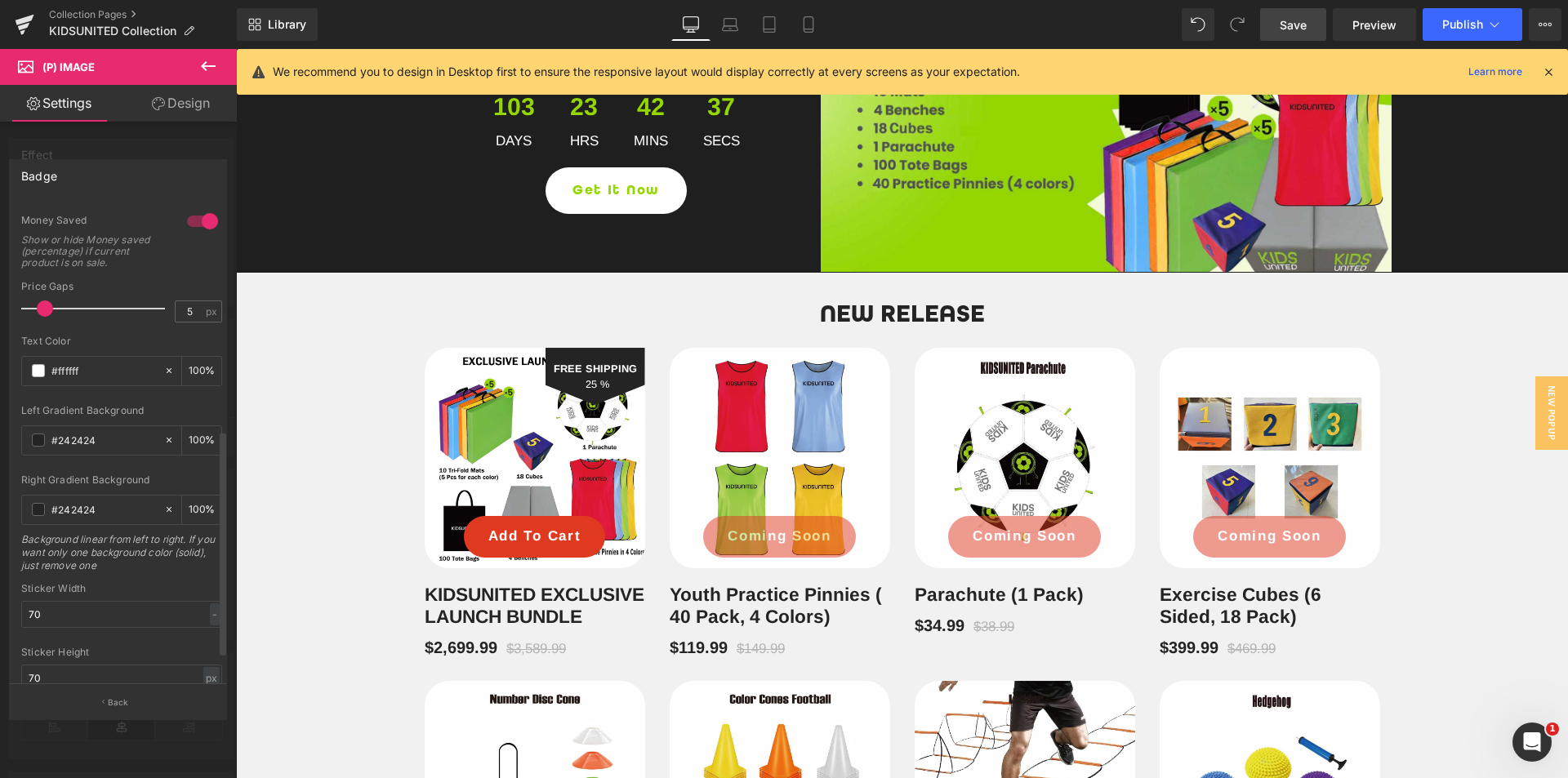
click at [195, 224] on div at bounding box center [202, 221] width 39 height 26
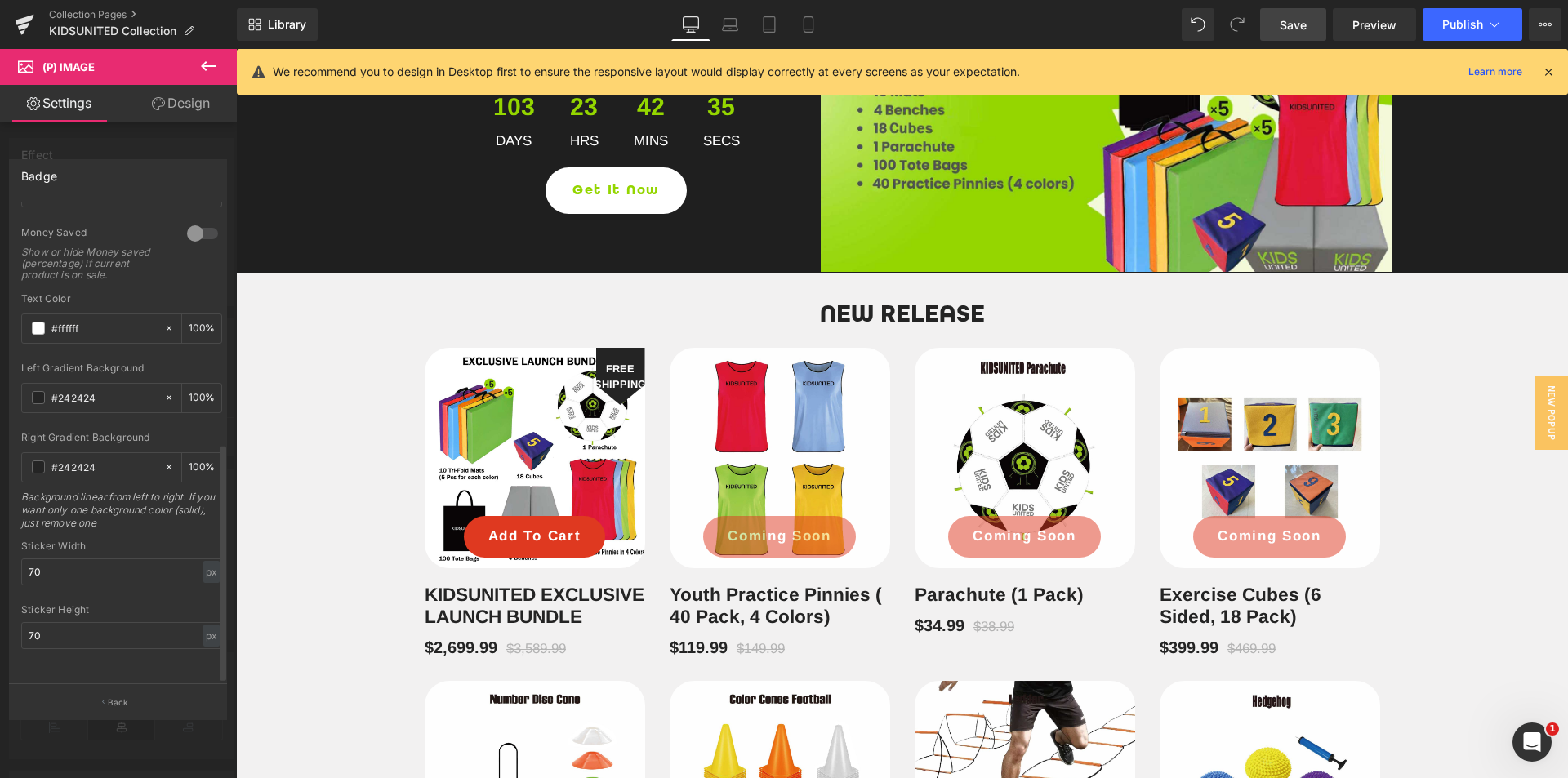
click at [195, 224] on div at bounding box center [202, 233] width 39 height 26
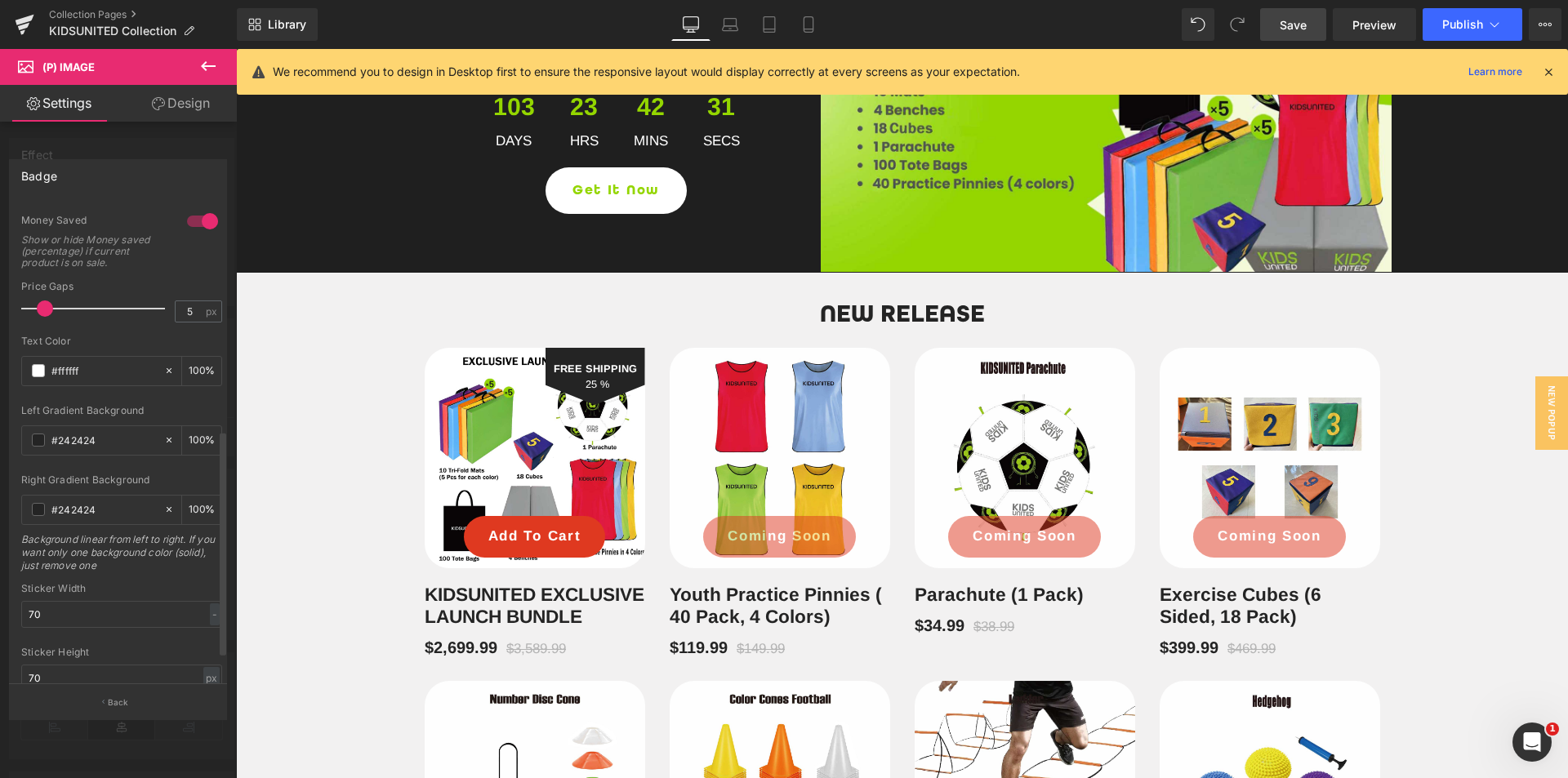
click at [194, 224] on div at bounding box center [202, 221] width 39 height 26
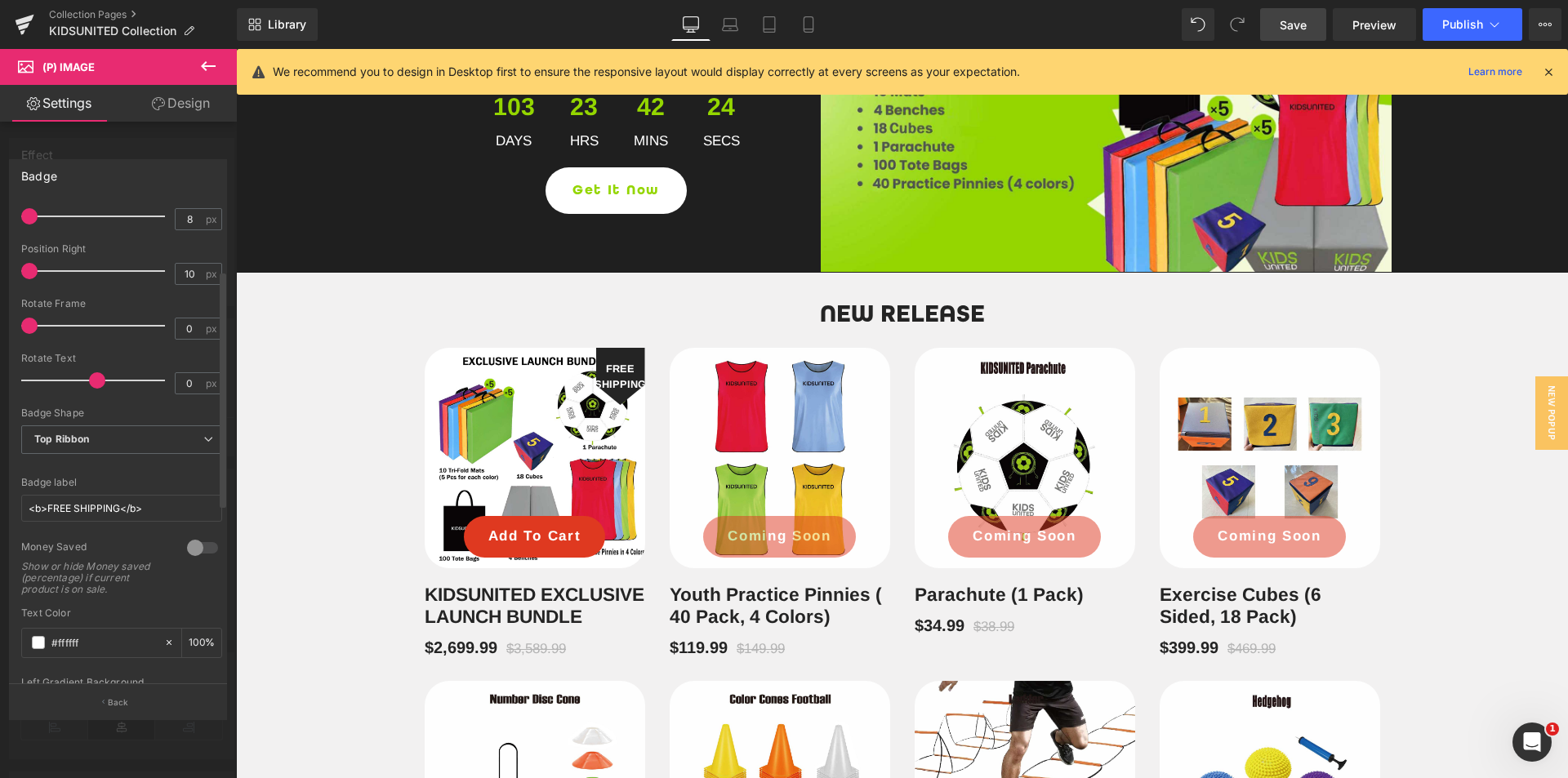
scroll to position [0, 0]
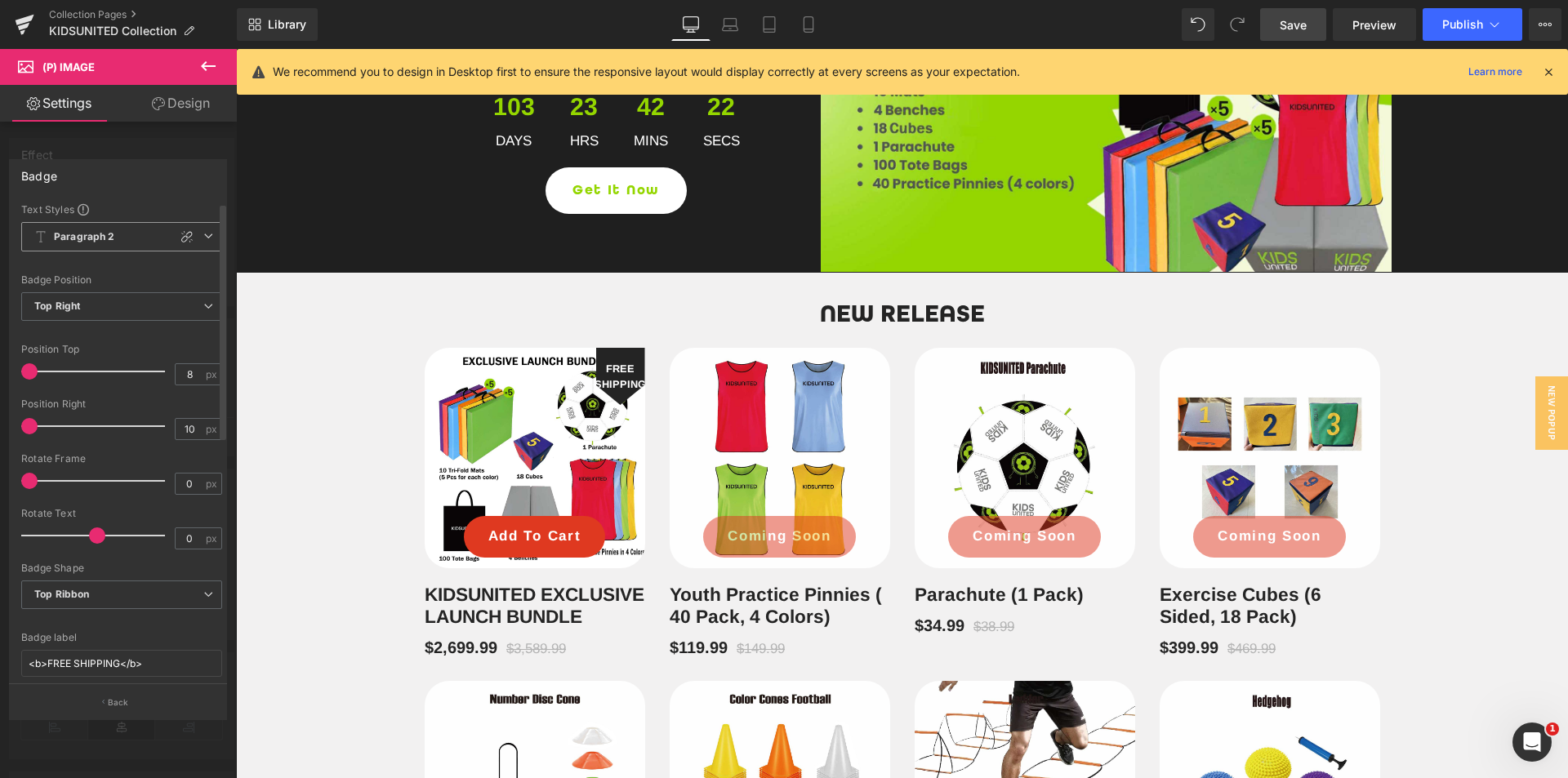
click at [118, 244] on span "Paragraph 2" at bounding box center [122, 236] width 201 height 29
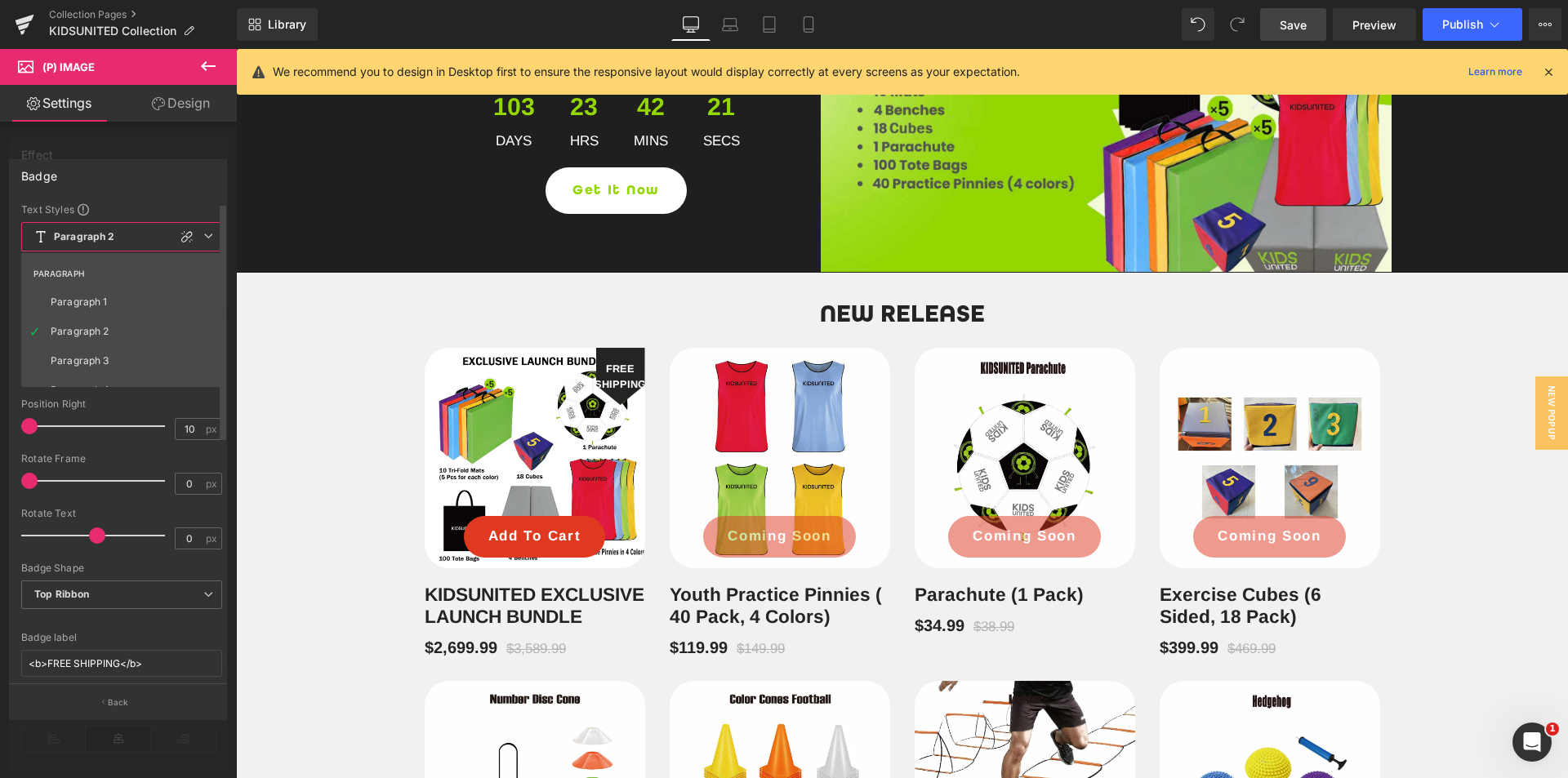
scroll to position [245, 0]
click at [108, 289] on li "Paragraph 1" at bounding box center [125, 283] width 209 height 29
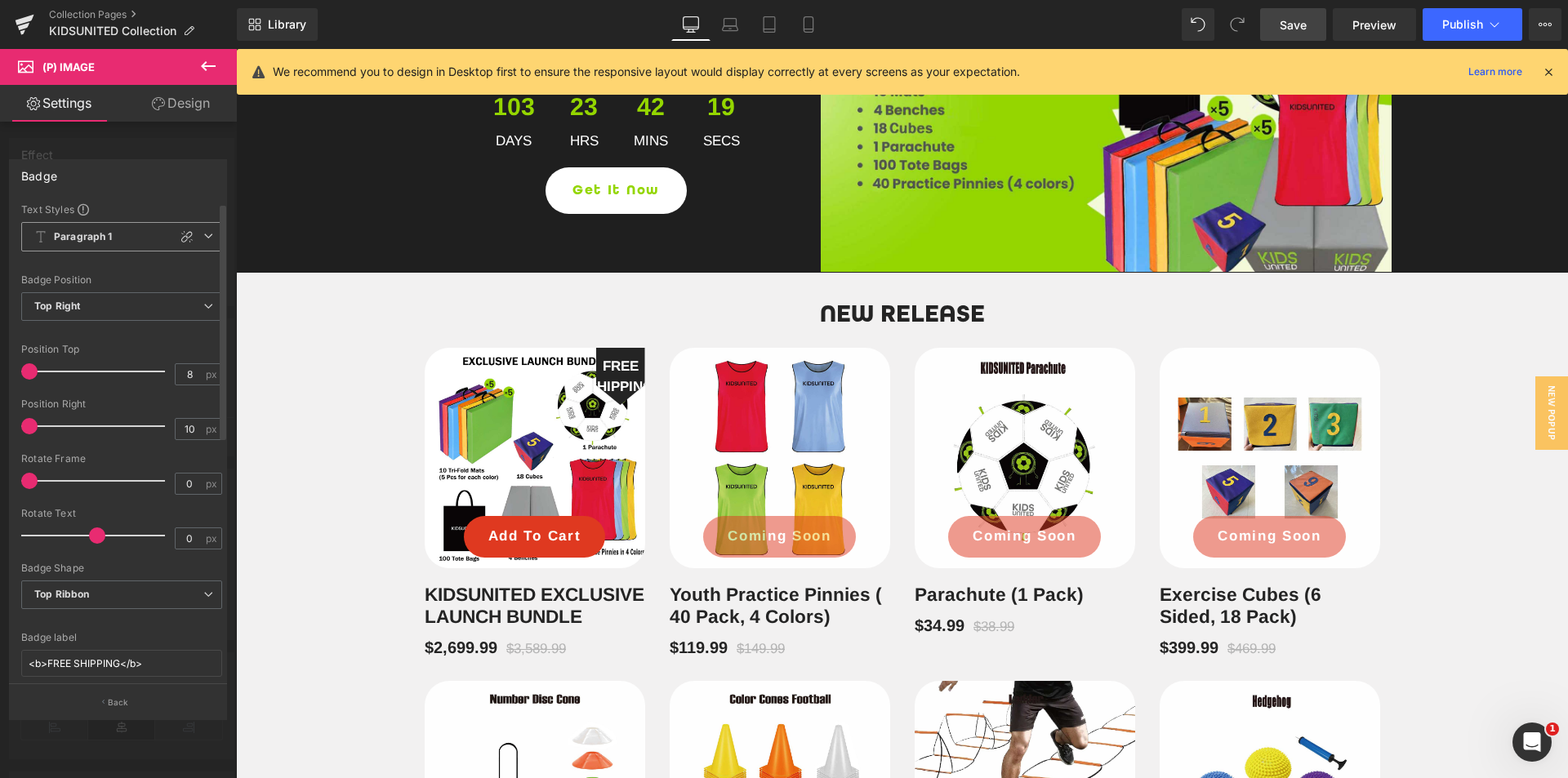
click at [139, 237] on span "Paragraph 1" at bounding box center [122, 236] width 201 height 29
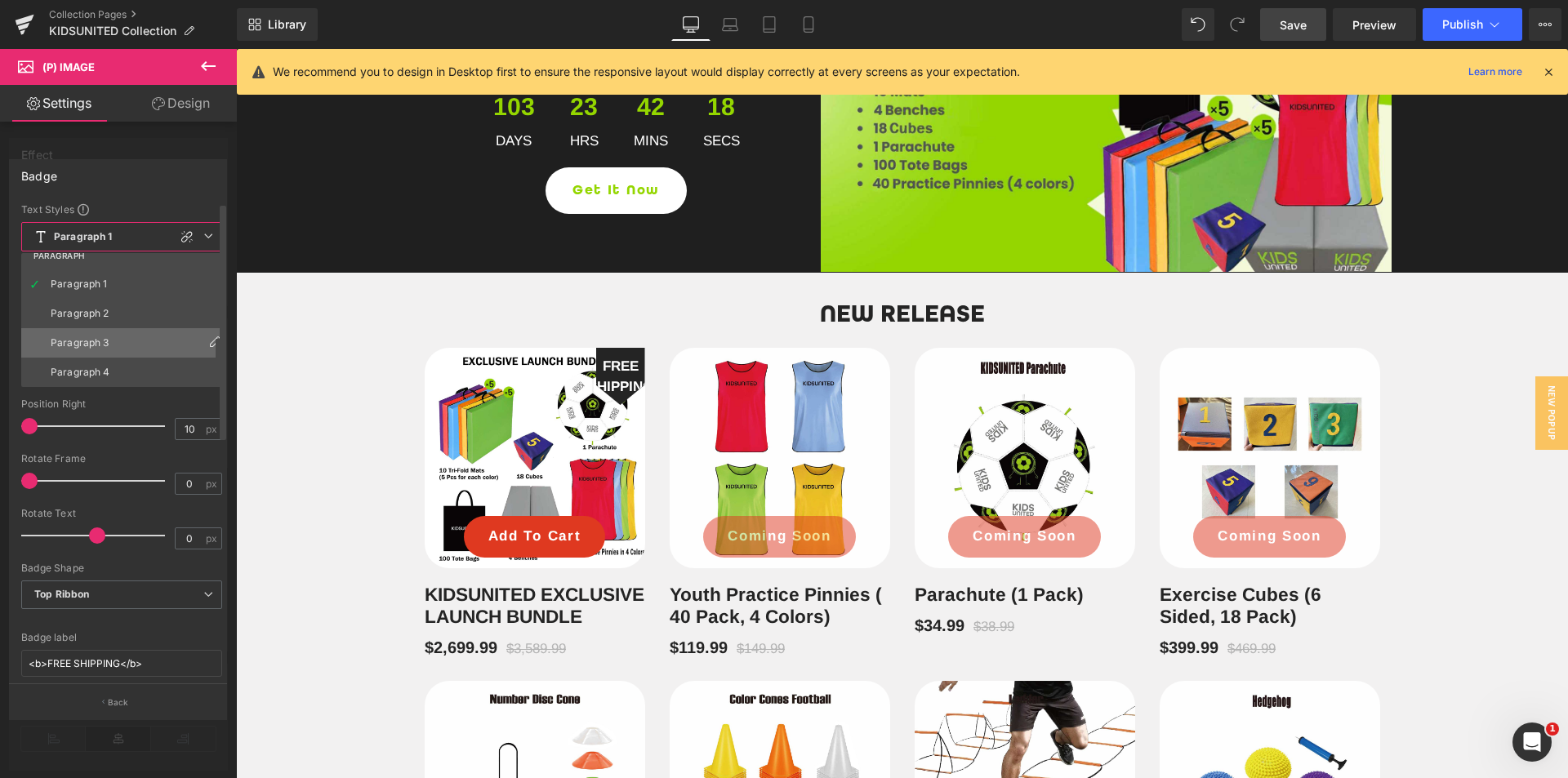
click at [120, 337] on li "Paragraph 3" at bounding box center [125, 342] width 209 height 29
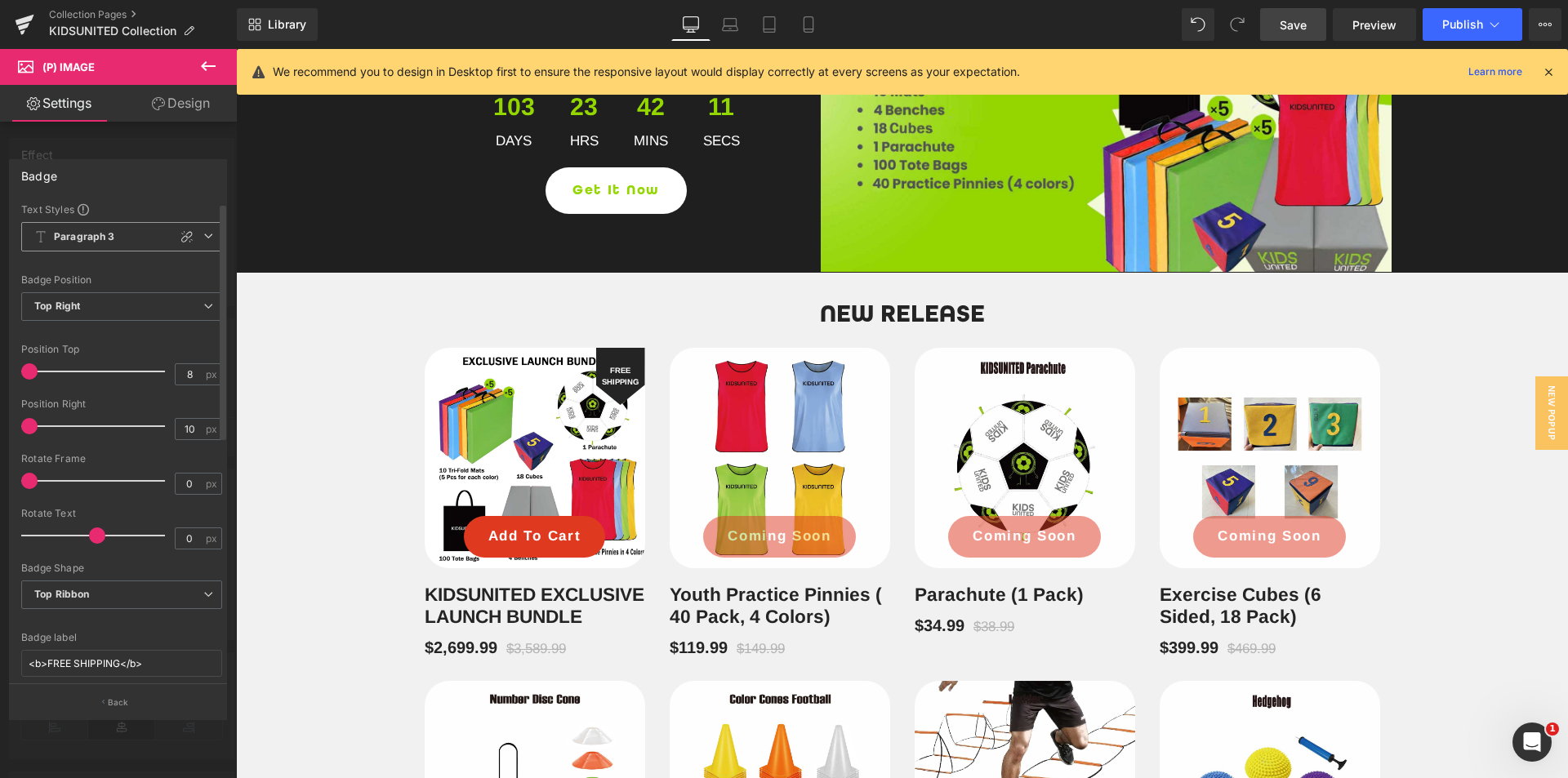
click at [130, 239] on span "Paragraph 3" at bounding box center [122, 236] width 201 height 29
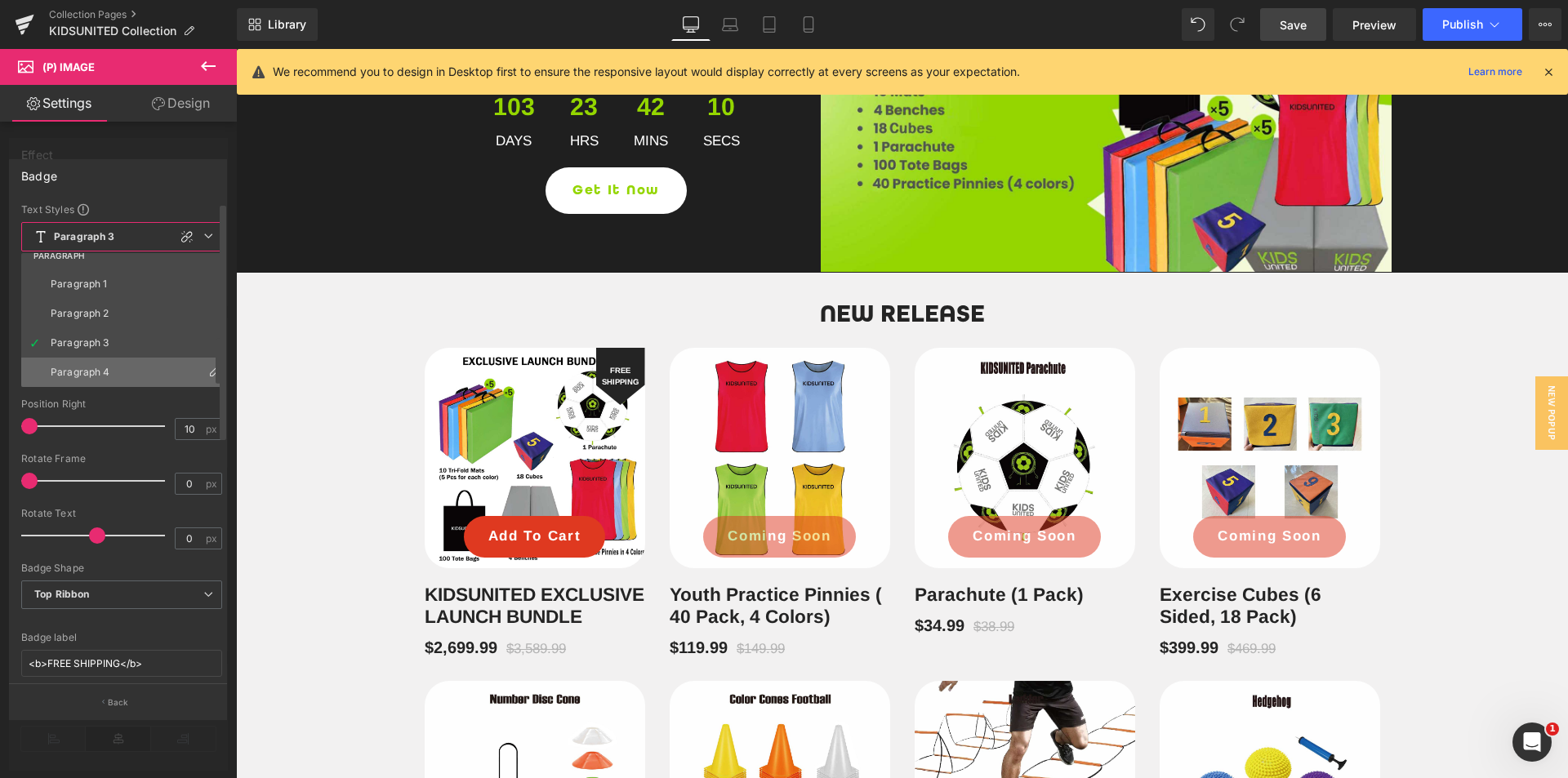
click at [106, 360] on li "Paragraph 4" at bounding box center [125, 372] width 209 height 29
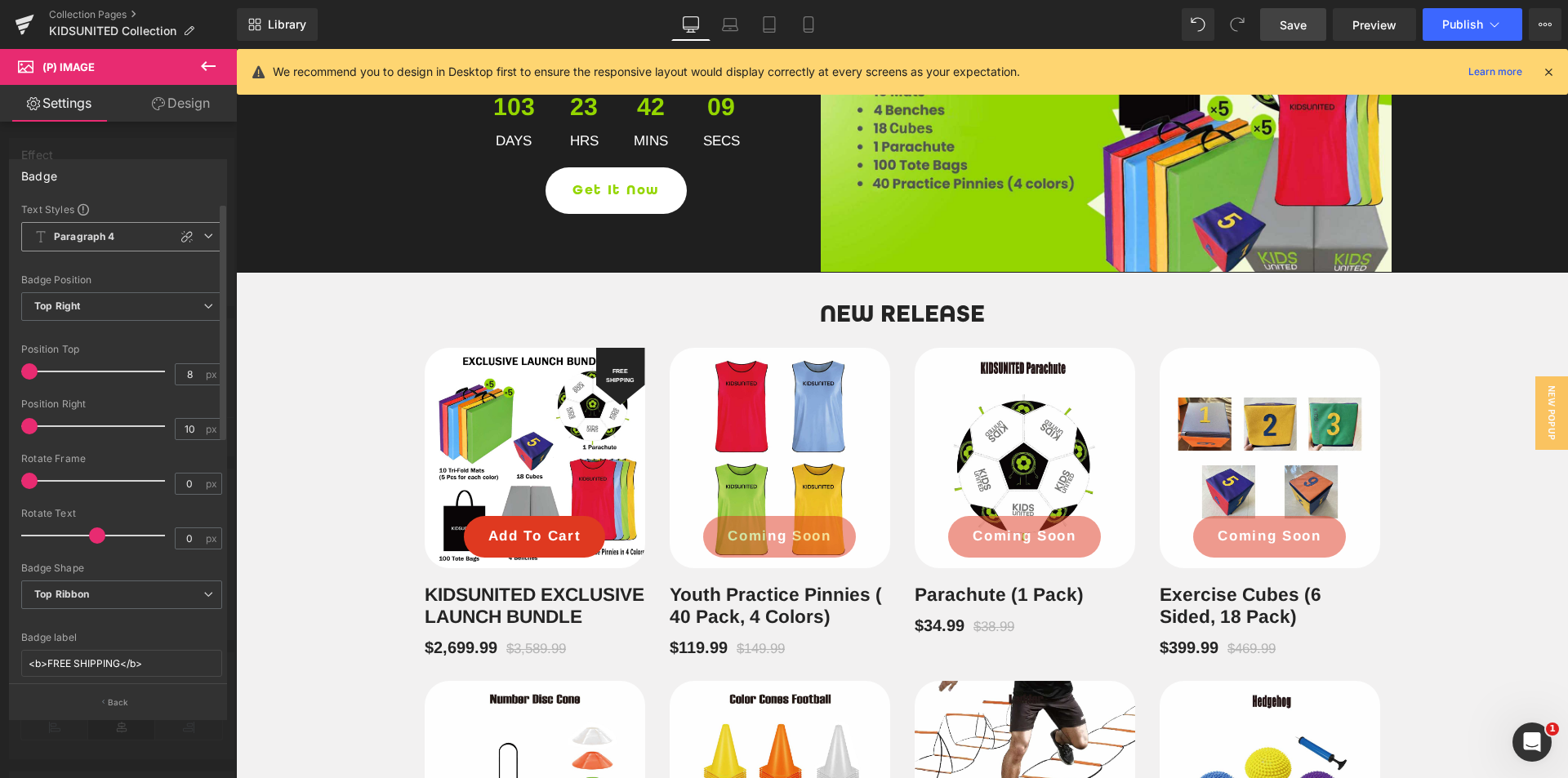
click at [112, 235] on b "Paragraph 4" at bounding box center [85, 237] width 61 height 14
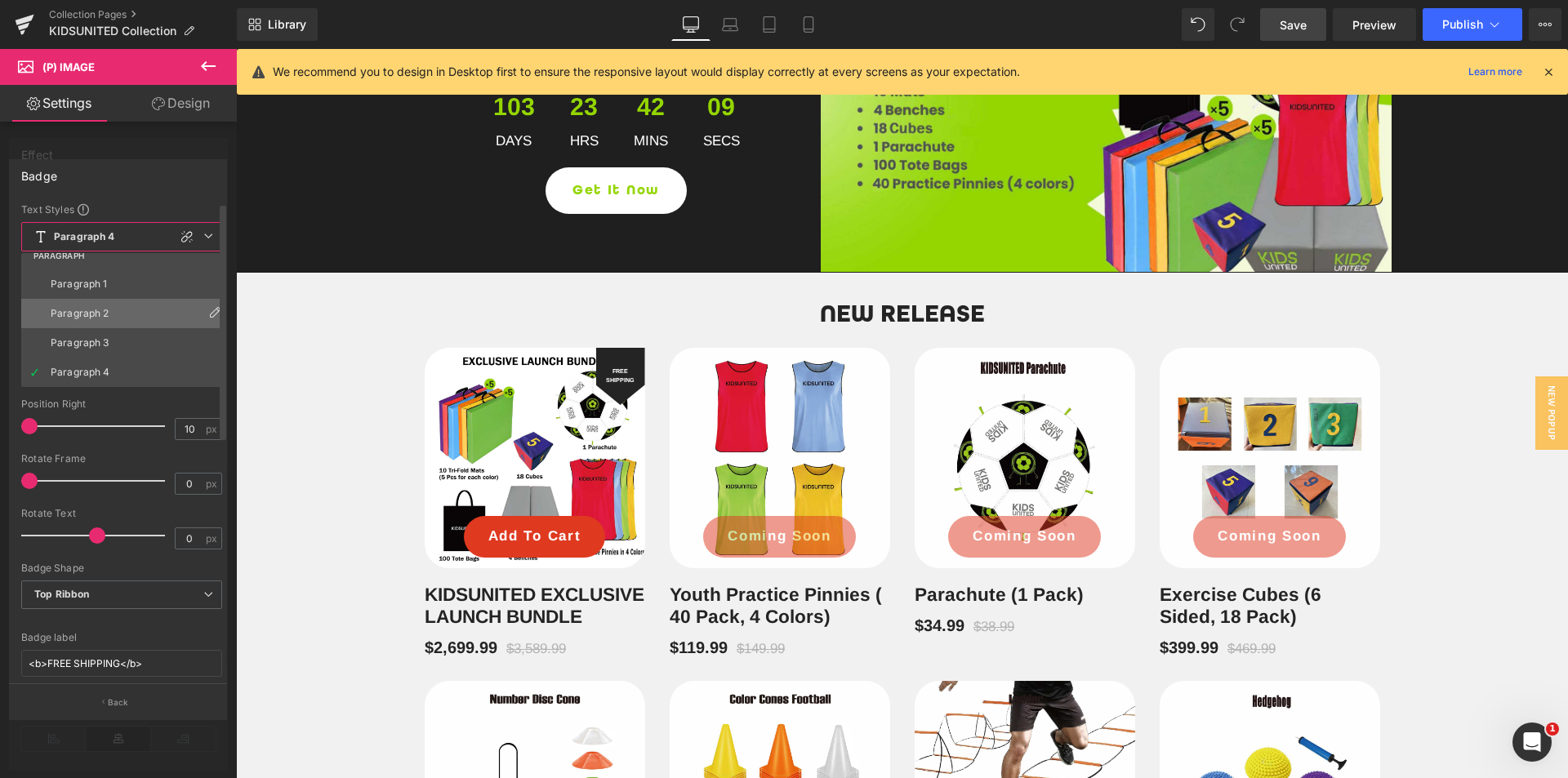
click at [101, 314] on div "Paragraph 2" at bounding box center [80, 313] width 59 height 12
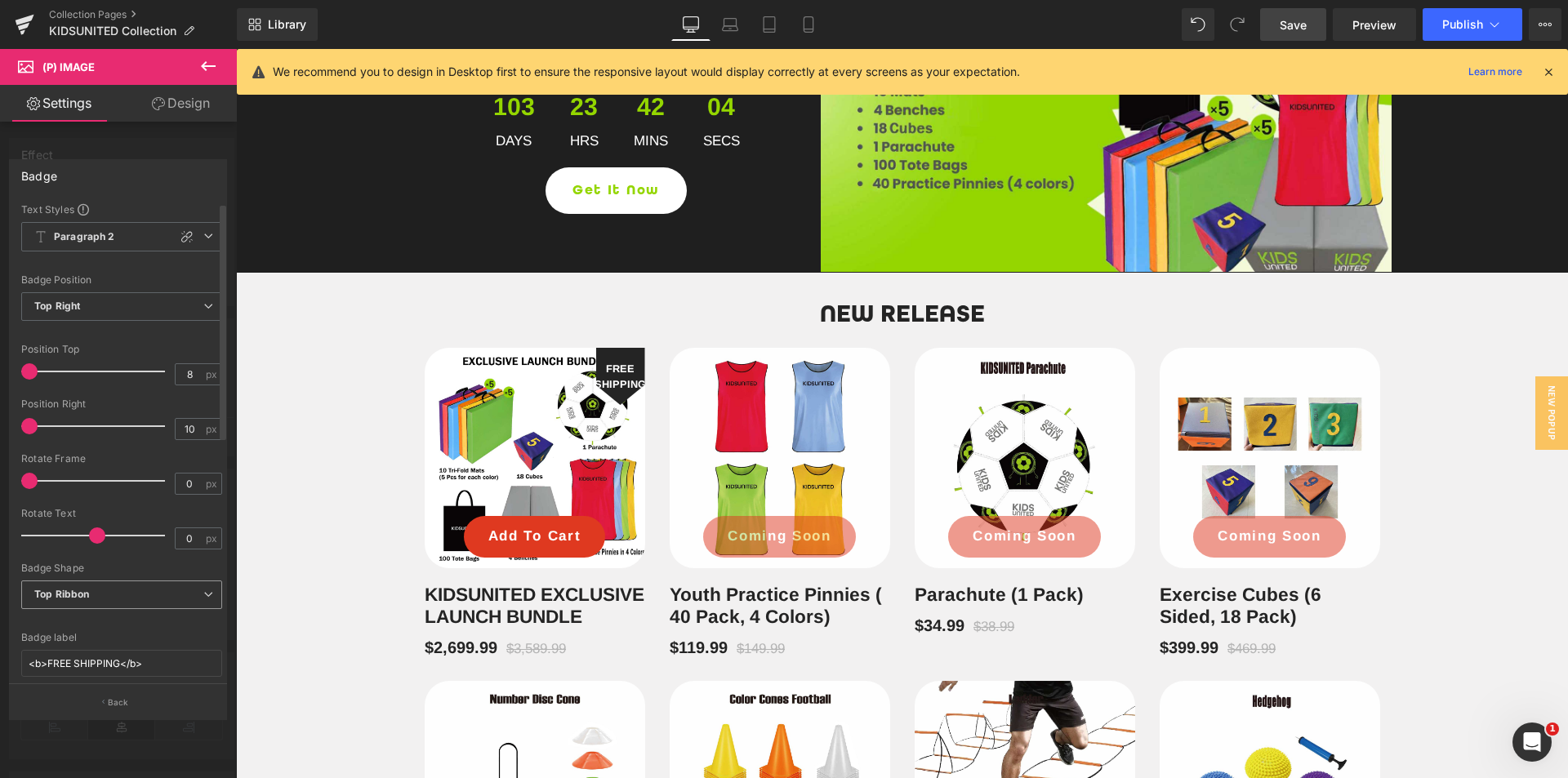
click at [101, 597] on span "Top Ribbon" at bounding box center [122, 595] width 201 height 28
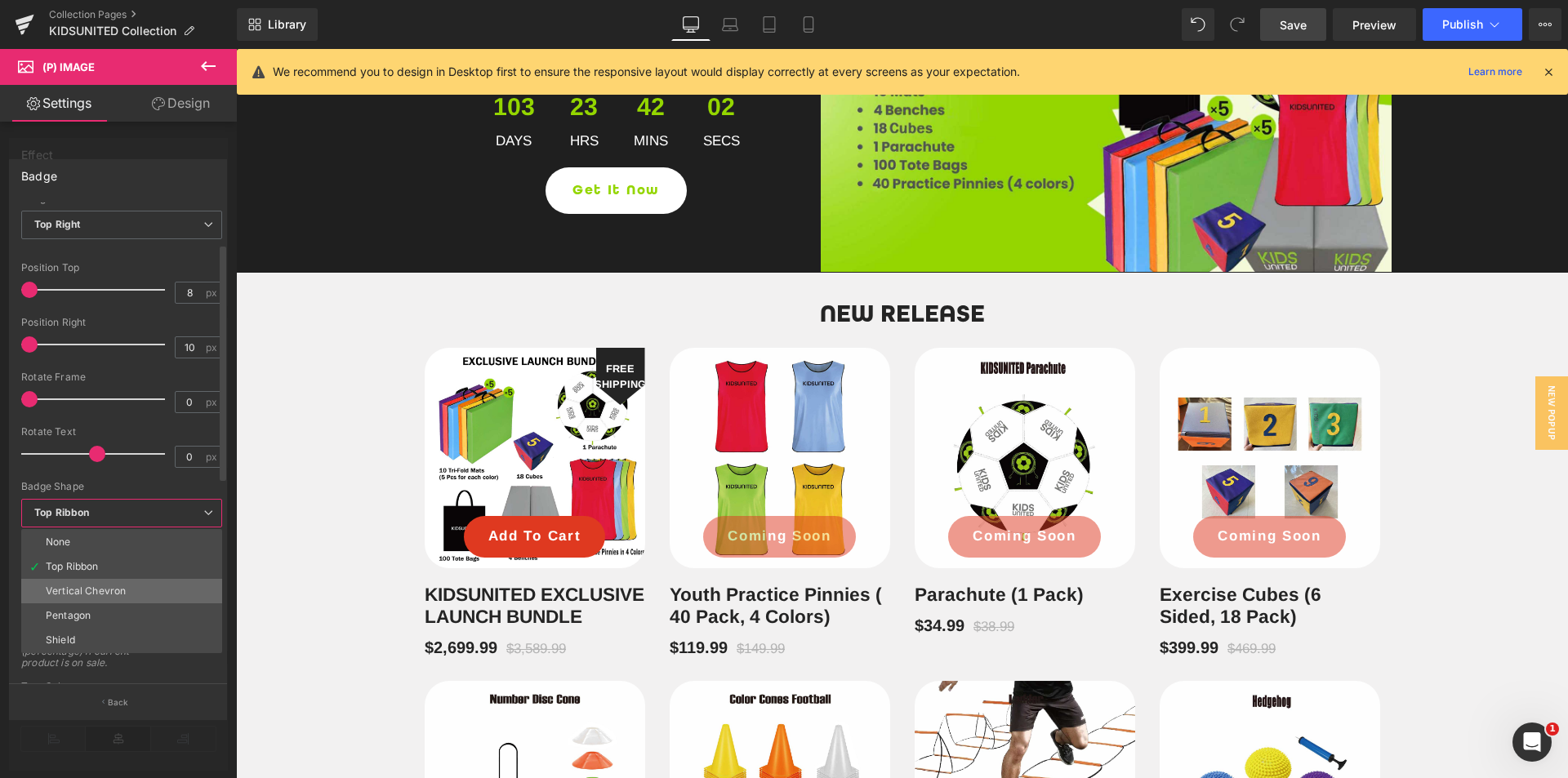
click at [123, 593] on div "Vertical Chevron" at bounding box center [86, 592] width 80 height 12
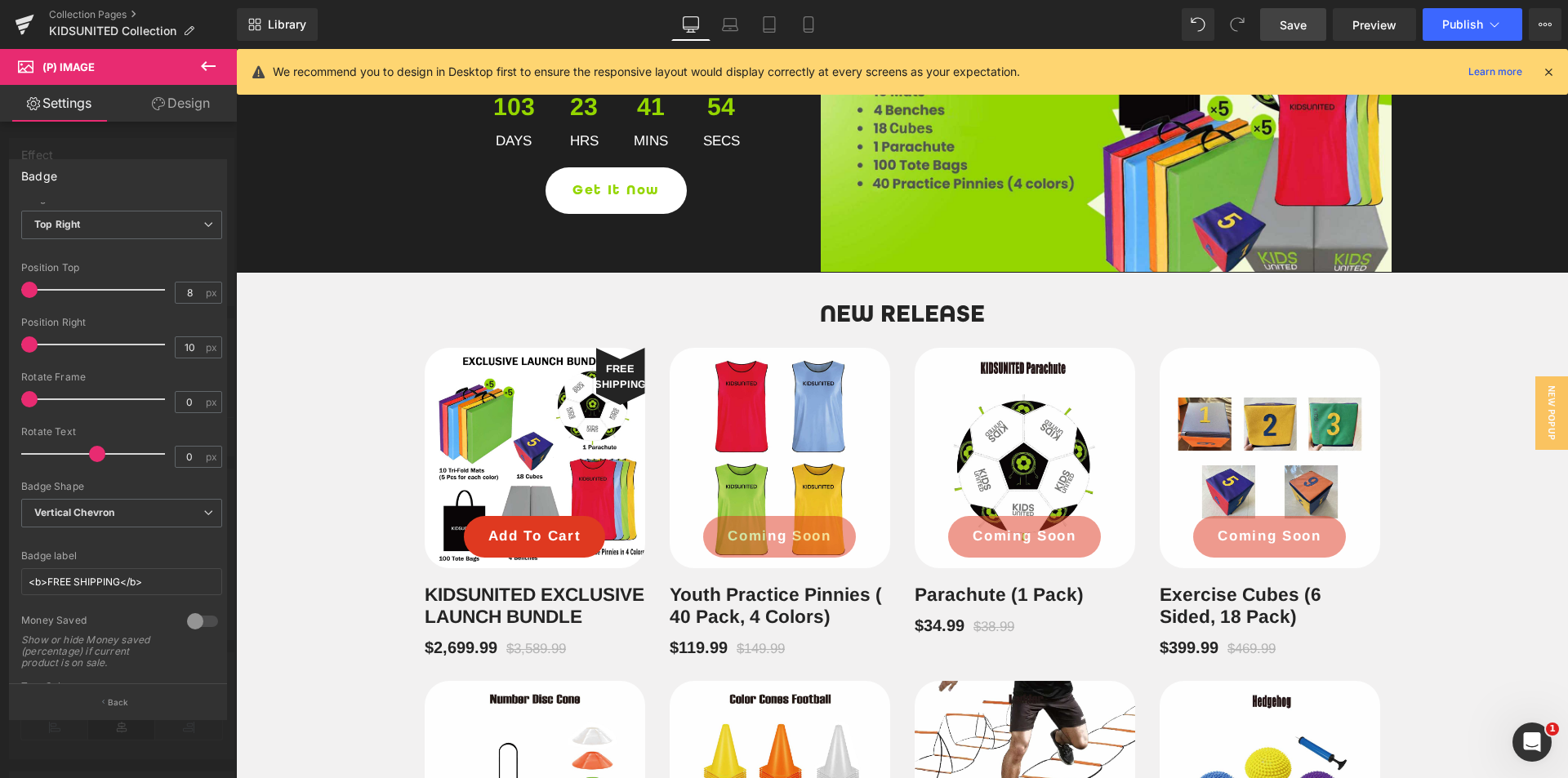
drag, startPoint x: 35, startPoint y: 288, endPoint x: 0, endPoint y: 321, distance: 48.1
click at [0, 321] on div "Badge Text Styles Custom HEADING Heading 1 Heading 2 Heading 3 Heading 4 Headin…" at bounding box center [118, 433] width 237 height 572
click at [129, 511] on span "Vertical Chevron" at bounding box center [122, 513] width 201 height 28
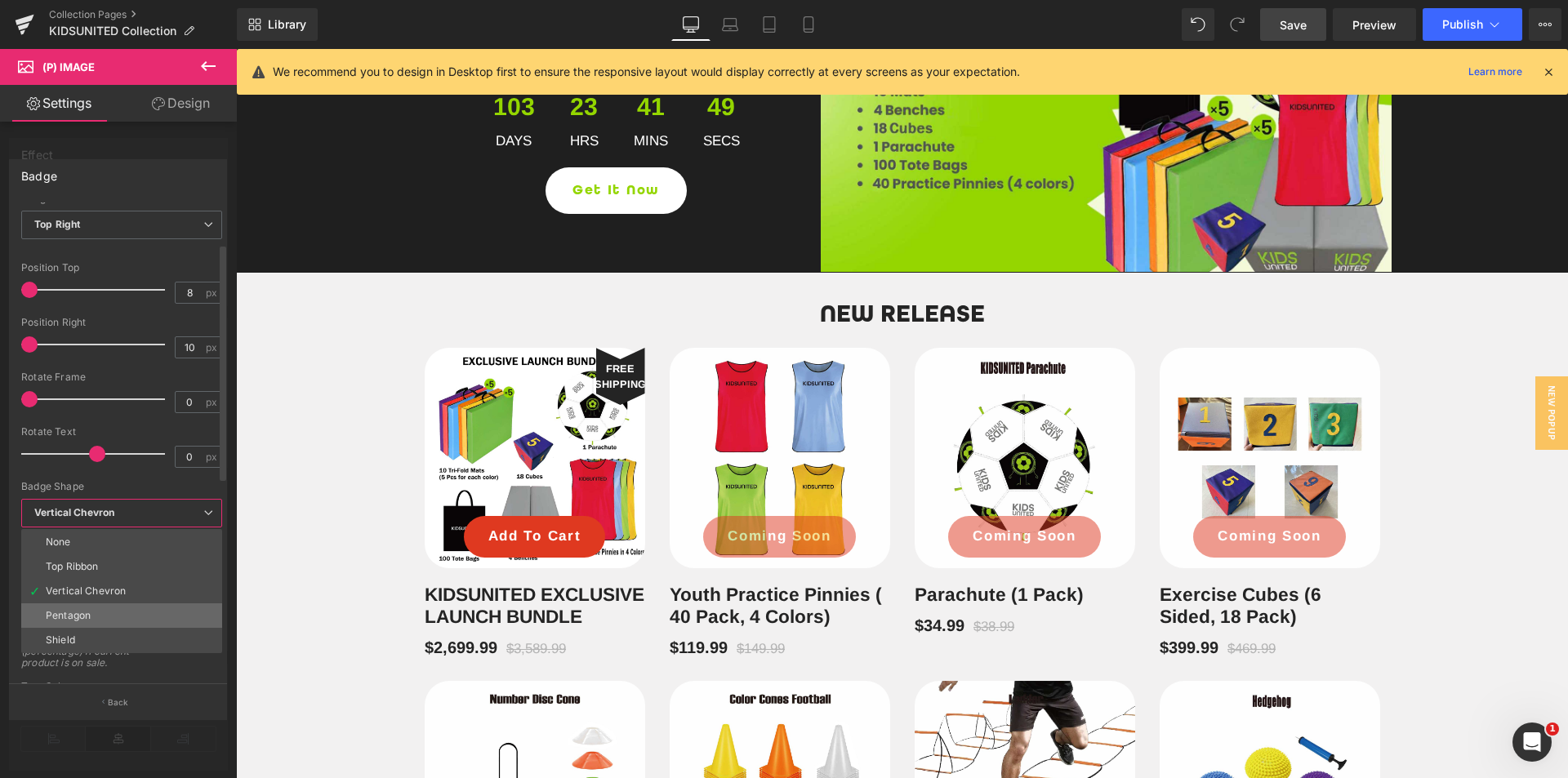
click at [111, 611] on li "Pentagon" at bounding box center [122, 615] width 201 height 24
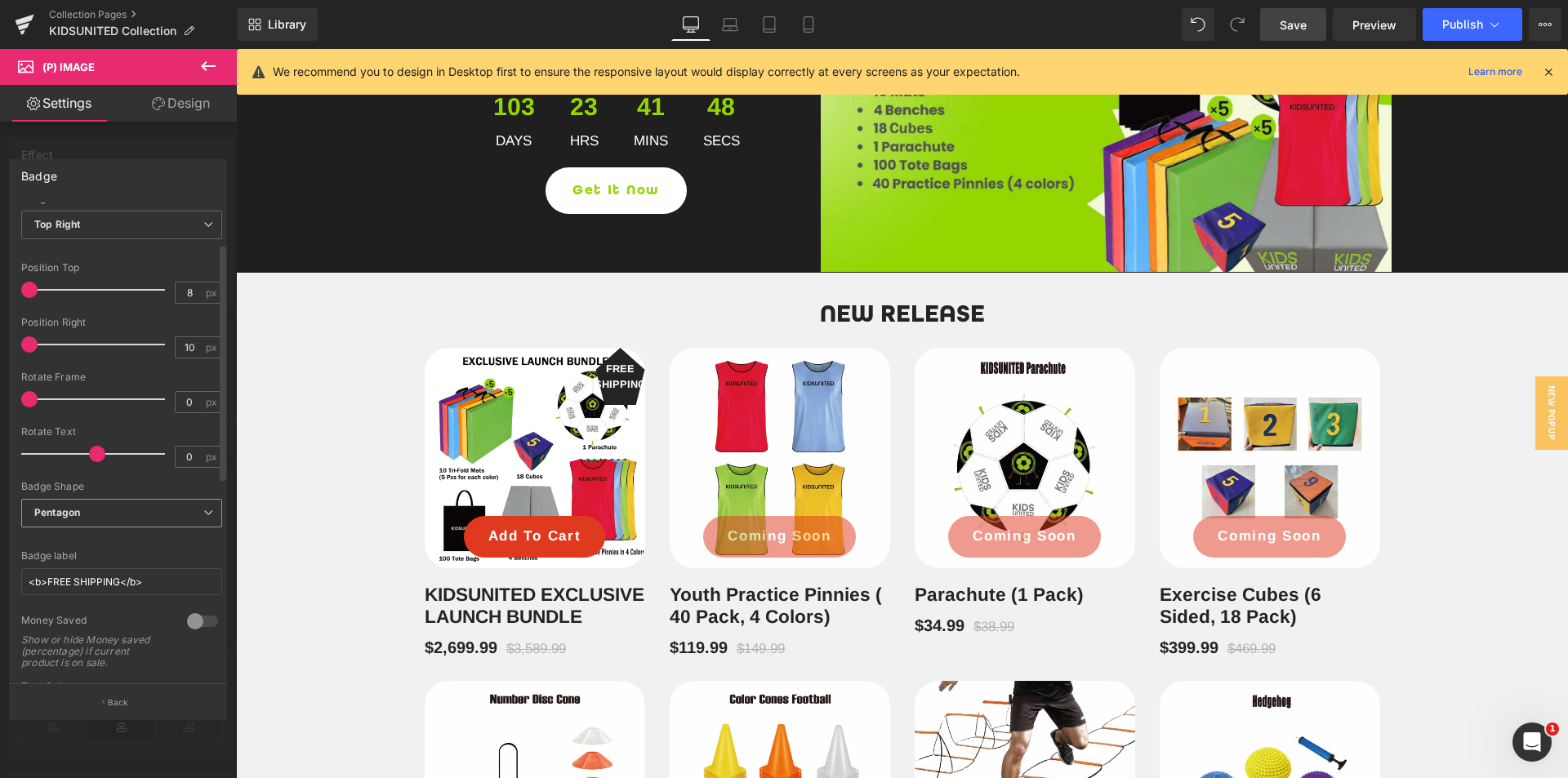
click at [112, 510] on span "Pentagon" at bounding box center [122, 513] width 201 height 28
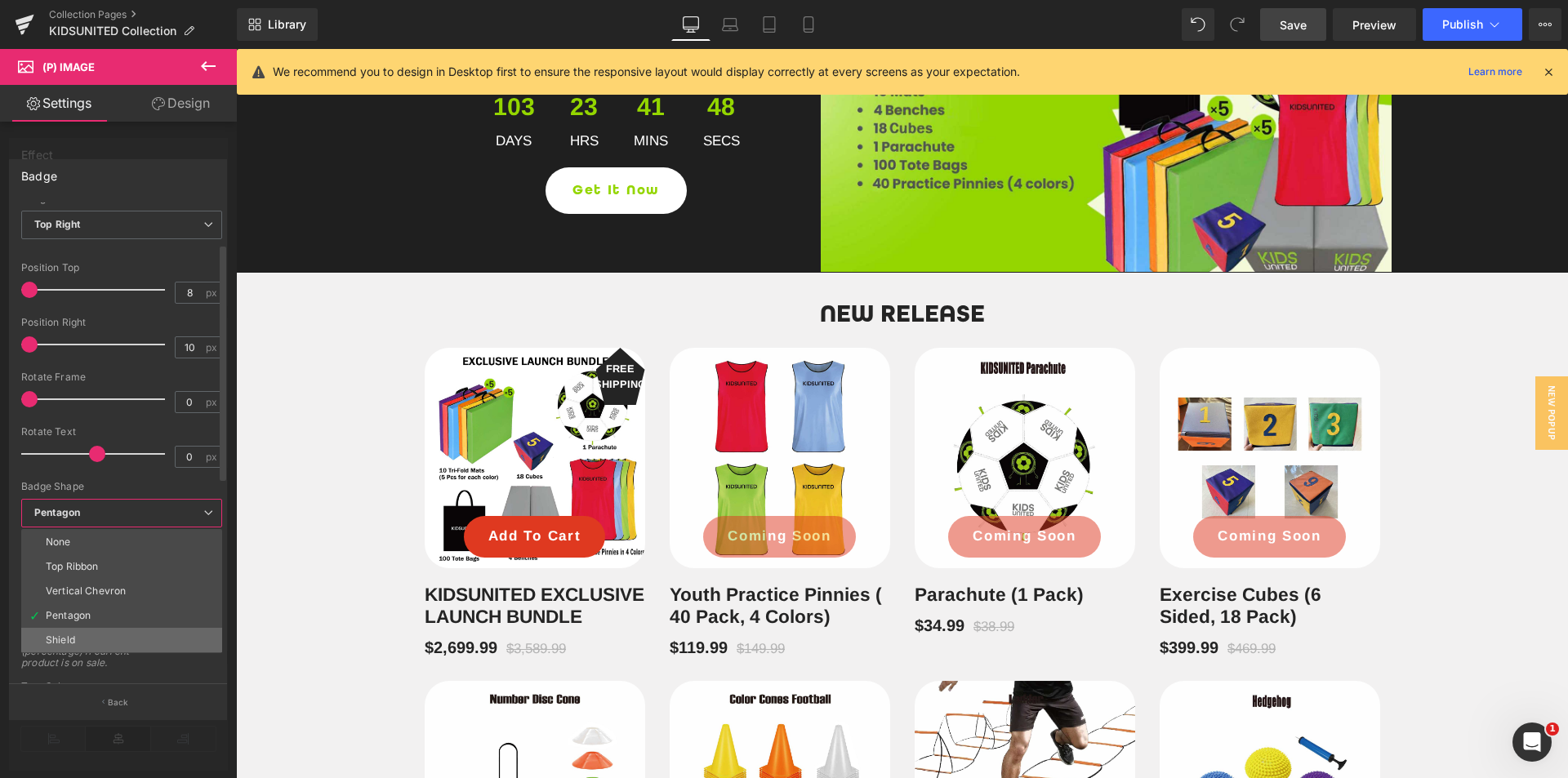
click at [103, 632] on li "Shield" at bounding box center [122, 640] width 201 height 24
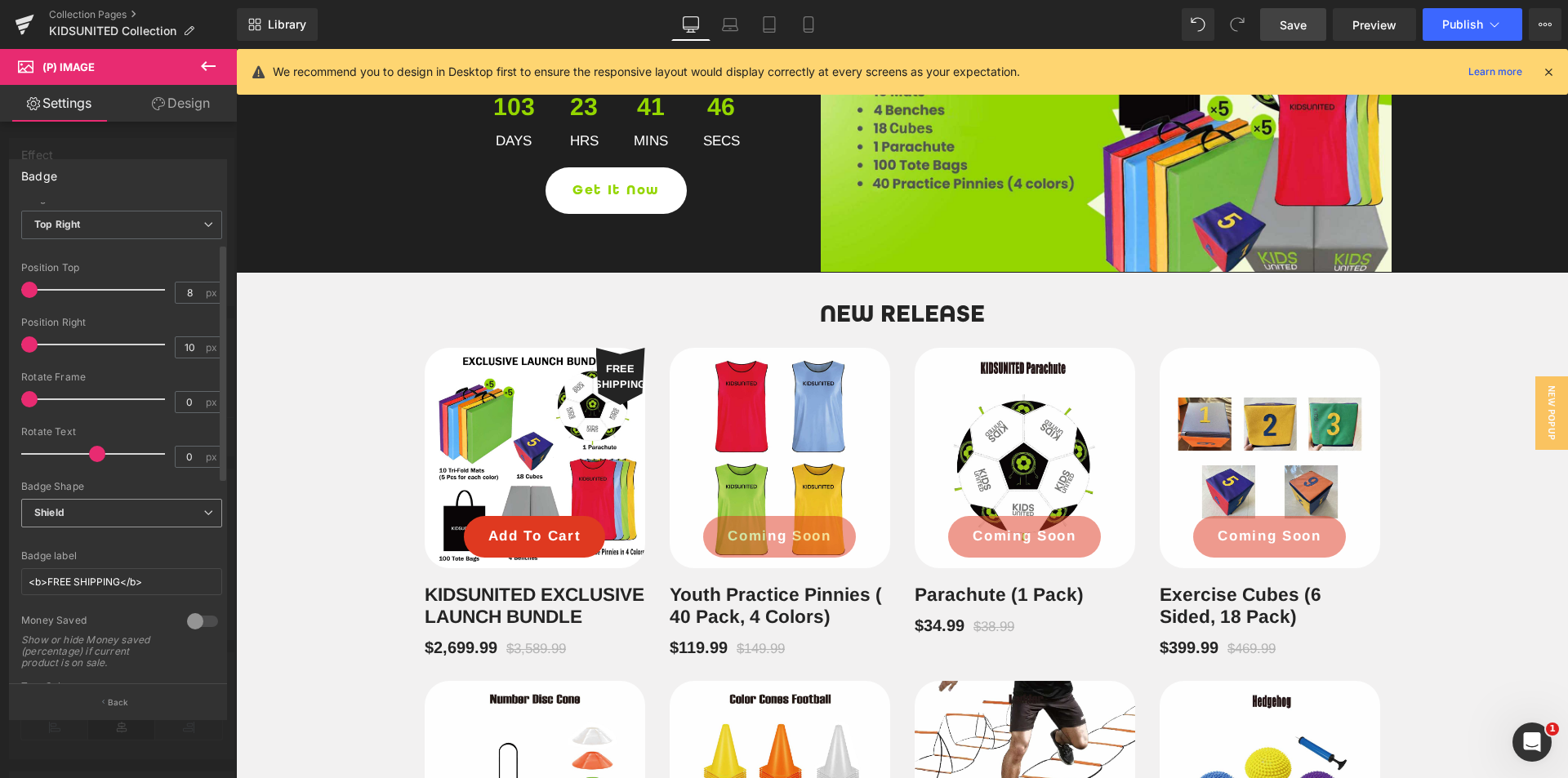
click at [101, 510] on span "Shield" at bounding box center [122, 513] width 201 height 28
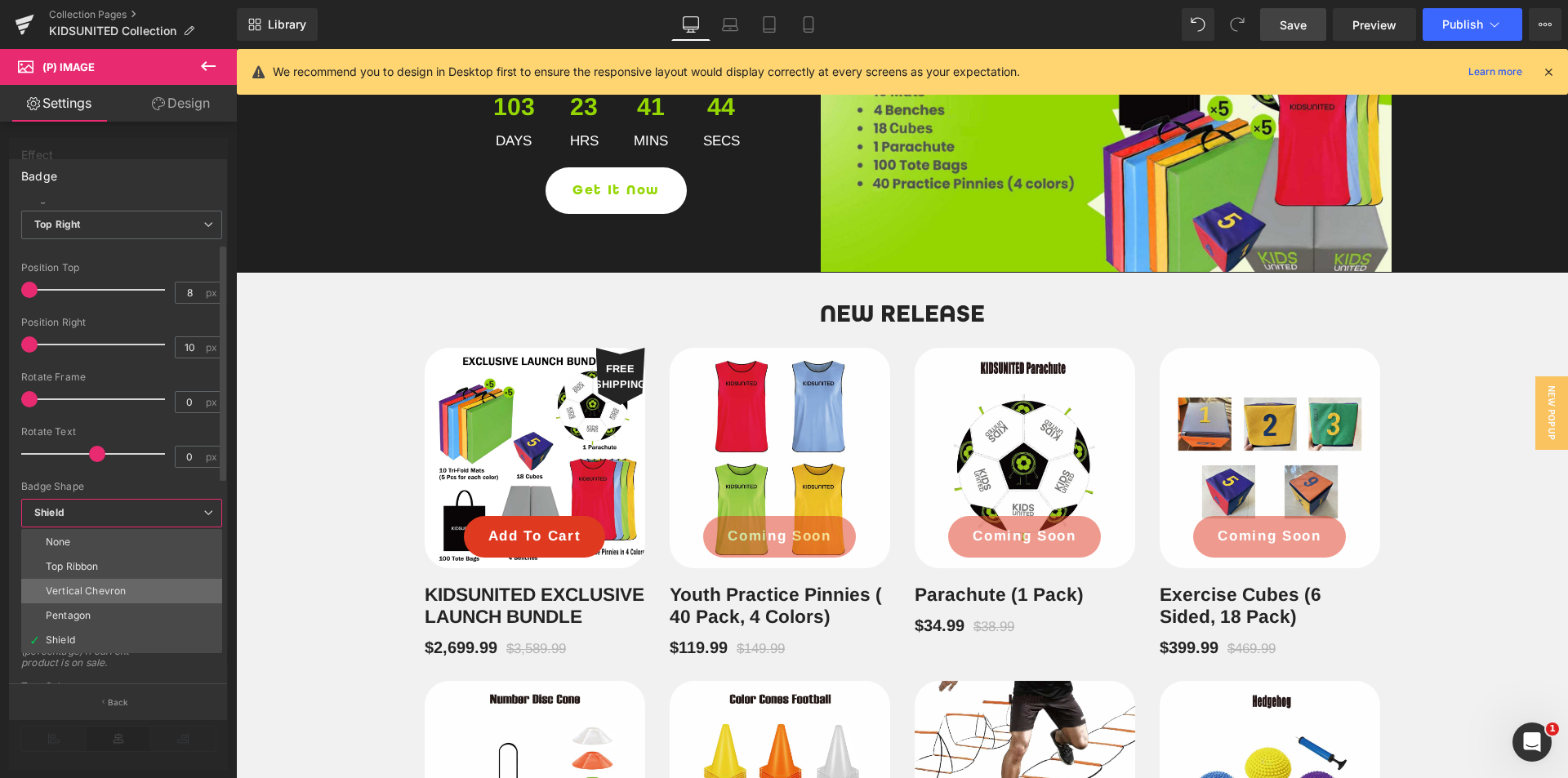
click at [94, 579] on li "Vertical Chevron" at bounding box center [122, 591] width 201 height 24
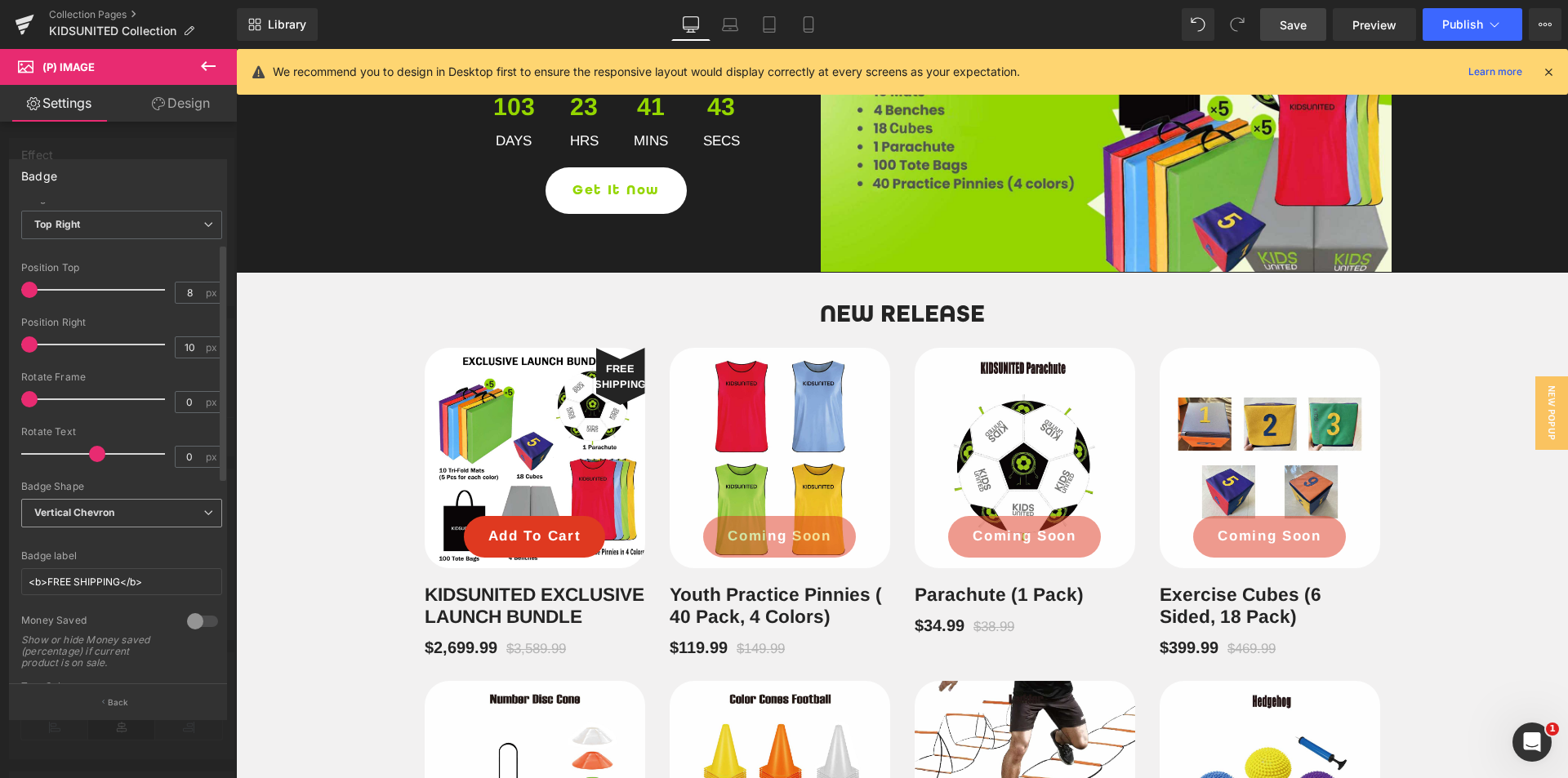
click at [98, 503] on span "Vertical Chevron" at bounding box center [122, 513] width 201 height 28
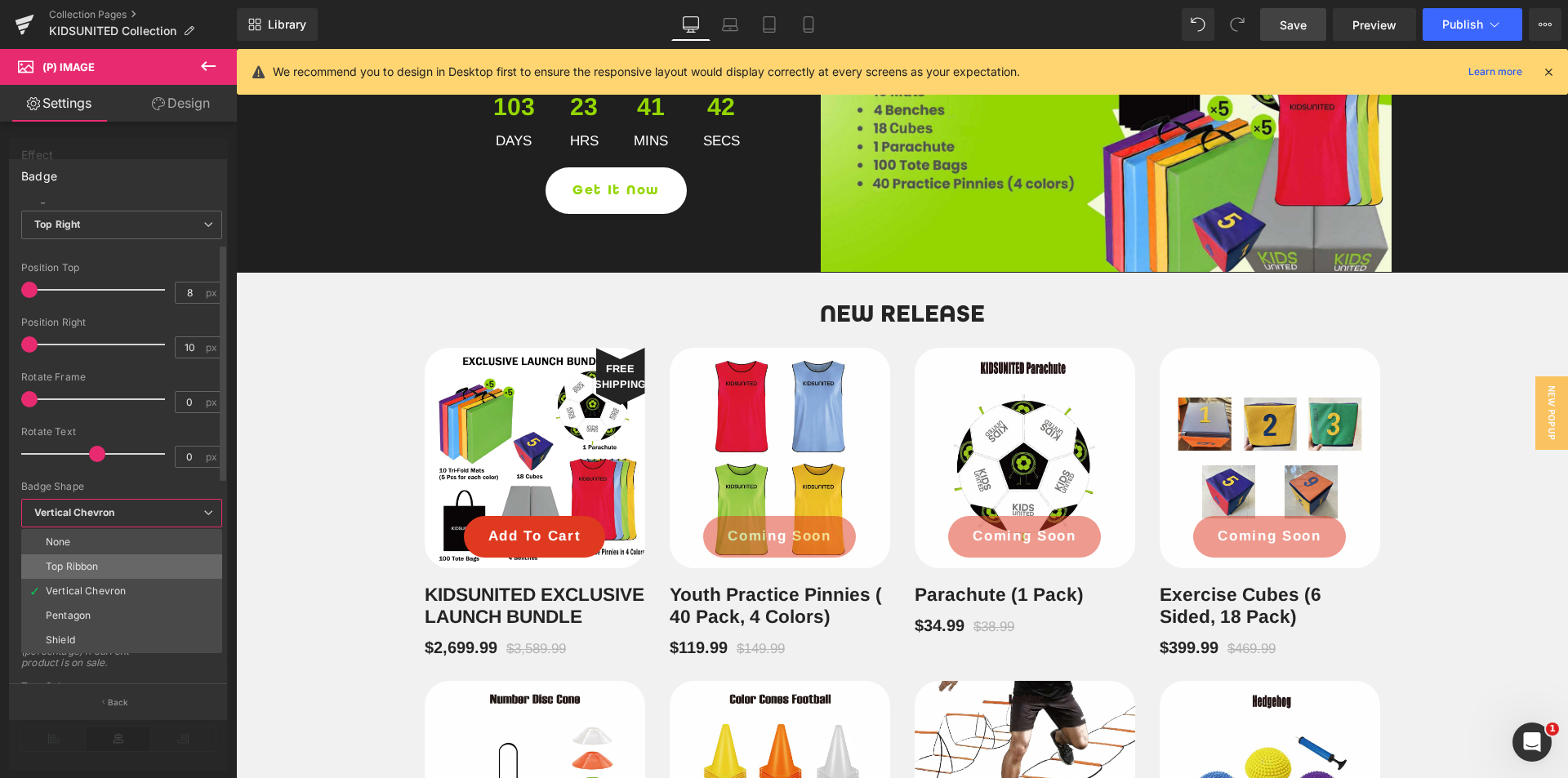
click at [90, 558] on li "Top Ribbon" at bounding box center [122, 566] width 201 height 24
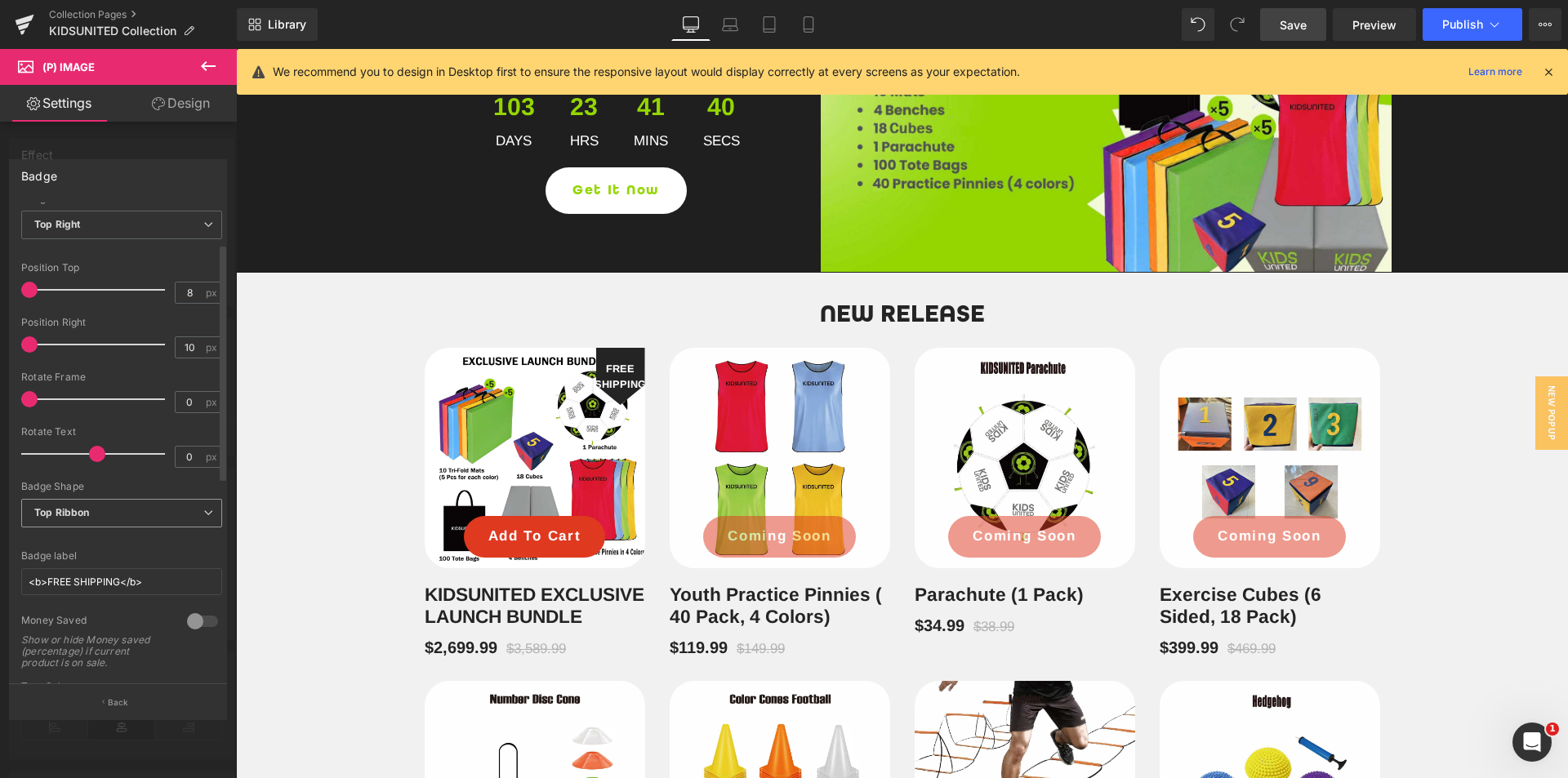
click at [103, 500] on span "Top Ribbon" at bounding box center [122, 513] width 201 height 28
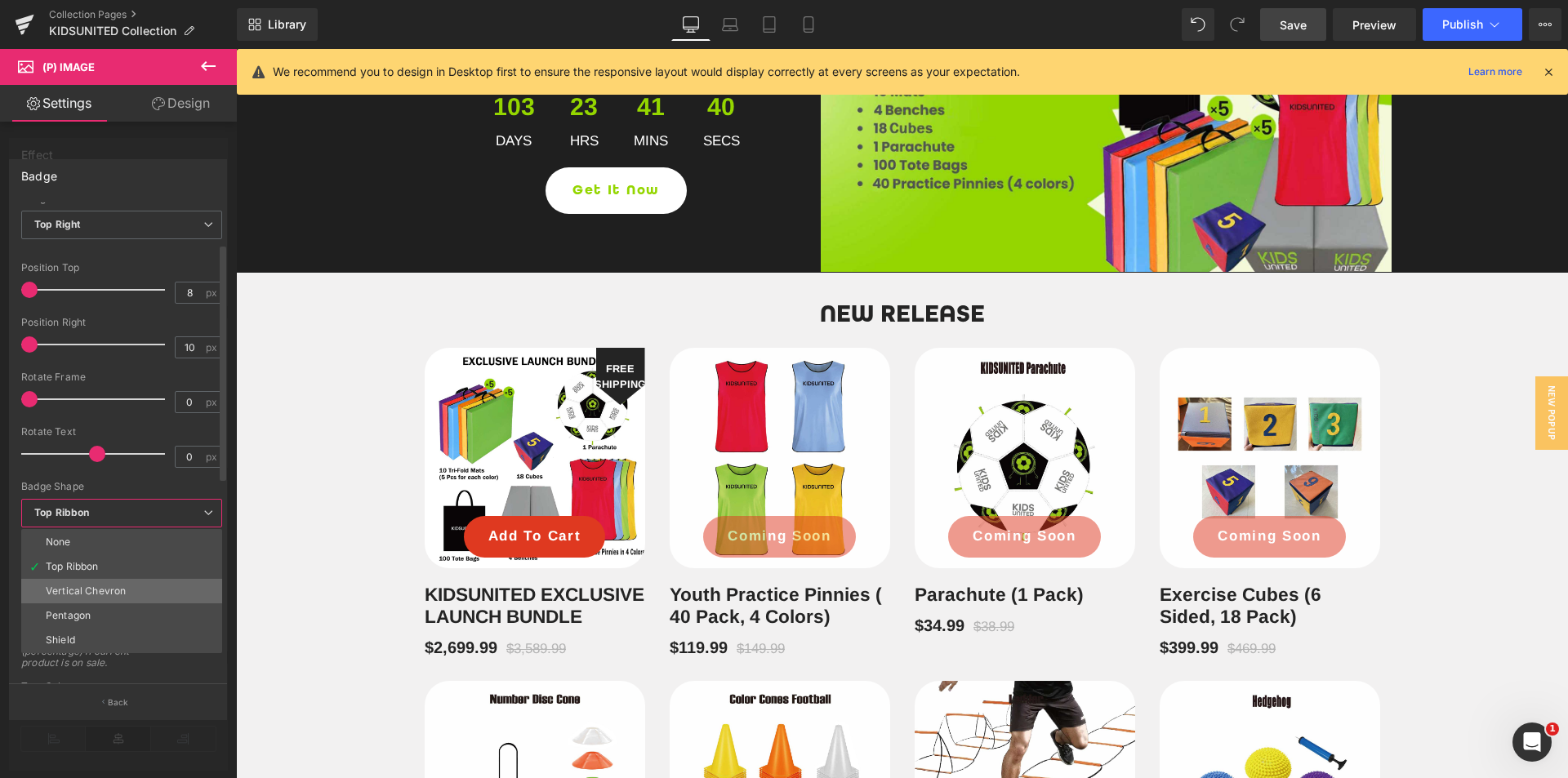
click at [89, 590] on div "Vertical Chevron" at bounding box center [86, 592] width 80 height 12
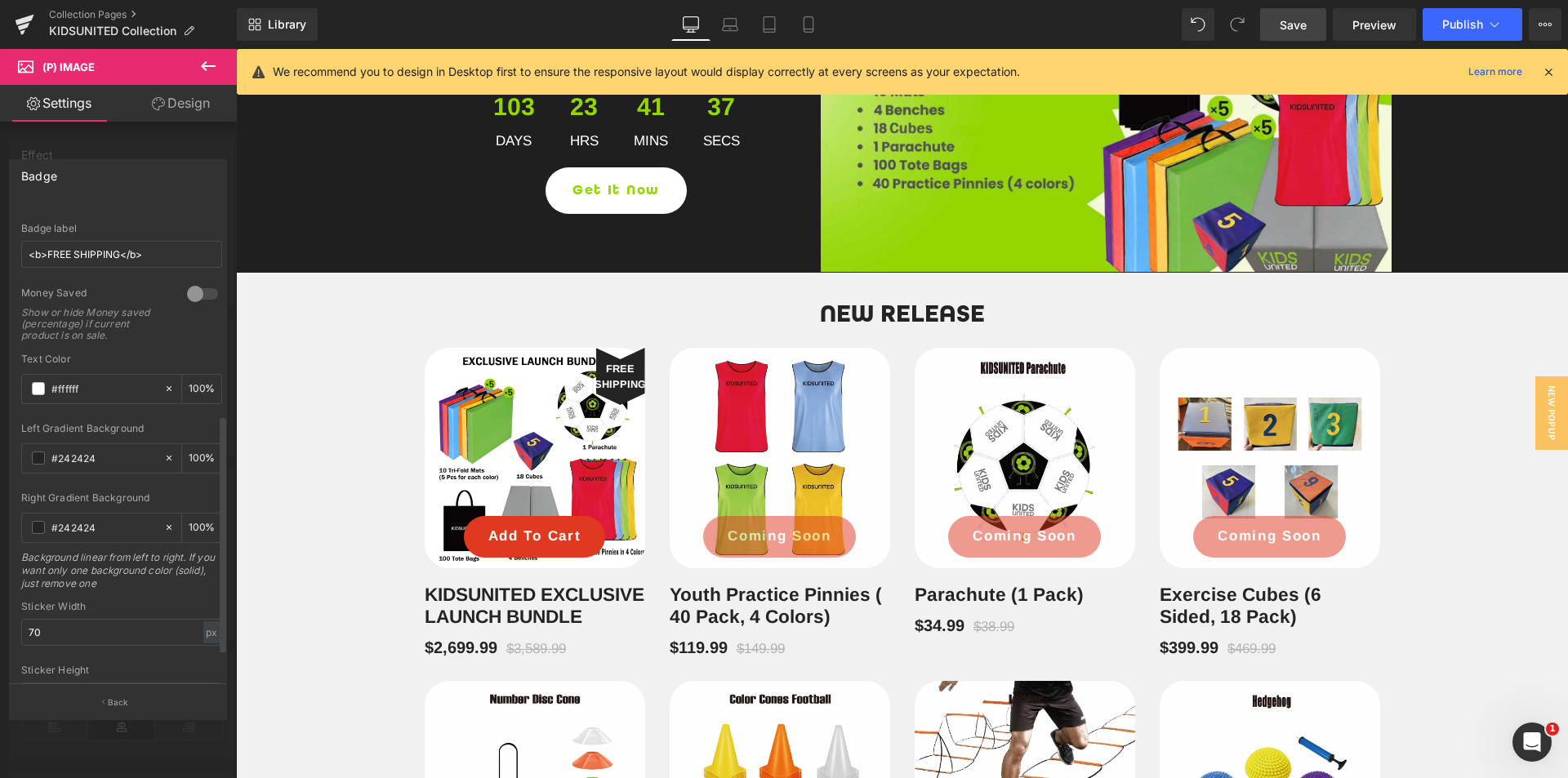
scroll to position [482, 0]
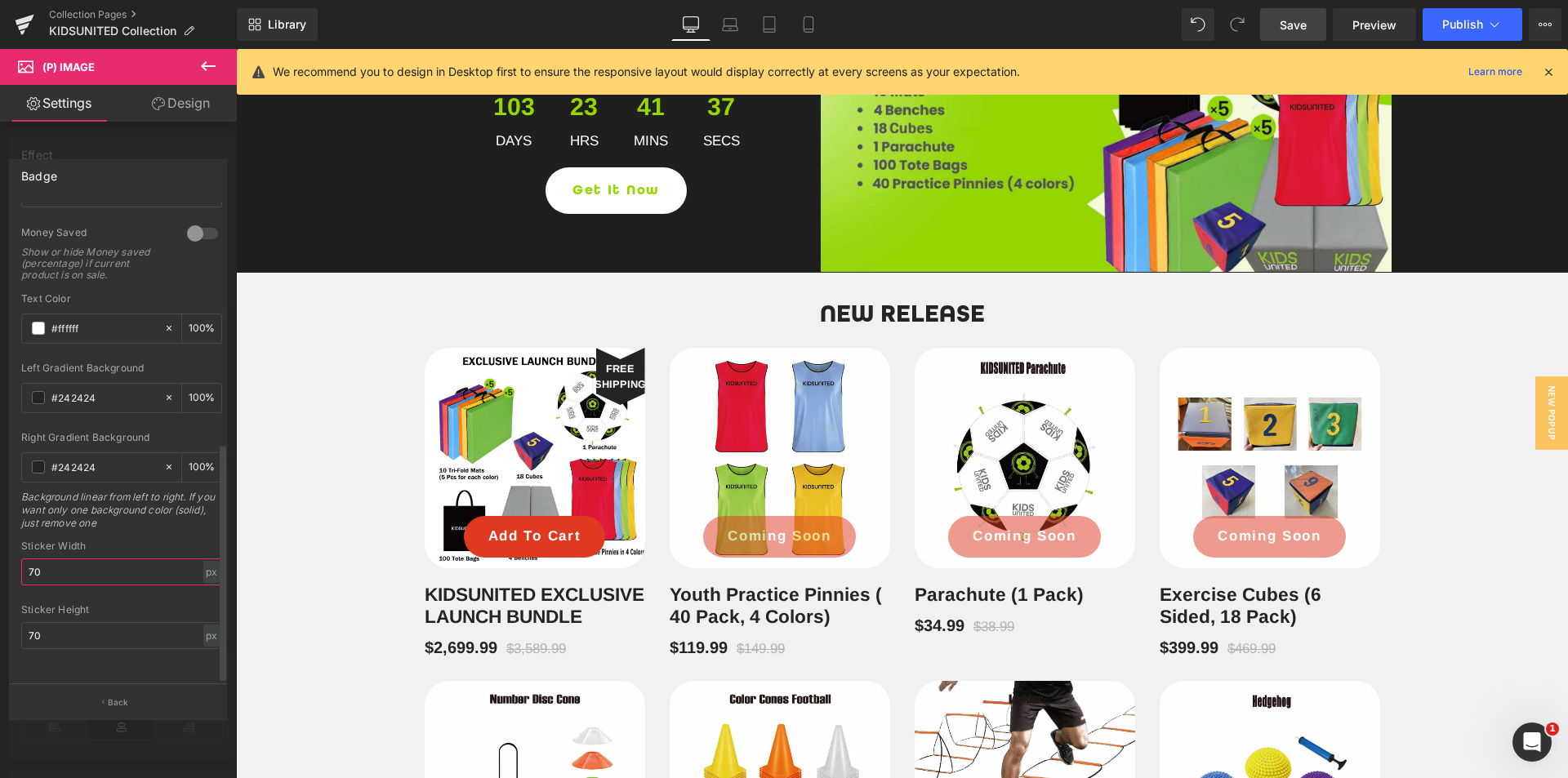
click at [82, 569] on input "70" at bounding box center [122, 572] width 201 height 27
type input "70"
click at [134, 604] on div "Sticker Height" at bounding box center [122, 610] width 201 height 12
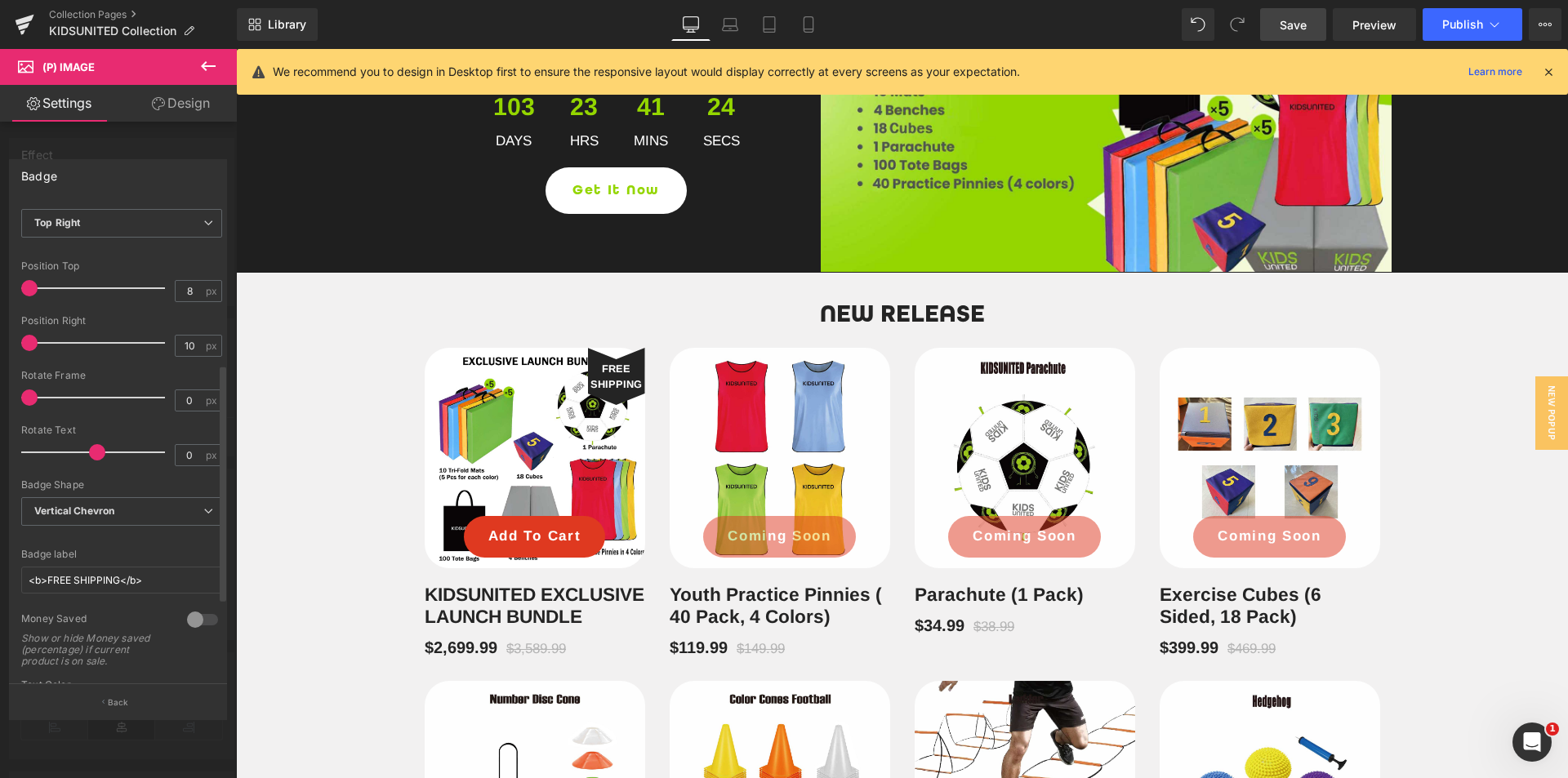
scroll to position [327, 0]
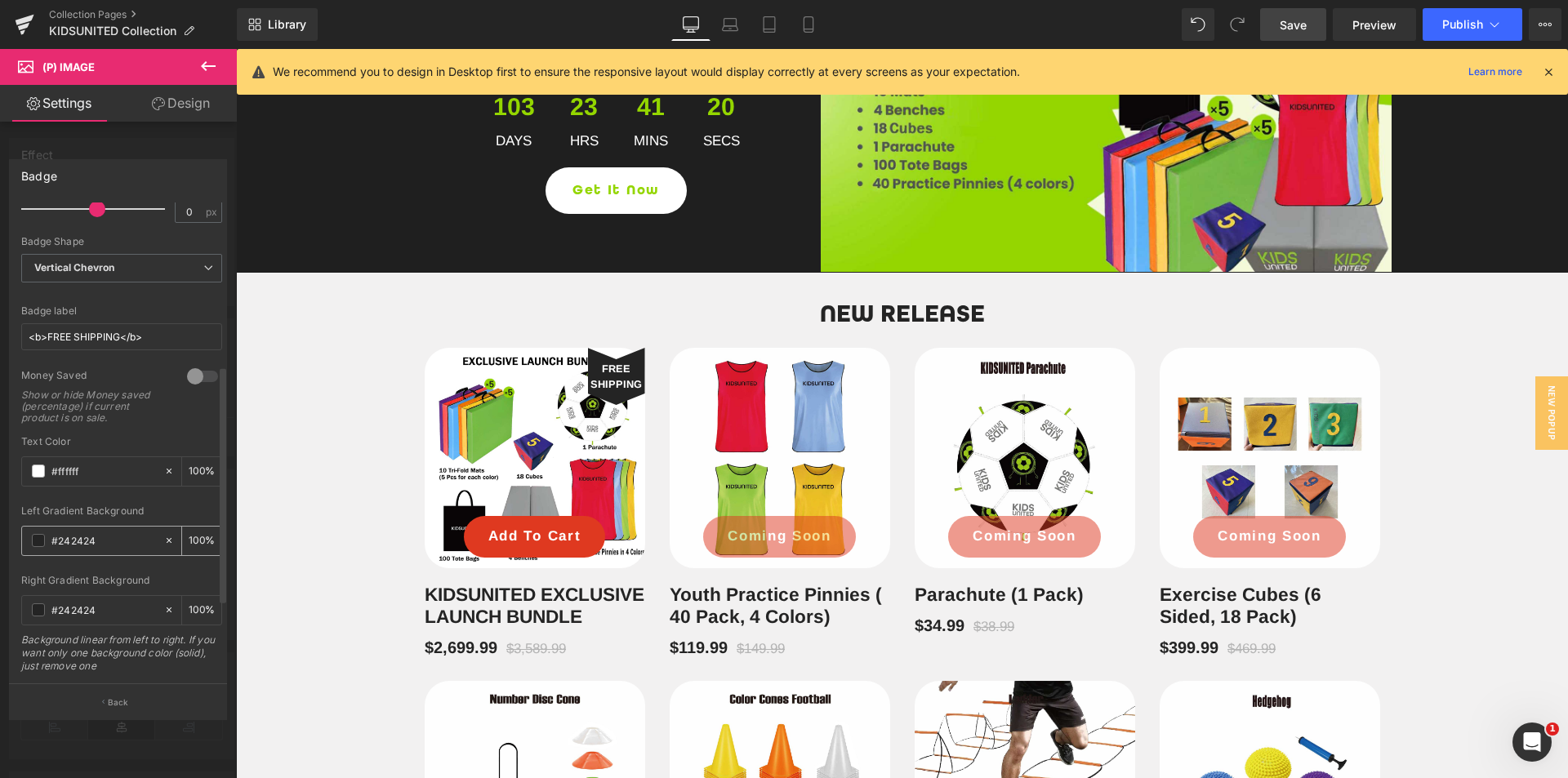
click at [37, 542] on span at bounding box center [38, 541] width 13 height 13
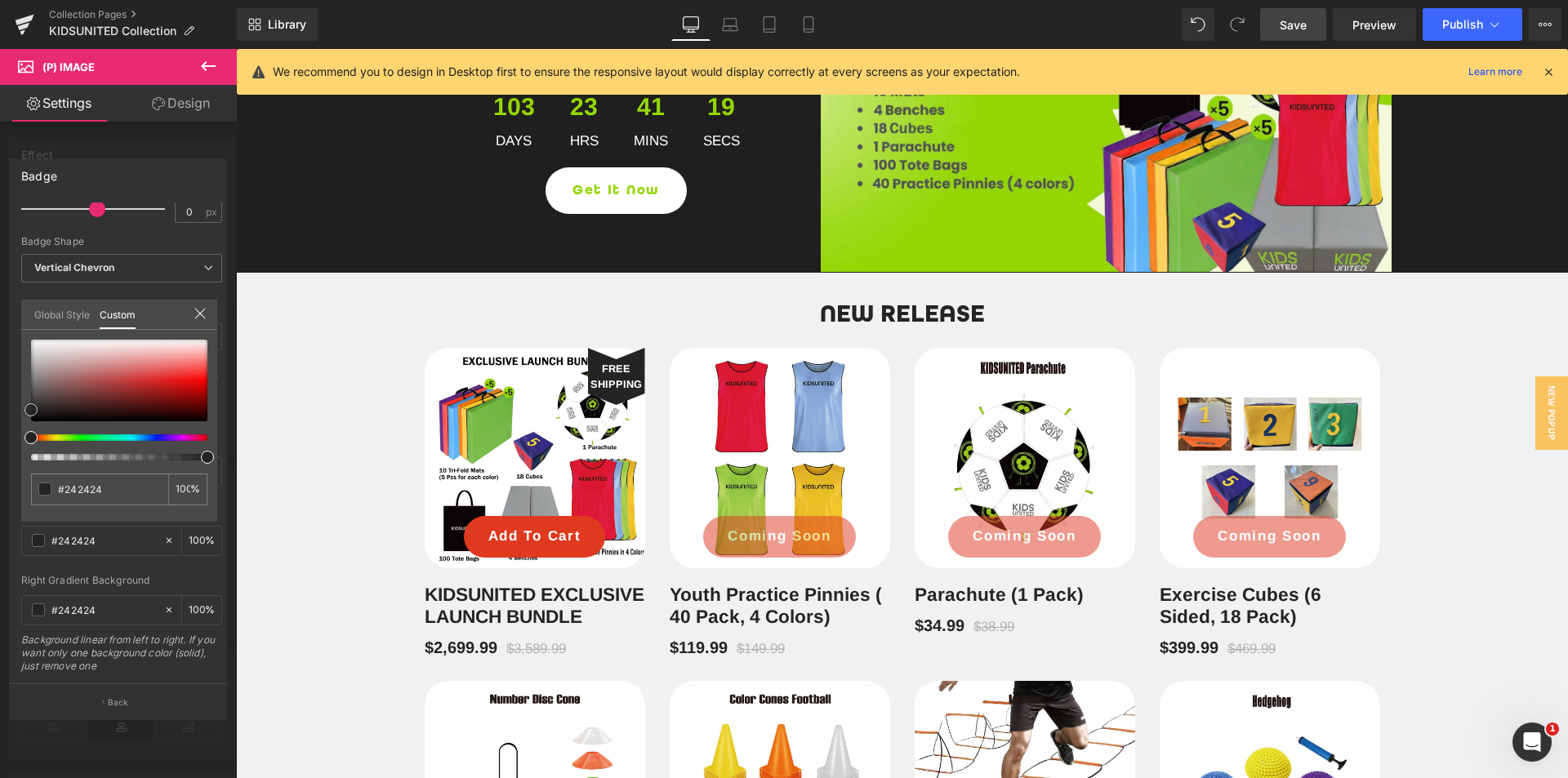
click at [172, 387] on div at bounding box center [119, 381] width 176 height 81
drag, startPoint x: 172, startPoint y: 387, endPoint x: 14, endPoint y: 421, distance: 161.6
click at [14, 421] on div "Badge Text Styles Custom HEADING Heading 1 Heading 2 Heading 3 Heading 4 Headin…" at bounding box center [118, 433] width 237 height 572
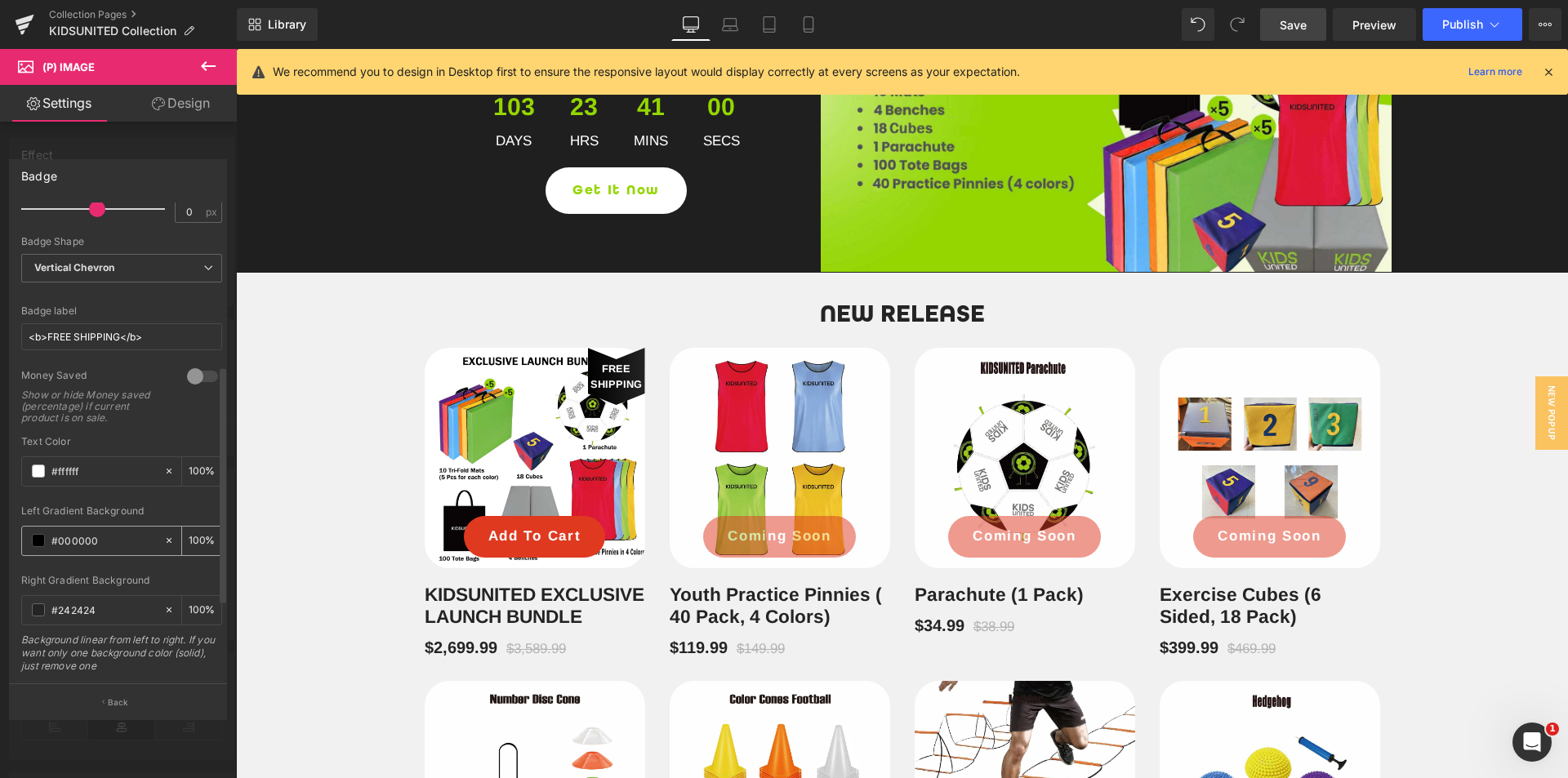
click at [42, 543] on span at bounding box center [38, 541] width 13 height 13
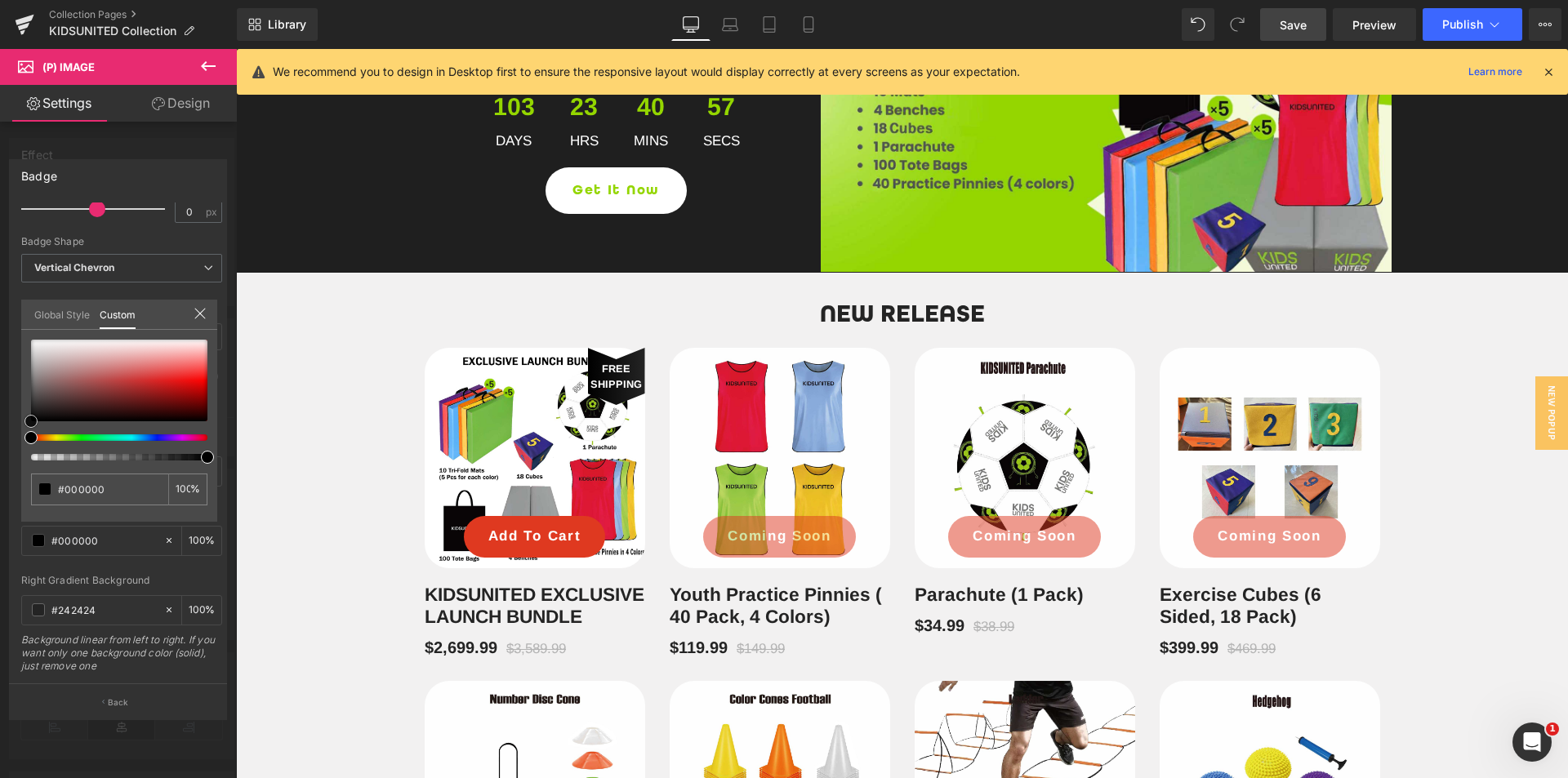
click at [156, 396] on div at bounding box center [119, 381] width 176 height 81
drag, startPoint x: 156, startPoint y: 396, endPoint x: 0, endPoint y: 428, distance: 159.2
click at [0, 428] on div "Badge Text Styles Custom HEADING Heading 1 Heading 2 Heading 3 Heading 4 Headin…" at bounding box center [118, 433] width 237 height 572
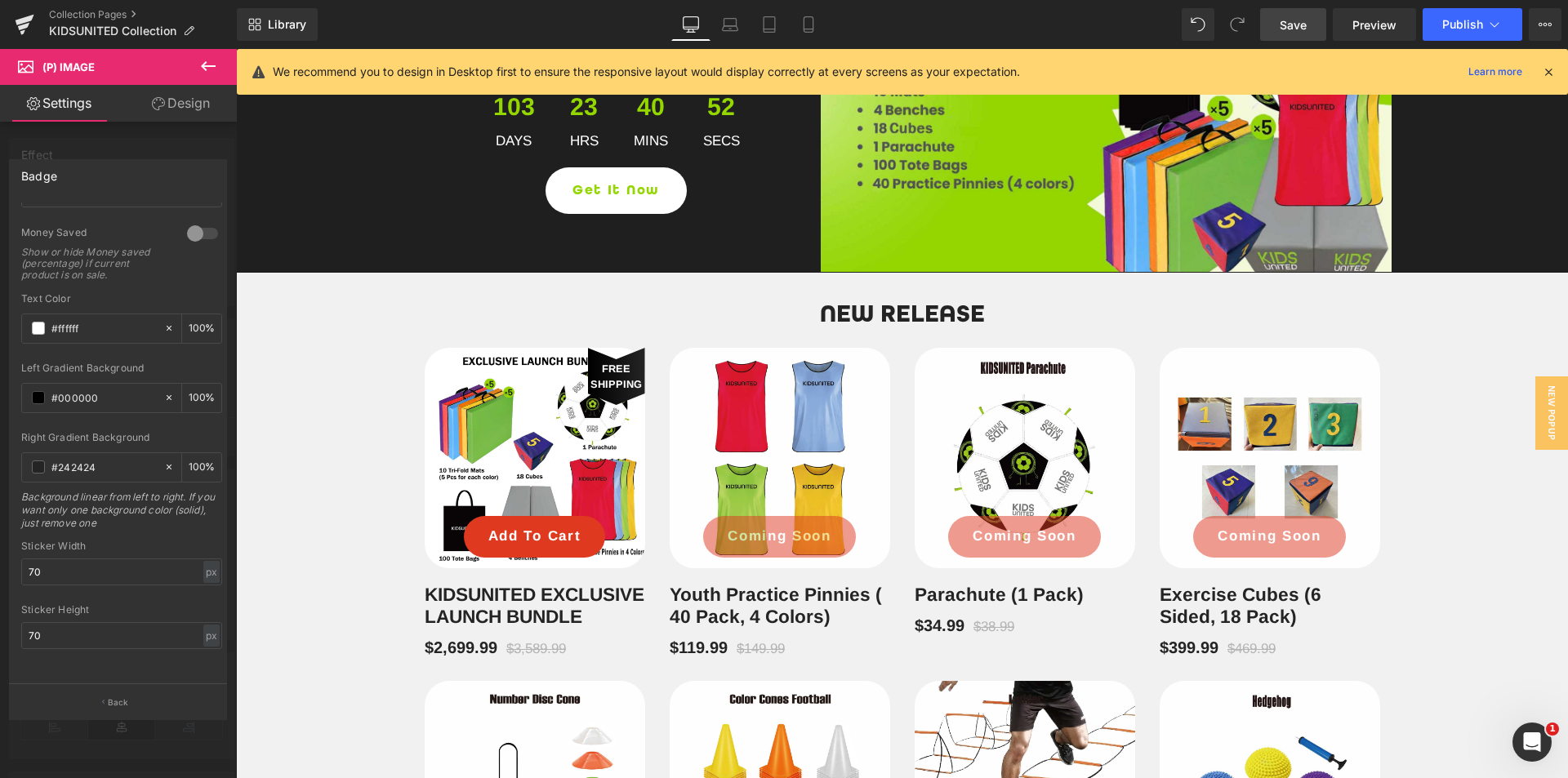
scroll to position [482, 0]
click at [118, 698] on p "Back" at bounding box center [119, 702] width 22 height 12
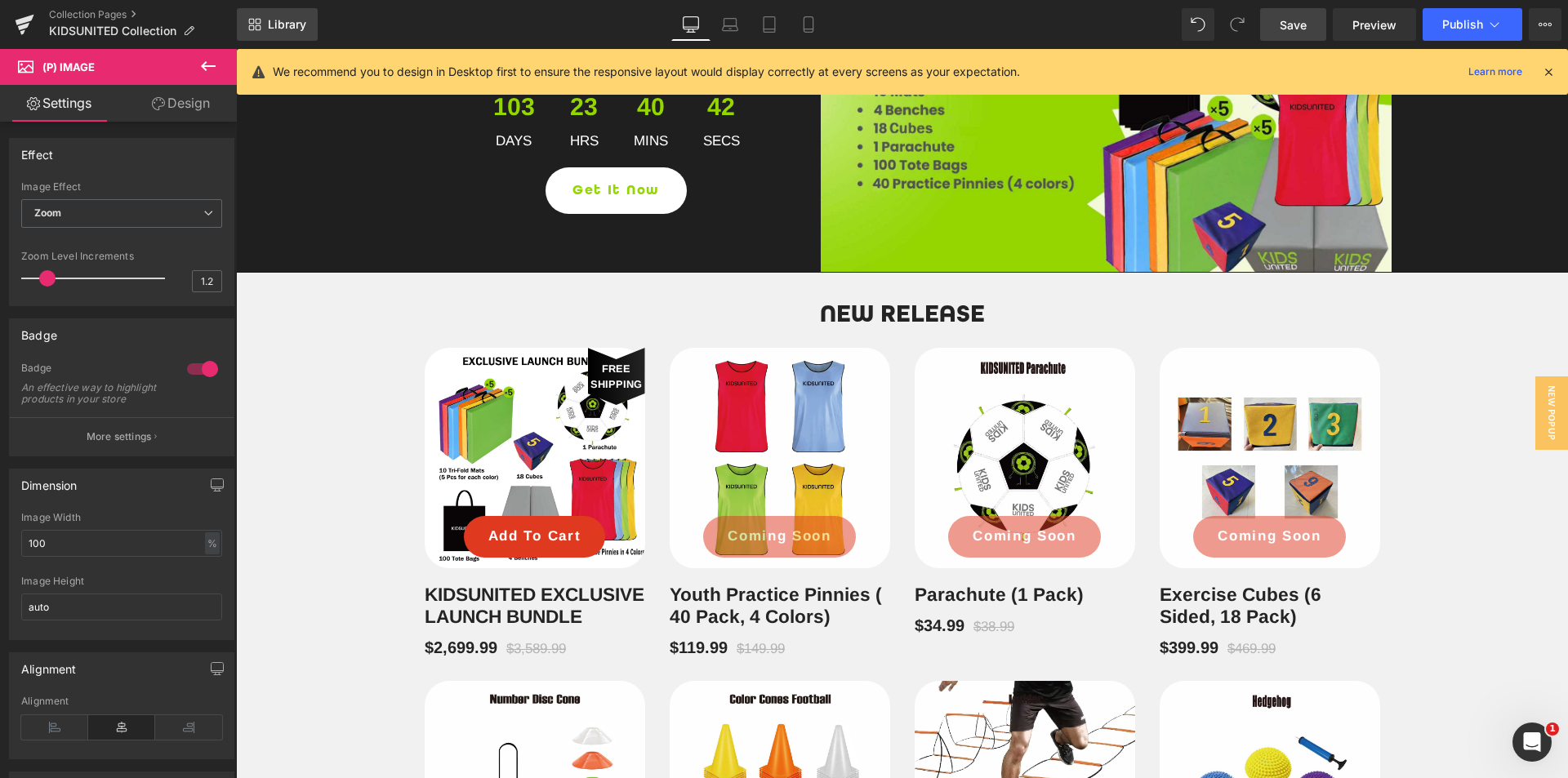
click at [312, 20] on link "Library" at bounding box center [277, 24] width 81 height 32
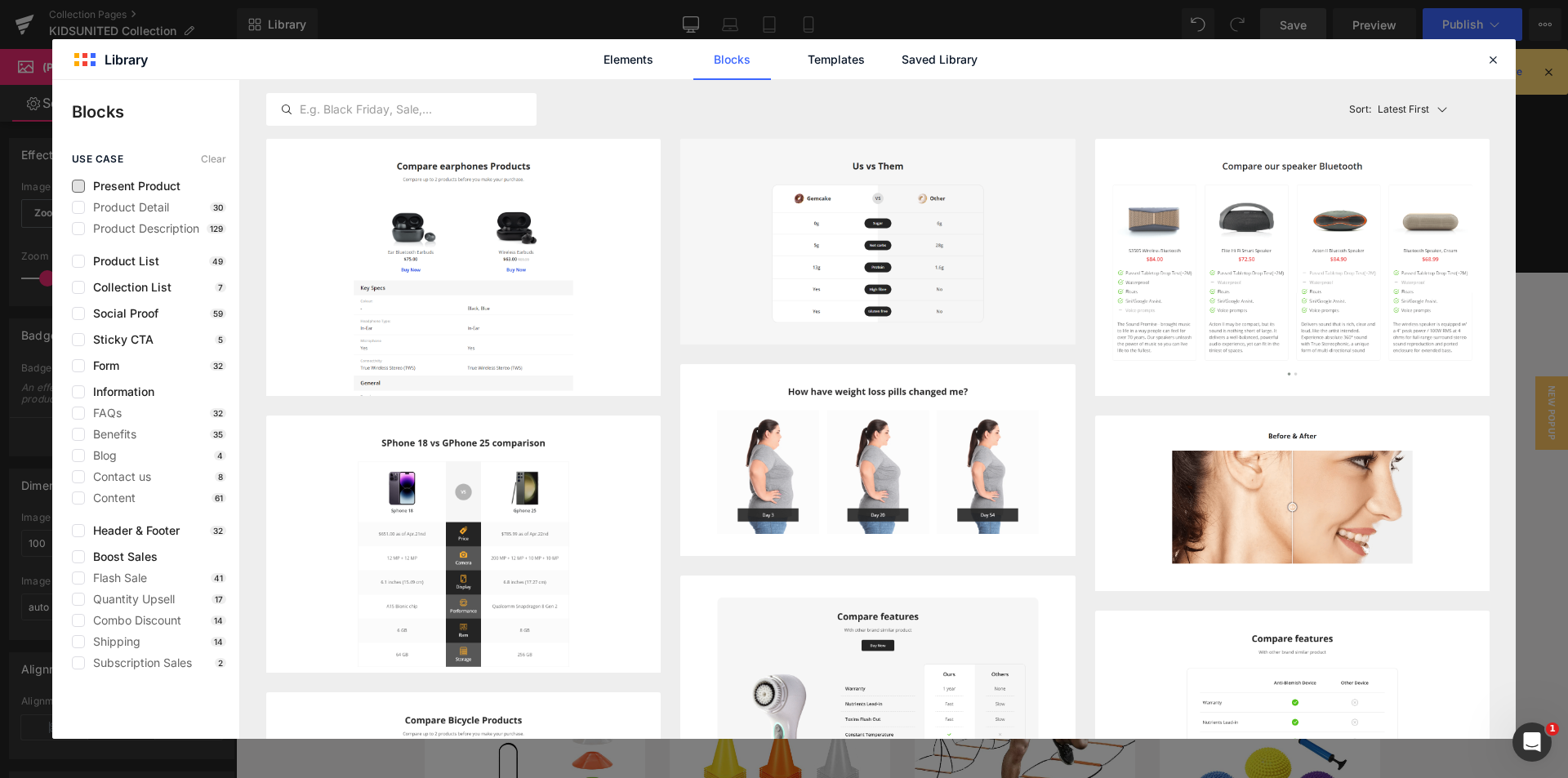
click at [168, 182] on span "Present Product" at bounding box center [132, 186] width 96 height 13
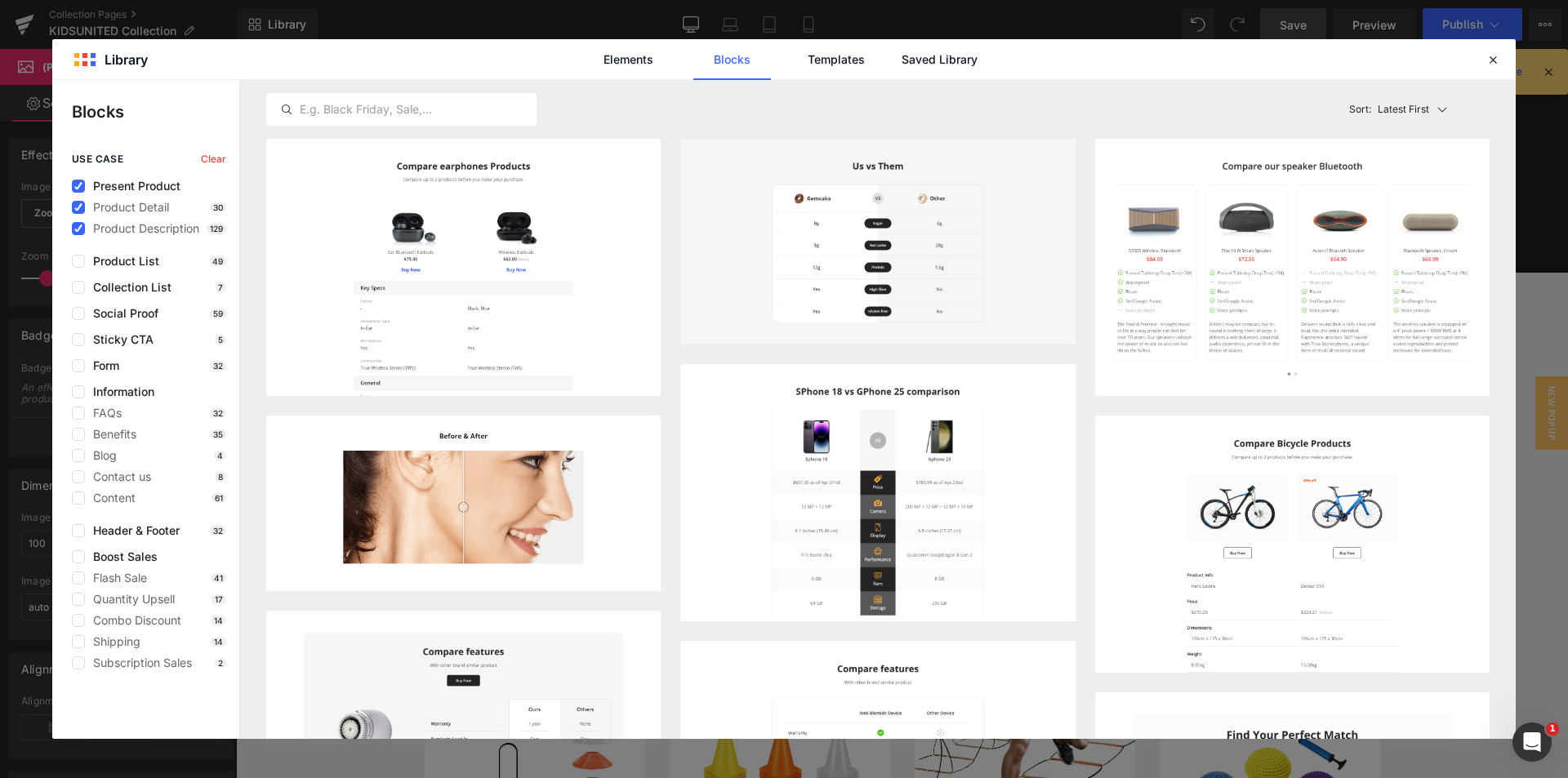
click at [134, 268] on div "use case Clear Present Product Product Detail 30 Product Description 129 Produc…" at bounding box center [145, 411] width 187 height 516
click at [142, 263] on span "Product List" at bounding box center [121, 262] width 74 height 13
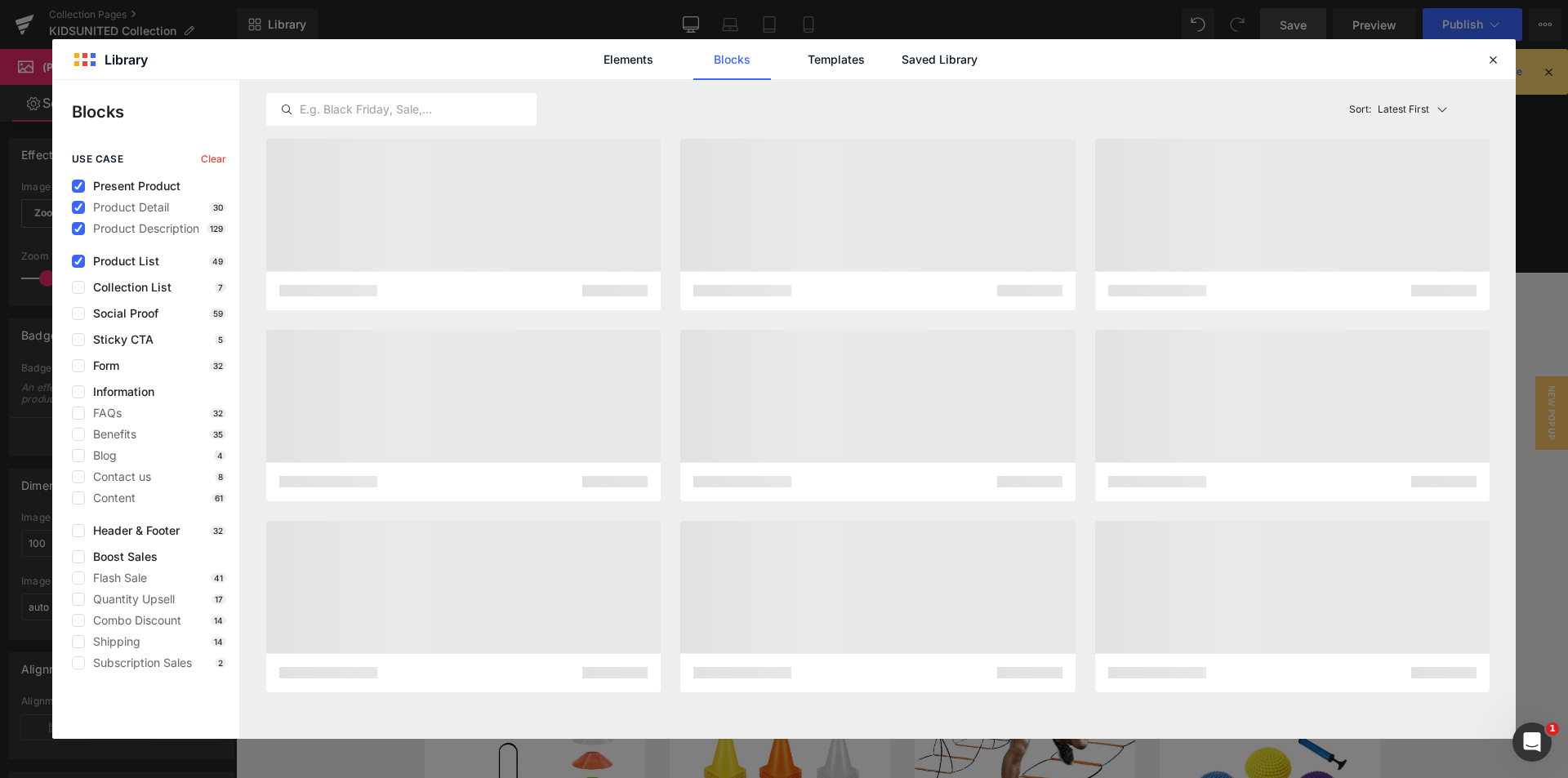
click at [126, 185] on span "Present Product" at bounding box center [132, 186] width 96 height 13
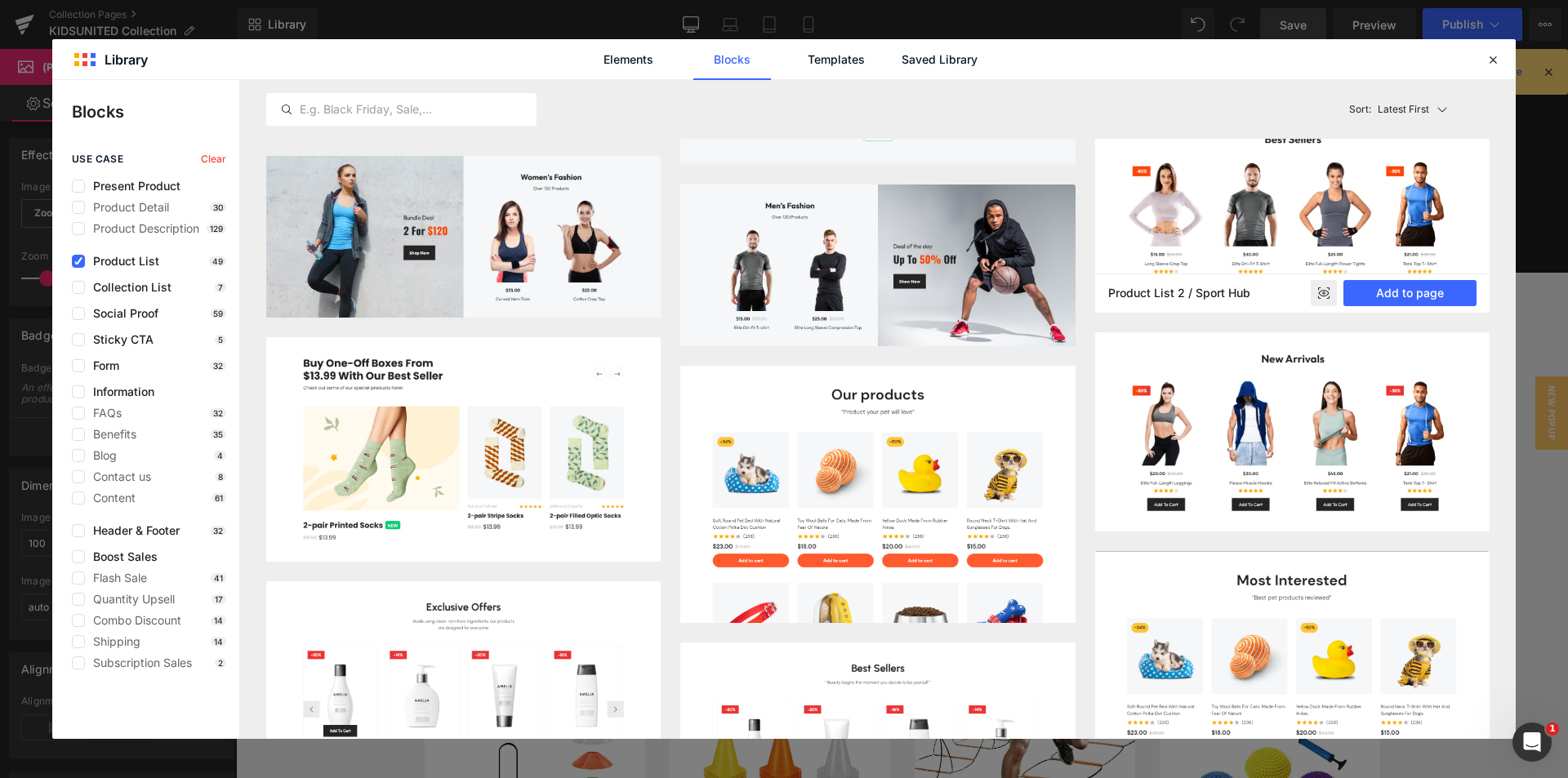
scroll to position [1389, 0]
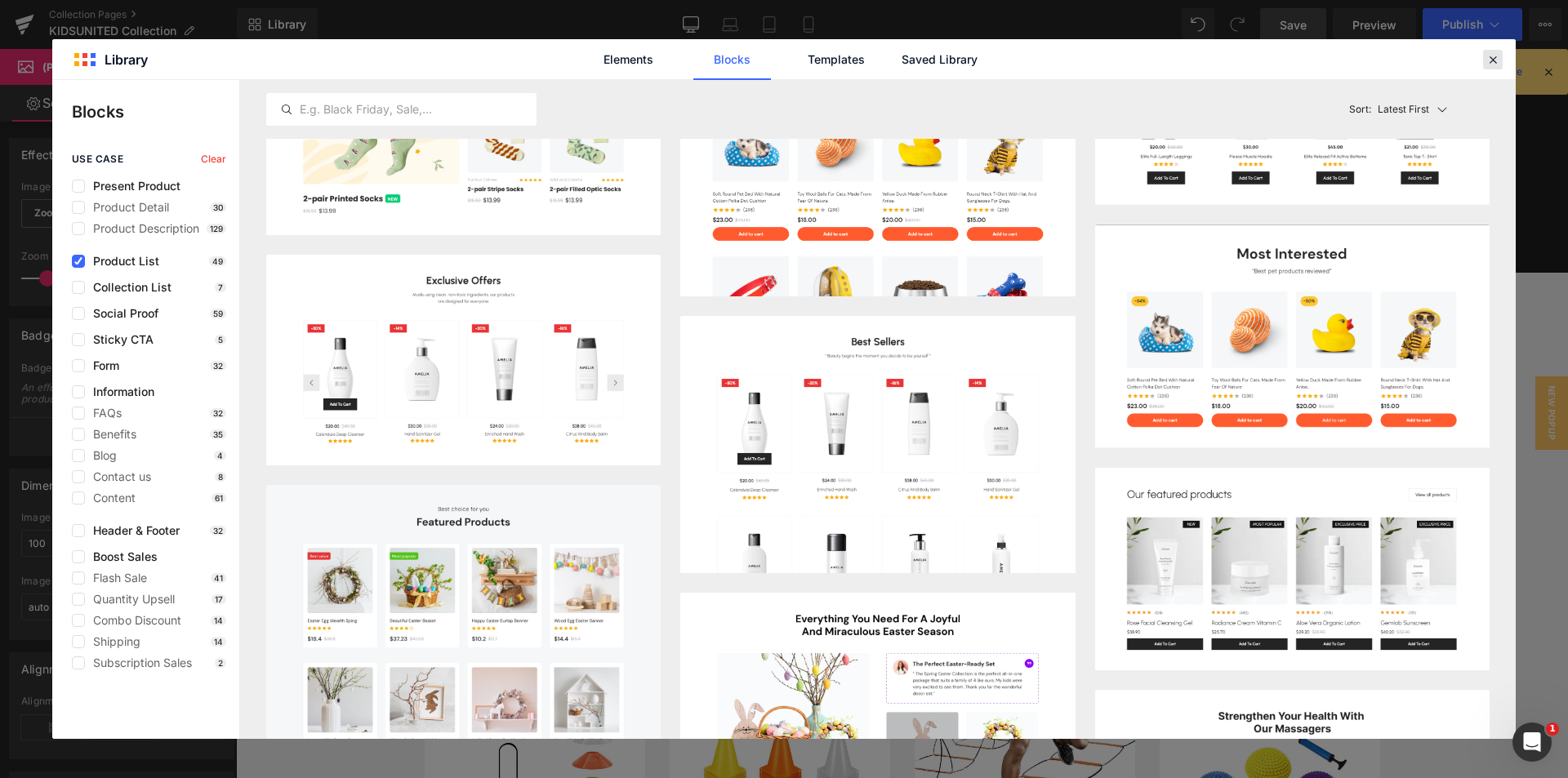
click at [1492, 54] on icon at bounding box center [1492, 60] width 15 height 15
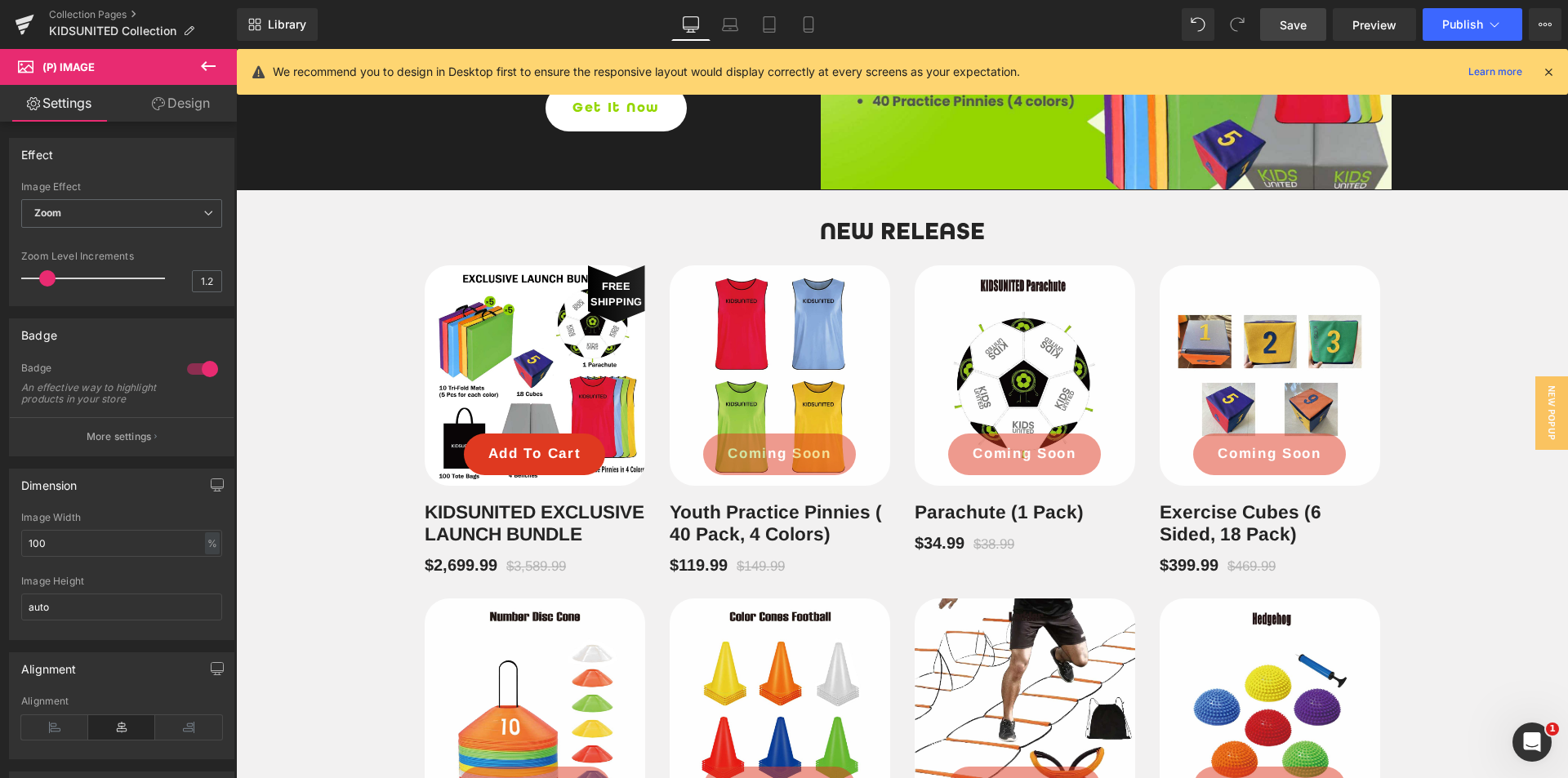
scroll to position [990, 0]
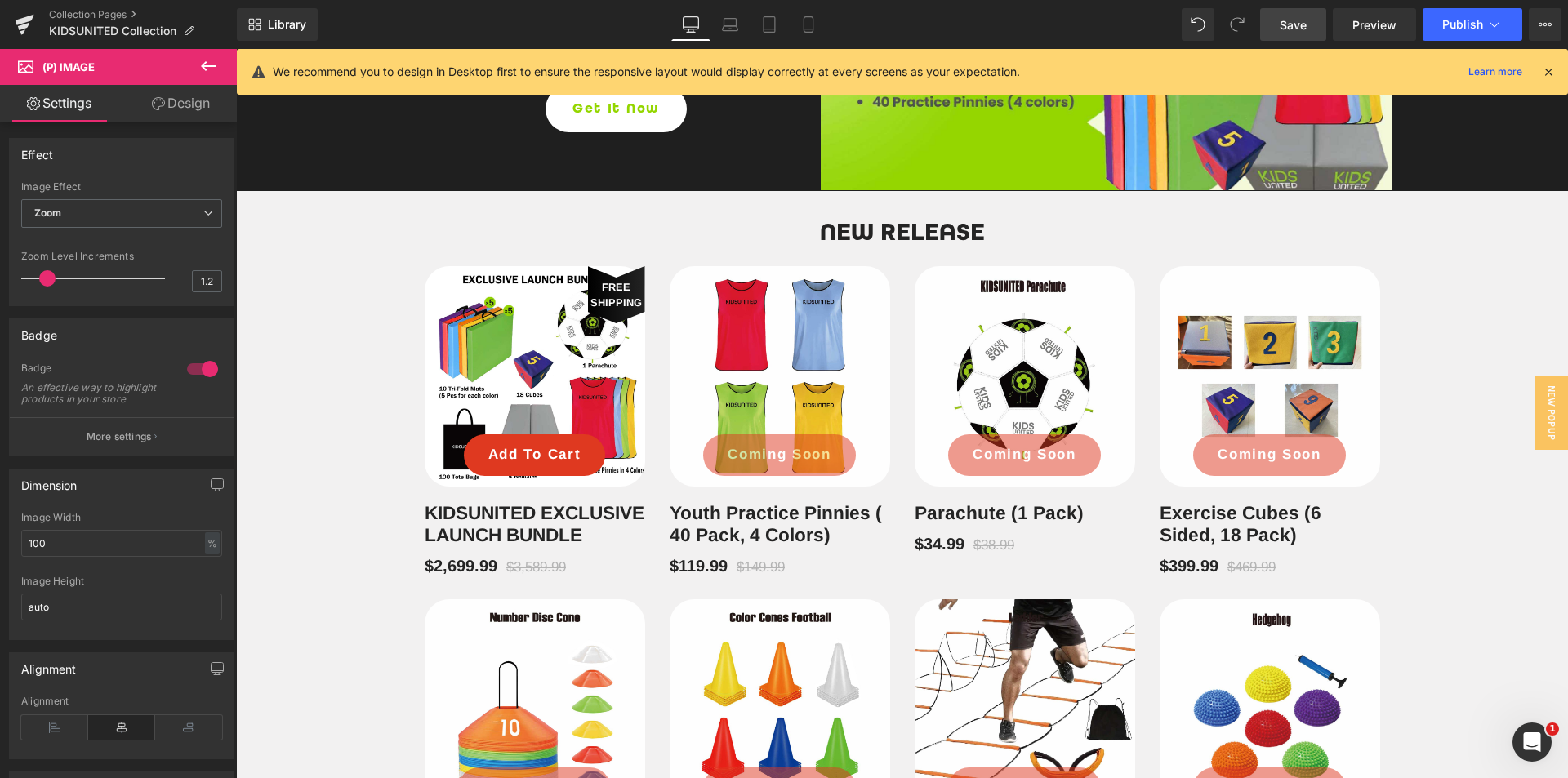
drag, startPoint x: 1491, startPoint y: 342, endPoint x: 1326, endPoint y: 507, distance: 233.3
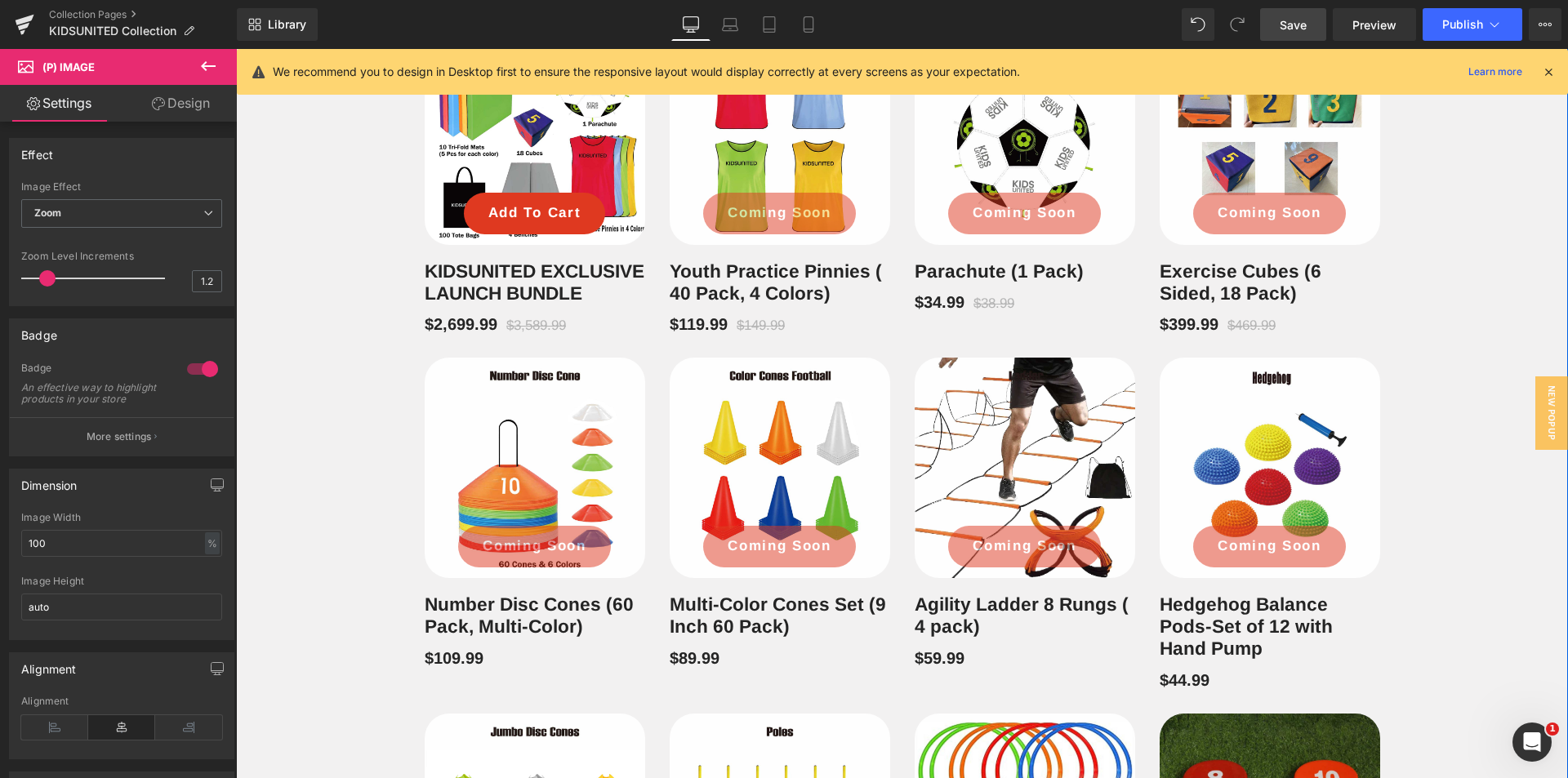
scroll to position [1235, 0]
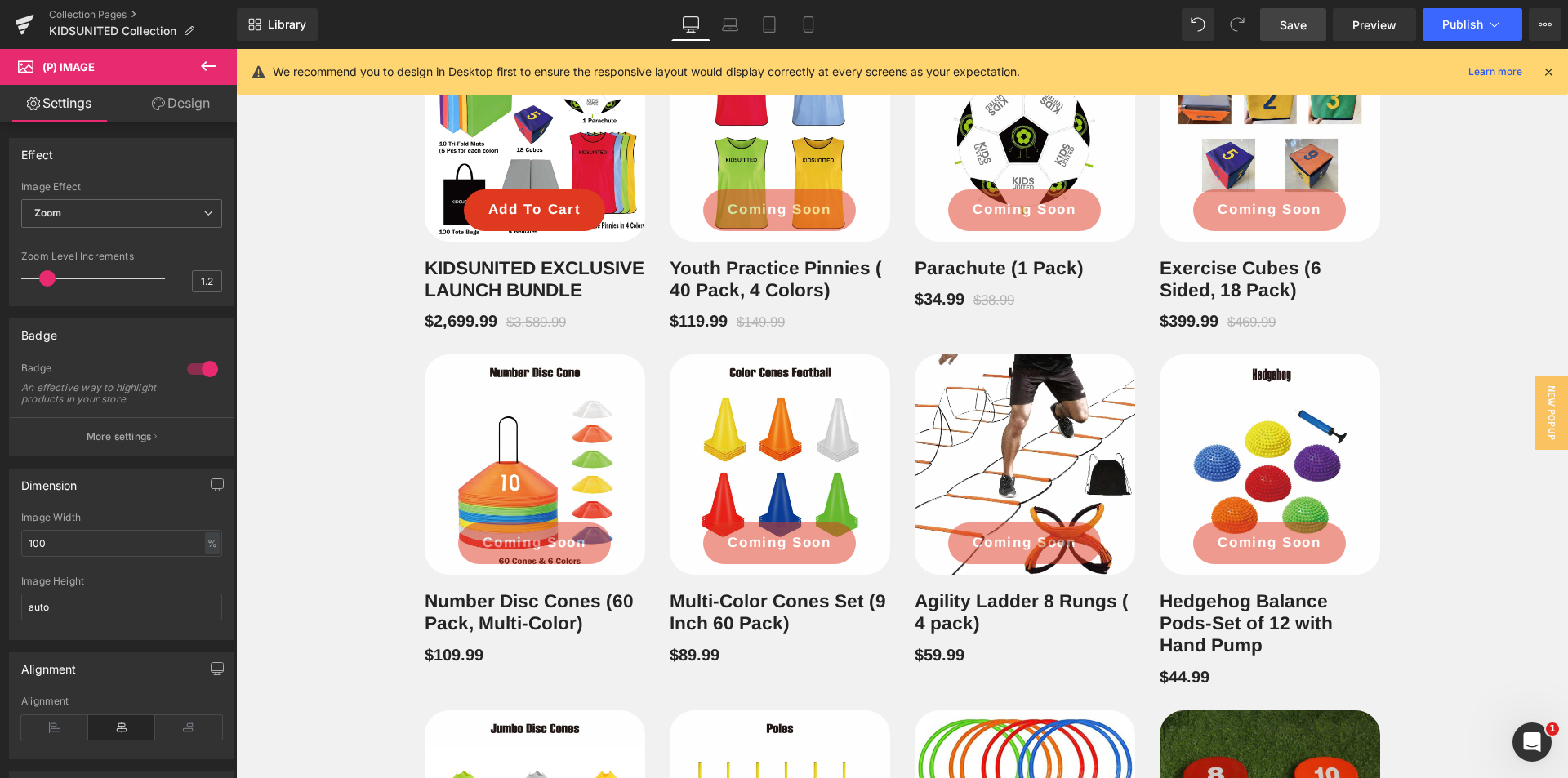
drag, startPoint x: 1298, startPoint y: 15, endPoint x: 1135, endPoint y: 106, distance: 186.7
click at [1298, 14] on link "Save" at bounding box center [1293, 24] width 66 height 32
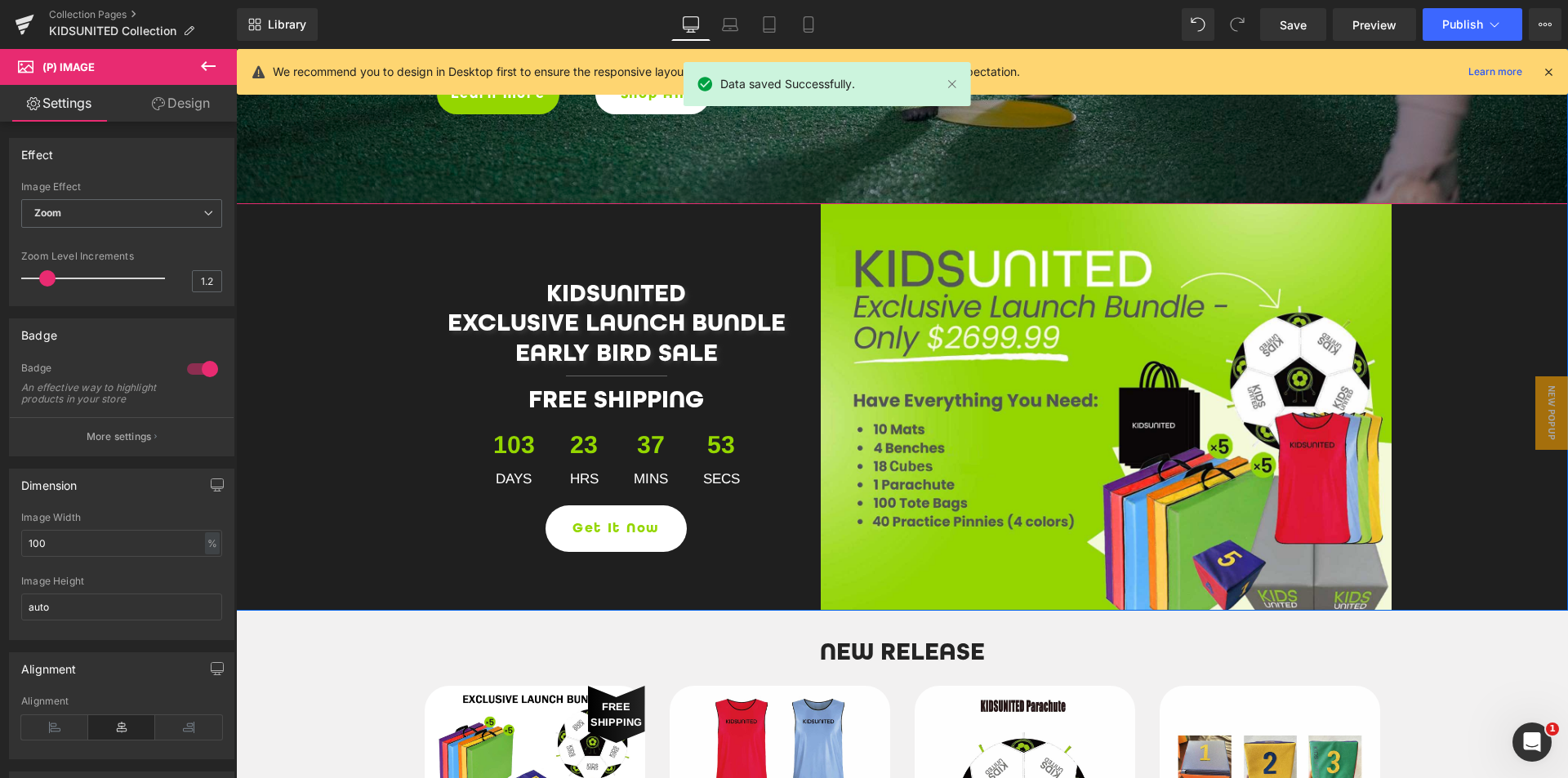
scroll to position [826, 0]
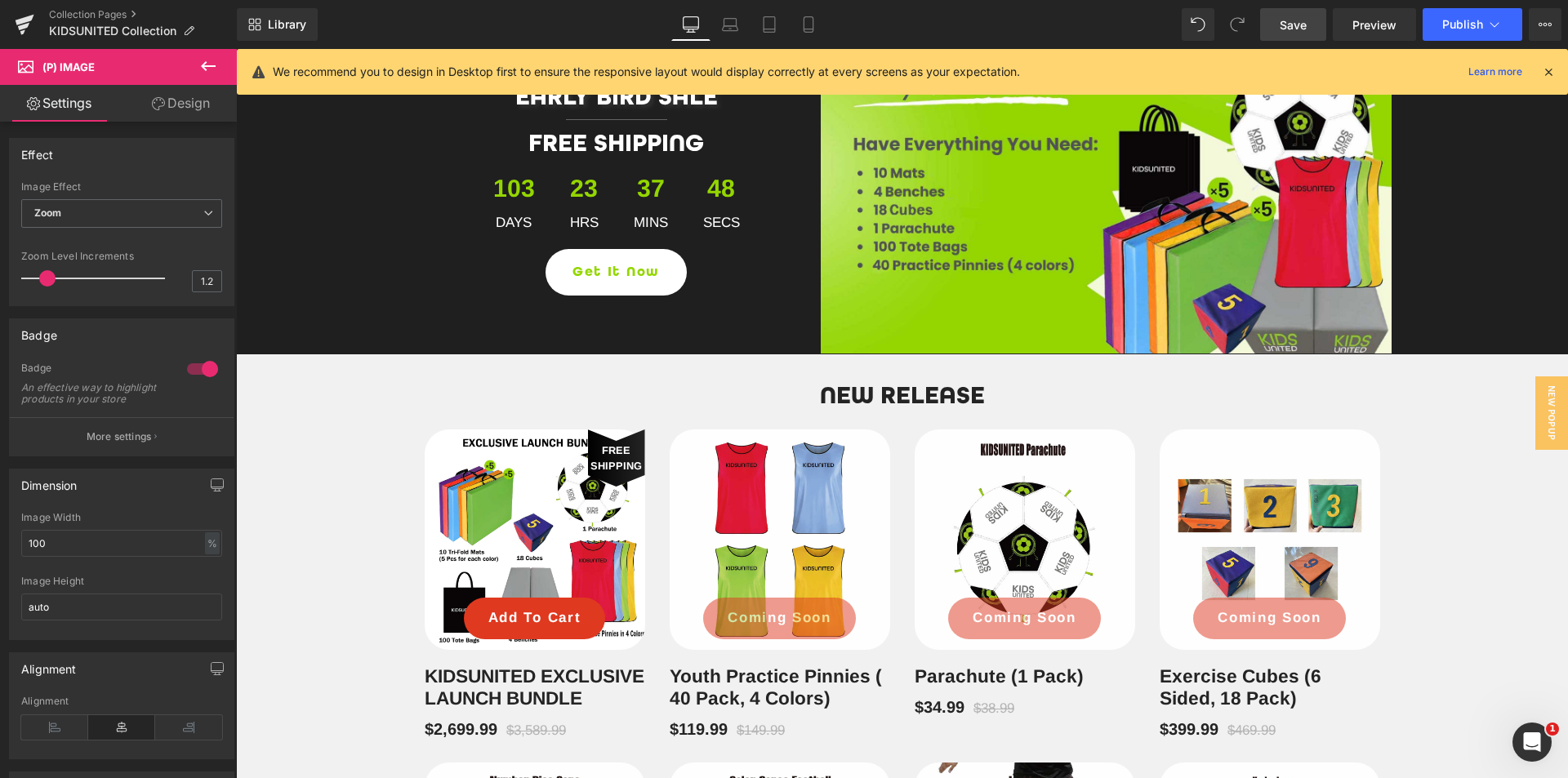
click at [1300, 31] on span "Save" at bounding box center [1293, 25] width 27 height 17
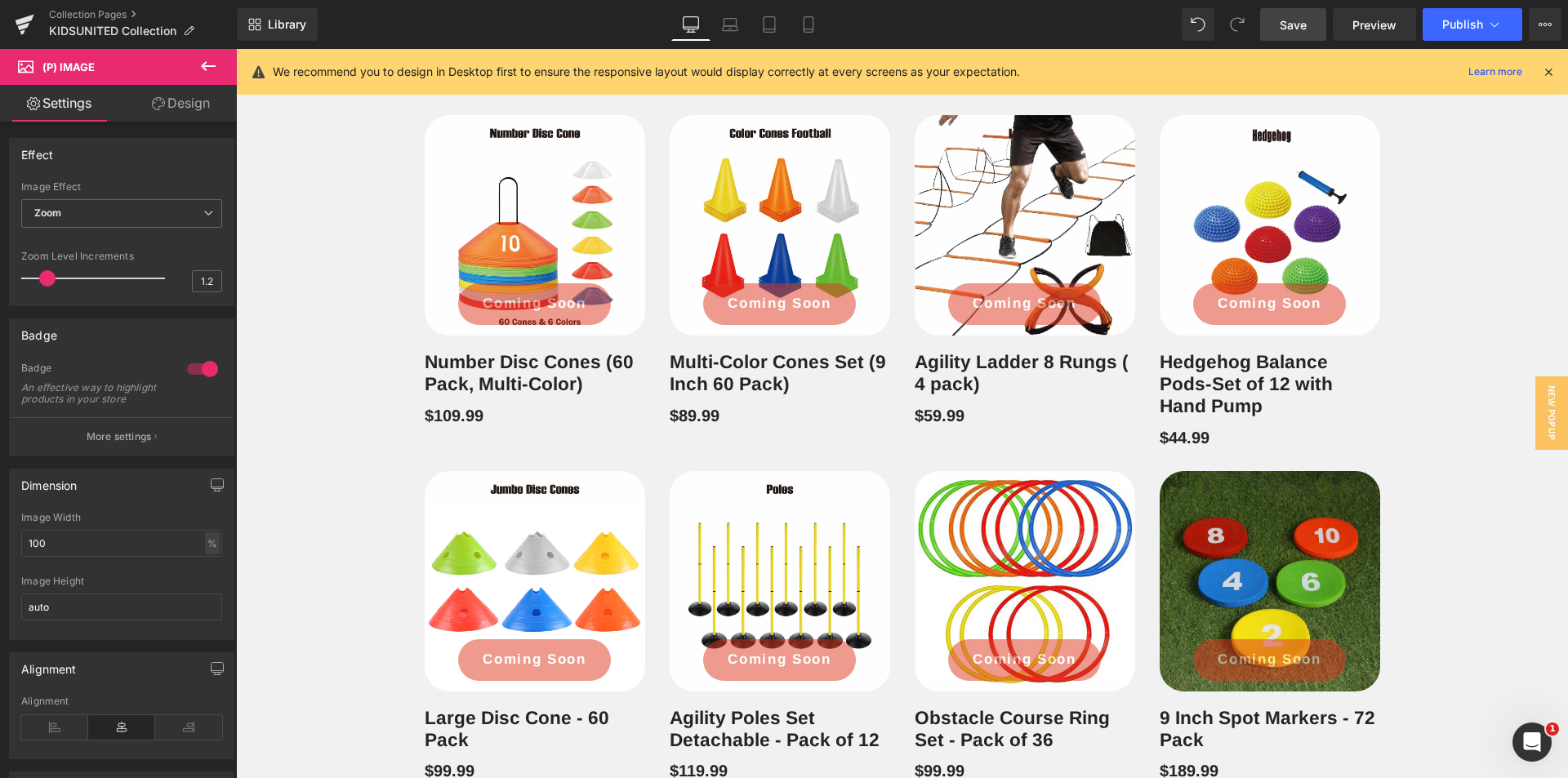
scroll to position [1317, 0]
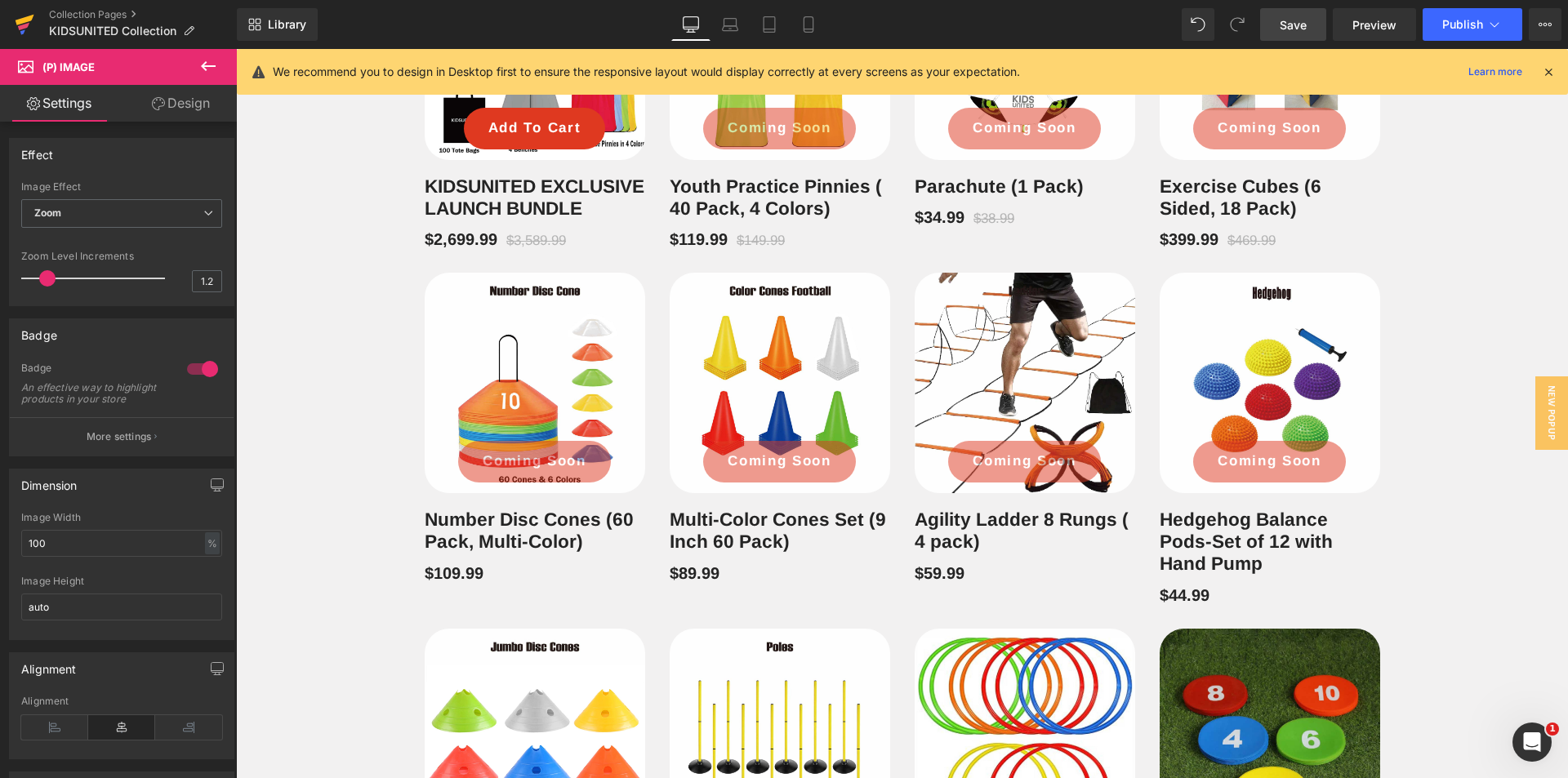
click at [17, 22] on icon at bounding box center [25, 20] width 19 height 11
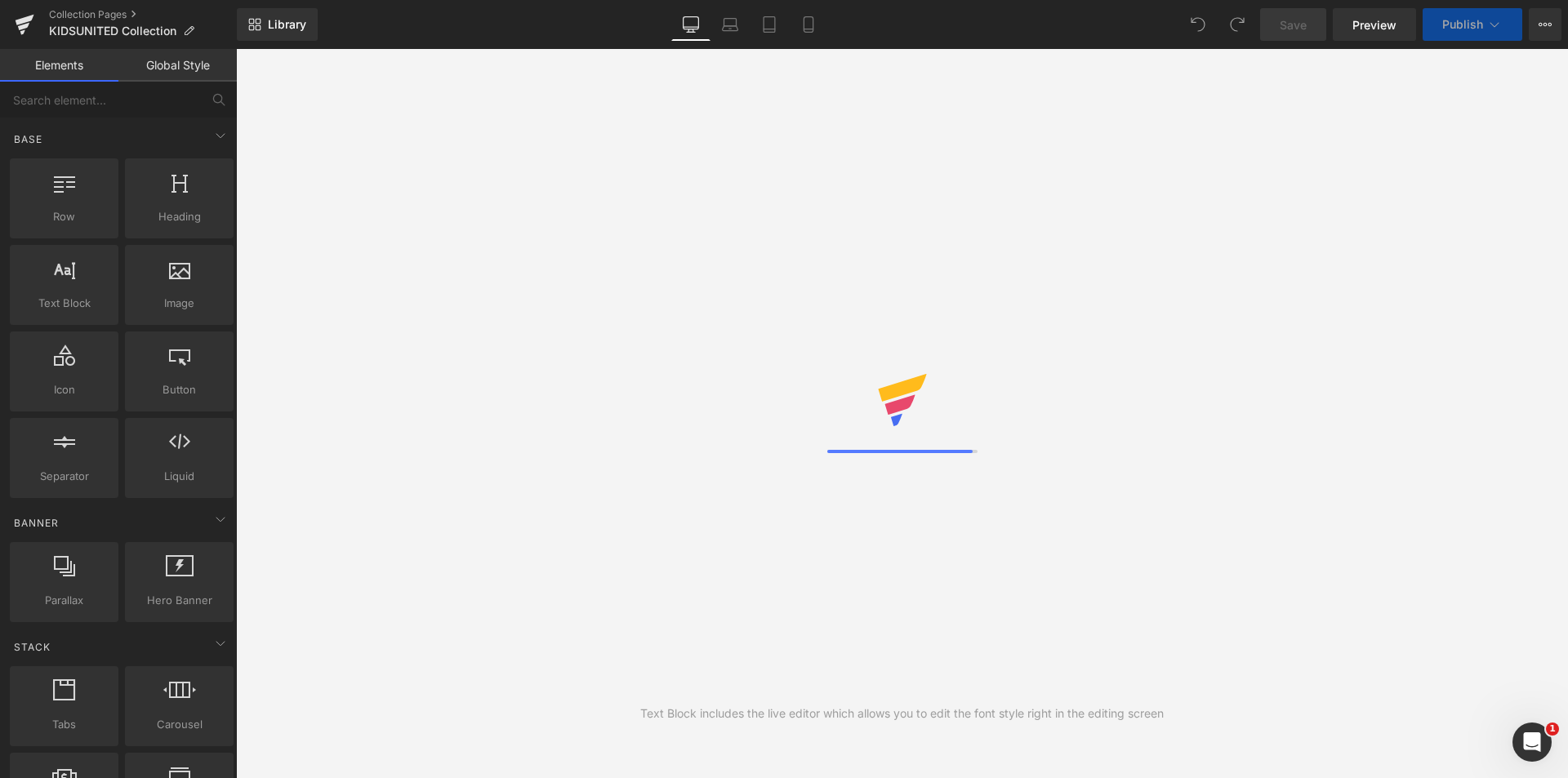
click at [1041, 208] on div "Text Block includes the live editor which allows you to edit the font style rig…" at bounding box center [902, 414] width 1332 height 730
click at [726, 27] on icon at bounding box center [730, 25] width 17 height 17
click at [686, 35] on link "Desktop" at bounding box center [691, 24] width 39 height 32
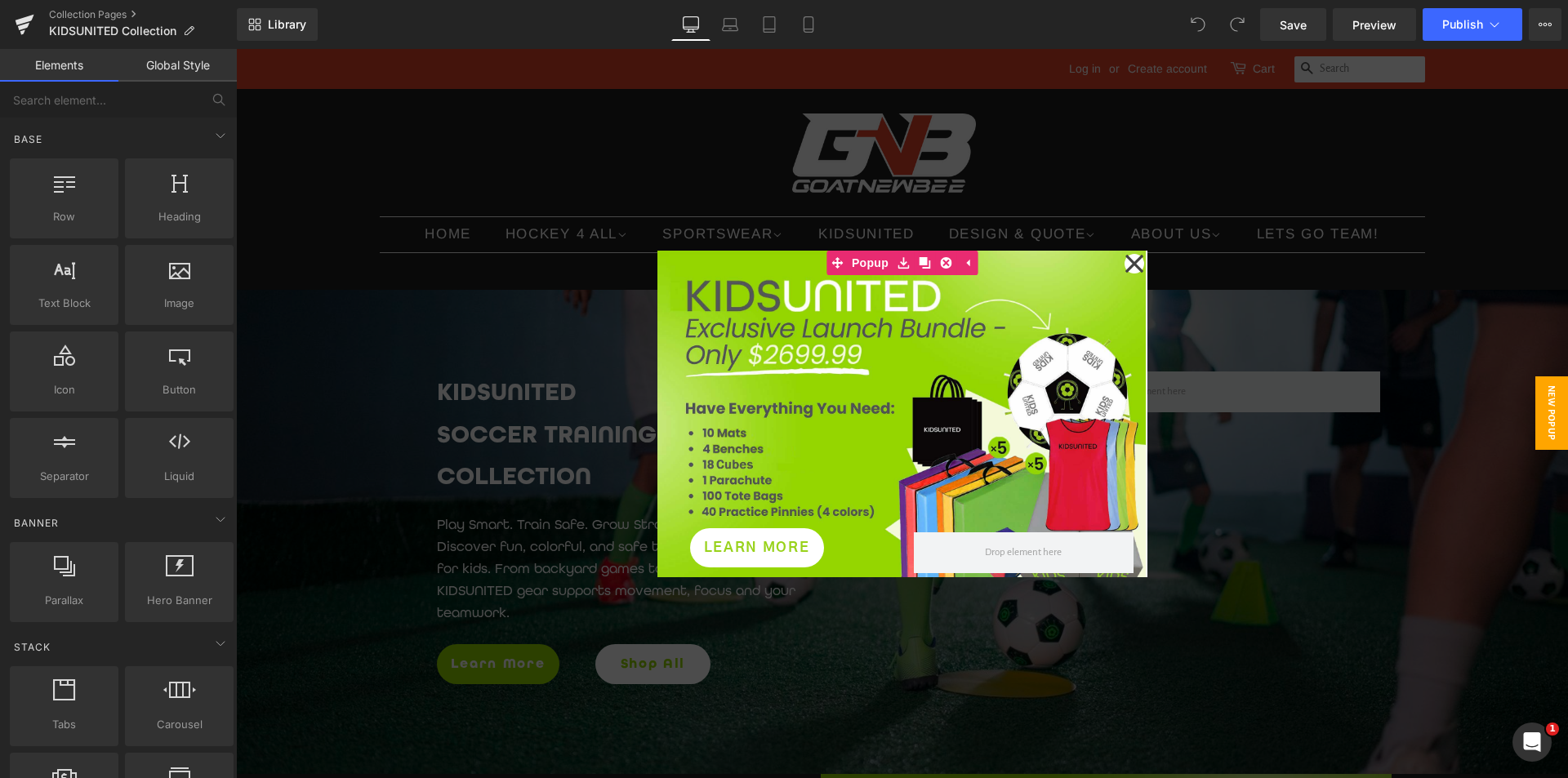
click at [1131, 259] on icon at bounding box center [1134, 263] width 20 height 81
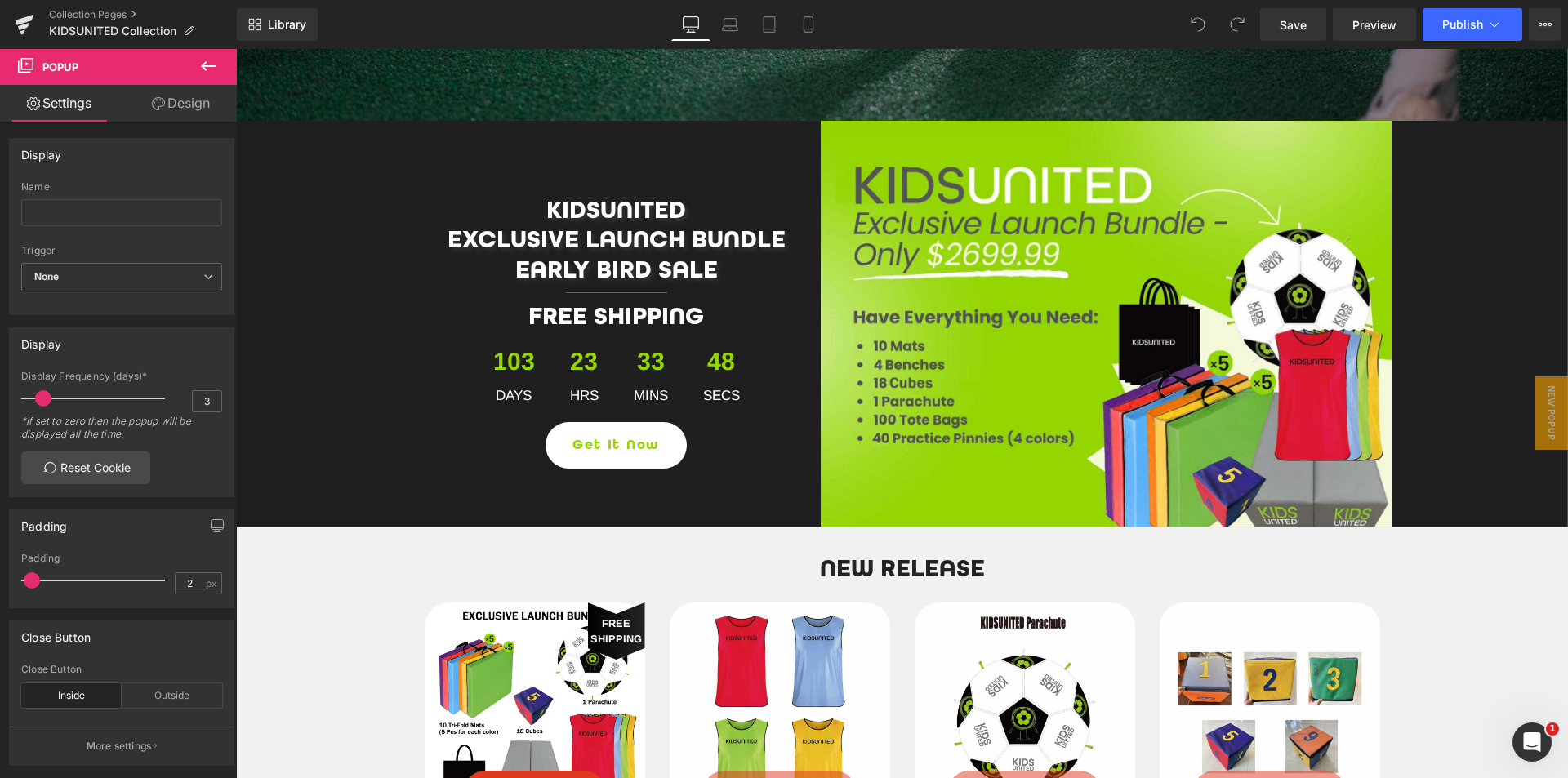
scroll to position [1061, 0]
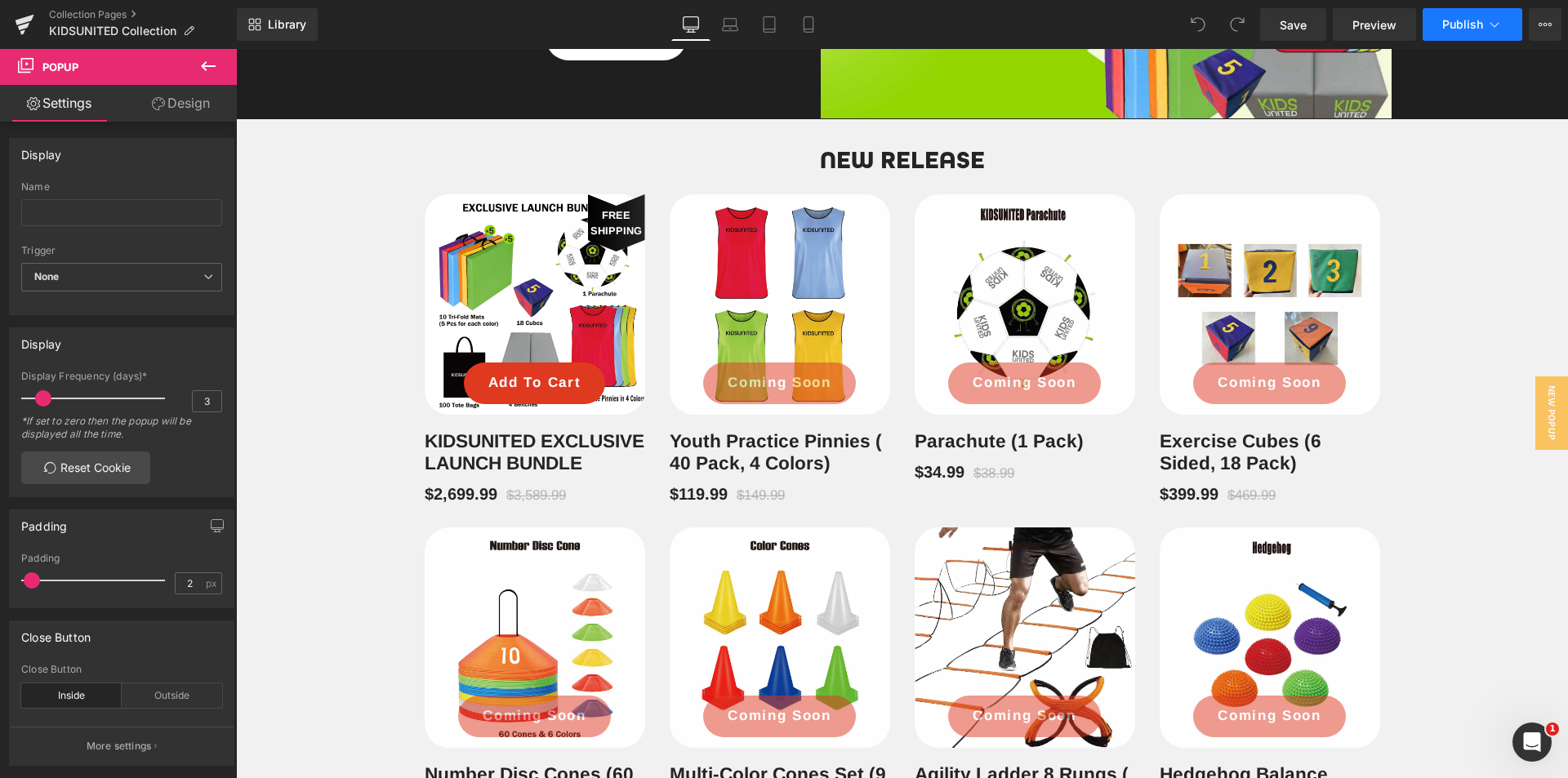
click at [1457, 19] on span "Publish" at bounding box center [1462, 25] width 41 height 13
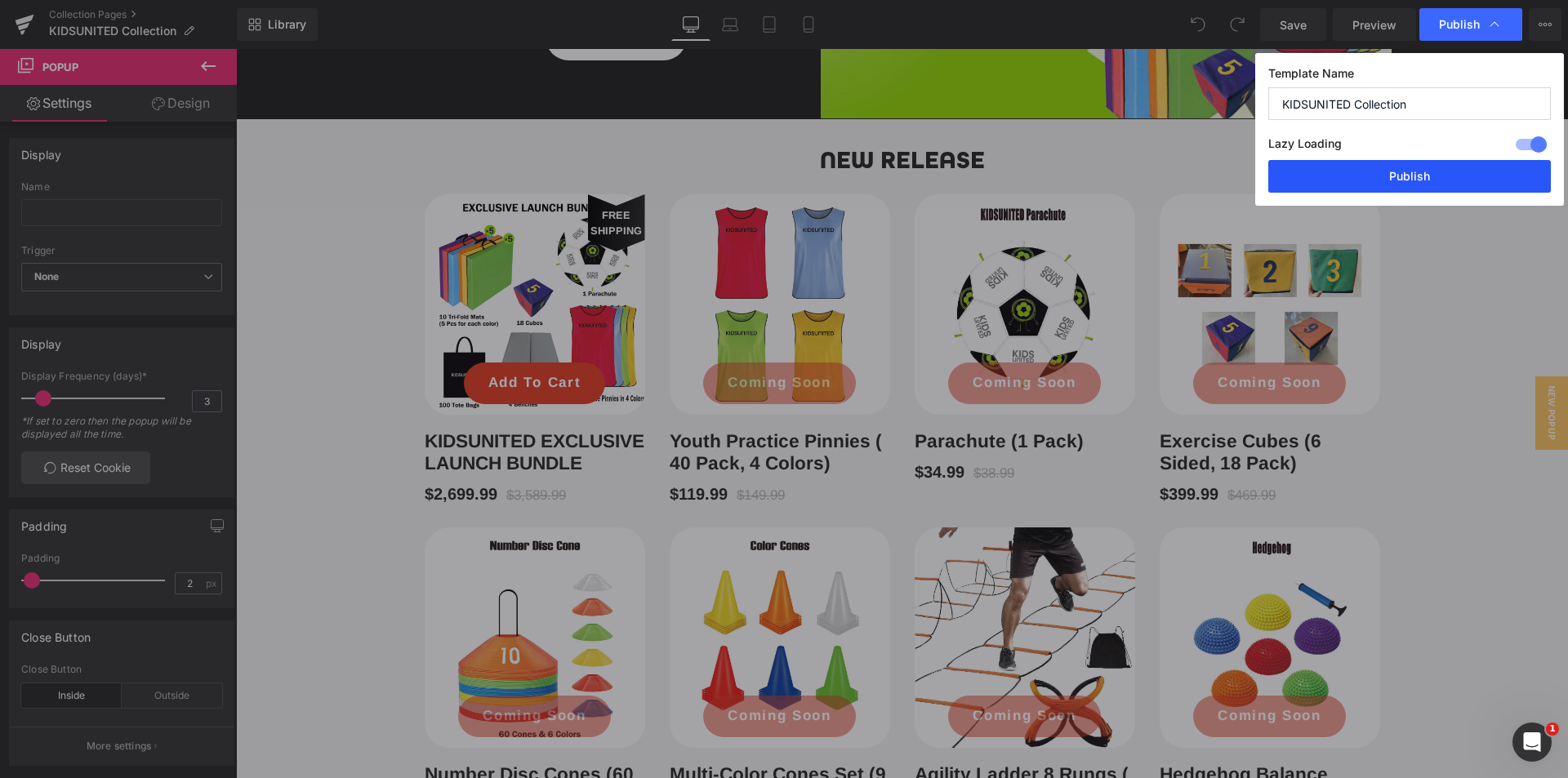
drag, startPoint x: 1448, startPoint y: 179, endPoint x: 443, endPoint y: 161, distance: 1005.2
click at [1448, 179] on button "Publish" at bounding box center [1409, 176] width 283 height 32
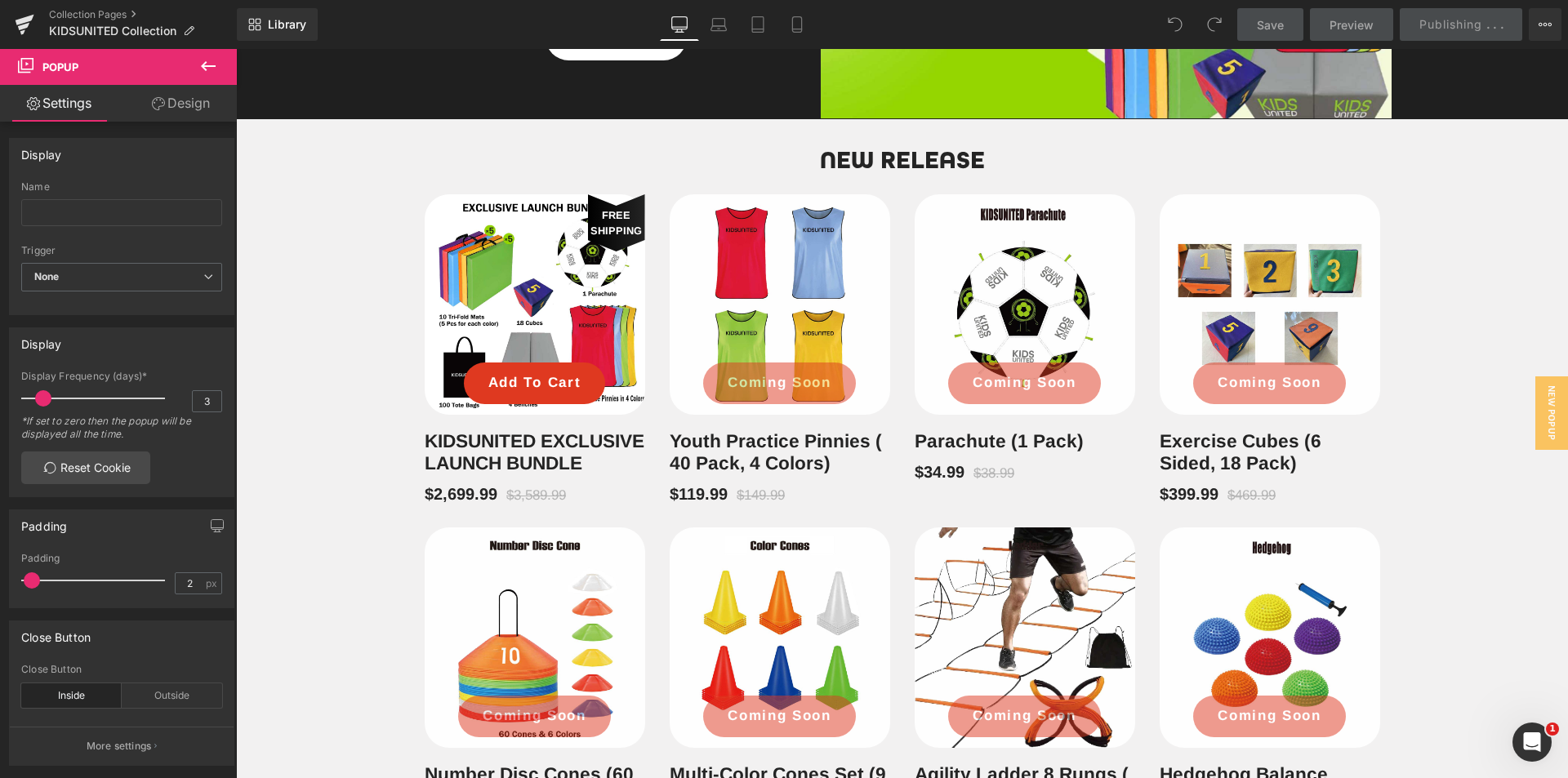
scroll to position [817, 0]
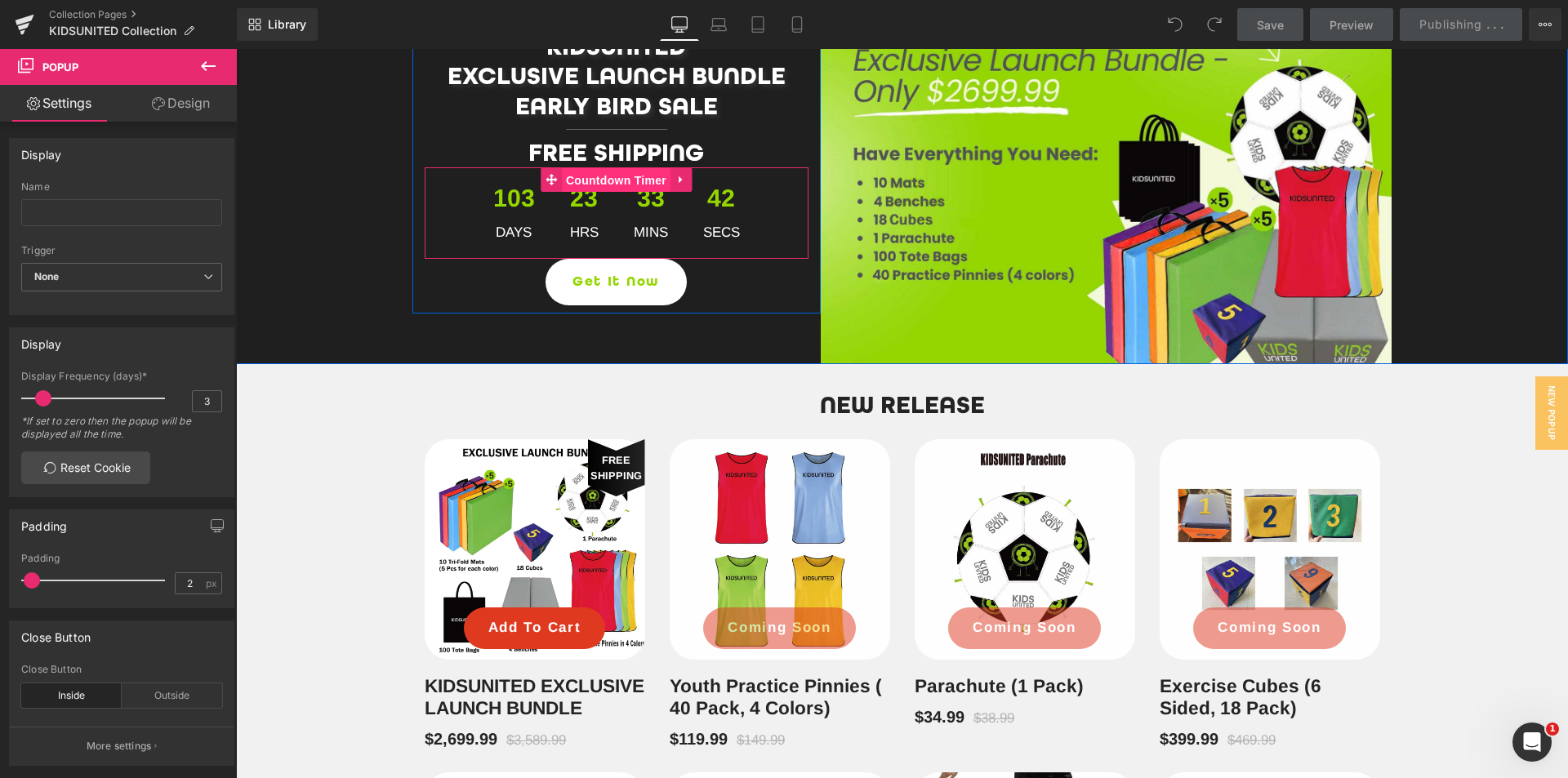
click at [597, 178] on span "Countdown Timer" at bounding box center [616, 180] width 109 height 24
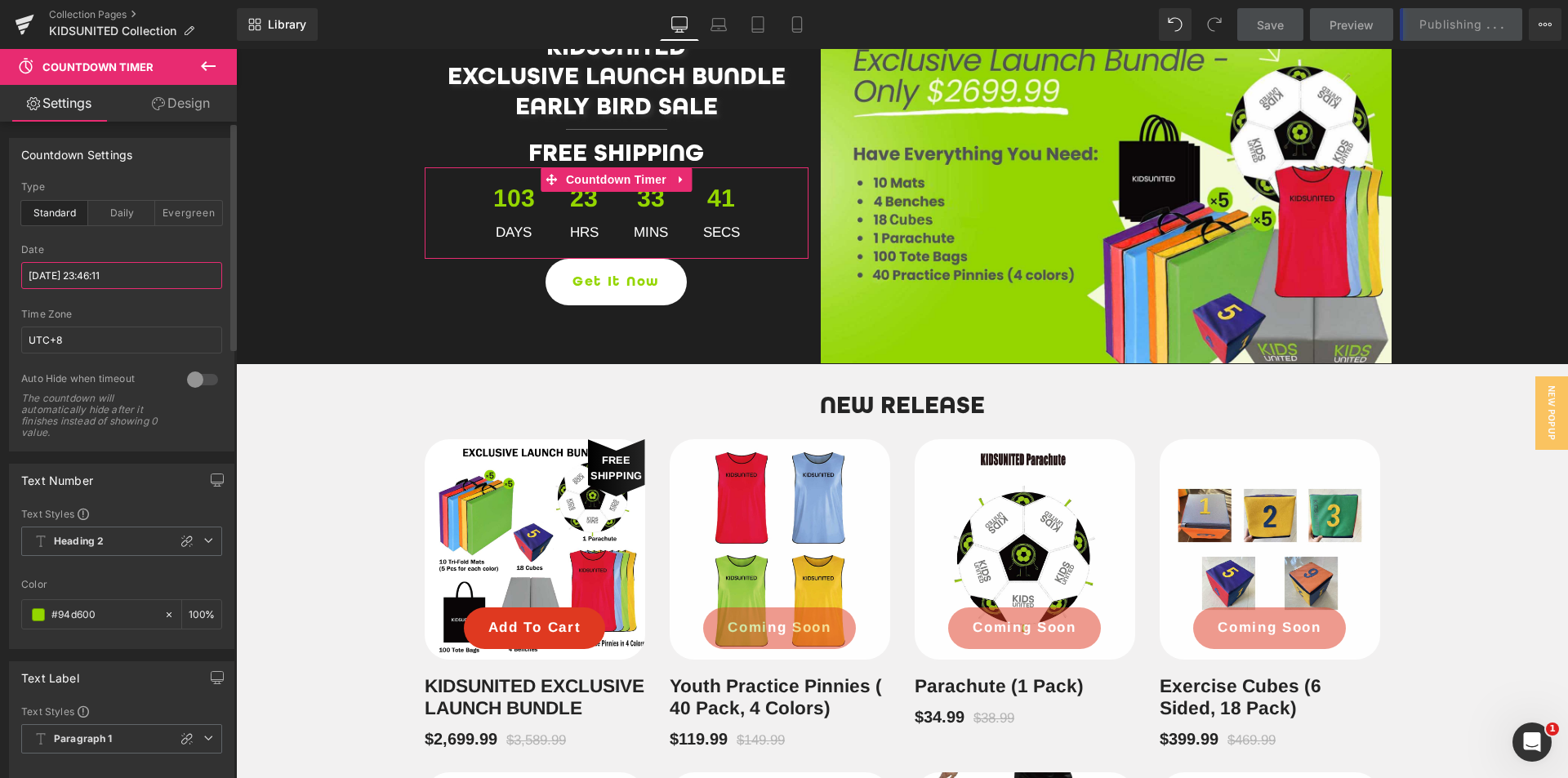
click at [118, 282] on input "[DATE] 23:46:11" at bounding box center [122, 275] width 201 height 27
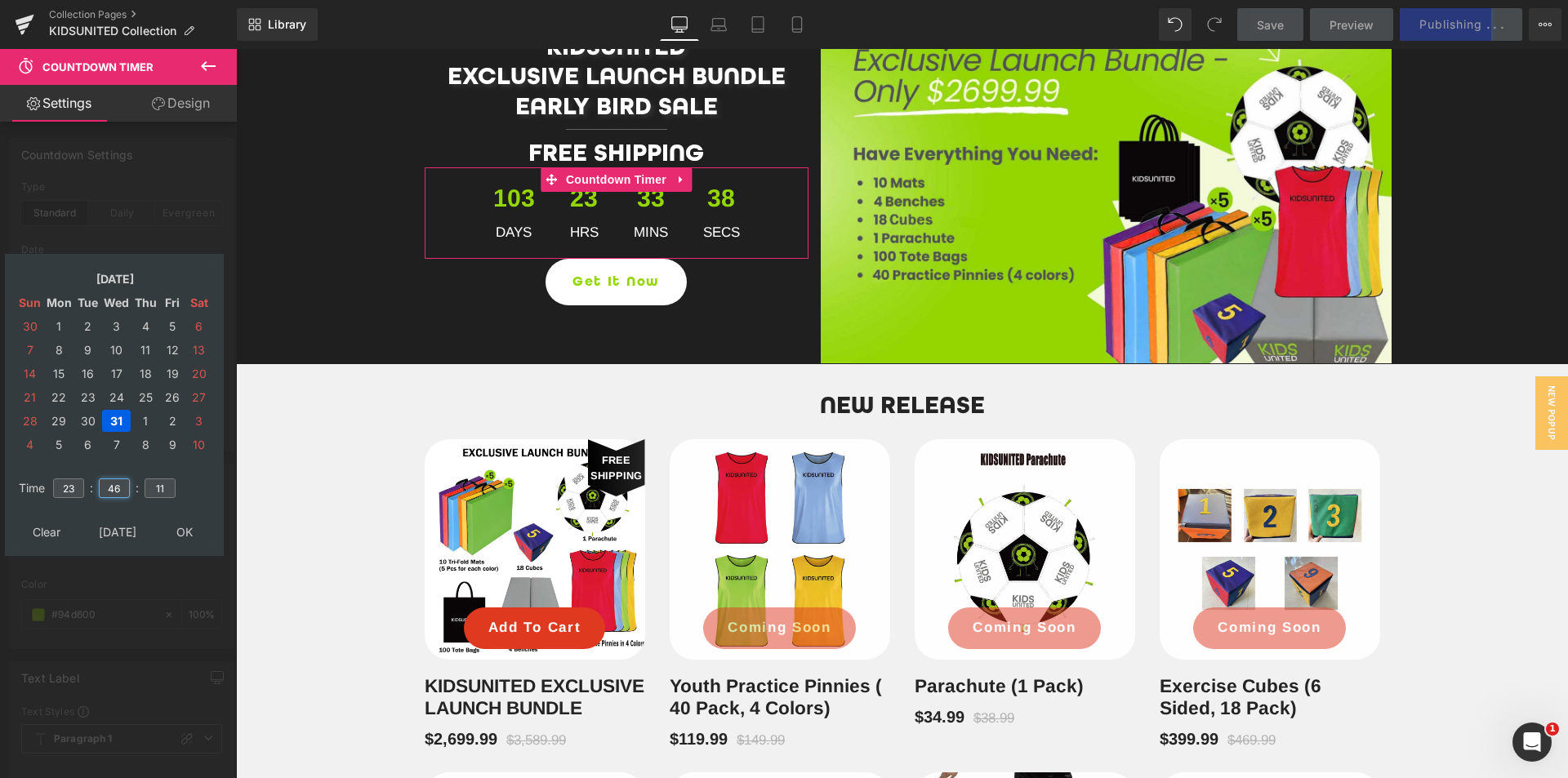
click at [116, 487] on input "46" at bounding box center [114, 489] width 31 height 20
click at [116, 488] on input "46" at bounding box center [114, 489] width 31 height 20
type input "59"
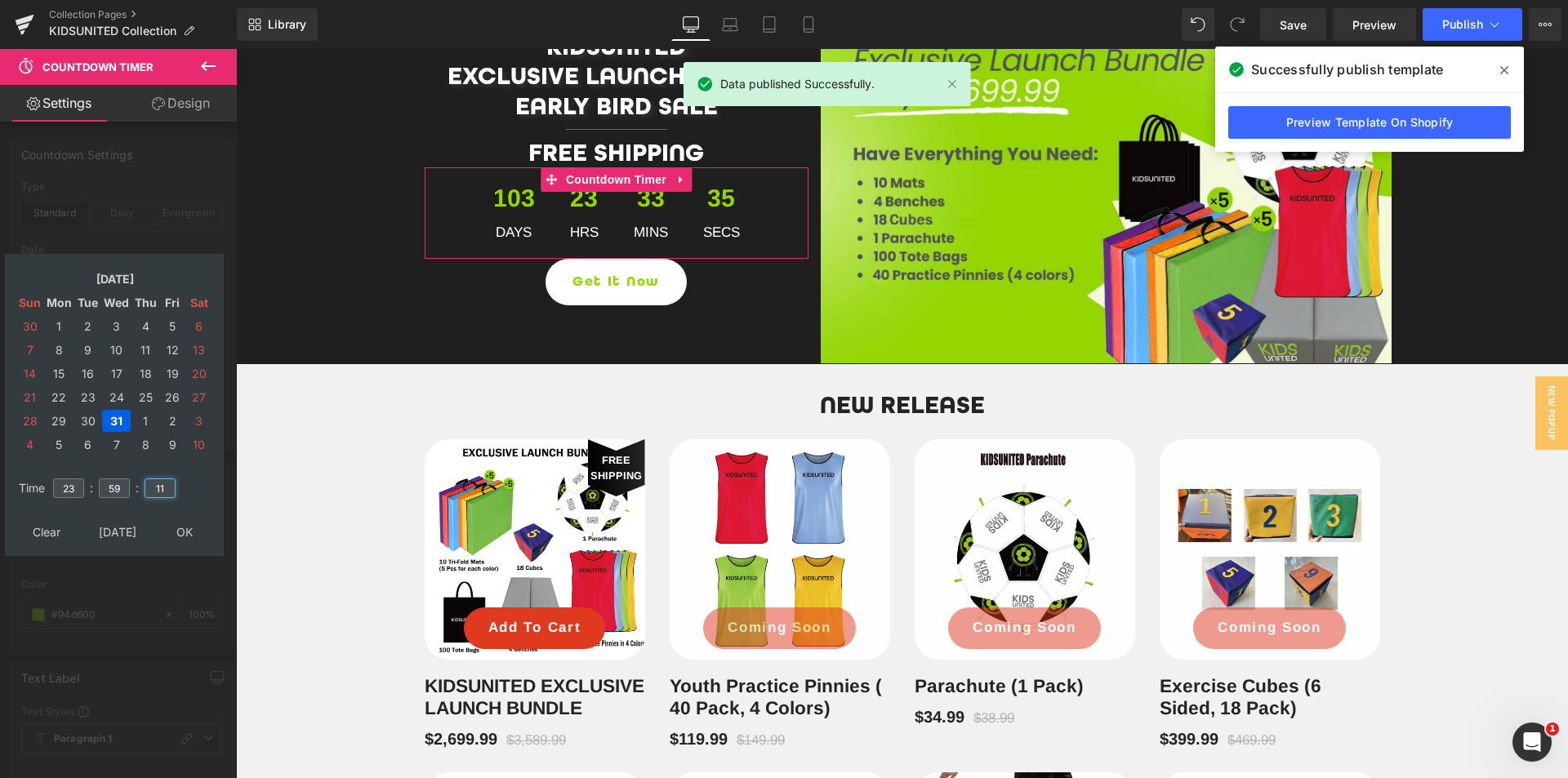
click at [163, 485] on input "11" at bounding box center [160, 489] width 31 height 20
click at [154, 485] on input "11" at bounding box center [160, 489] width 31 height 20
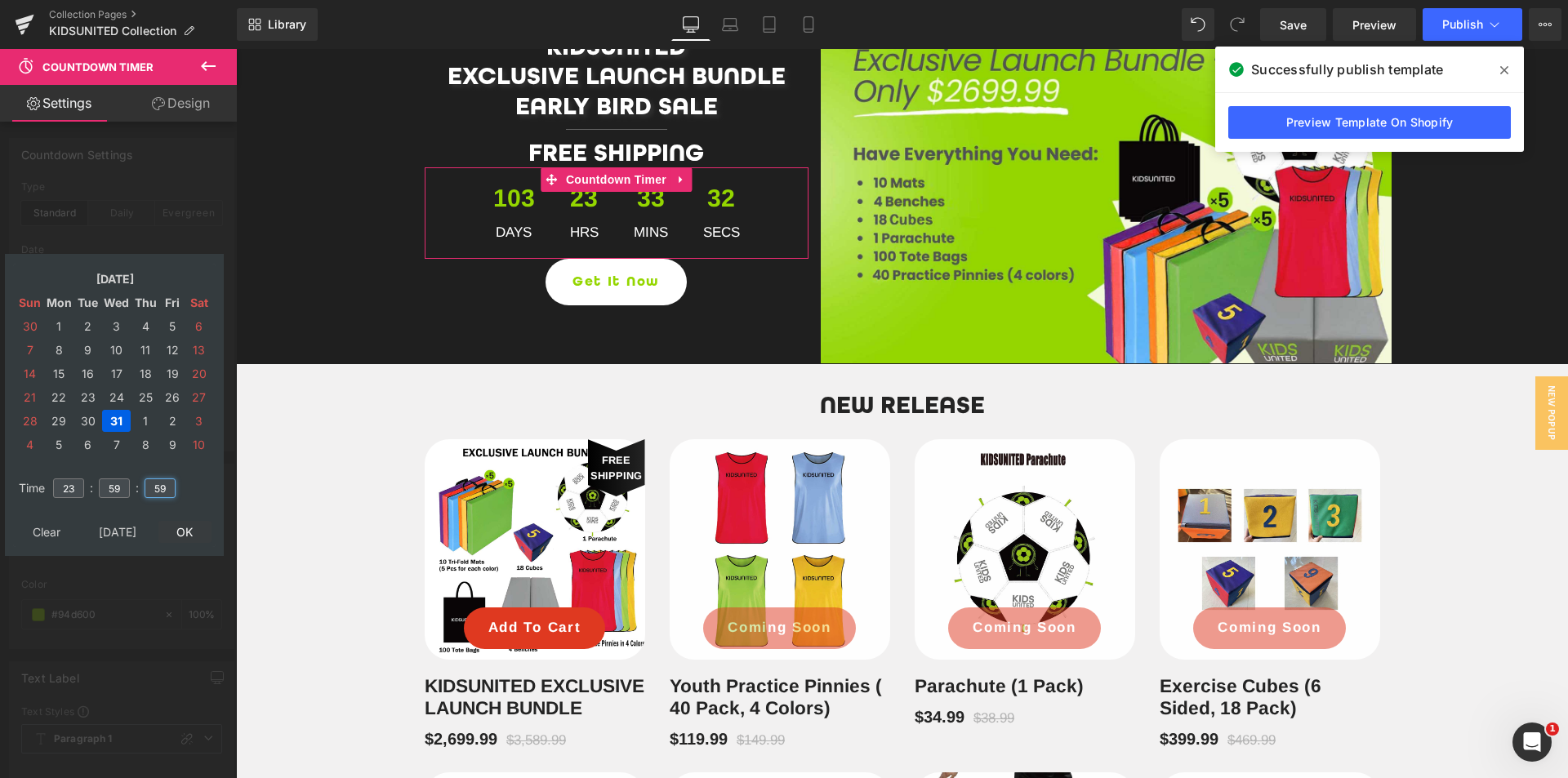
type input "59"
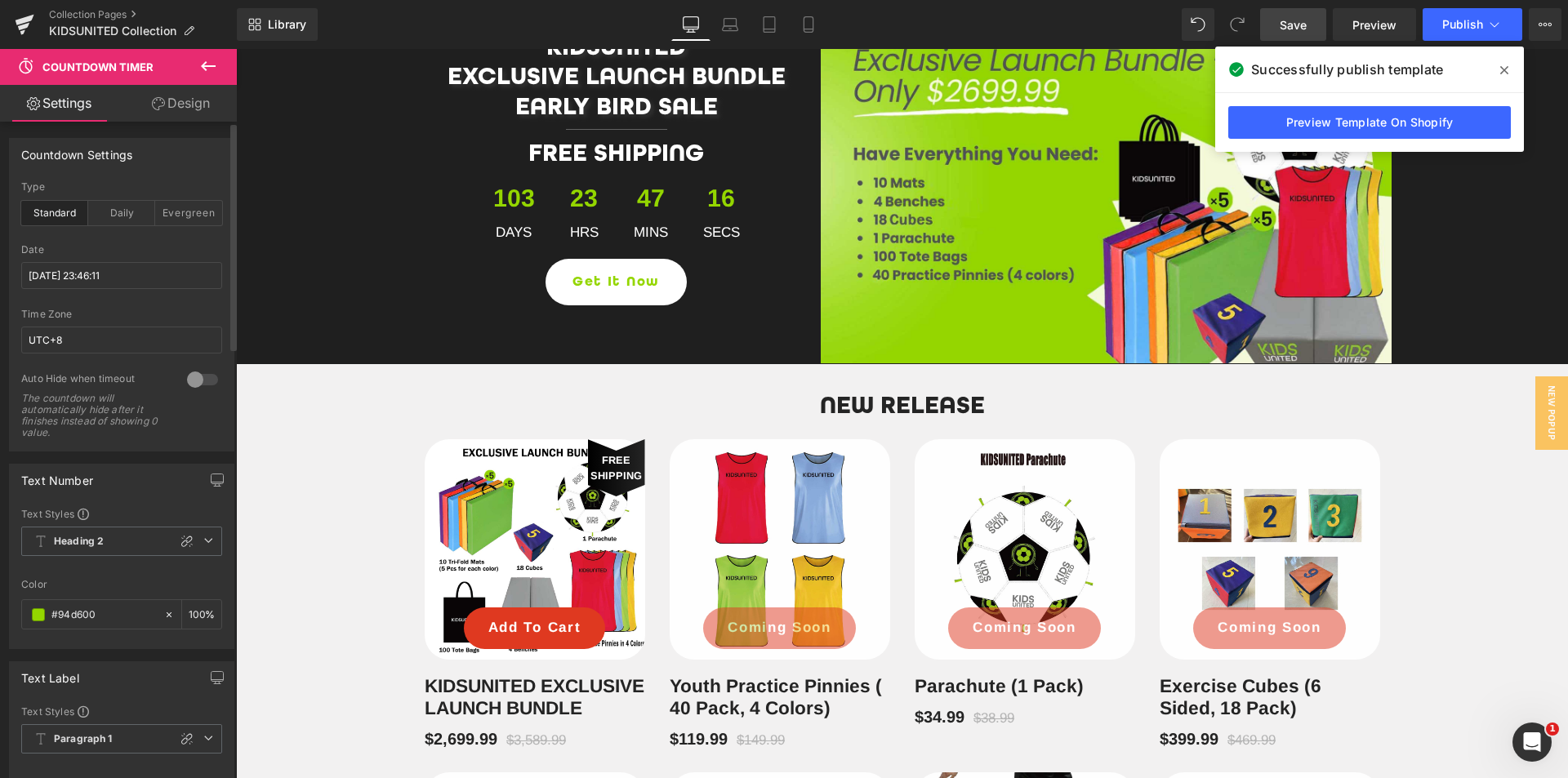
click at [1296, 29] on span "Save" at bounding box center [1293, 25] width 27 height 17
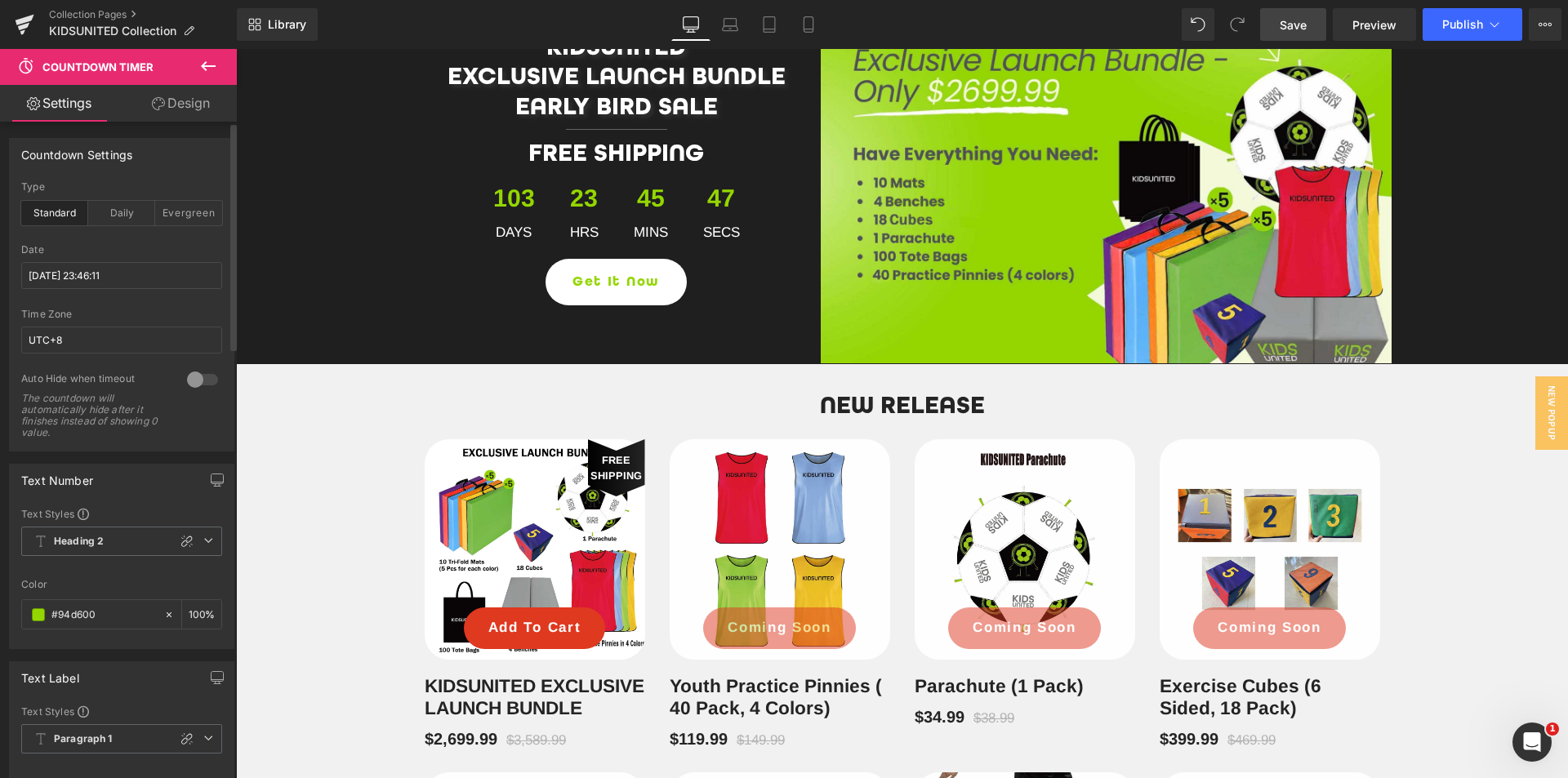
click at [1292, 23] on span "Save" at bounding box center [1293, 25] width 27 height 17
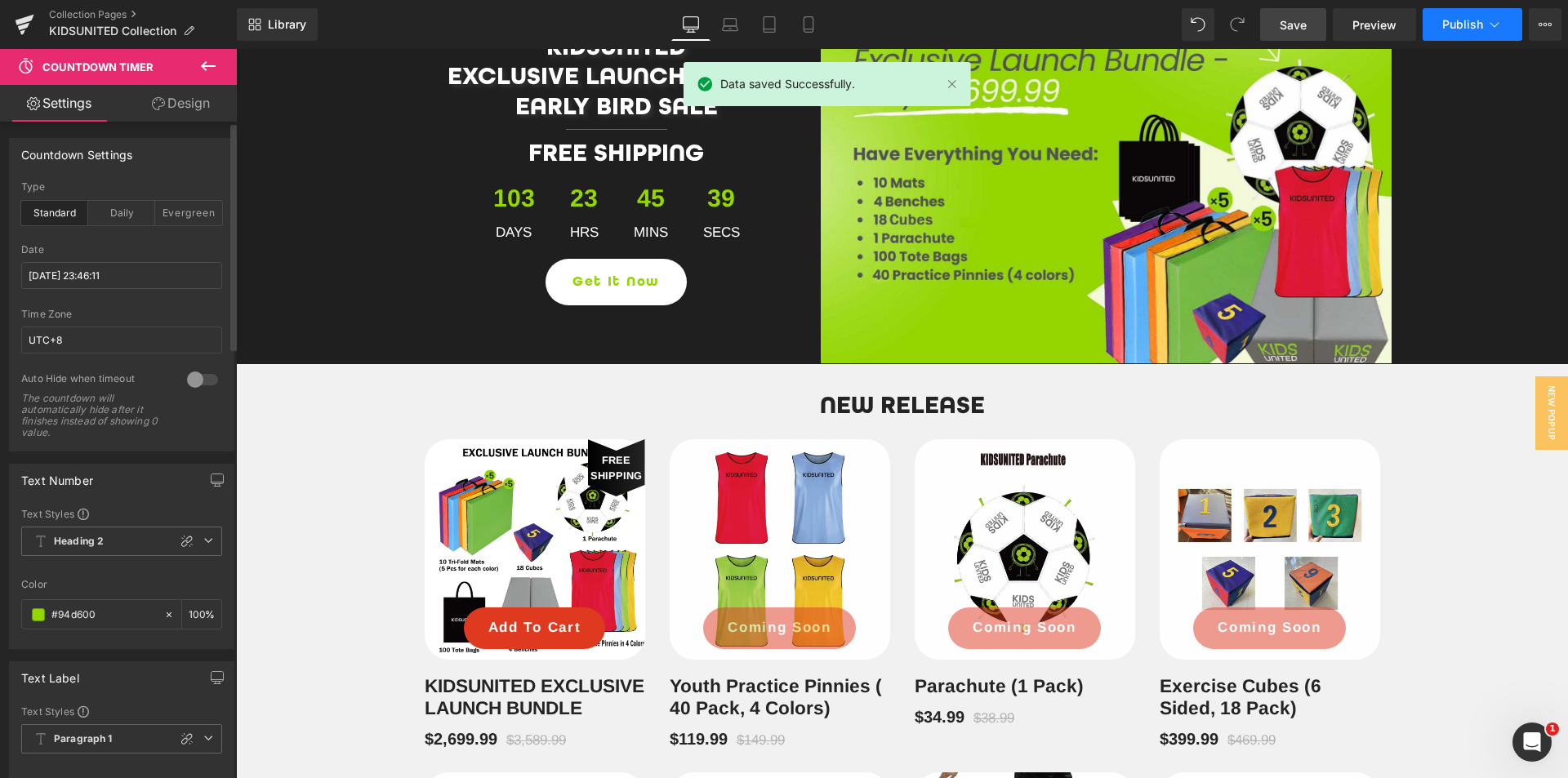
click at [1462, 28] on span "Publish" at bounding box center [1462, 25] width 41 height 13
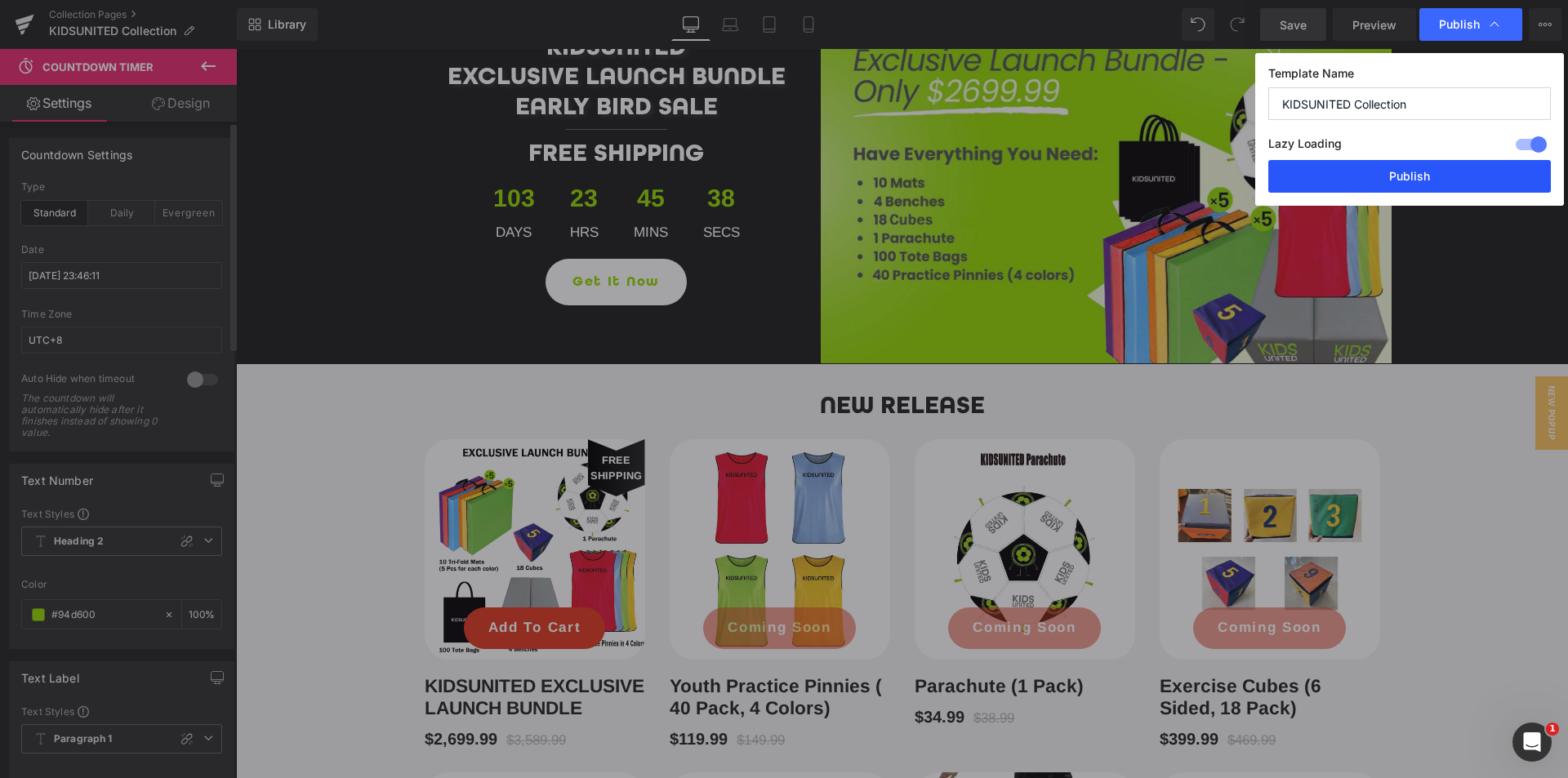
click at [1428, 175] on button "Publish" at bounding box center [1409, 176] width 283 height 32
